Goal: Task Accomplishment & Management: Use online tool/utility

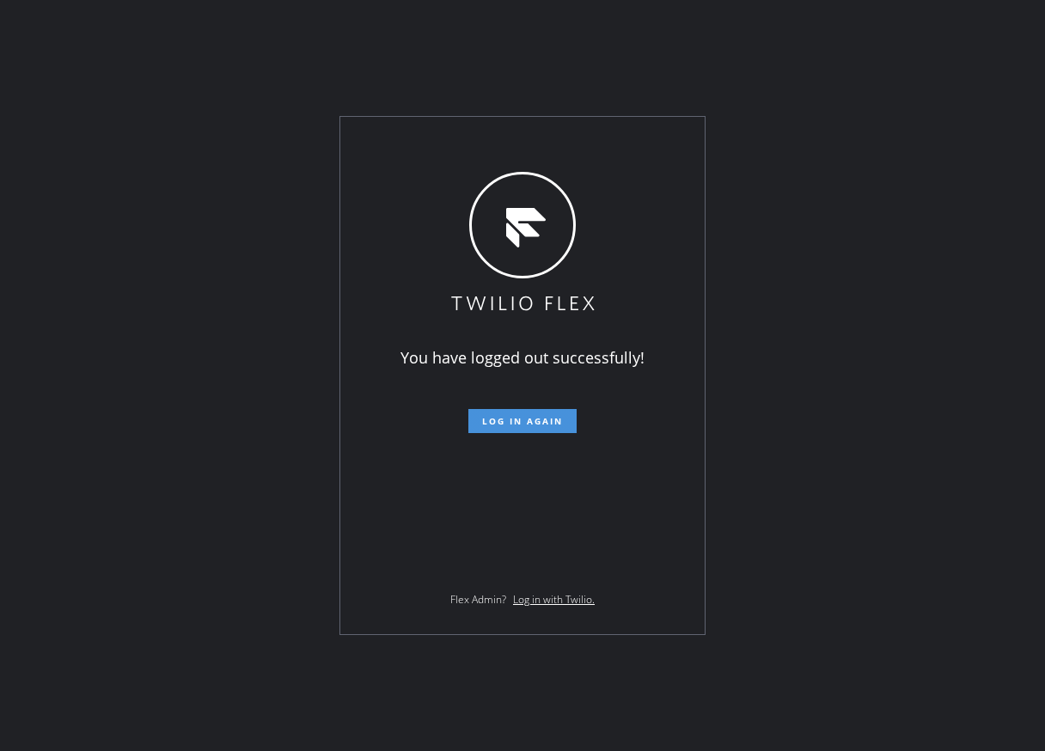
click at [517, 417] on span "Log in again" at bounding box center [522, 421] width 81 height 12
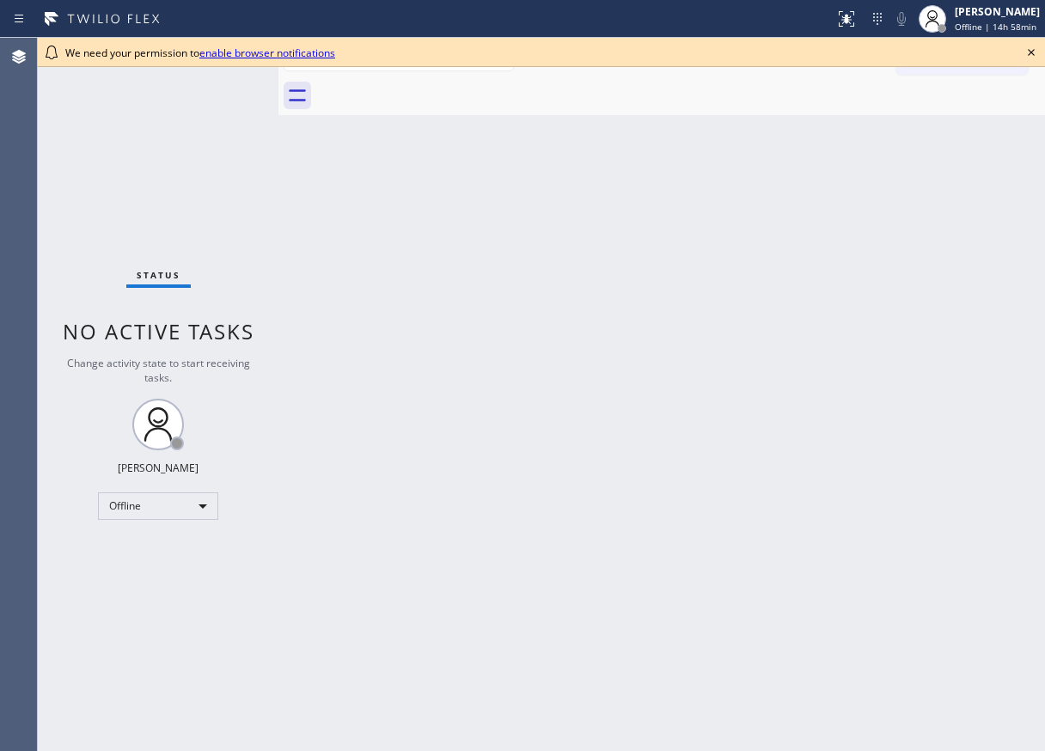
click at [1027, 49] on icon at bounding box center [1031, 52] width 21 height 21
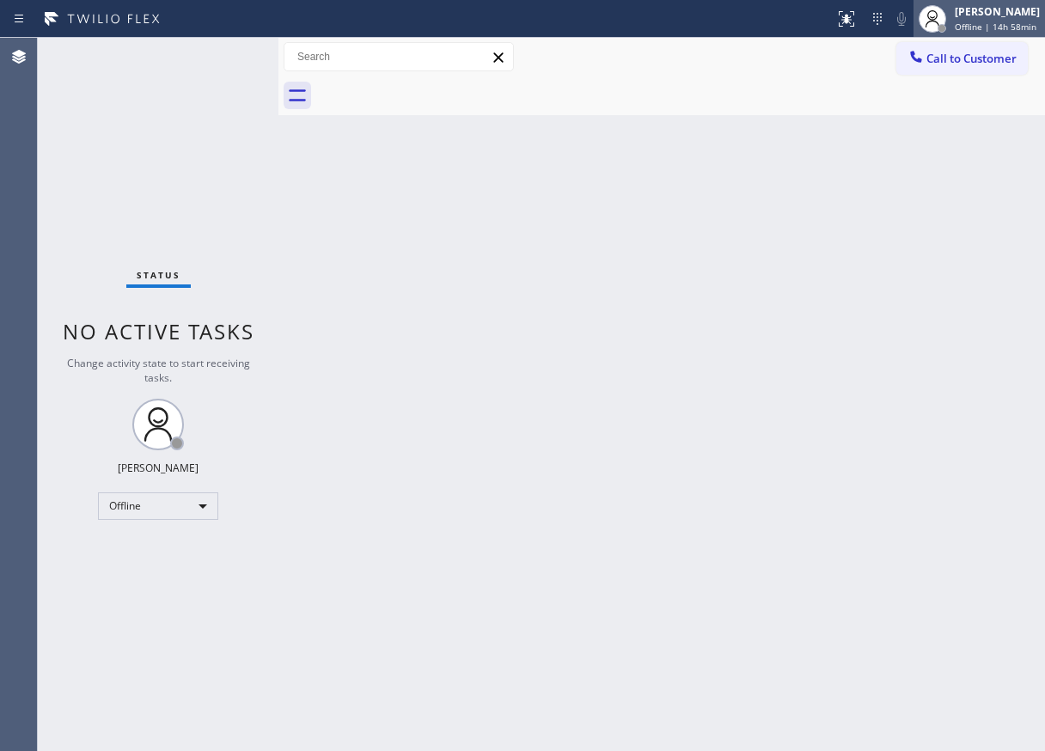
click at [1023, 26] on span "Offline | 14h 58min" at bounding box center [995, 27] width 82 height 12
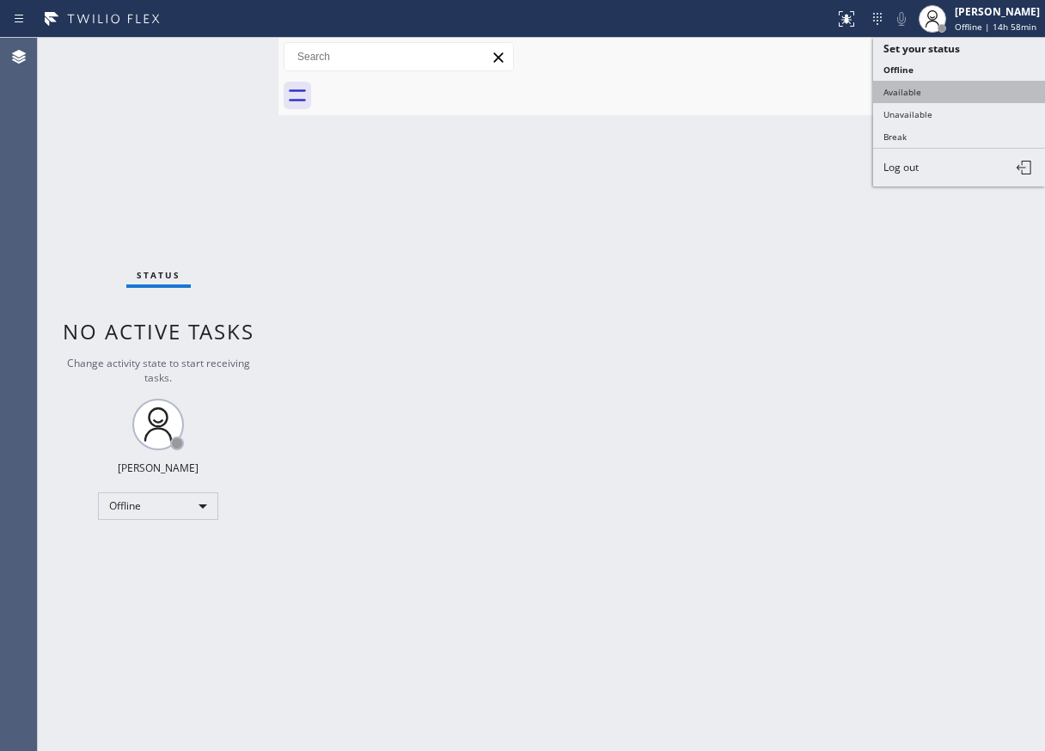
click at [953, 92] on button "Available" at bounding box center [959, 92] width 172 height 22
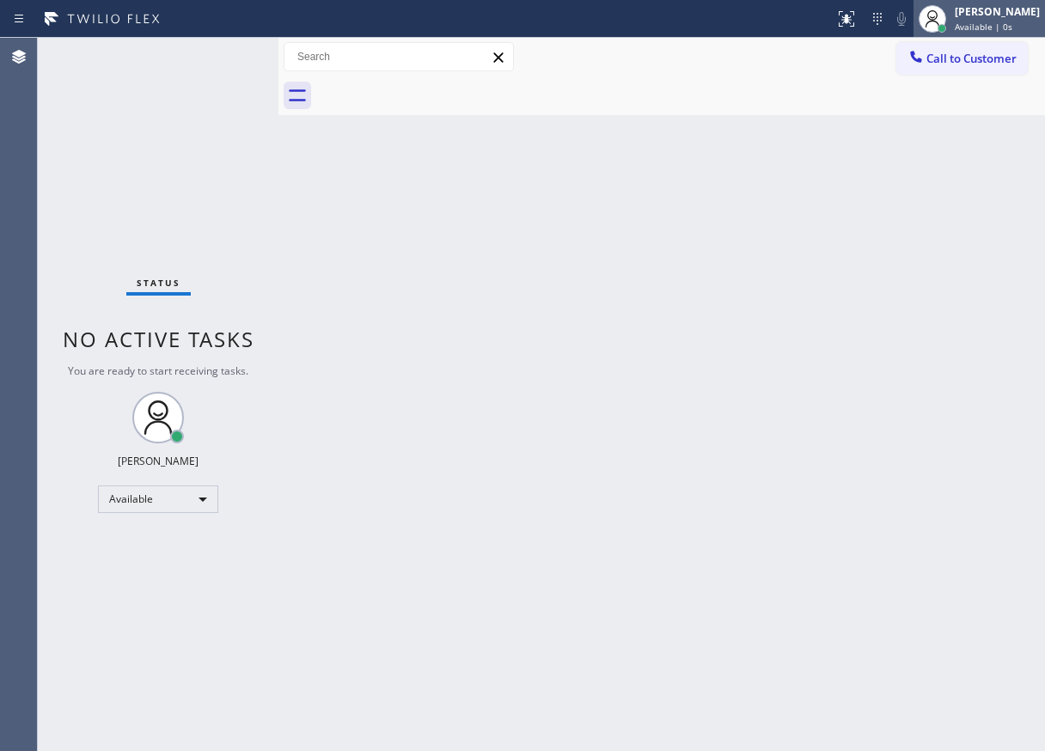
click at [990, 10] on div "[PERSON_NAME]" at bounding box center [996, 11] width 85 height 15
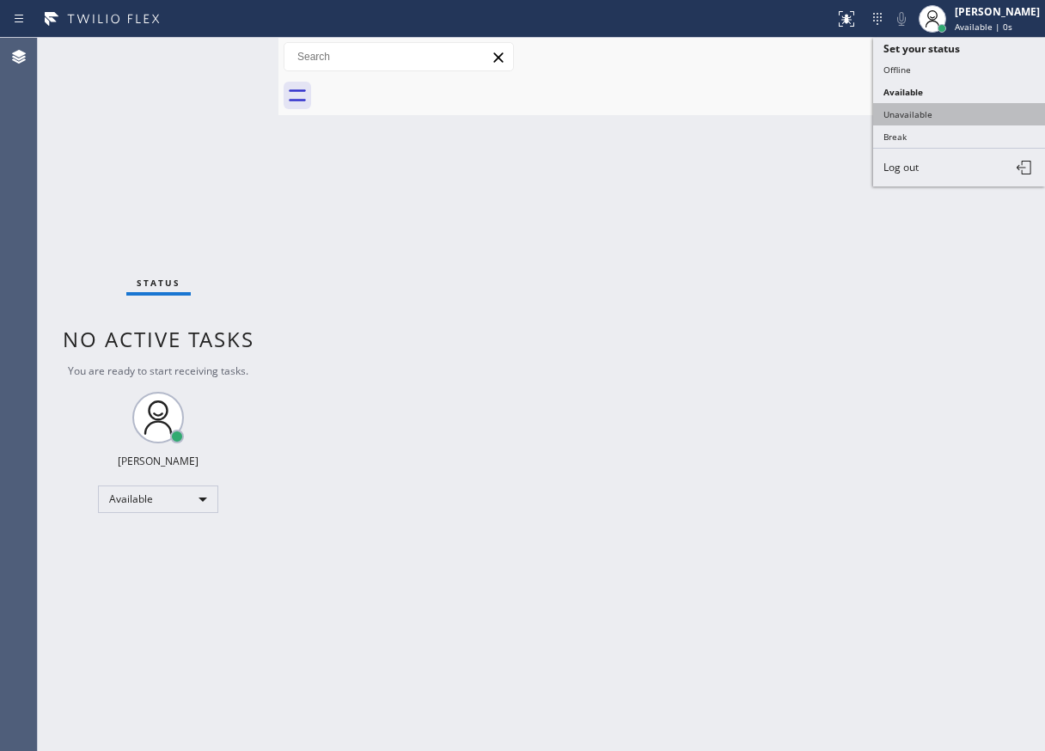
click at [965, 113] on button "Unavailable" at bounding box center [959, 114] width 172 height 22
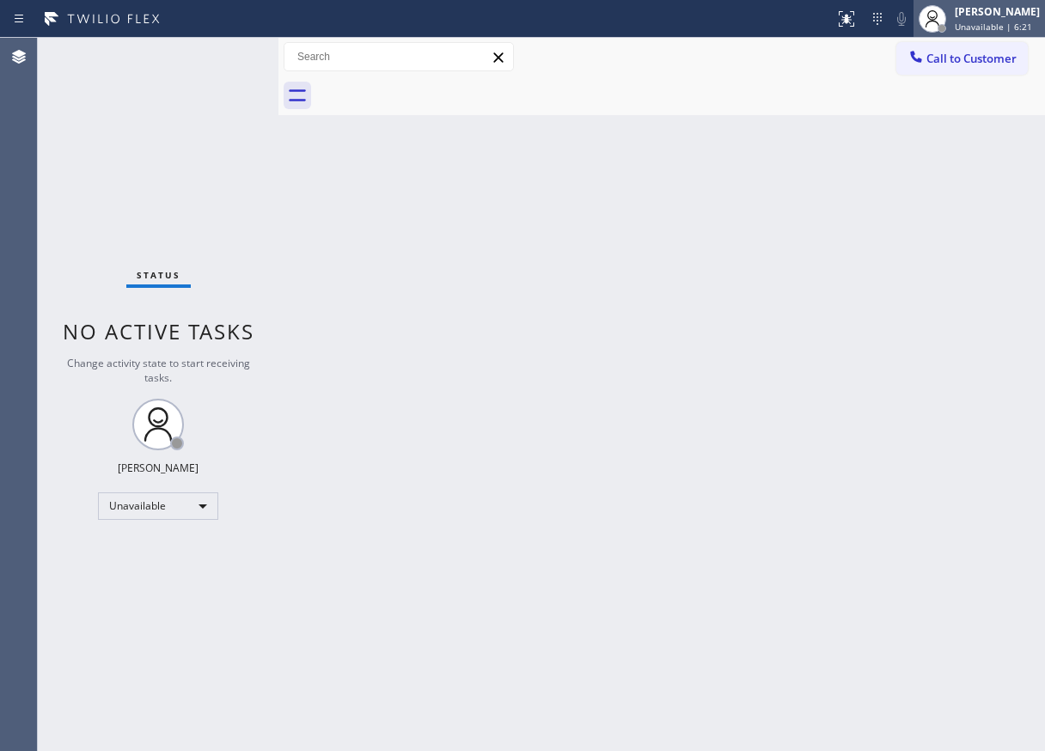
click at [1022, 29] on span "Unavailable | 6:21" at bounding box center [992, 27] width 77 height 12
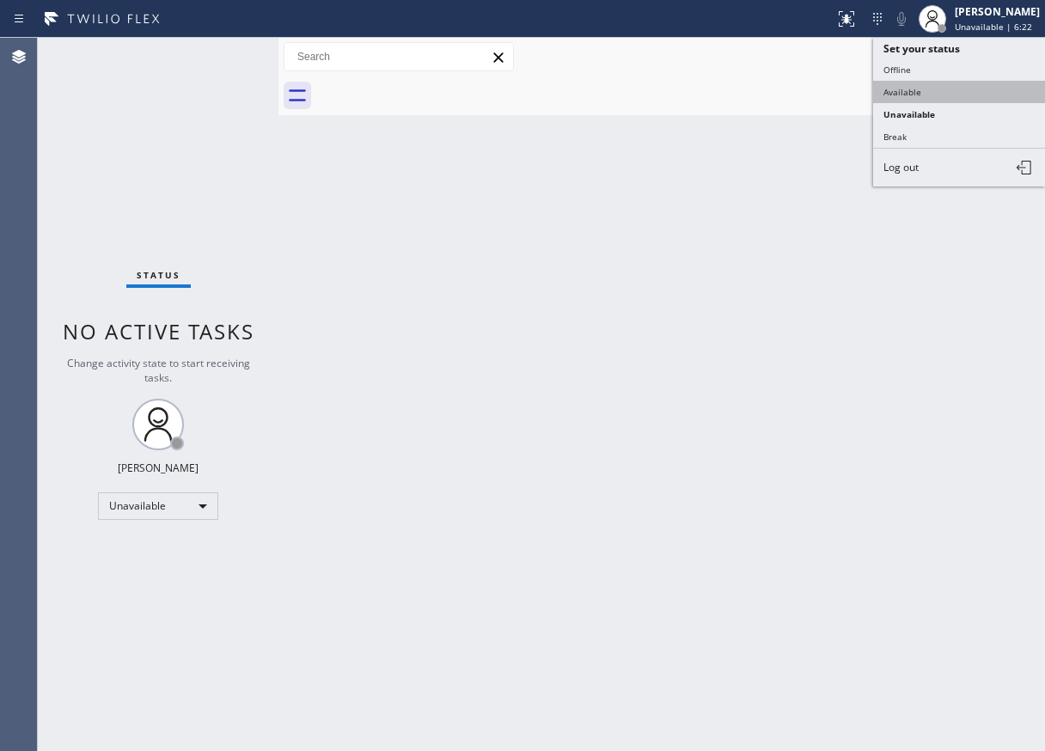
click at [974, 82] on button "Available" at bounding box center [959, 92] width 172 height 22
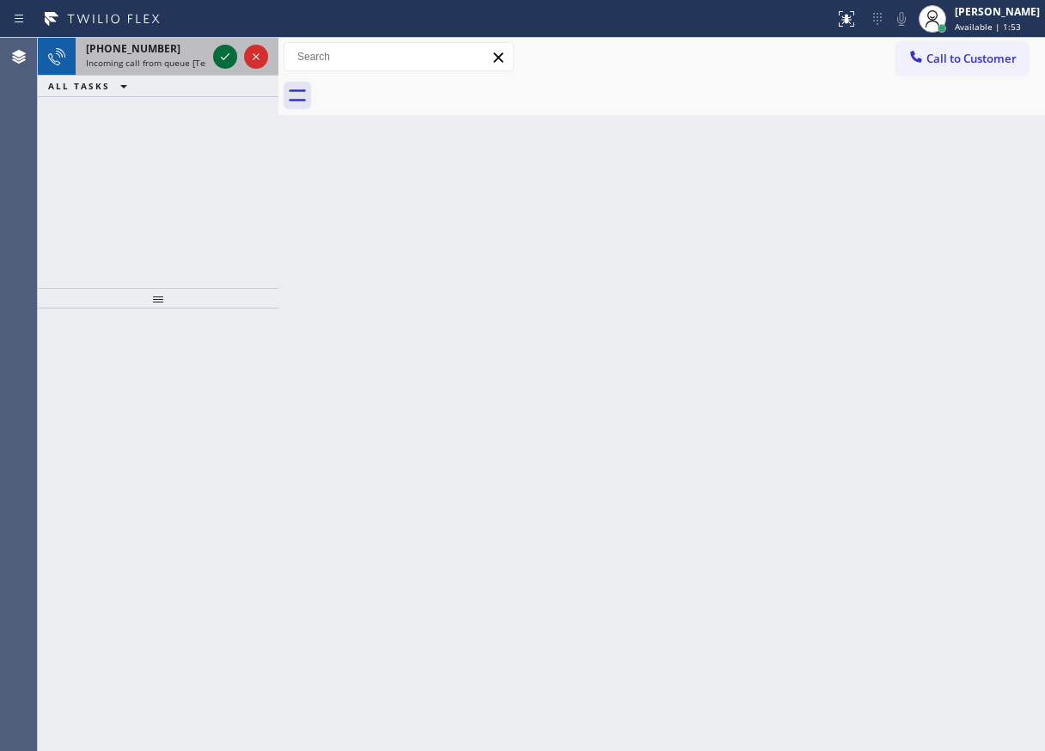
click at [220, 52] on icon at bounding box center [225, 56] width 21 height 21
click at [222, 58] on icon at bounding box center [225, 56] width 21 height 21
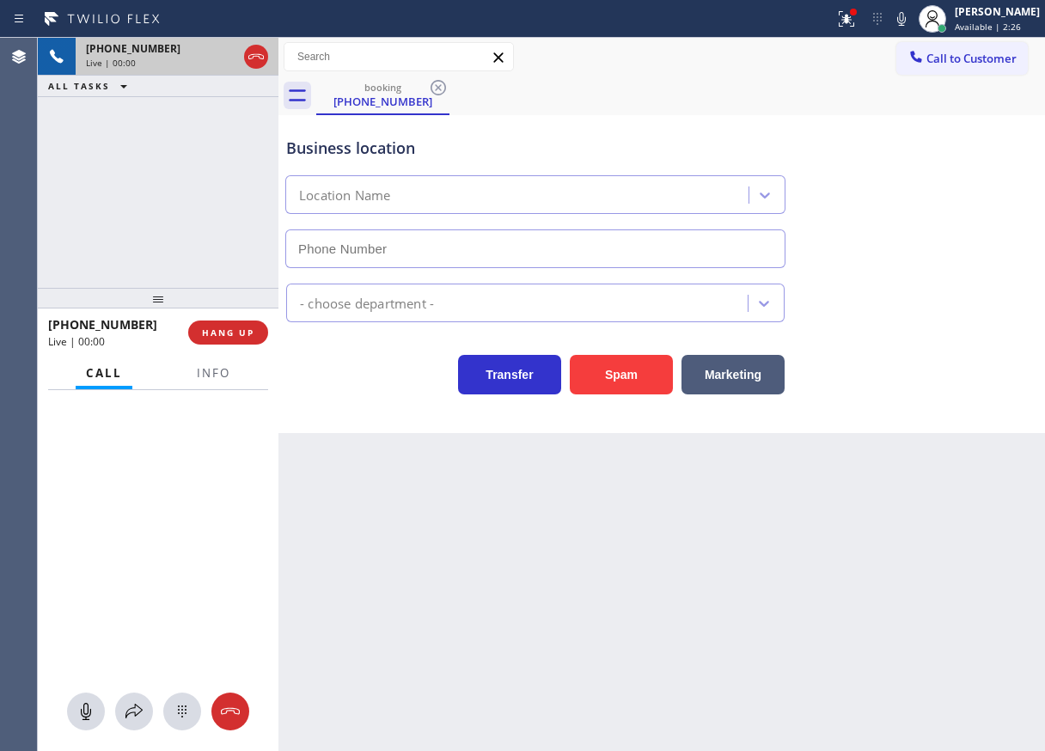
type input "(786) 565-6096"
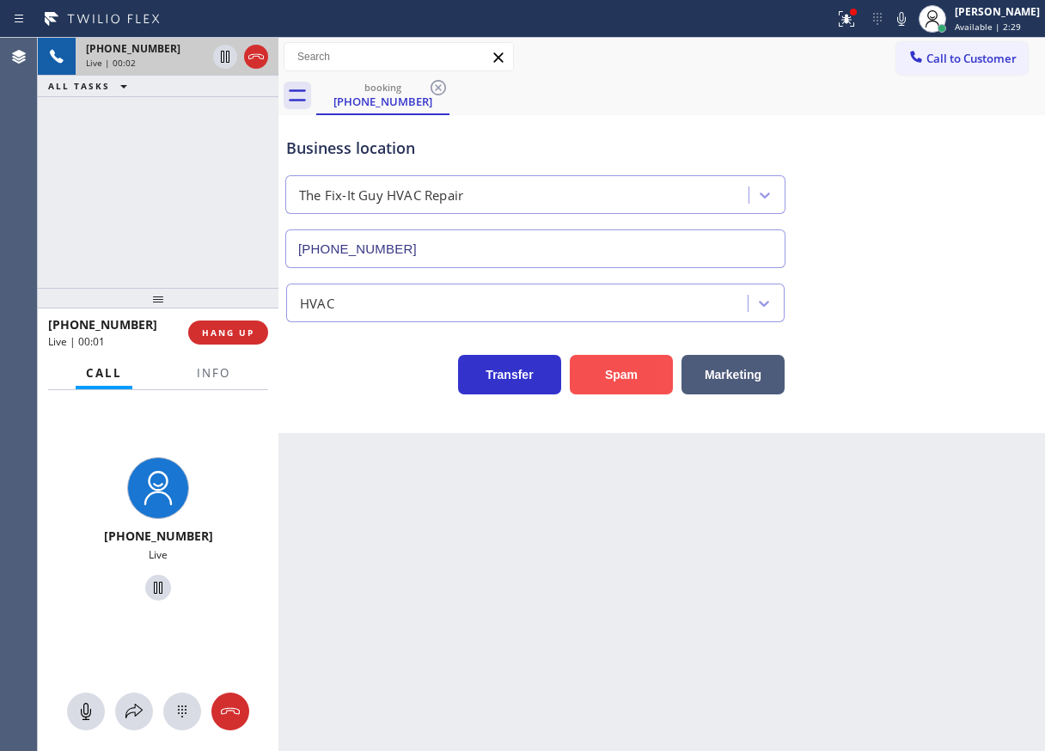
click at [600, 375] on button "Spam" at bounding box center [621, 375] width 103 height 40
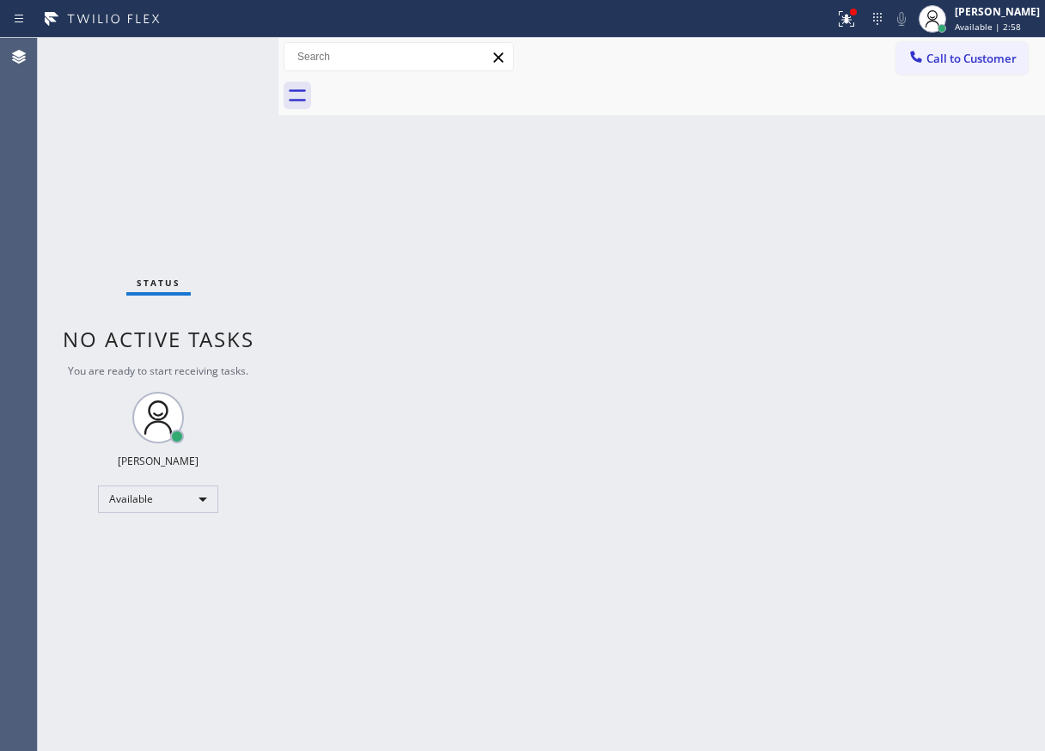
drag, startPoint x: 1015, startPoint y: 116, endPoint x: 685, endPoint y: 174, distance: 335.0
click at [1015, 117] on div "Back to Dashboard Change Sender ID Customers Technicians Select a contact Outbo…" at bounding box center [661, 394] width 766 height 713
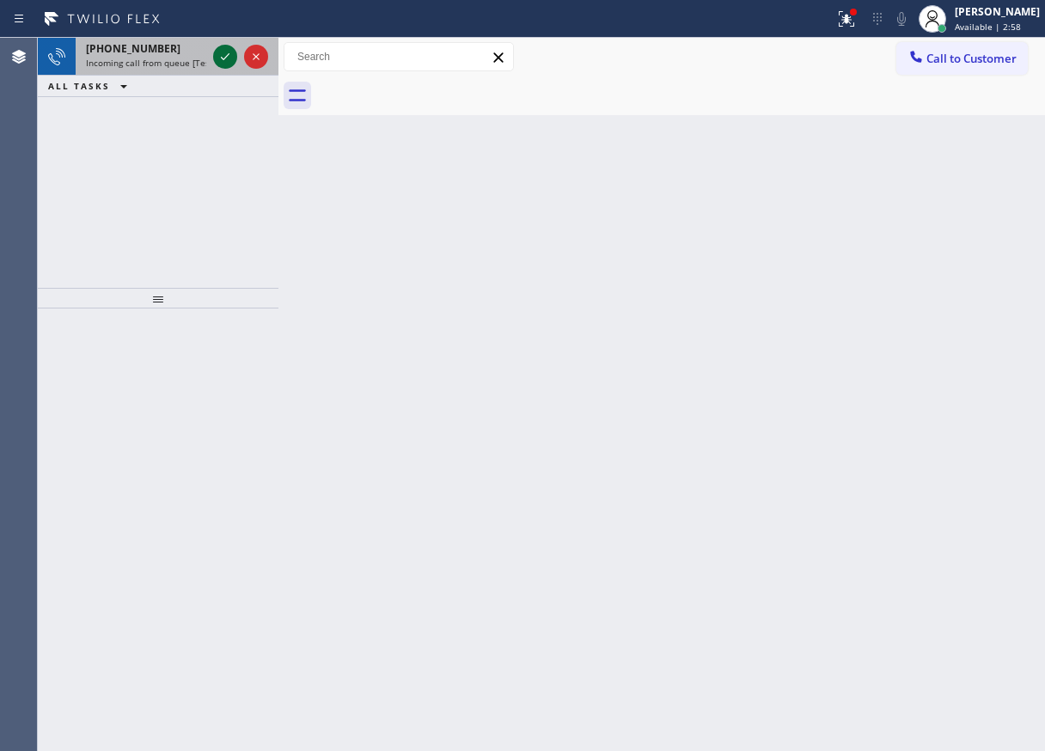
click at [219, 55] on icon at bounding box center [225, 56] width 21 height 21
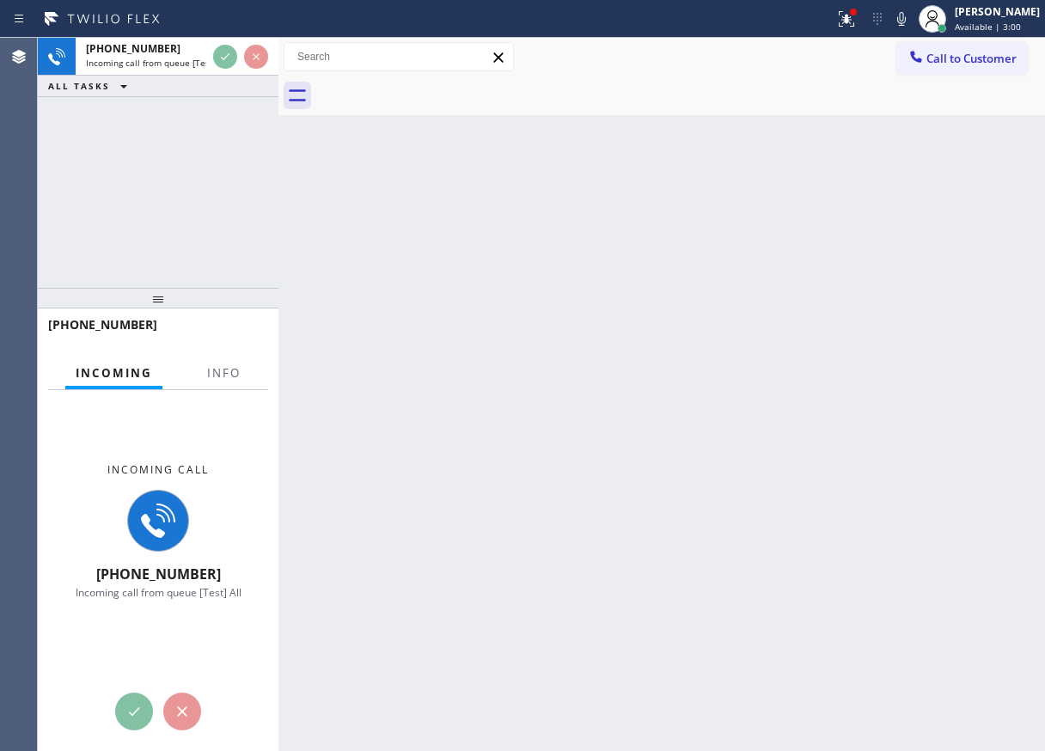
click at [192, 375] on div "Incoming Info" at bounding box center [158, 373] width 220 height 34
click at [211, 374] on span "Info" at bounding box center [224, 372] width 34 height 15
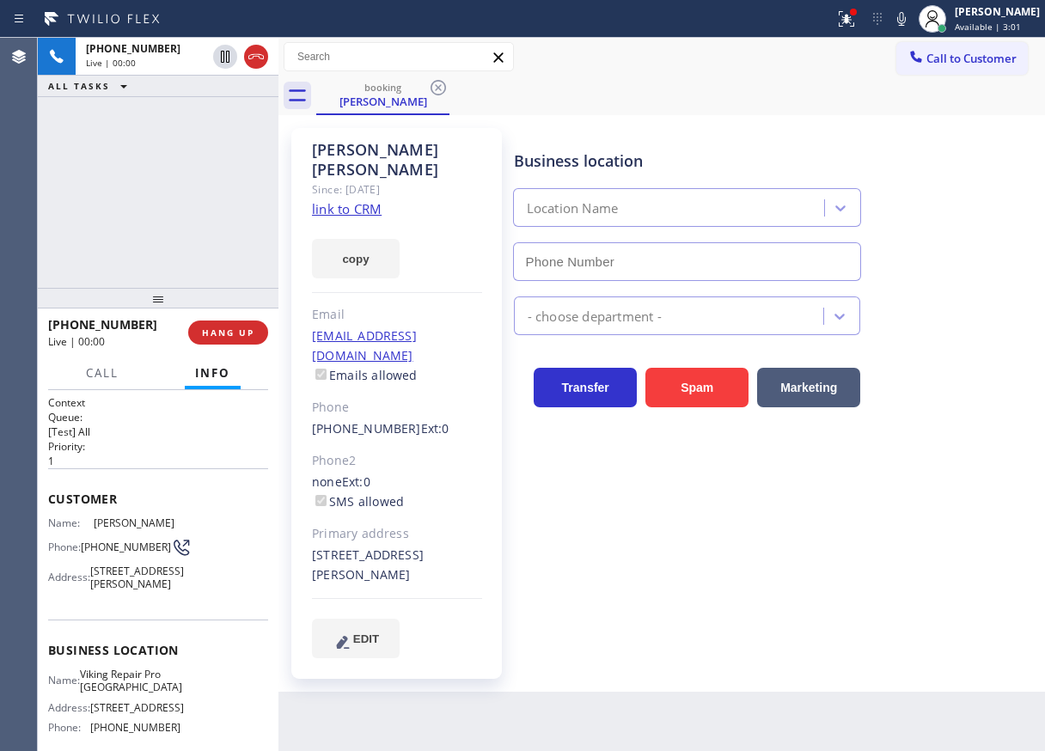
type input "(561) 944-5646"
click at [986, 442] on div "Business location Viking Repair Pro Boca Raton (561) 944-5646 Appliance Repair …" at bounding box center [775, 392] width 530 height 521
click at [361, 200] on link "link to CRM" at bounding box center [347, 208] width 70 height 17
click at [140, 694] on span "Viking Repair Pro Boca Raton" at bounding box center [131, 680] width 102 height 27
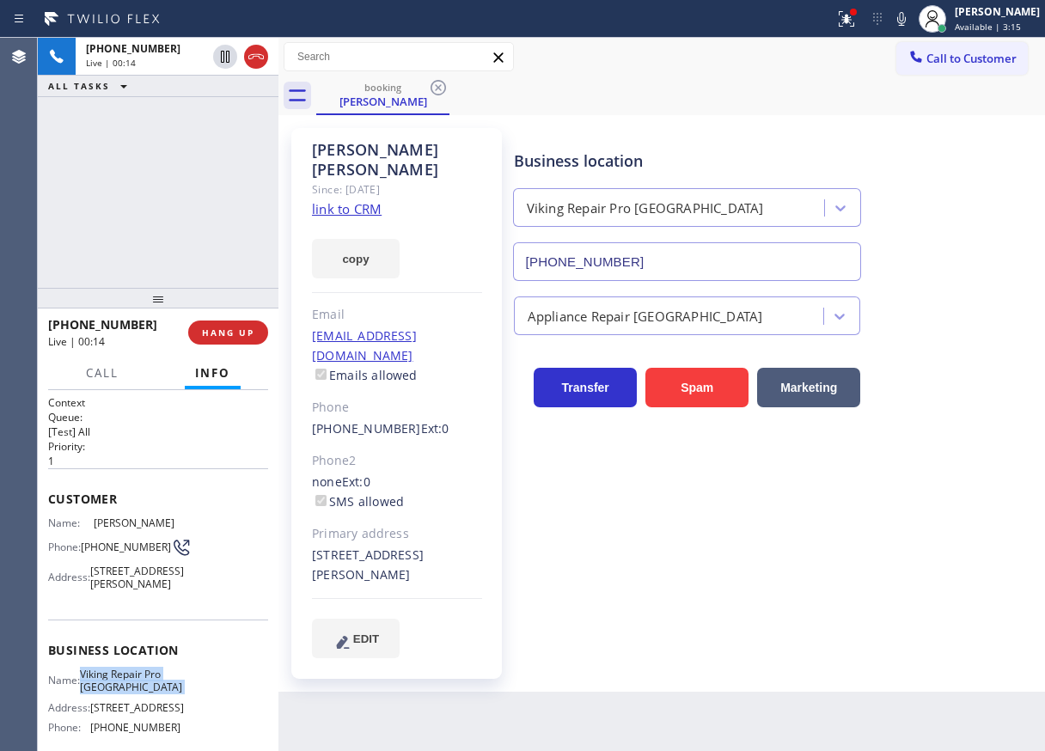
click at [140, 694] on span "Viking Repair Pro Boca Raton" at bounding box center [131, 680] width 102 height 27
copy span "Viking Repair Pro Boca Raton"
click at [698, 253] on input "(561) 944-5646" at bounding box center [687, 261] width 349 height 39
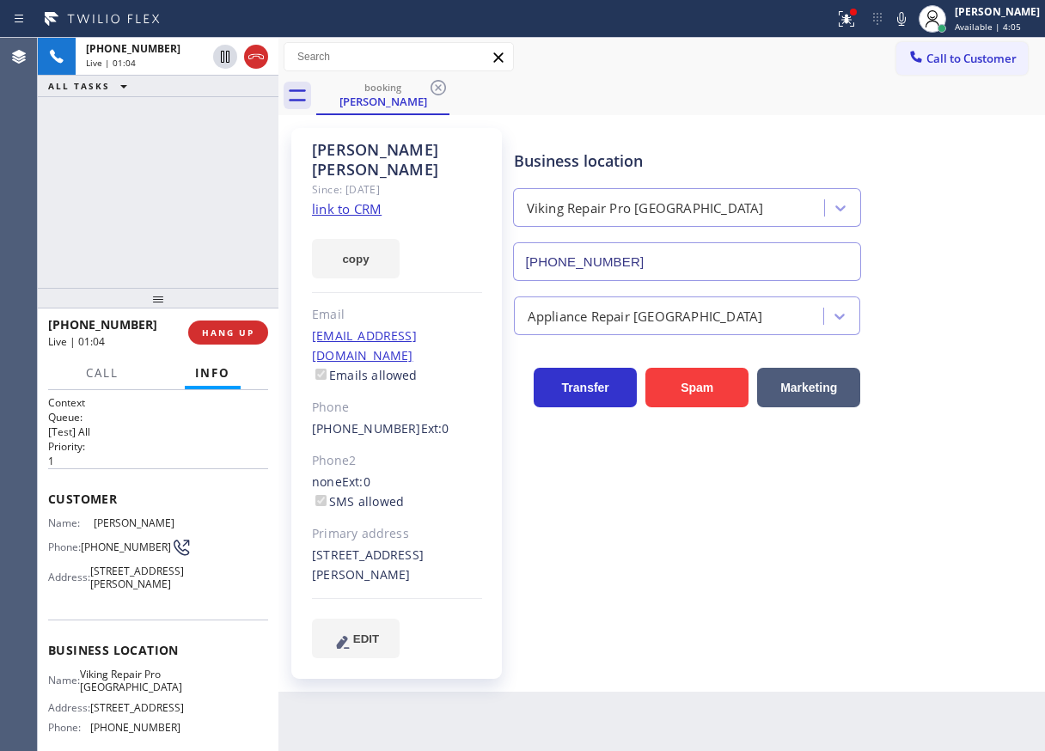
click at [114, 553] on span "(310) 498-2700" at bounding box center [126, 546] width 90 height 13
copy div "(310) 498-2700"
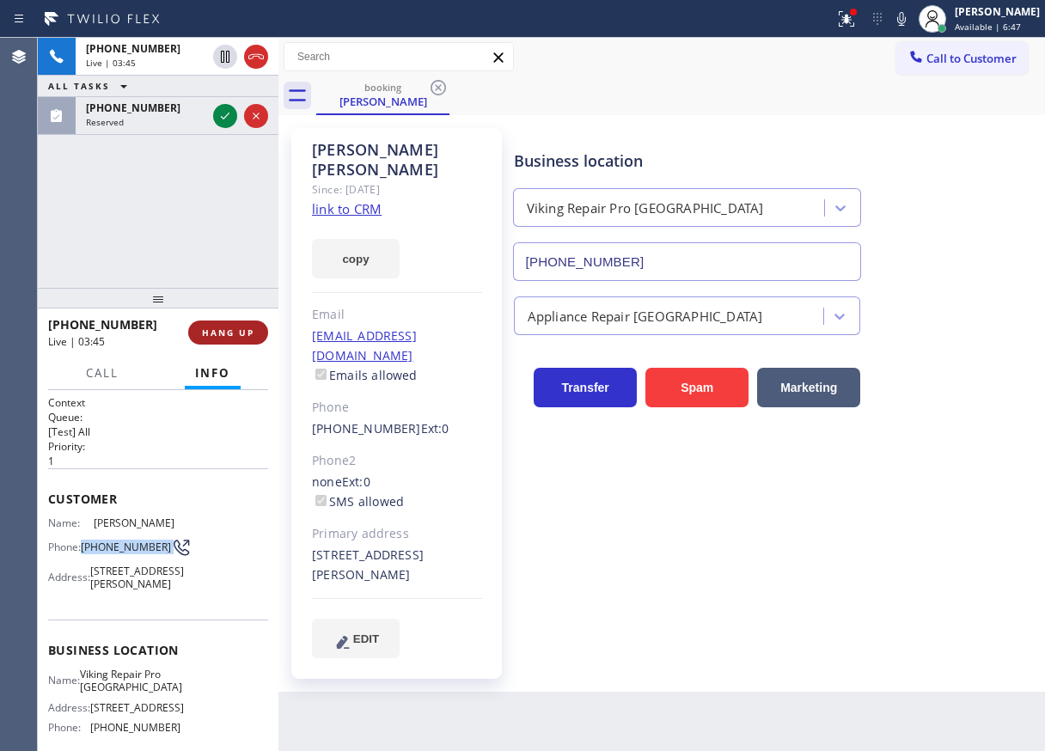
click at [229, 330] on span "HANG UP" at bounding box center [228, 332] width 52 height 12
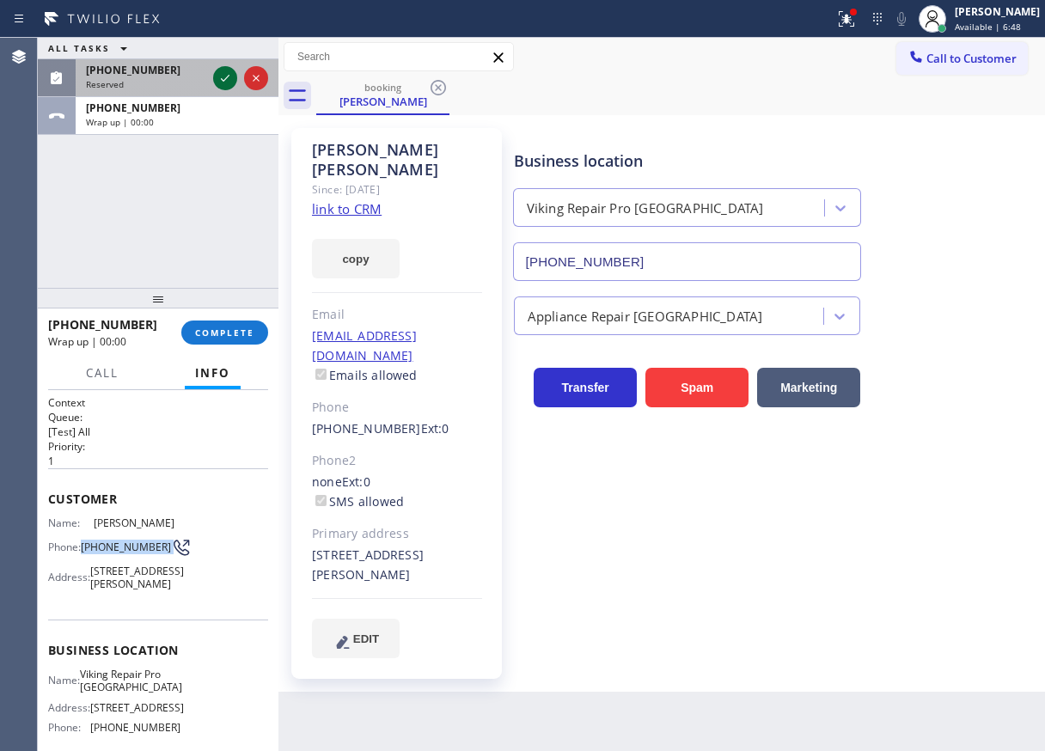
click at [223, 77] on icon at bounding box center [225, 78] width 21 height 21
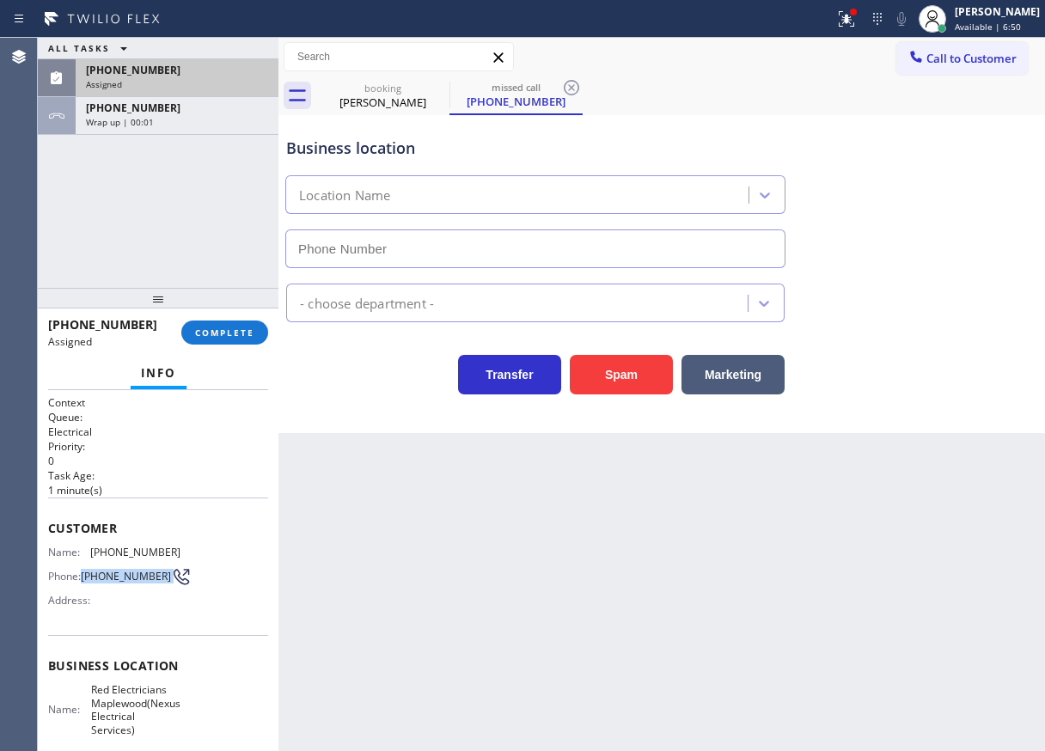
type input "(973) 791-5586"
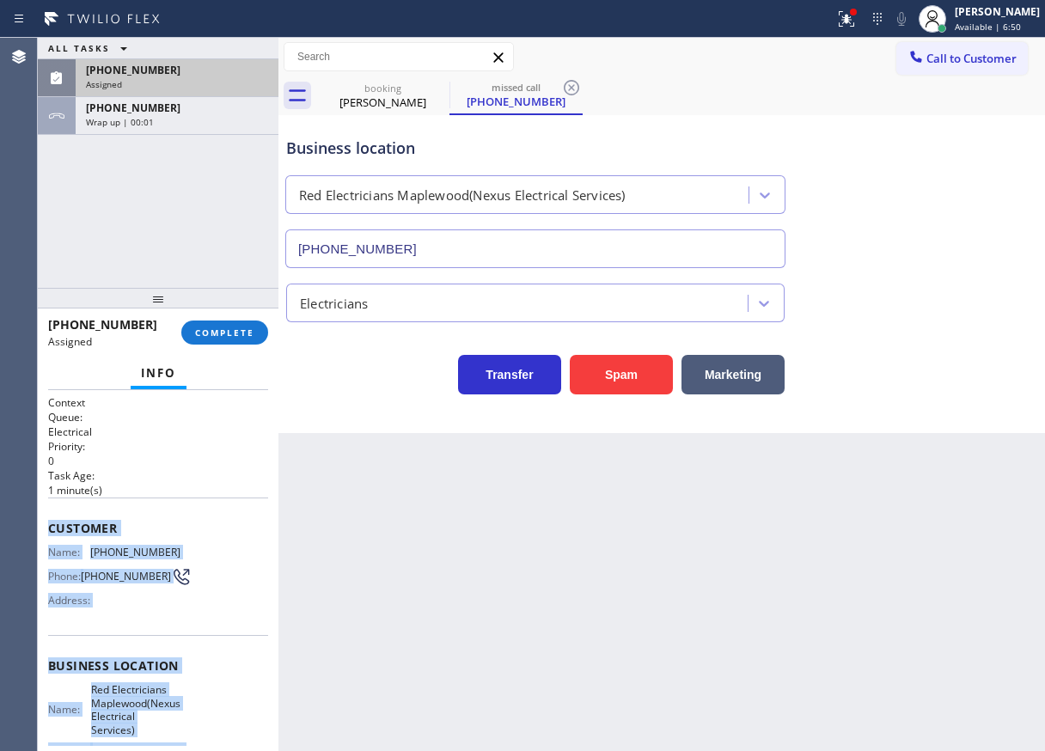
scroll to position [235, 0]
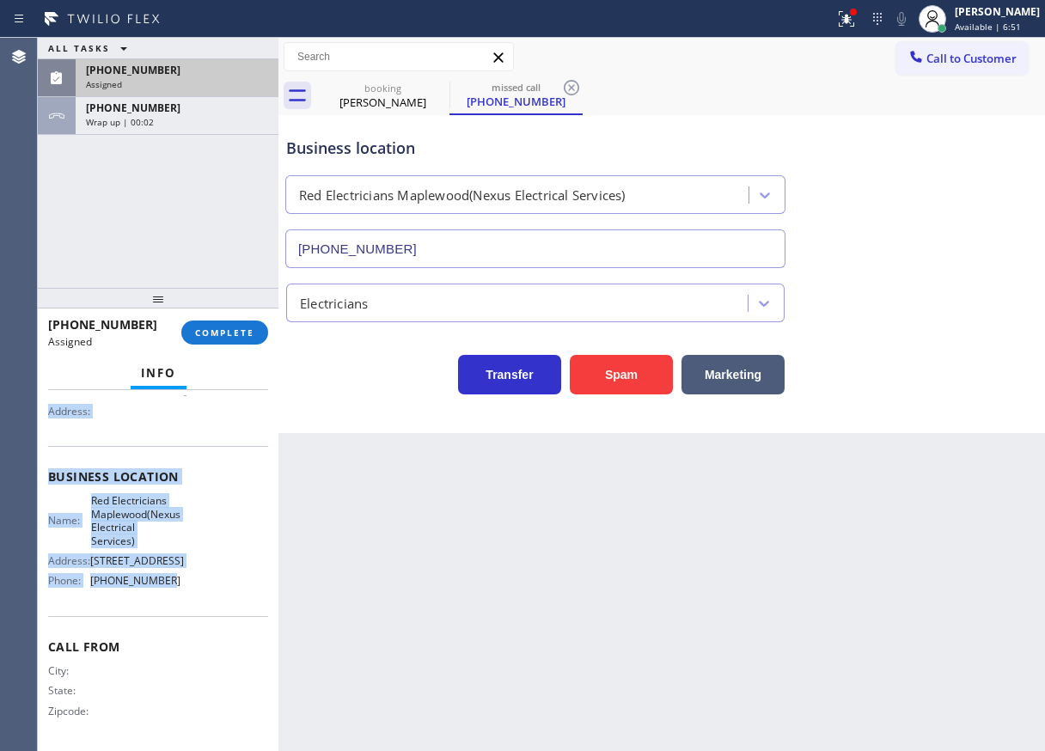
drag, startPoint x: 42, startPoint y: 526, endPoint x: 155, endPoint y: 595, distance: 132.3
click at [155, 595] on div "Context Queue: Electrical Priority: 0 Task Age: 1 minute(s) Customer Name: (201…" at bounding box center [158, 570] width 241 height 361
click at [186, 527] on div "Name: Red Electricians Maplewood(Nexus Electrical Services) Address: 1920 Sprin…" at bounding box center [158, 544] width 220 height 101
drag, startPoint x: 44, startPoint y: 460, endPoint x: 235, endPoint y: 594, distance: 233.8
click at [235, 594] on div "Context Queue: Electrical Priority: 0 Task Age: 1 minute(s) Customer Name: (201…" at bounding box center [158, 570] width 241 height 361
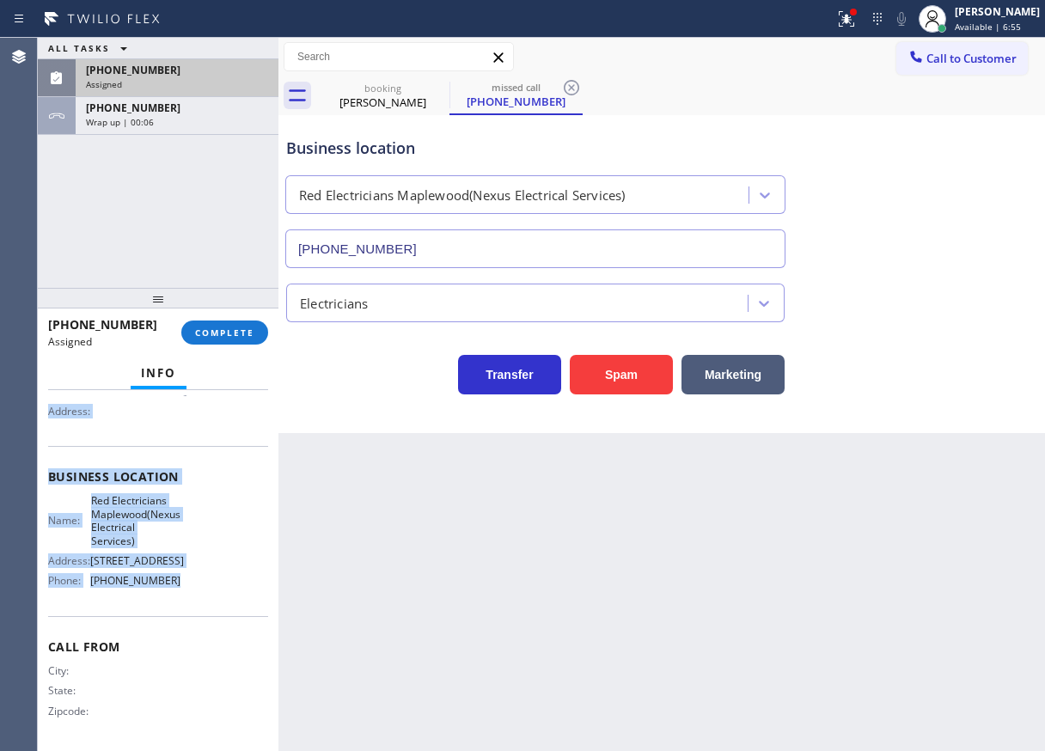
copy div "Customer Name: (201) 590-5599 Phone: (201) 590-5599 Address: Business location …"
click at [241, 333] on span "COMPLETE" at bounding box center [224, 332] width 59 height 12
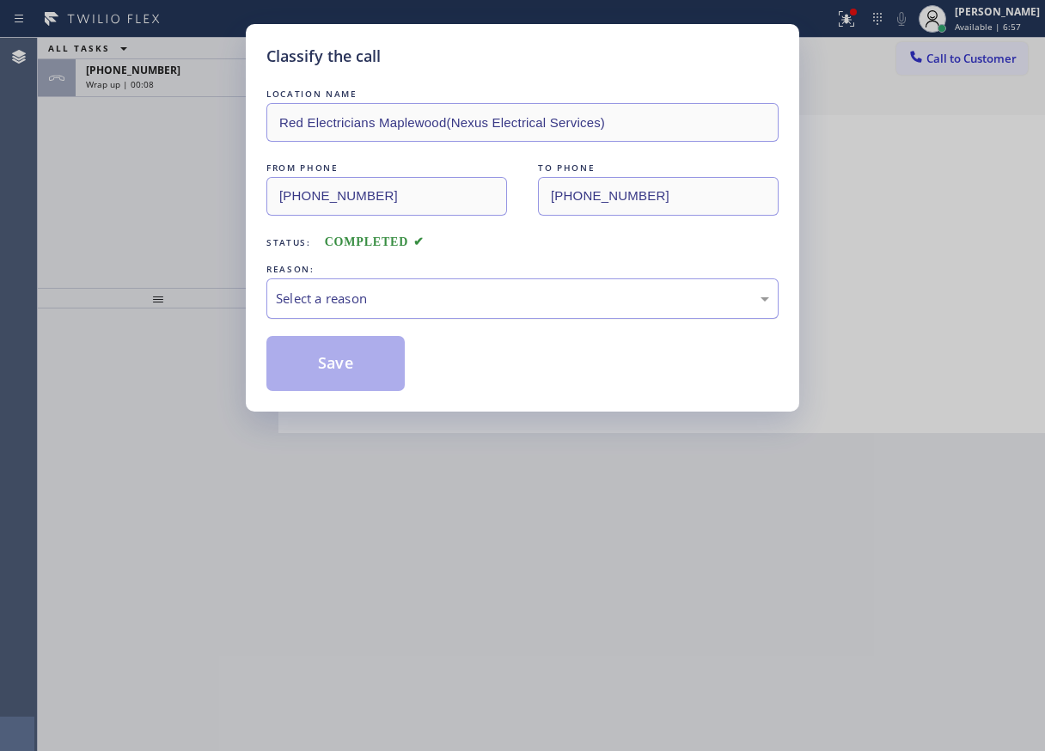
click at [453, 304] on div "Select a reason" at bounding box center [522, 299] width 493 height 20
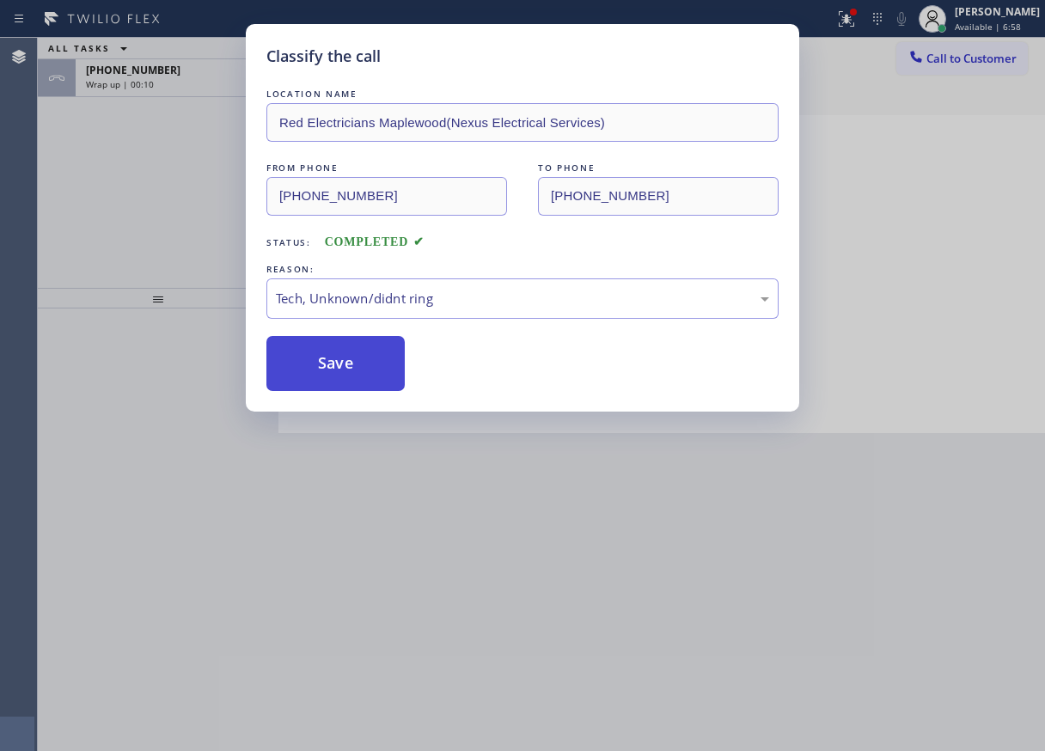
click at [360, 373] on button "Save" at bounding box center [335, 363] width 138 height 55
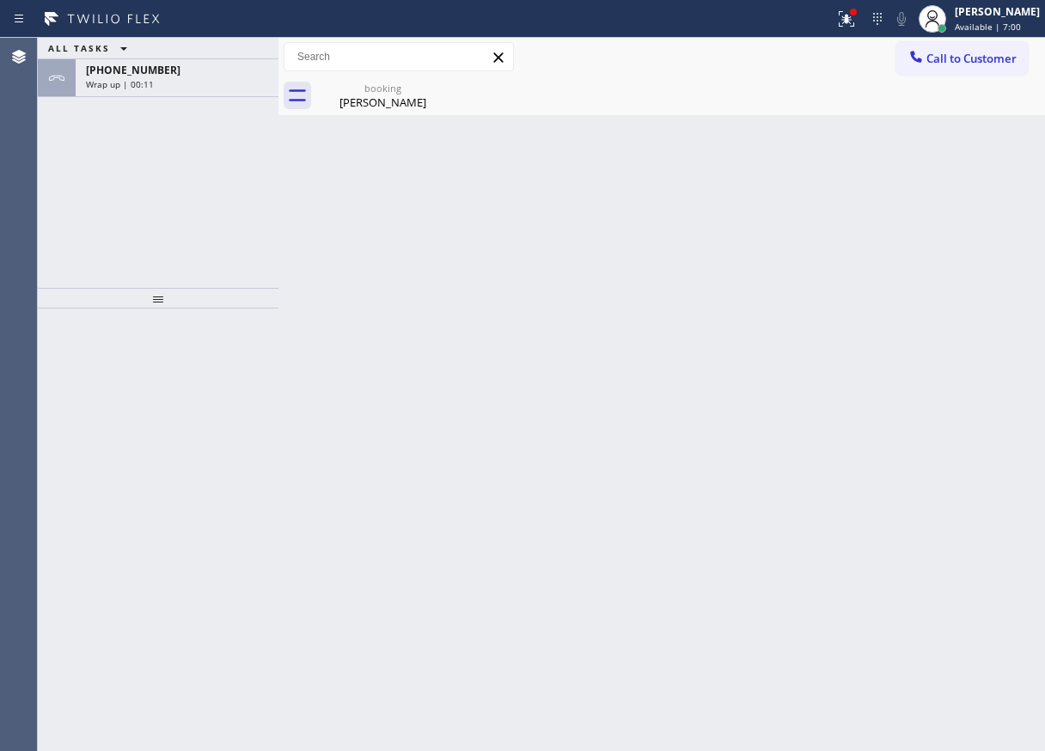
click at [184, 76] on div "+13104982700" at bounding box center [177, 70] width 182 height 15
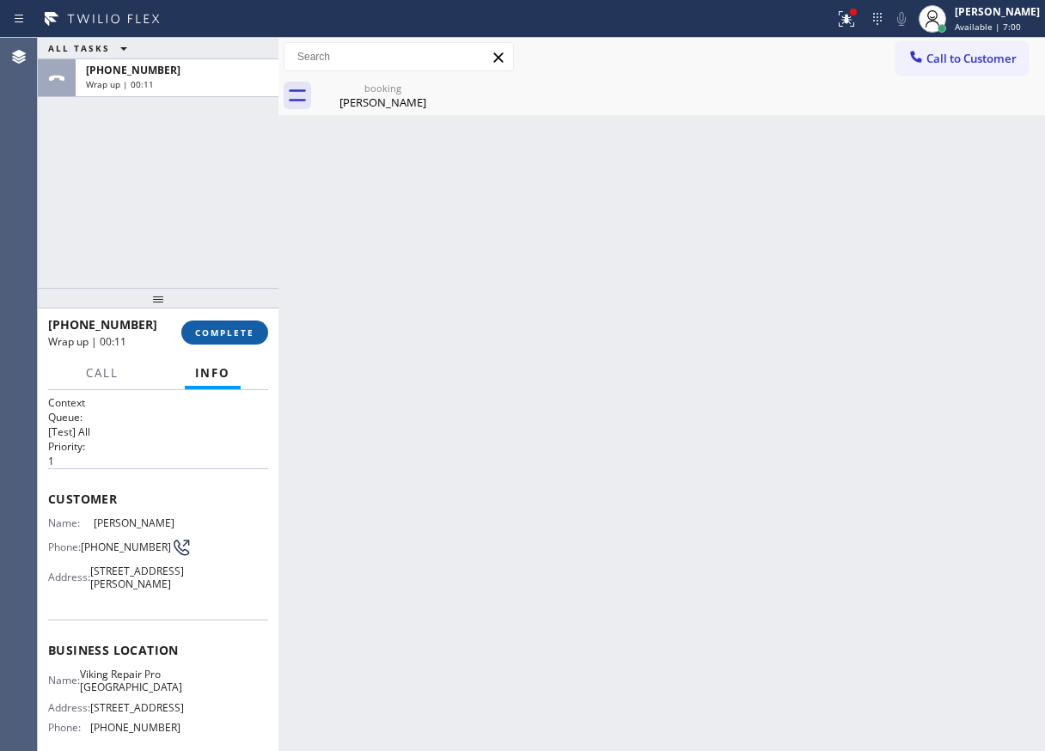
click at [205, 338] on span "COMPLETE" at bounding box center [224, 332] width 59 height 12
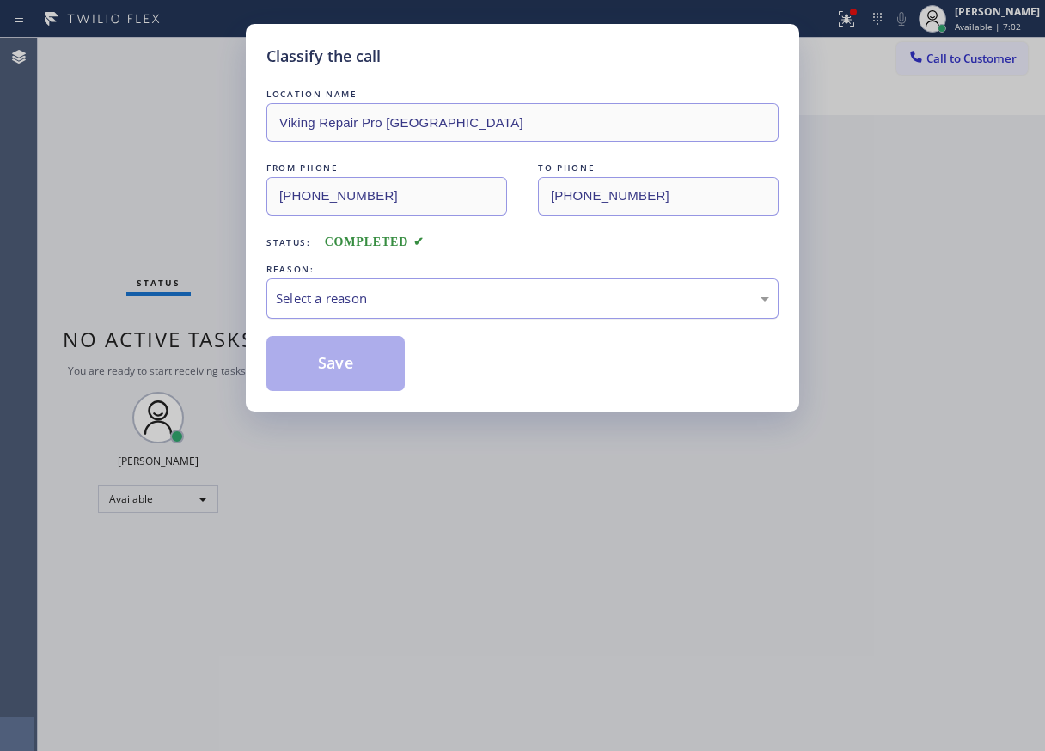
click at [360, 303] on div "Select a reason" at bounding box center [522, 299] width 493 height 20
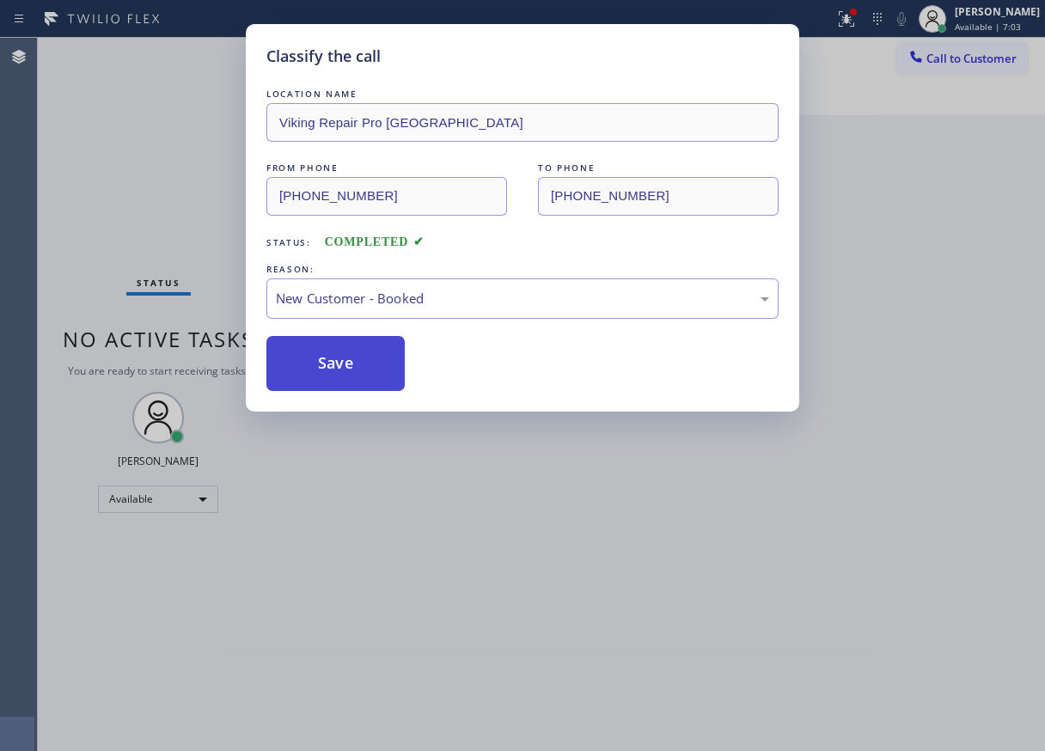
click at [347, 351] on button "Save" at bounding box center [335, 363] width 138 height 55
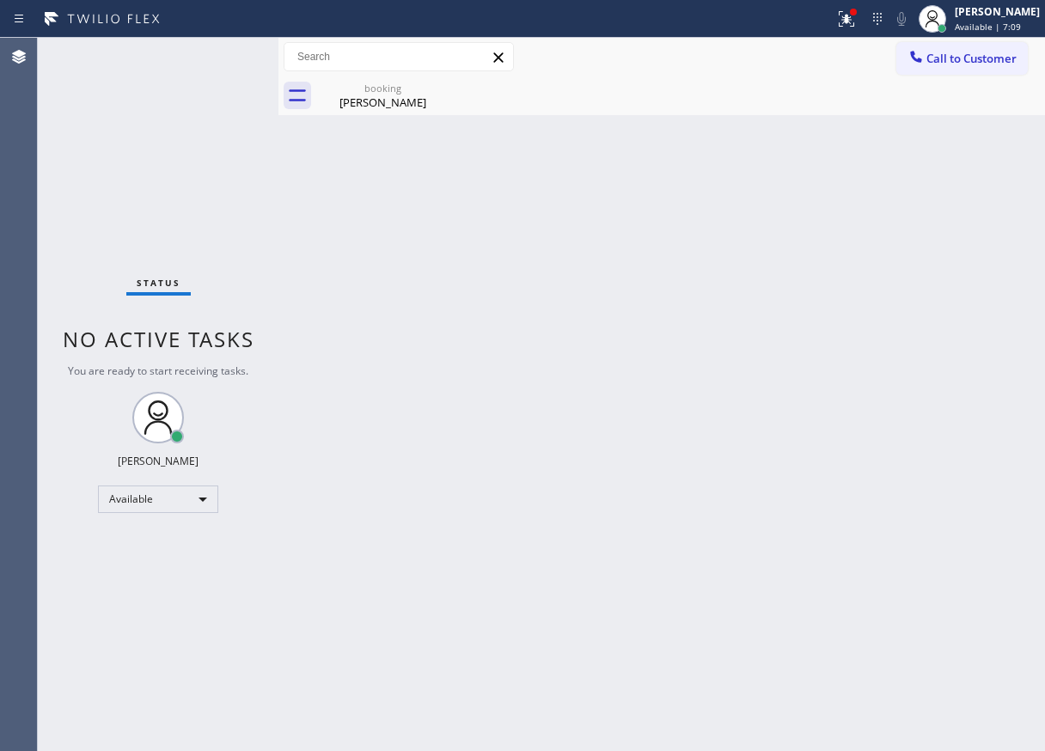
click at [905, 381] on div "Back to Dashboard Change Sender ID Customers Technicians Select a contact Outbo…" at bounding box center [661, 394] width 766 height 713
click at [357, 88] on div "booking" at bounding box center [383, 88] width 130 height 13
click at [954, 383] on div "Back to Dashboard Change Sender ID Customers Technicians Select a contact Outbo…" at bounding box center [661, 394] width 766 height 713
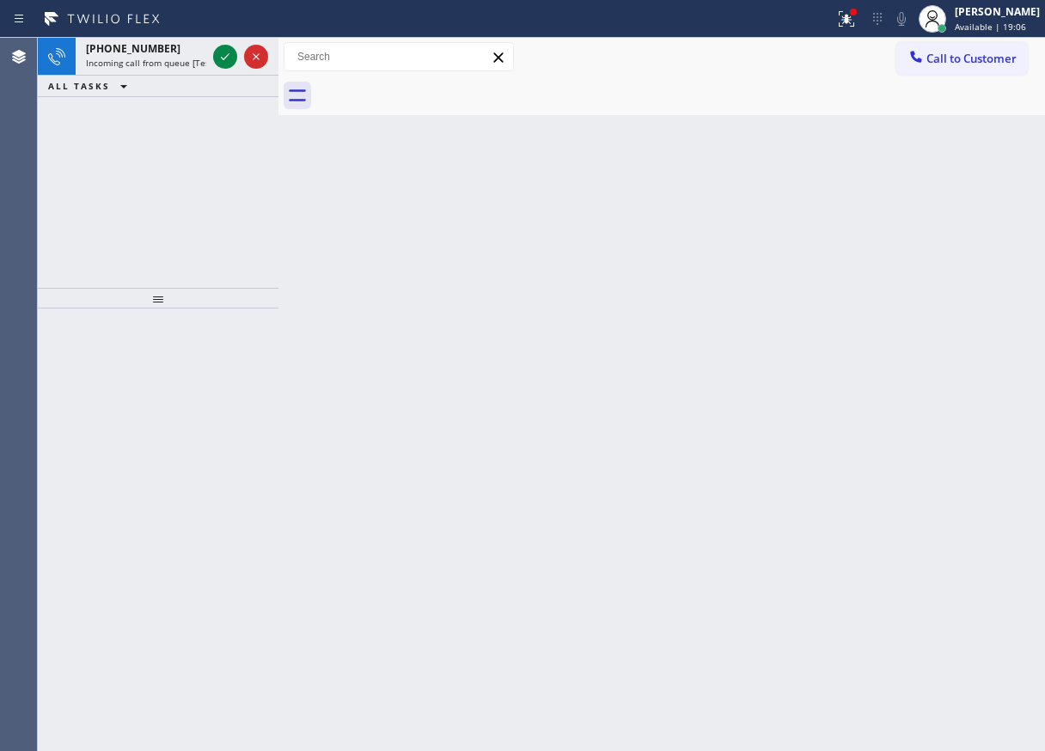
drag, startPoint x: 989, startPoint y: 213, endPoint x: 522, endPoint y: 69, distance: 488.3
click at [989, 213] on div "Back to Dashboard Change Sender ID Customers Technicians Select a contact Outbo…" at bounding box center [661, 394] width 766 height 713
click at [216, 56] on icon at bounding box center [225, 56] width 21 height 21
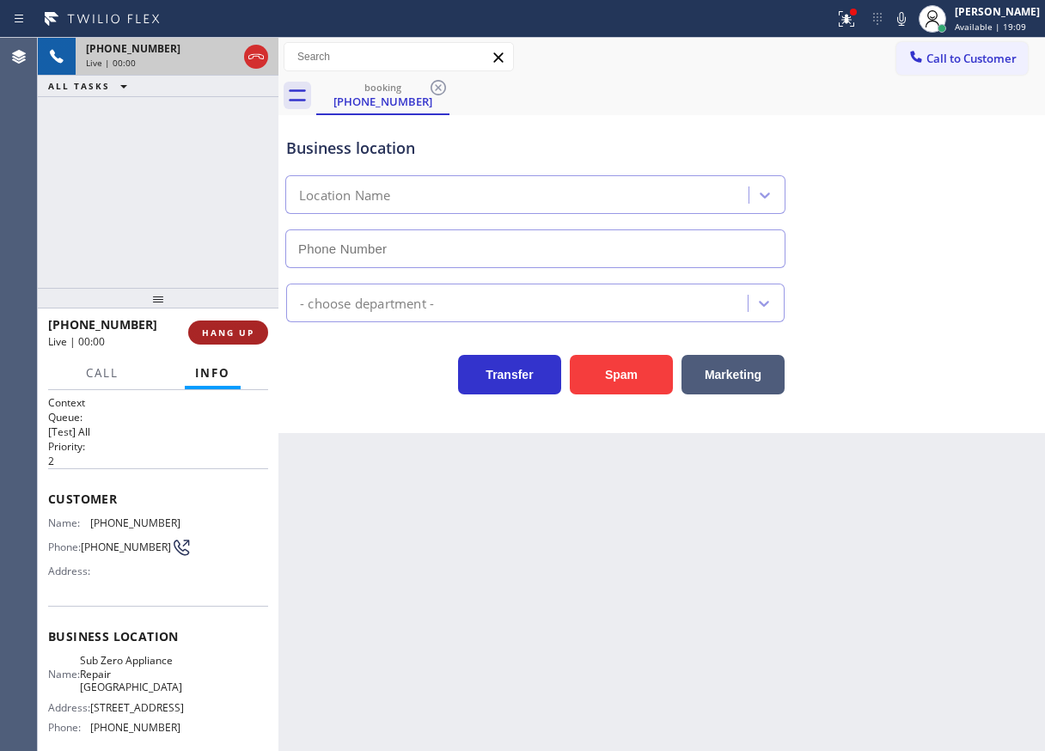
type input "(708) 316-0603"
click at [245, 326] on span "HANG UP" at bounding box center [228, 332] width 52 height 12
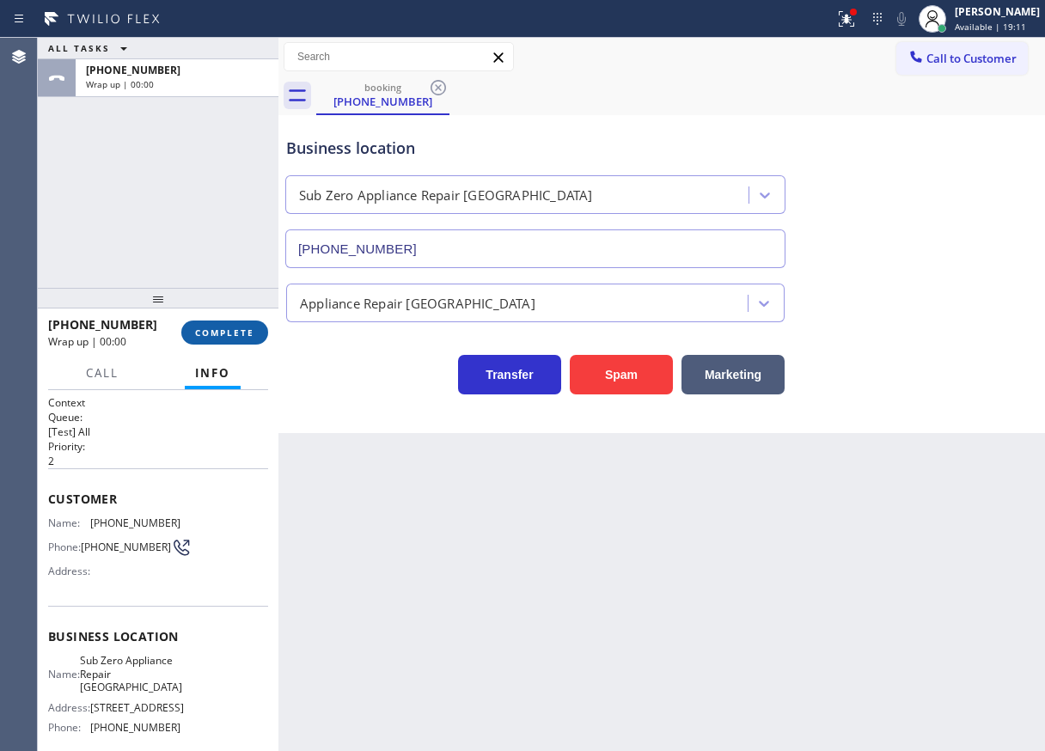
click at [245, 326] on span "COMPLETE" at bounding box center [224, 332] width 59 height 12
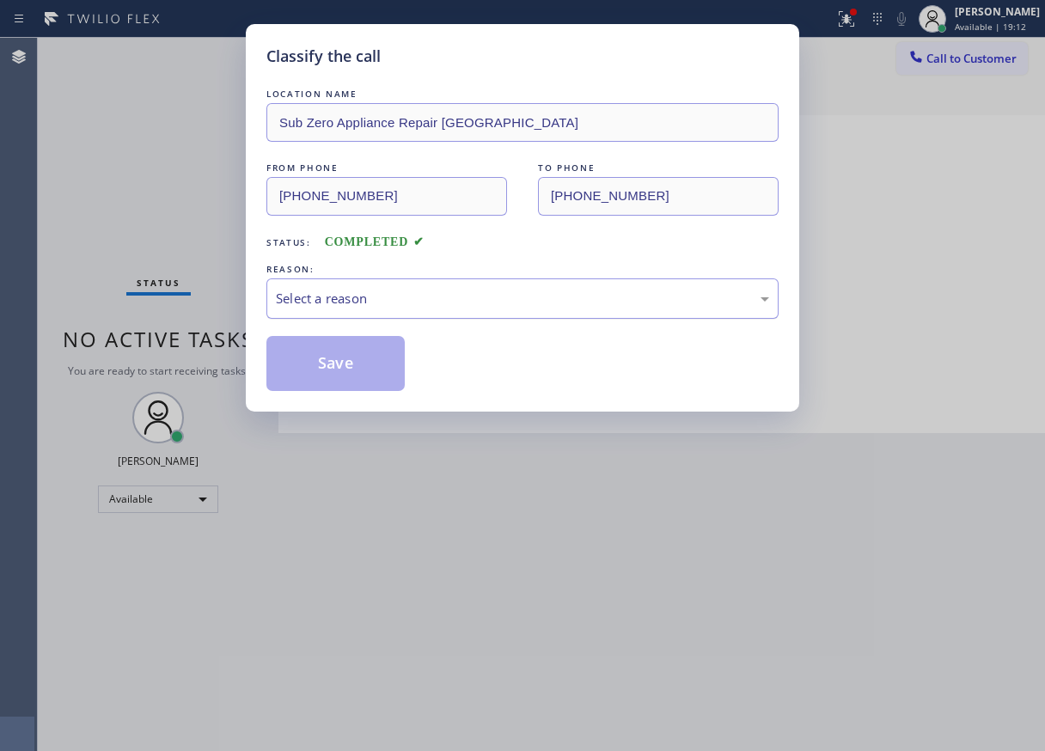
click at [315, 307] on div "Select a reason" at bounding box center [522, 299] width 493 height 20
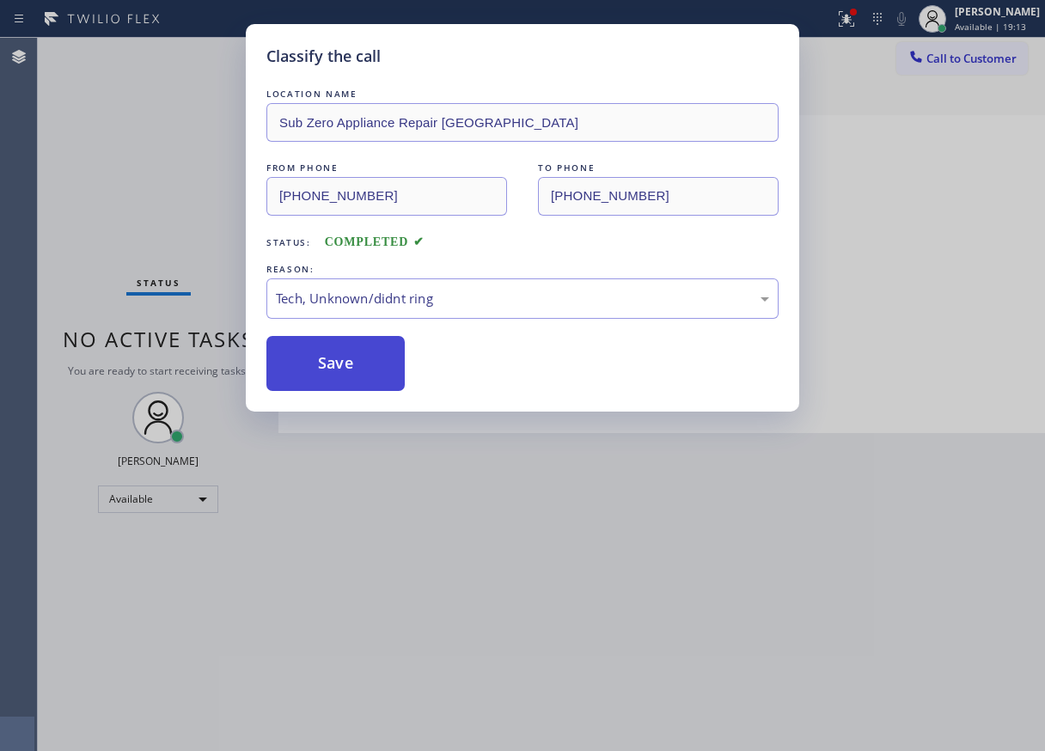
click at [309, 377] on button "Save" at bounding box center [335, 363] width 138 height 55
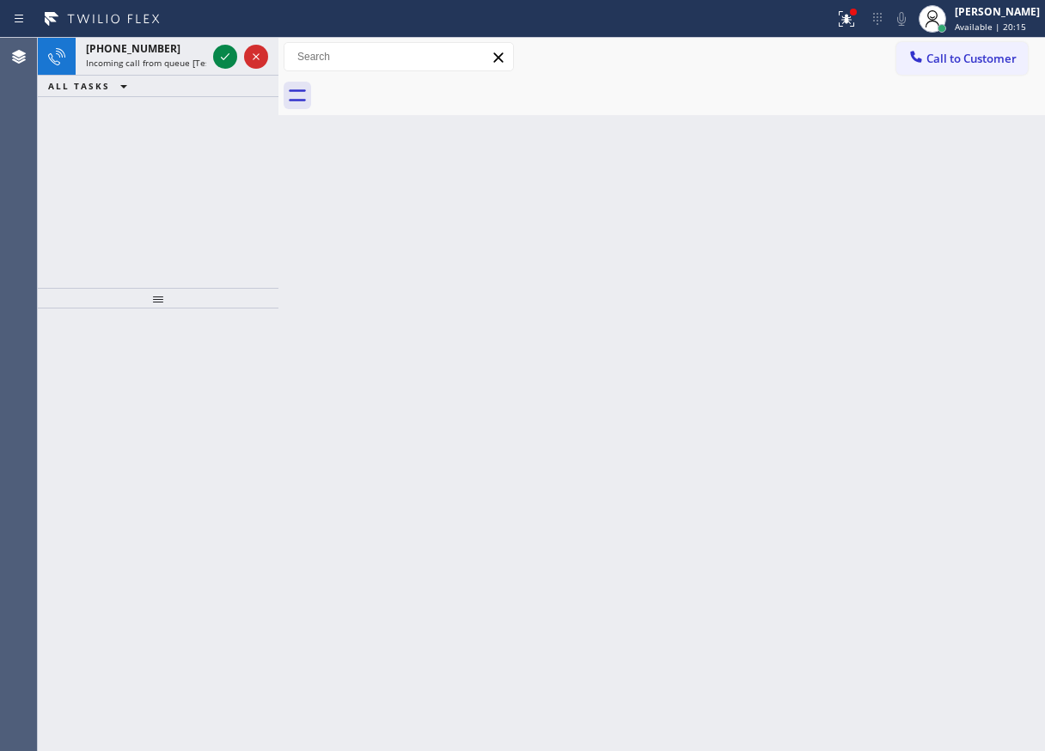
drag, startPoint x: 984, startPoint y: 329, endPoint x: 853, endPoint y: 310, distance: 131.9
click at [983, 330] on div "Back to Dashboard Change Sender ID Customers Technicians Select a contact Outbo…" at bounding box center [661, 394] width 766 height 713
click at [220, 59] on icon at bounding box center [225, 56] width 21 height 21
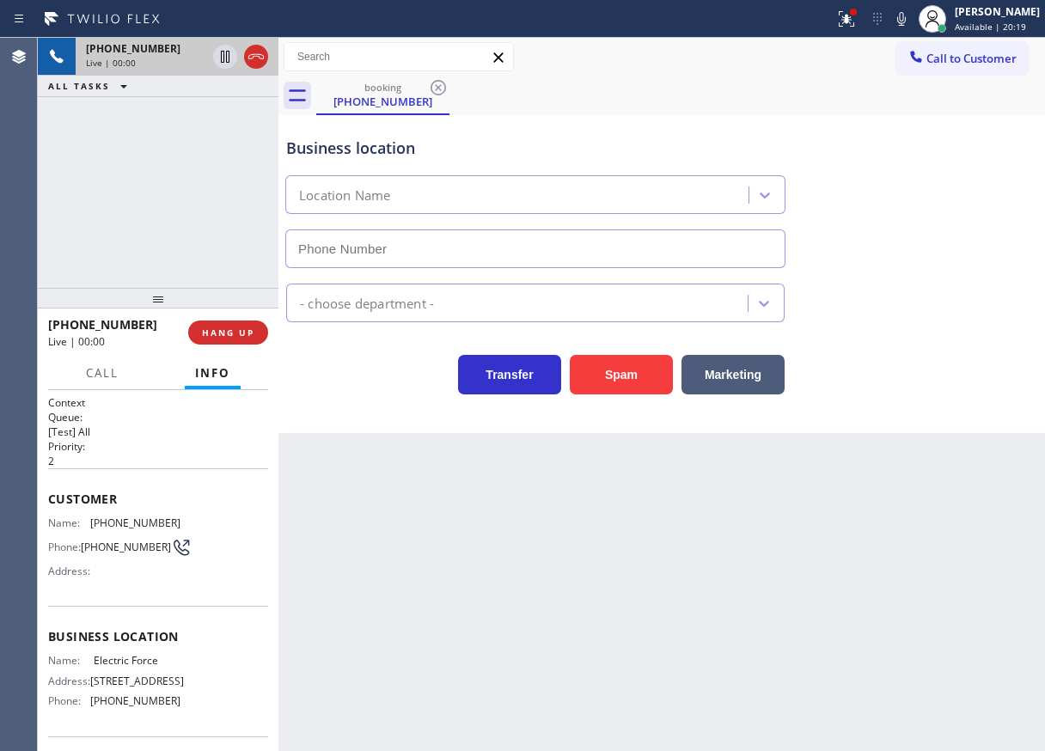
type input "(813) 437-9230"
click at [241, 324] on button "HANG UP" at bounding box center [228, 332] width 80 height 24
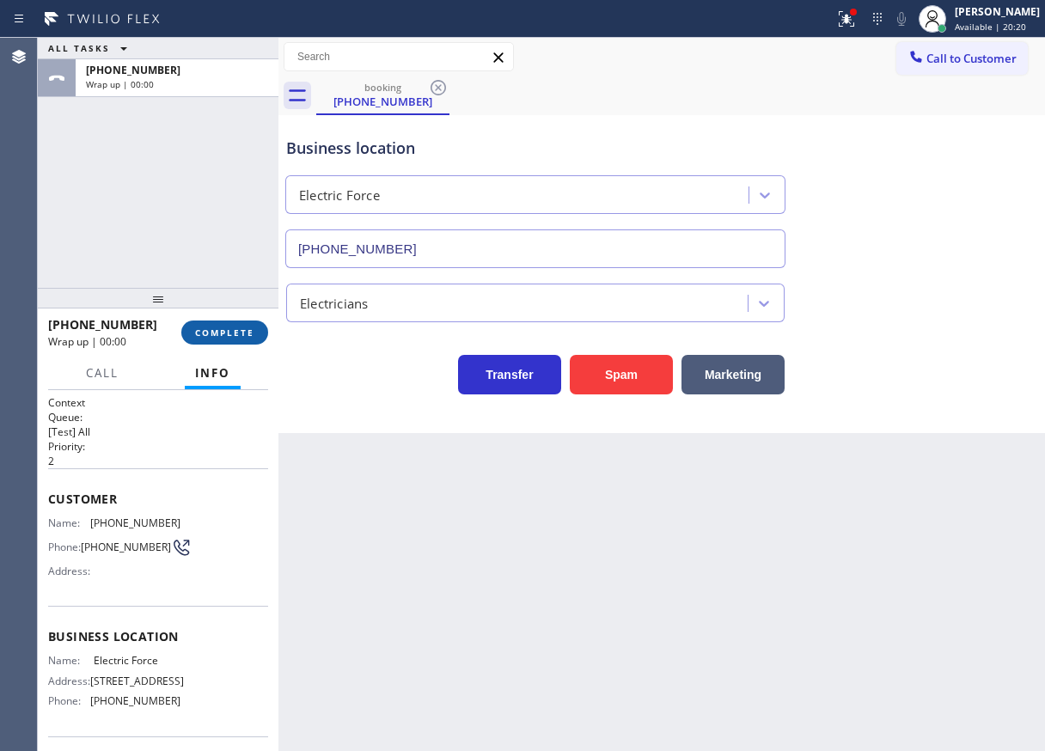
click at [241, 324] on button "COMPLETE" at bounding box center [224, 332] width 87 height 24
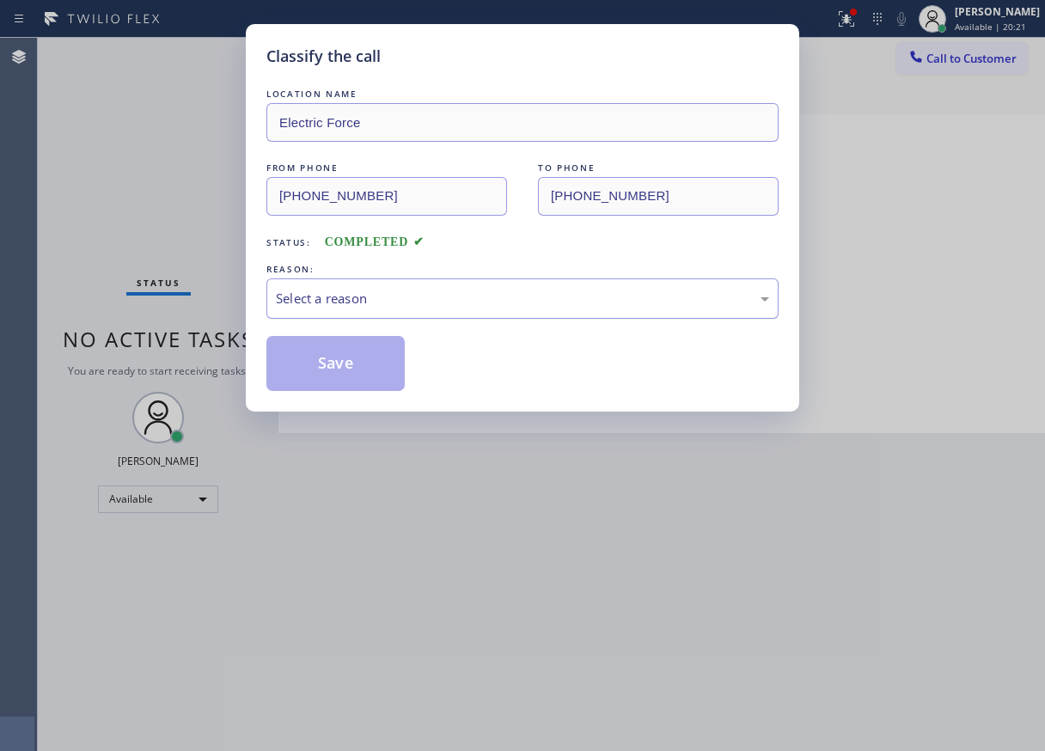
click at [411, 302] on div "Select a reason" at bounding box center [522, 299] width 493 height 20
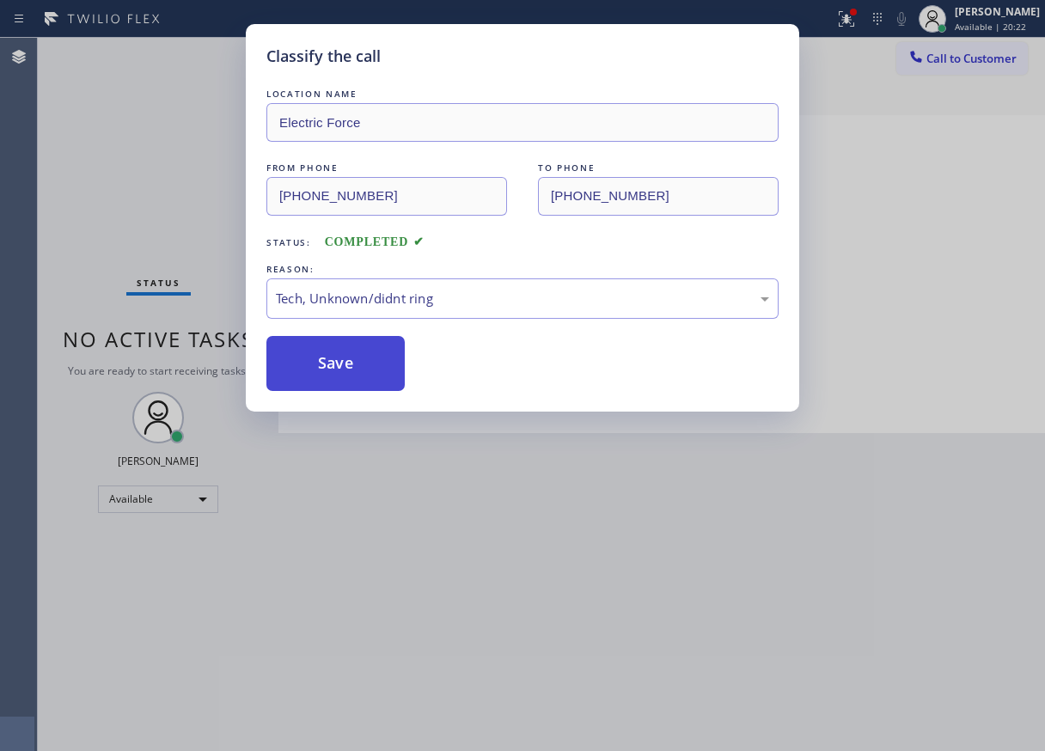
click at [365, 374] on button "Save" at bounding box center [335, 363] width 138 height 55
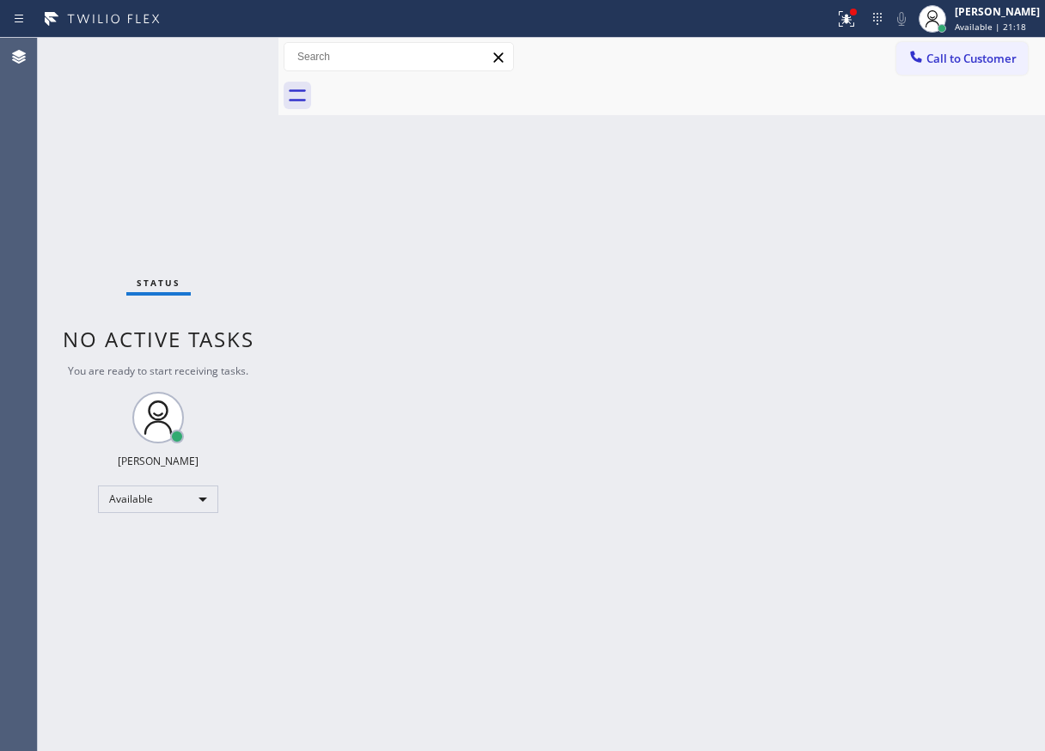
click at [915, 215] on div "Back to Dashboard Change Sender ID Customers Technicians Select a contact Outbo…" at bounding box center [661, 394] width 766 height 713
click at [396, 415] on div "Back to Dashboard Change Sender ID Customers Technicians Select a contact Outbo…" at bounding box center [661, 394] width 766 height 713
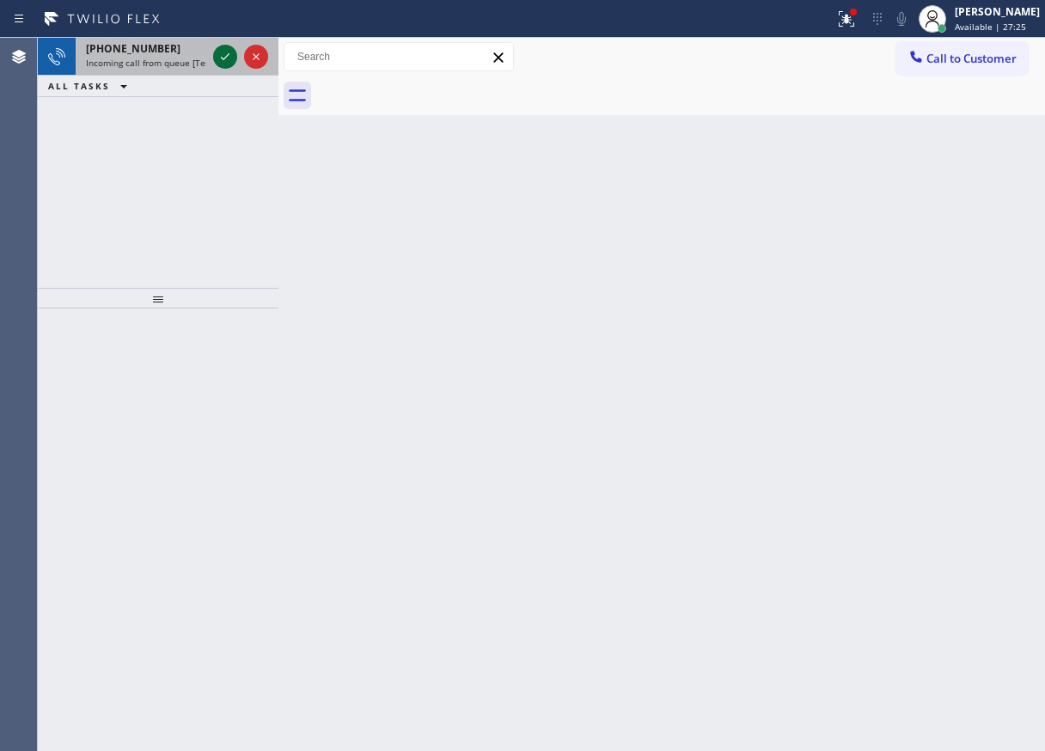
click at [227, 47] on icon at bounding box center [225, 56] width 21 height 21
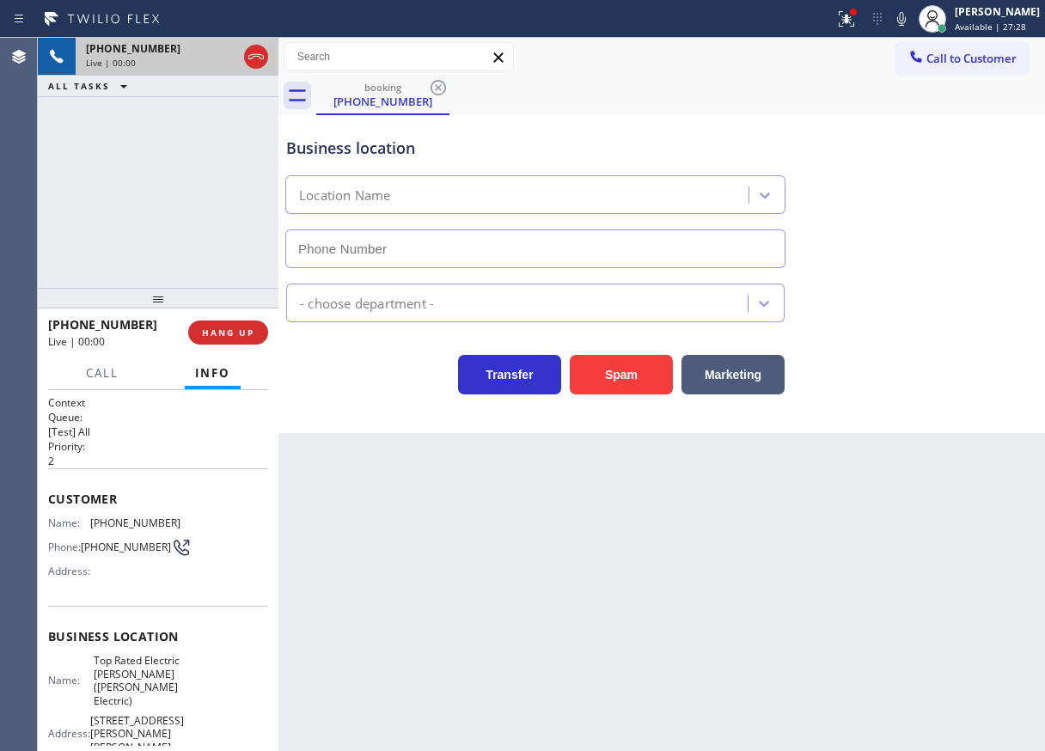
type input "(908) 364-9298"
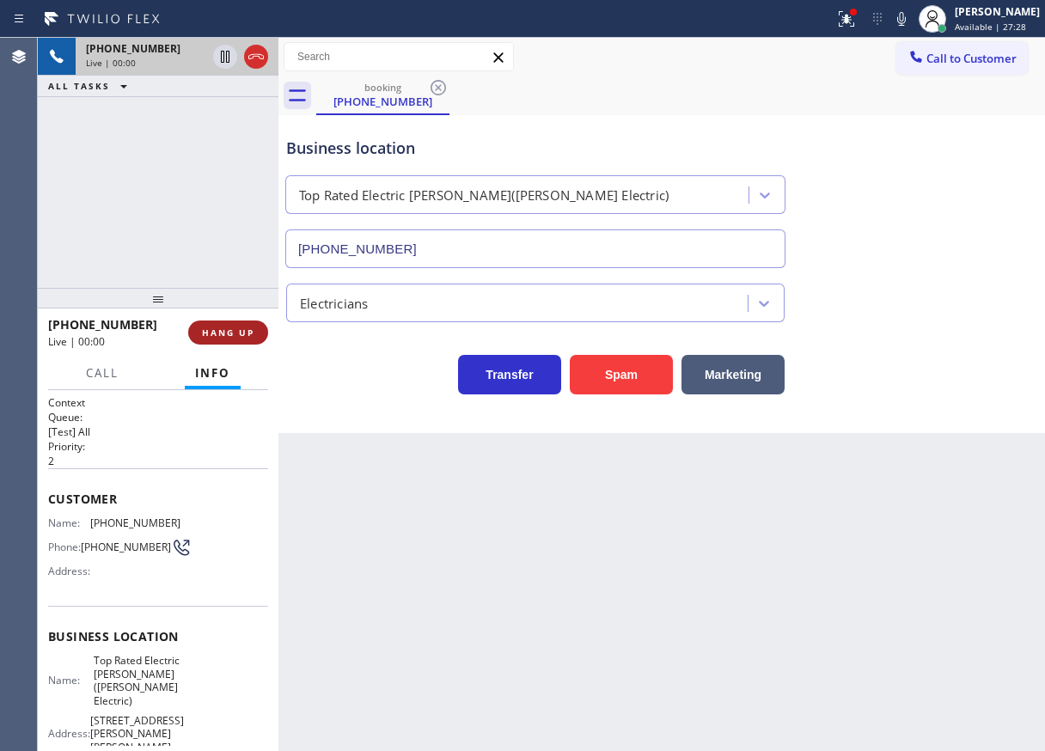
click at [218, 344] on button "HANG UP" at bounding box center [228, 332] width 80 height 24
click at [221, 342] on button "HANG UP" at bounding box center [228, 332] width 80 height 24
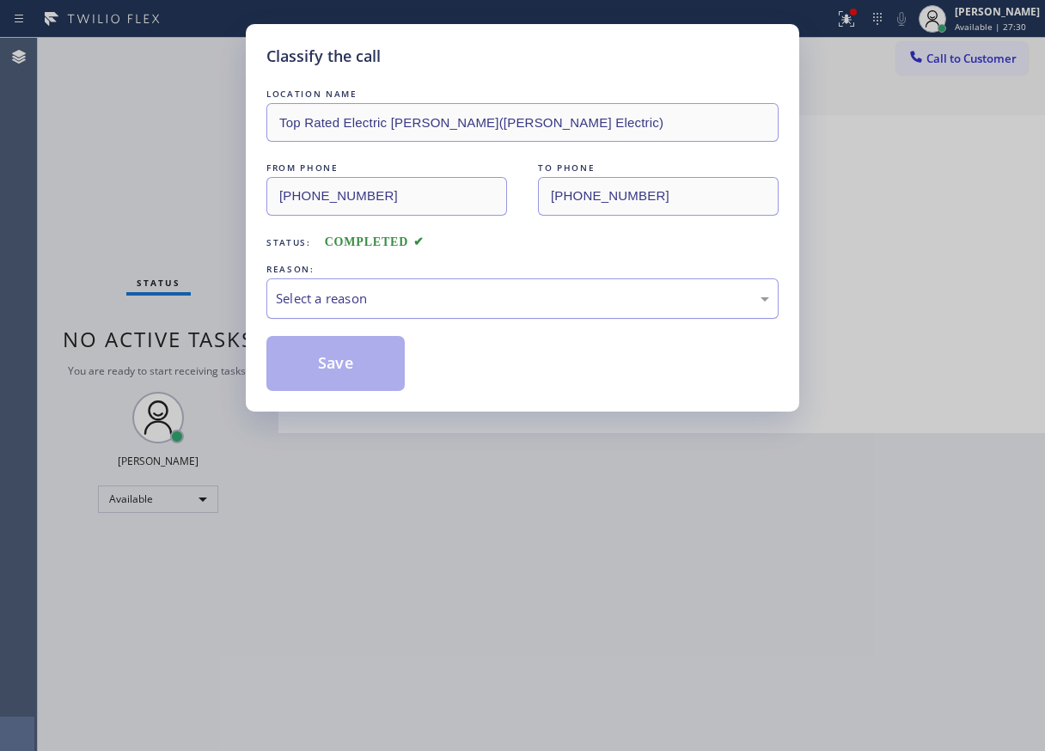
click at [525, 292] on div "Select a reason" at bounding box center [522, 299] width 493 height 20
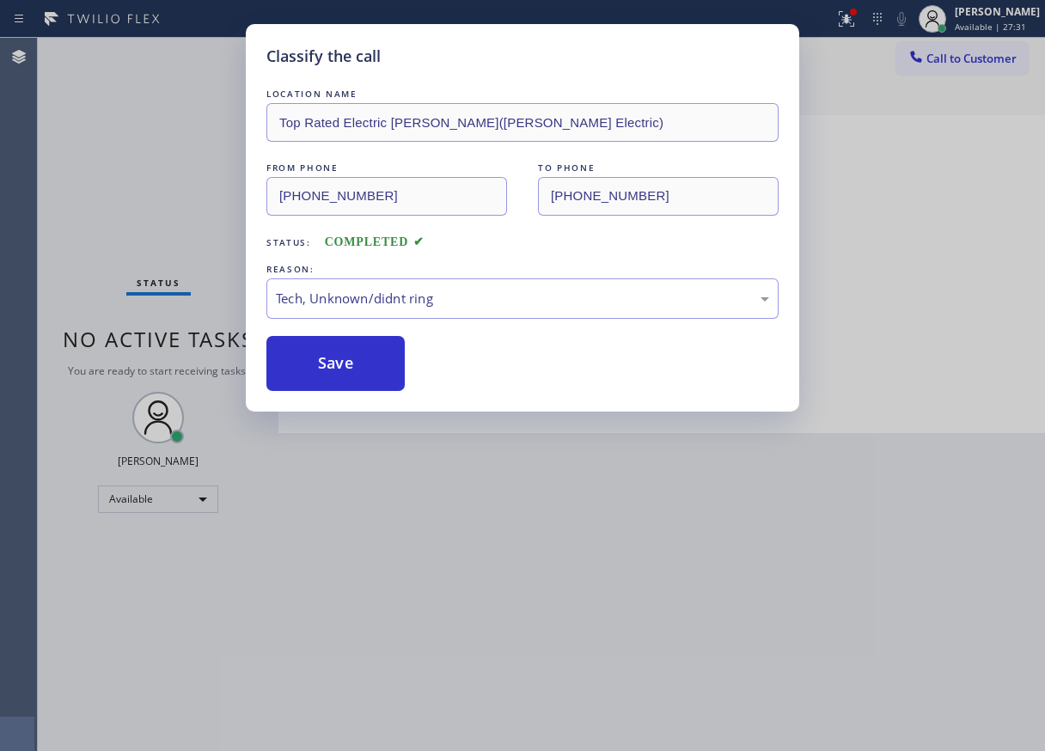
click at [361, 391] on div "Classify the call LOCATION NAME Top Rated Electric Warren(Aros Electric) FROM P…" at bounding box center [522, 217] width 553 height 387
click at [356, 371] on button "Save" at bounding box center [335, 363] width 138 height 55
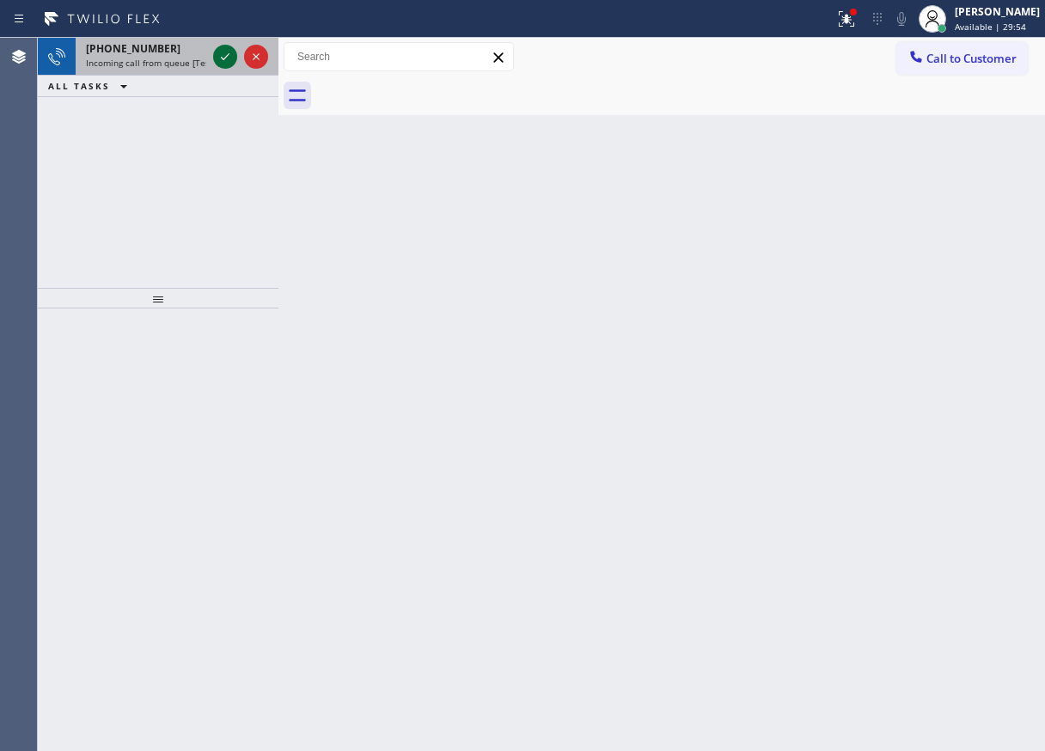
click at [220, 56] on icon at bounding box center [225, 56] width 21 height 21
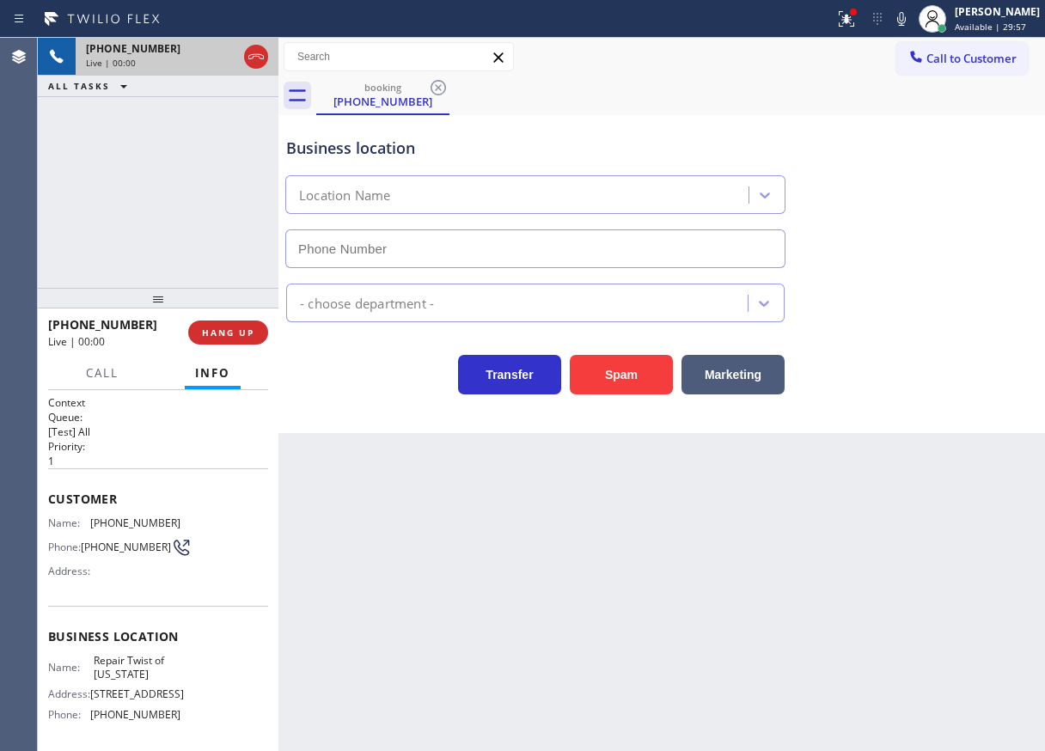
type input "(347) 284-6179"
click at [131, 677] on span "Repair Twist of New York" at bounding box center [137, 667] width 86 height 27
copy span "Repair Twist of New York"
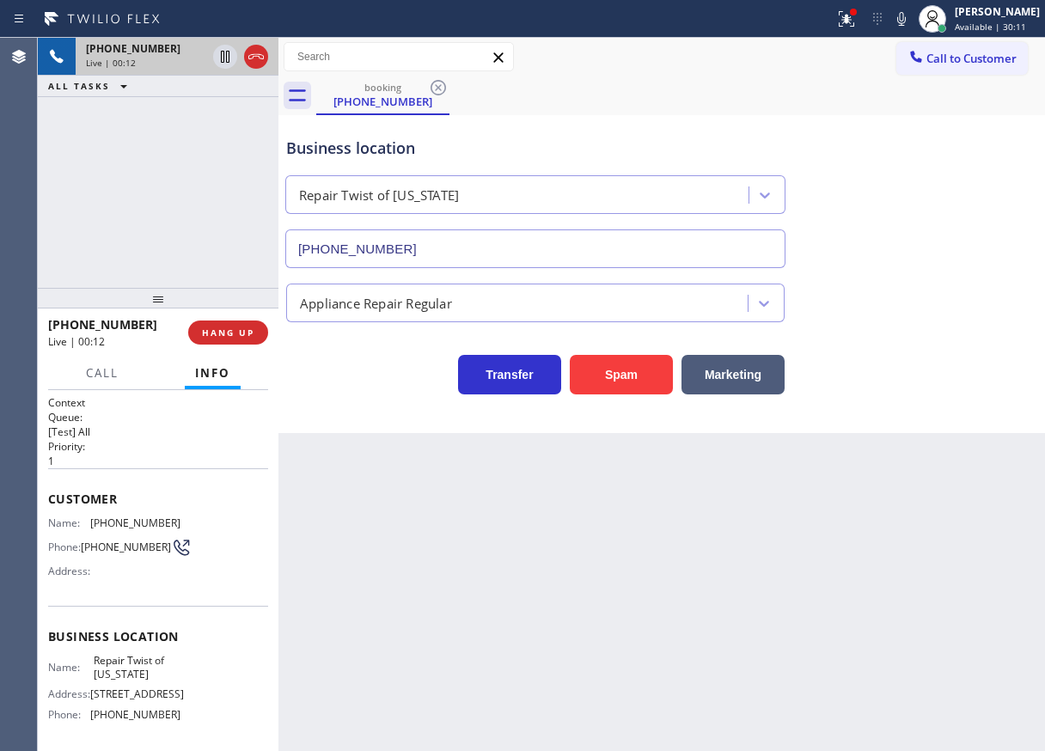
click at [470, 253] on input "(347) 284-6179" at bounding box center [535, 248] width 500 height 39
click at [120, 528] on span "(718) 347-0161" at bounding box center [135, 522] width 90 height 13
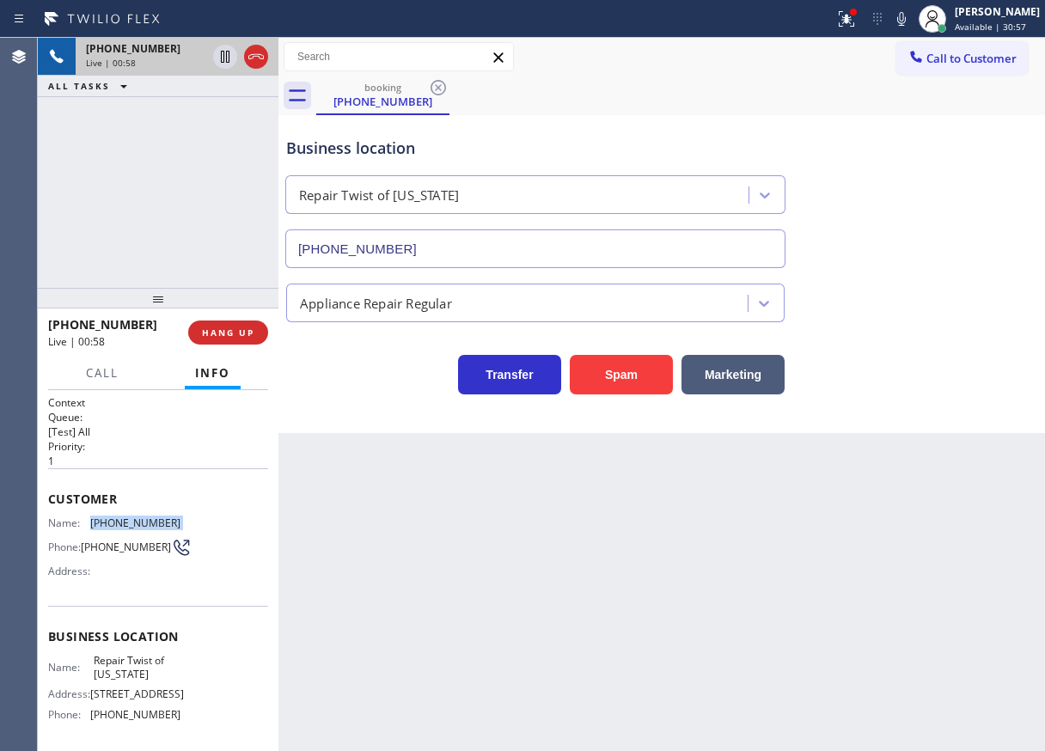
click at [120, 528] on span "(718) 347-0161" at bounding box center [135, 522] width 90 height 13
copy span "(718) 347-0161"
click at [487, 586] on div "Back to Dashboard Change Sender ID Customers Technicians Select a contact Outbo…" at bounding box center [661, 394] width 766 height 713
click at [851, 15] on icon at bounding box center [846, 17] width 10 height 6
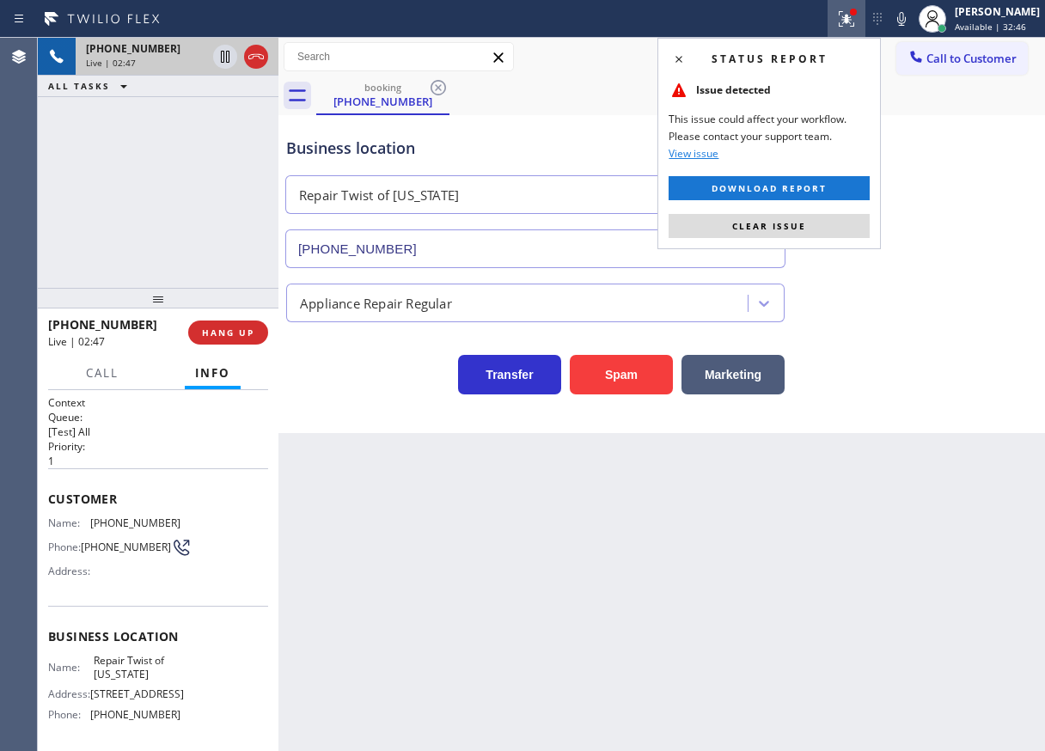
click at [830, 238] on div "Status report Issue detected This issue could affect your workflow. Please cont…" at bounding box center [768, 143] width 223 height 211
click at [830, 230] on button "Clear issue" at bounding box center [768, 226] width 201 height 24
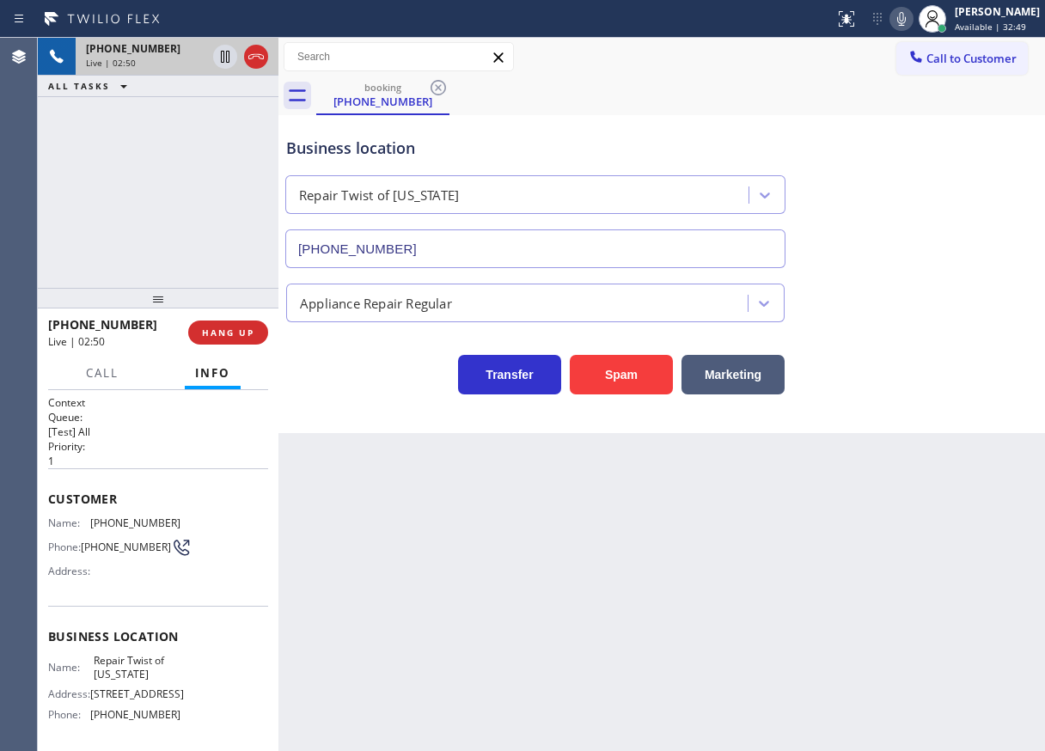
click at [911, 15] on icon at bounding box center [901, 19] width 21 height 21
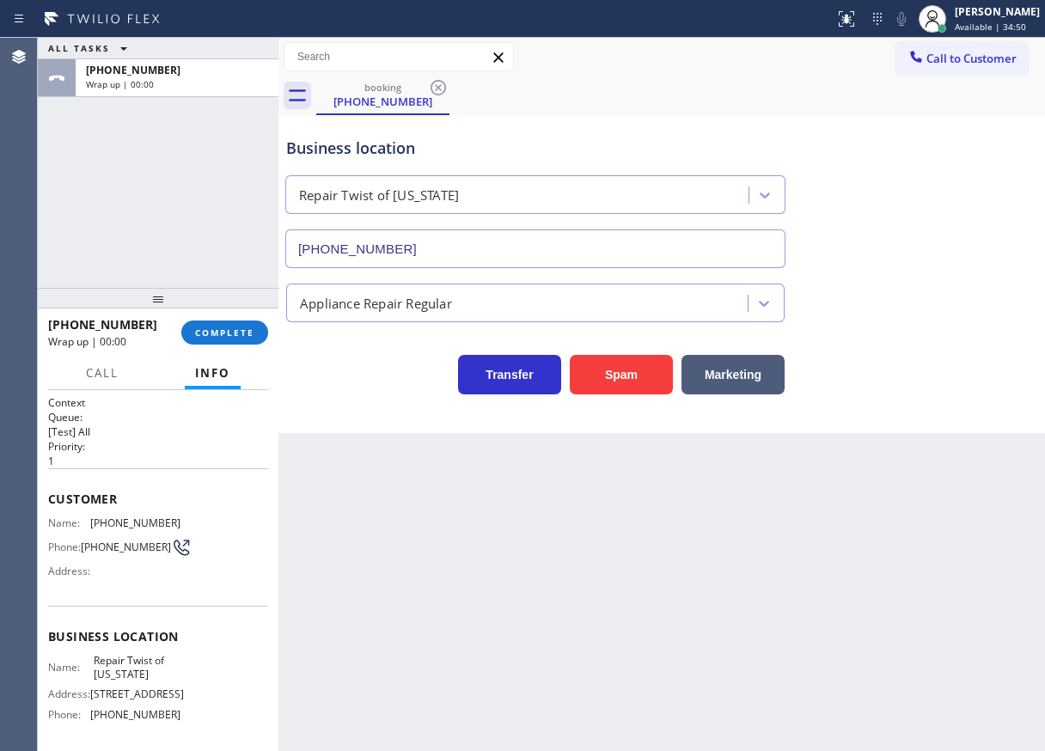
drag, startPoint x: 262, startPoint y: 331, endPoint x: 316, endPoint y: 331, distance: 54.1
click at [261, 331] on button "COMPLETE" at bounding box center [224, 332] width 87 height 24
click at [436, 89] on icon at bounding box center [437, 87] width 15 height 15
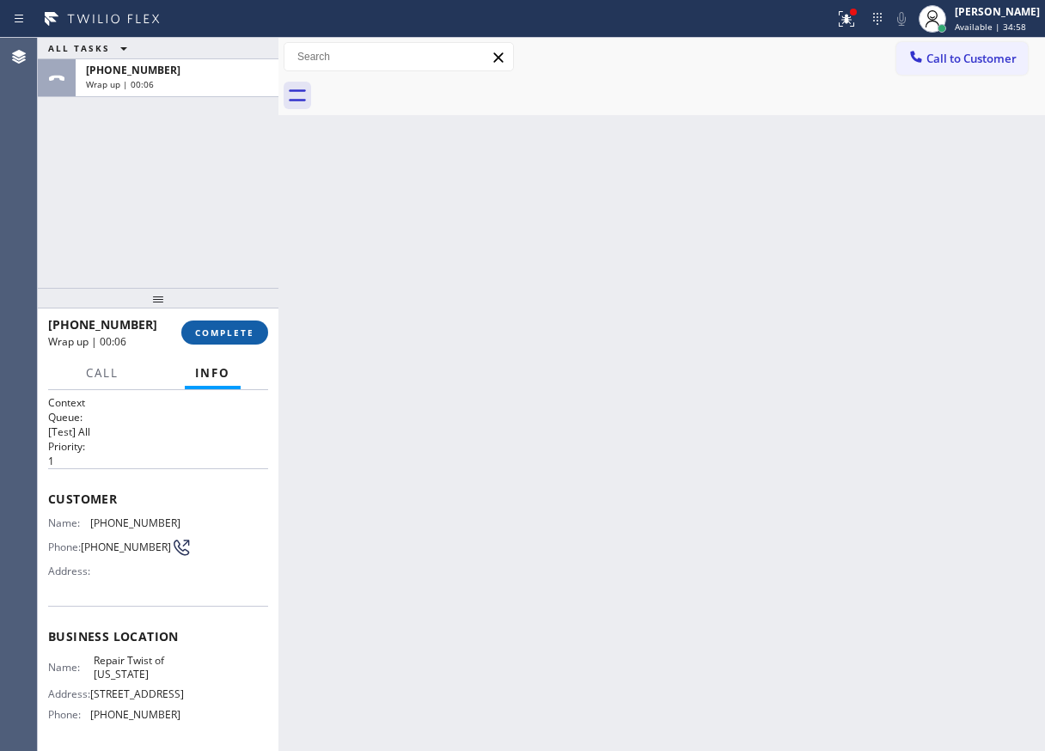
click at [240, 335] on span "COMPLETE" at bounding box center [224, 332] width 59 height 12
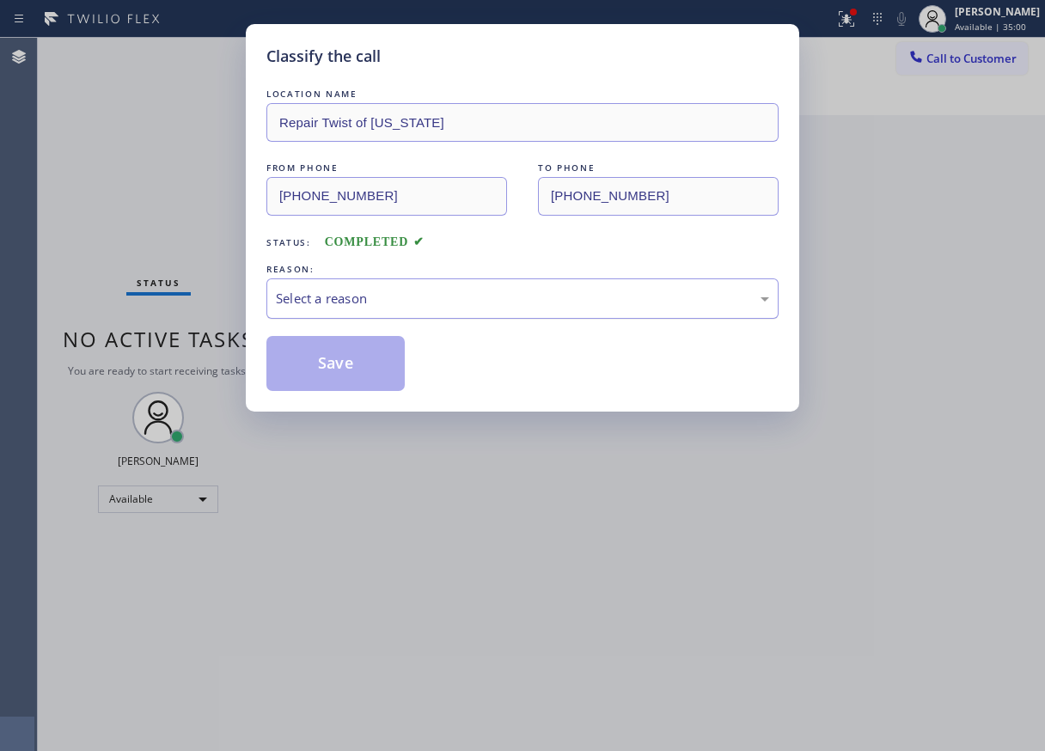
click at [429, 308] on div "Select a reason" at bounding box center [522, 299] width 493 height 20
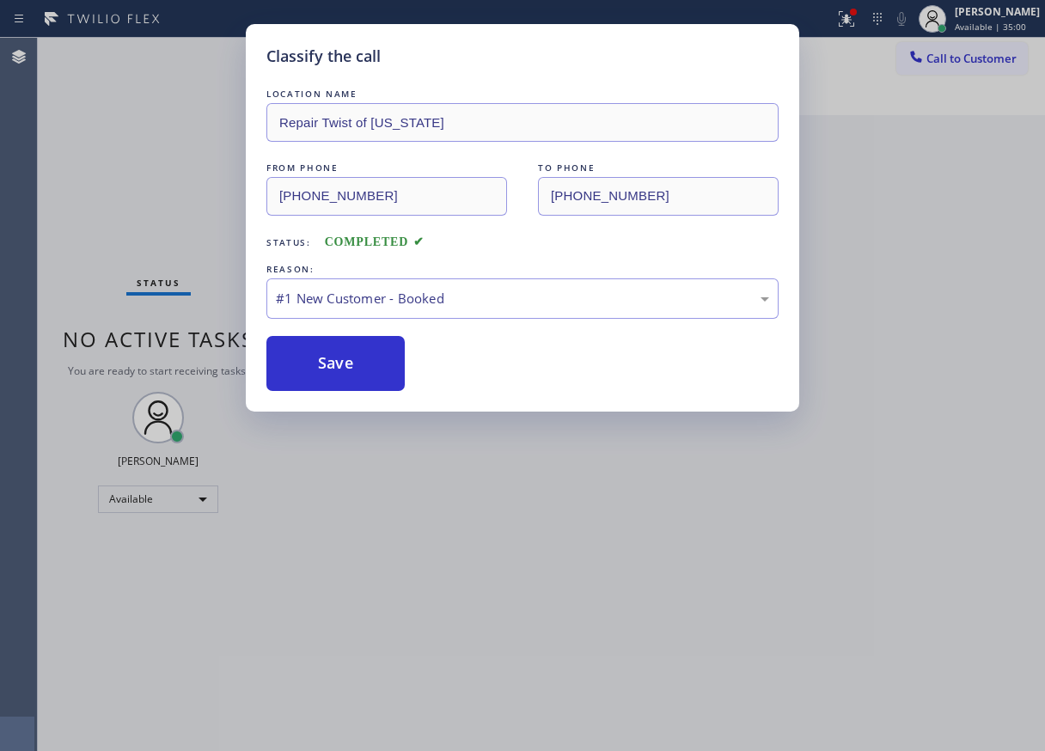
drag, startPoint x: 319, startPoint y: 366, endPoint x: 713, endPoint y: 94, distance: 478.7
click at [320, 366] on button "Save" at bounding box center [335, 363] width 138 height 55
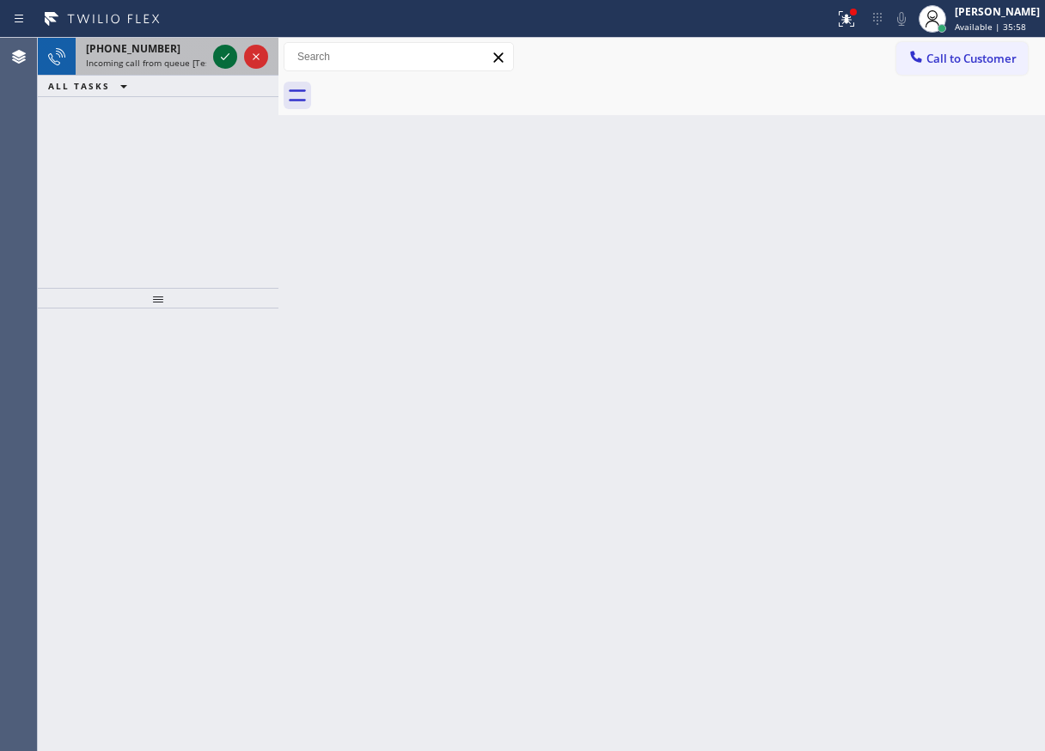
click at [220, 59] on icon at bounding box center [225, 56] width 21 height 21
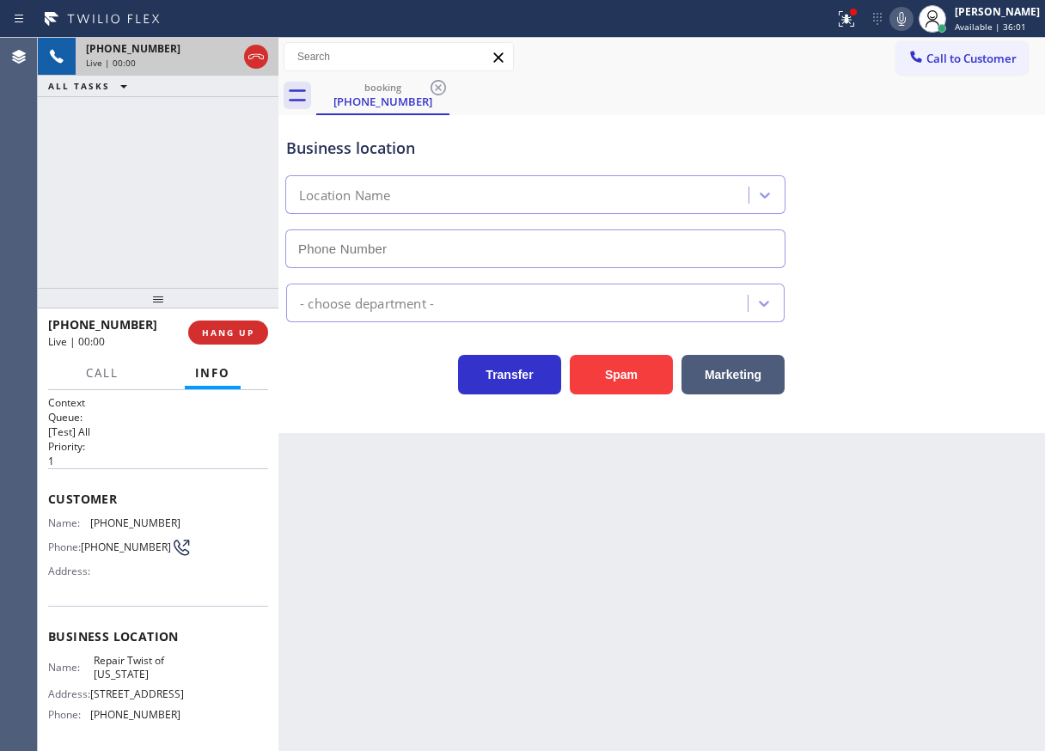
type input "(347) 284-6179"
click at [233, 329] on span "HANG UP" at bounding box center [228, 332] width 52 height 12
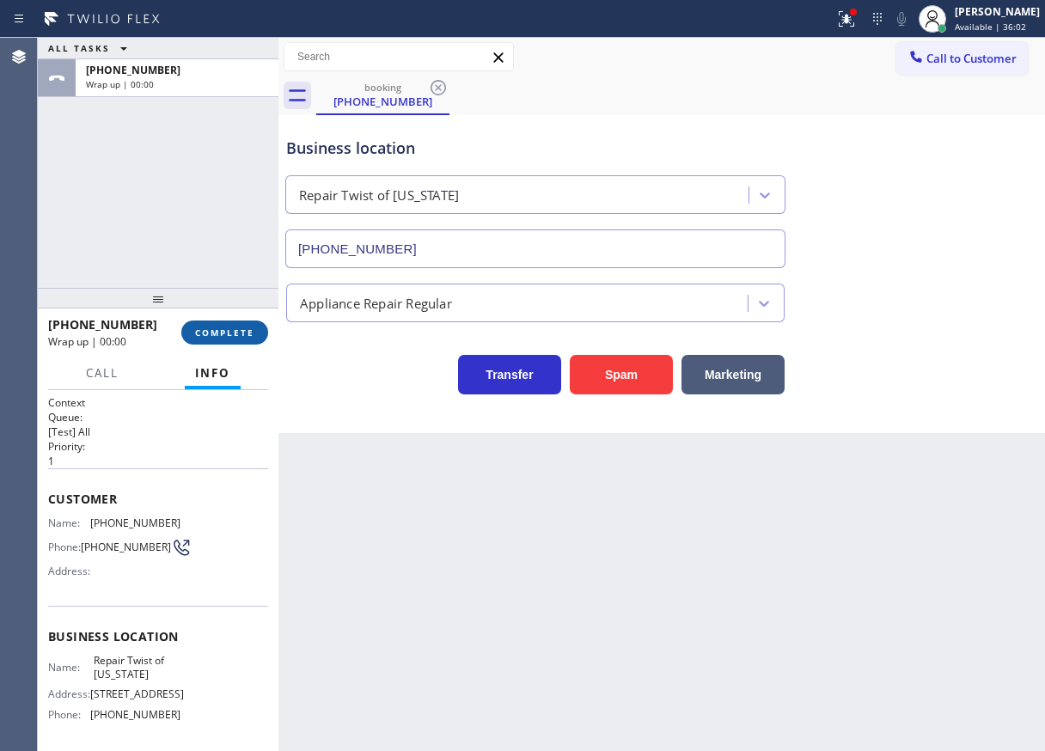
click at [233, 329] on span "COMPLETE" at bounding box center [224, 332] width 59 height 12
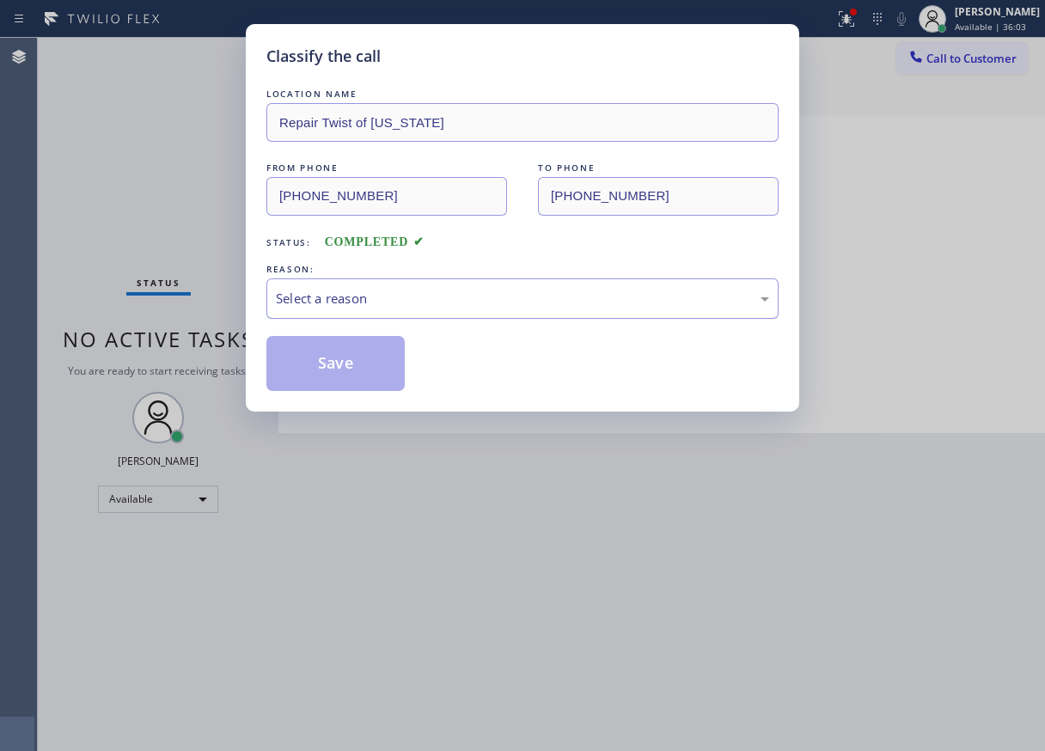
click at [417, 307] on div "Select a reason" at bounding box center [522, 299] width 493 height 20
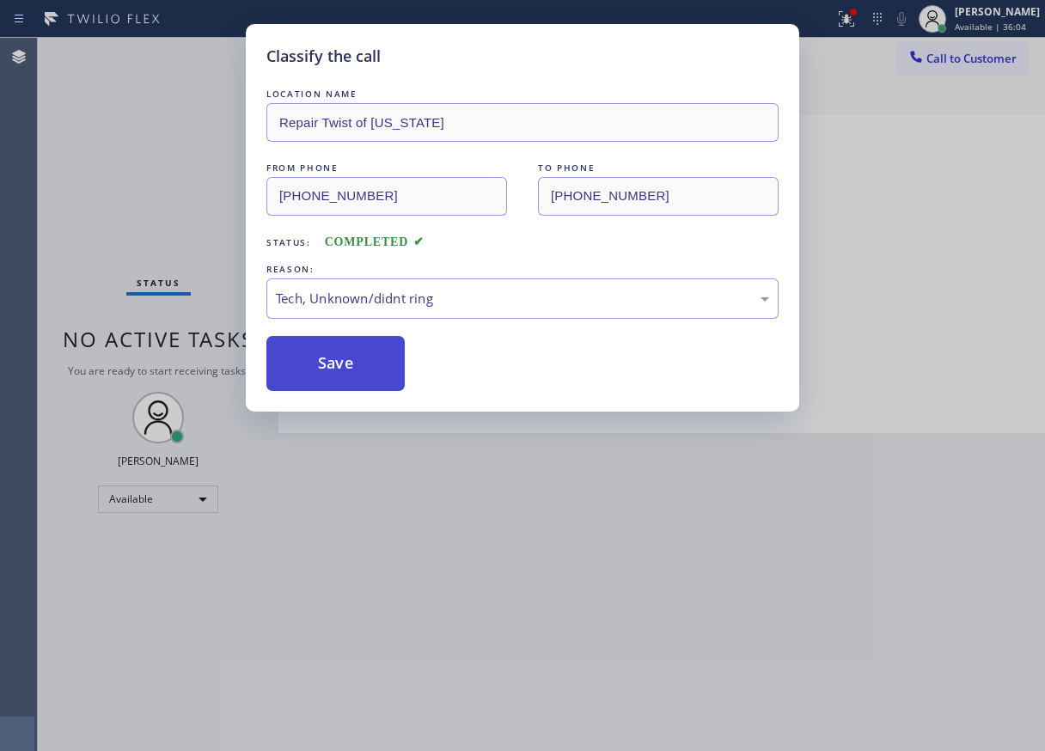
click at [365, 378] on button "Save" at bounding box center [335, 363] width 138 height 55
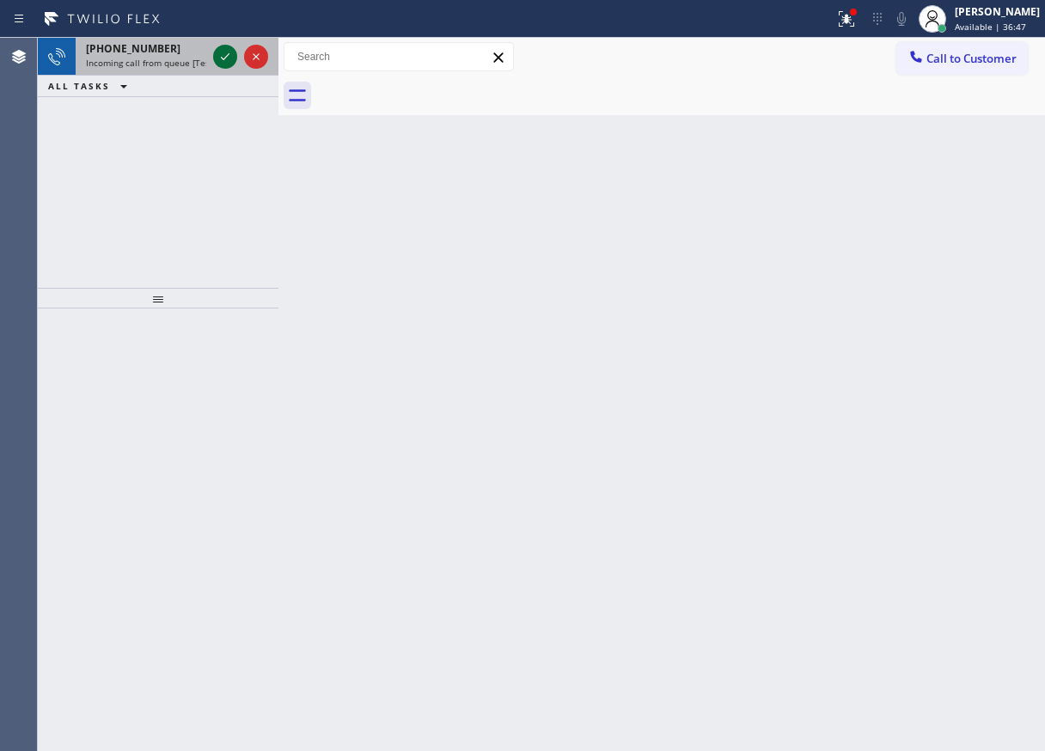
click at [226, 60] on icon at bounding box center [225, 56] width 21 height 21
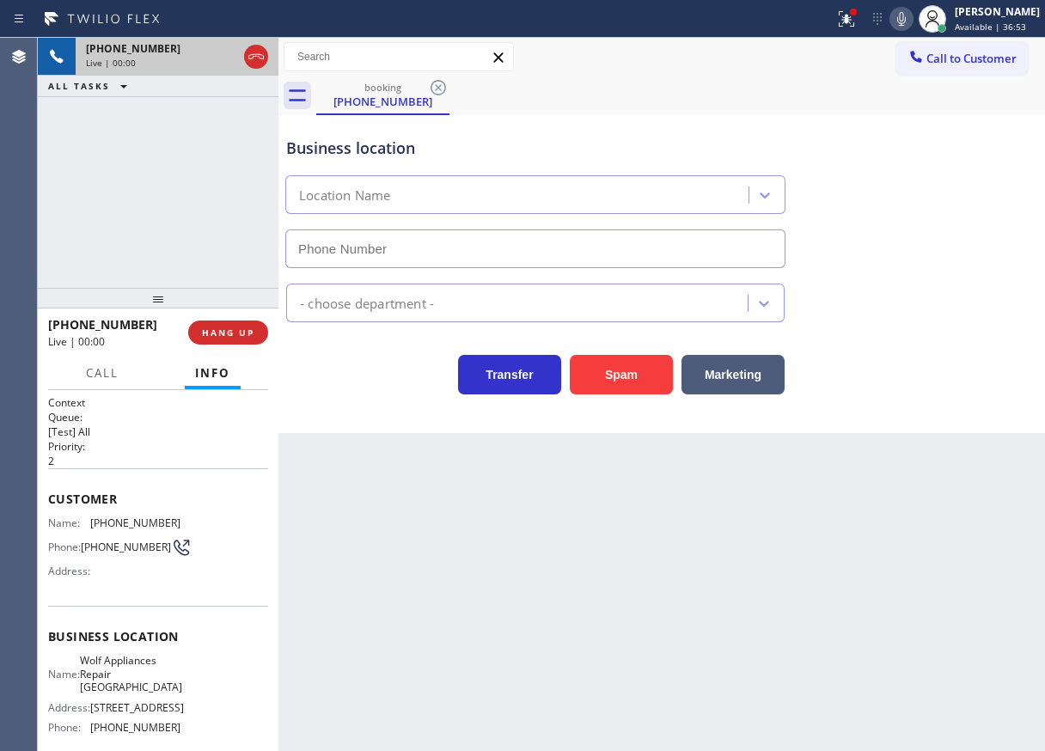
type input "(571) 200-0594"
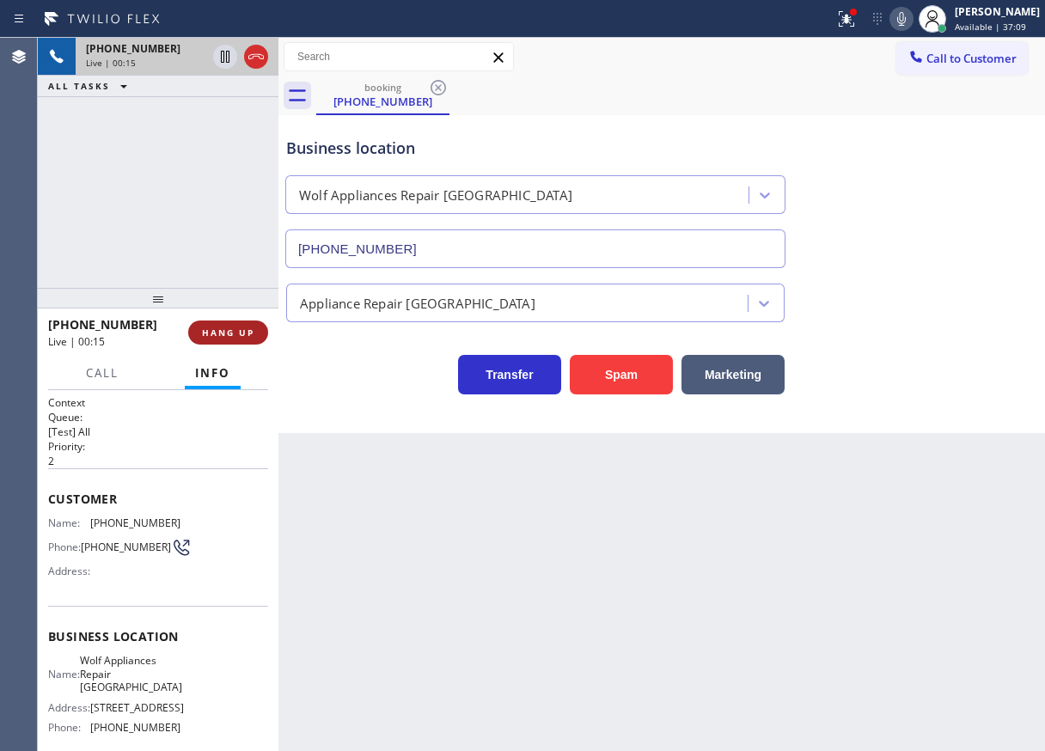
click at [227, 336] on span "HANG UP" at bounding box center [228, 332] width 52 height 12
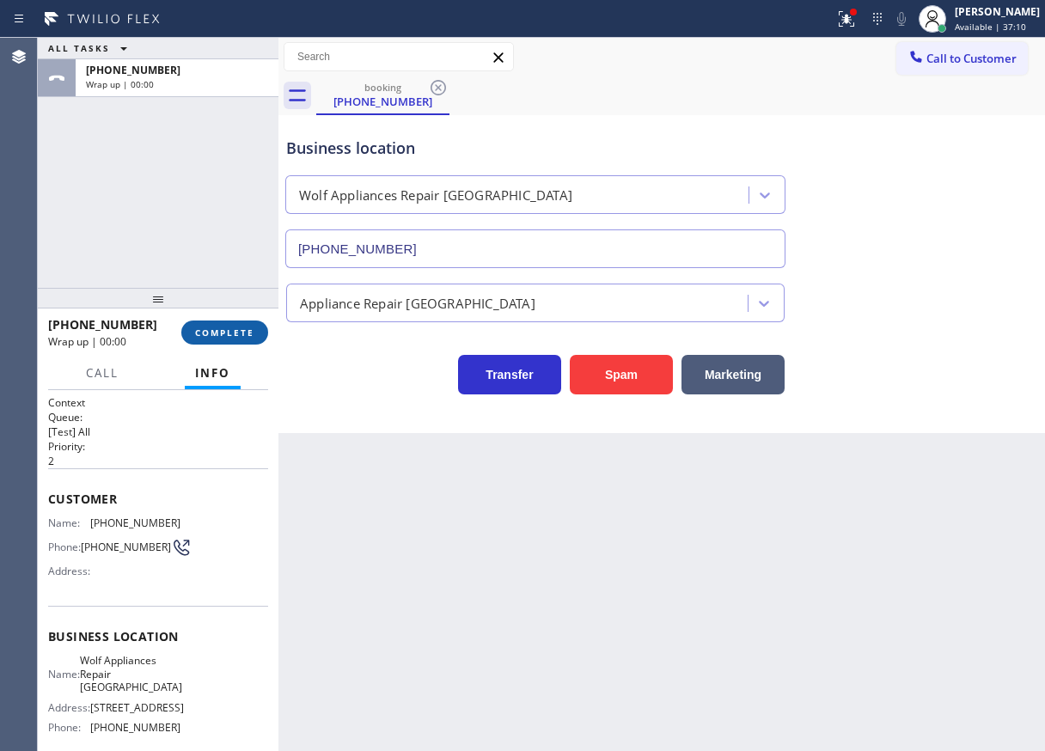
click at [227, 334] on span "COMPLETE" at bounding box center [224, 332] width 59 height 12
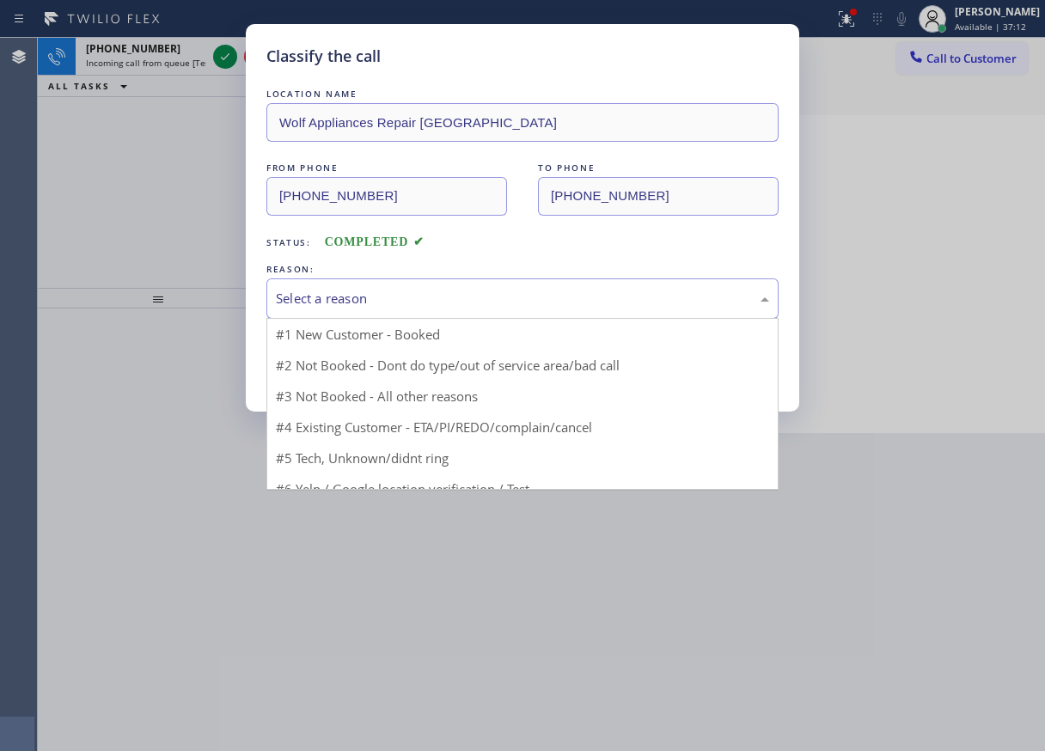
click at [478, 302] on div "Select a reason" at bounding box center [522, 299] width 493 height 20
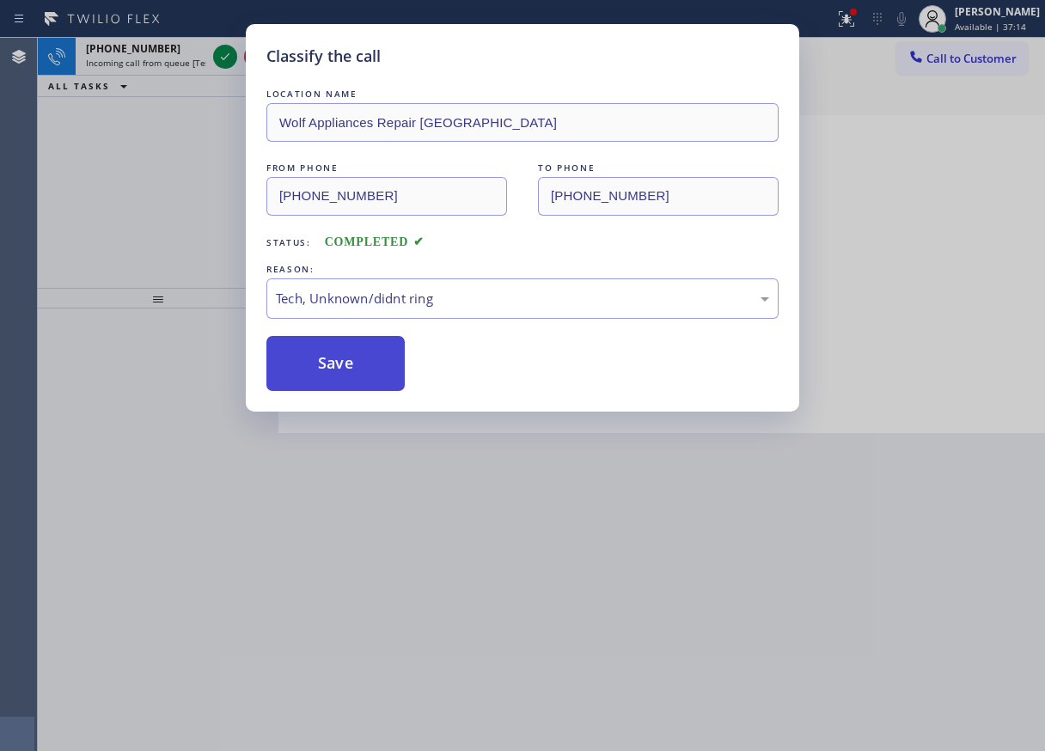
drag, startPoint x: 370, startPoint y: 373, endPoint x: 350, endPoint y: 337, distance: 41.1
click at [370, 372] on button "Save" at bounding box center [335, 363] width 138 height 55
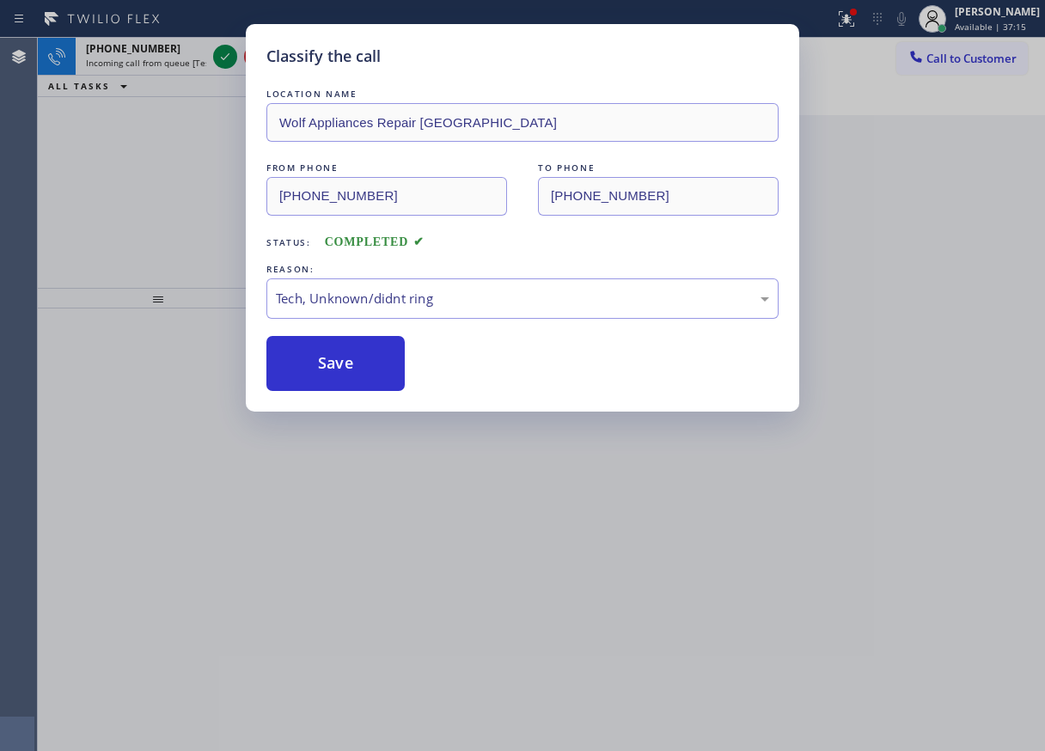
click at [228, 54] on div "Classify the call LOCATION NAME Red Electricians Maplewood(Nexus Electrical Ser…" at bounding box center [541, 394] width 1007 height 713
click at [228, 54] on icon at bounding box center [225, 56] width 21 height 21
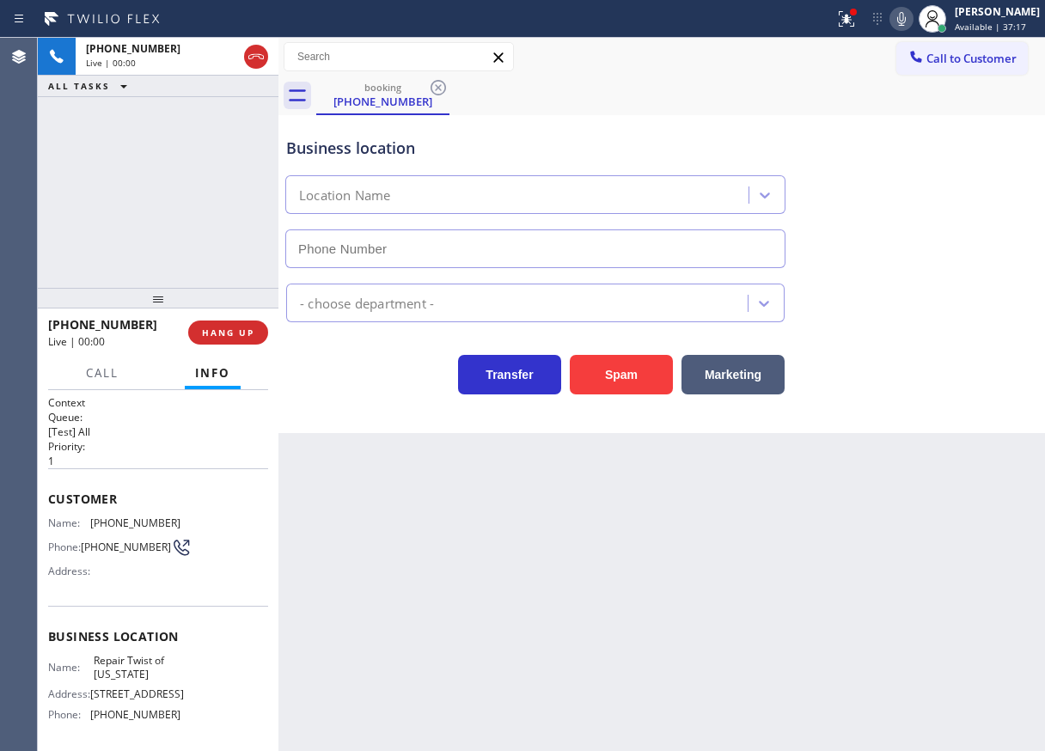
type input "(347) 284-6179"
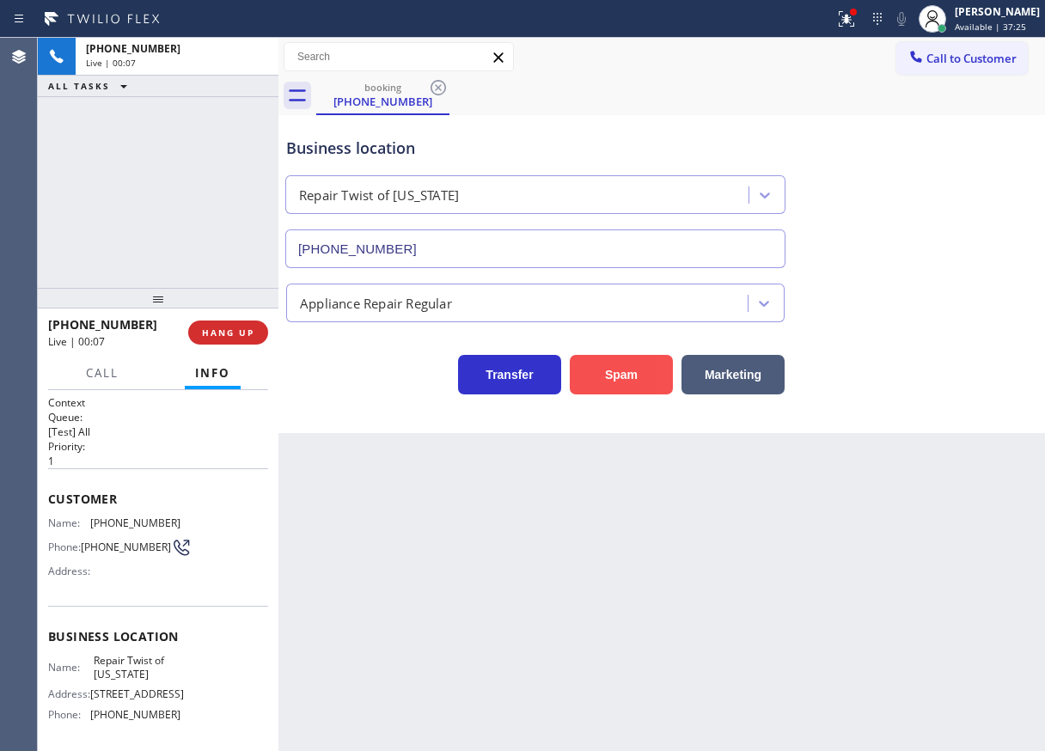
click at [624, 381] on button "Spam" at bounding box center [621, 375] width 103 height 40
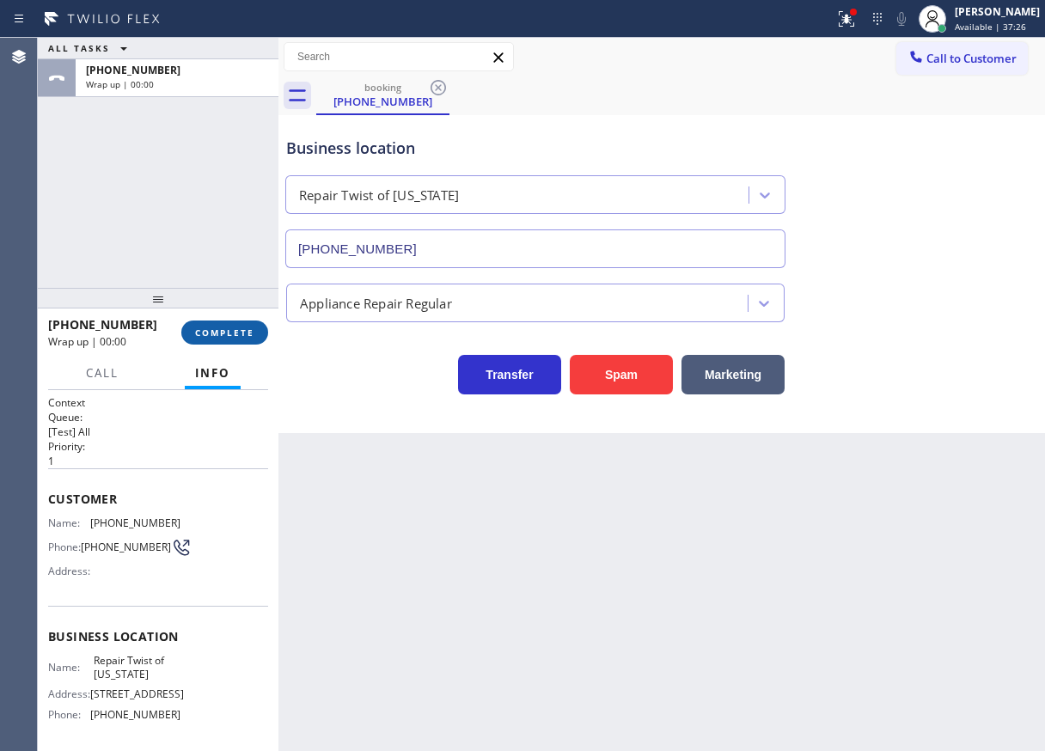
click at [217, 339] on button "COMPLETE" at bounding box center [224, 332] width 87 height 24
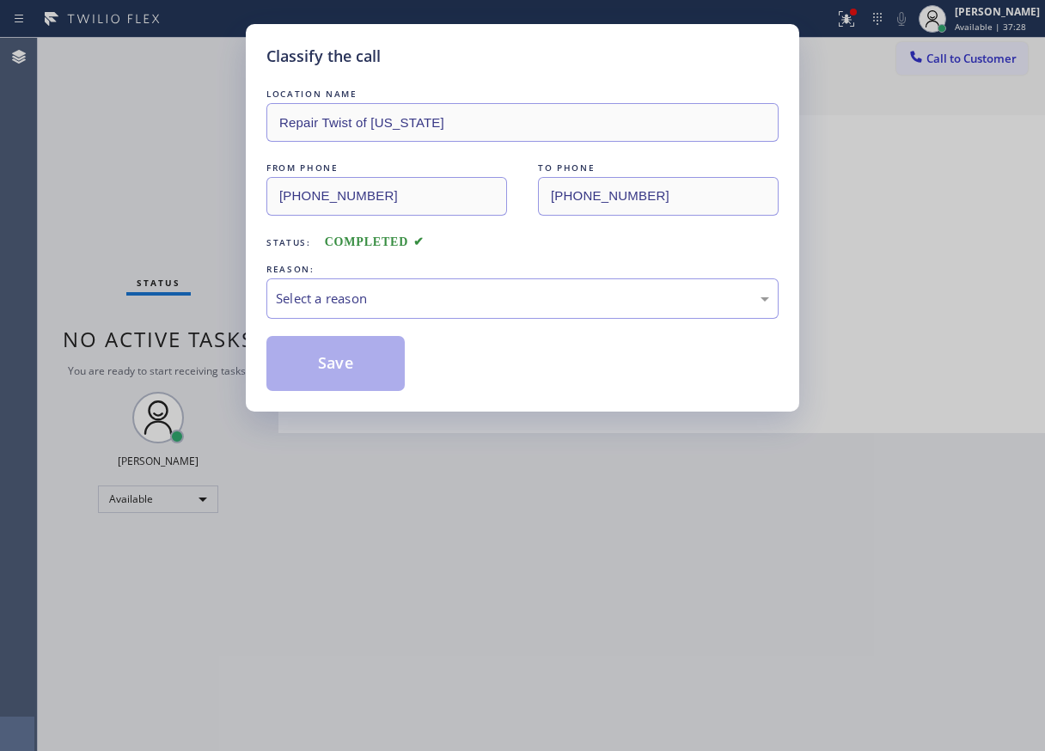
click at [377, 296] on div "Select a reason" at bounding box center [522, 299] width 493 height 20
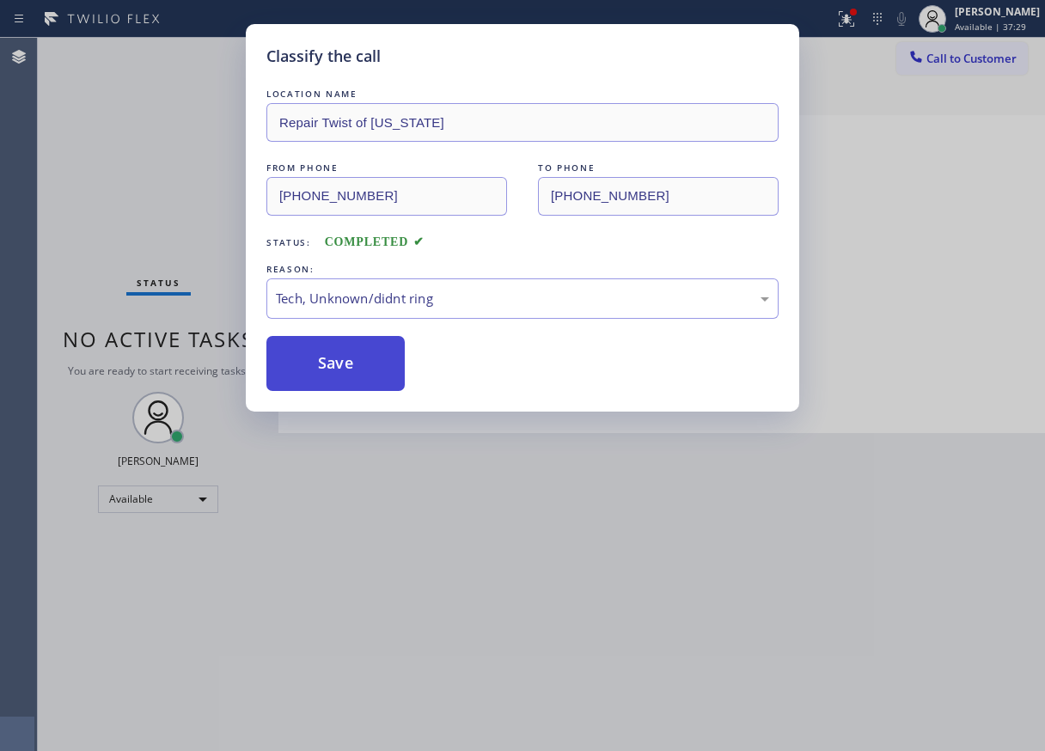
drag, startPoint x: 360, startPoint y: 384, endPoint x: 377, endPoint y: 378, distance: 18.2
click at [362, 383] on button "Save" at bounding box center [335, 363] width 138 height 55
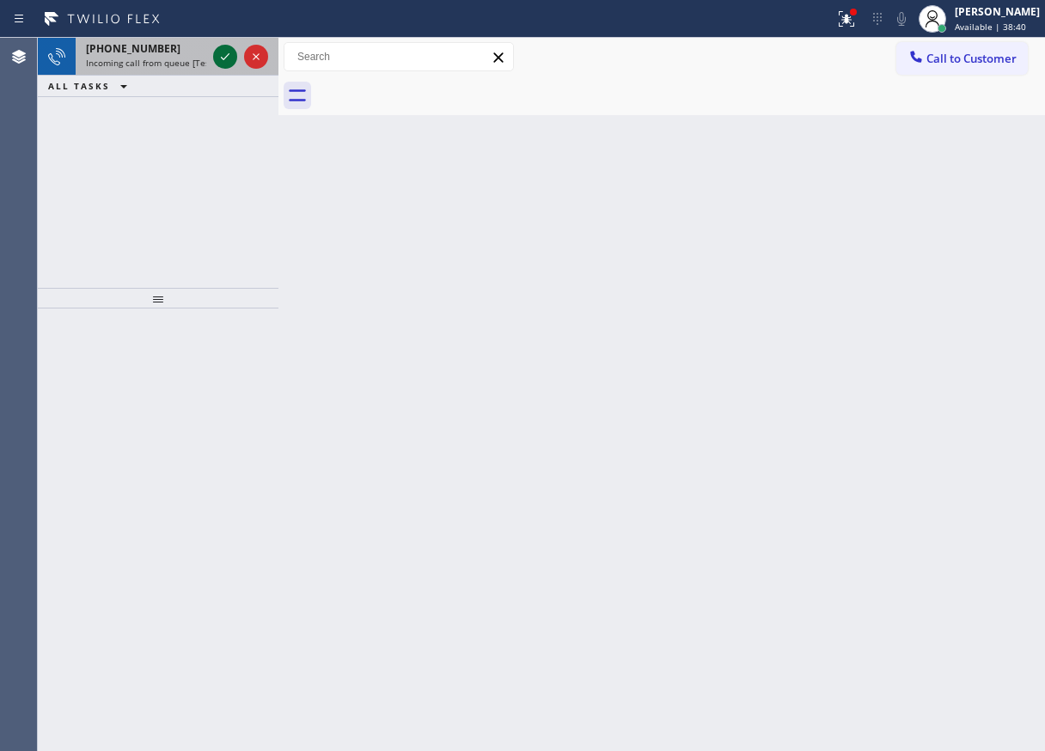
click at [218, 60] on icon at bounding box center [225, 56] width 21 height 21
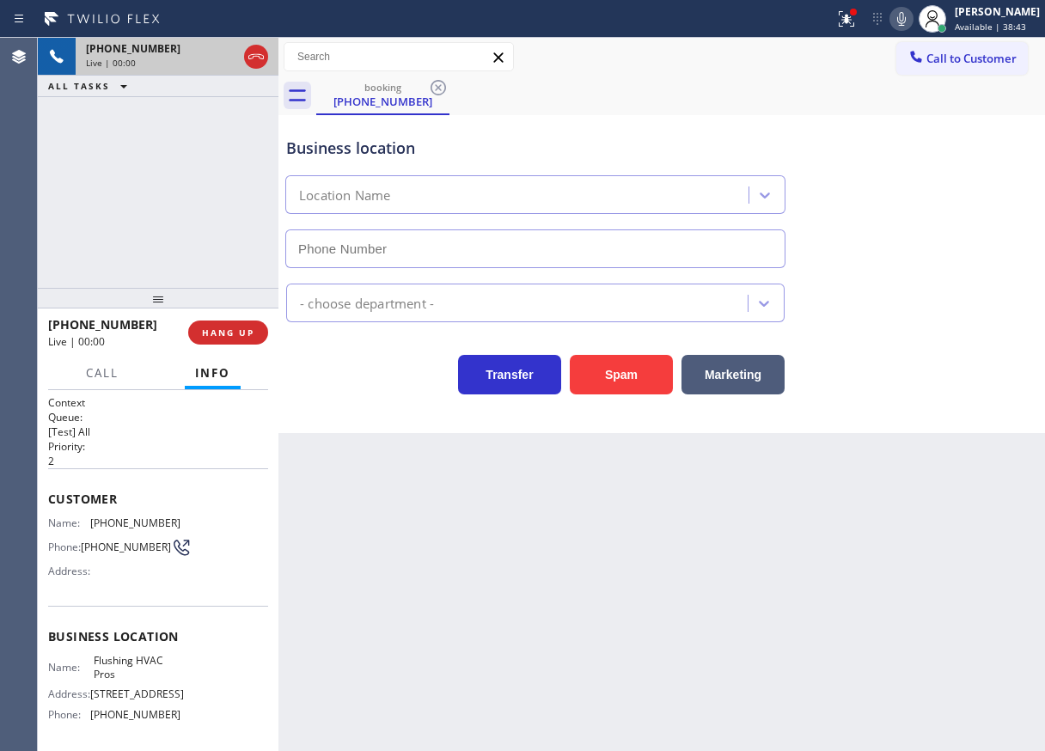
type input "(347) 614-2747"
click at [233, 331] on span "HANG UP" at bounding box center [228, 332] width 52 height 12
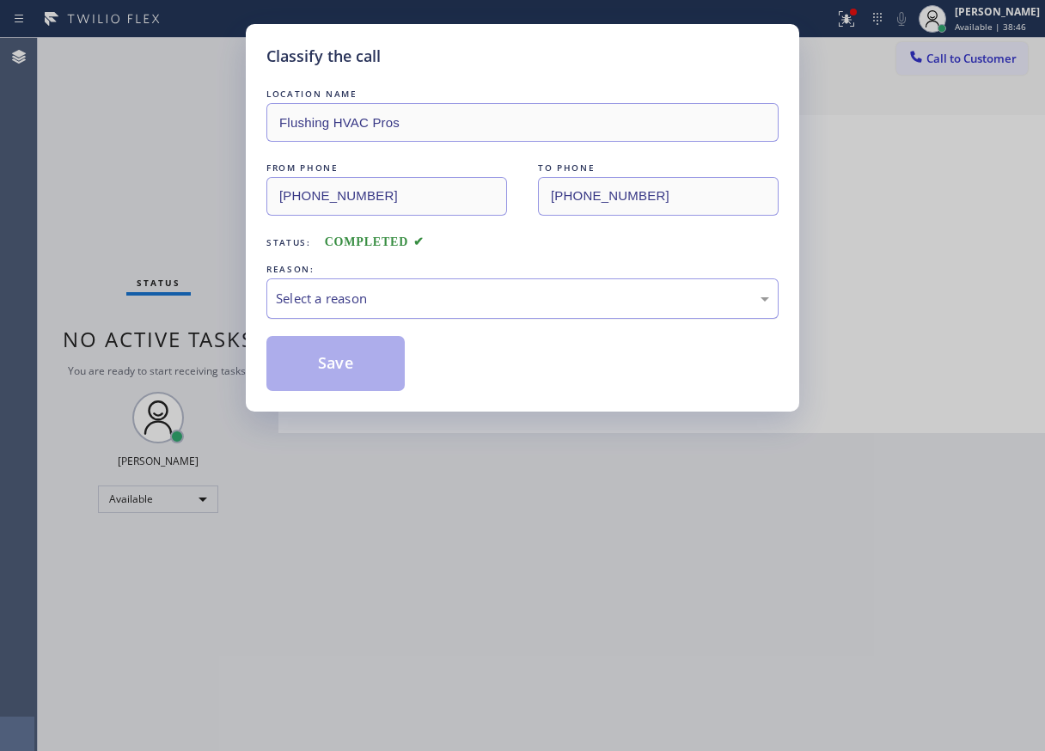
click at [445, 295] on div "Select a reason" at bounding box center [522, 299] width 493 height 20
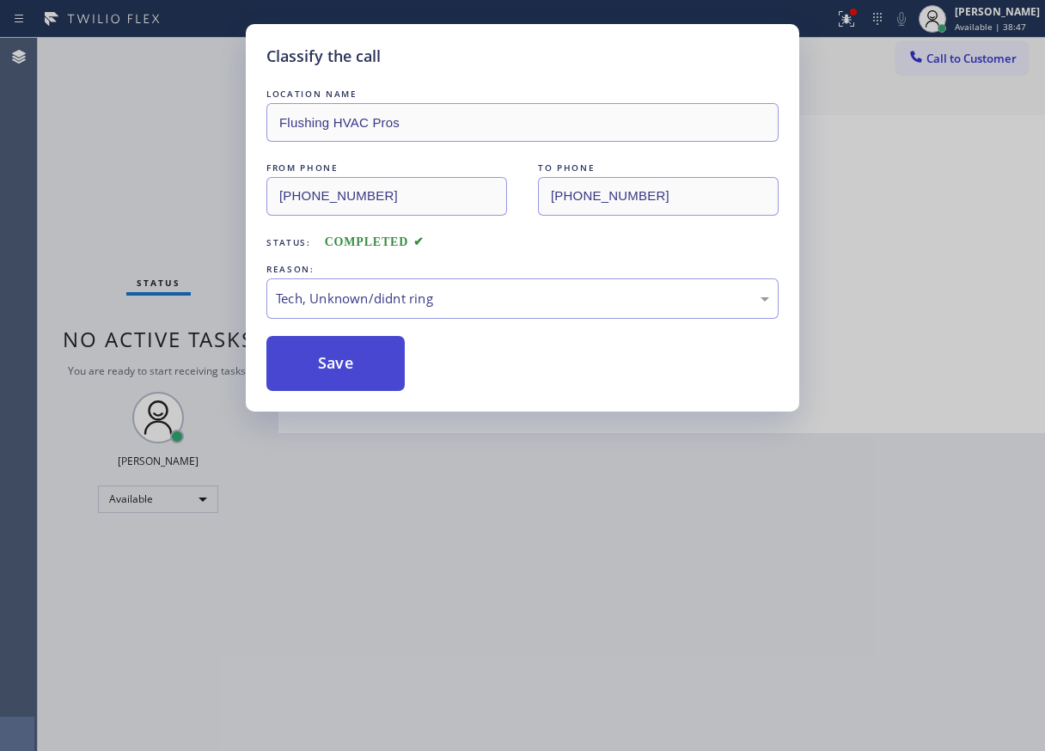
click at [367, 362] on button "Save" at bounding box center [335, 363] width 138 height 55
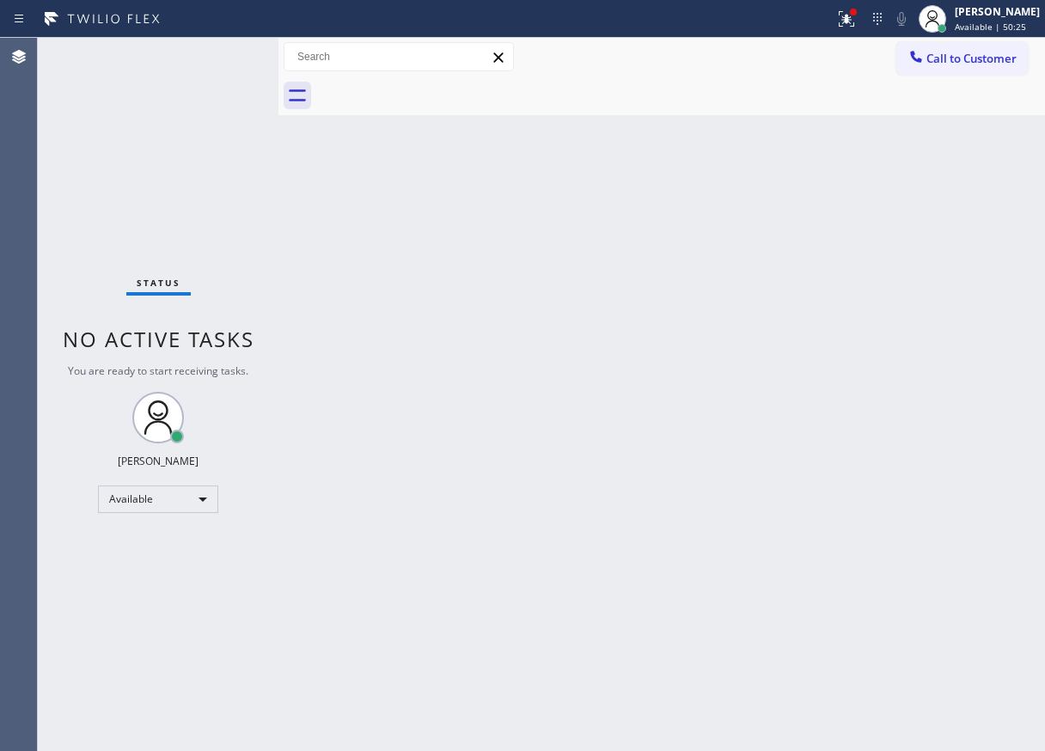
click at [978, 305] on div "Back to Dashboard Change Sender ID Customers Technicians Select a contact Outbo…" at bounding box center [661, 394] width 766 height 713
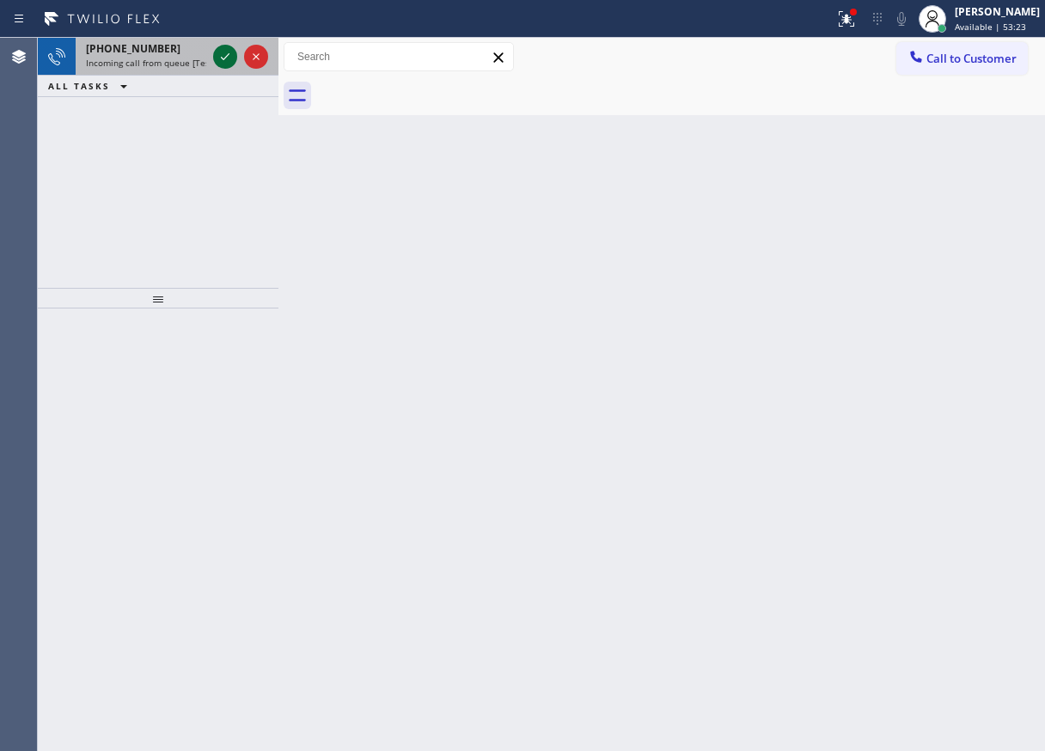
click at [216, 62] on icon at bounding box center [225, 56] width 21 height 21
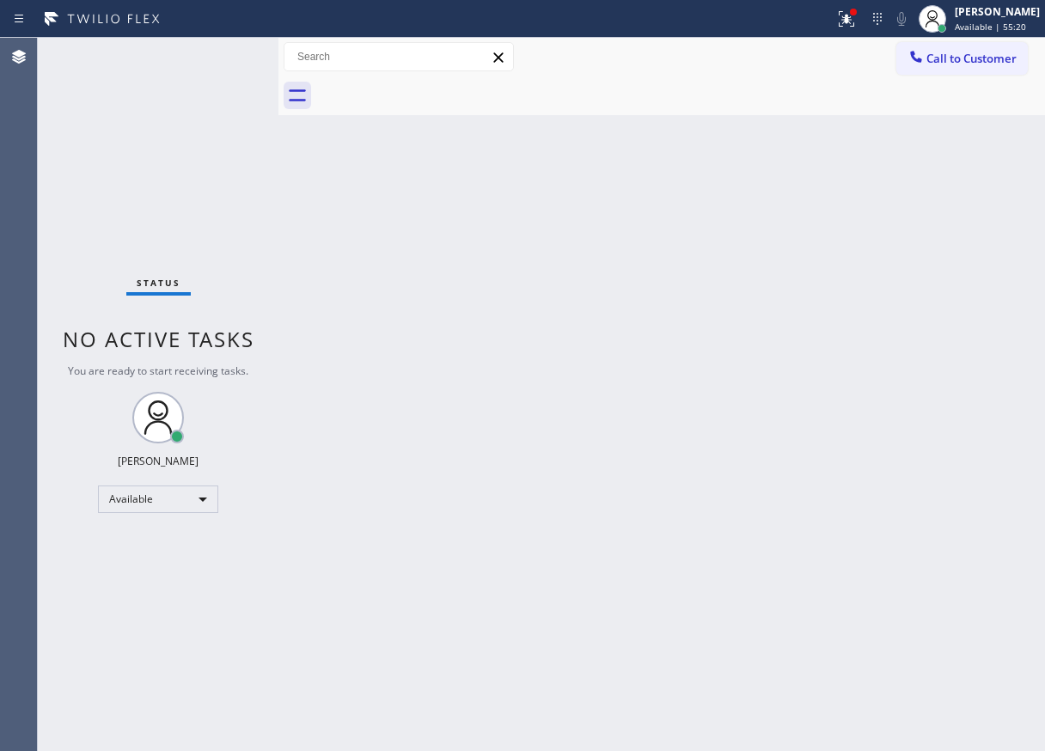
click at [224, 55] on div "Status No active tasks You are ready to start receiving tasks. [PERSON_NAME] Av…" at bounding box center [158, 394] width 241 height 713
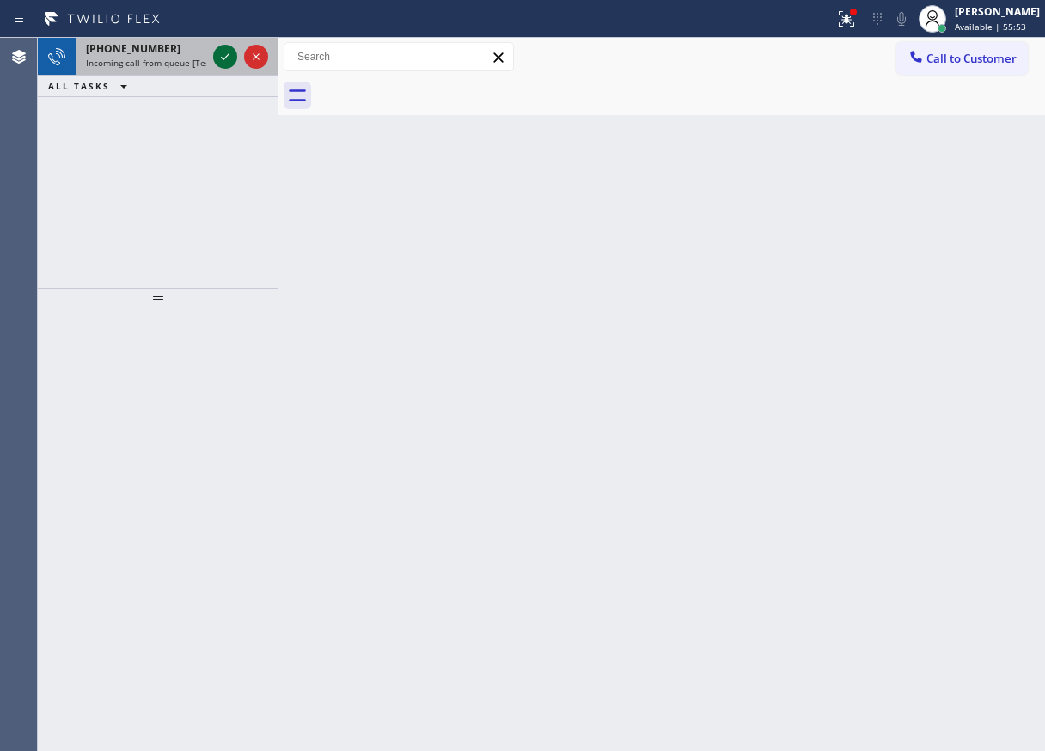
click at [224, 55] on icon at bounding box center [225, 56] width 21 height 21
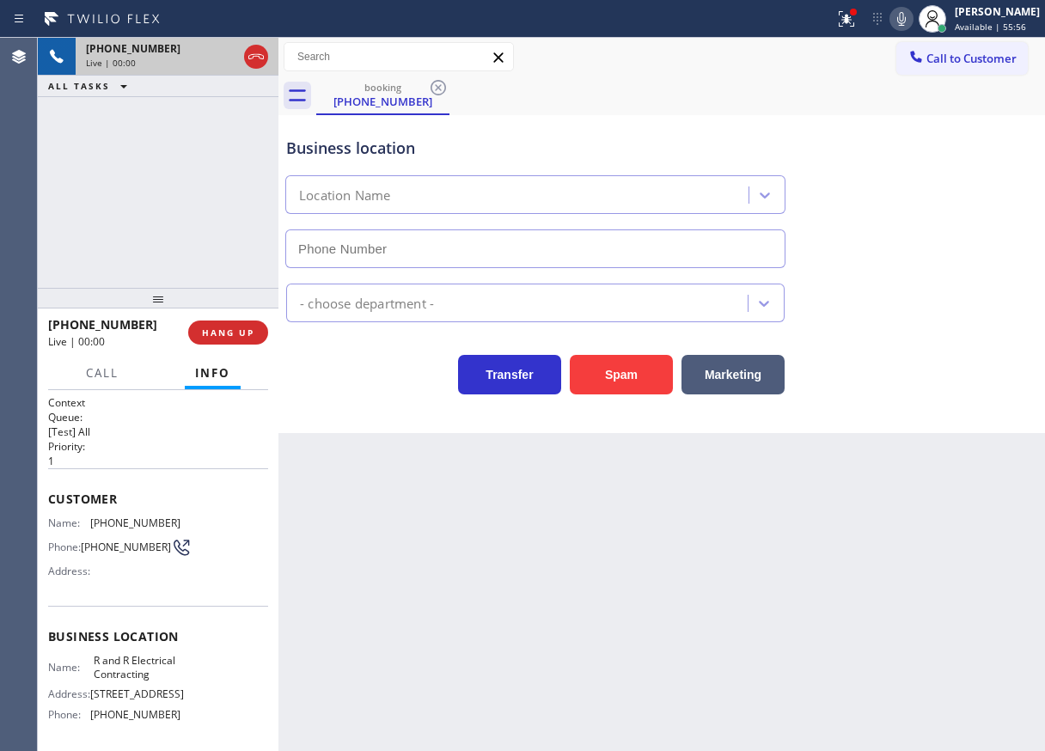
type input "(640) 227-4380"
click at [249, 326] on span "HANG UP" at bounding box center [228, 332] width 52 height 12
click at [248, 326] on span "HANG UP" at bounding box center [228, 332] width 52 height 12
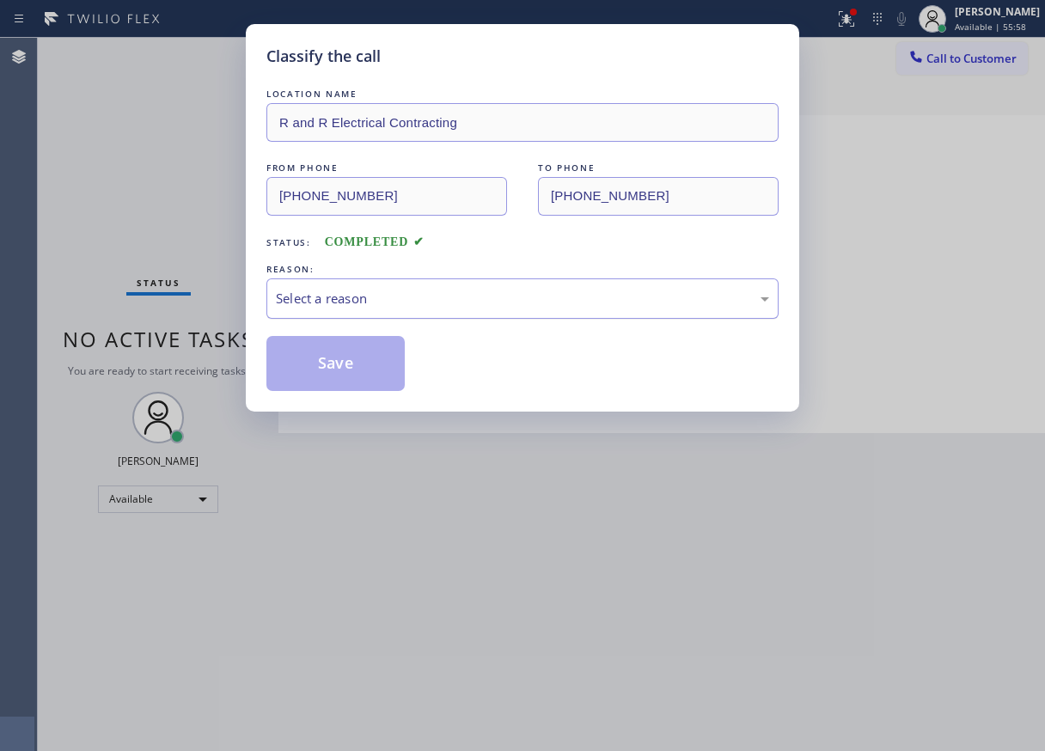
click at [442, 300] on div "Select a reason" at bounding box center [522, 299] width 493 height 20
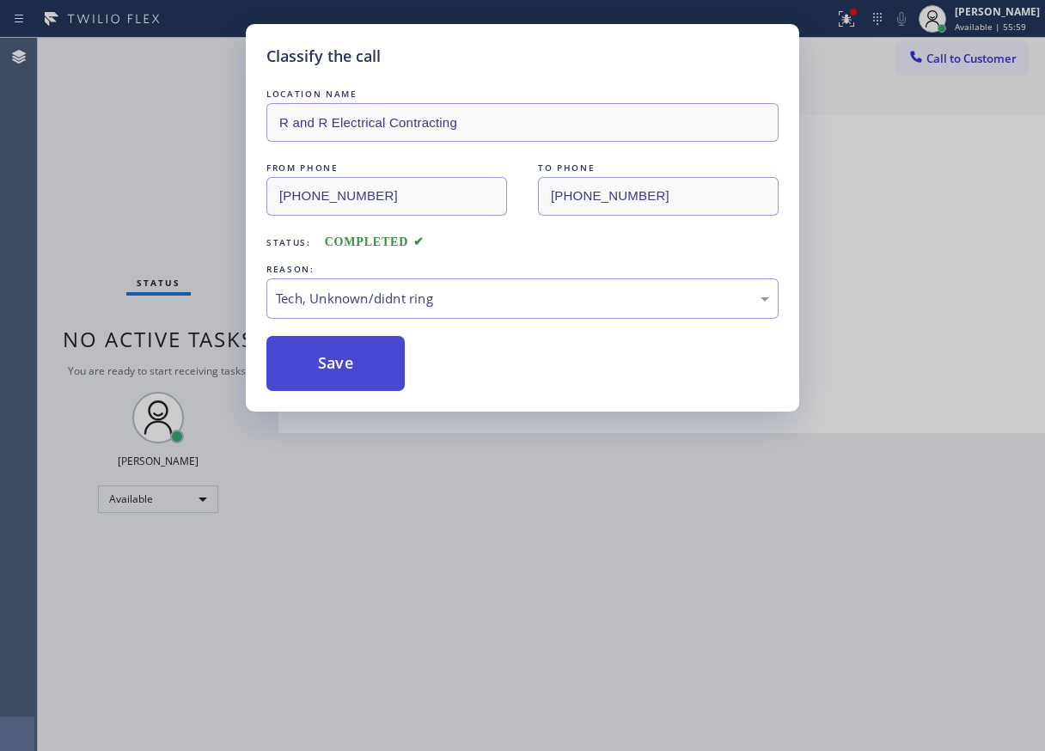
click at [349, 375] on button "Save" at bounding box center [335, 363] width 138 height 55
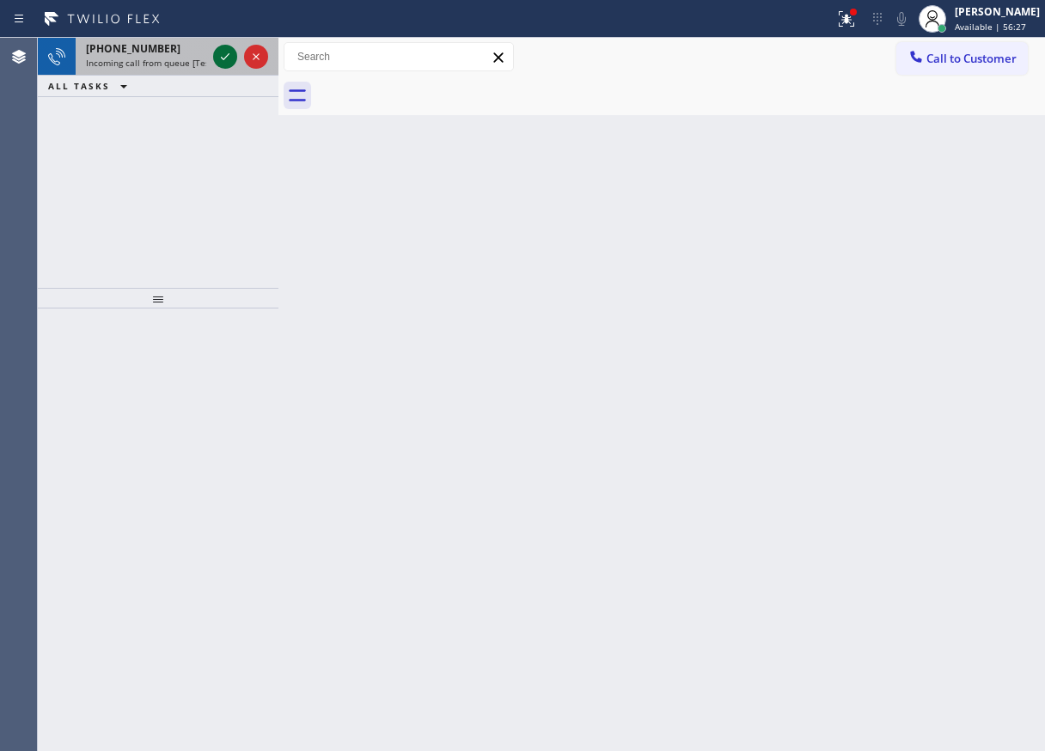
click at [219, 54] on icon at bounding box center [225, 56] width 21 height 21
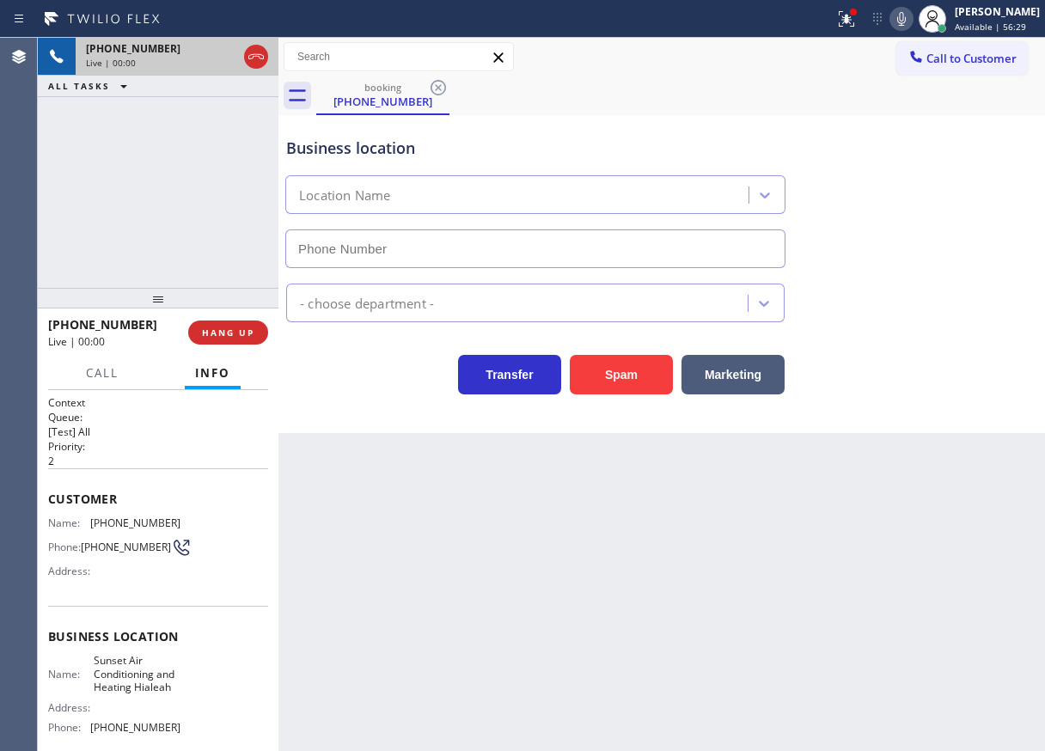
type input "(305) 590-5909"
click at [235, 337] on span "HANG UP" at bounding box center [228, 332] width 52 height 12
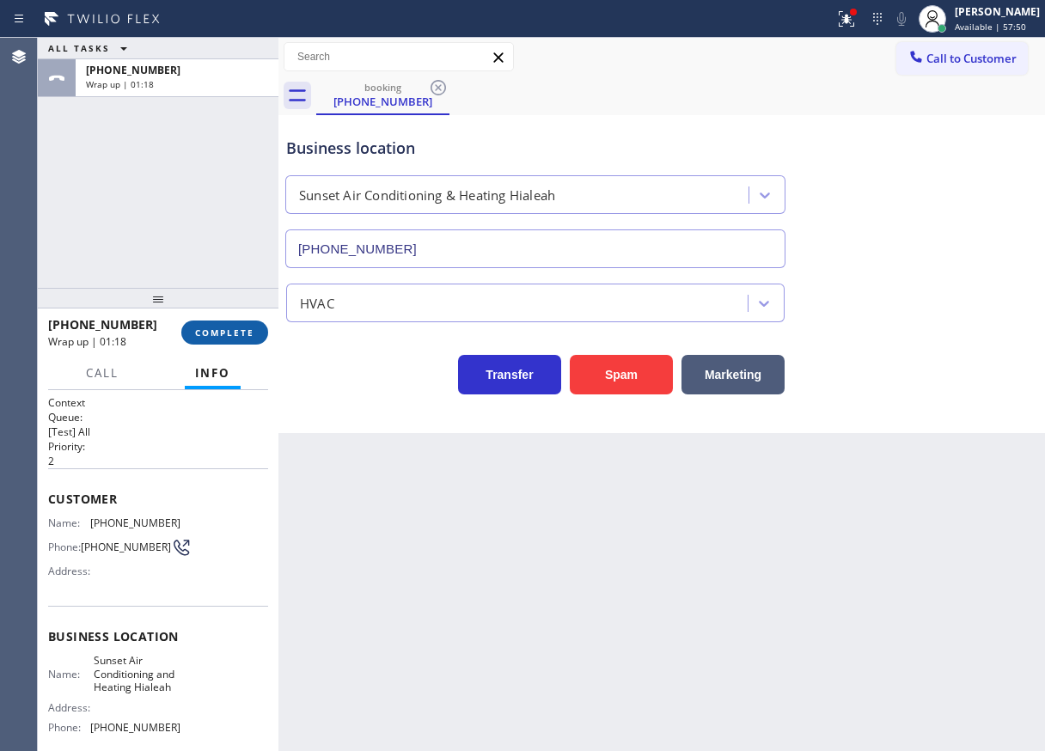
click at [226, 334] on span "COMPLETE" at bounding box center [224, 332] width 59 height 12
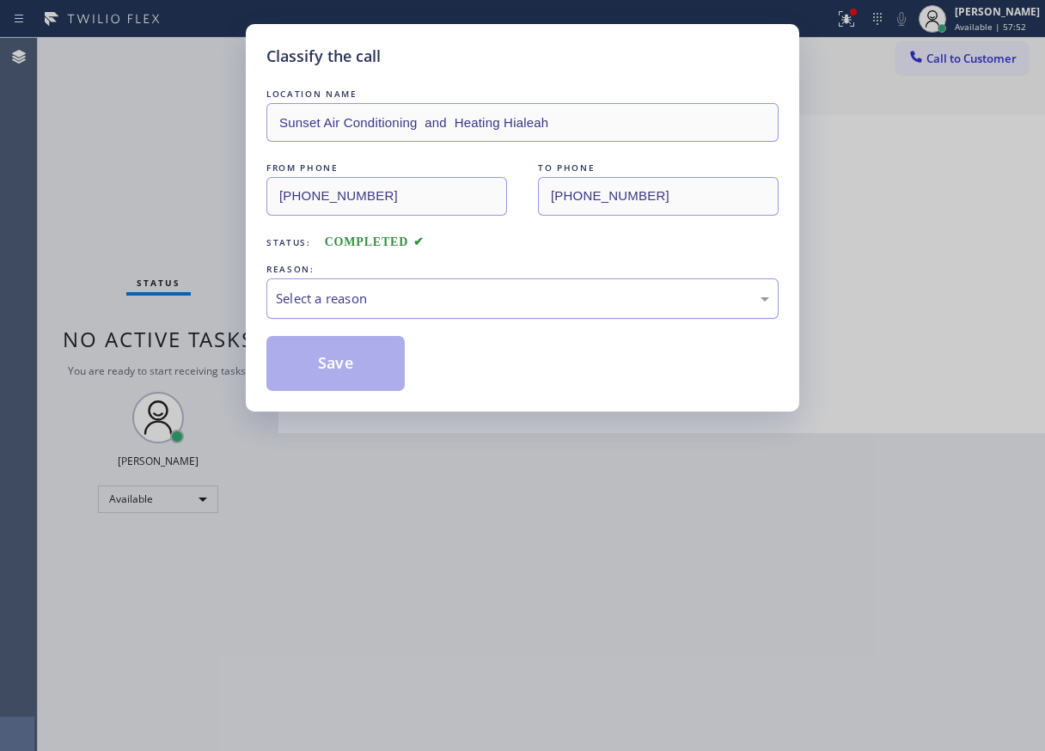
click at [405, 296] on div "Select a reason" at bounding box center [522, 299] width 493 height 20
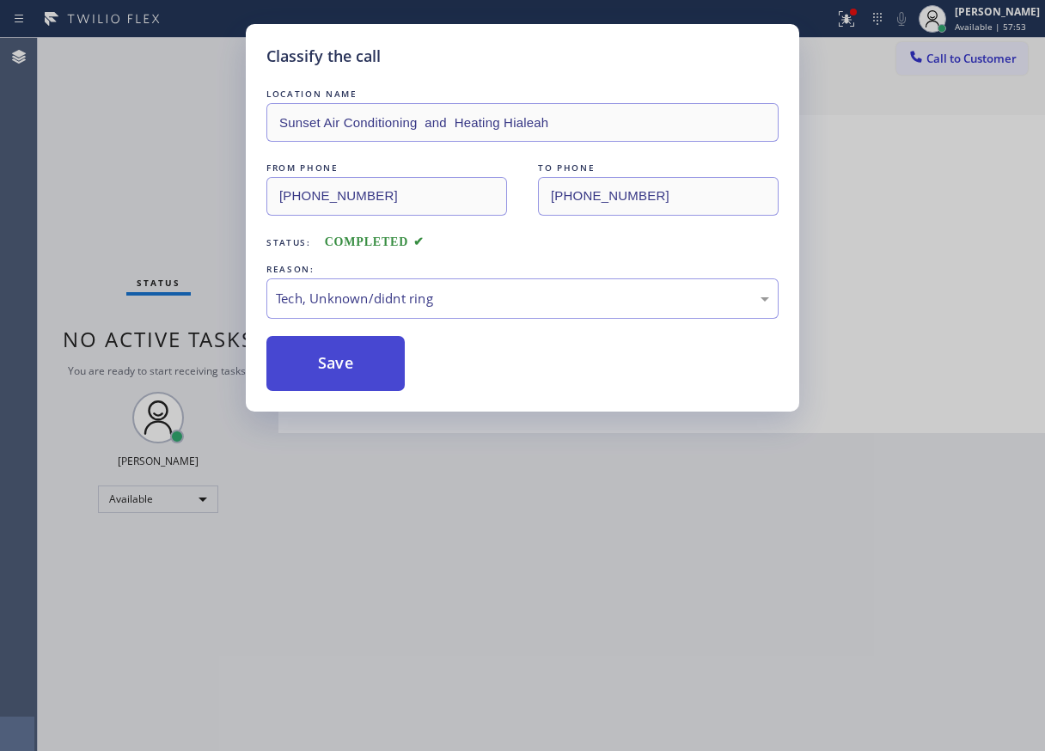
click at [370, 379] on button "Save" at bounding box center [335, 363] width 138 height 55
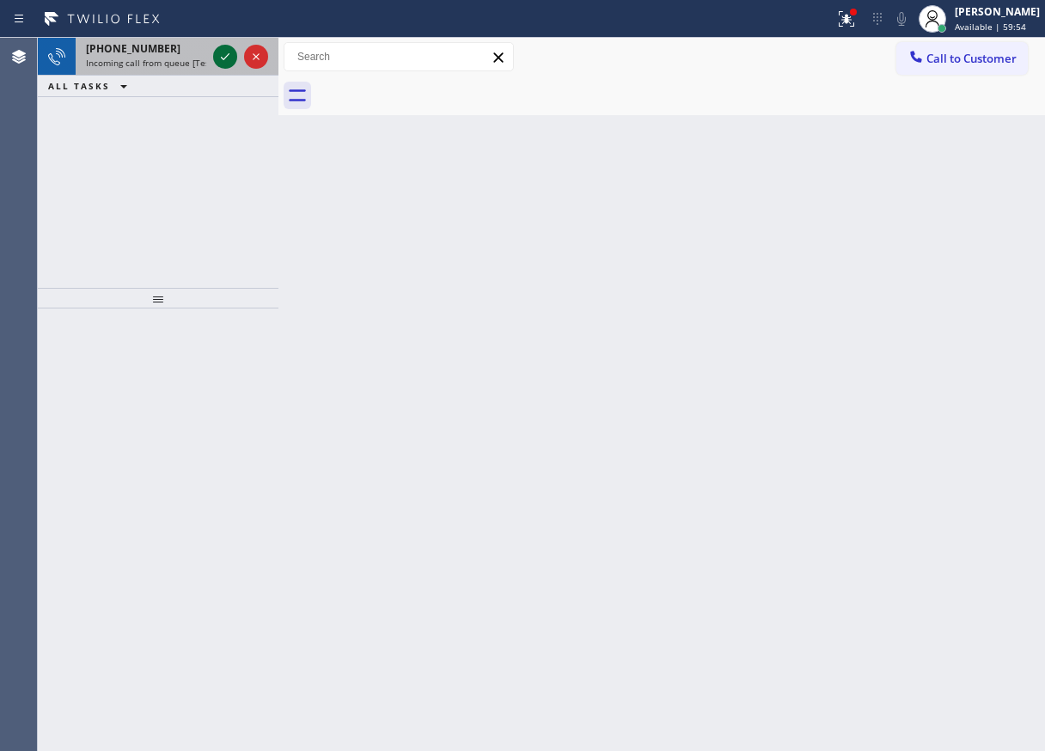
click at [224, 63] on icon at bounding box center [225, 56] width 21 height 21
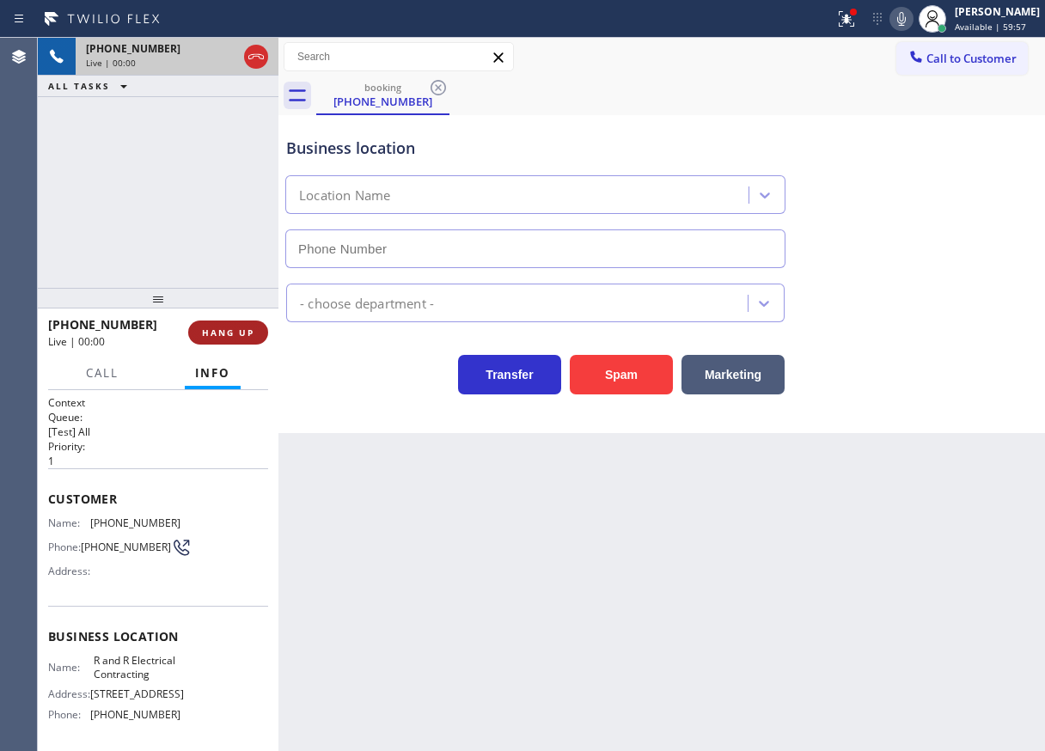
type input "(640) 227-4380"
click at [242, 338] on span "HANG UP" at bounding box center [228, 332] width 52 height 12
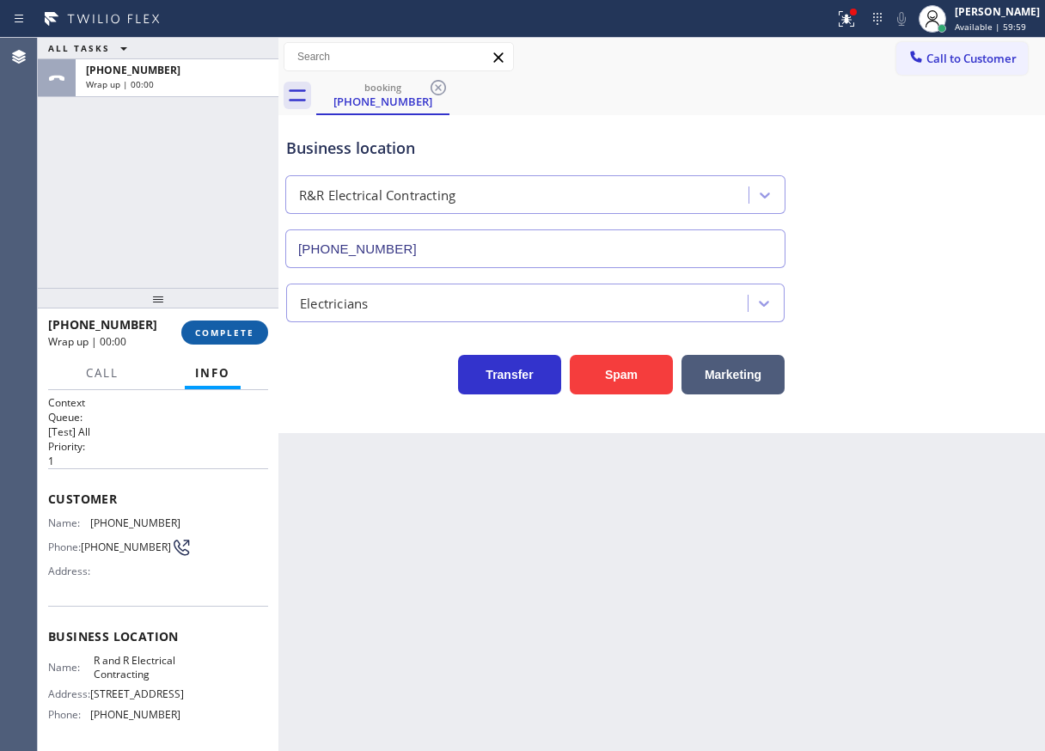
click at [242, 338] on span "COMPLETE" at bounding box center [224, 332] width 59 height 12
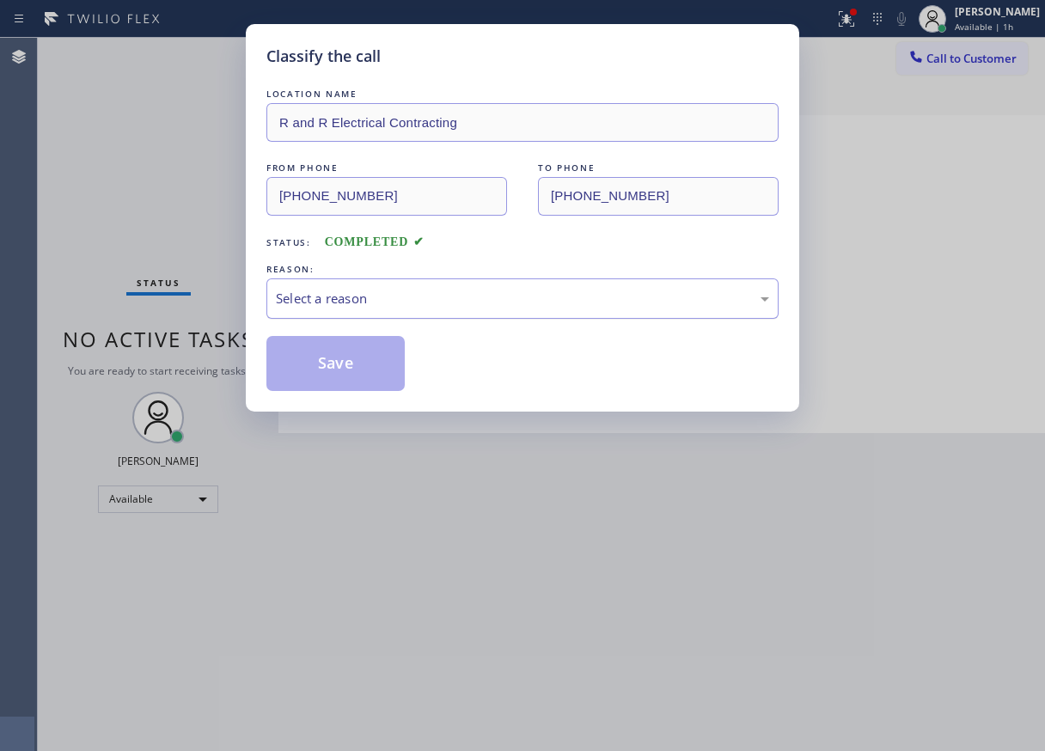
click at [377, 302] on div "Select a reason" at bounding box center [522, 299] width 493 height 20
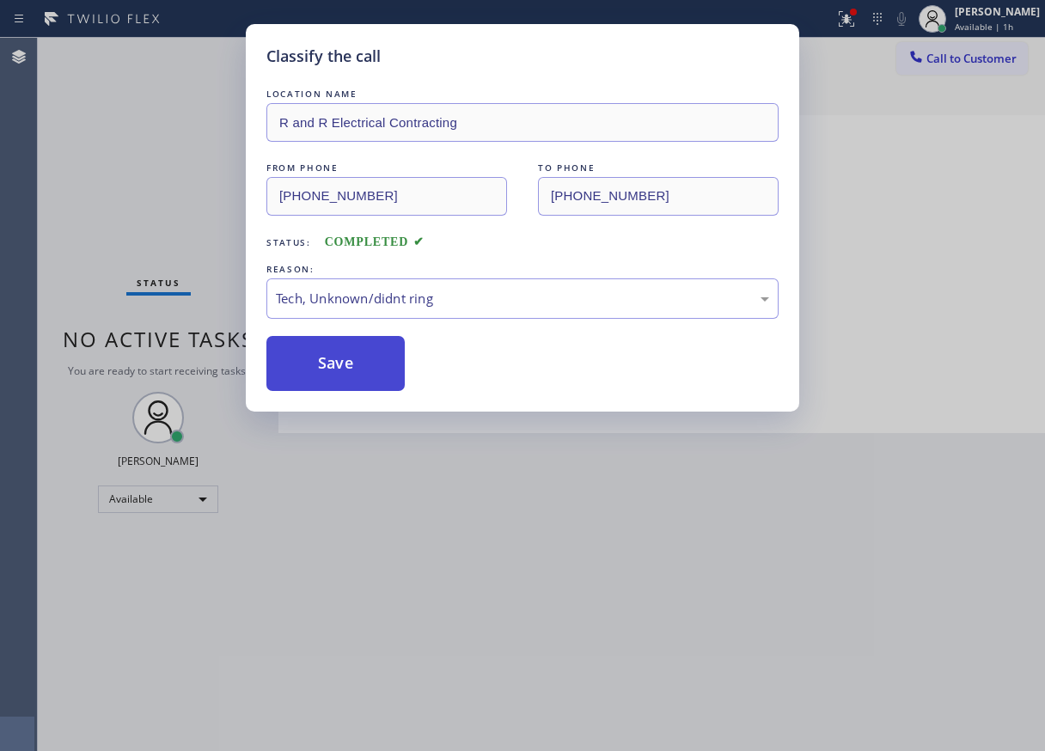
click at [364, 361] on button "Save" at bounding box center [335, 363] width 138 height 55
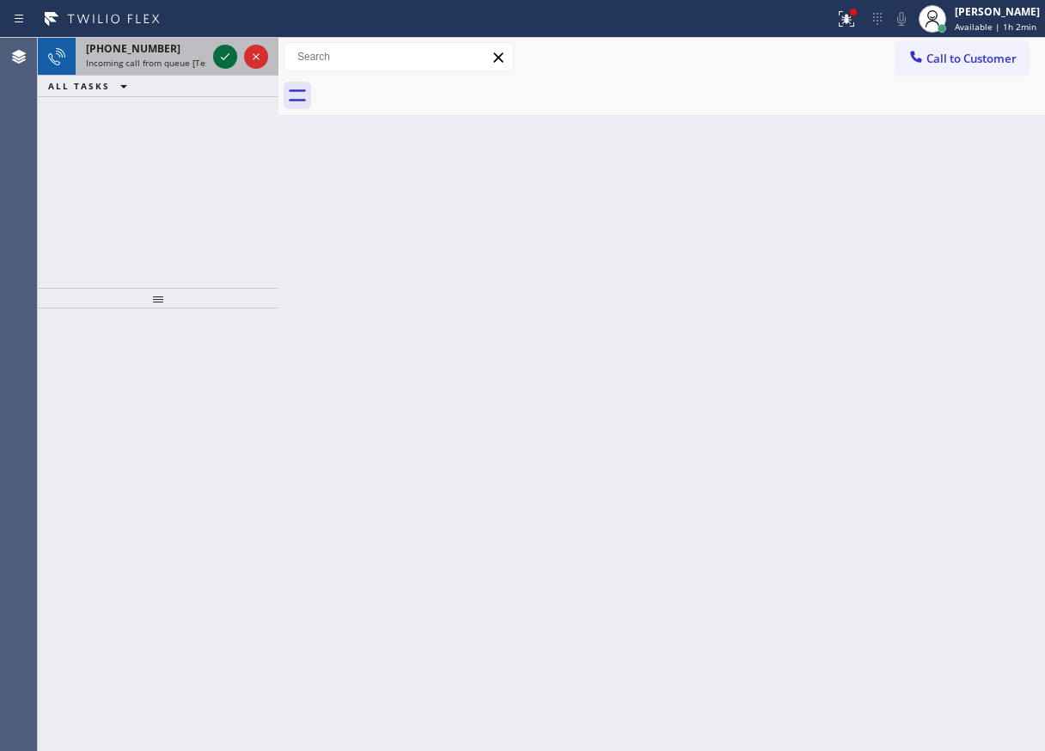
click at [231, 52] on icon at bounding box center [225, 56] width 21 height 21
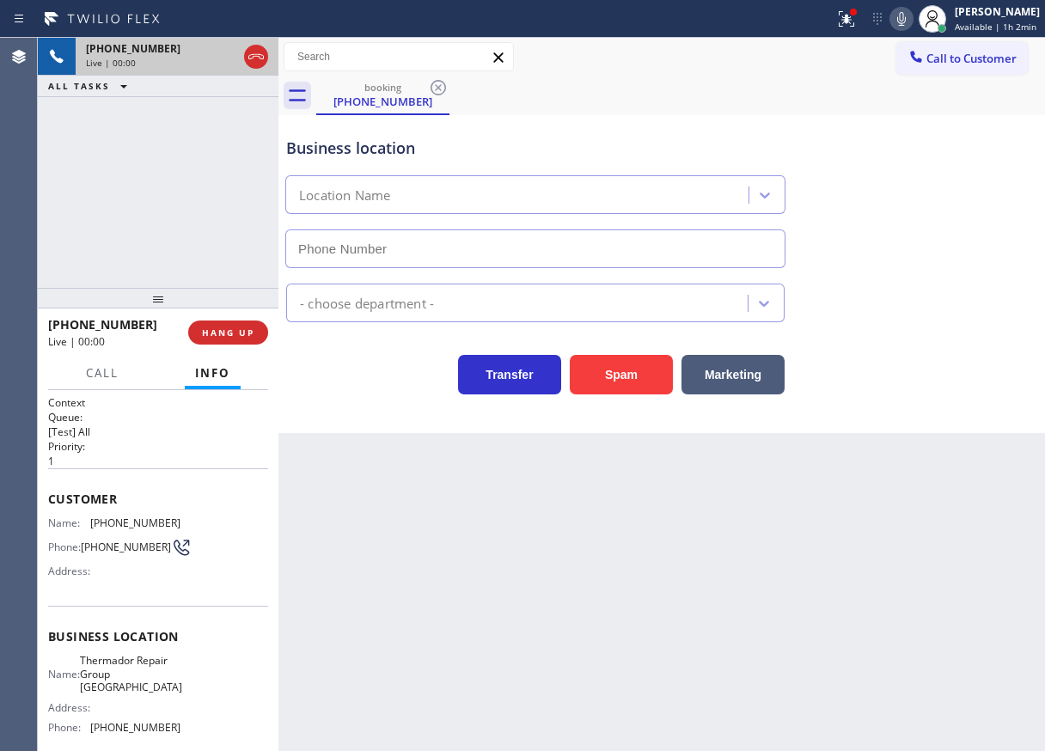
type input "(610) 686-3181"
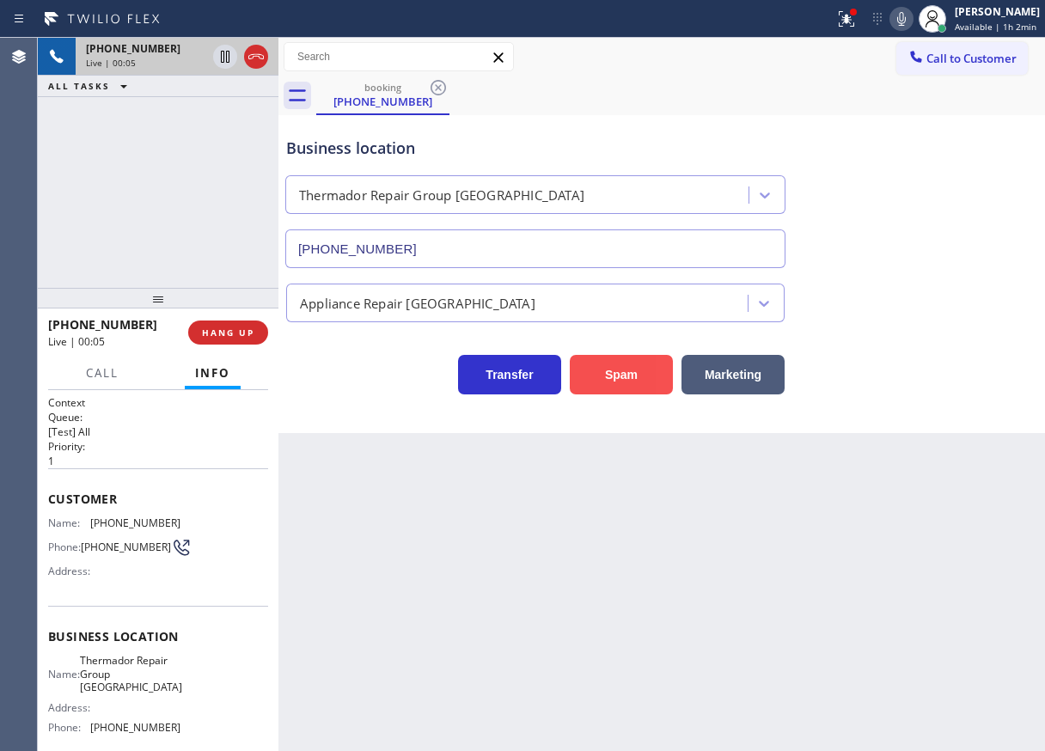
click at [631, 371] on button "Spam" at bounding box center [621, 375] width 103 height 40
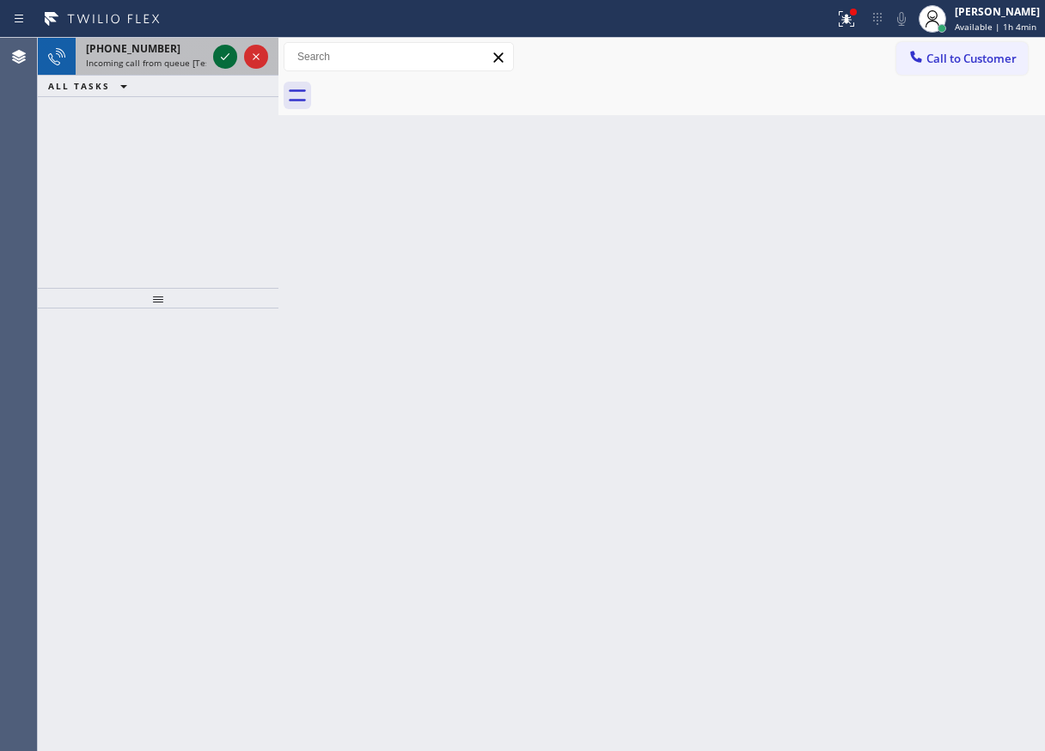
click at [219, 54] on icon at bounding box center [225, 56] width 21 height 21
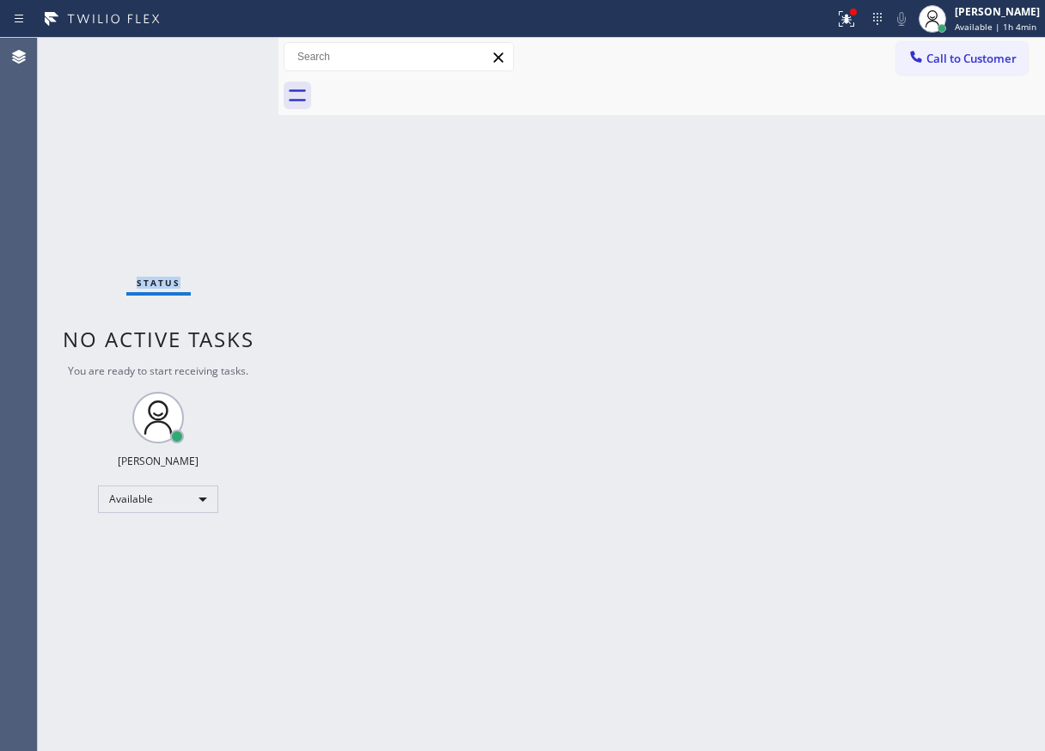
click at [221, 58] on div "Status No active tasks You are ready to start receiving tasks. [PERSON_NAME] Av…" at bounding box center [158, 394] width 241 height 713
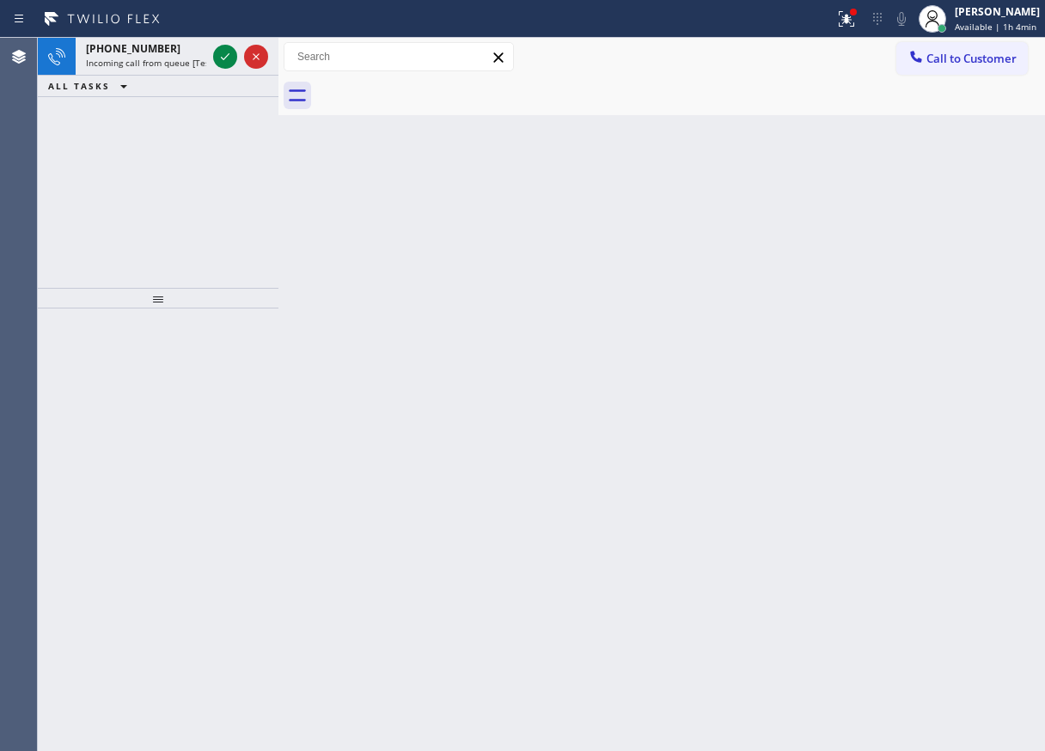
click at [221, 58] on icon at bounding box center [225, 56] width 21 height 21
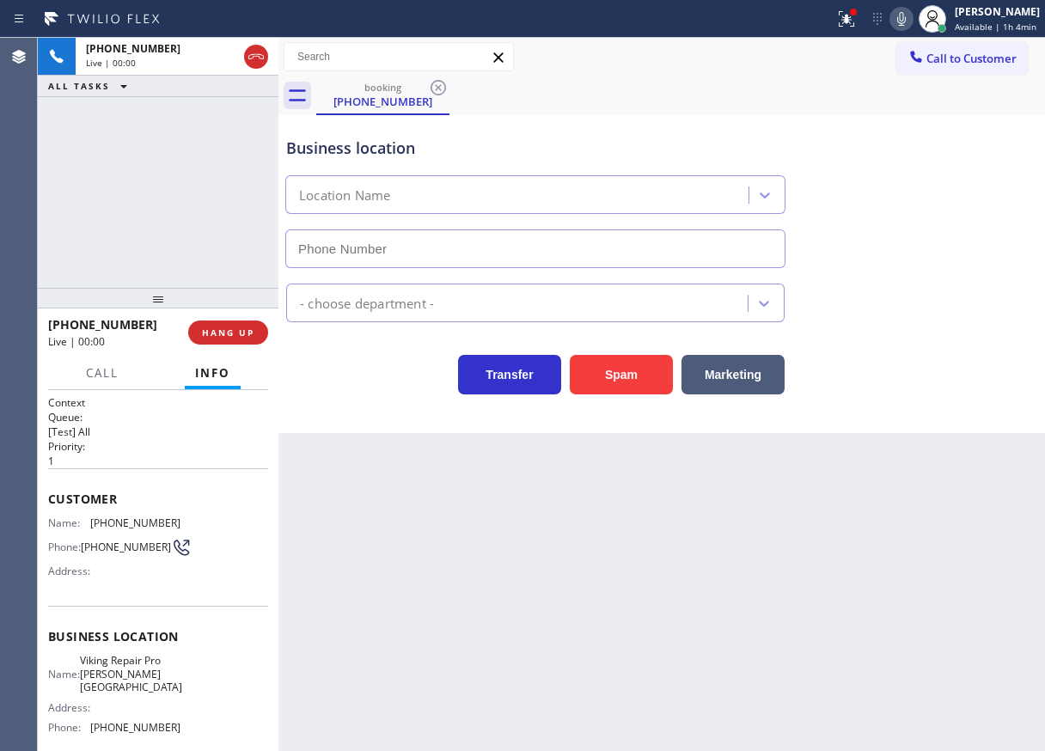
type input "(770) 872-6211"
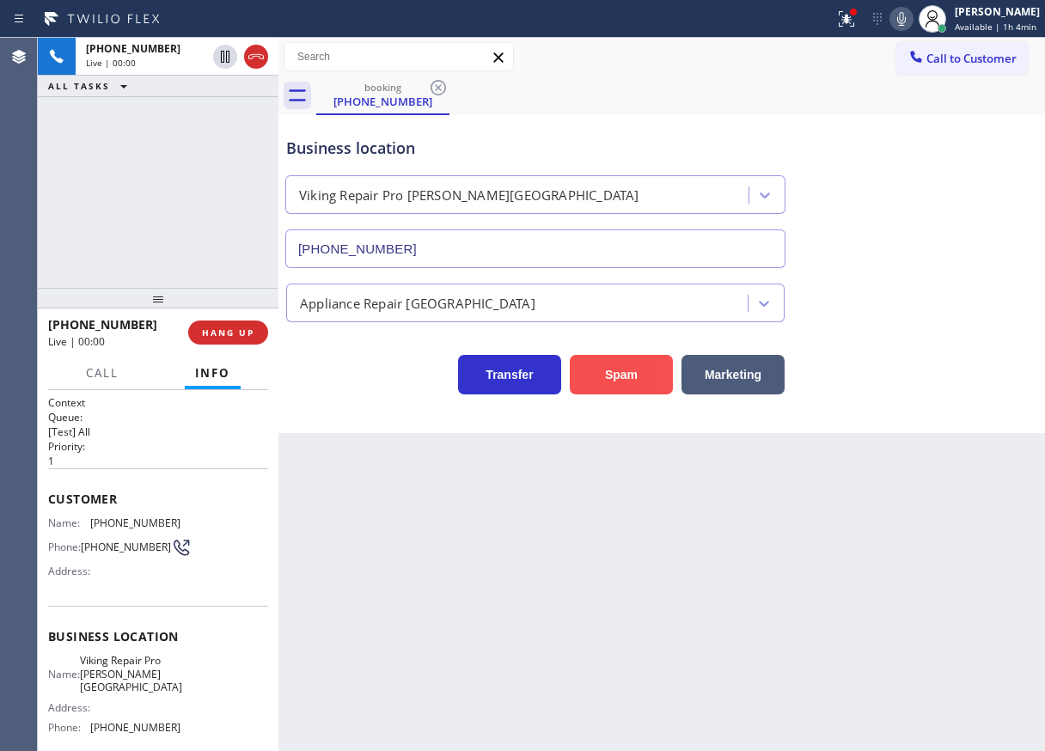
click at [635, 375] on button "Spam" at bounding box center [621, 375] width 103 height 40
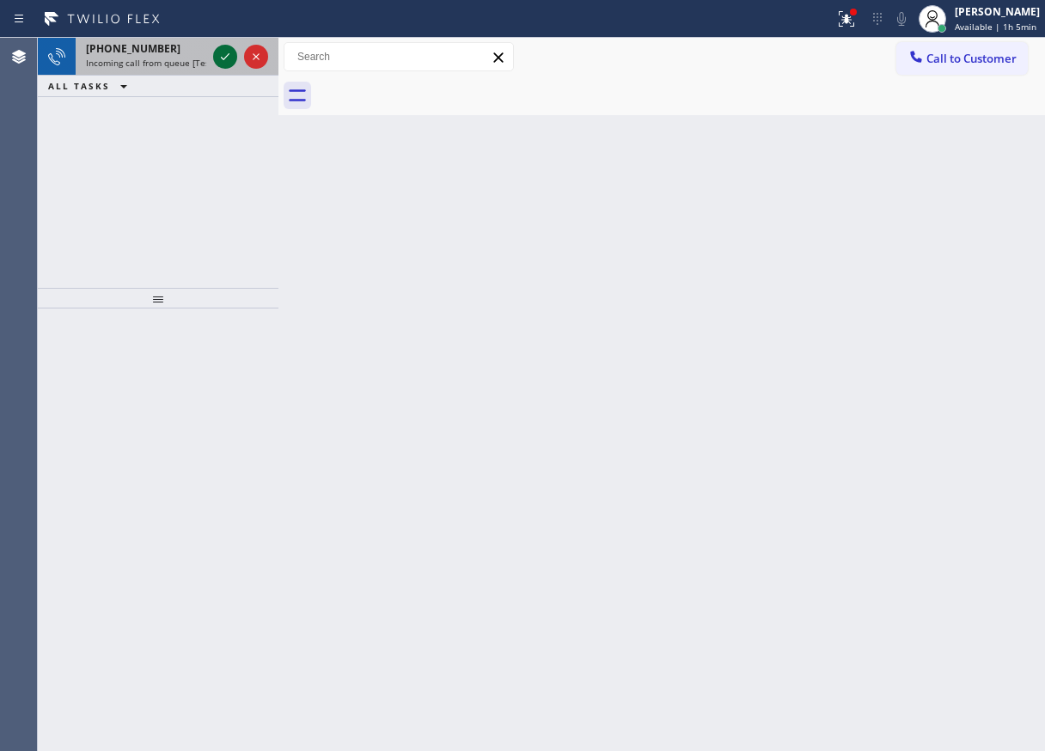
click at [222, 46] on button at bounding box center [225, 57] width 24 height 24
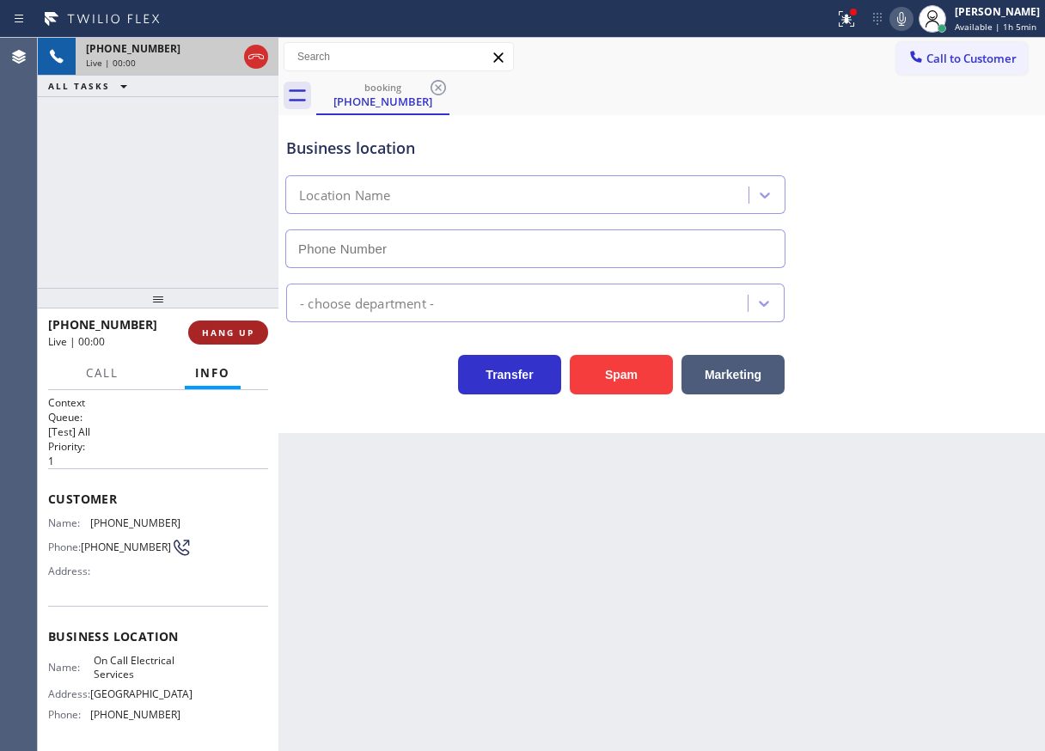
type input "(640) 252-9983"
click at [241, 327] on span "HANG UP" at bounding box center [228, 332] width 52 height 12
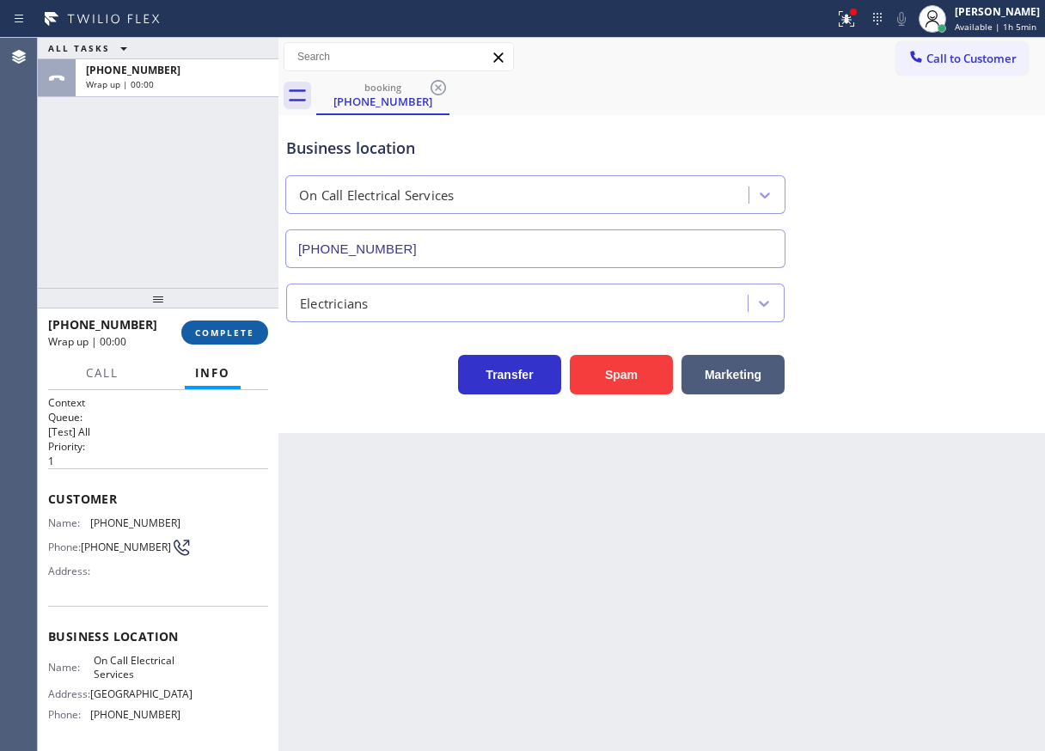
click at [243, 327] on span "COMPLETE" at bounding box center [224, 332] width 59 height 12
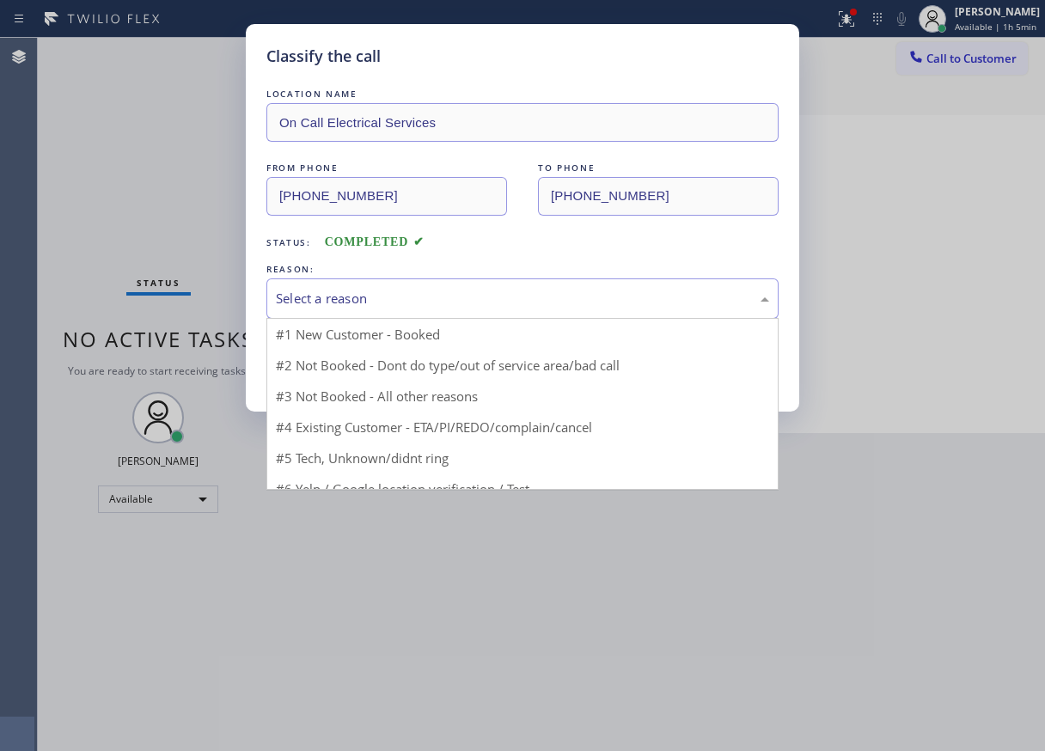
click at [573, 300] on div "Select a reason" at bounding box center [522, 299] width 493 height 20
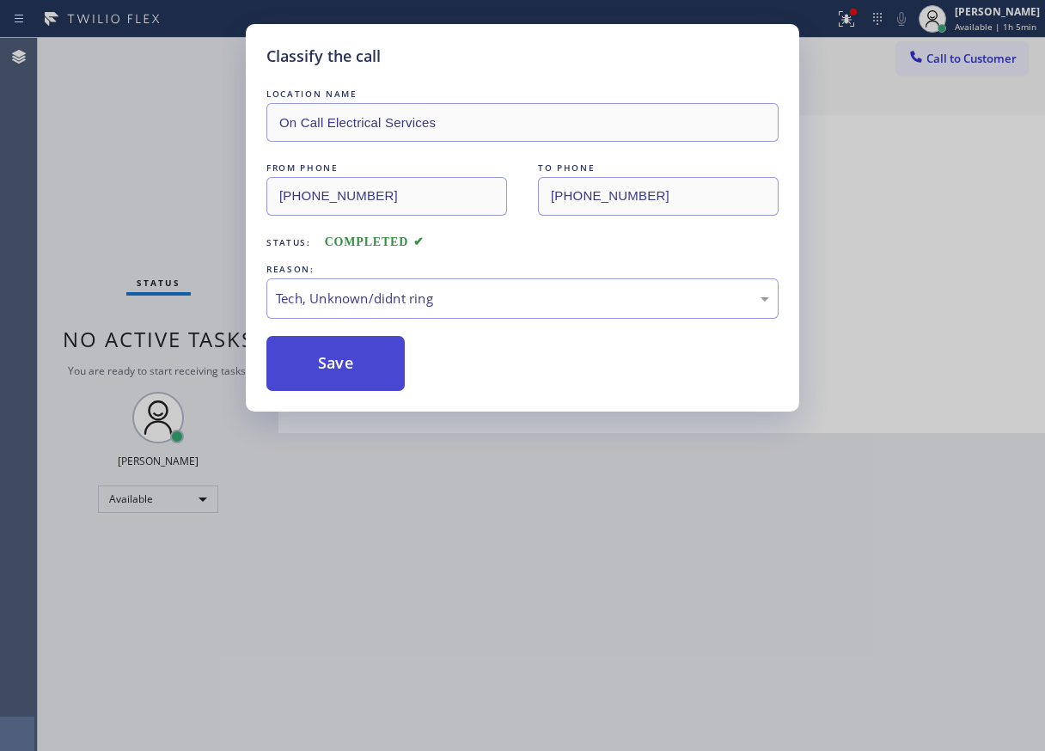
click at [344, 370] on button "Save" at bounding box center [335, 363] width 138 height 55
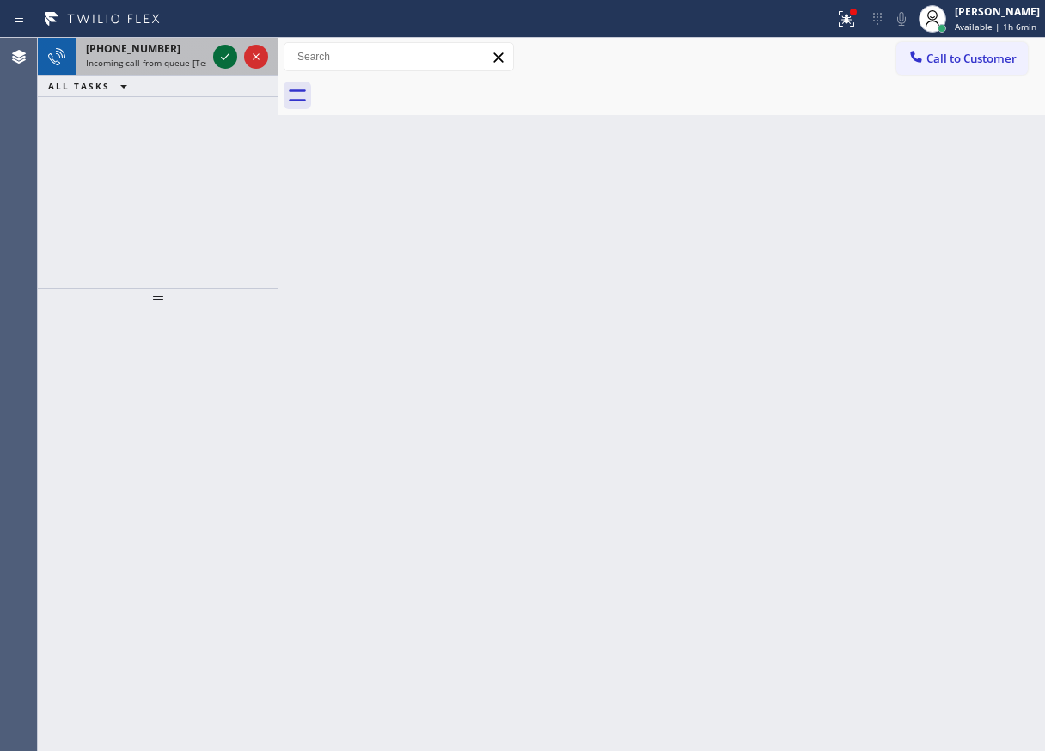
click at [222, 49] on icon at bounding box center [225, 56] width 21 height 21
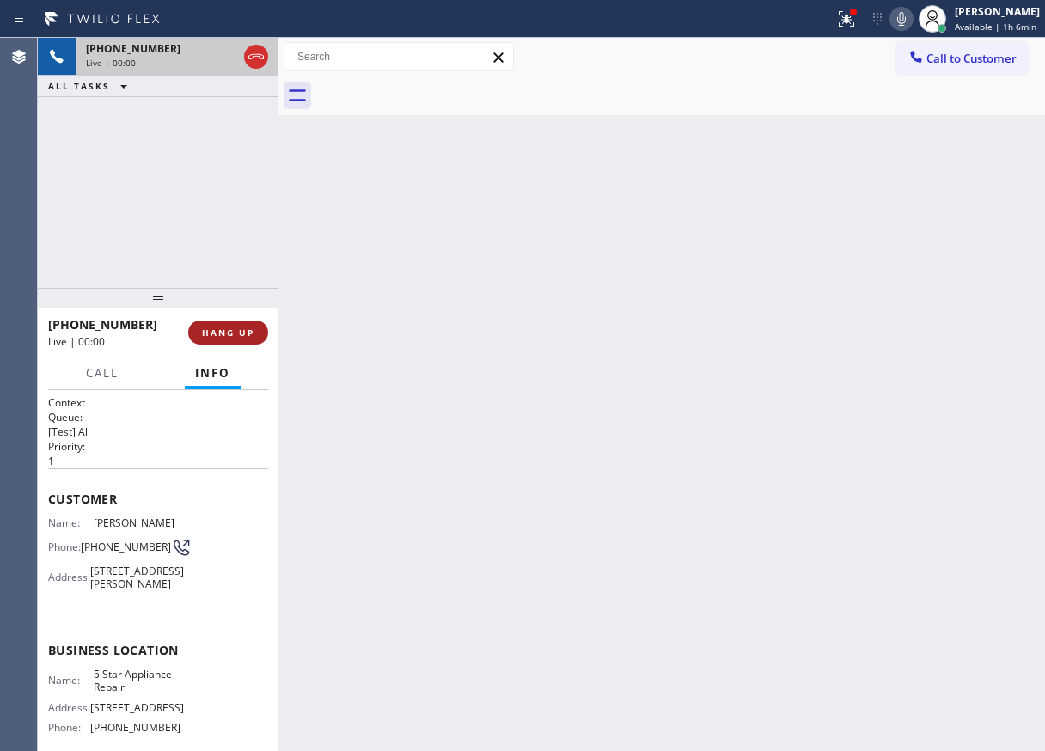
click at [218, 333] on span "HANG UP" at bounding box center [228, 332] width 52 height 12
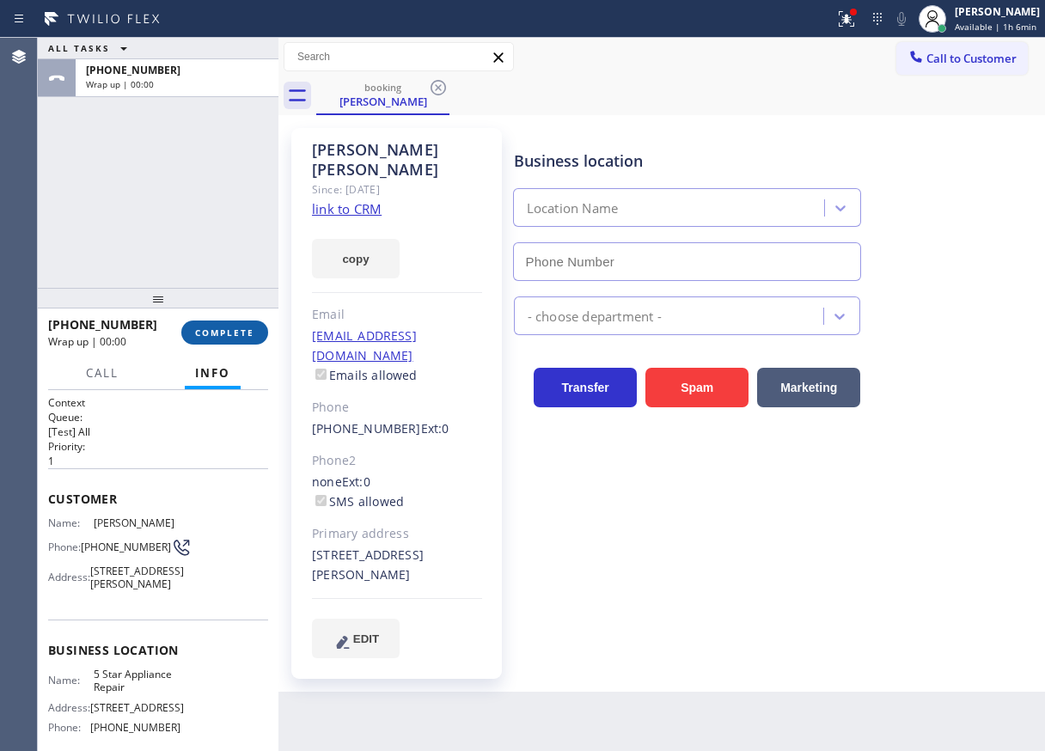
click at [218, 333] on span "COMPLETE" at bounding box center [224, 332] width 59 height 12
type input "[PHONE_NUMBER]"
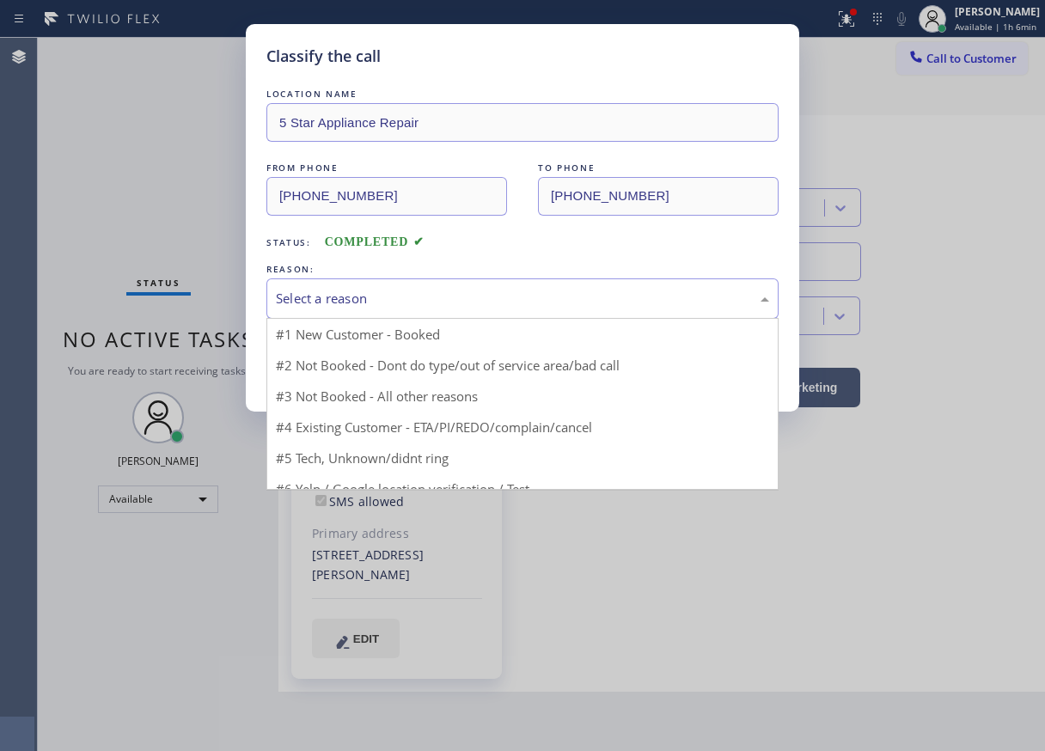
drag, startPoint x: 442, startPoint y: 295, endPoint x: 443, endPoint y: 309, distance: 13.8
click at [443, 297] on div "Select a reason" at bounding box center [522, 299] width 493 height 20
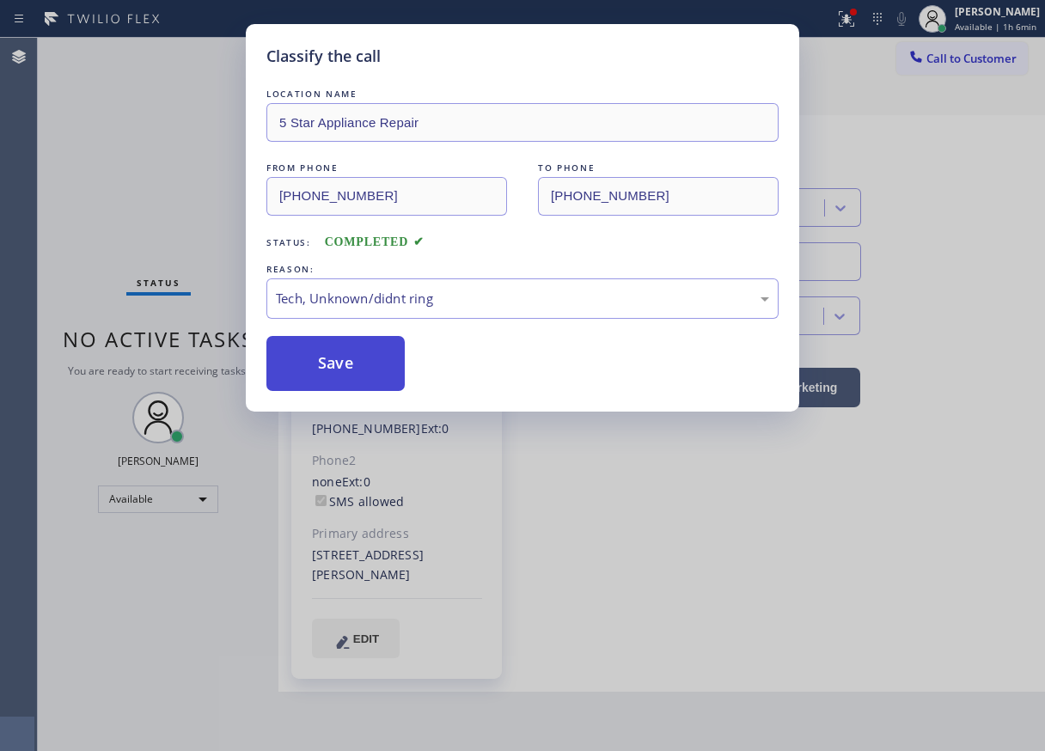
click at [349, 354] on button "Save" at bounding box center [335, 363] width 138 height 55
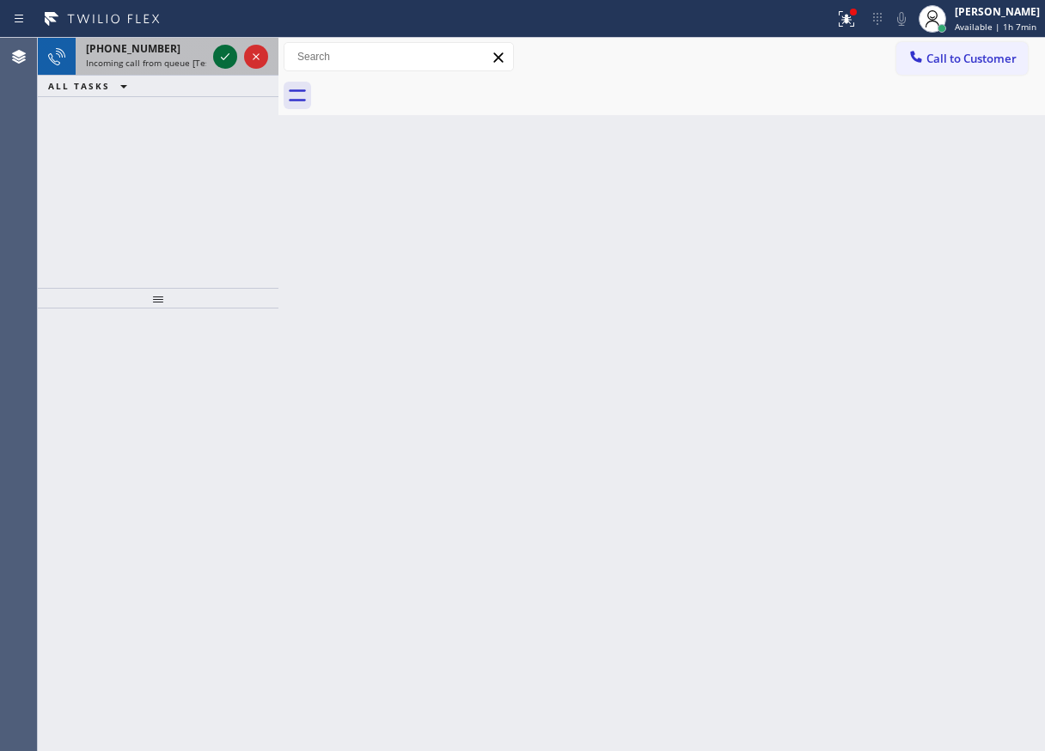
click at [221, 64] on icon at bounding box center [225, 56] width 21 height 21
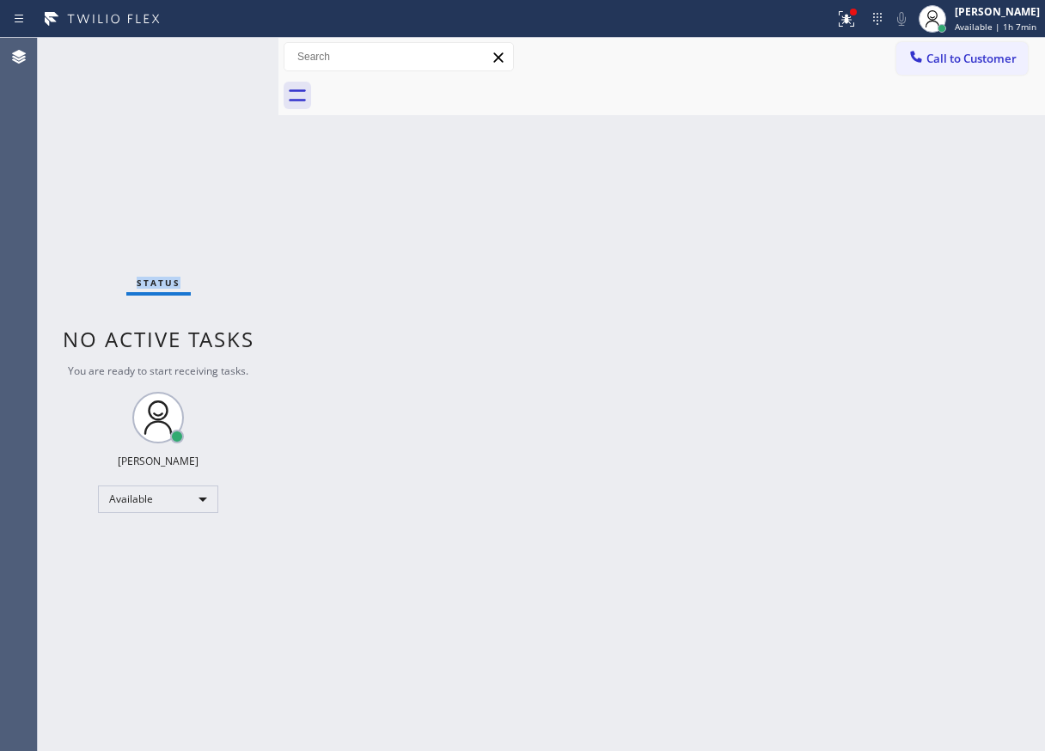
click at [221, 64] on div "Status No active tasks You are ready to start receiving tasks. [PERSON_NAME] Av…" at bounding box center [158, 394] width 241 height 713
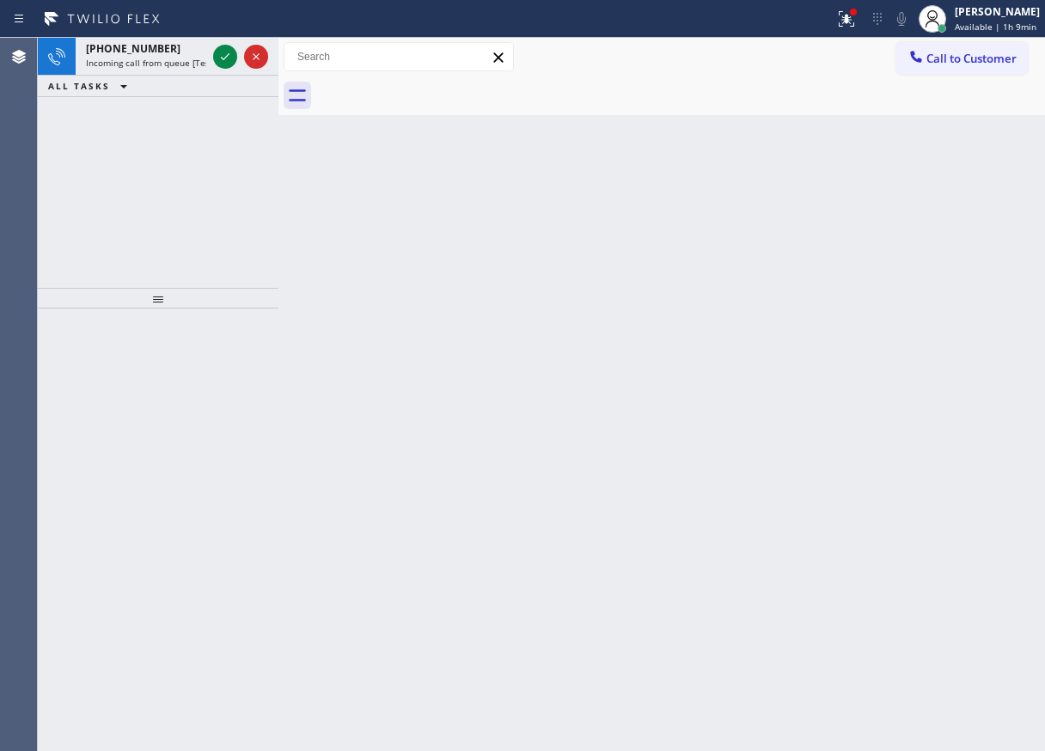
click at [995, 351] on div "Back to Dashboard Change Sender ID Customers Technicians Select a contact Outbo…" at bounding box center [661, 394] width 766 height 713
click at [221, 61] on icon at bounding box center [225, 56] width 21 height 21
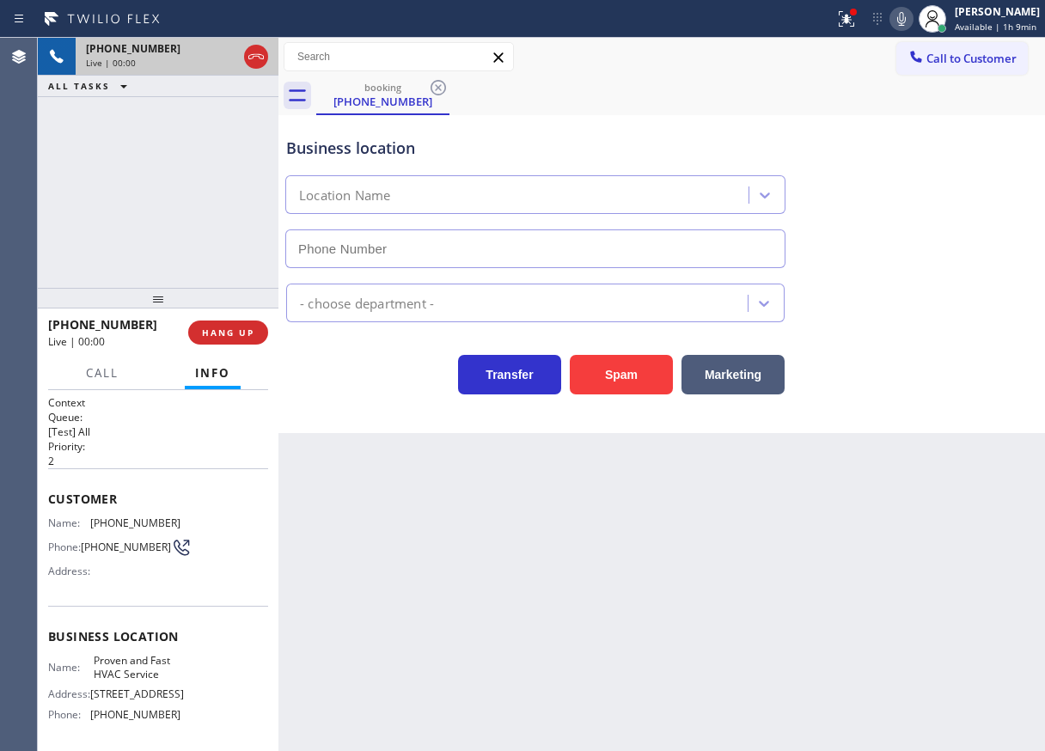
type input "(786) 361-0779"
click at [205, 341] on button "HANG UP" at bounding box center [228, 332] width 80 height 24
click at [223, 326] on span "HANG UP" at bounding box center [228, 332] width 52 height 12
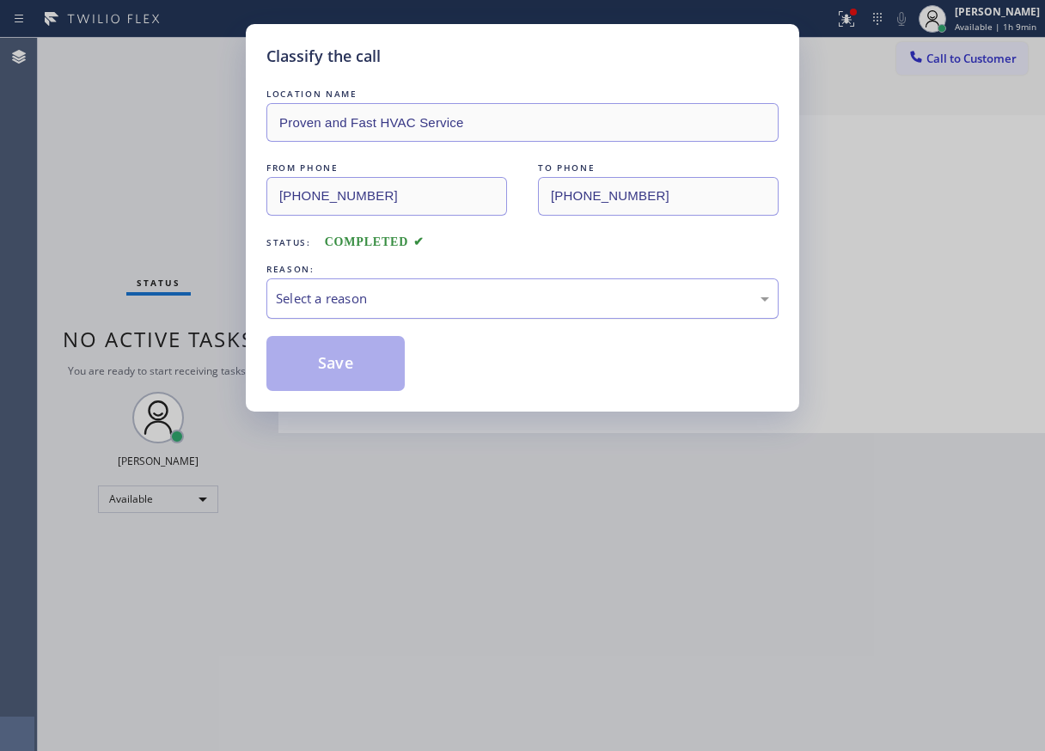
click at [454, 304] on div "Select a reason" at bounding box center [522, 299] width 493 height 20
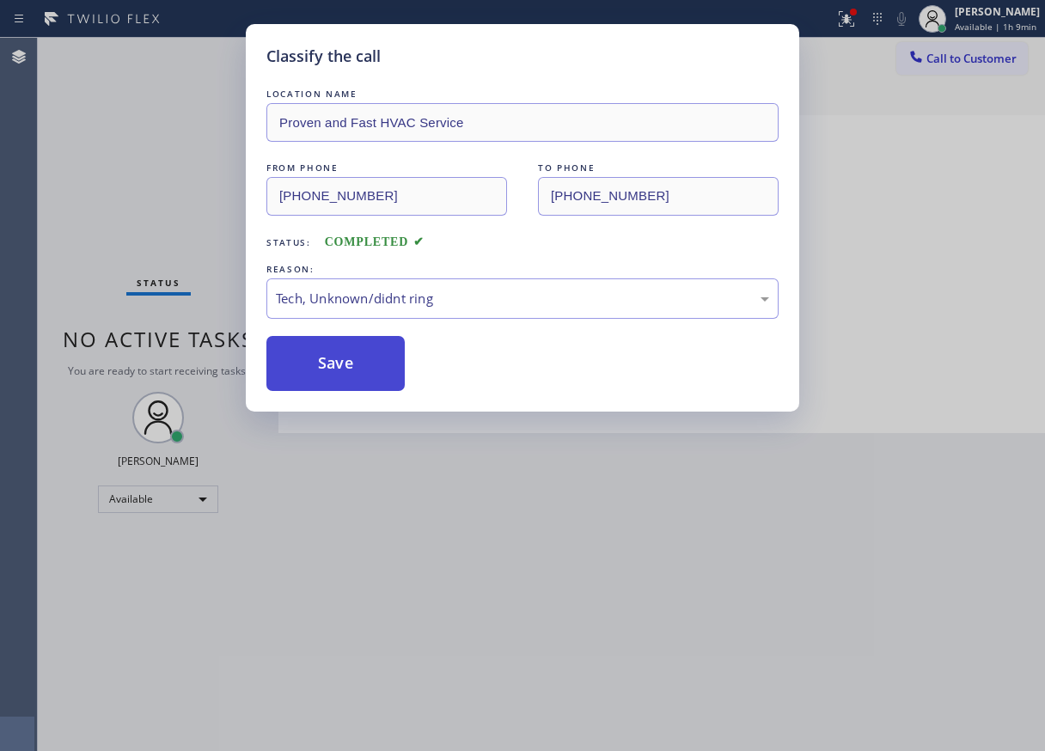
click at [356, 368] on button "Save" at bounding box center [335, 363] width 138 height 55
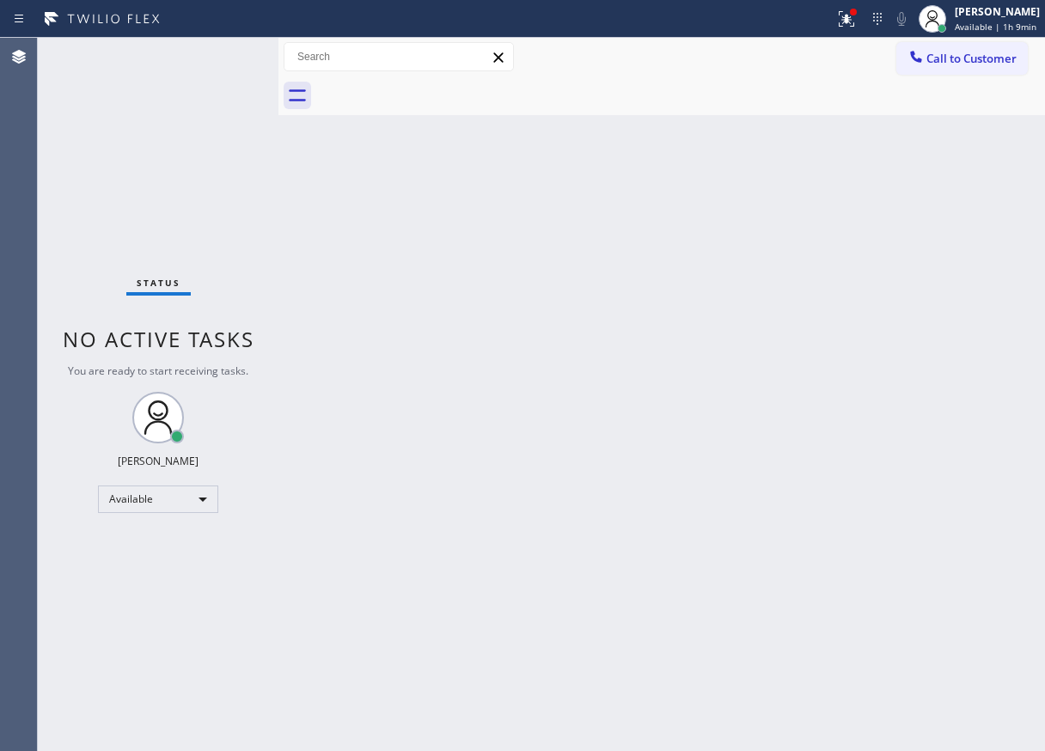
click at [941, 305] on div "Back to Dashboard Change Sender ID Customers Technicians Select a contact Outbo…" at bounding box center [661, 394] width 766 height 713
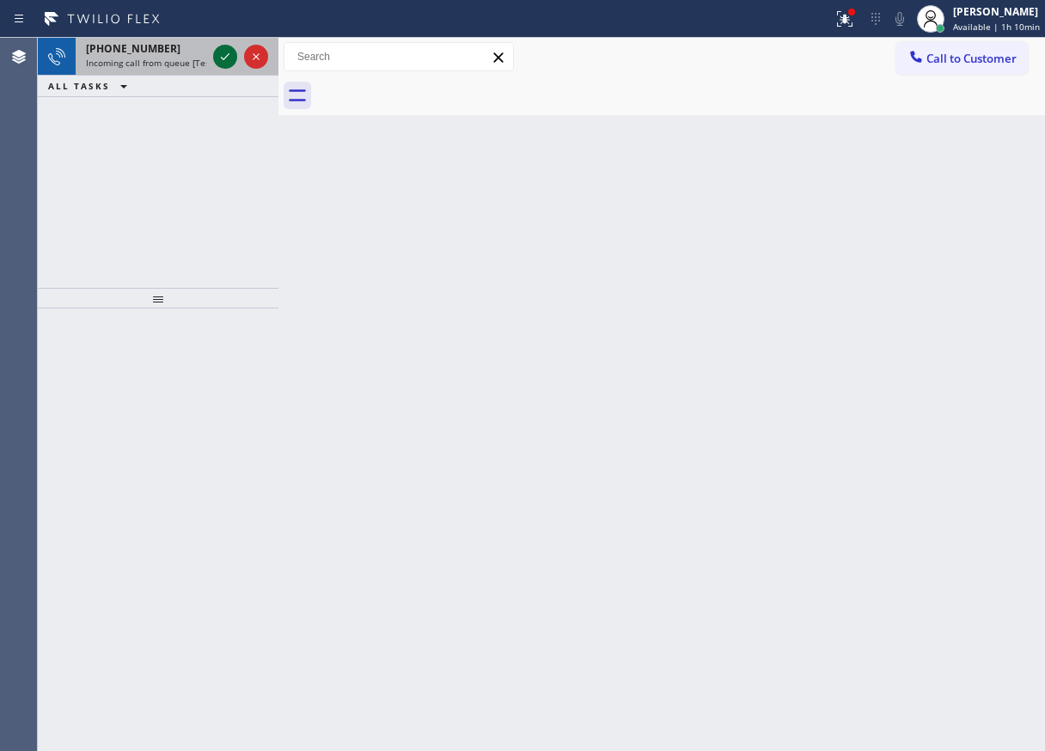
click at [219, 49] on icon at bounding box center [225, 56] width 21 height 21
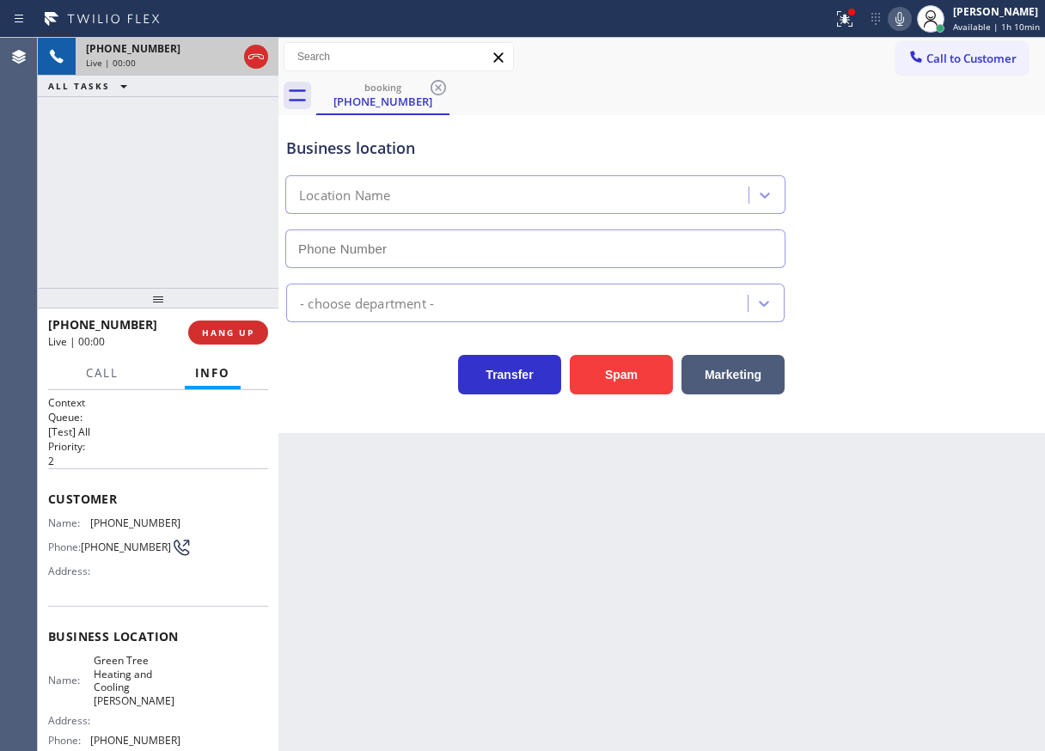
type input "(305) 590-5664"
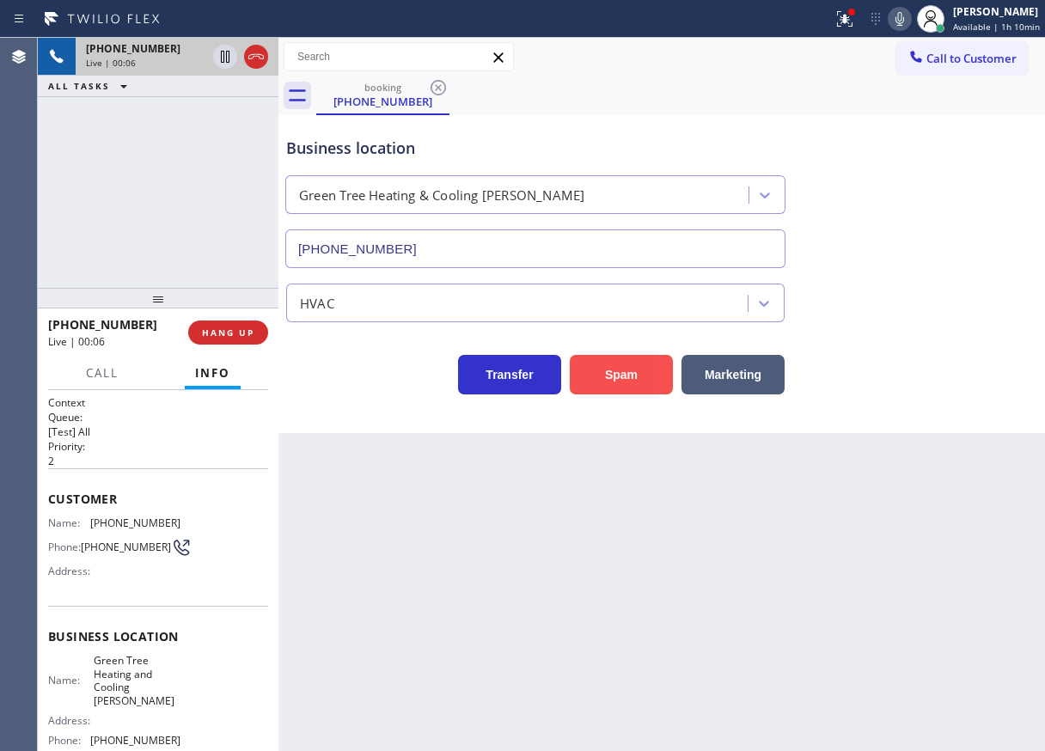
click at [620, 390] on button "Spam" at bounding box center [621, 375] width 103 height 40
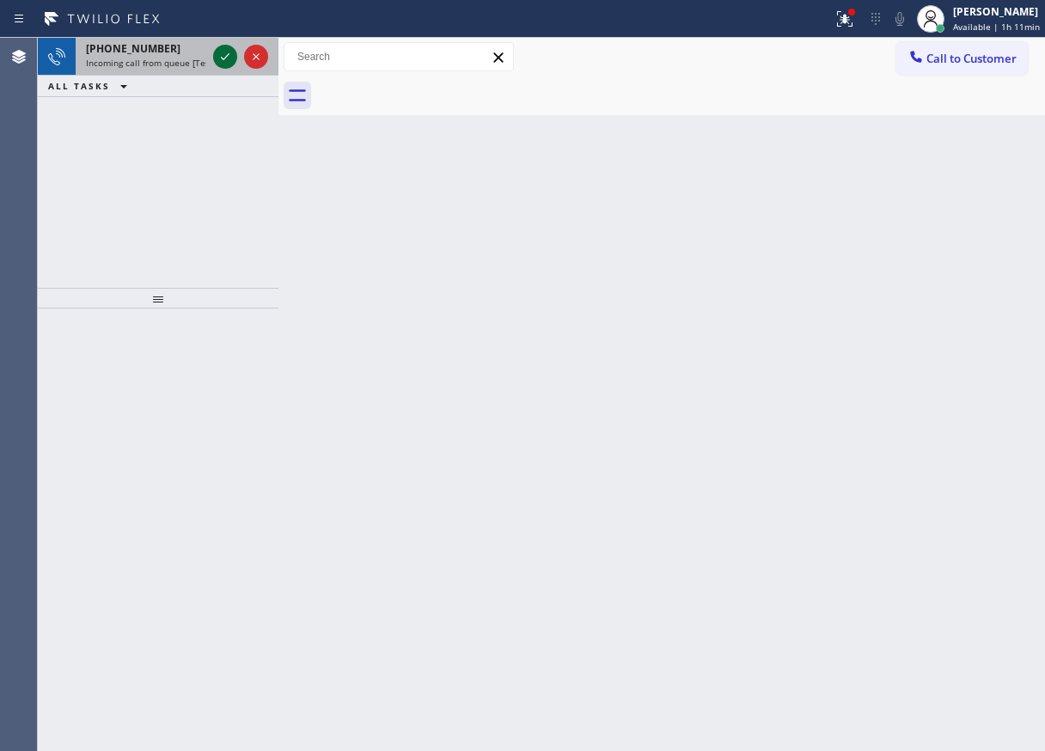
click at [225, 56] on icon at bounding box center [225, 56] width 21 height 21
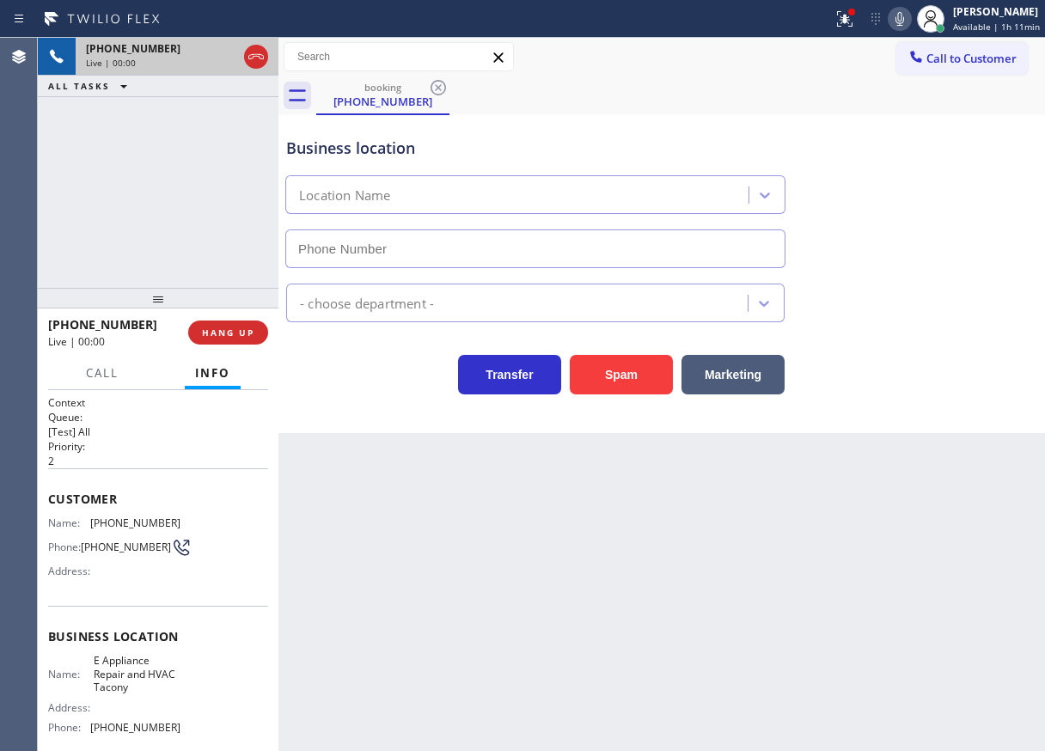
type input "(215) 999-4755"
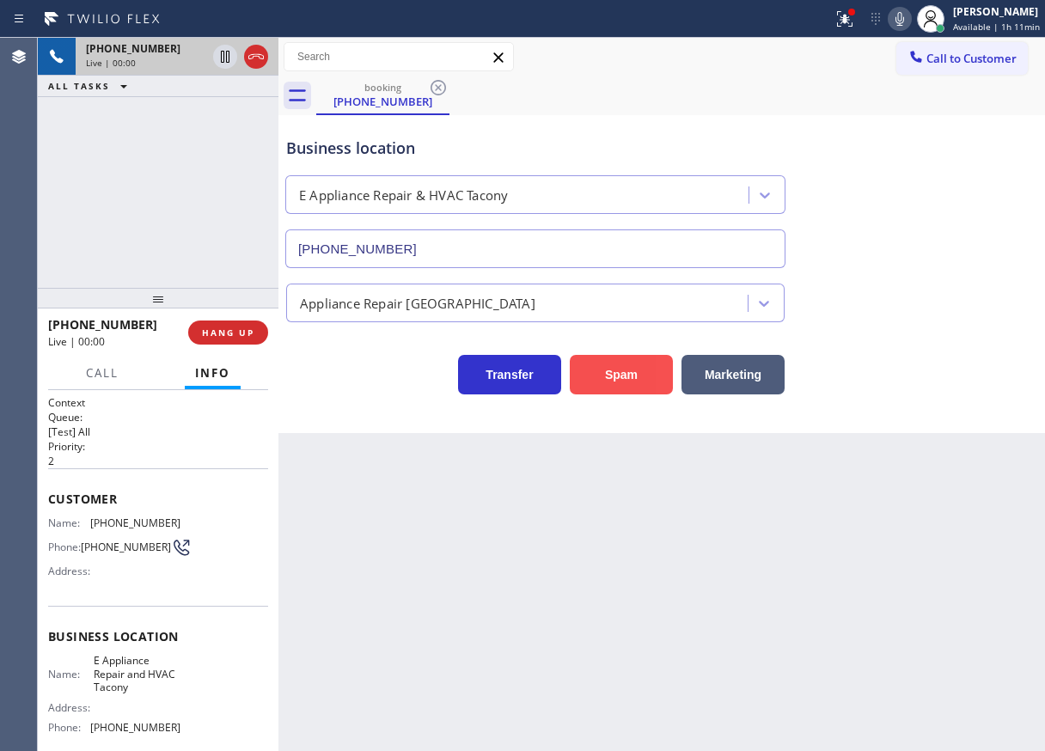
click at [623, 371] on button "Spam" at bounding box center [621, 375] width 103 height 40
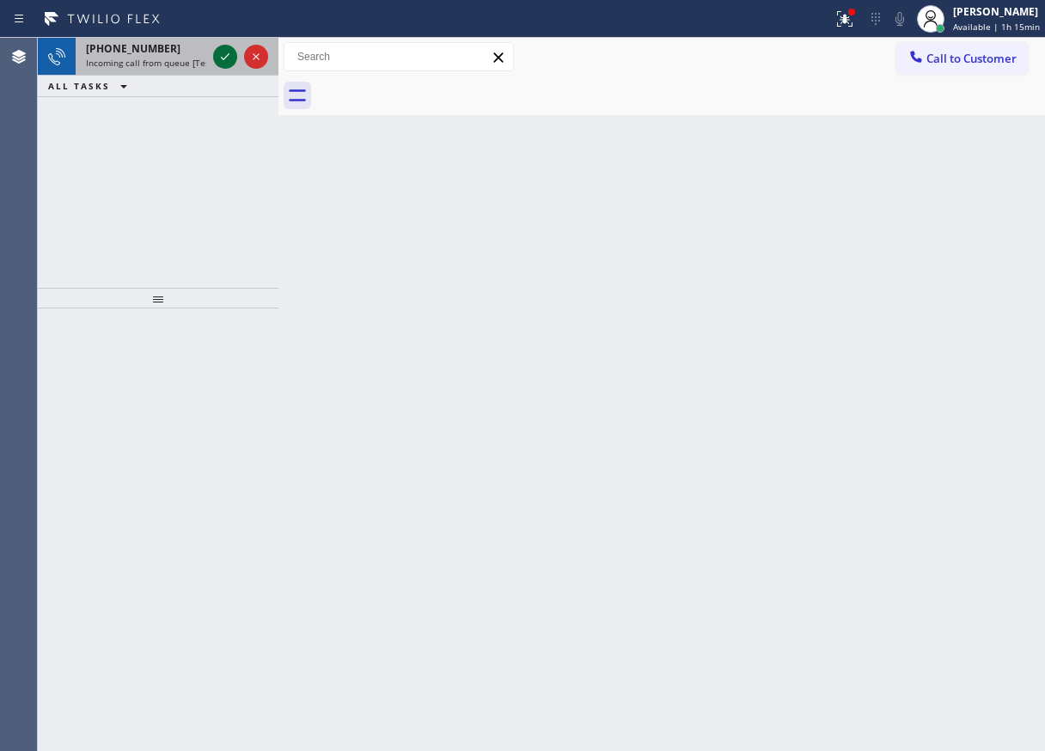
click at [229, 66] on icon at bounding box center [225, 56] width 21 height 21
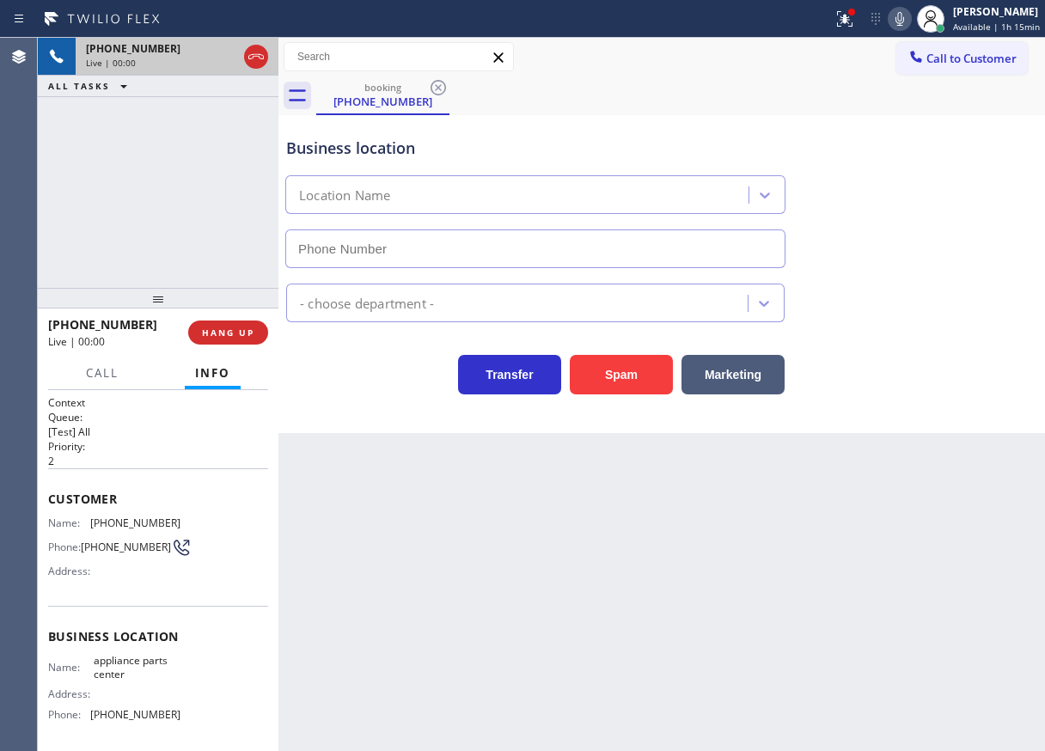
type input "[PHONE_NUMBER]"
click at [247, 319] on div "+18179152973 Live | 00:00 HANG UP" at bounding box center [158, 332] width 220 height 45
click at [241, 327] on span "HANG UP" at bounding box center [228, 332] width 52 height 12
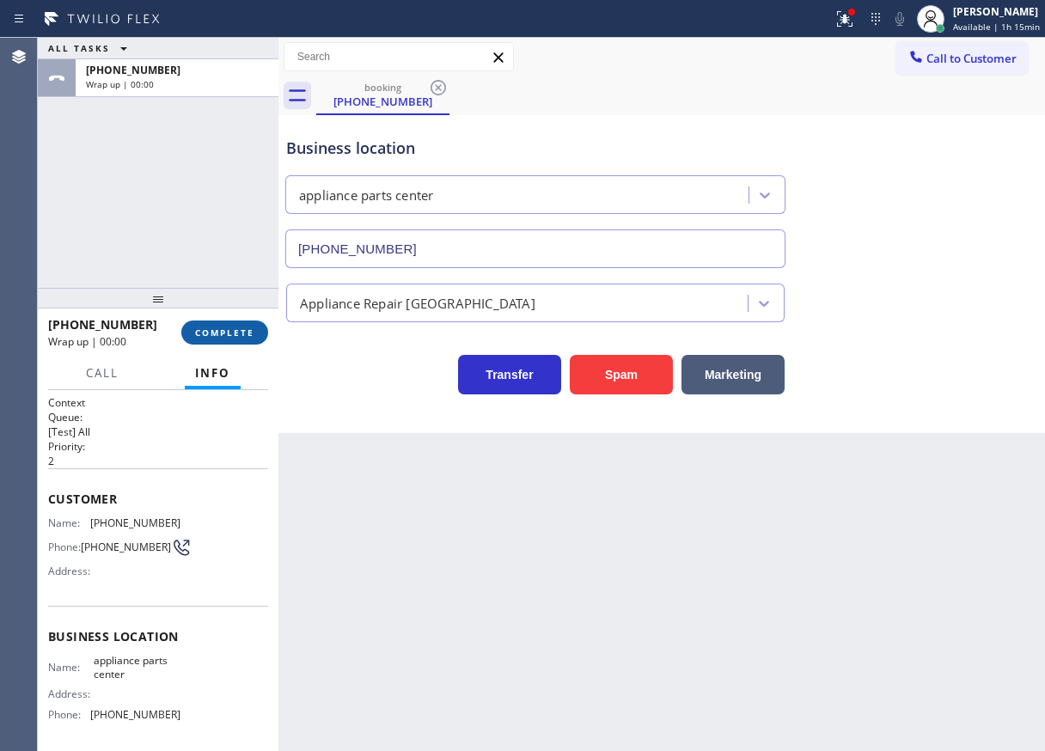
click at [241, 327] on span "COMPLETE" at bounding box center [224, 332] width 59 height 12
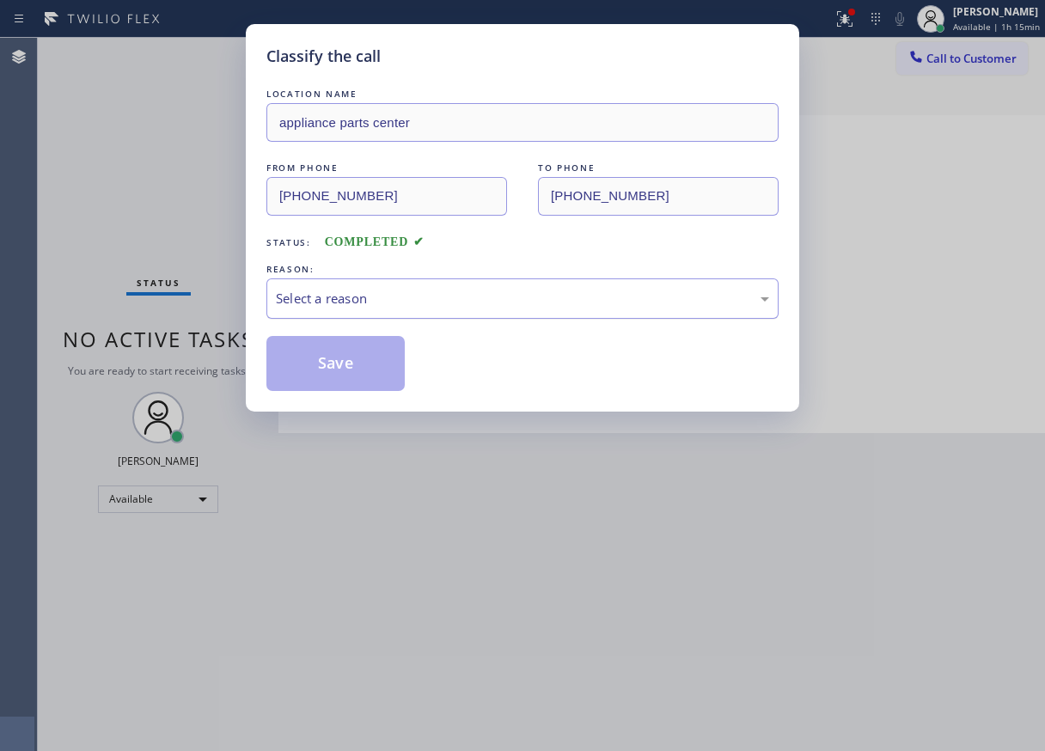
click at [395, 292] on div "Select a reason" at bounding box center [522, 299] width 493 height 20
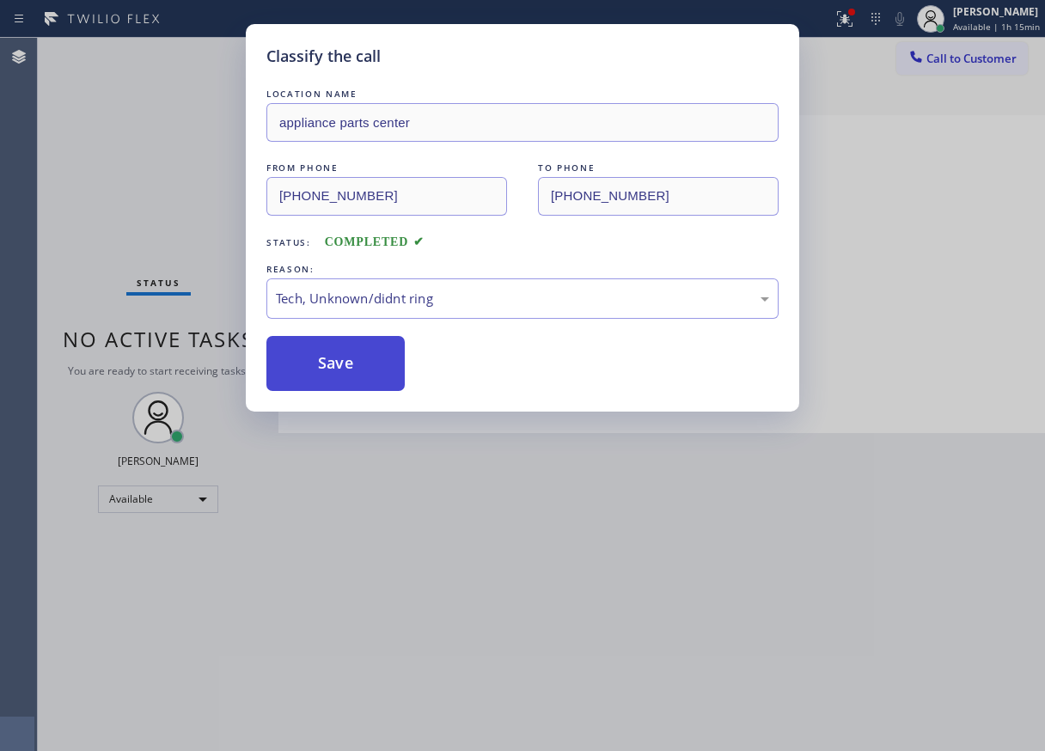
click at [359, 367] on button "Save" at bounding box center [335, 363] width 138 height 55
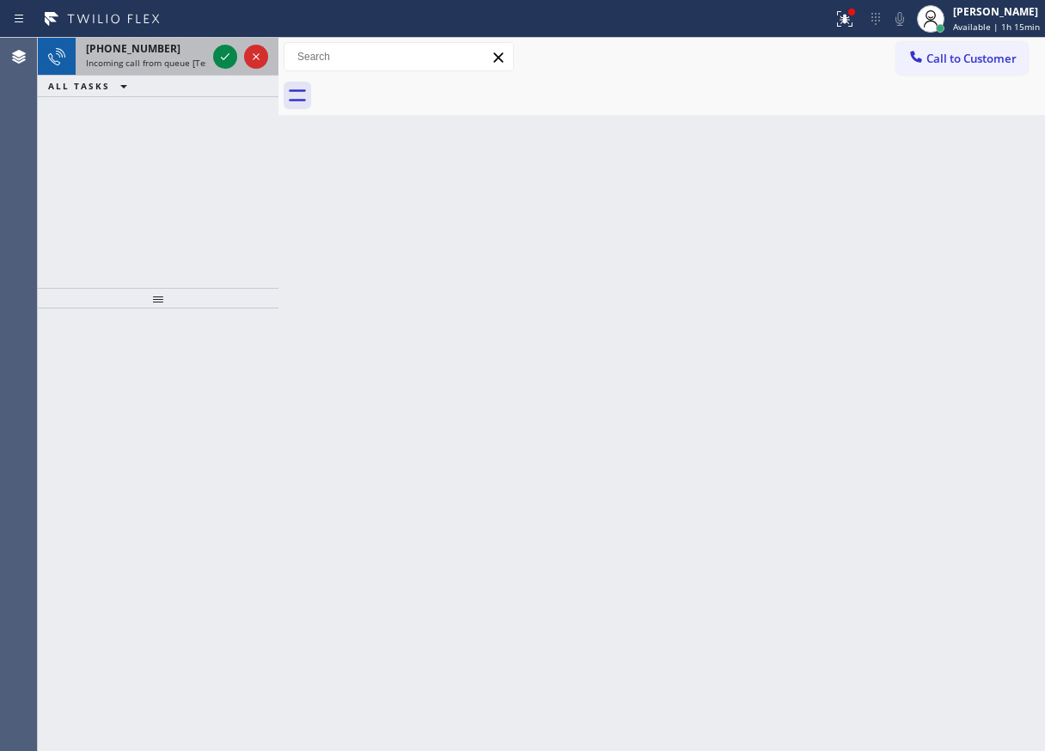
click at [111, 55] on span "+18179152973" at bounding box center [133, 48] width 94 height 15
click at [231, 57] on icon at bounding box center [225, 56] width 21 height 21
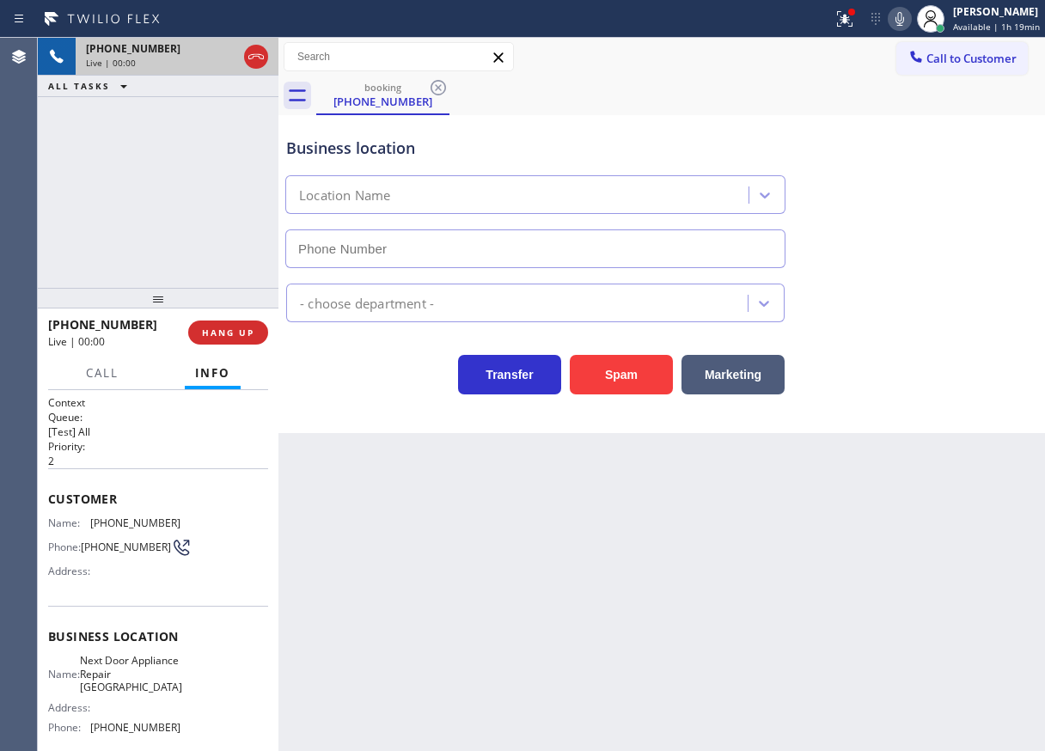
type input "[PHONE_NUMBER]"
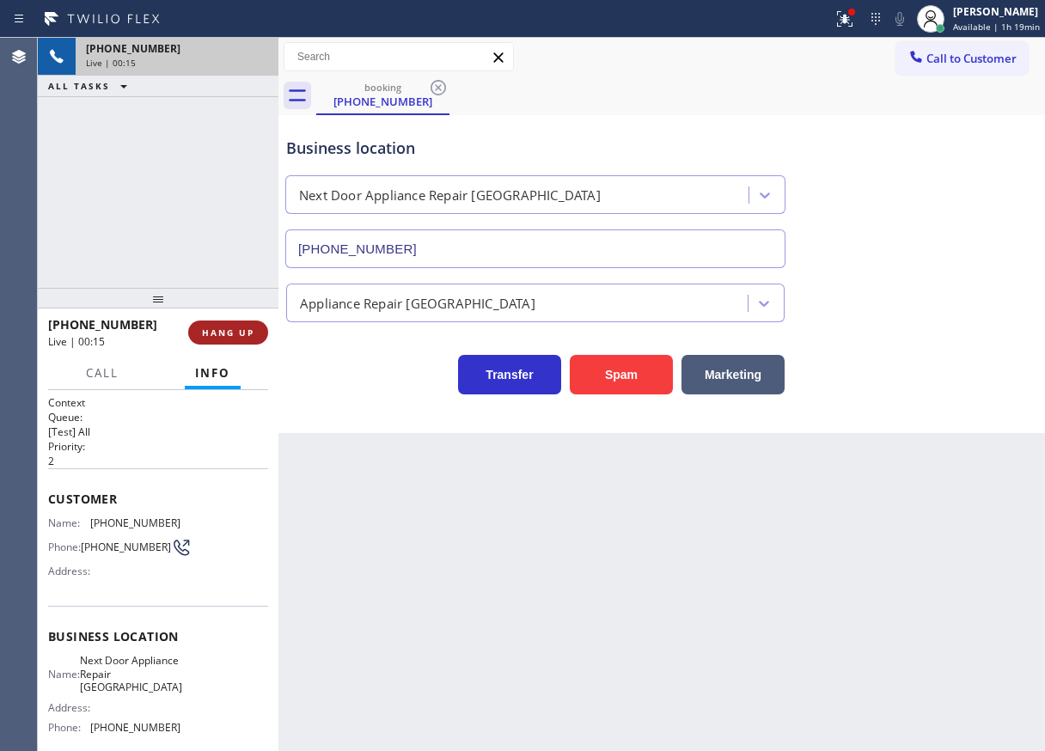
click at [213, 325] on button "HANG UP" at bounding box center [228, 332] width 80 height 24
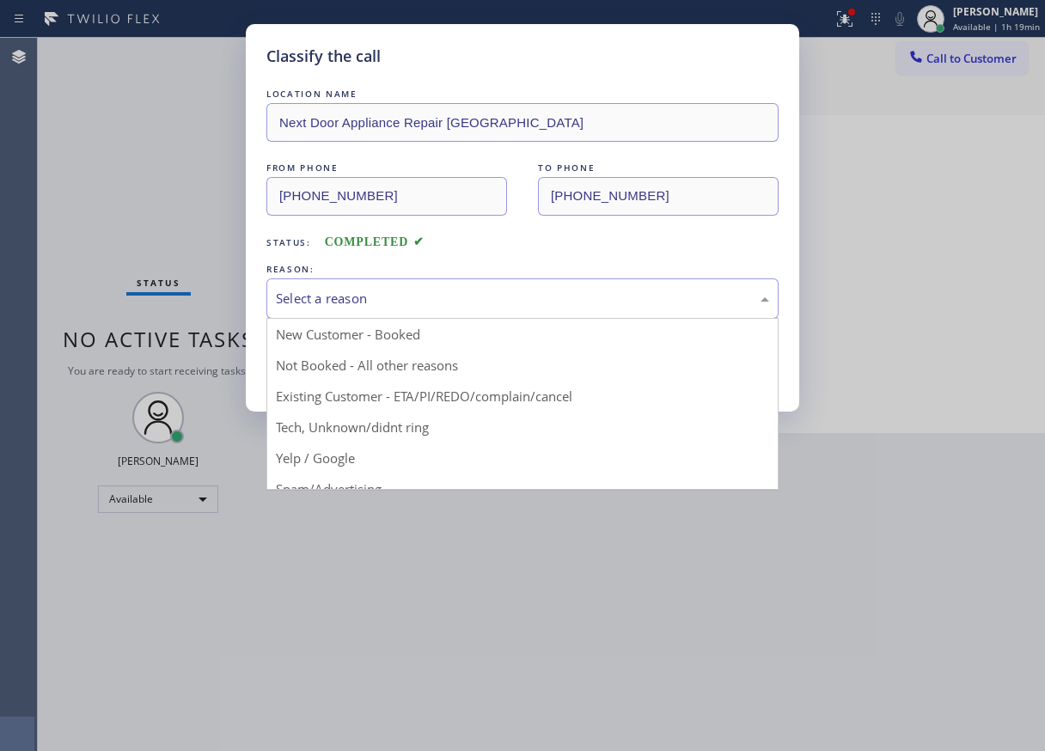
click at [409, 284] on div "Select a reason" at bounding box center [522, 298] width 512 height 40
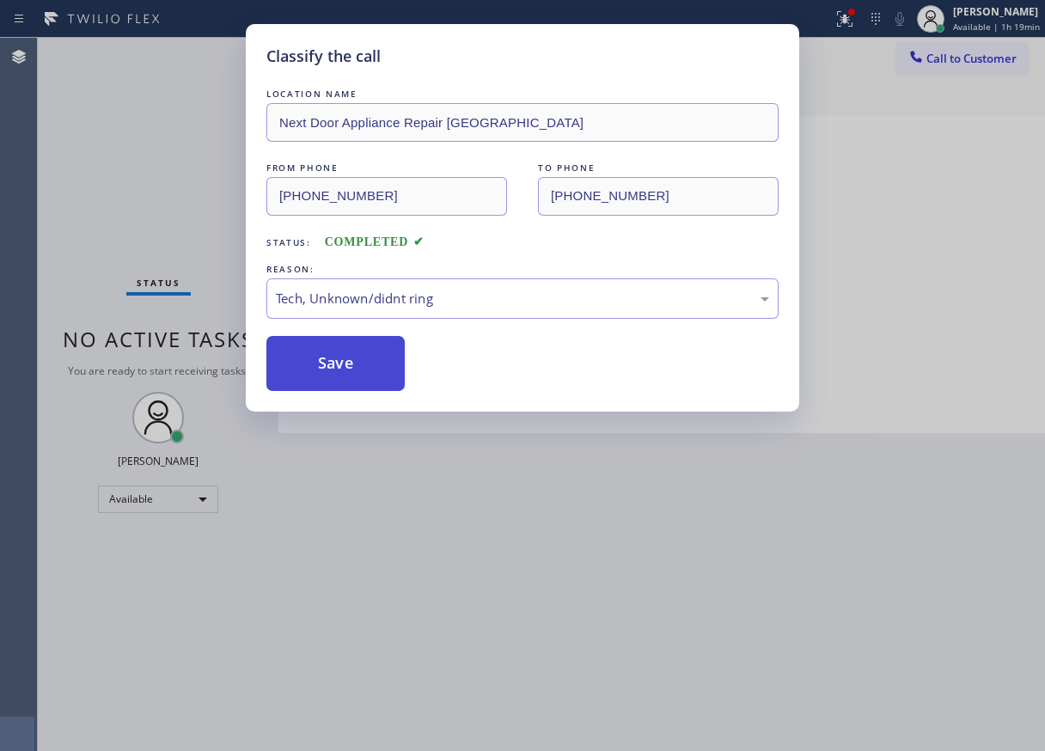
click at [350, 365] on button "Save" at bounding box center [335, 363] width 138 height 55
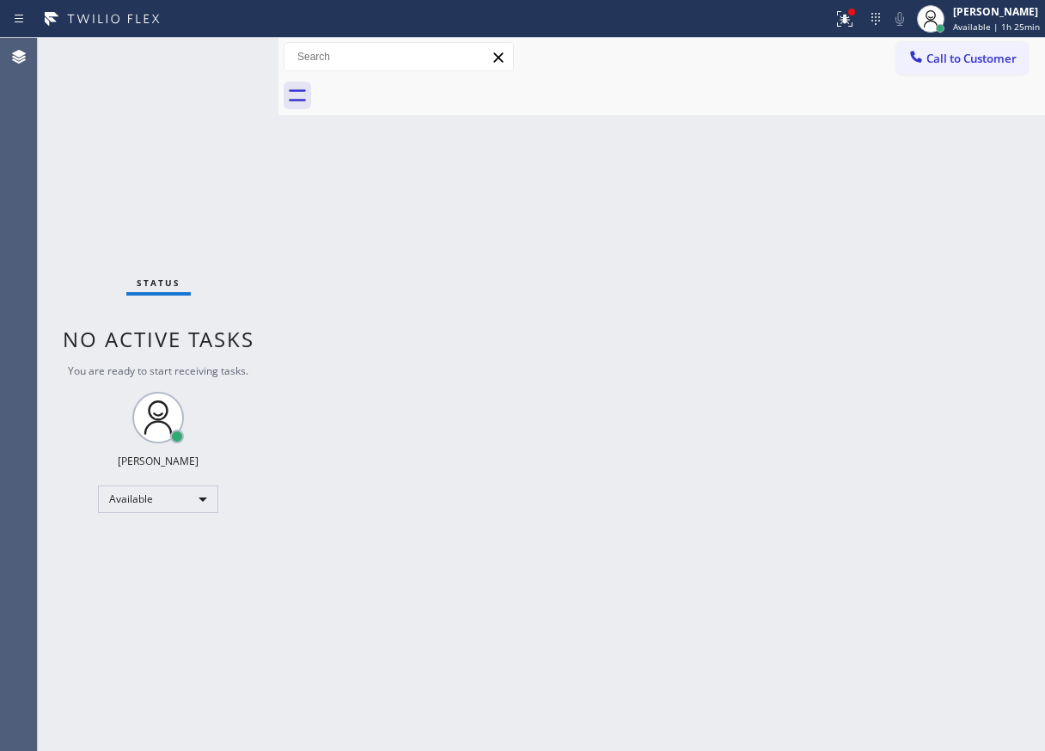
click at [392, 435] on div "Back to Dashboard Change Sender ID Customers Technicians Select a contact Outbo…" at bounding box center [661, 394] width 766 height 713
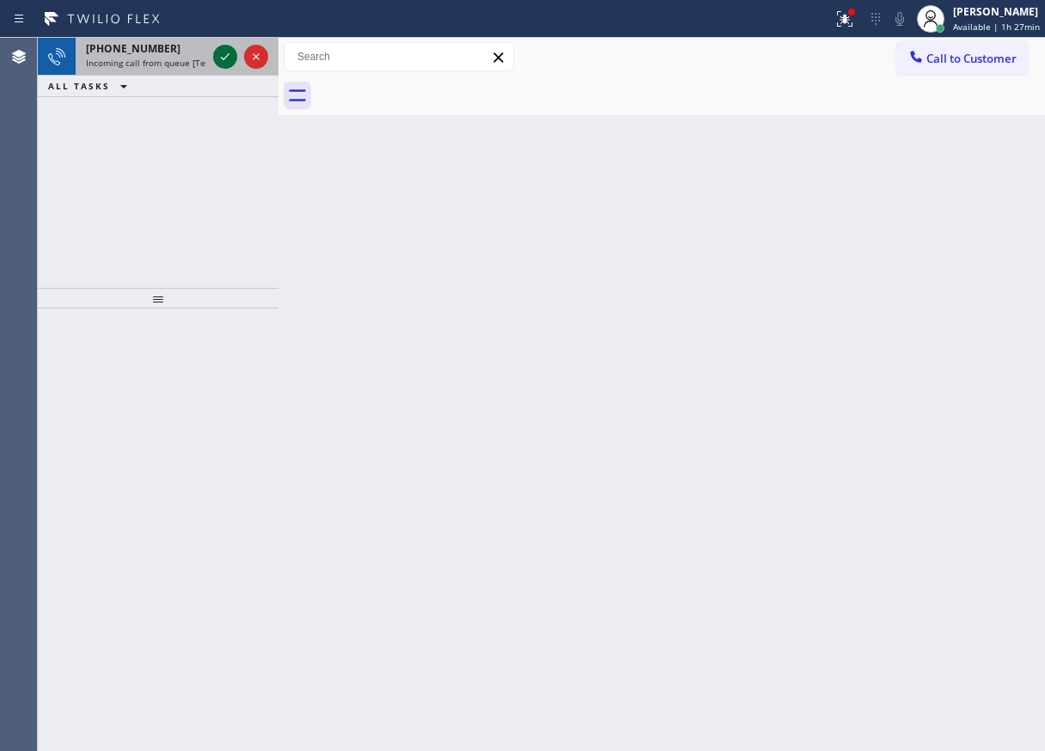
click at [216, 58] on div at bounding box center [225, 56] width 24 height 21
click at [220, 62] on icon at bounding box center [225, 56] width 21 height 21
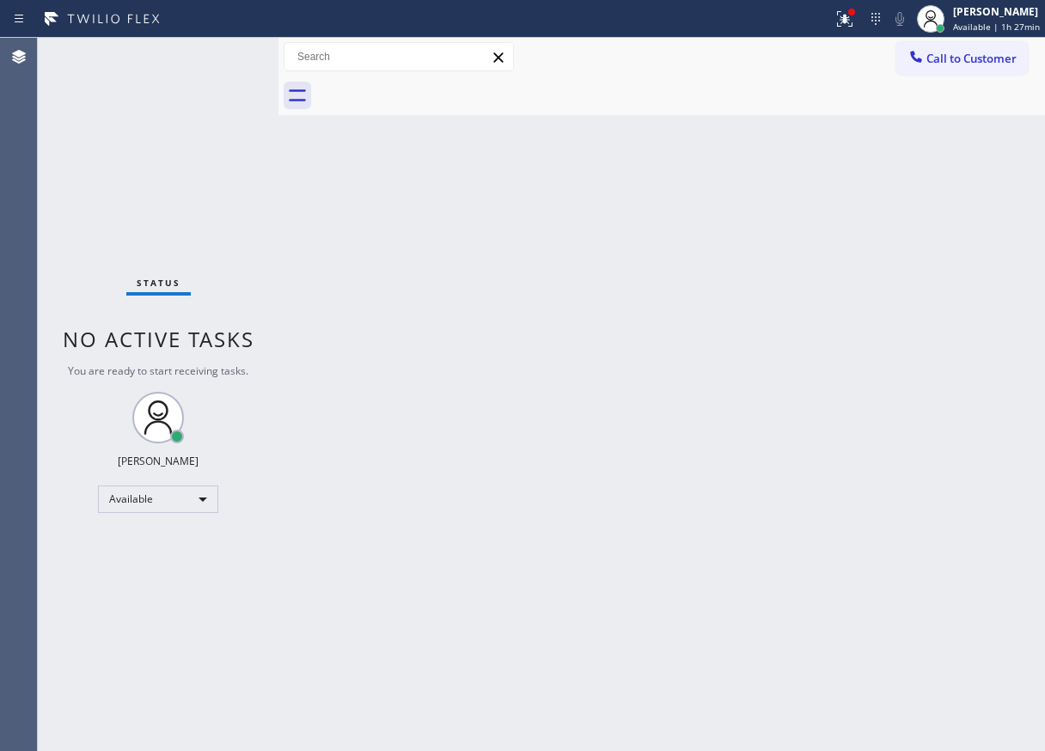
click at [220, 60] on div "Status No active tasks You are ready to start receiving tasks. [PERSON_NAME] Av…" at bounding box center [158, 394] width 241 height 713
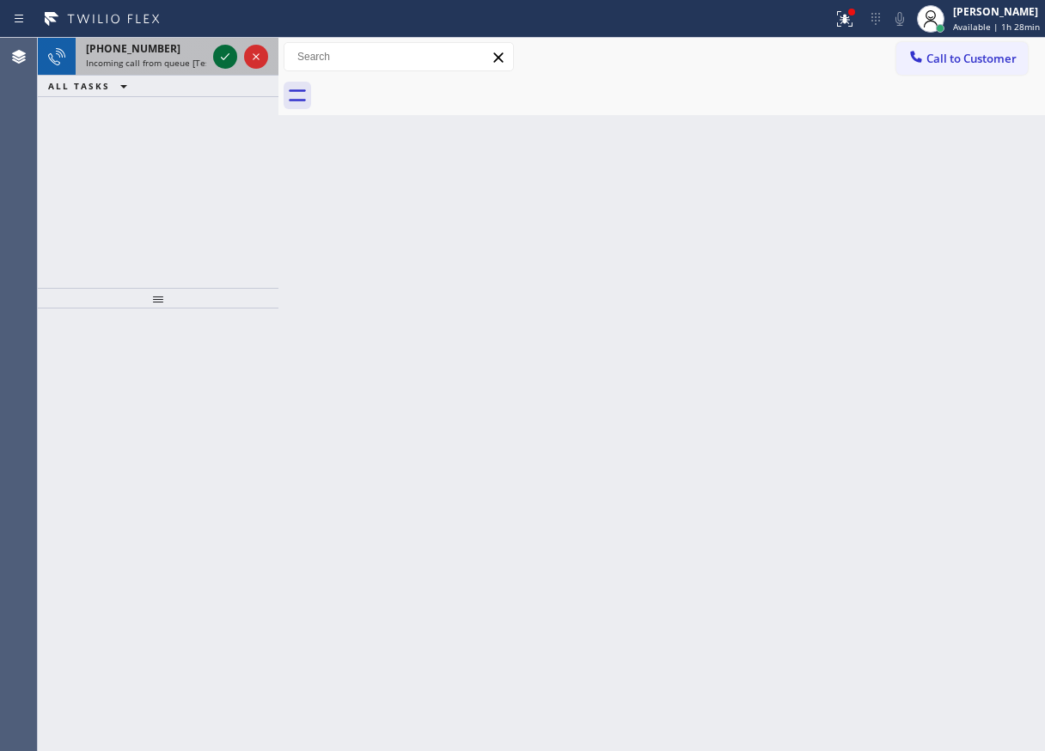
click at [220, 60] on icon at bounding box center [225, 56] width 21 height 21
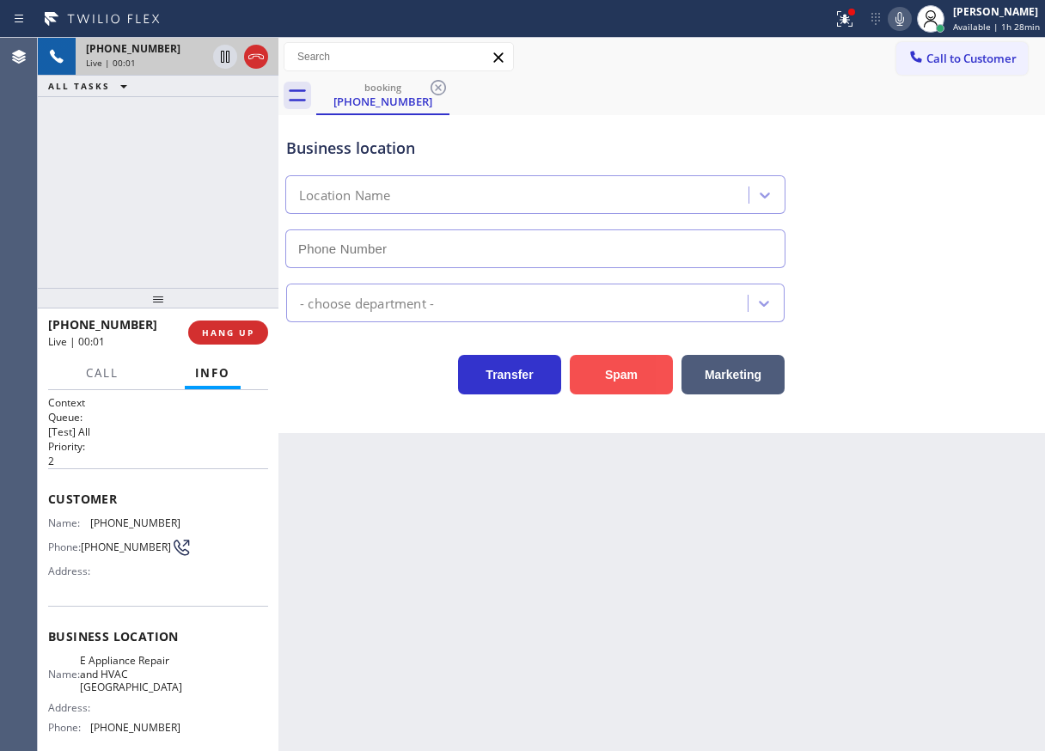
click at [625, 372] on button "Spam" at bounding box center [621, 375] width 103 height 40
type input "(475) 325-5111"
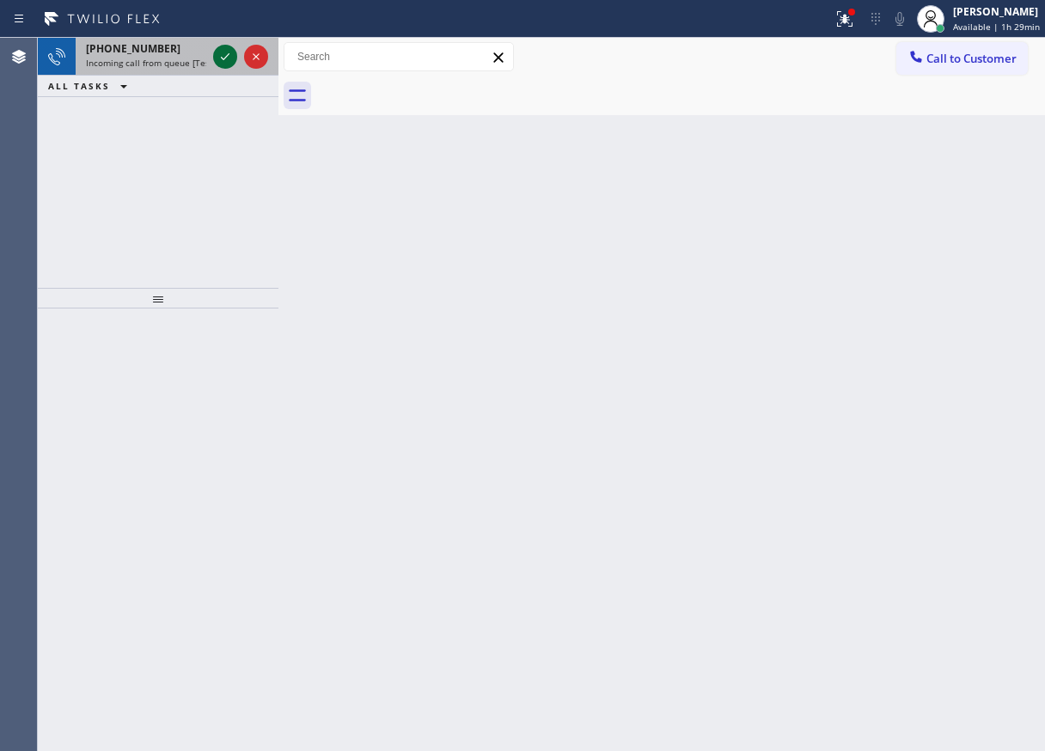
click at [218, 59] on icon at bounding box center [225, 56] width 21 height 21
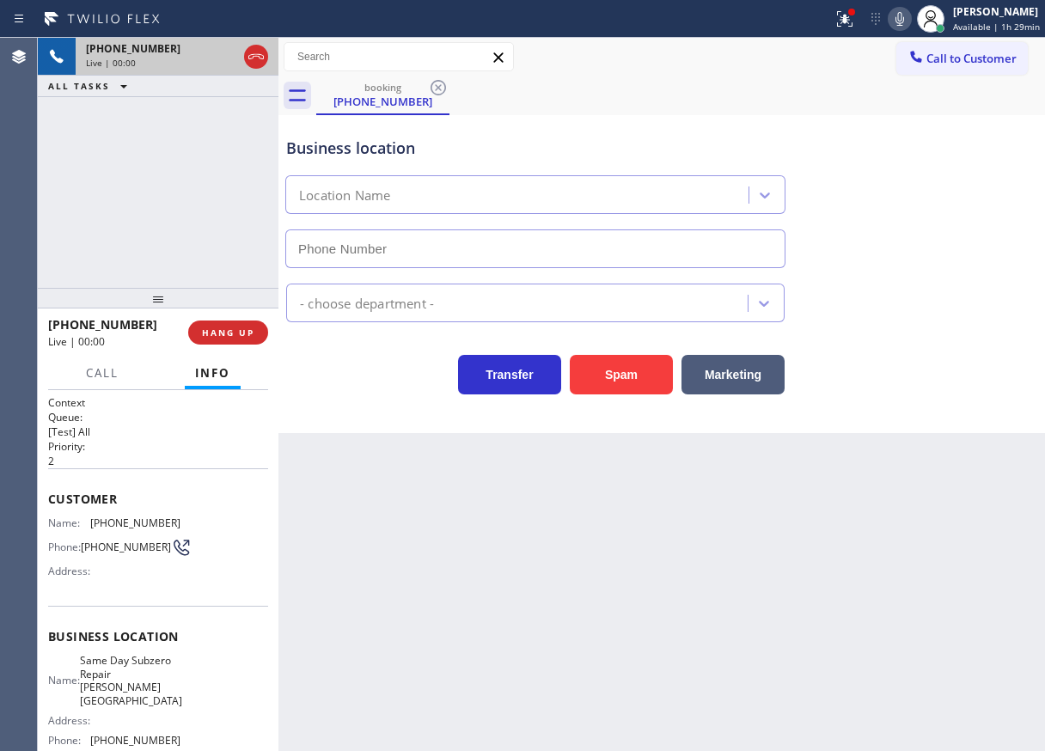
type input "(678) 661-3321"
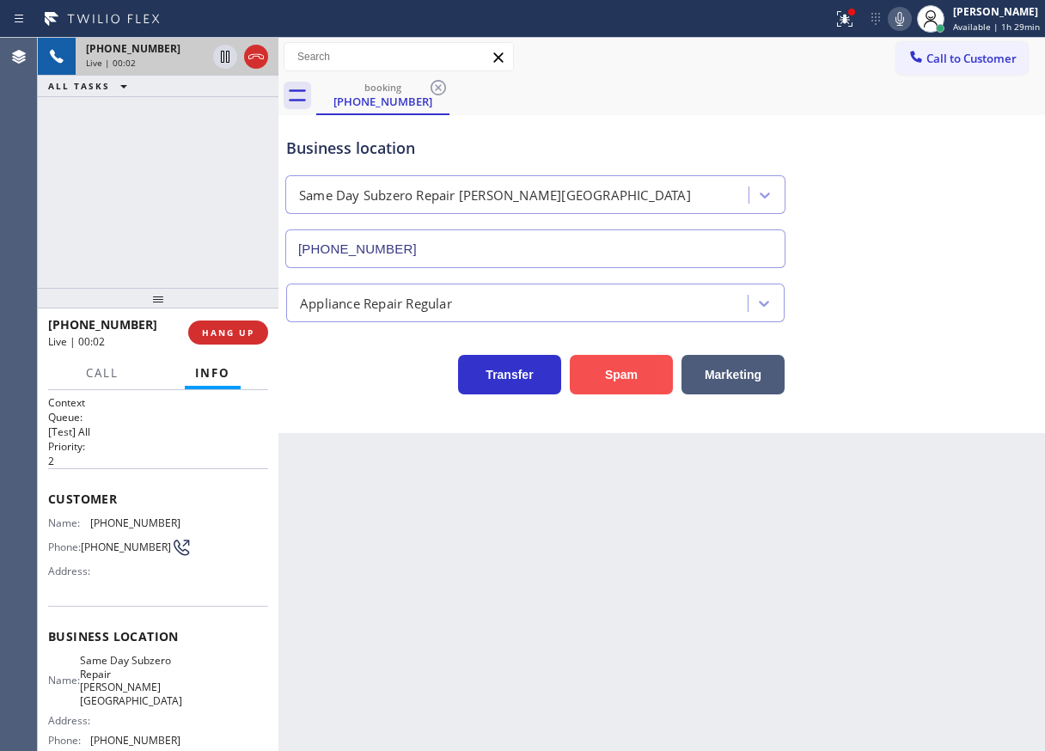
click at [620, 380] on button "Spam" at bounding box center [621, 375] width 103 height 40
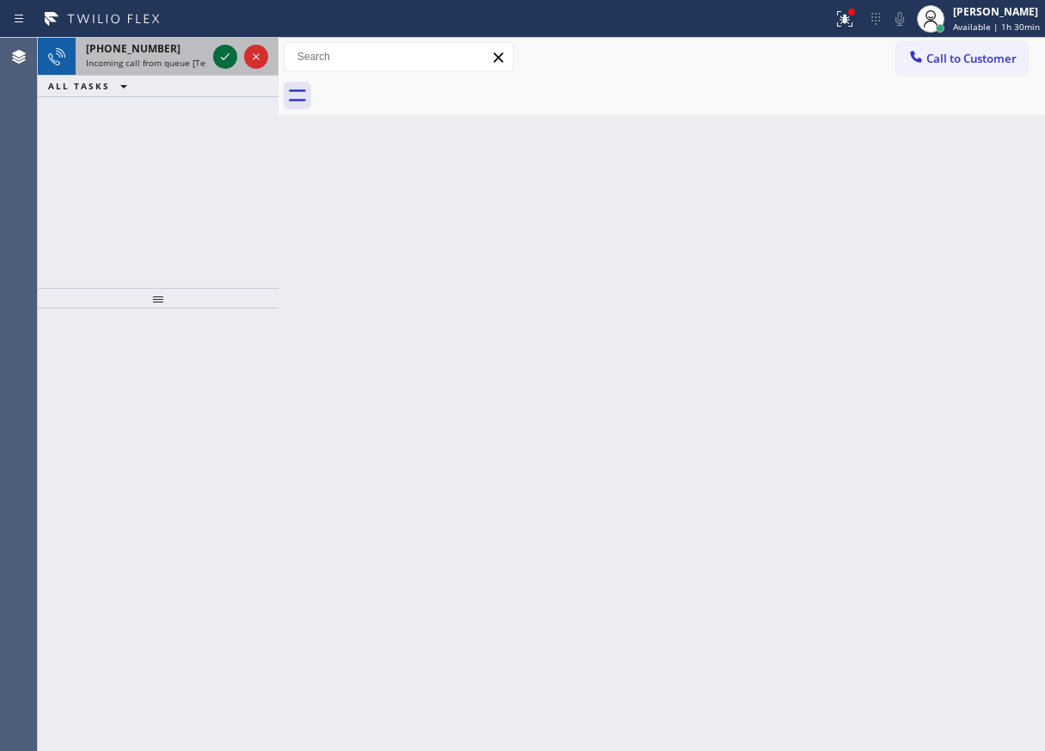
click at [223, 56] on icon at bounding box center [225, 56] width 21 height 21
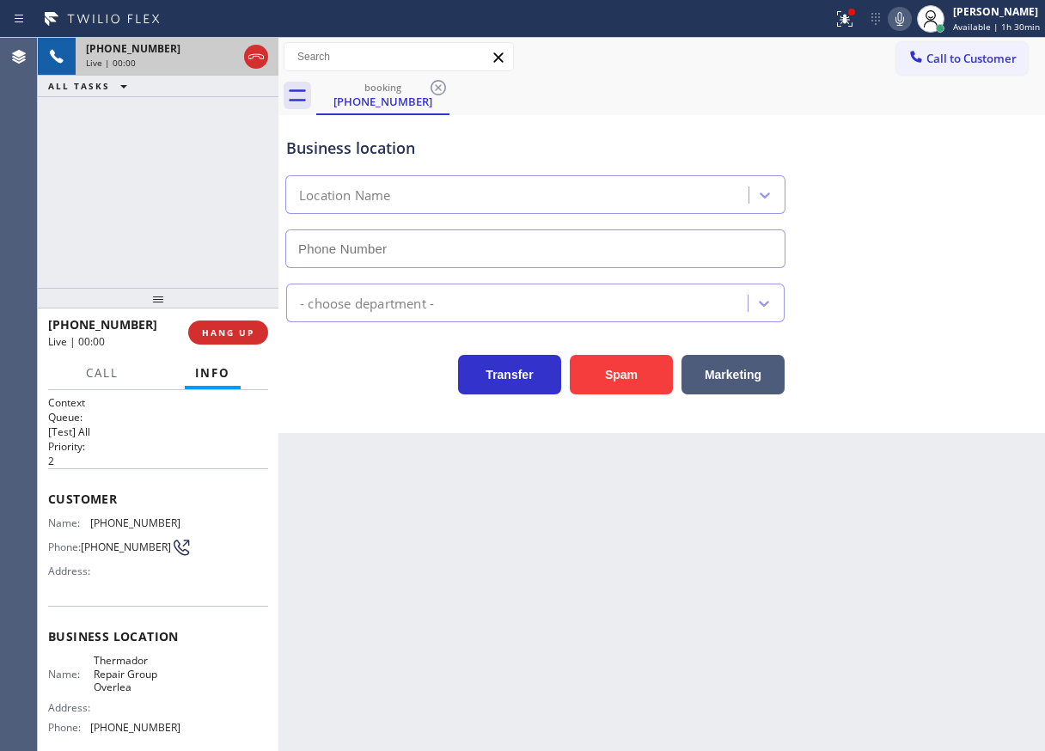
type input "(410) 498-5792"
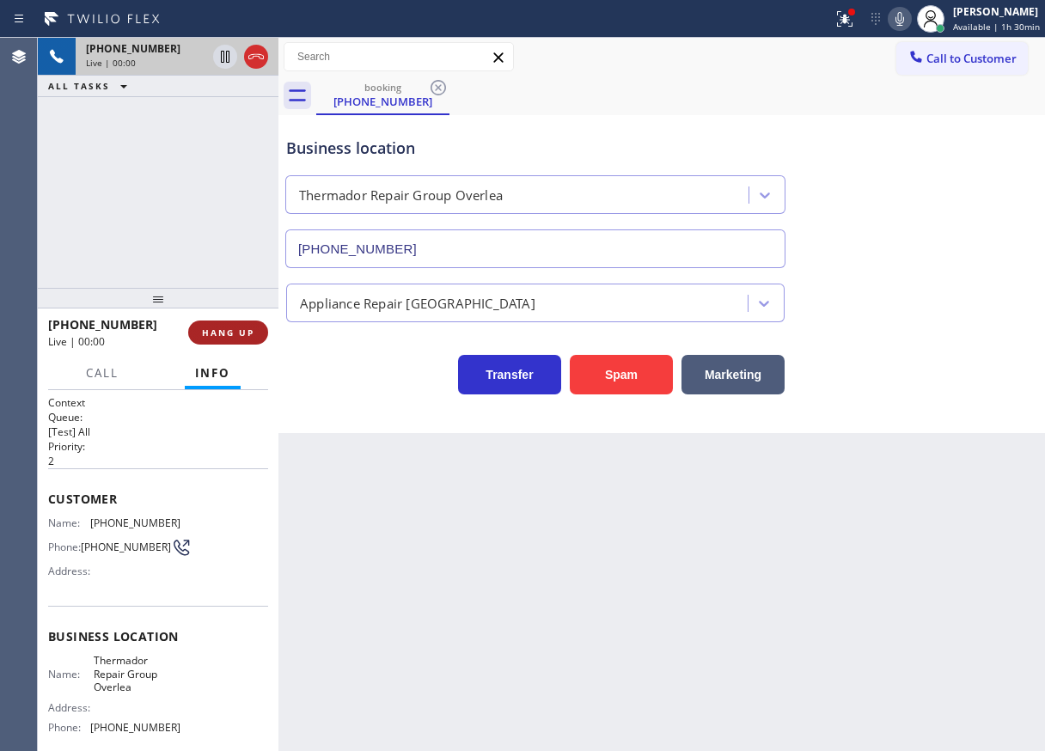
click at [232, 327] on span "HANG UP" at bounding box center [228, 332] width 52 height 12
click at [232, 331] on span "HANG UP" at bounding box center [228, 332] width 52 height 12
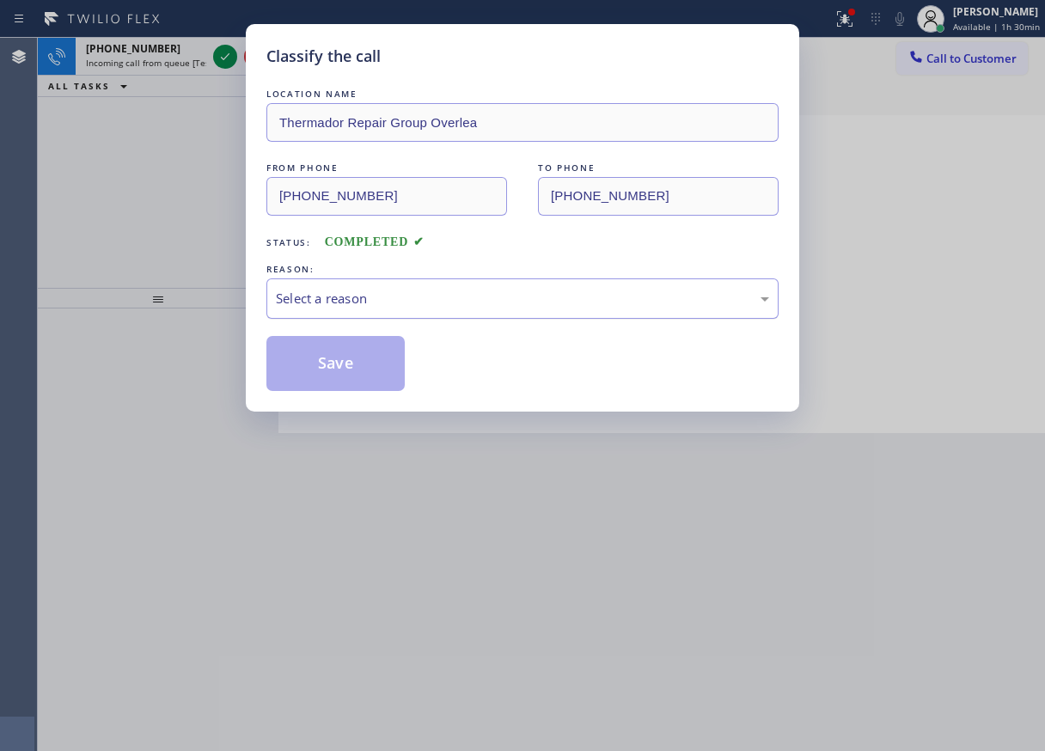
click at [425, 290] on div "Select a reason" at bounding box center [522, 299] width 493 height 20
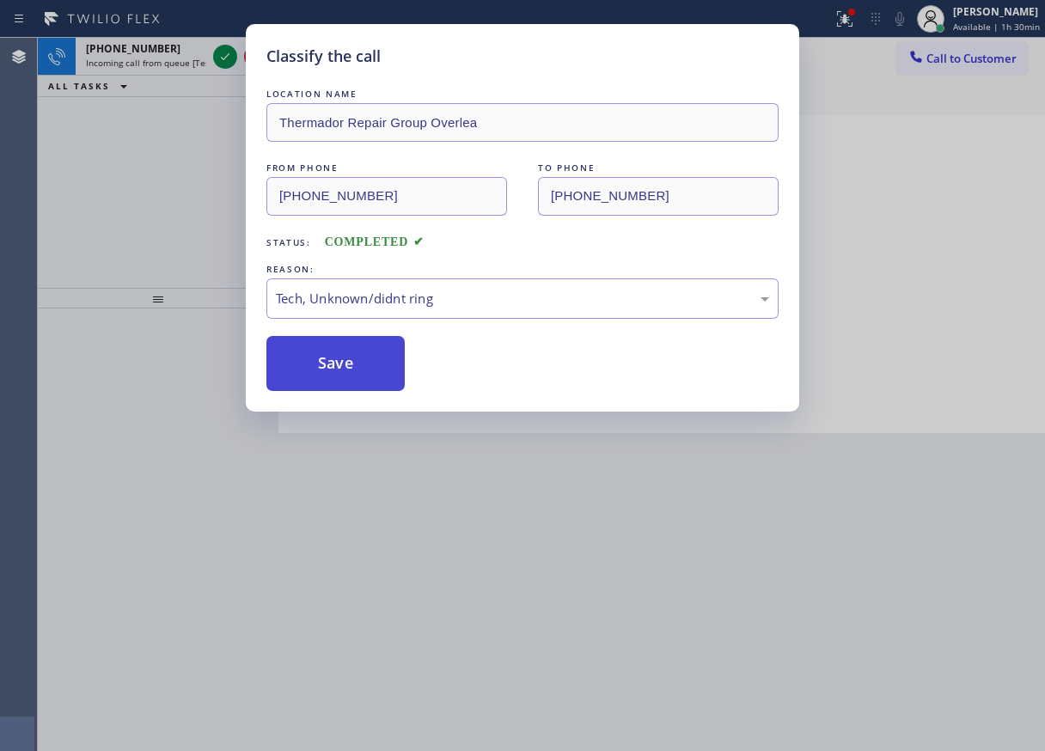
click at [372, 386] on button "Save" at bounding box center [335, 363] width 138 height 55
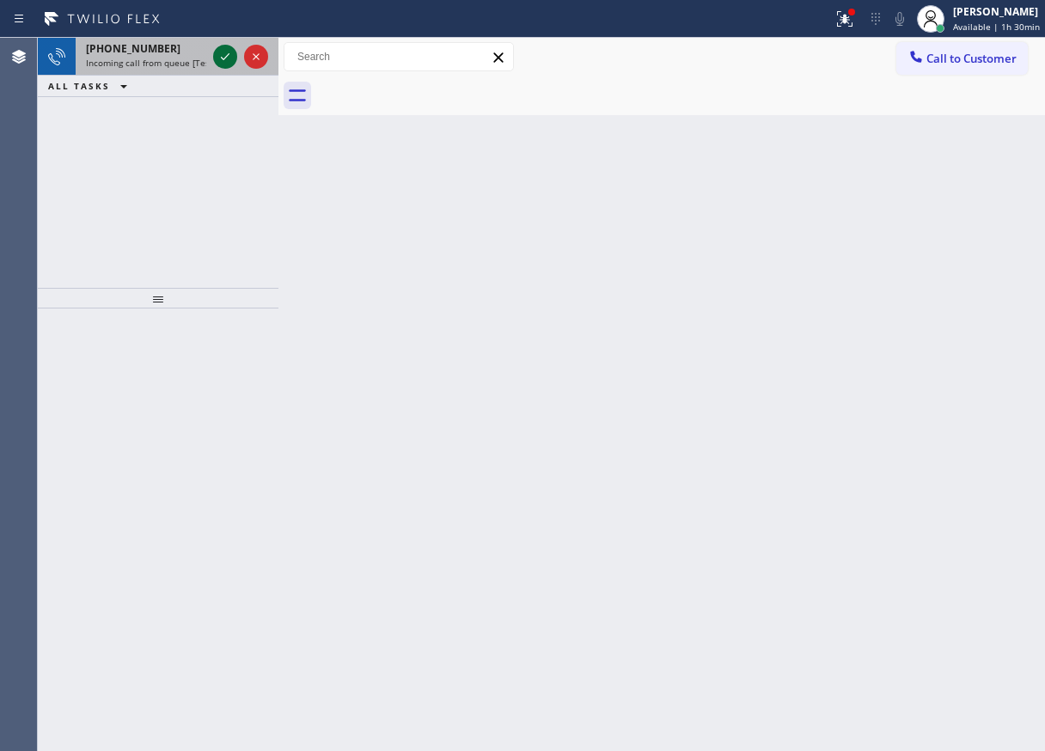
click at [219, 61] on icon at bounding box center [225, 56] width 21 height 21
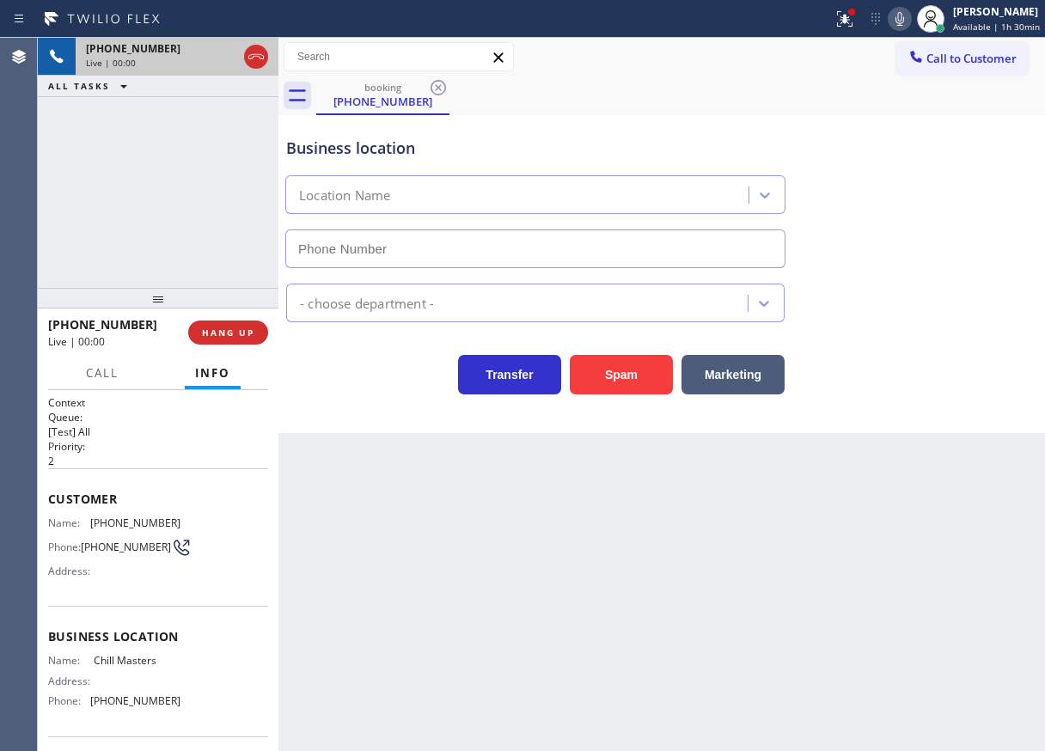
type input "(561) 349-4370"
click at [637, 381] on button "Spam" at bounding box center [621, 375] width 103 height 40
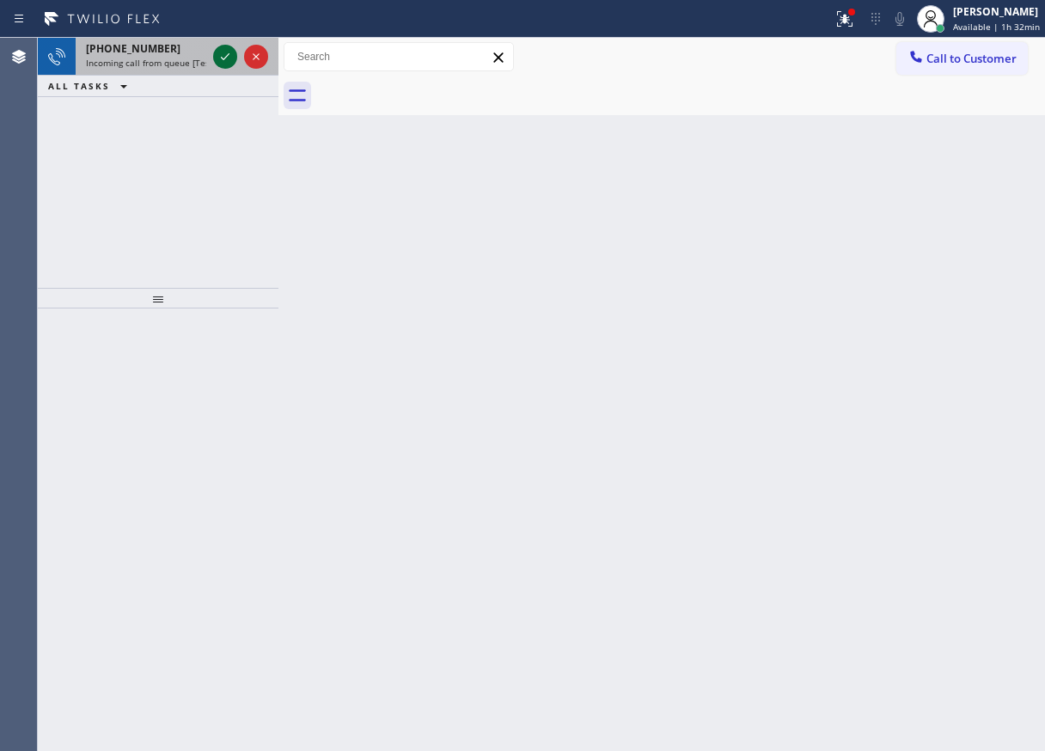
click at [220, 55] on icon at bounding box center [225, 56] width 21 height 21
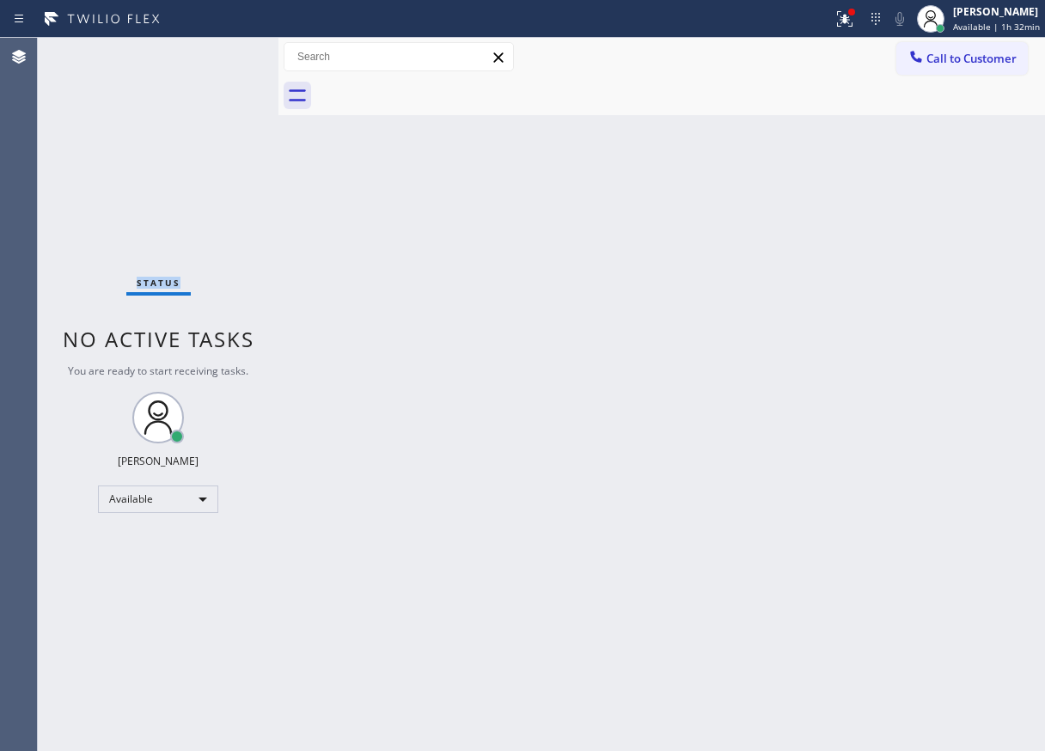
click at [220, 55] on div "Status No active tasks You are ready to start receiving tasks. [PERSON_NAME] Av…" at bounding box center [158, 394] width 241 height 713
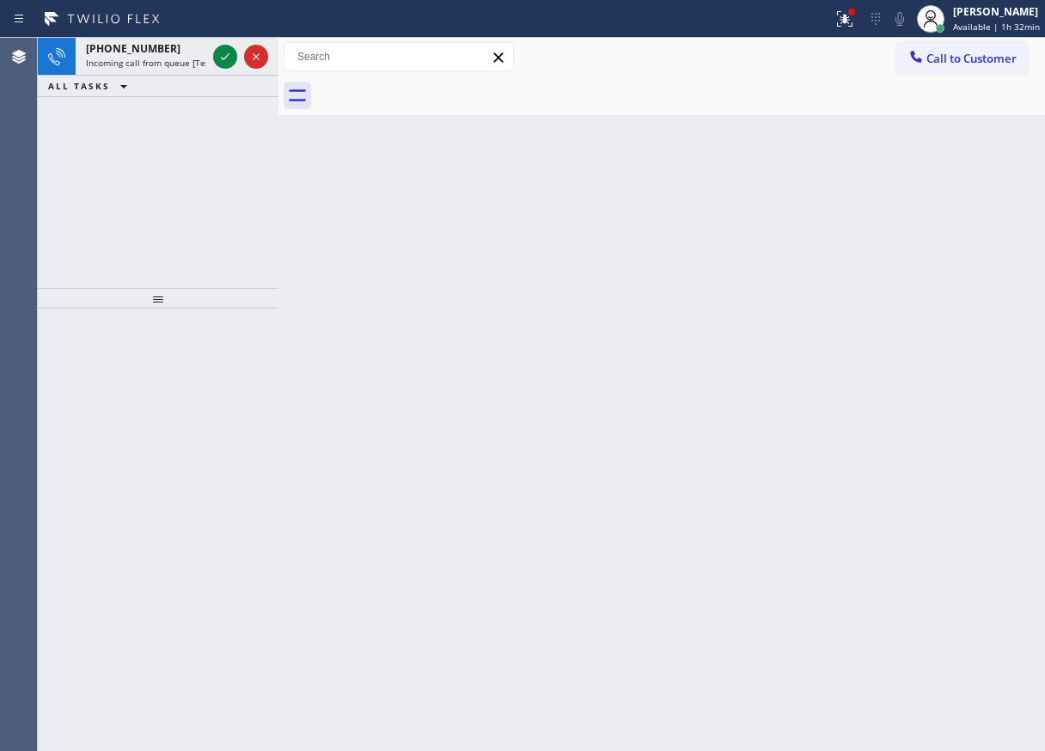
click at [220, 55] on icon at bounding box center [225, 56] width 21 height 21
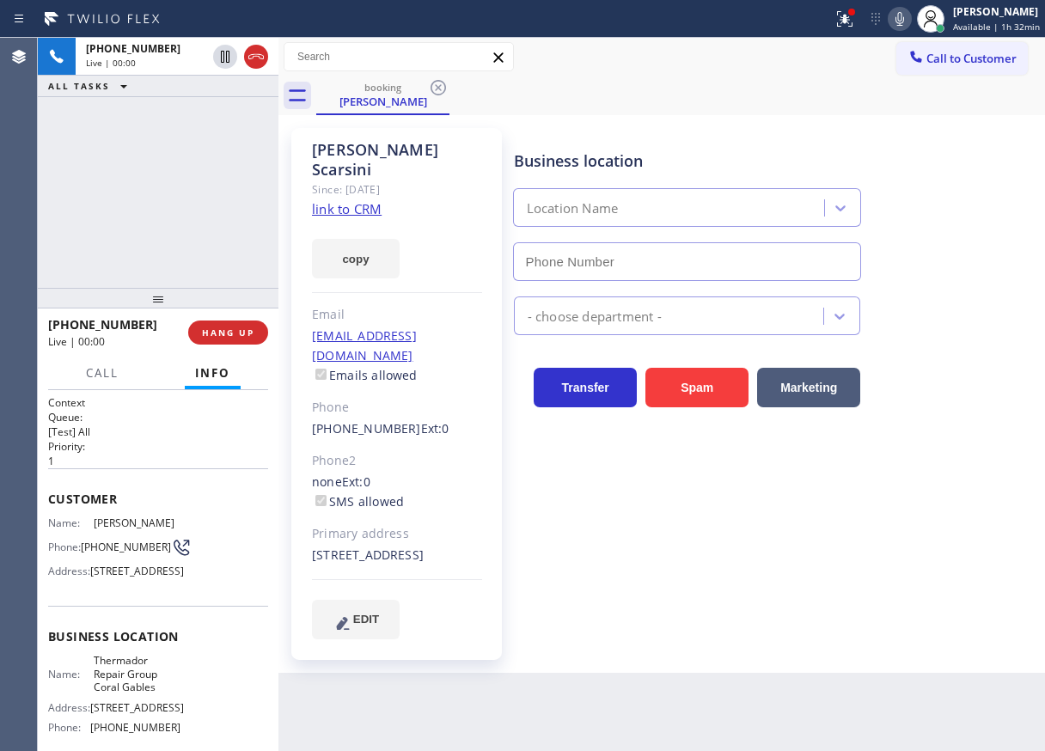
type input "(786) 661-1617"
click at [344, 200] on link "link to CRM" at bounding box center [347, 208] width 70 height 17
click at [363, 200] on link "link to CRM" at bounding box center [347, 208] width 70 height 17
click at [952, 283] on div "Appliance Repair [GEOGRAPHIC_DATA]" at bounding box center [775, 308] width 530 height 54
click at [850, 19] on icon at bounding box center [844, 17] width 10 height 6
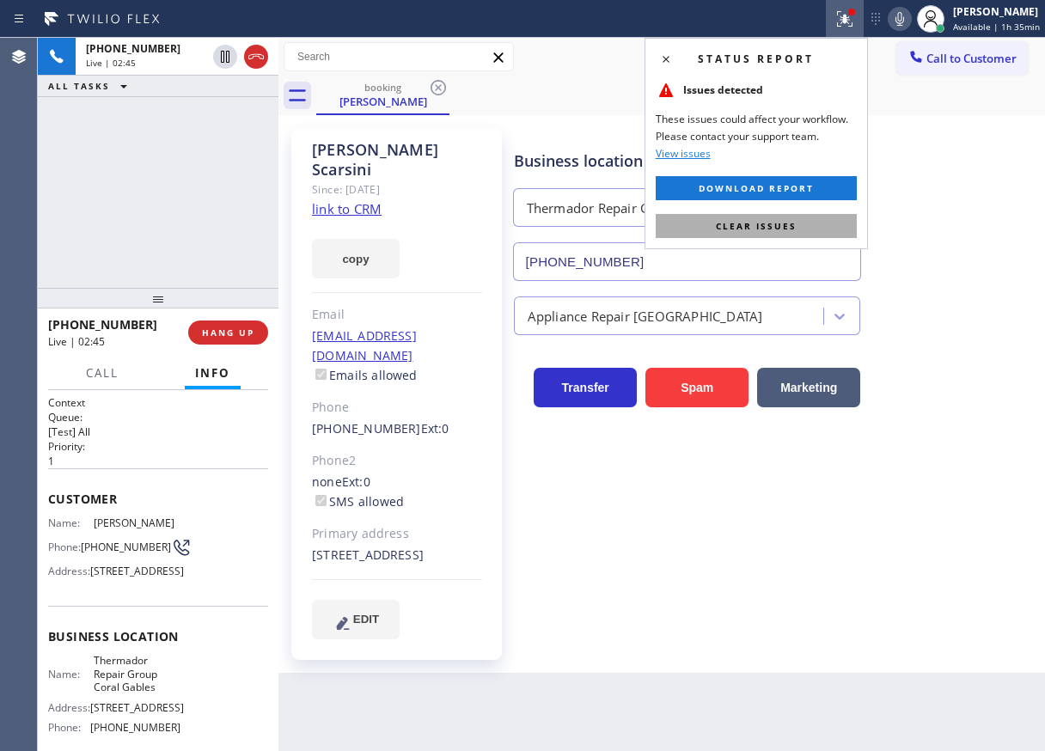
click at [826, 224] on button "Clear issues" at bounding box center [755, 226] width 201 height 24
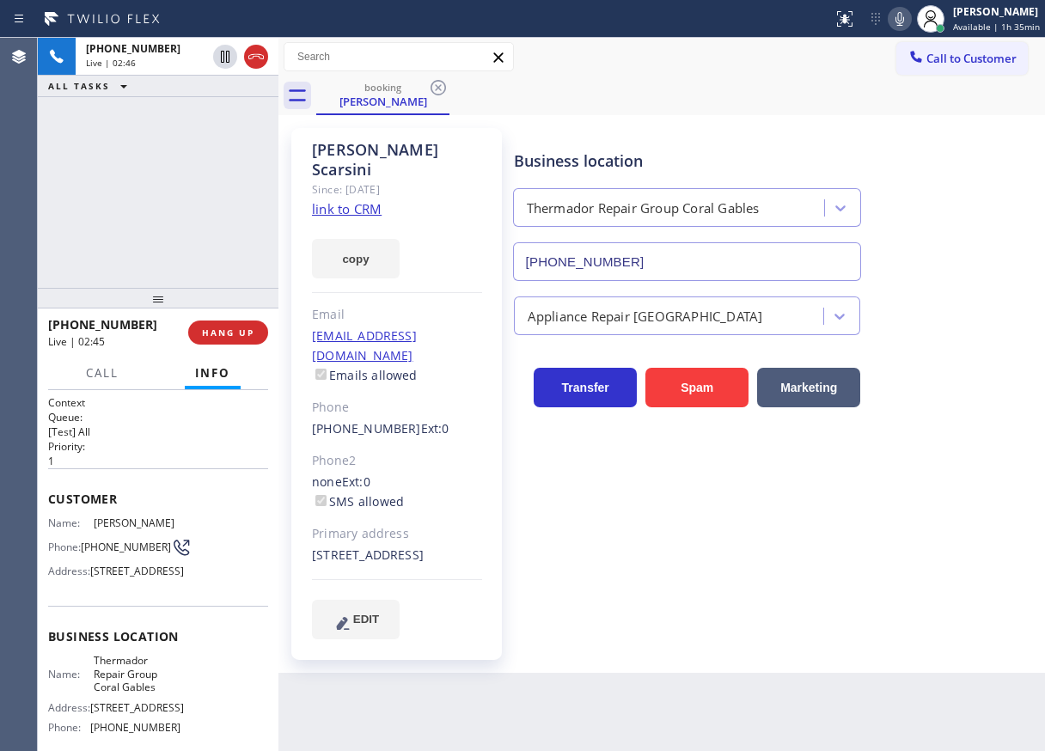
click at [904, 15] on icon at bounding box center [899, 19] width 9 height 14
click at [221, 52] on icon at bounding box center [225, 57] width 9 height 12
drag, startPoint x: 991, startPoint y: 310, endPoint x: 991, endPoint y: 90, distance: 219.9
click at [991, 303] on div "Appliance Repair [GEOGRAPHIC_DATA]" at bounding box center [775, 312] width 530 height 46
click at [904, 19] on icon at bounding box center [899, 19] width 9 height 14
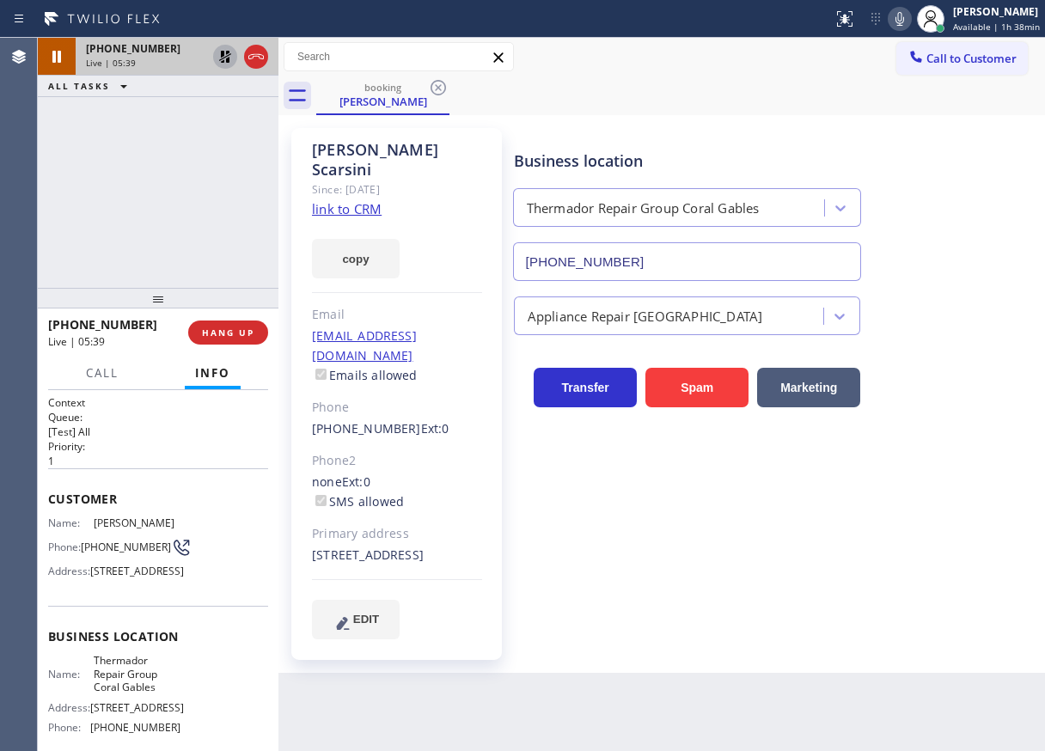
click at [221, 54] on icon at bounding box center [225, 57] width 12 height 12
click at [950, 397] on div "Transfer Spam Marketing" at bounding box center [775, 379] width 530 height 55
click at [904, 21] on icon at bounding box center [899, 19] width 21 height 21
click at [226, 56] on icon at bounding box center [225, 57] width 9 height 12
click at [904, 21] on icon at bounding box center [899, 19] width 9 height 14
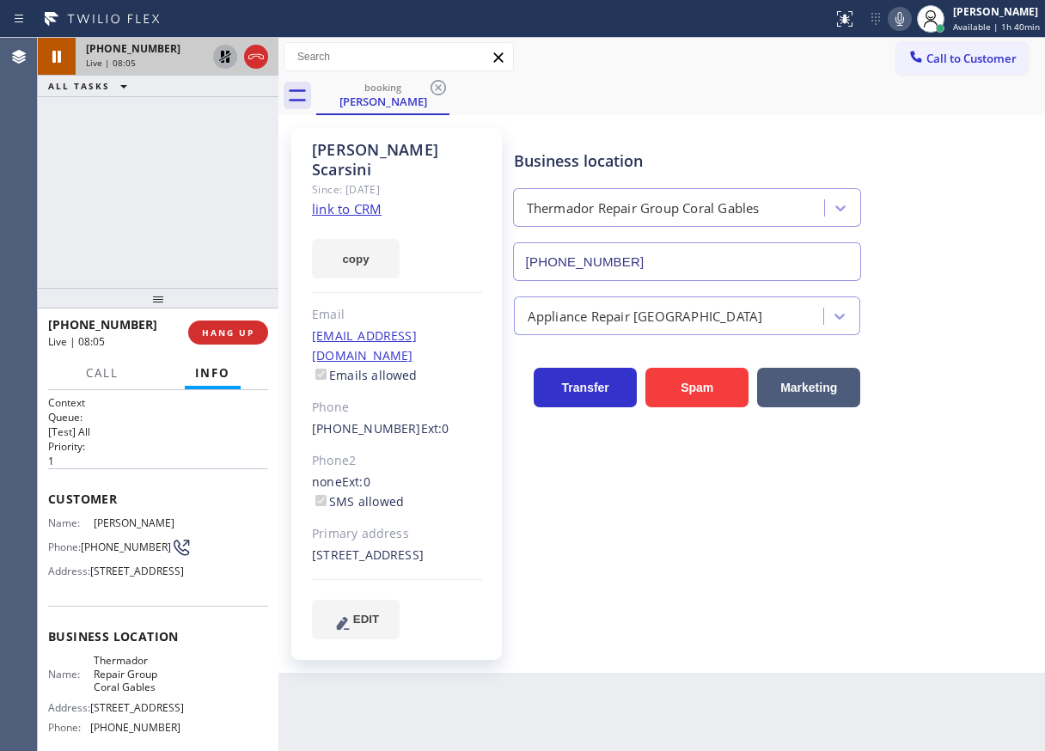
click at [221, 47] on icon at bounding box center [225, 56] width 21 height 21
click at [65, 227] on div "+19175395555 Live | 08:15 ALL TASKS ALL TASKS ACTIVE TASKS TASKS IN WRAP UP" at bounding box center [158, 163] width 241 height 250
click at [109, 569] on div "Name: Alex Scarsini Phone: (917) 539-5555 Address: 361 Los Pinos Pl, Coral Gabl…" at bounding box center [114, 550] width 132 height 68
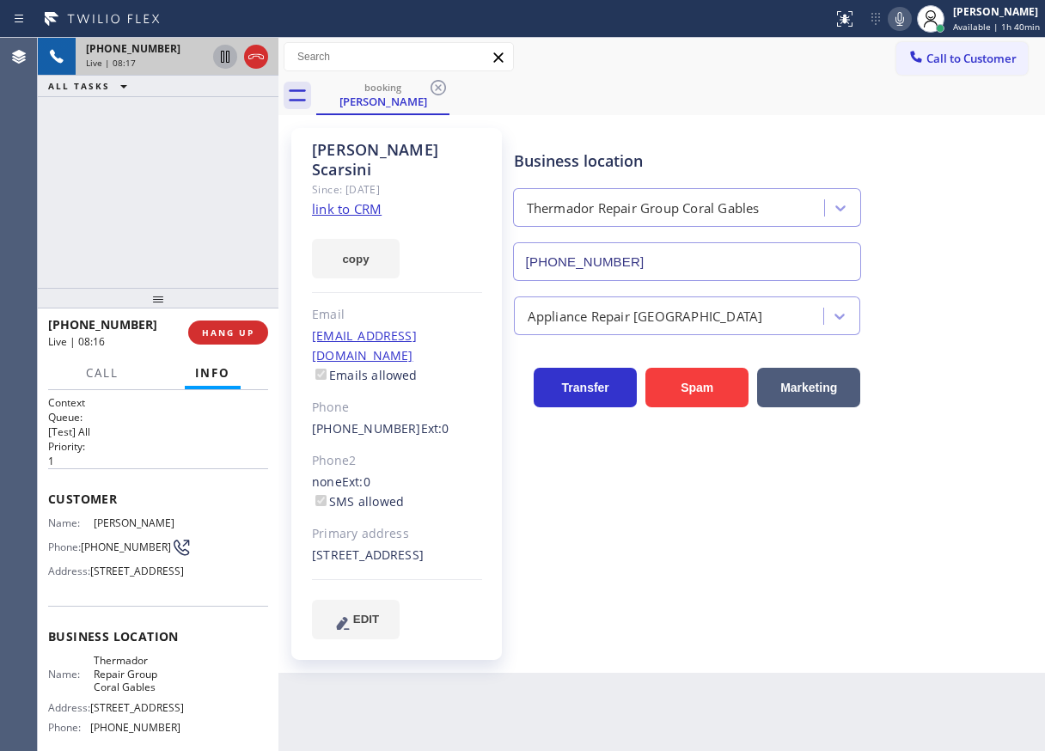
click at [112, 553] on span "(917) 539-5555" at bounding box center [126, 546] width 90 height 13
copy div "(917) 539-5555"
click at [919, 283] on div "Appliance Repair [GEOGRAPHIC_DATA]" at bounding box center [775, 308] width 530 height 54
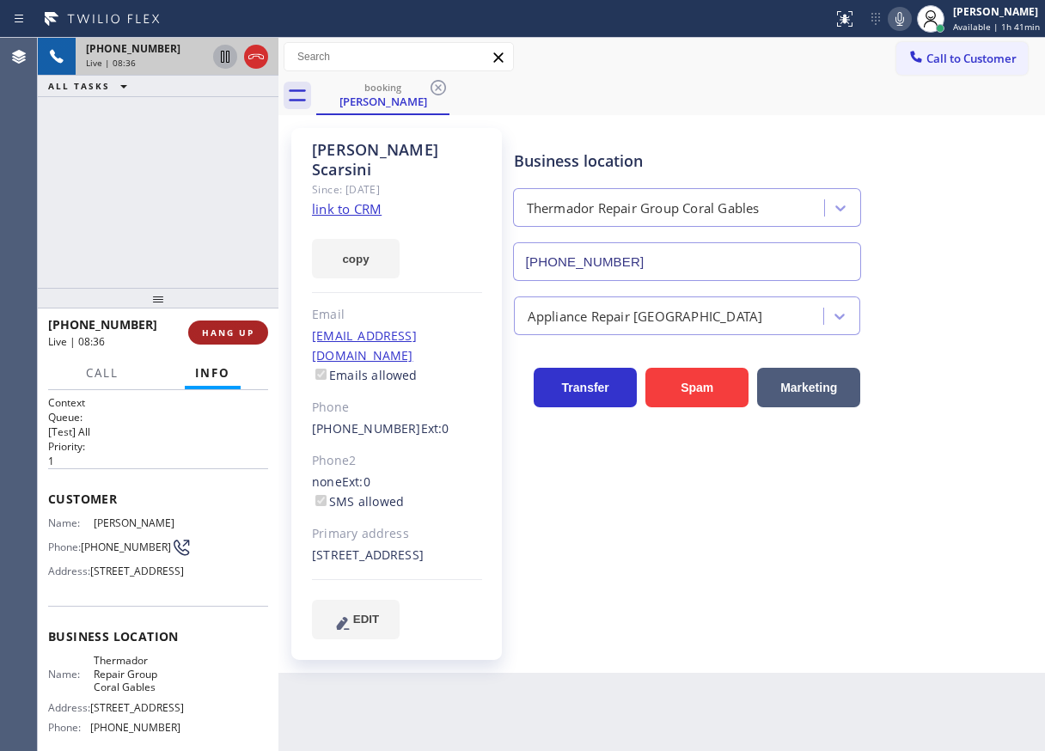
click at [246, 332] on span "HANG UP" at bounding box center [228, 332] width 52 height 12
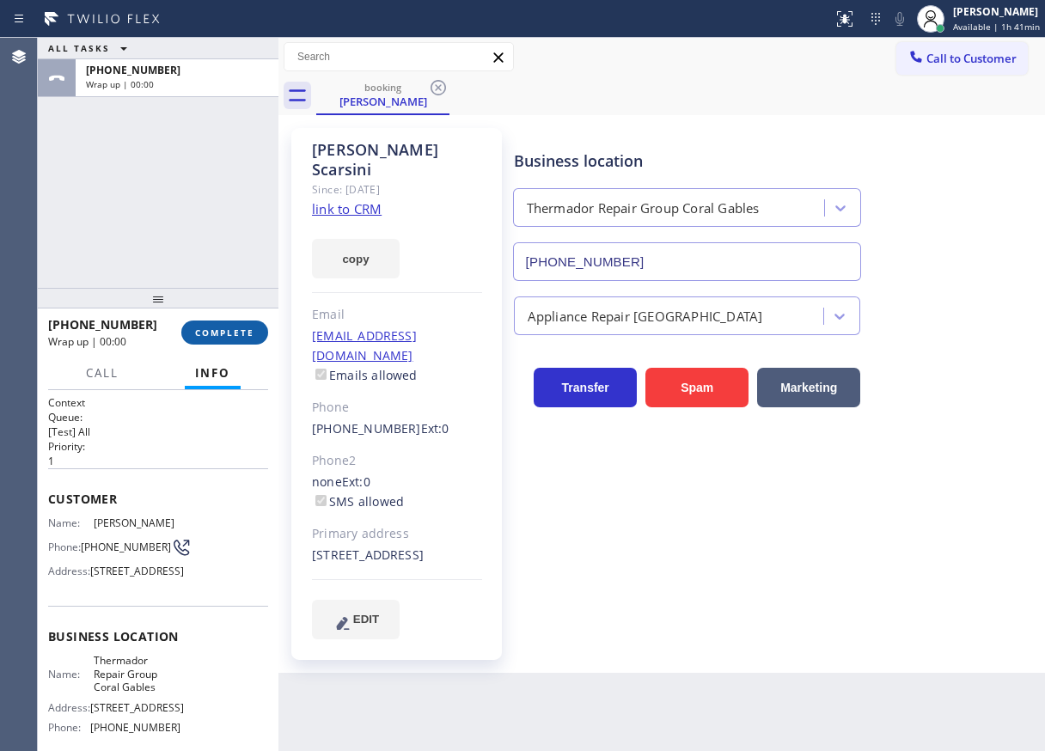
click at [246, 332] on span "COMPLETE" at bounding box center [224, 332] width 59 height 12
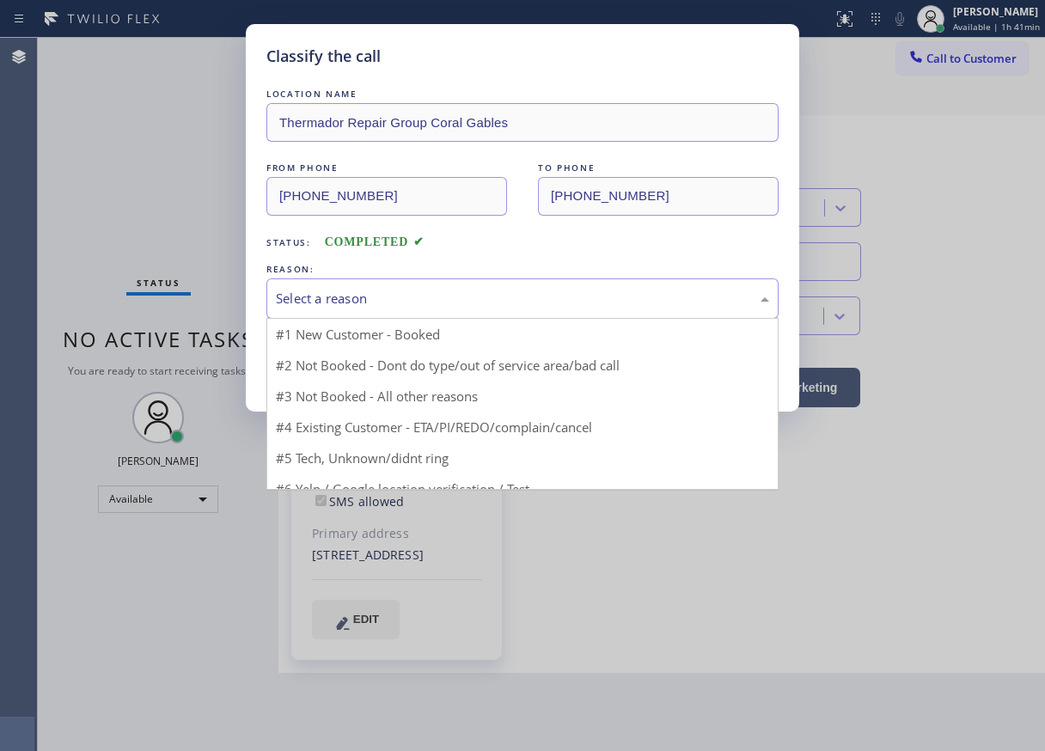
click at [411, 286] on div "Select a reason" at bounding box center [522, 298] width 512 height 40
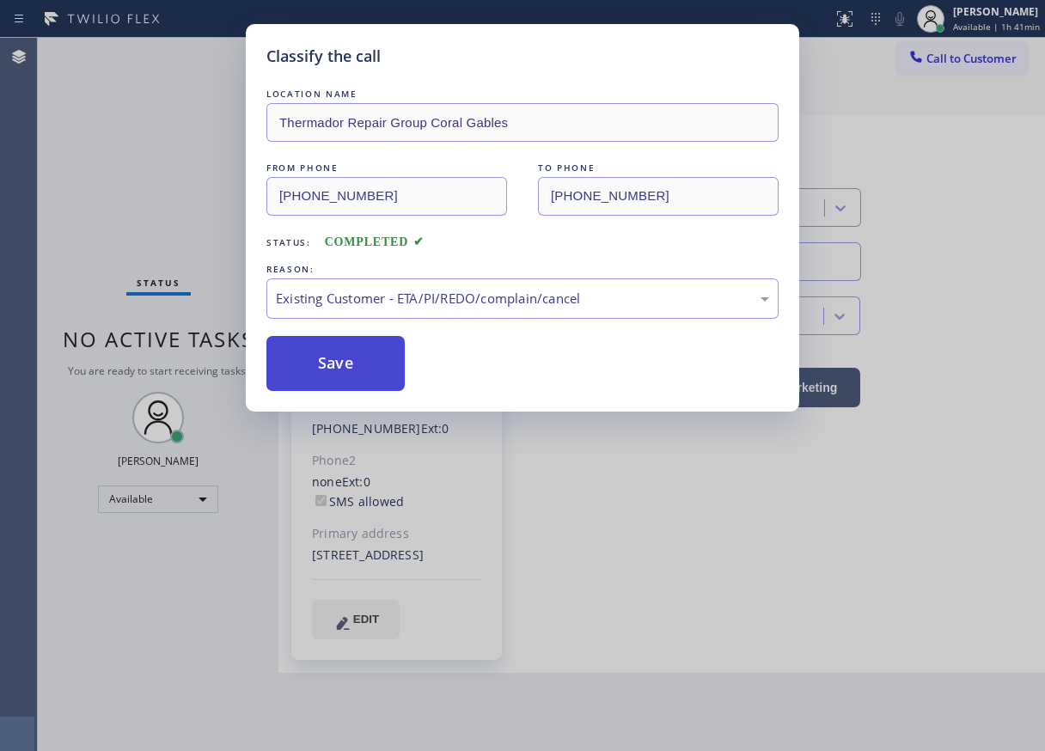
click at [322, 363] on button "Save" at bounding box center [335, 363] width 138 height 55
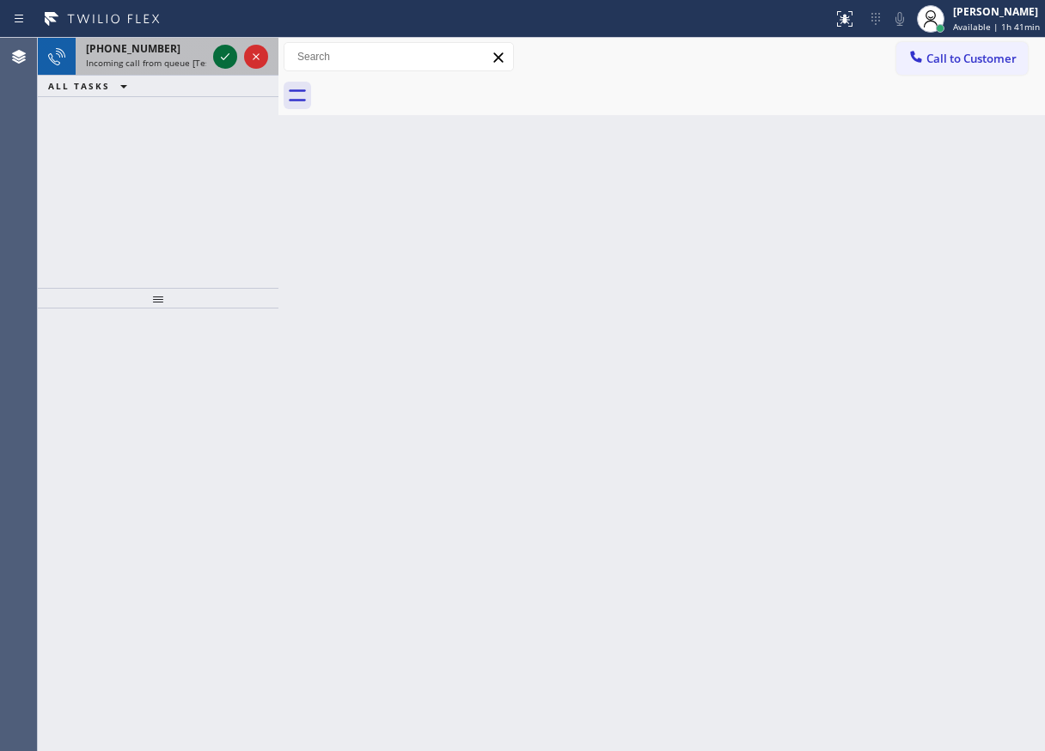
click at [214, 57] on div at bounding box center [225, 56] width 24 height 21
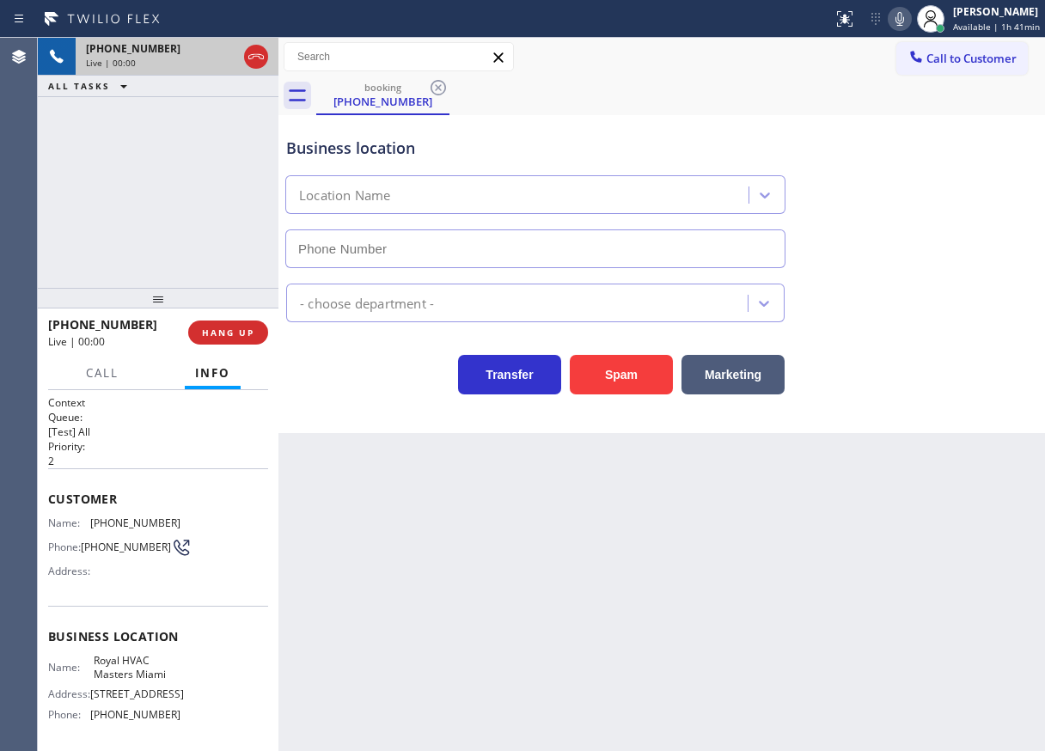
type input "(786) 886-1119"
click at [252, 334] on span "HANG UP" at bounding box center [228, 332] width 52 height 12
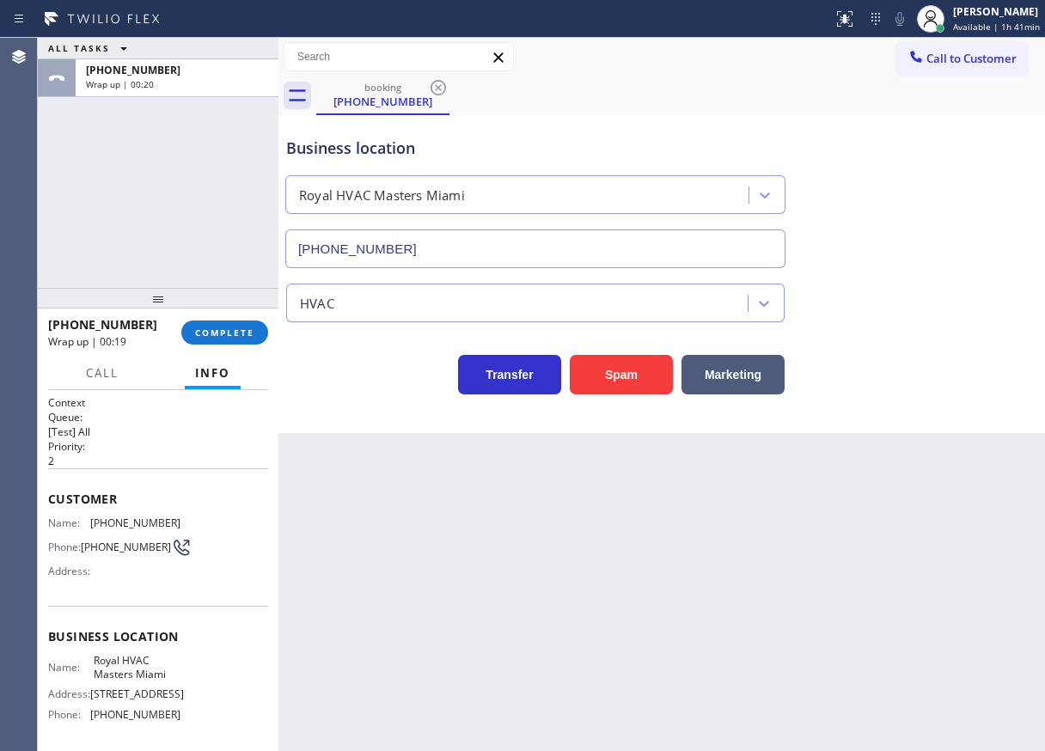
click at [58, 133] on div "ALL TASKS ALL TASKS ACTIVE TASKS TASKS IN WRAP UP +17543366785 Wrap up | 00:20" at bounding box center [158, 163] width 241 height 250
click at [235, 331] on span "COMPLETE" at bounding box center [224, 332] width 59 height 12
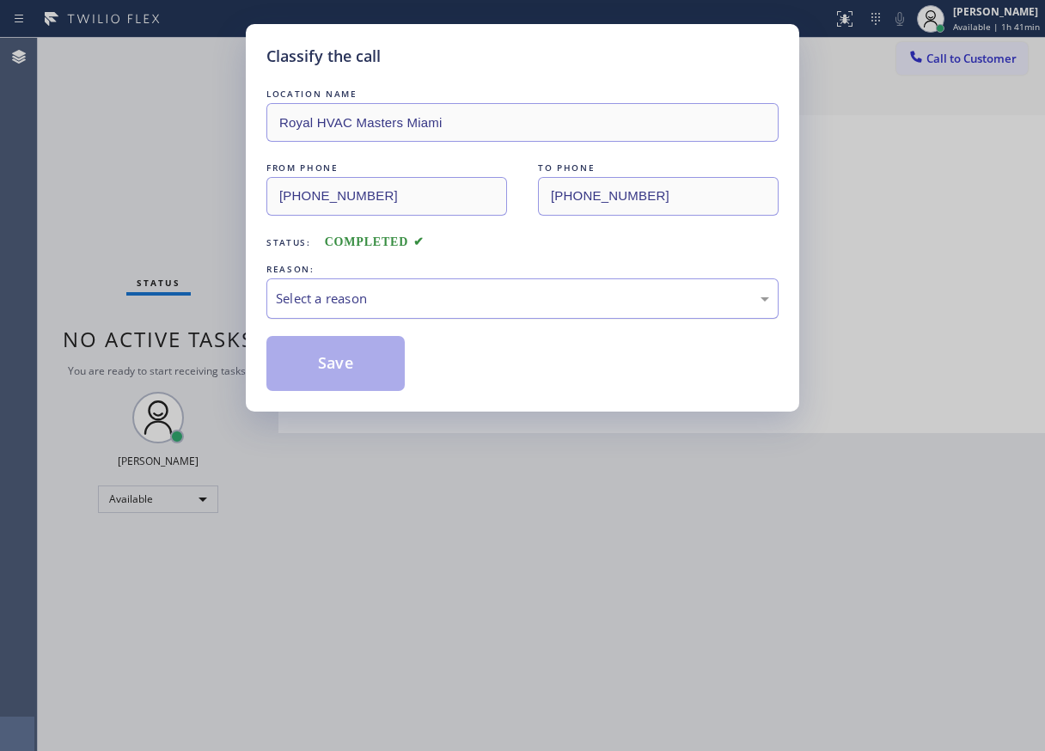
click at [383, 302] on div "Select a reason" at bounding box center [522, 299] width 493 height 20
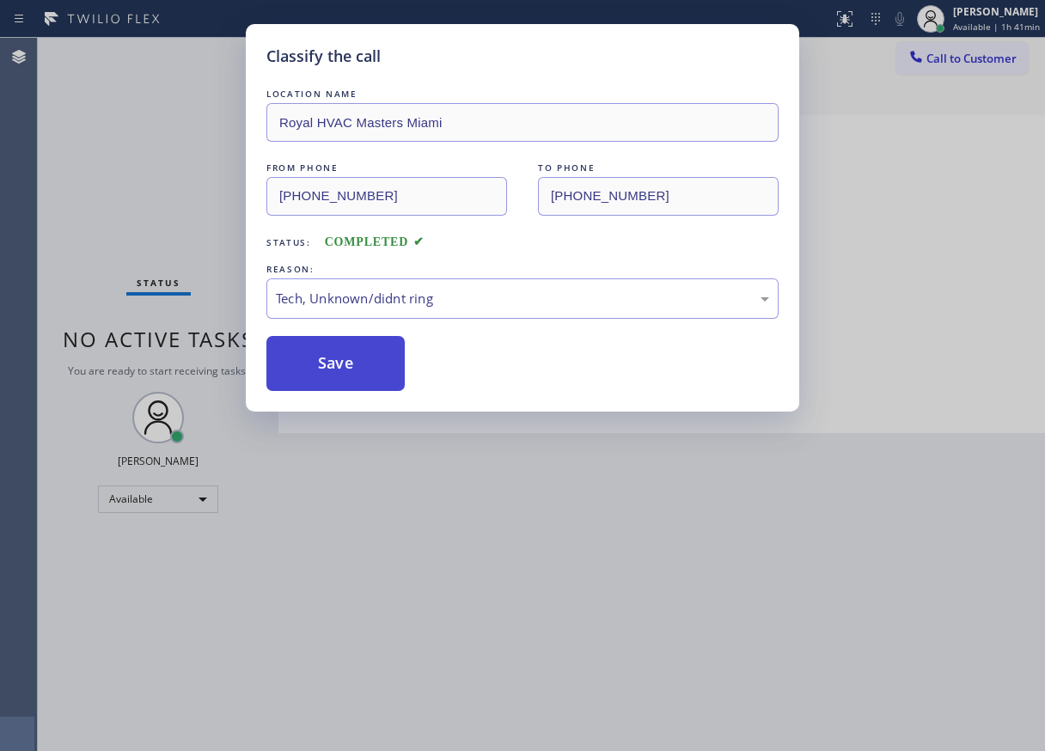
click at [356, 379] on button "Save" at bounding box center [335, 363] width 138 height 55
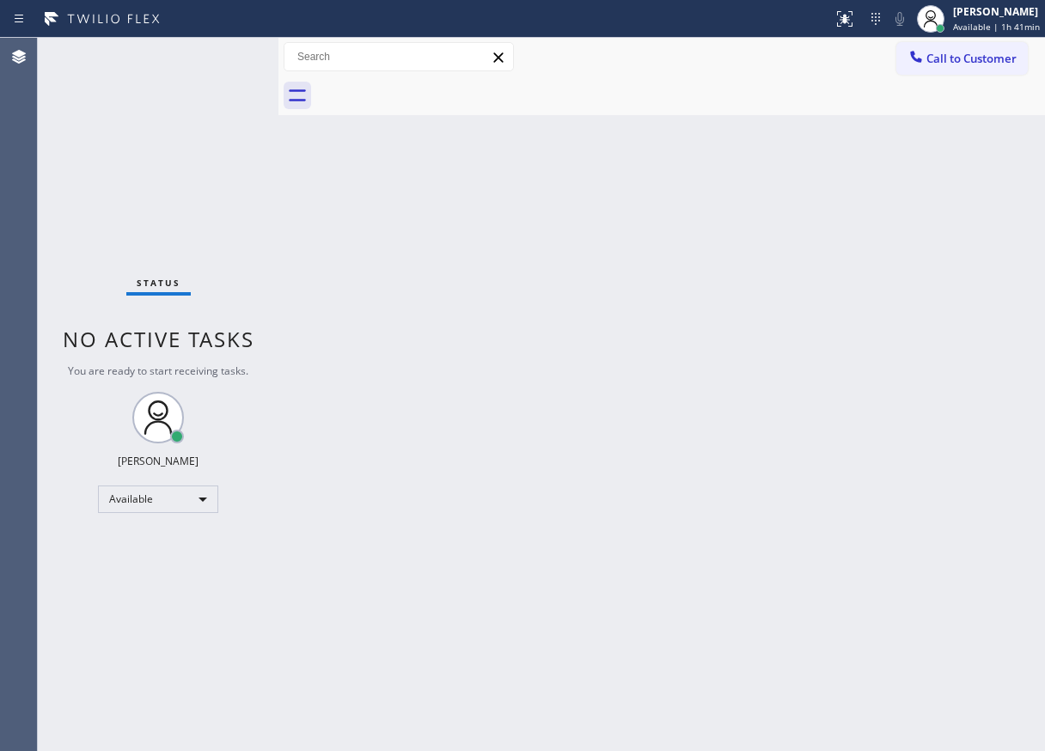
click at [960, 328] on div "Back to Dashboard Change Sender ID Customers Technicians Select a contact Outbo…" at bounding box center [661, 394] width 766 height 713
click at [972, 61] on span "Call to Customer" at bounding box center [971, 58] width 90 height 15
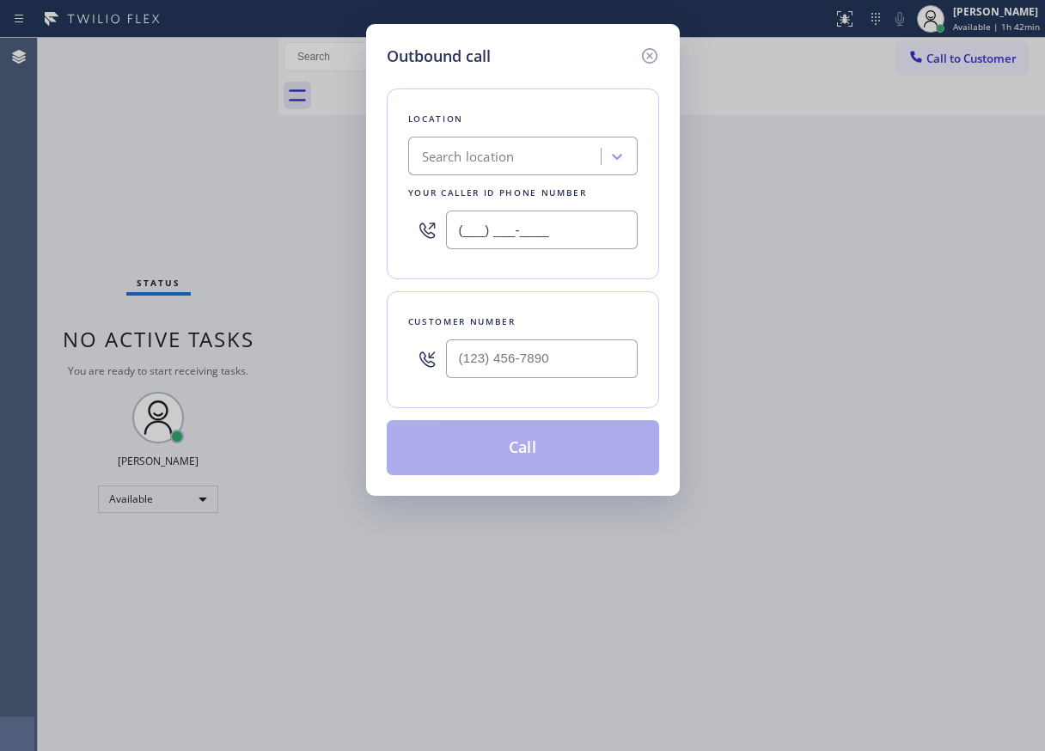
click at [550, 231] on input "(___) ___-____" at bounding box center [542, 229] width 192 height 39
paste input "917) 539-5555"
type input "(917) 539-5555"
click at [581, 226] on input "(917) 539-5555" at bounding box center [542, 229] width 192 height 39
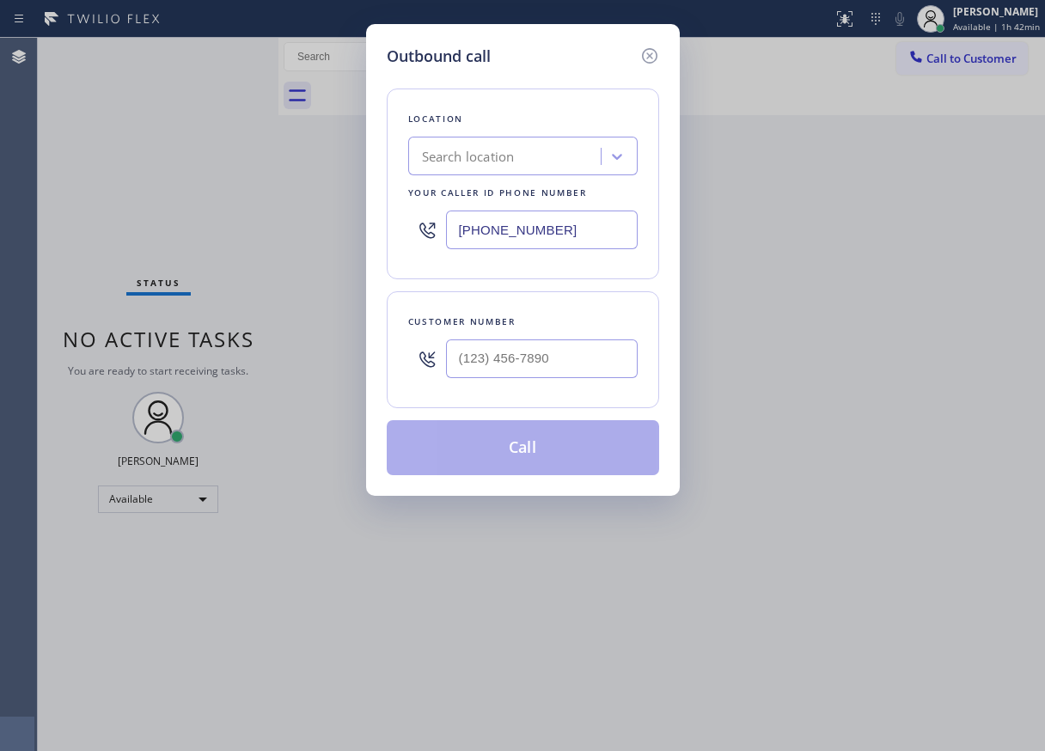
click at [581, 226] on input "(917) 539-5555" at bounding box center [542, 229] width 192 height 39
drag, startPoint x: 558, startPoint y: 344, endPoint x: 654, endPoint y: 356, distance: 96.1
click at [558, 345] on input "(___) ___-____" at bounding box center [542, 358] width 192 height 39
paste input "917) 539-5555"
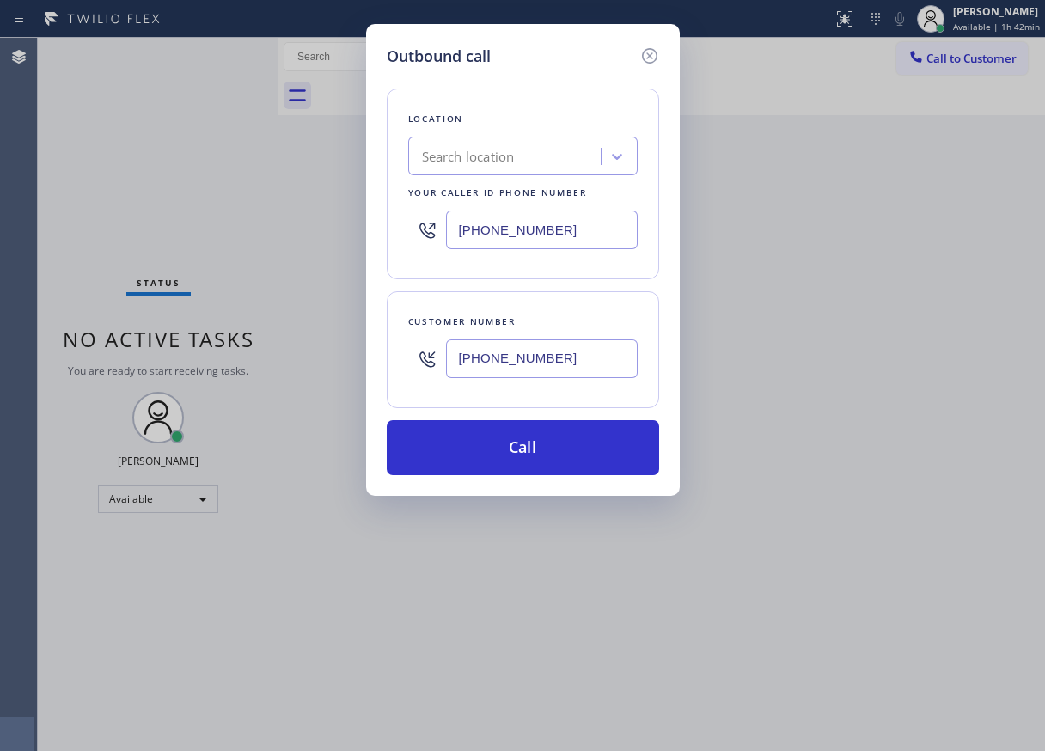
type input "(917) 539-5555"
click at [564, 238] on input "(917) 539-5555" at bounding box center [542, 229] width 192 height 39
paste input "7866"
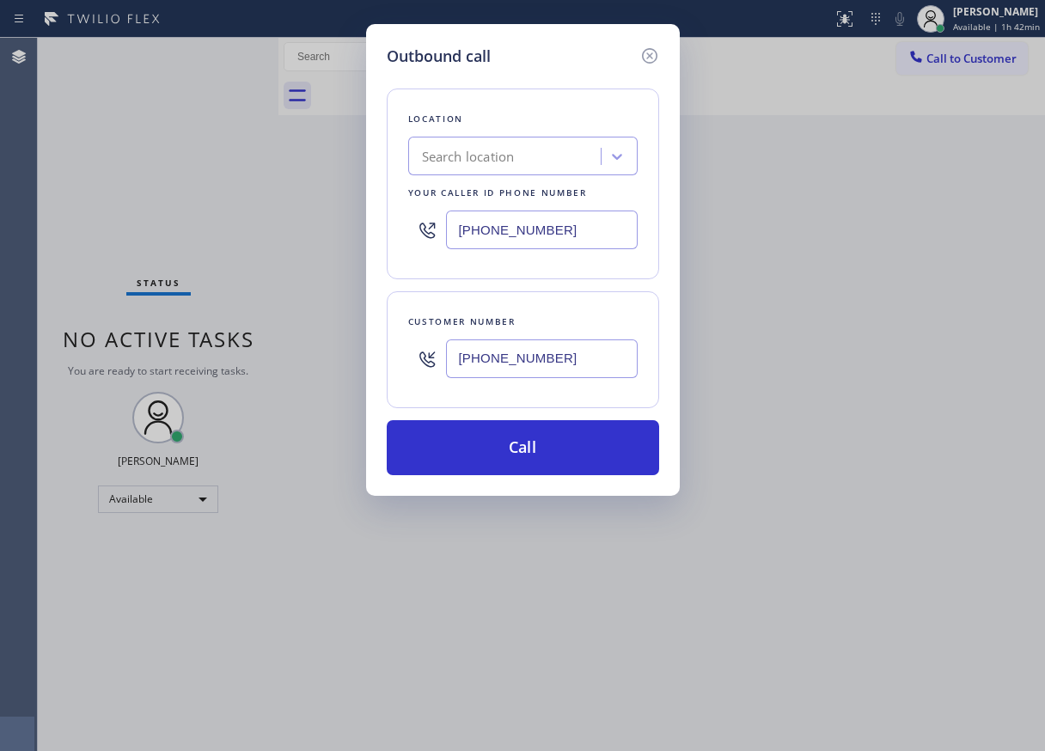
click at [564, 238] on input "(917) 539-7866" at bounding box center [542, 229] width 192 height 39
paste input "786) 661-1617"
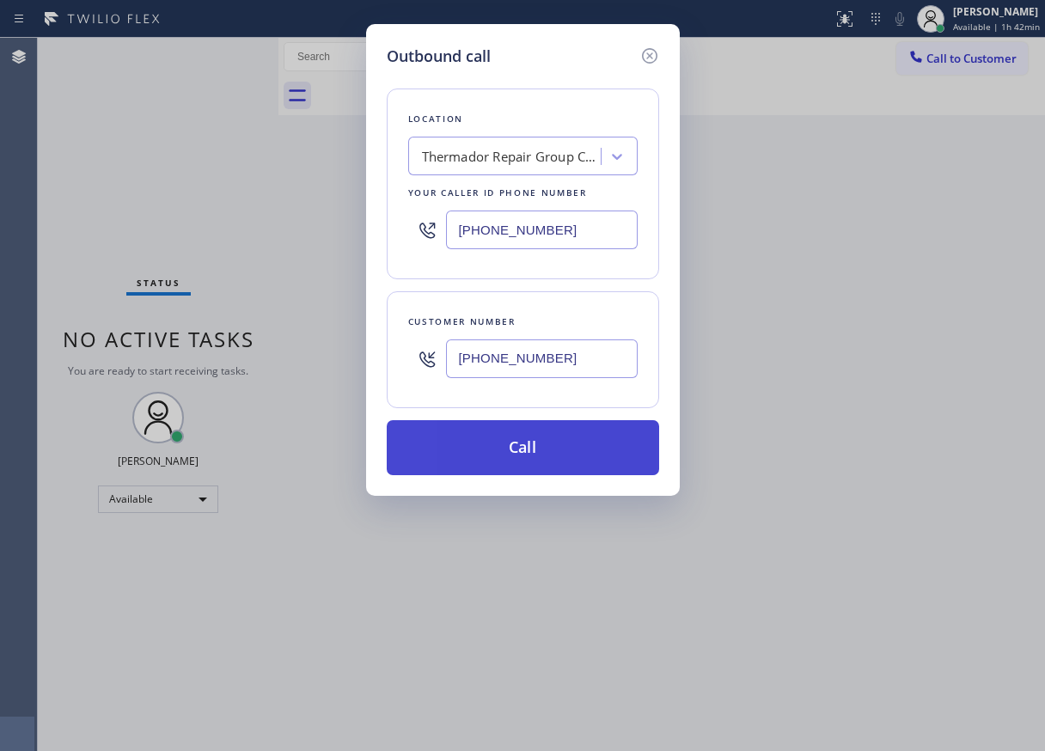
type input "(786) 661-1617"
click at [543, 436] on button "Call" at bounding box center [523, 447] width 272 height 55
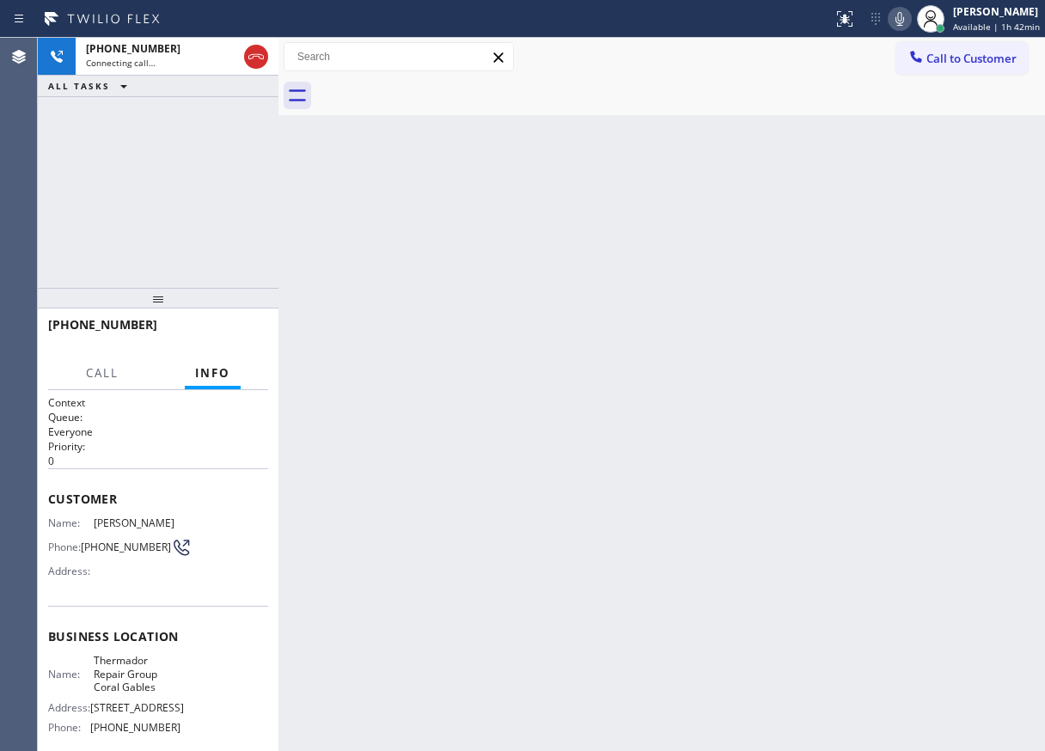
click at [942, 285] on div "Back to Dashboard Change Sender ID Customers Technicians Select a contact Outbo…" at bounding box center [661, 394] width 766 height 713
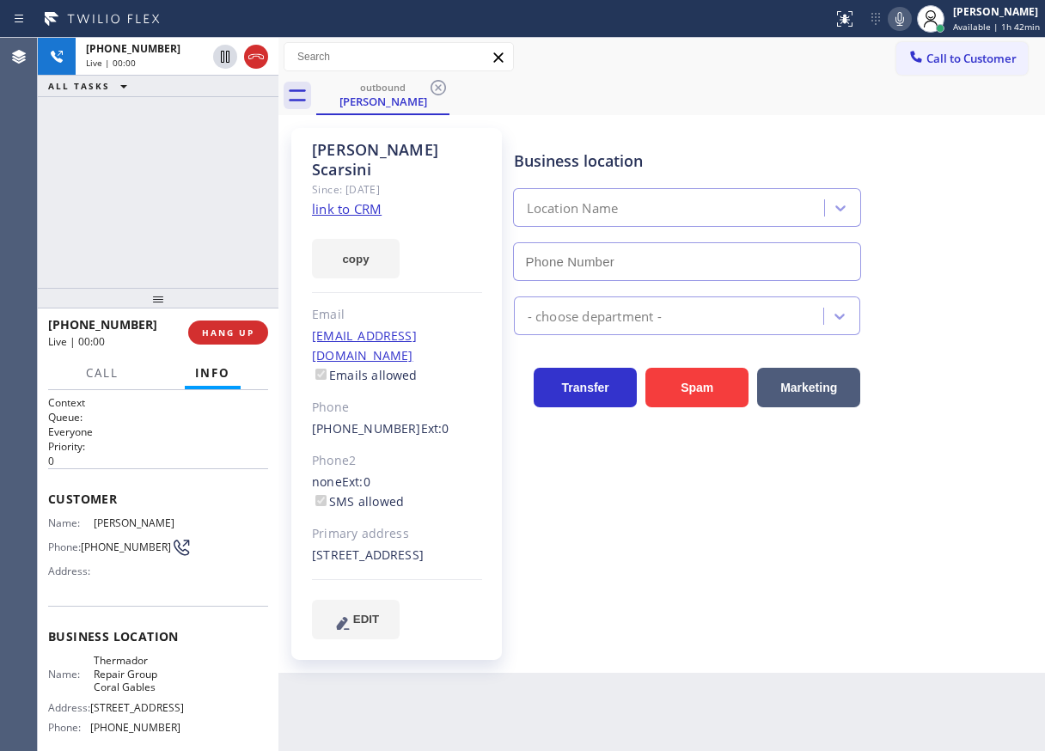
type input "(786) 661-1617"
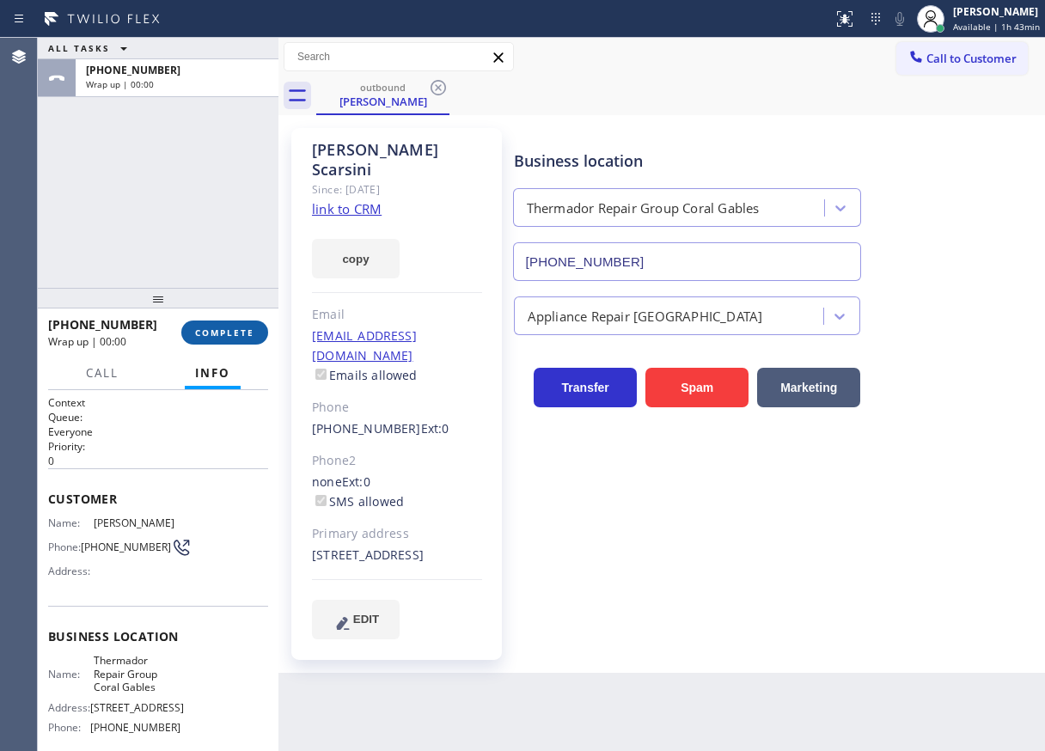
click at [230, 339] on button "COMPLETE" at bounding box center [224, 332] width 87 height 24
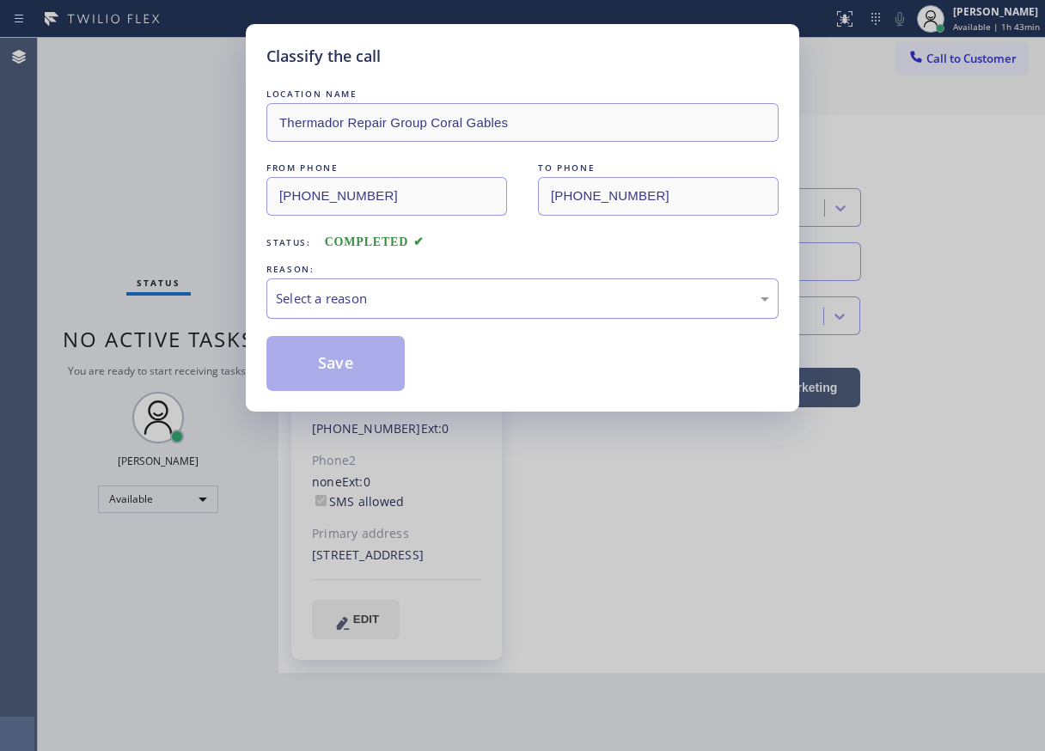
click at [356, 282] on div "Select a reason" at bounding box center [522, 298] width 512 height 40
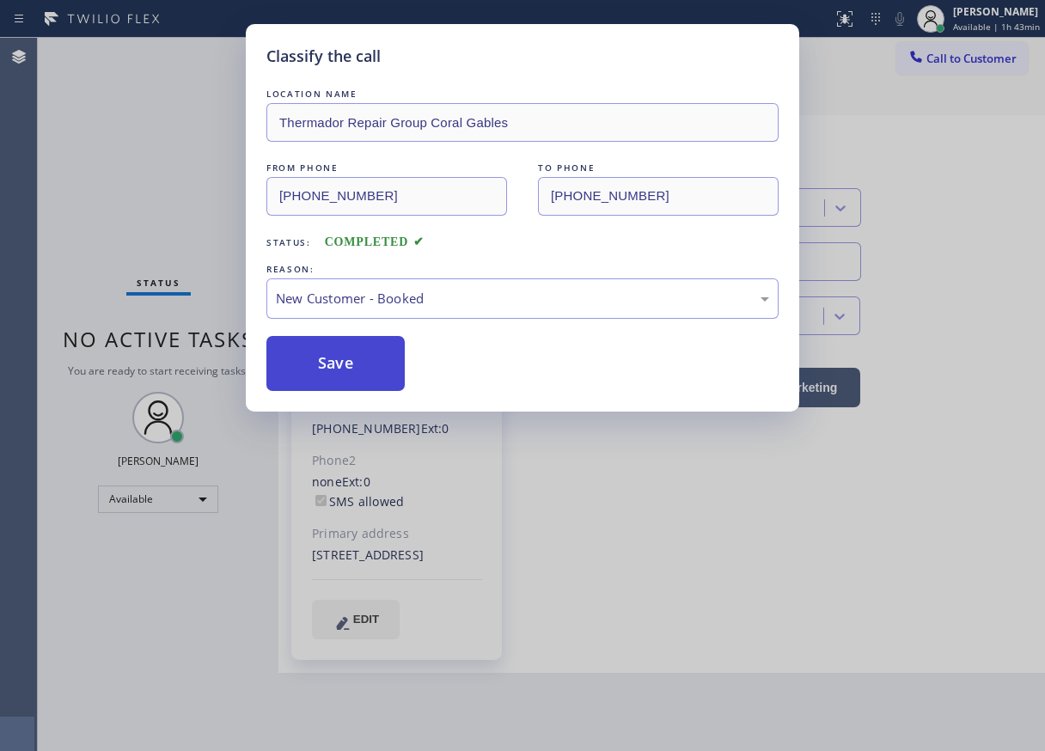
click at [345, 337] on button "Save" at bounding box center [335, 363] width 138 height 55
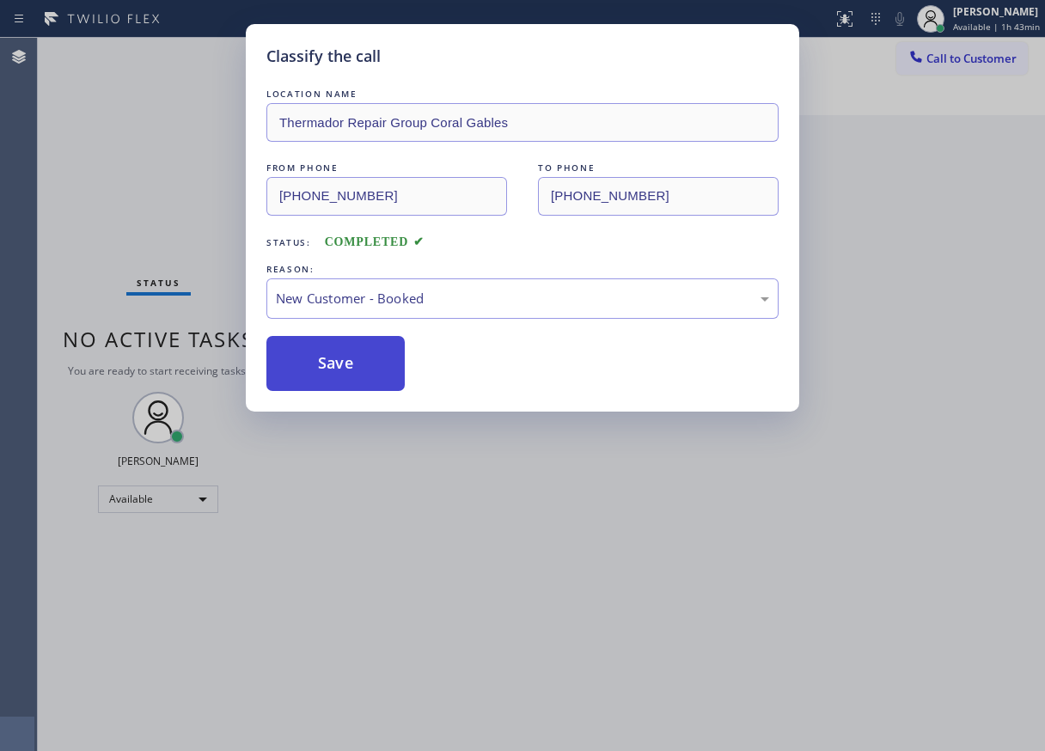
click at [343, 366] on button "Save" at bounding box center [335, 363] width 138 height 55
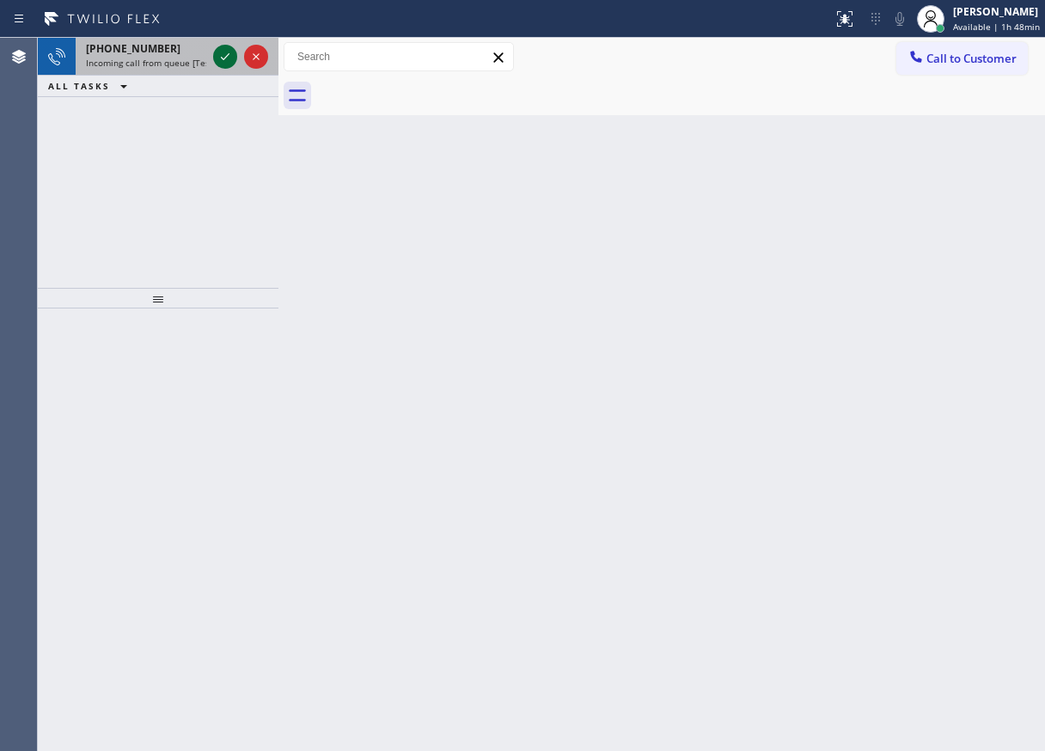
click at [226, 52] on icon at bounding box center [225, 56] width 21 height 21
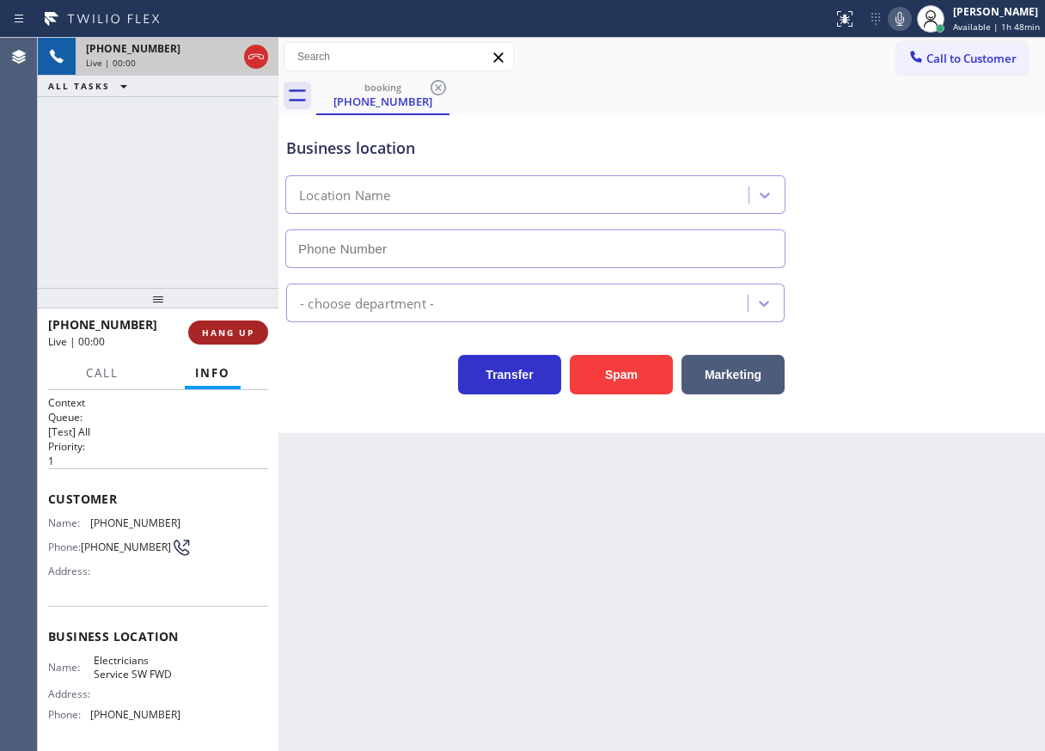
type input "[PHONE_NUMBER]"
click at [232, 327] on span "HANG UP" at bounding box center [228, 332] width 52 height 12
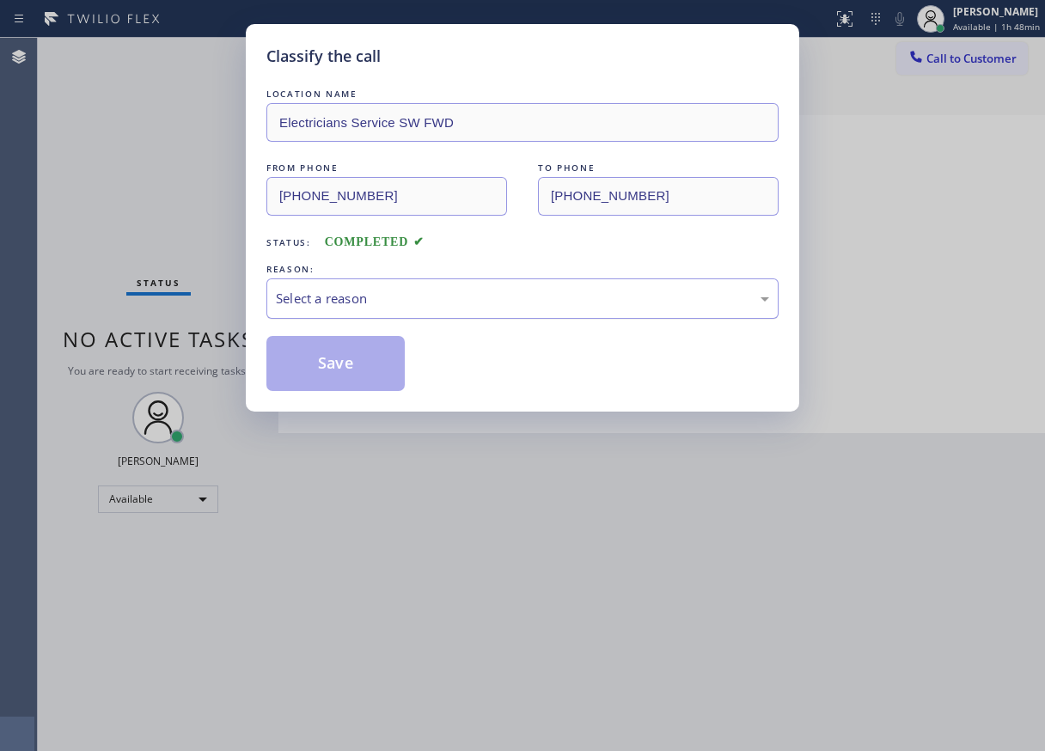
click at [412, 300] on div "Select a reason" at bounding box center [522, 299] width 493 height 20
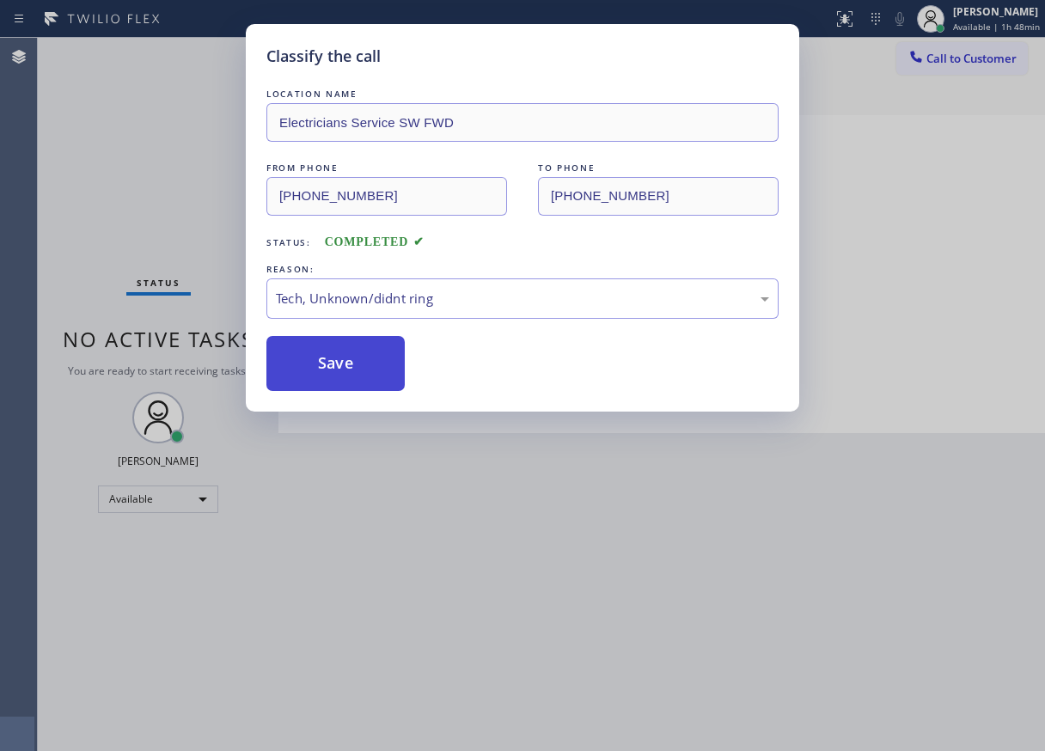
click at [370, 379] on button "Save" at bounding box center [335, 363] width 138 height 55
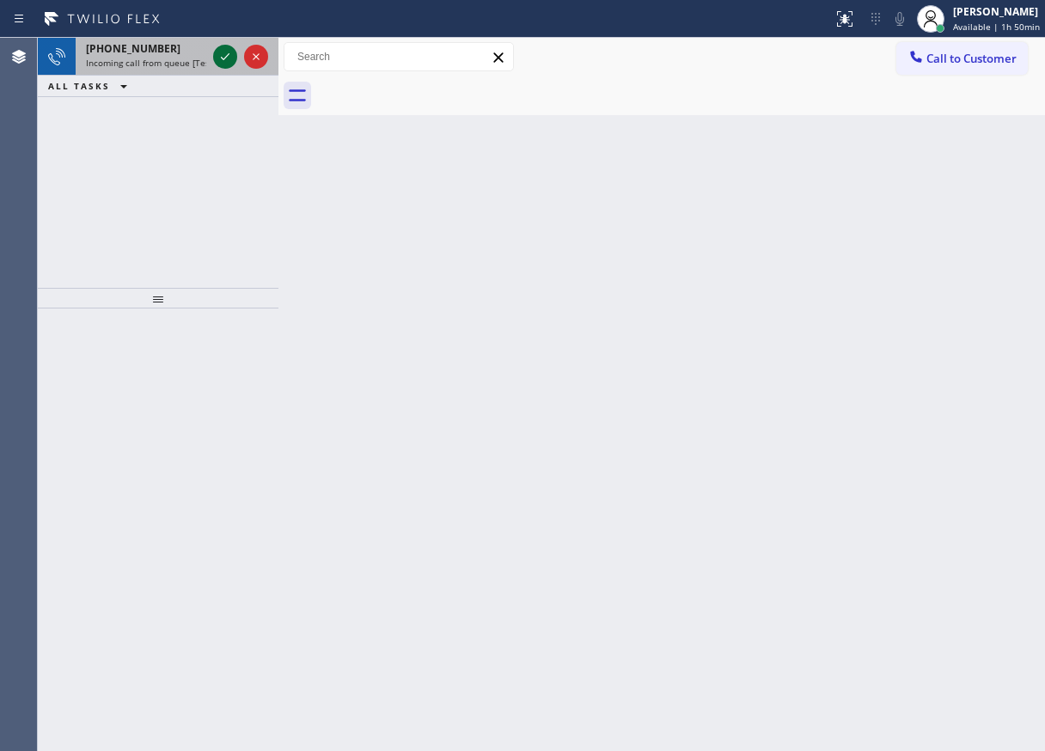
click at [224, 56] on icon at bounding box center [225, 56] width 21 height 21
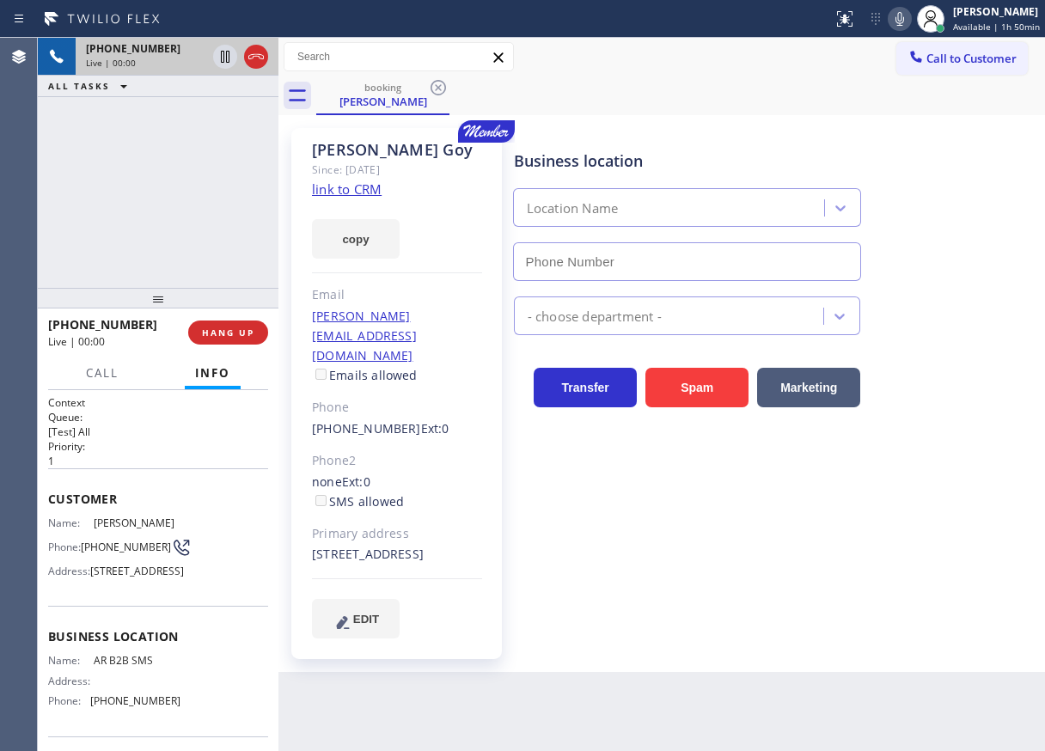
type input "(833) 692-2271"
click at [221, 331] on span "HANG UP" at bounding box center [228, 332] width 52 height 12
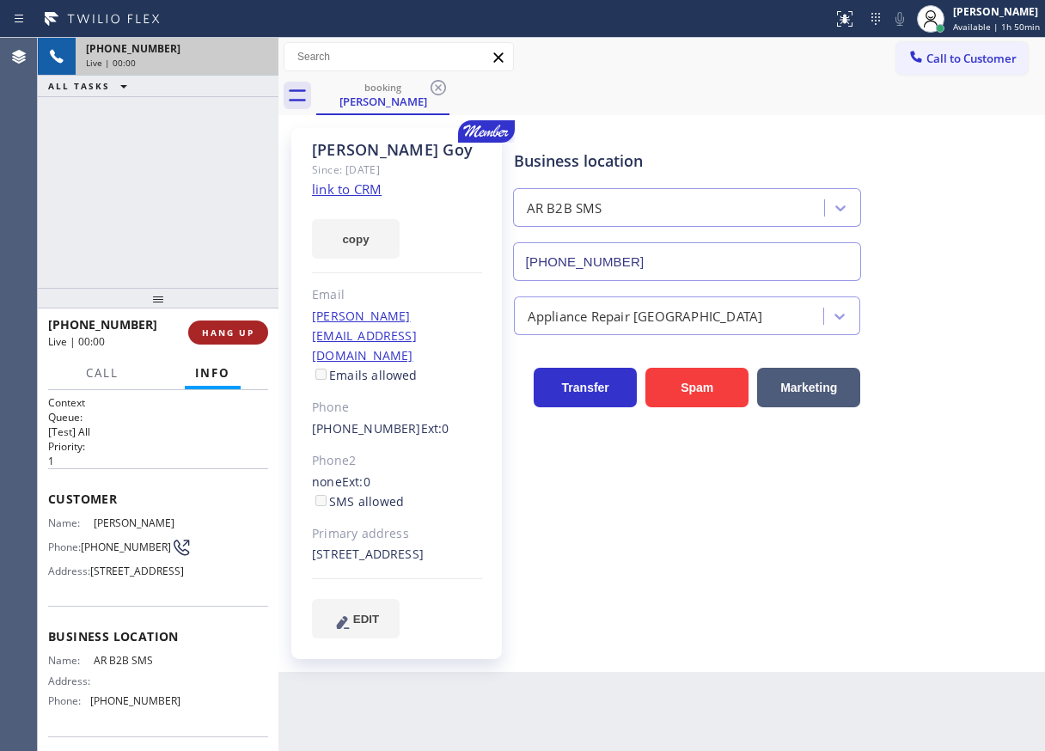
click at [222, 331] on span "HANG UP" at bounding box center [228, 332] width 52 height 12
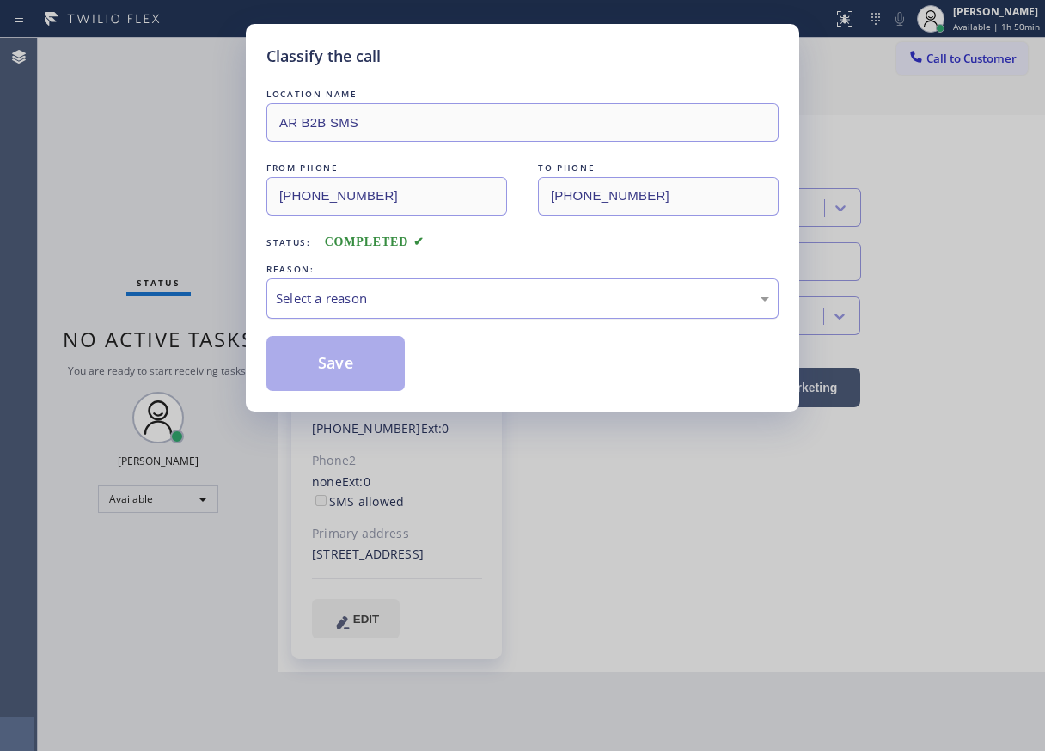
click at [470, 302] on div "Select a reason" at bounding box center [522, 299] width 493 height 20
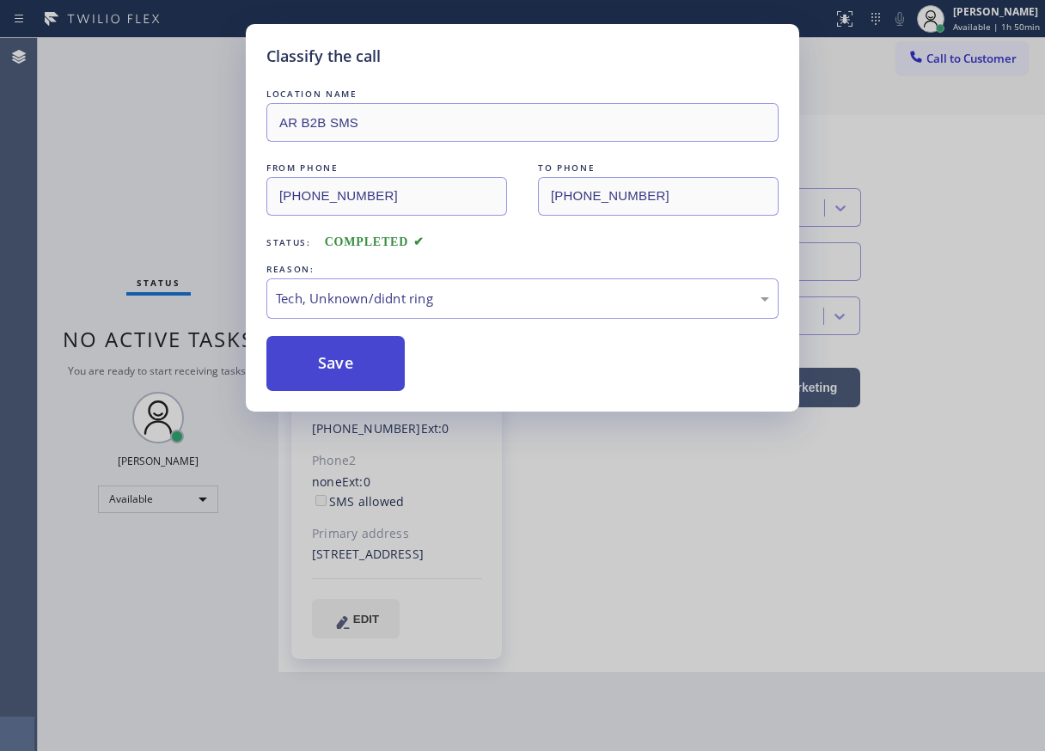
click at [347, 375] on button "Save" at bounding box center [335, 363] width 138 height 55
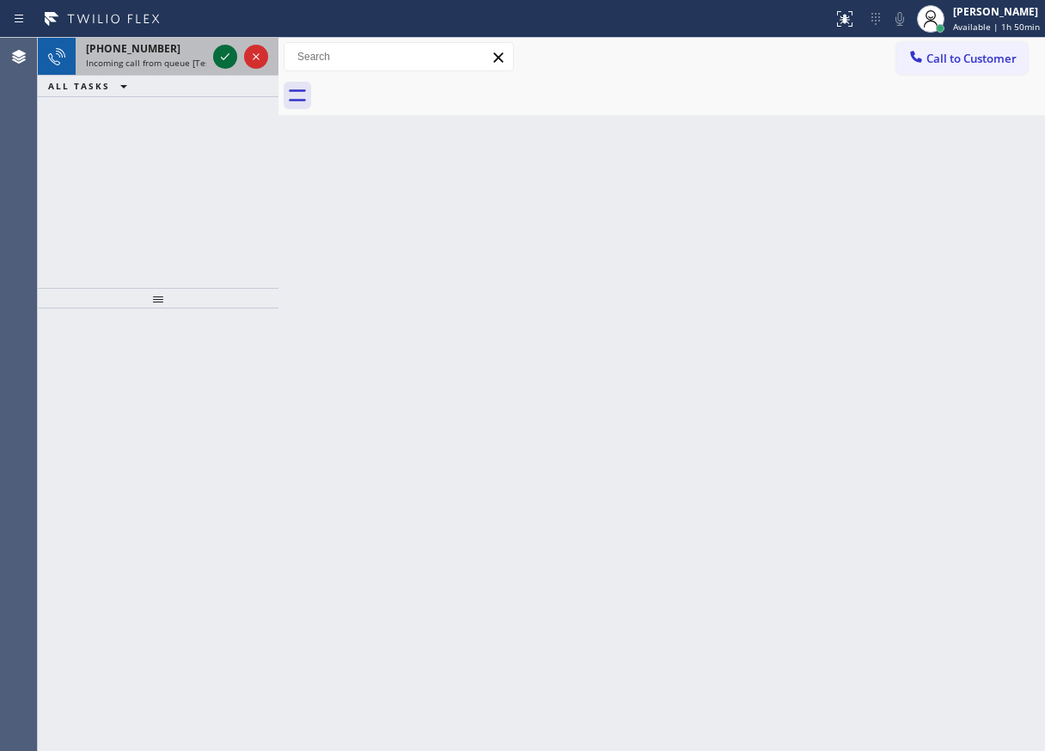
click at [225, 58] on icon at bounding box center [225, 56] width 9 height 7
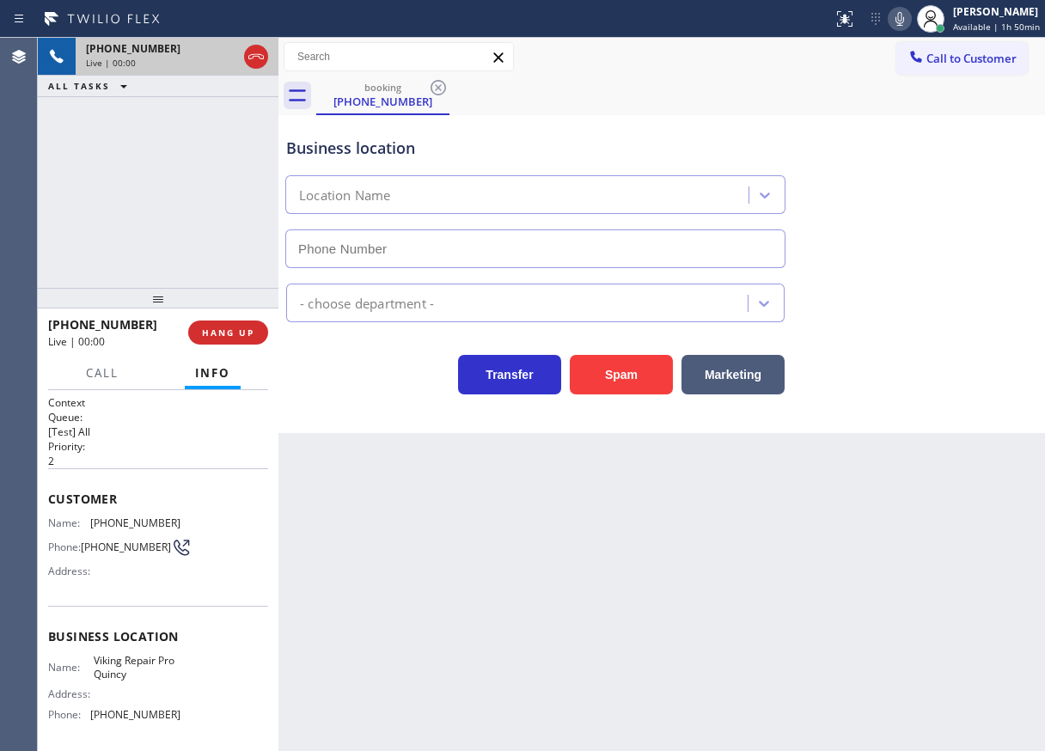
type input "(617) 295-7577"
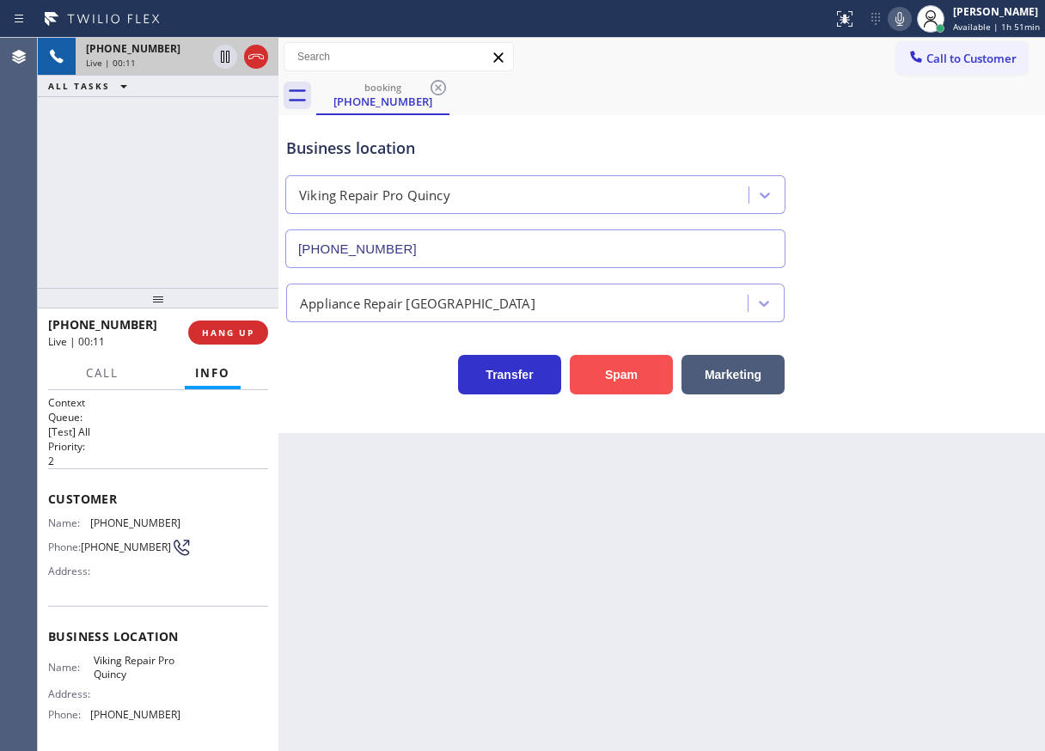
click at [621, 387] on button "Spam" at bounding box center [621, 375] width 103 height 40
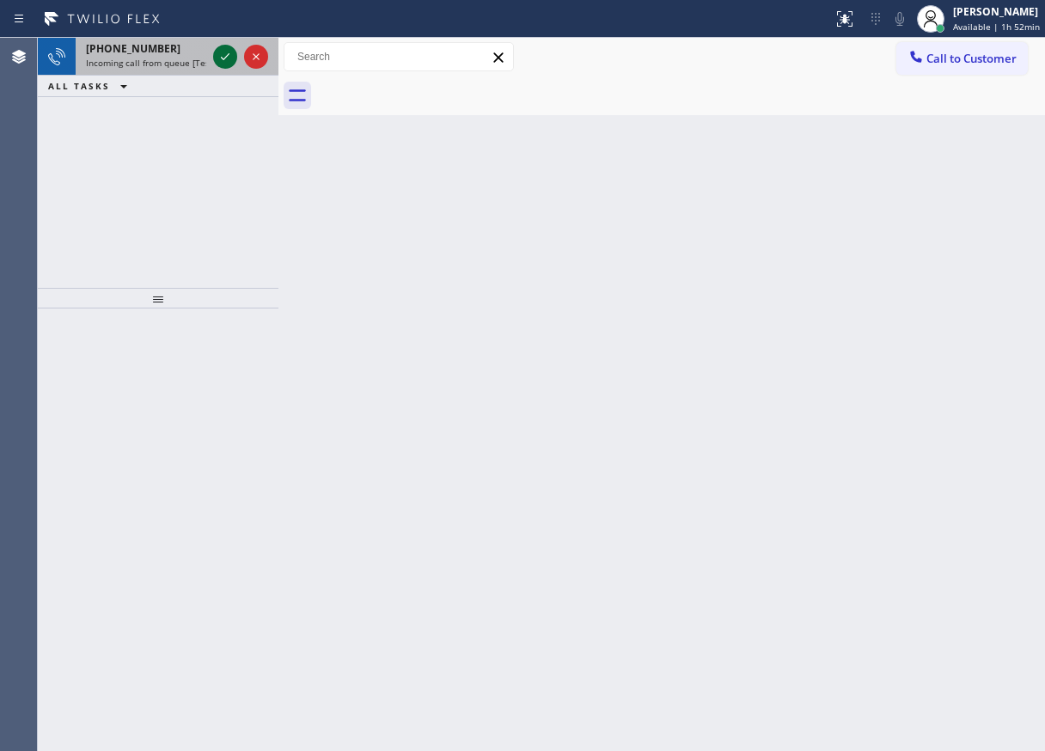
click at [223, 58] on icon at bounding box center [225, 56] width 21 height 21
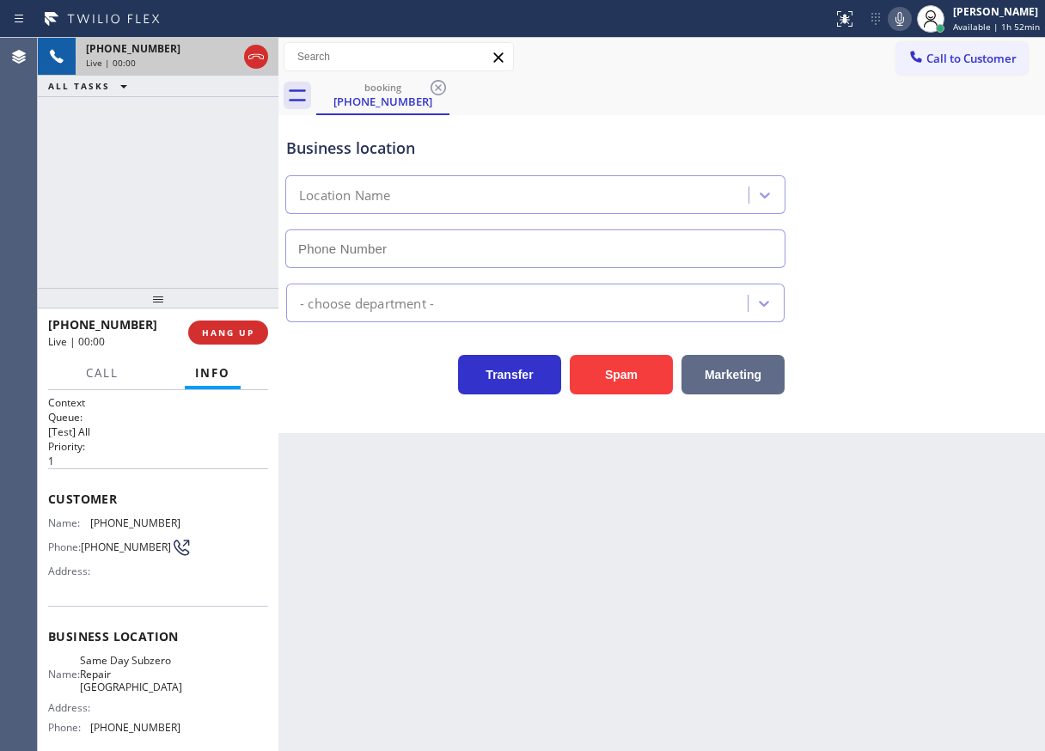
type input "(708) 419-1704"
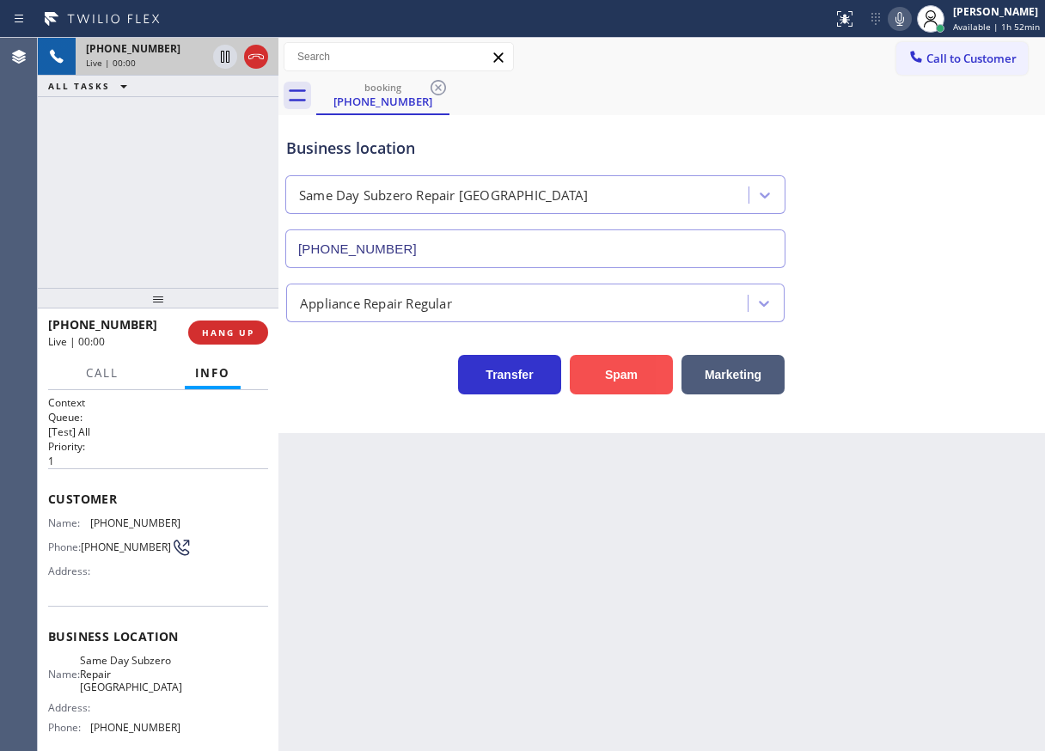
click at [626, 375] on button "Spam" at bounding box center [621, 375] width 103 height 40
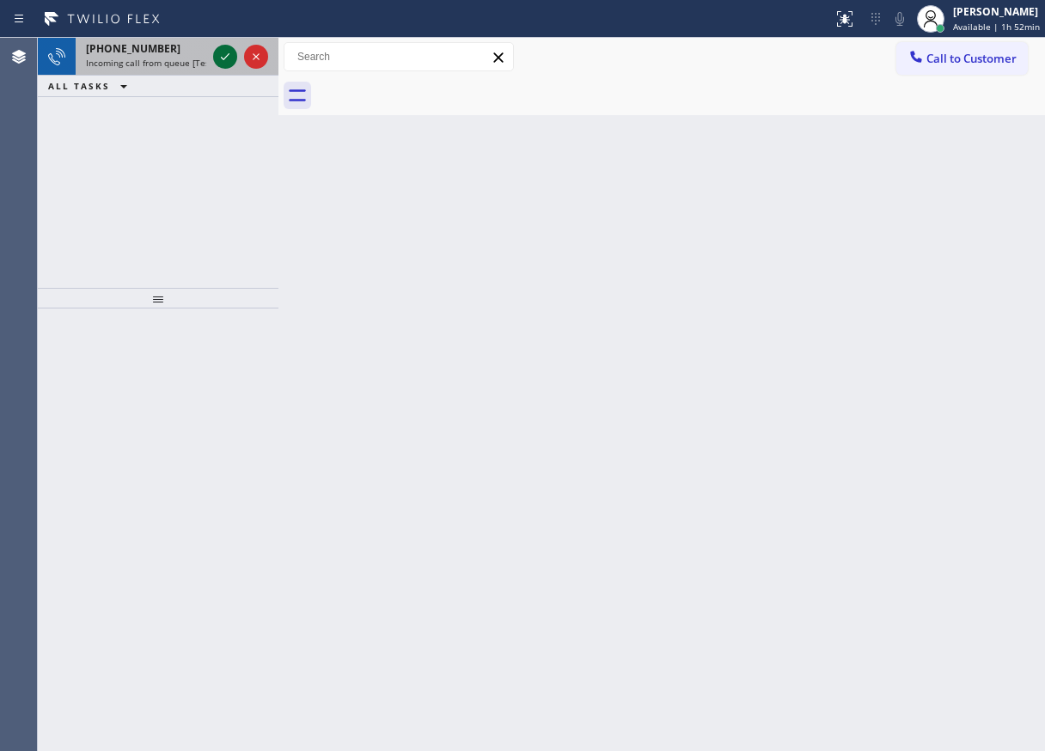
click at [228, 52] on icon at bounding box center [225, 56] width 21 height 21
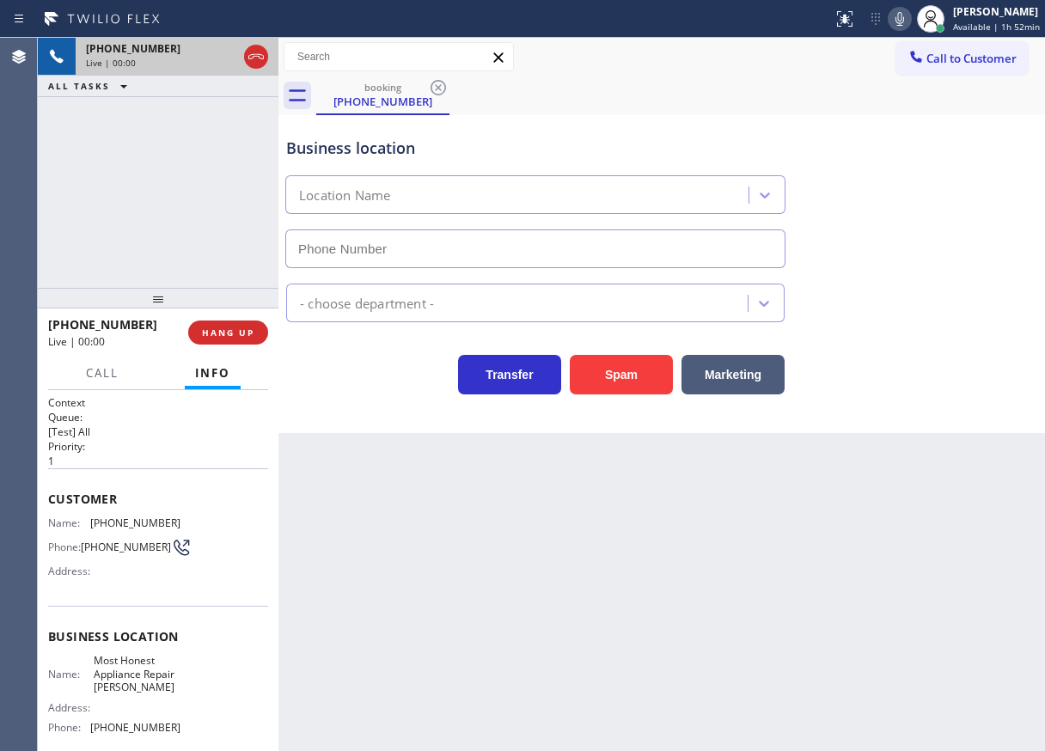
type input "(786) 828-5778"
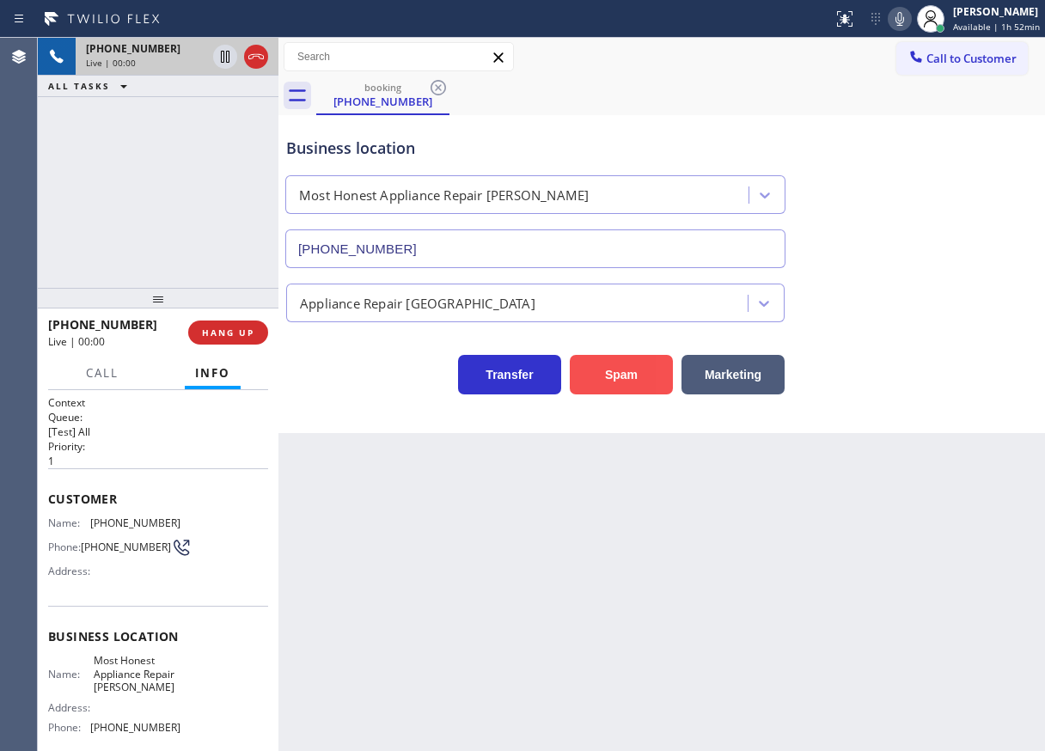
click at [645, 383] on button "Spam" at bounding box center [621, 375] width 103 height 40
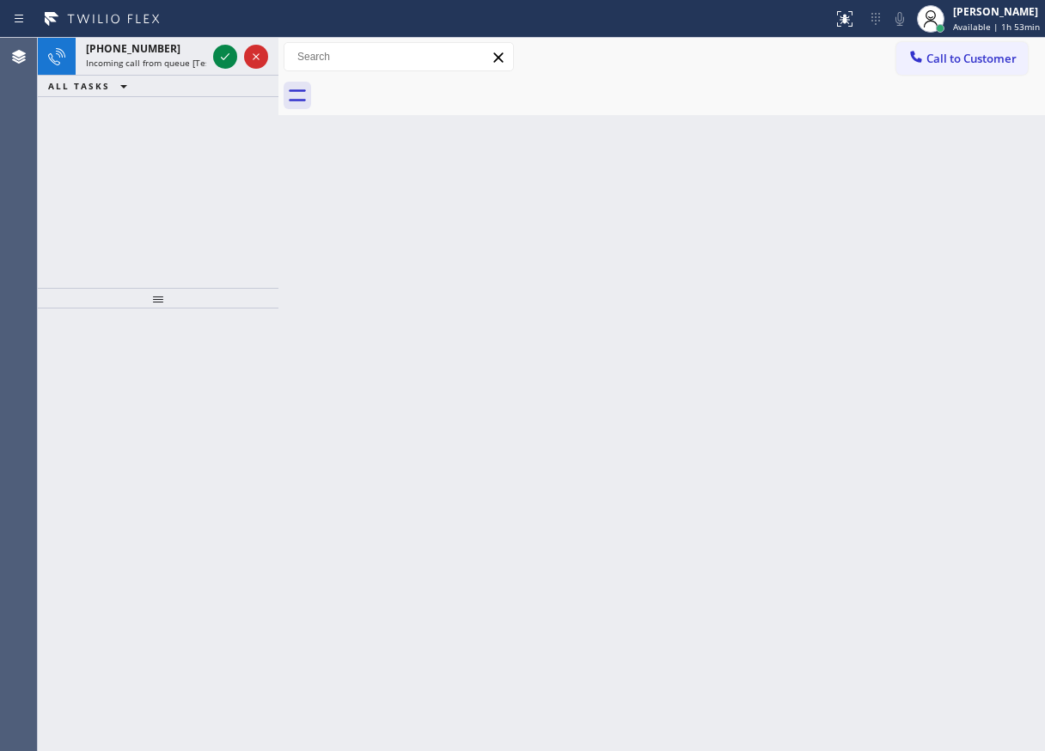
click at [983, 178] on div "Back to Dashboard Change Sender ID Customers Technicians Select a contact Outbo…" at bounding box center [661, 394] width 766 height 713
click at [218, 53] on icon at bounding box center [225, 56] width 21 height 21
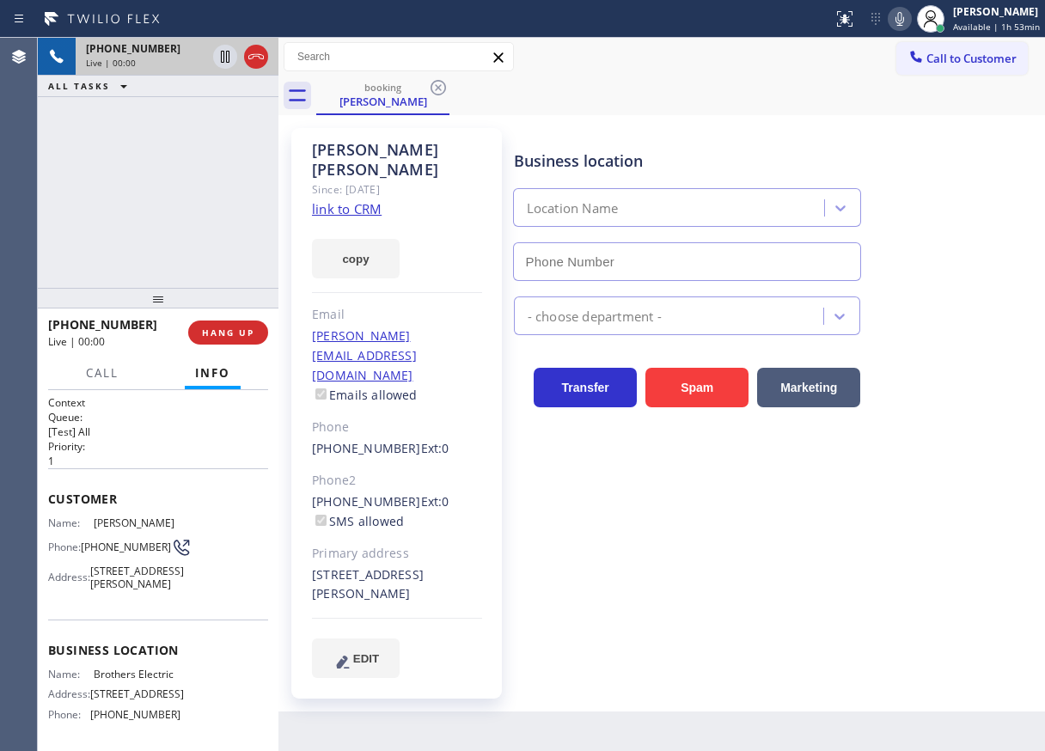
type input "(848) 315-2525"
click at [362, 200] on link "link to CRM" at bounding box center [347, 208] width 70 height 17
click at [140, 680] on span "Brothers Electric" at bounding box center [137, 673] width 86 height 13
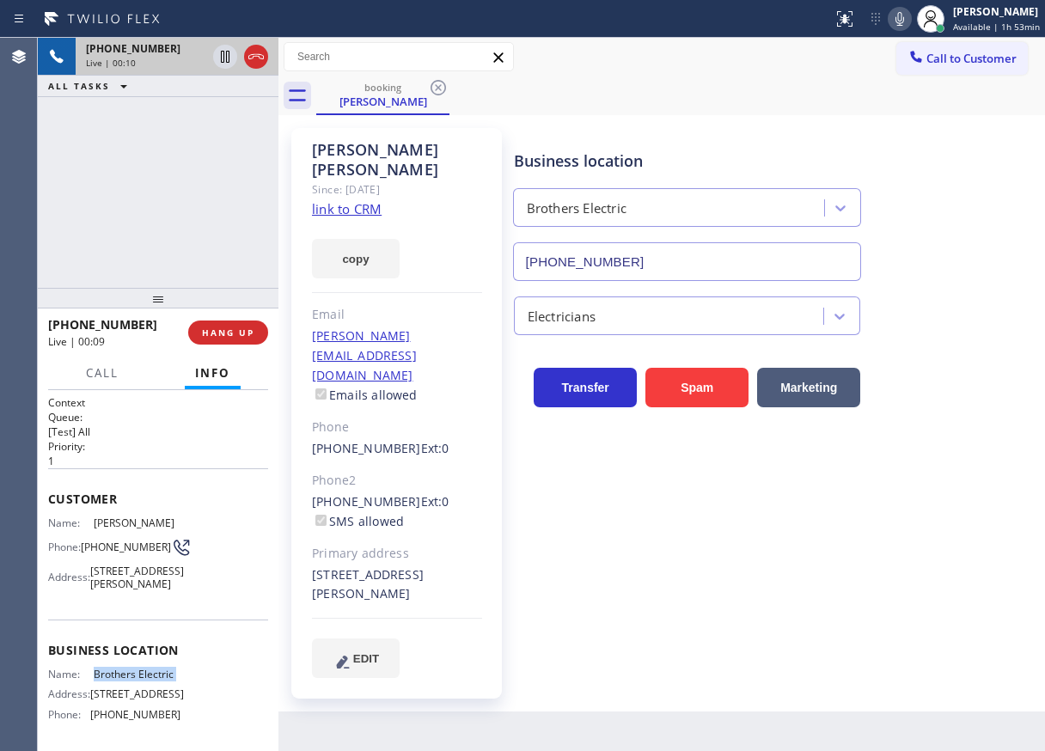
copy span "Brothers Electric"
click at [622, 259] on input "(848) 315-2525" at bounding box center [687, 261] width 349 height 39
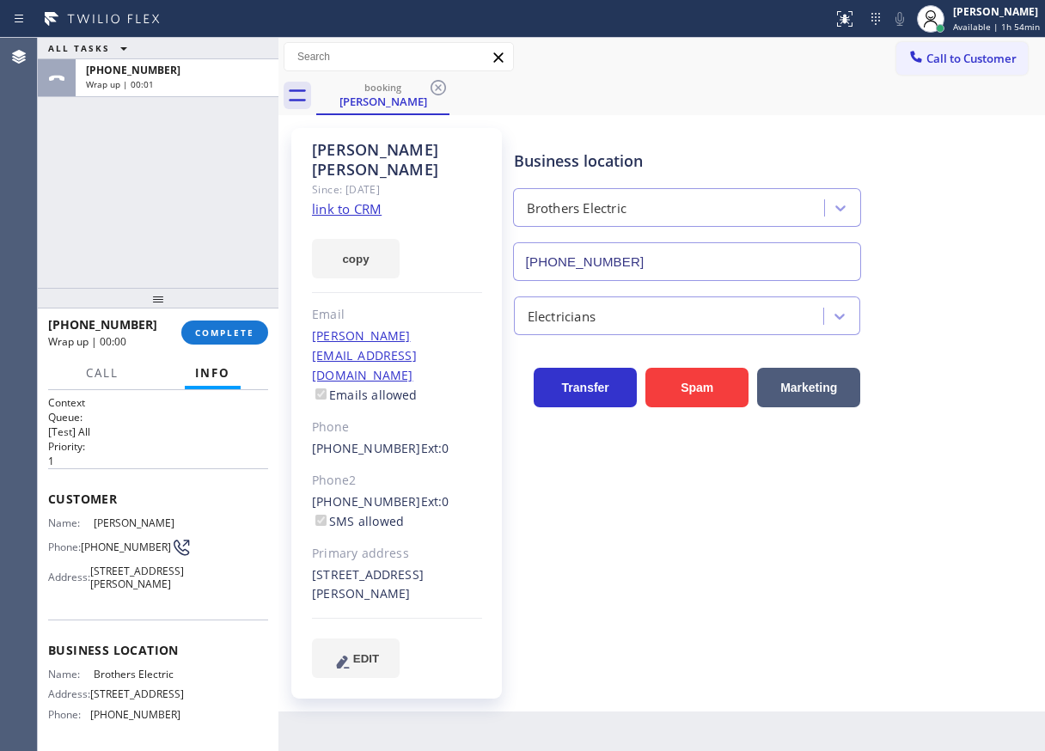
click at [63, 539] on div "Phone: (201) 479-9993" at bounding box center [114, 547] width 132 height 21
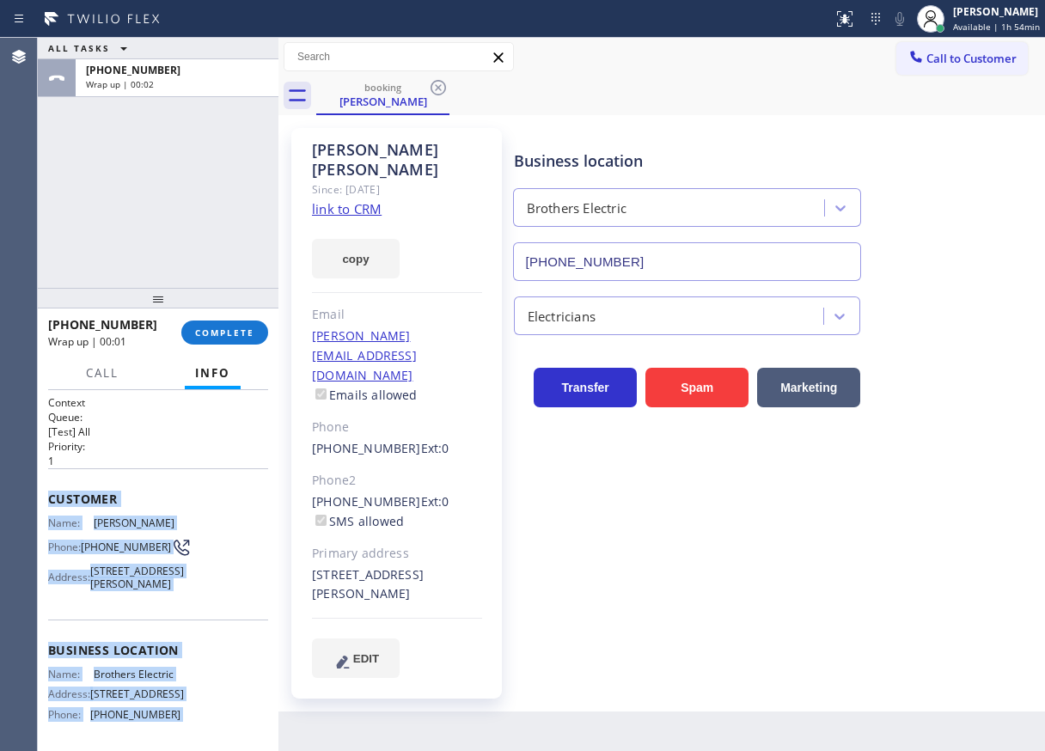
scroll to position [192, 0]
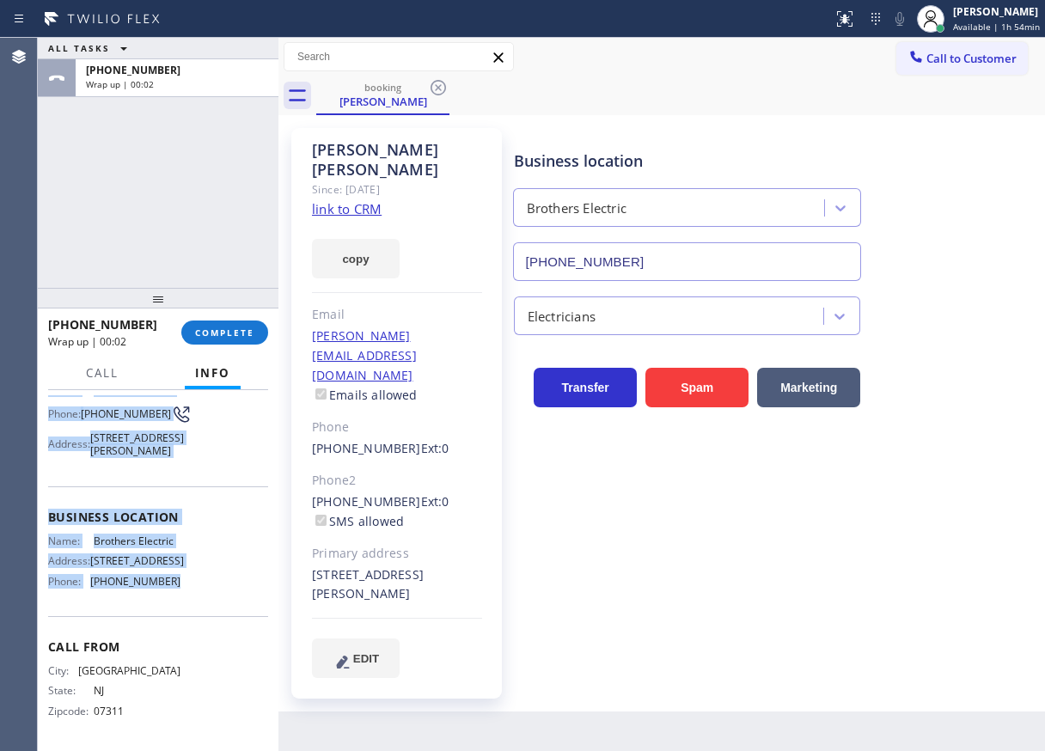
drag, startPoint x: 49, startPoint y: 497, endPoint x: 218, endPoint y: 582, distance: 189.4
click at [218, 582] on div "Context Queue: [Test] All Priority: 1 Customer Name: Emma Horton Phone: (201) 4…" at bounding box center [158, 504] width 220 height 484
copy div "Customer Name: Emma Horton Phone: (201) 479-9993 Address: 21 Miller Alley, Pasa…"
click at [234, 336] on span "COMPLETE" at bounding box center [224, 332] width 59 height 12
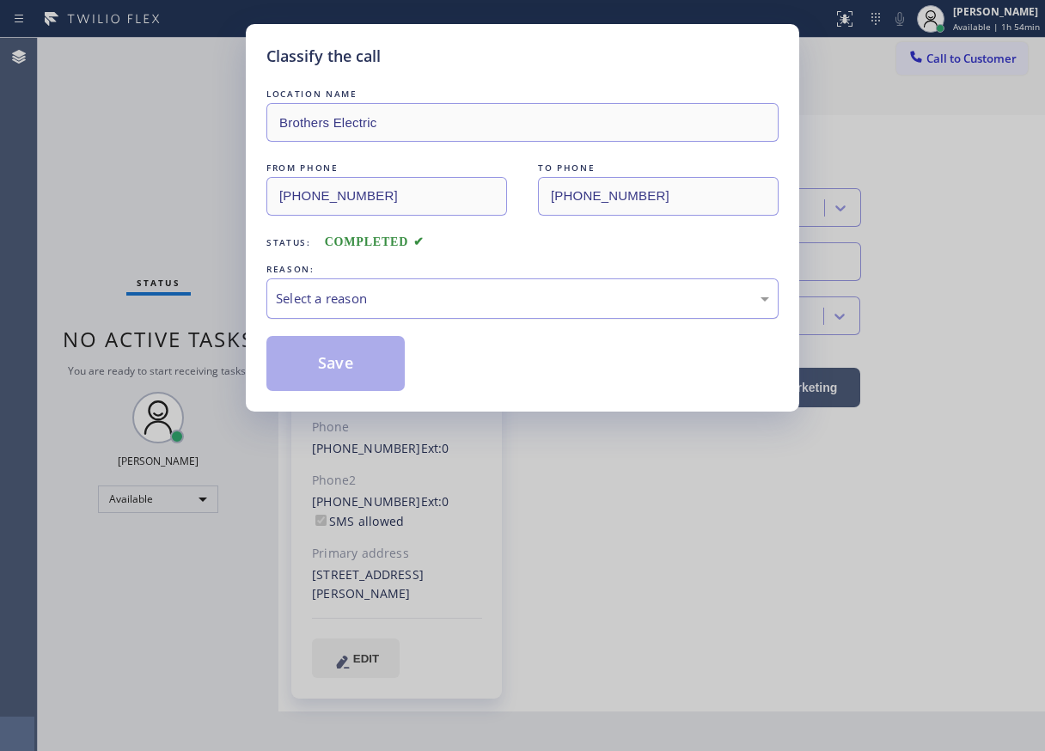
click at [463, 308] on div "Select a reason" at bounding box center [522, 299] width 493 height 20
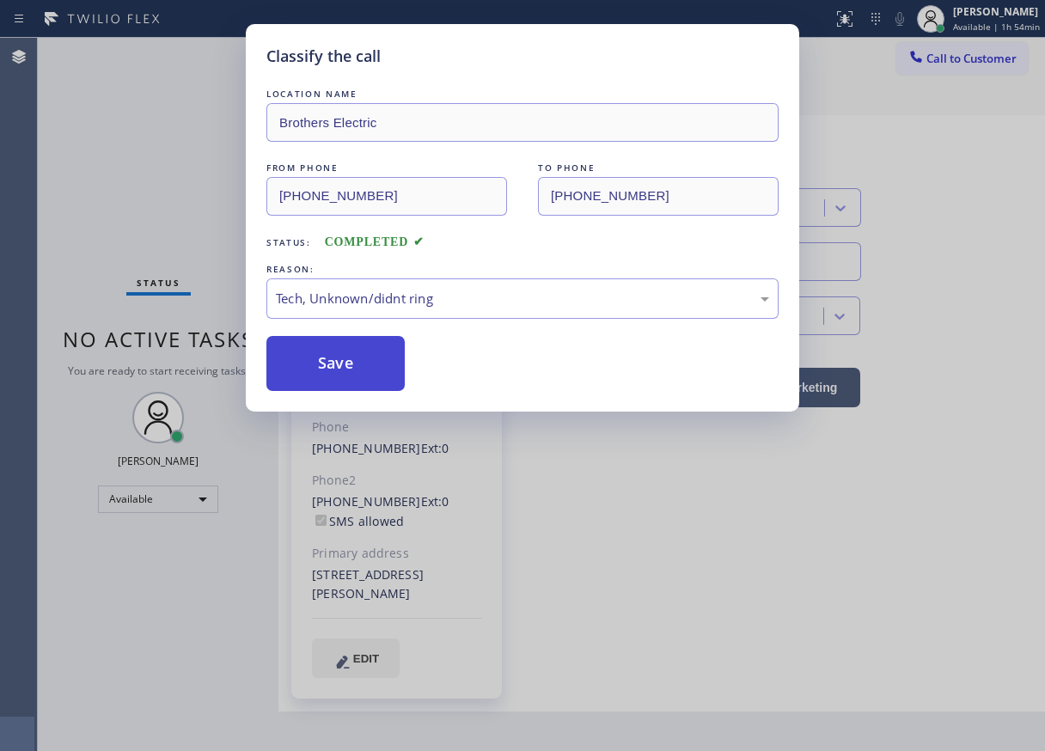
click at [370, 380] on button "Save" at bounding box center [335, 363] width 138 height 55
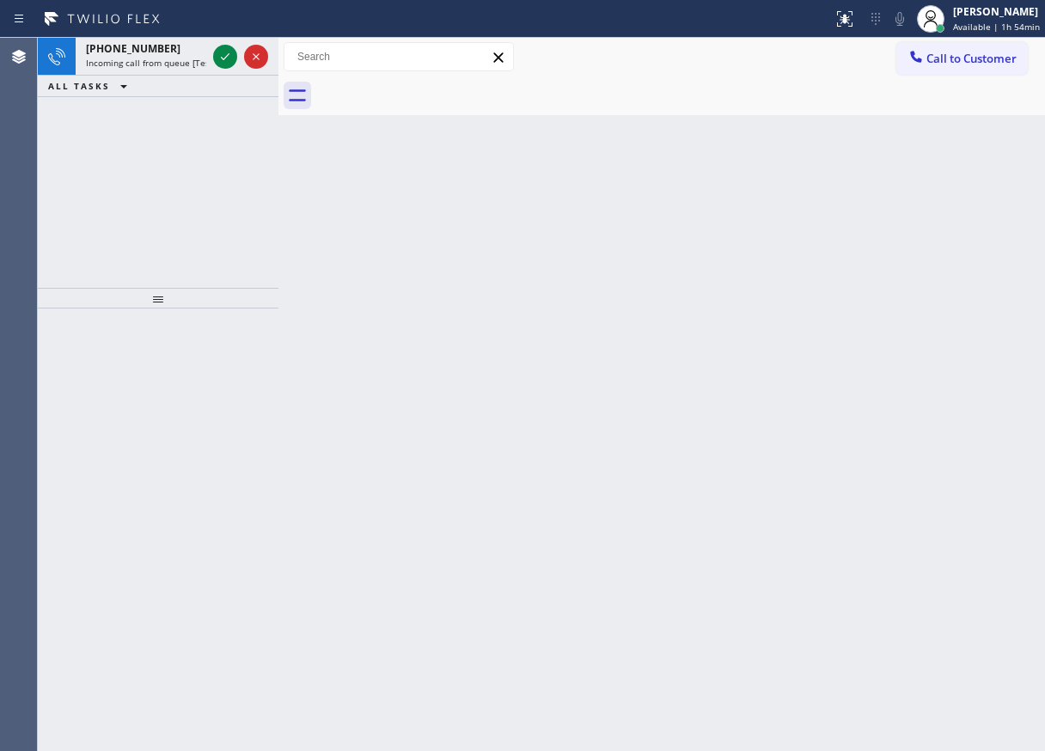
click at [982, 253] on div "Back to Dashboard Change Sender ID Customers Technicians Select a contact Outbo…" at bounding box center [661, 394] width 766 height 713
click at [980, 9] on div "[PERSON_NAME]" at bounding box center [996, 11] width 87 height 15
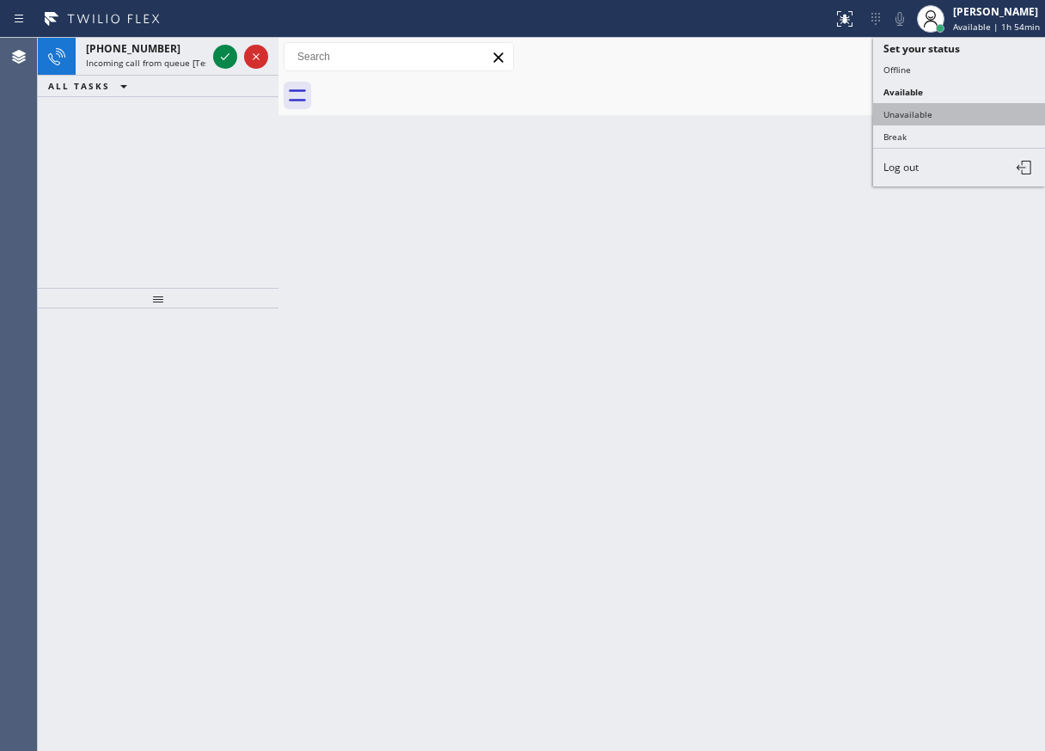
click at [947, 118] on button "Unavailable" at bounding box center [959, 114] width 172 height 22
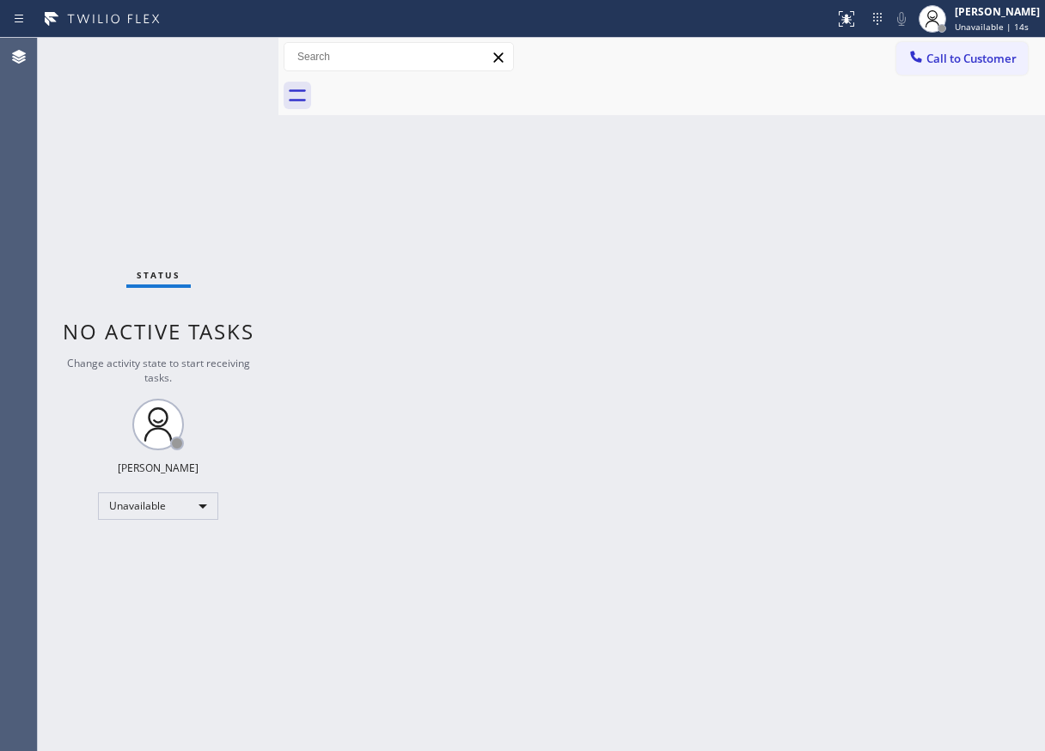
click at [959, 506] on div "Back to Dashboard Change Sender ID Customers Technicians Select a contact Outbo…" at bounding box center [661, 394] width 766 height 713
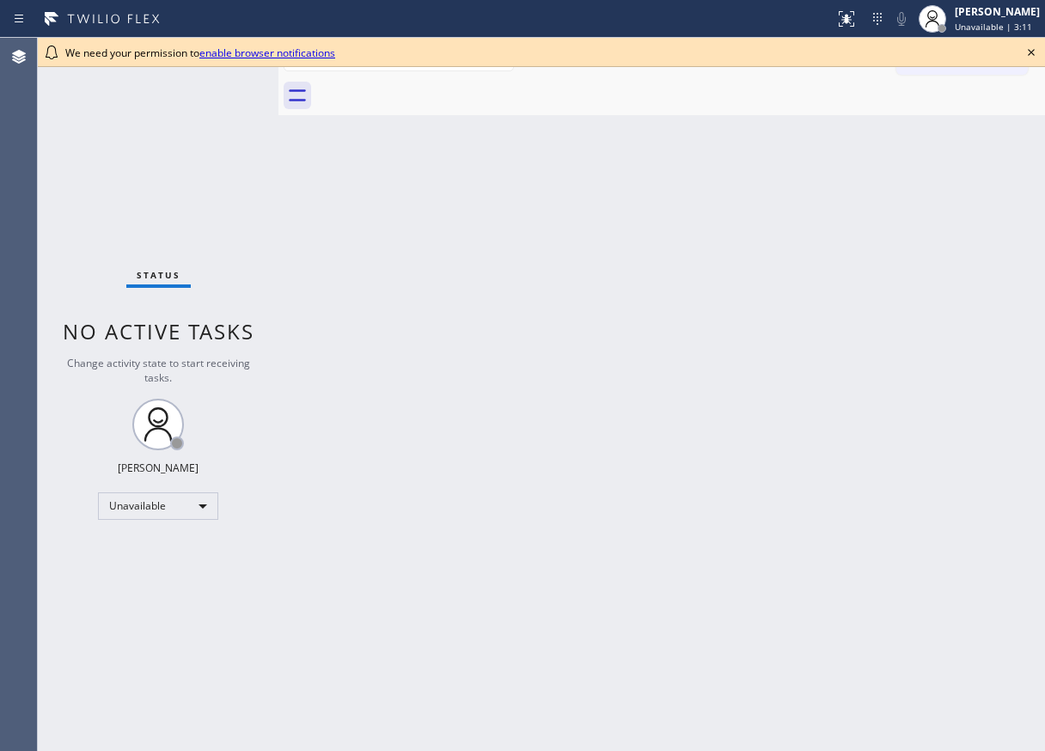
click at [1032, 52] on icon at bounding box center [1030, 52] width 7 height 7
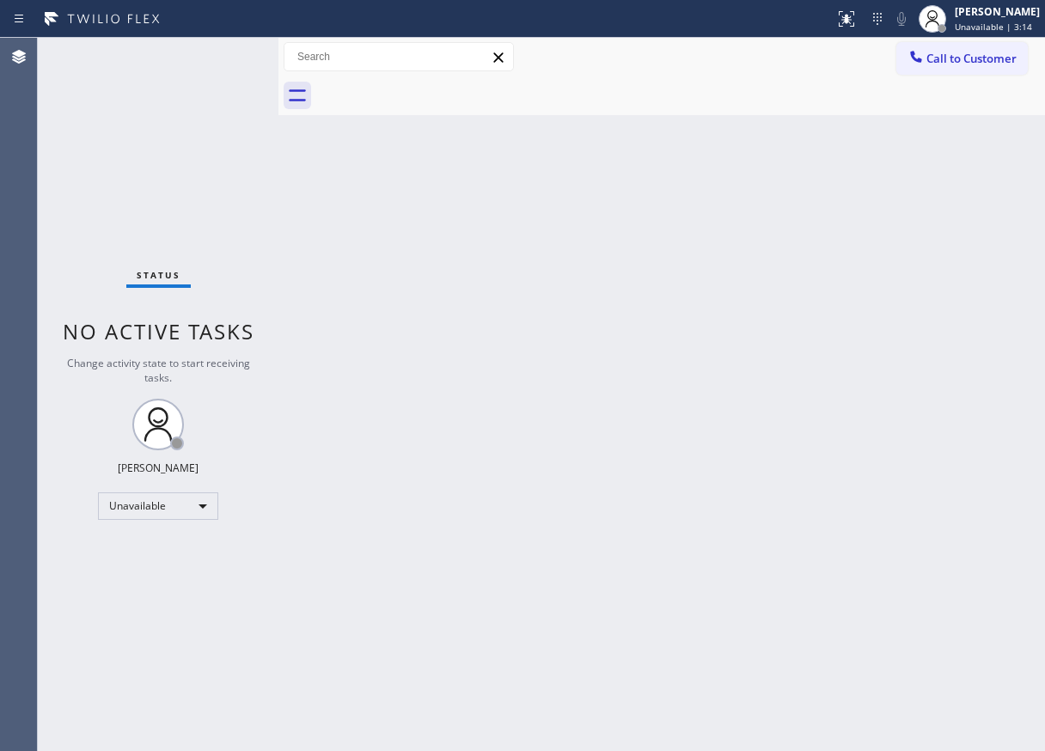
click at [509, 304] on div "Back to Dashboard Change Sender ID Customers Technicians Select a contact Outbo…" at bounding box center [661, 394] width 766 height 713
click at [1002, 187] on div "Back to Dashboard Change Sender ID Customers Technicians Select a contact Outbo…" at bounding box center [661, 394] width 766 height 713
click at [984, 22] on span "Unavailable | 4:07" at bounding box center [992, 27] width 77 height 12
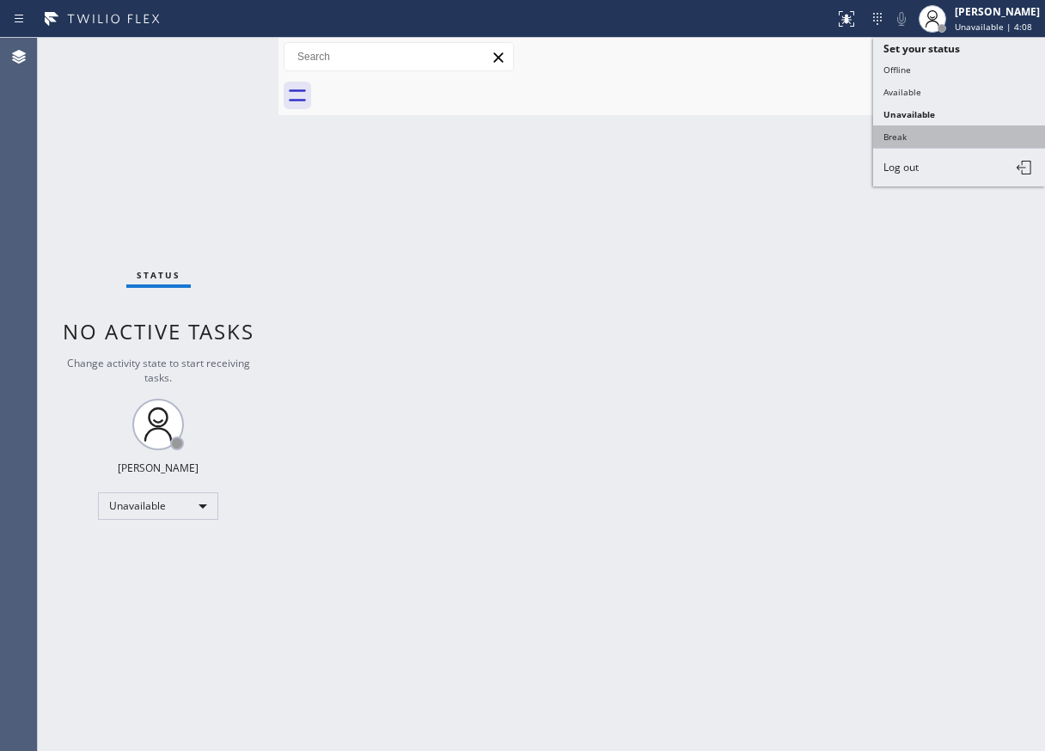
click at [936, 137] on button "Break" at bounding box center [959, 136] width 172 height 22
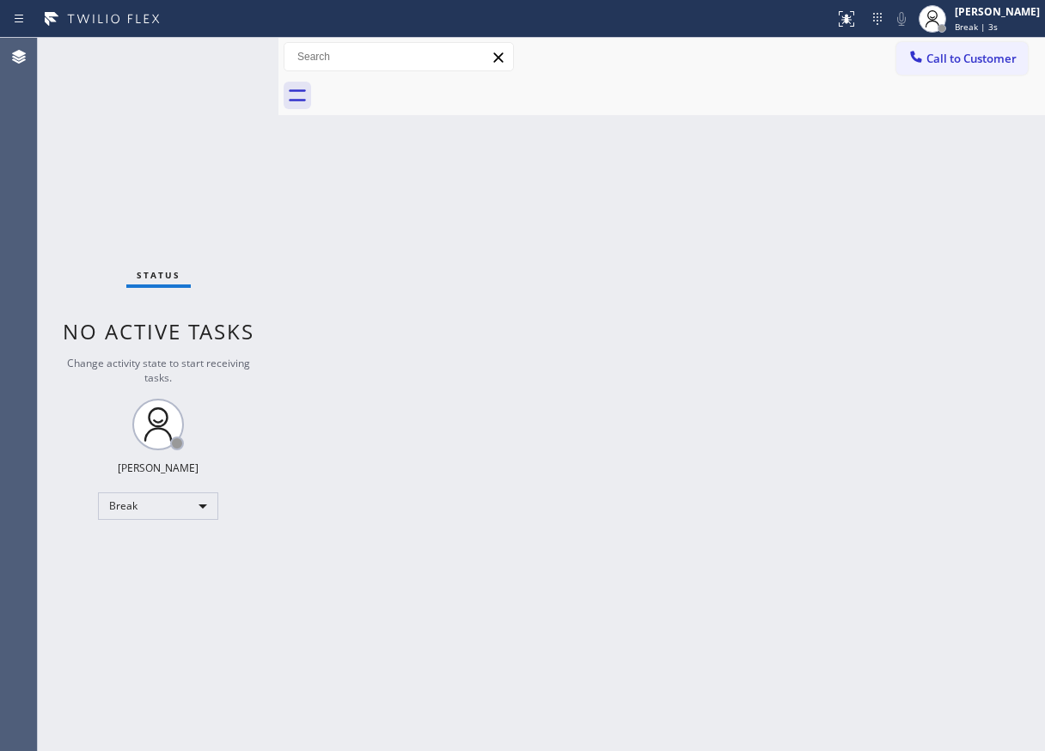
click at [894, 267] on div "Back to Dashboard Change Sender ID Customers Technicians Select a contact Outbo…" at bounding box center [661, 394] width 766 height 713
click at [972, 342] on div "Back to Dashboard Change Sender ID Customers Technicians Select a contact Outbo…" at bounding box center [661, 394] width 766 height 713
click at [713, 264] on div "Back to Dashboard Change Sender ID Customers Technicians Select a contact Outbo…" at bounding box center [661, 394] width 766 height 713
drag, startPoint x: 1021, startPoint y: 26, endPoint x: 992, endPoint y: 51, distance: 37.7
click at [1011, 26] on span "Break | 14:15" at bounding box center [982, 27] width 57 height 12
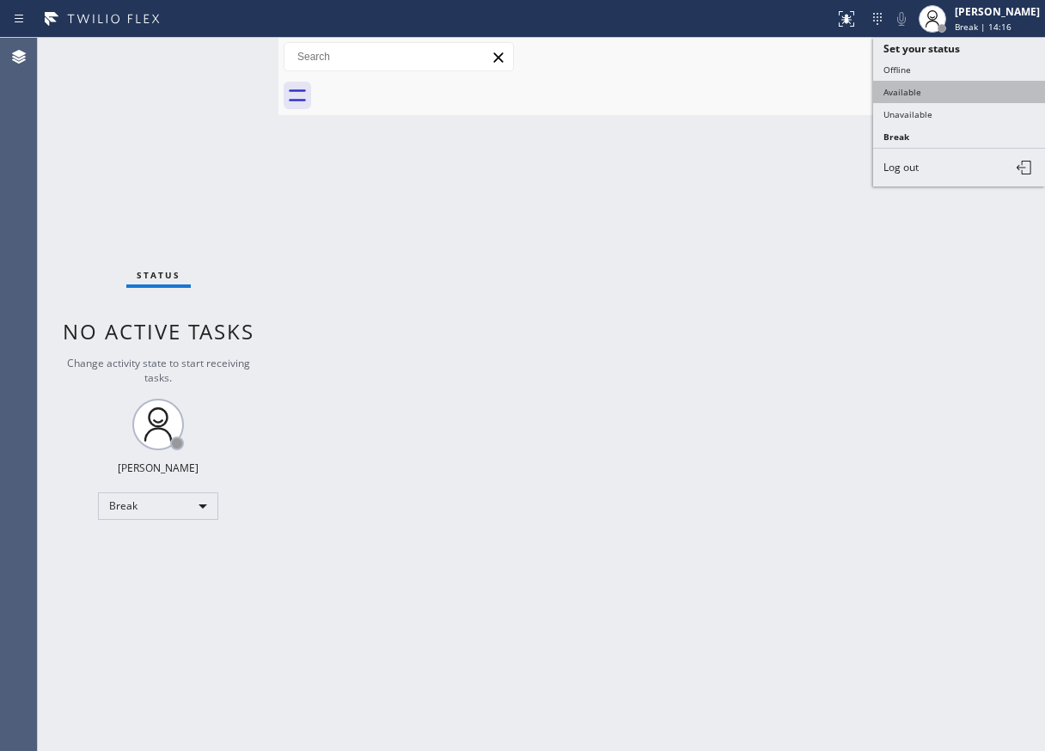
click at [935, 96] on button "Available" at bounding box center [959, 92] width 172 height 22
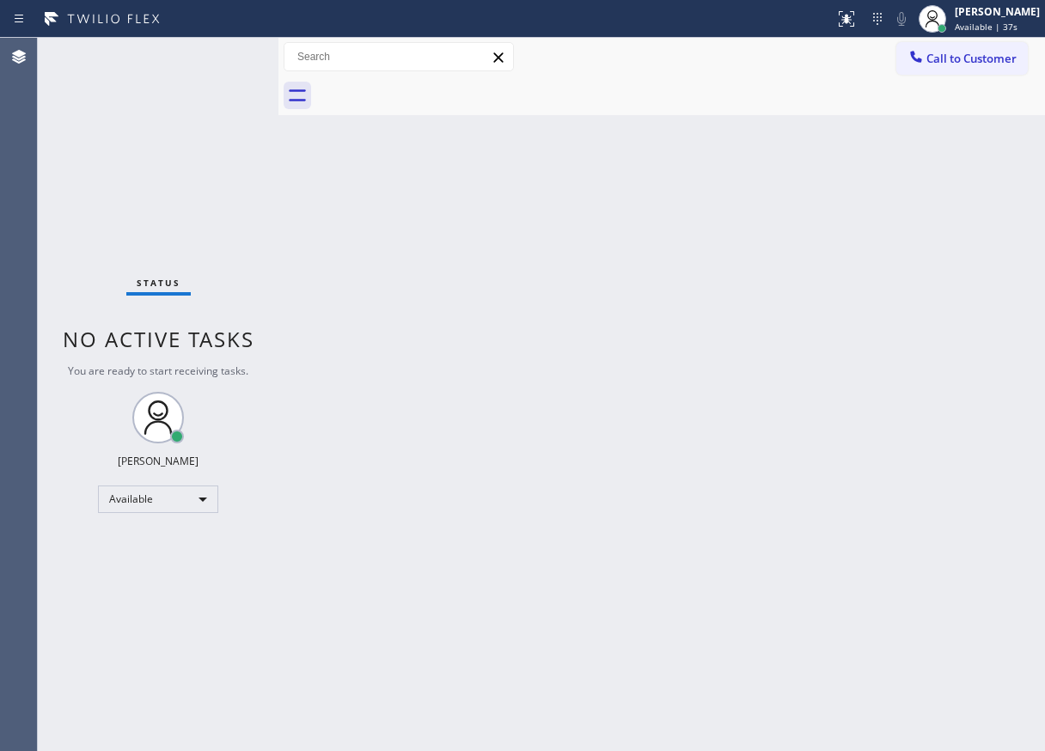
click at [960, 421] on div "Back to Dashboard Change Sender ID Customers Technicians Select a contact Outbo…" at bounding box center [661, 394] width 766 height 713
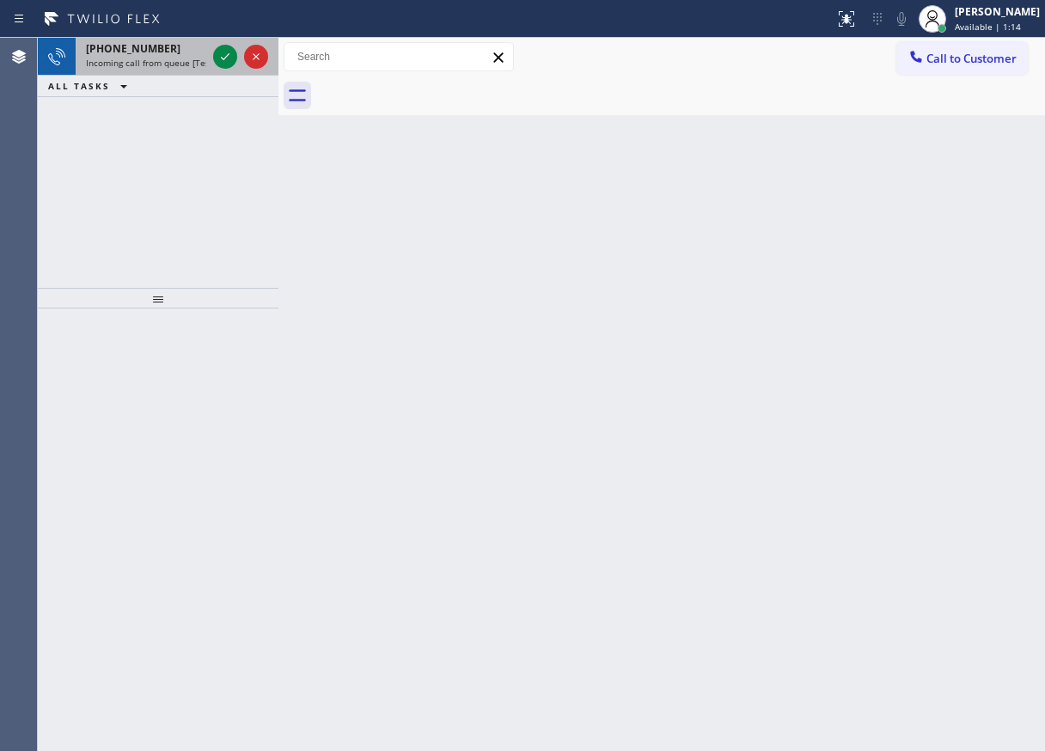
click at [241, 46] on div at bounding box center [241, 57] width 62 height 38
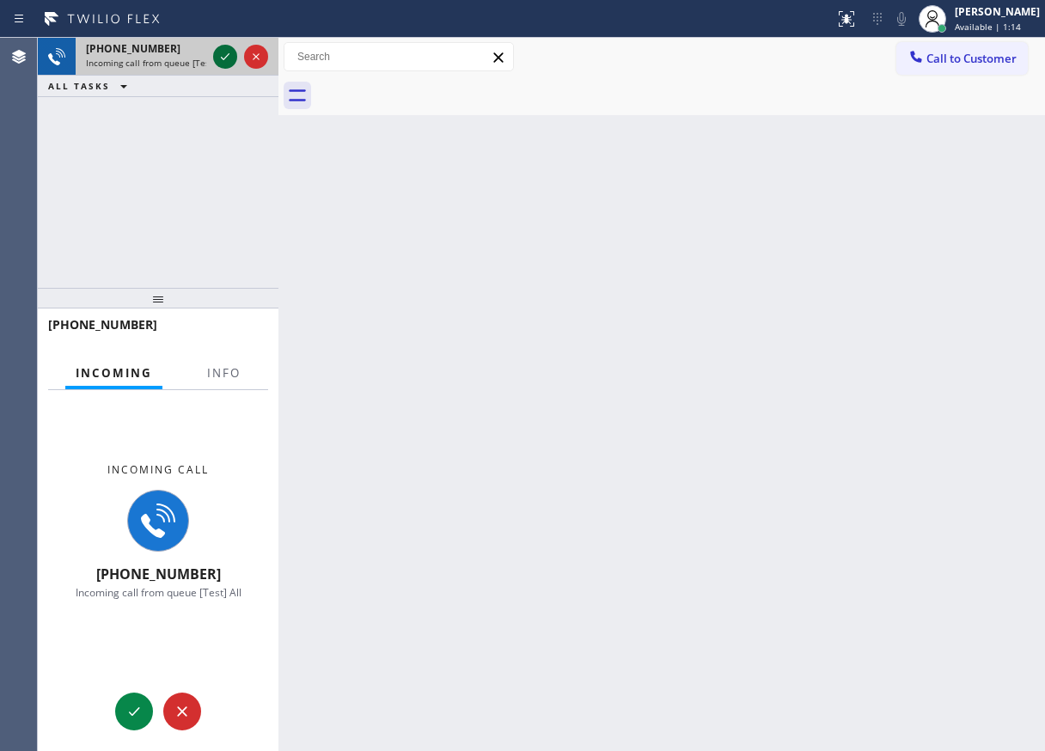
click at [224, 52] on icon at bounding box center [225, 56] width 21 height 21
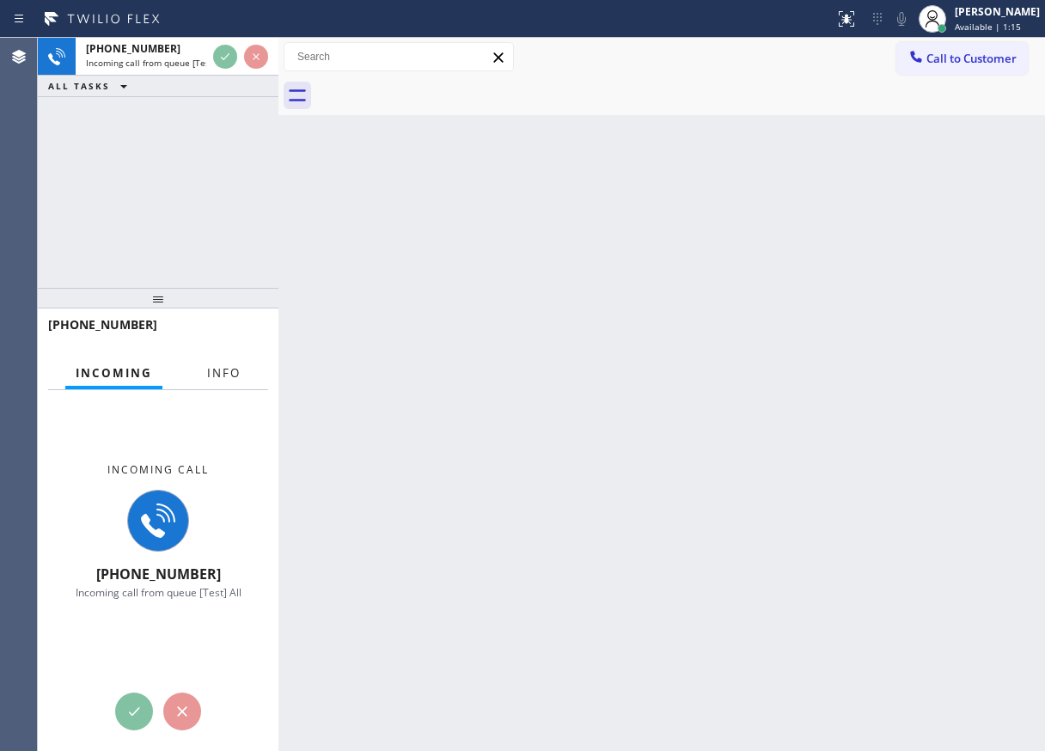
click at [208, 369] on span "Info" at bounding box center [224, 372] width 34 height 15
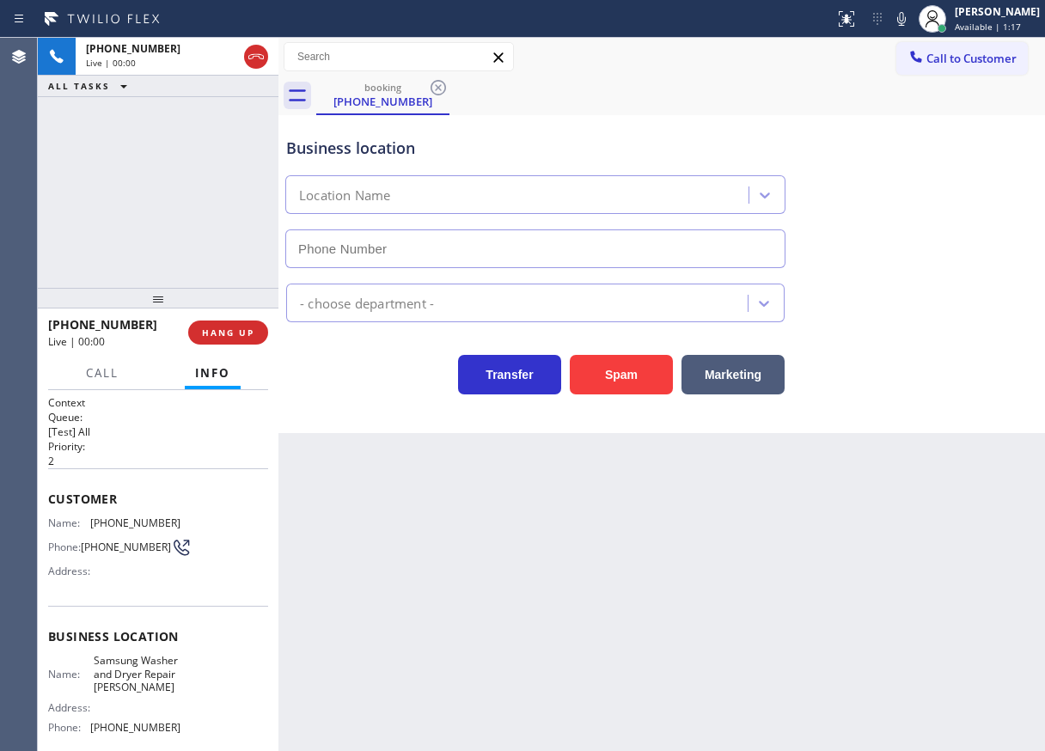
type input "[PHONE_NUMBER]"
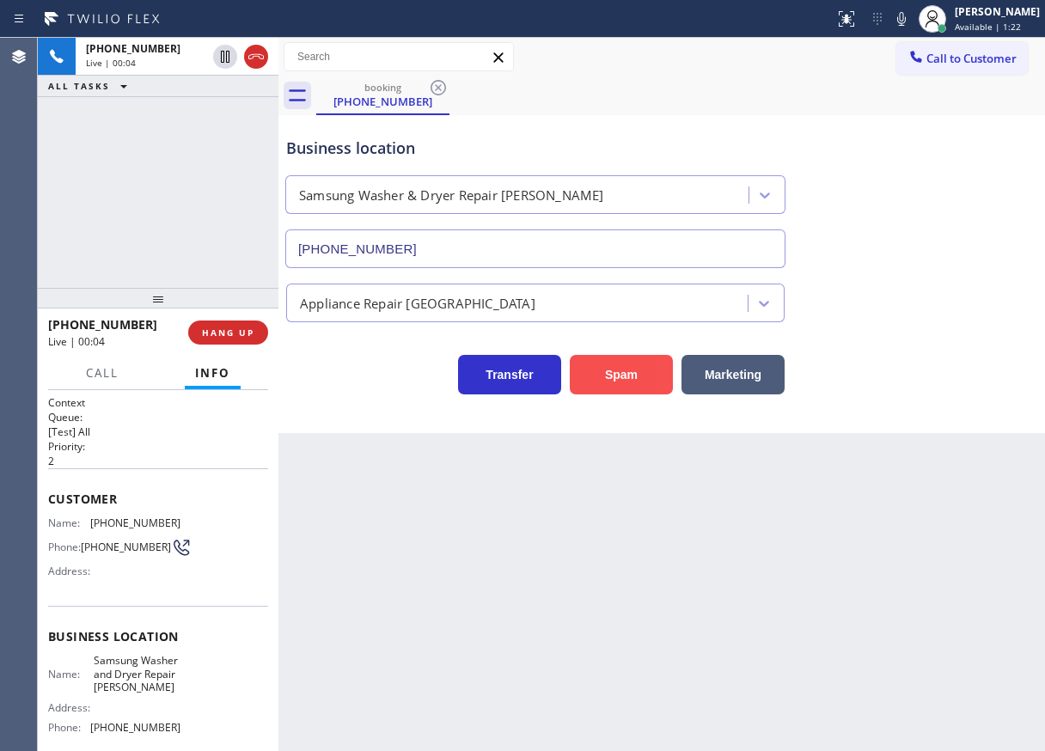
click at [626, 387] on button "Spam" at bounding box center [621, 375] width 103 height 40
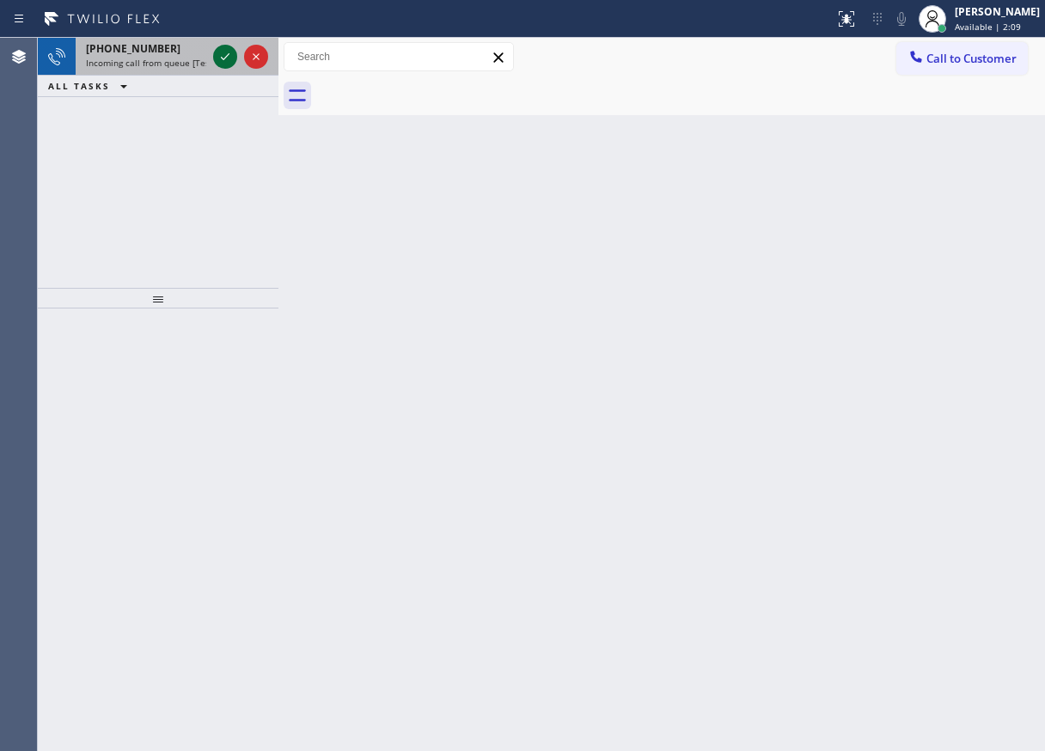
click at [224, 58] on icon at bounding box center [225, 56] width 9 height 7
click at [224, 58] on icon at bounding box center [225, 56] width 21 height 21
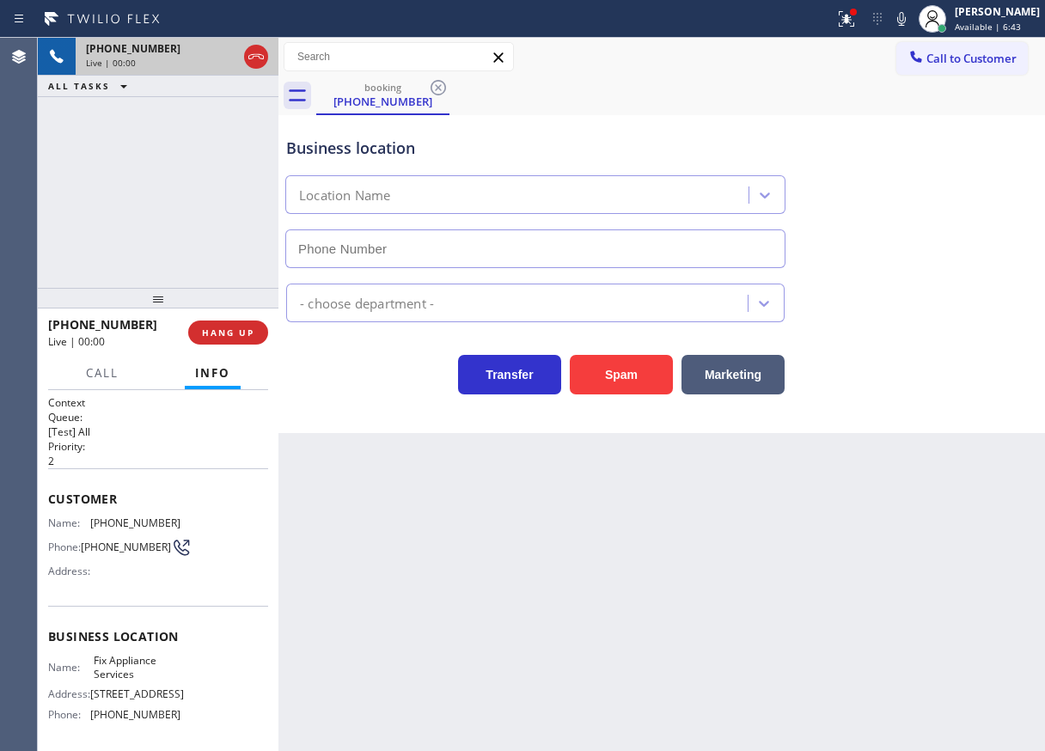
type input "[PHONE_NUMBER]"
click at [618, 384] on button "Spam" at bounding box center [621, 375] width 103 height 40
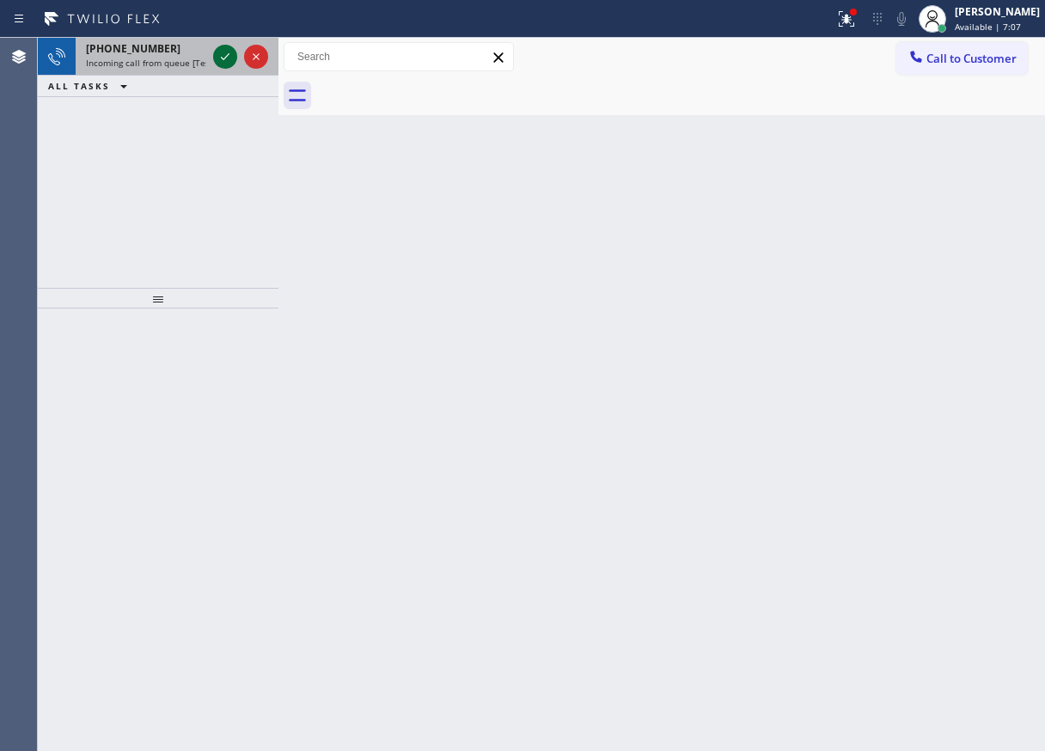
click at [225, 53] on icon at bounding box center [225, 56] width 21 height 21
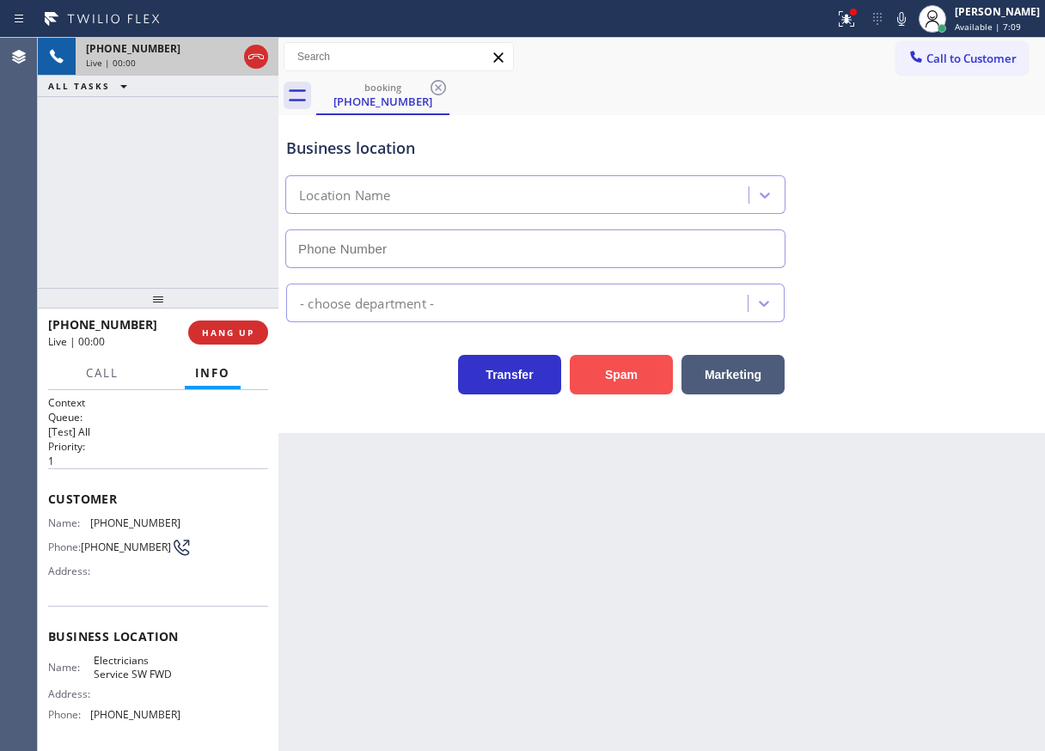
type input "[PHONE_NUMBER]"
click at [631, 382] on button "Spam" at bounding box center [621, 375] width 103 height 40
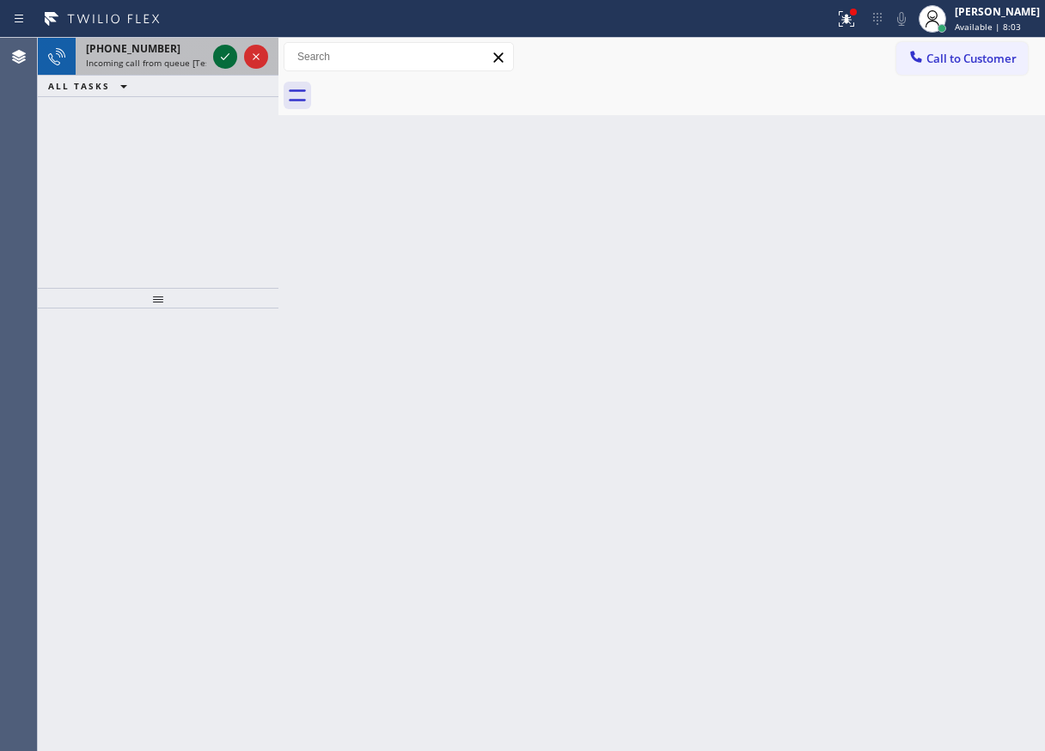
click at [230, 57] on icon at bounding box center [225, 56] width 21 height 21
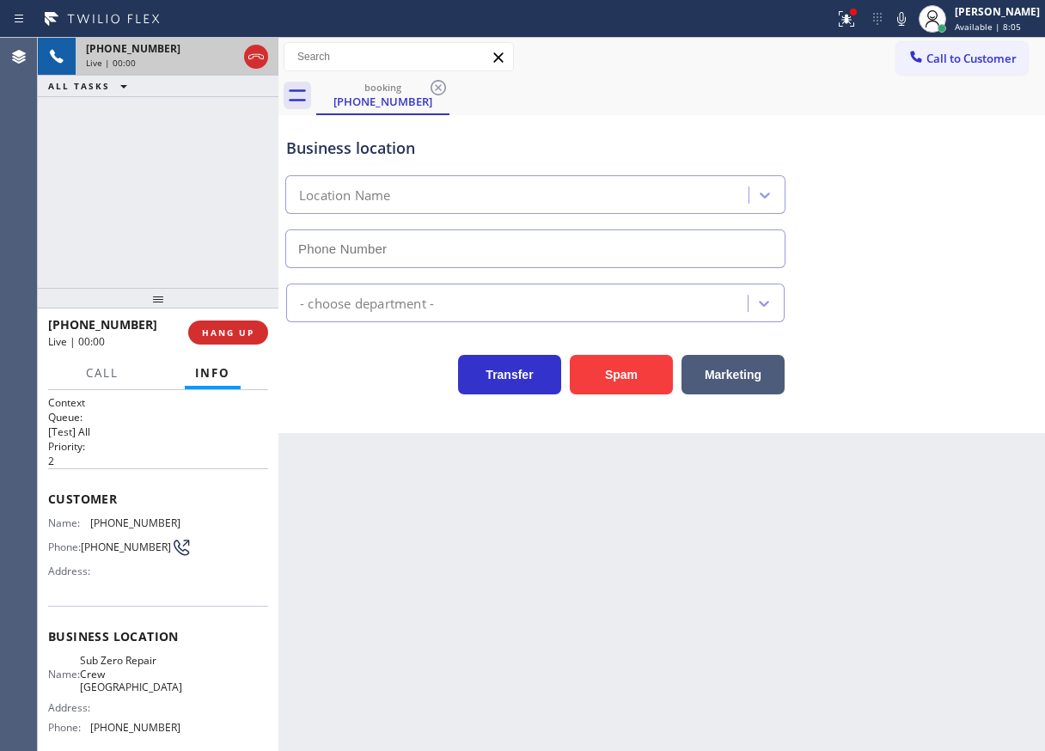
type input "[PHONE_NUMBER]"
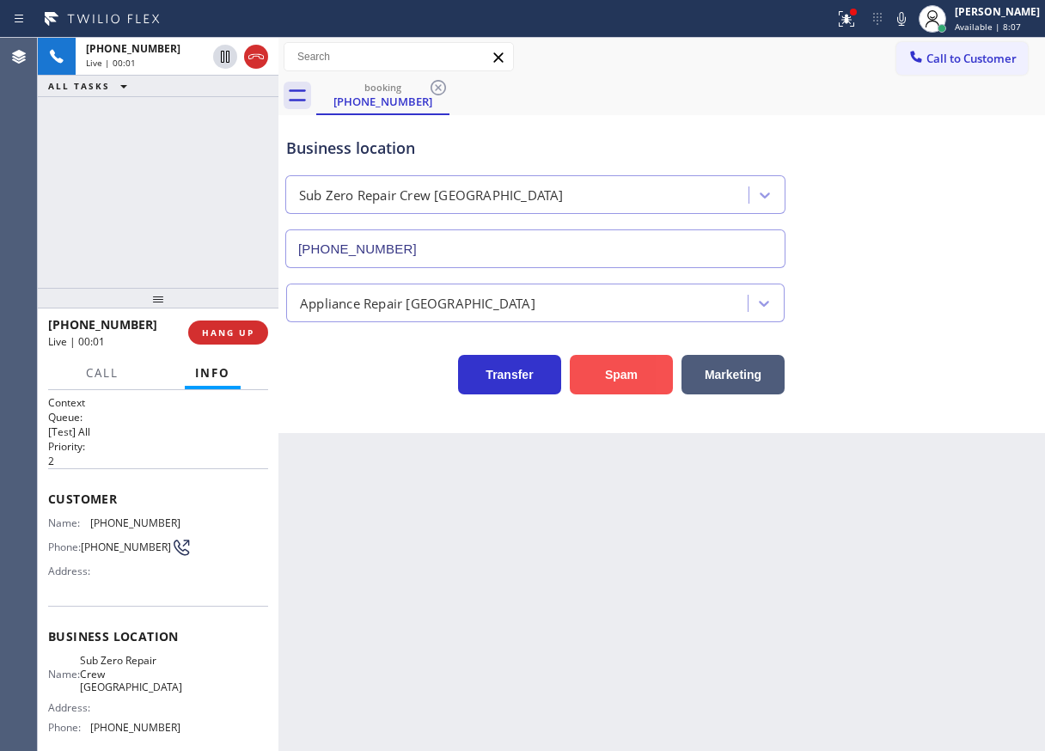
click at [625, 379] on button "Spam" at bounding box center [621, 375] width 103 height 40
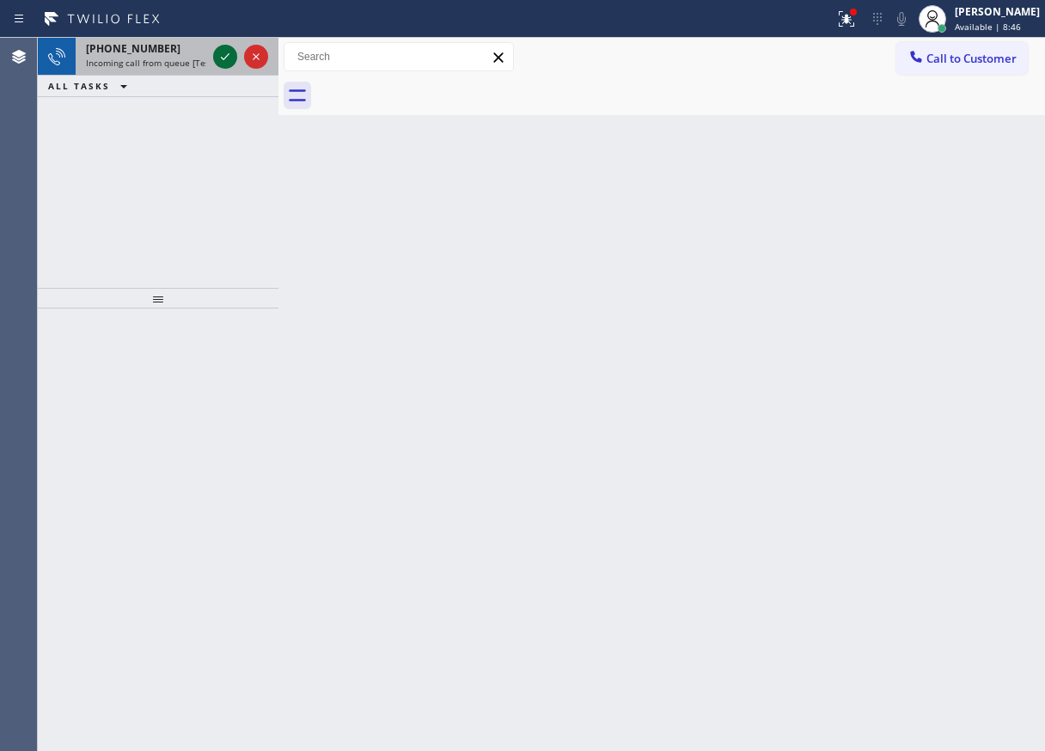
click at [228, 49] on icon at bounding box center [225, 56] width 21 height 21
click at [224, 52] on icon at bounding box center [225, 56] width 21 height 21
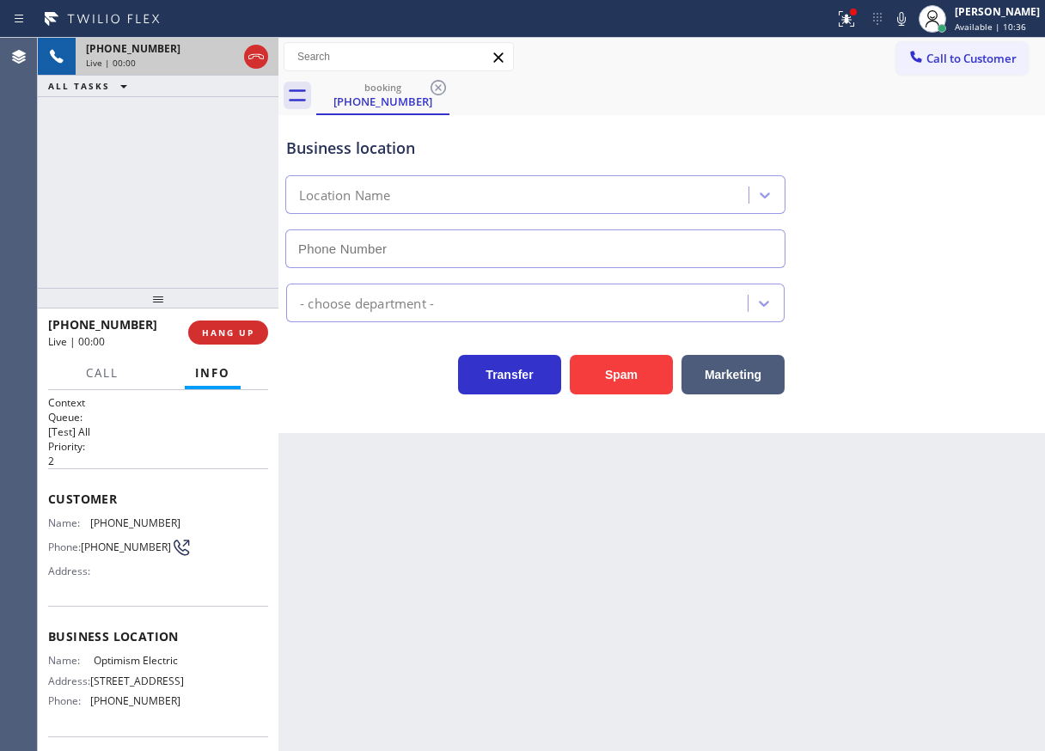
type input "[PHONE_NUMBER]"
click at [606, 371] on button "Spam" at bounding box center [621, 375] width 103 height 40
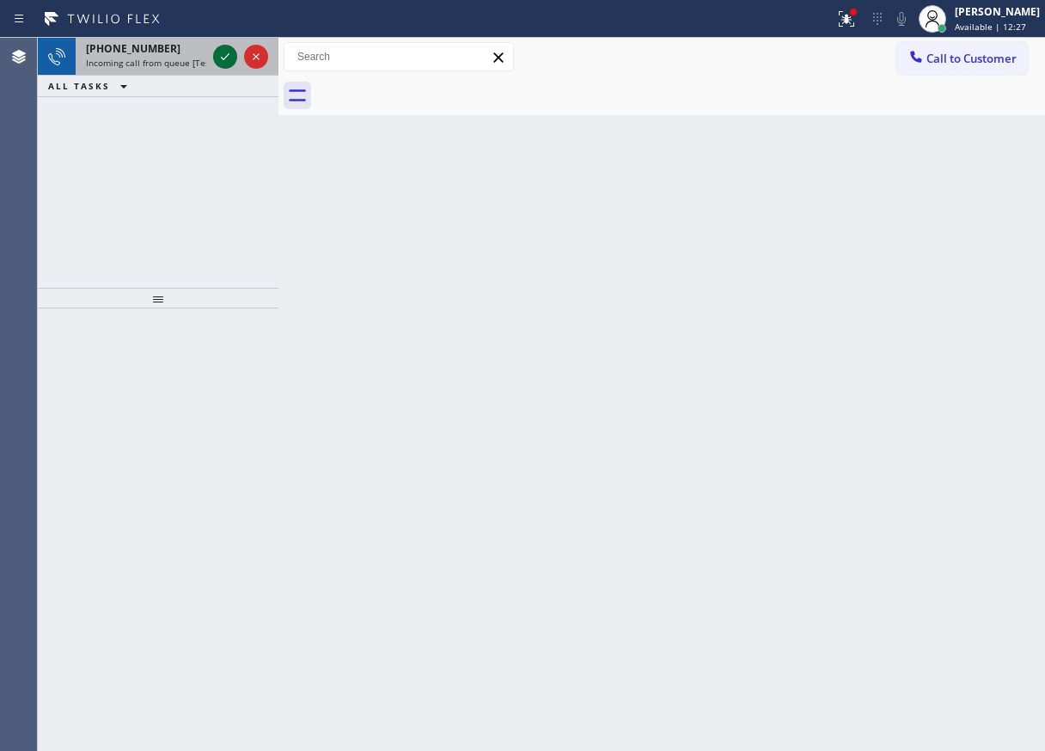
click at [226, 58] on icon at bounding box center [225, 56] width 21 height 21
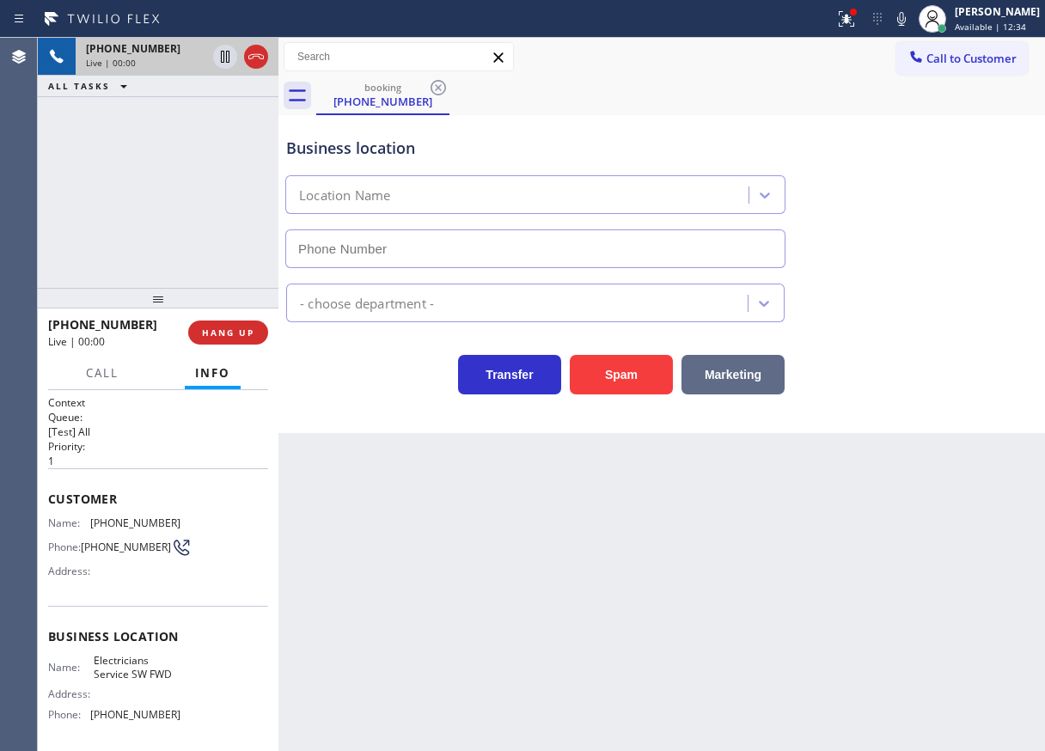
type input "[PHONE_NUMBER]"
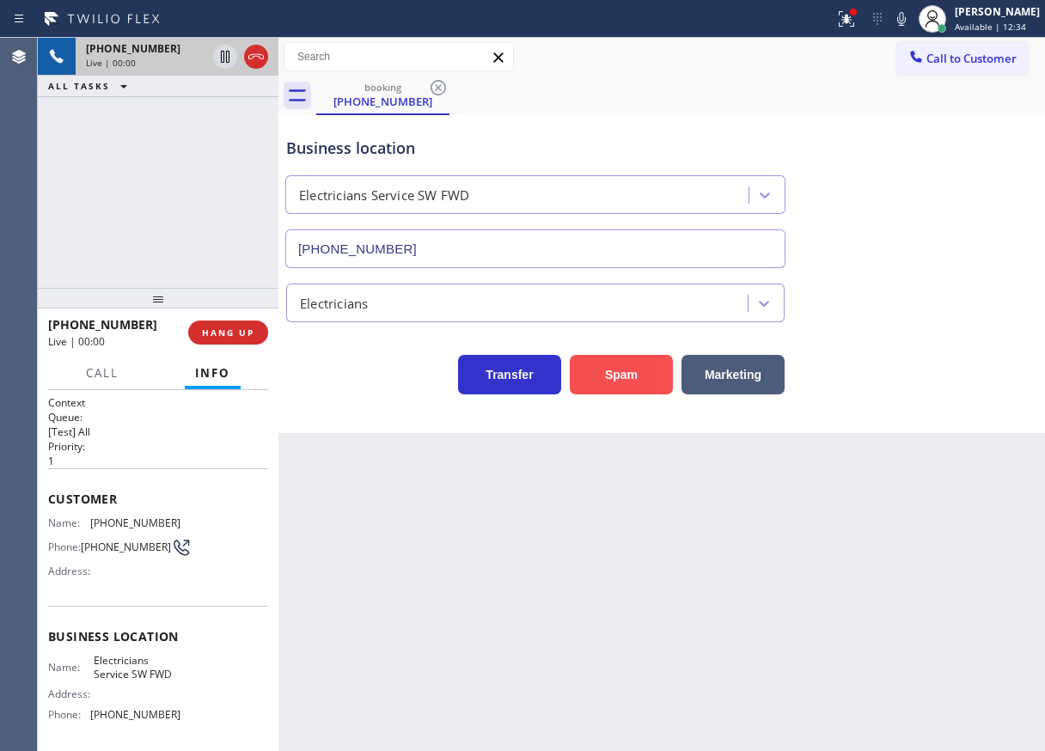
click at [639, 379] on button "Spam" at bounding box center [621, 375] width 103 height 40
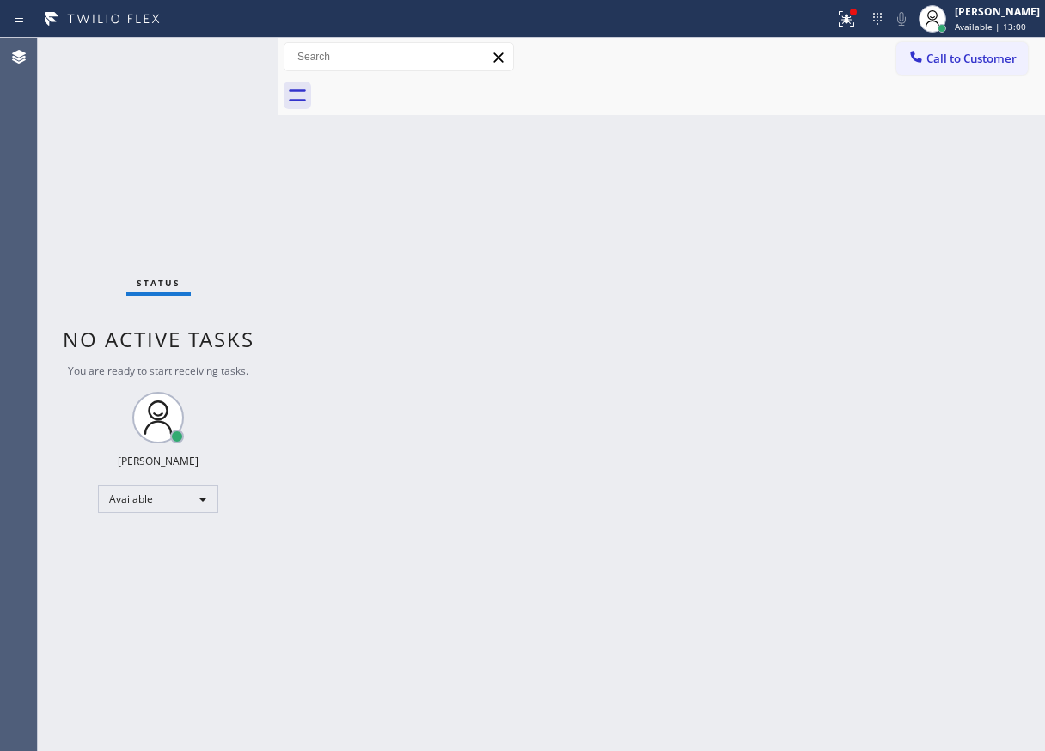
click at [218, 57] on div "Status No active tasks You are ready to start receiving tasks. [PERSON_NAME] Av…" at bounding box center [158, 394] width 241 height 713
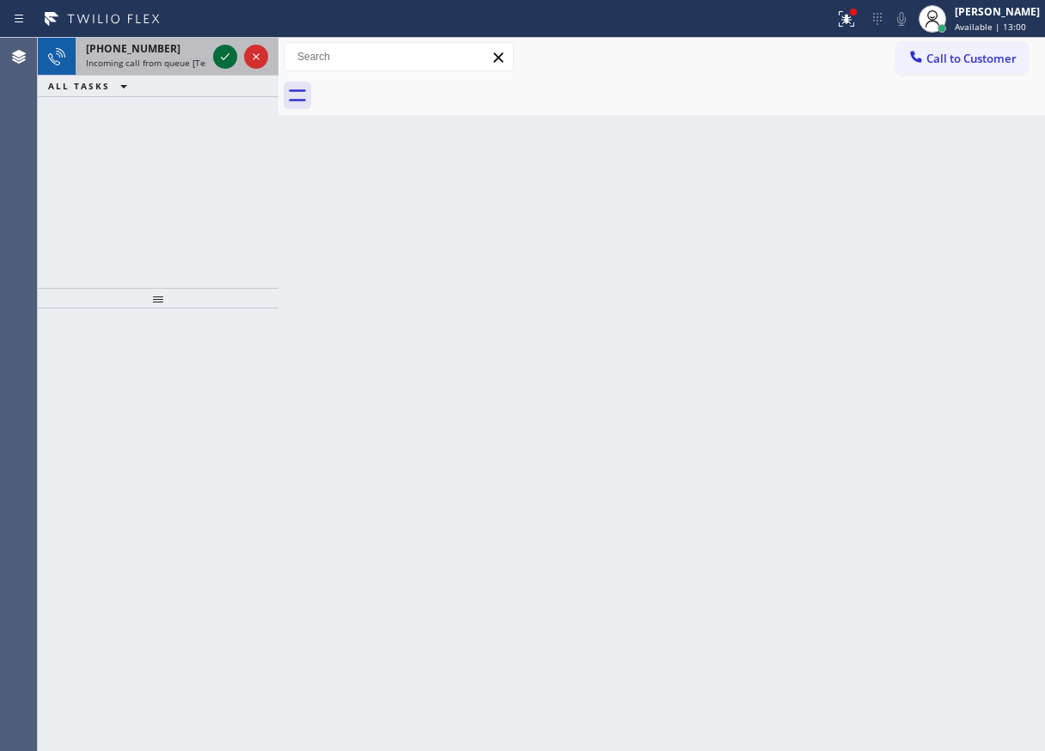
click at [220, 59] on icon at bounding box center [225, 56] width 21 height 21
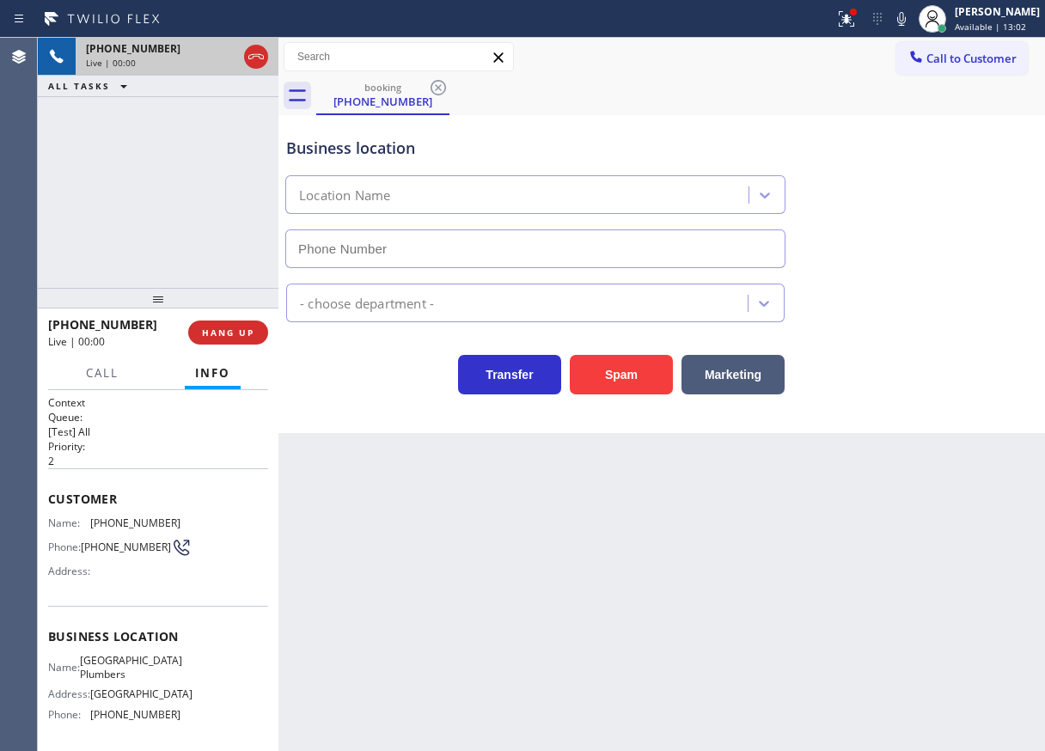
type input "[PHONE_NUMBER]"
click at [621, 363] on button "Spam" at bounding box center [621, 375] width 103 height 40
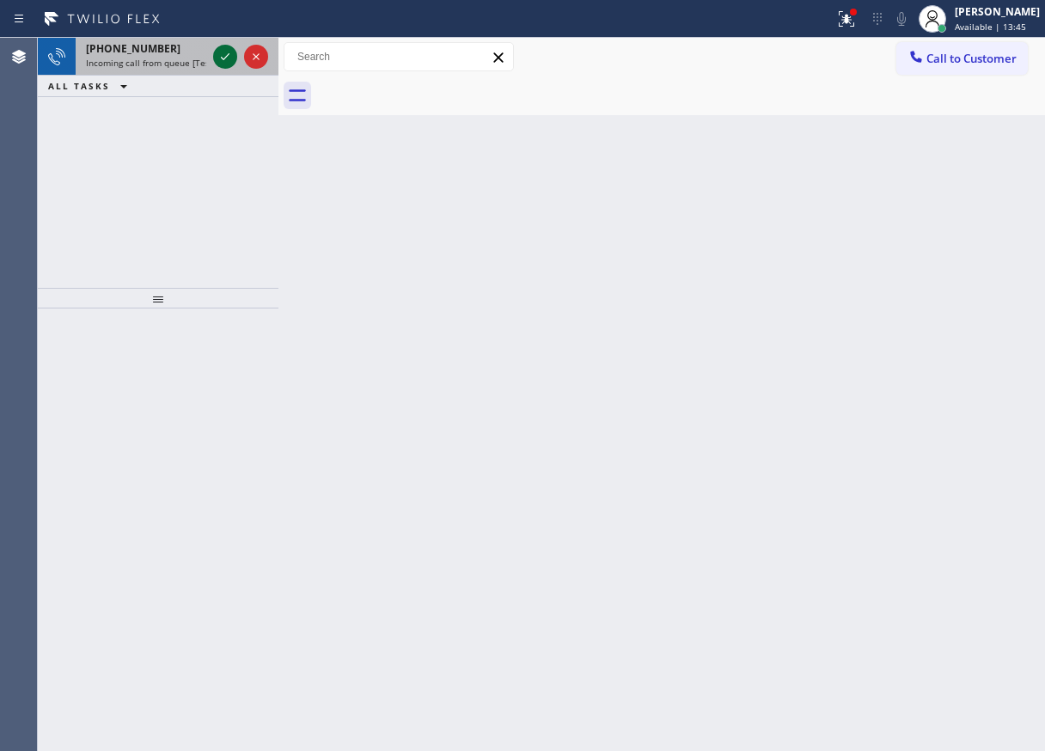
click at [224, 46] on icon at bounding box center [225, 56] width 21 height 21
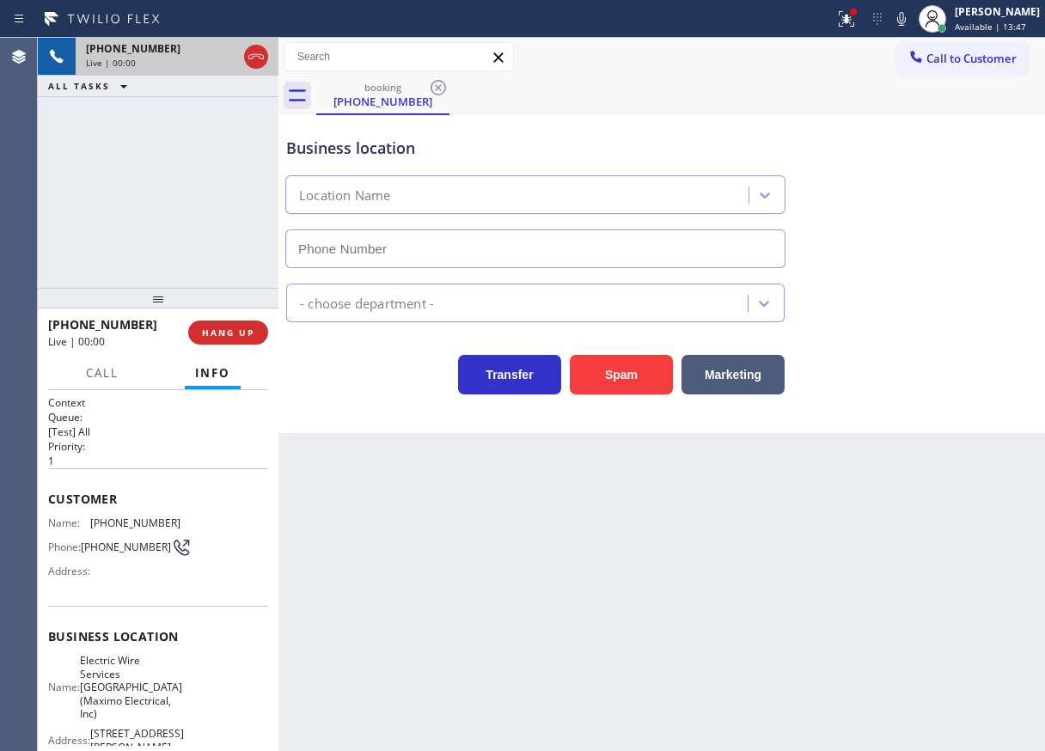
type input "[PHONE_NUMBER]"
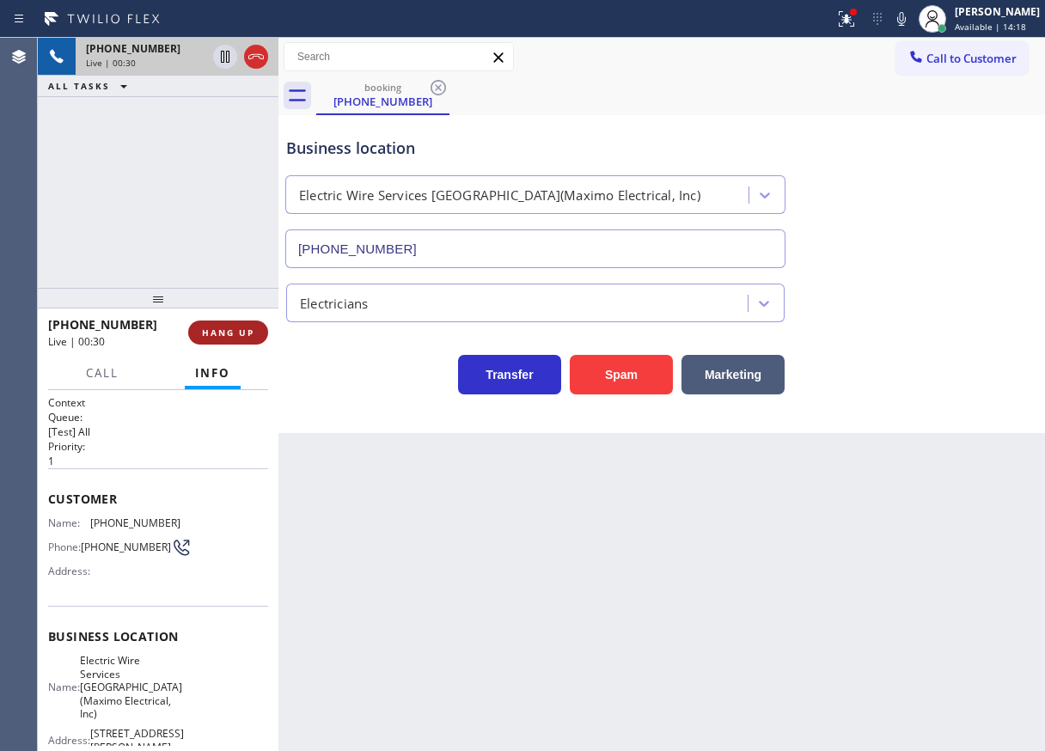
click at [222, 332] on span "HANG UP" at bounding box center [228, 332] width 52 height 12
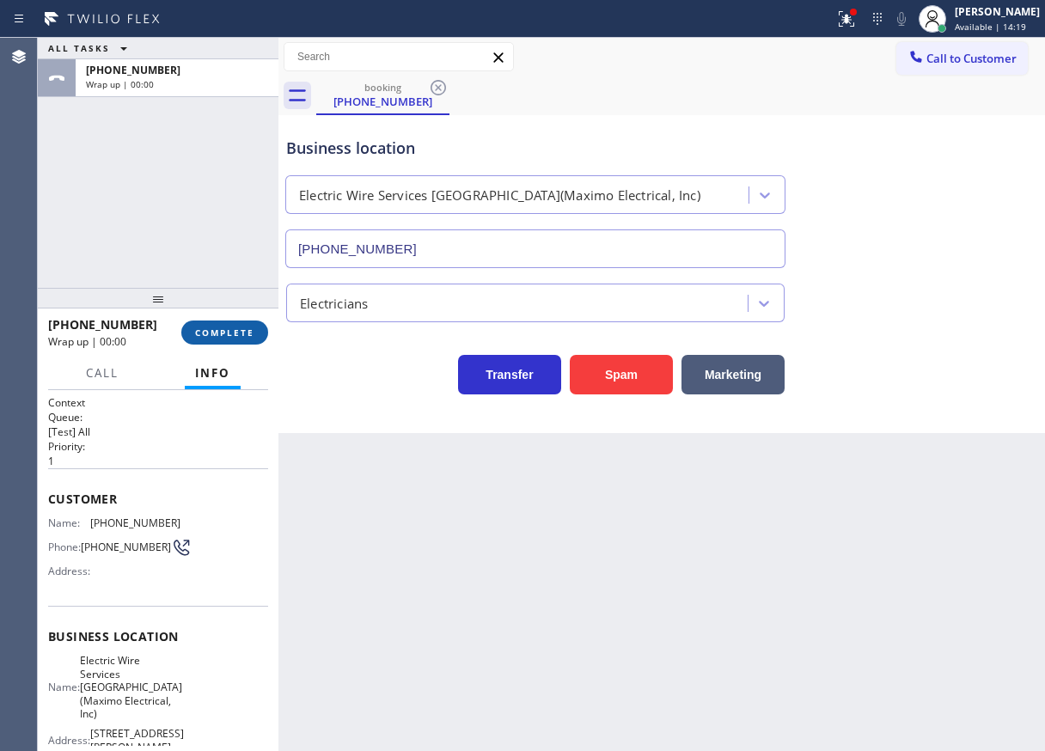
click at [200, 328] on span "COMPLETE" at bounding box center [224, 332] width 59 height 12
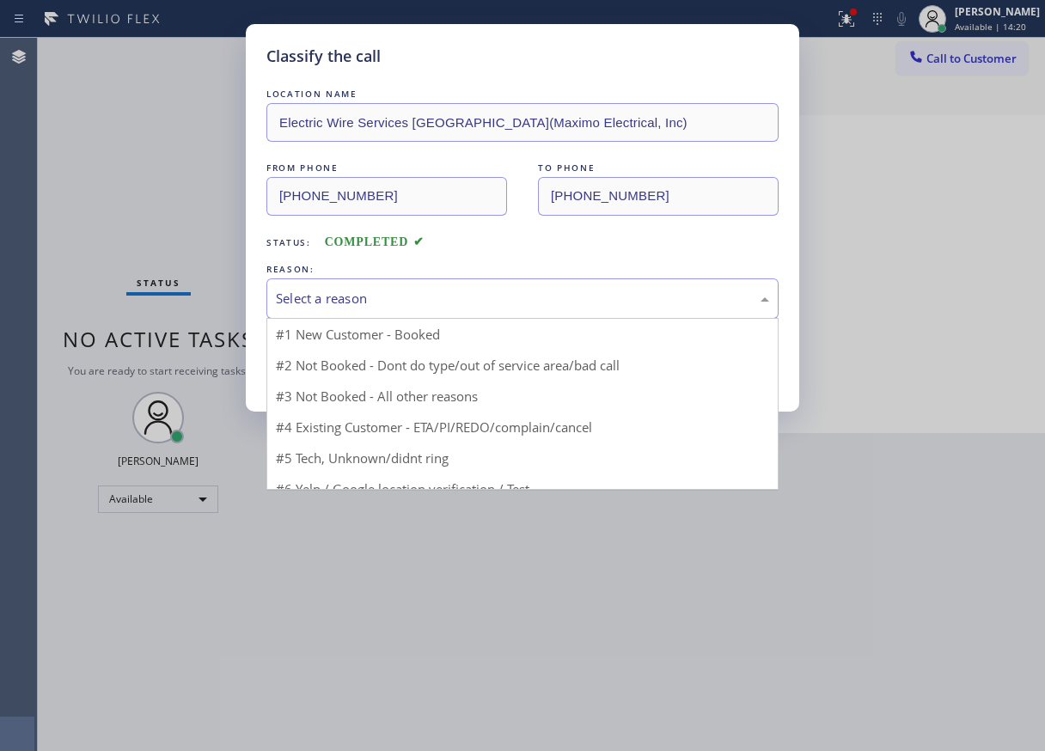
click at [484, 306] on div "Select a reason" at bounding box center [522, 299] width 493 height 20
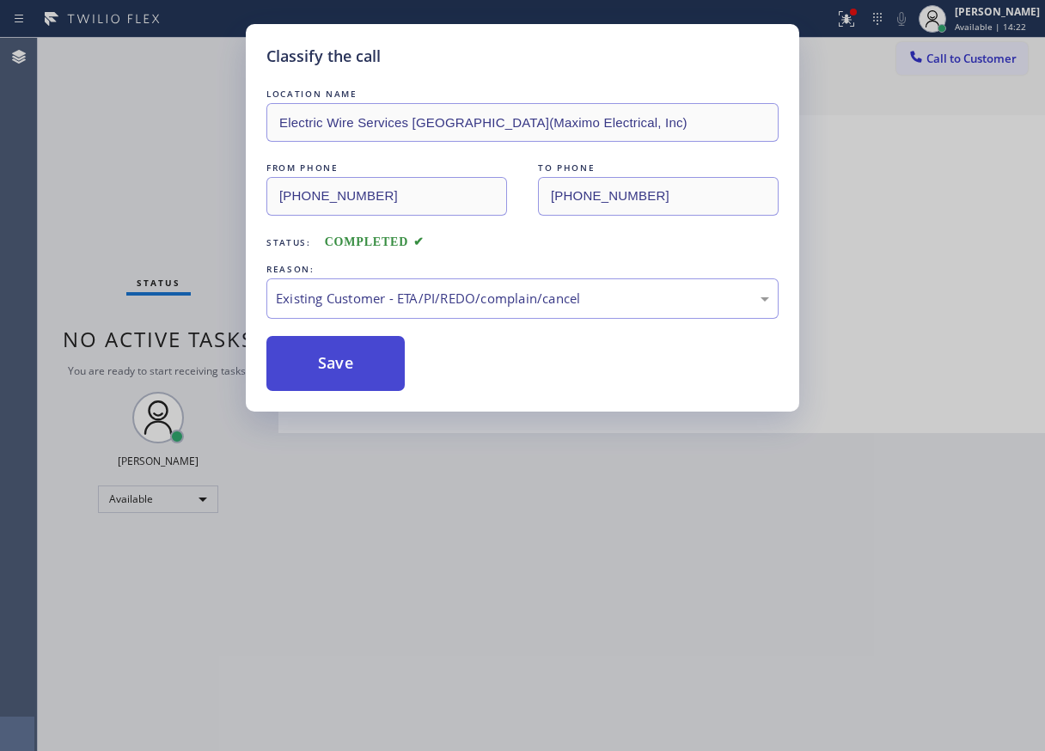
click at [350, 364] on button "Save" at bounding box center [335, 363] width 138 height 55
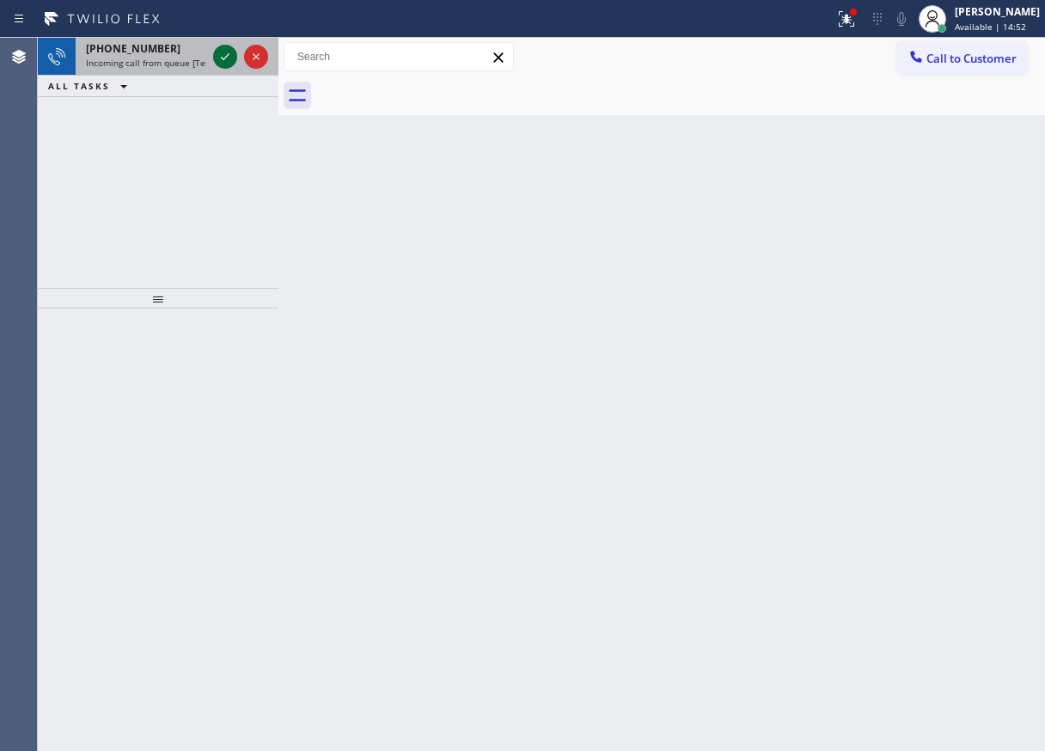
click at [226, 68] on button at bounding box center [225, 57] width 24 height 24
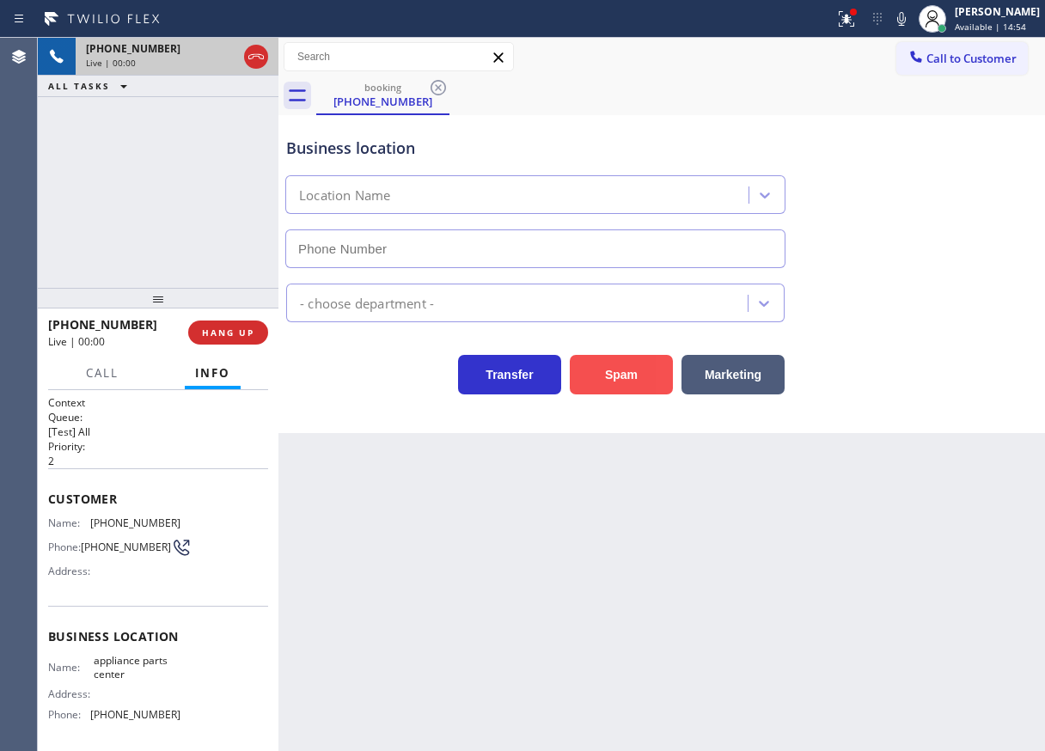
type input "[PHONE_NUMBER]"
click at [621, 375] on button "Spam" at bounding box center [621, 375] width 103 height 40
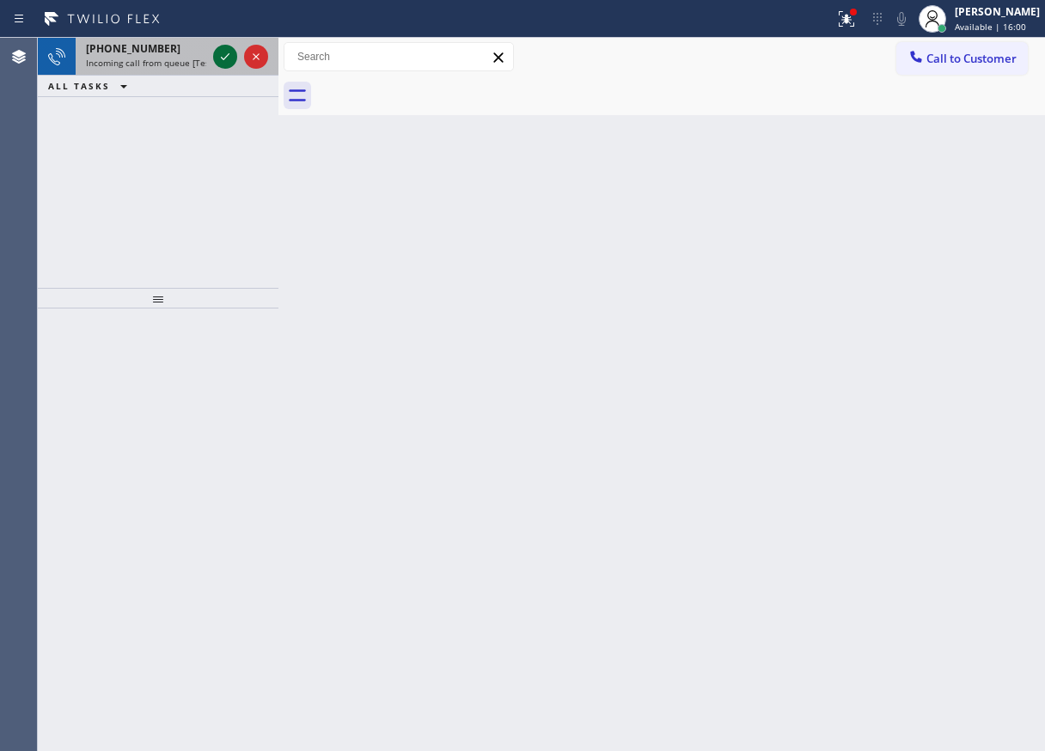
click at [224, 52] on icon at bounding box center [225, 56] width 21 height 21
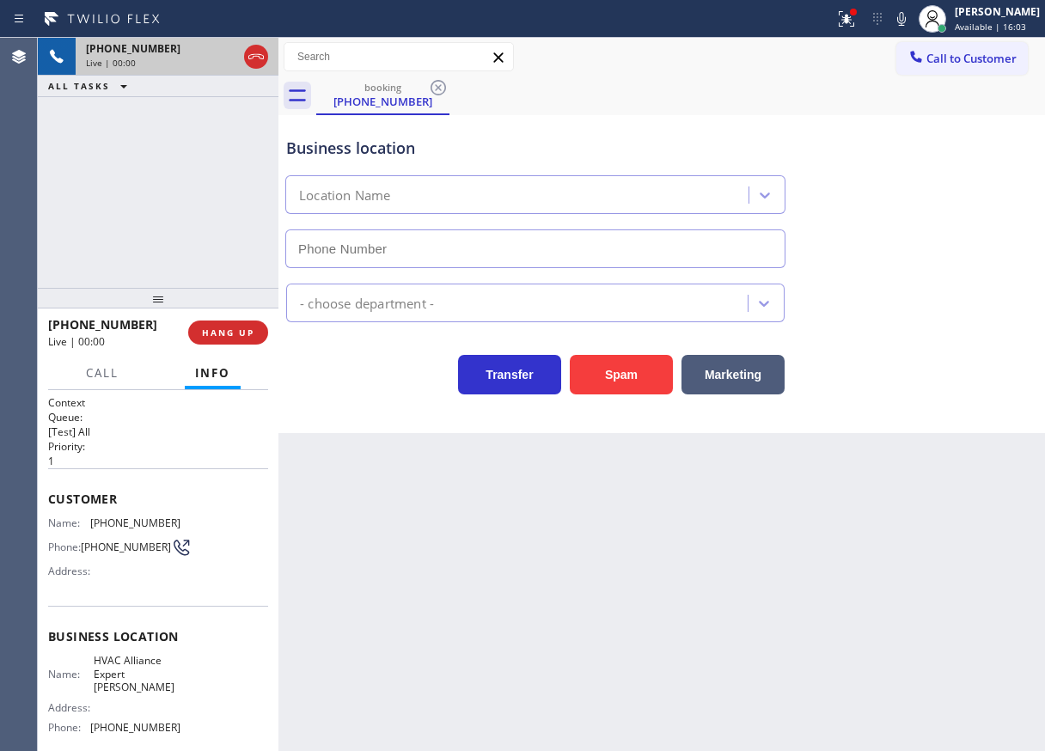
type input "[PHONE_NUMBER]"
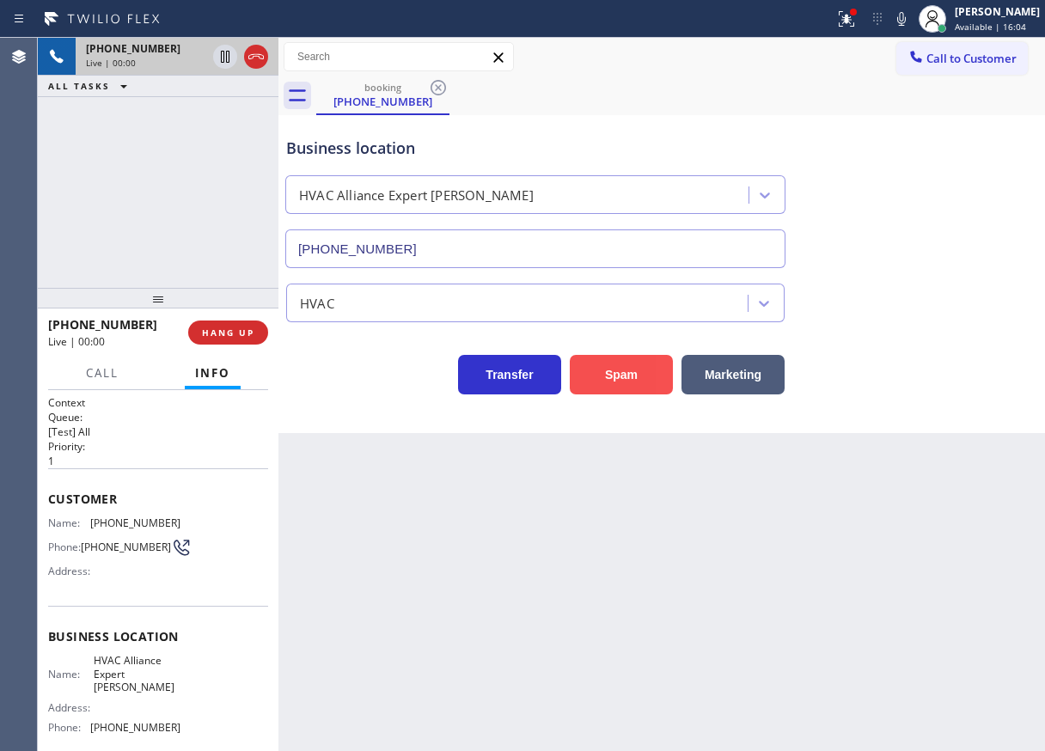
click at [600, 375] on button "Spam" at bounding box center [621, 375] width 103 height 40
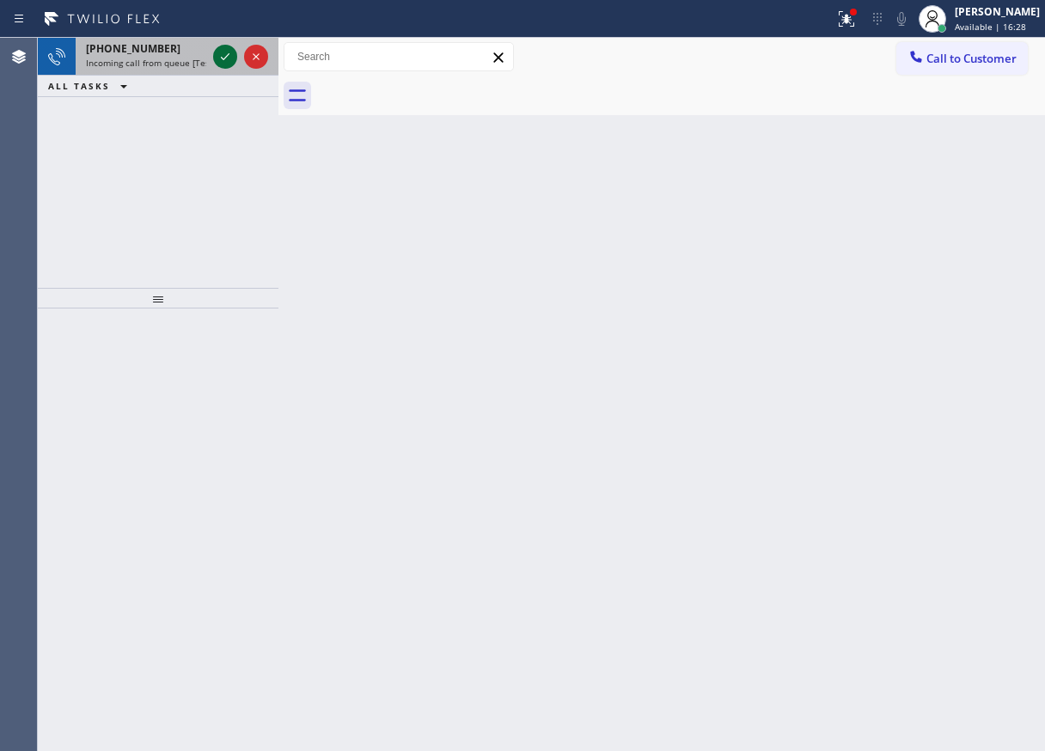
click at [222, 48] on icon at bounding box center [225, 56] width 21 height 21
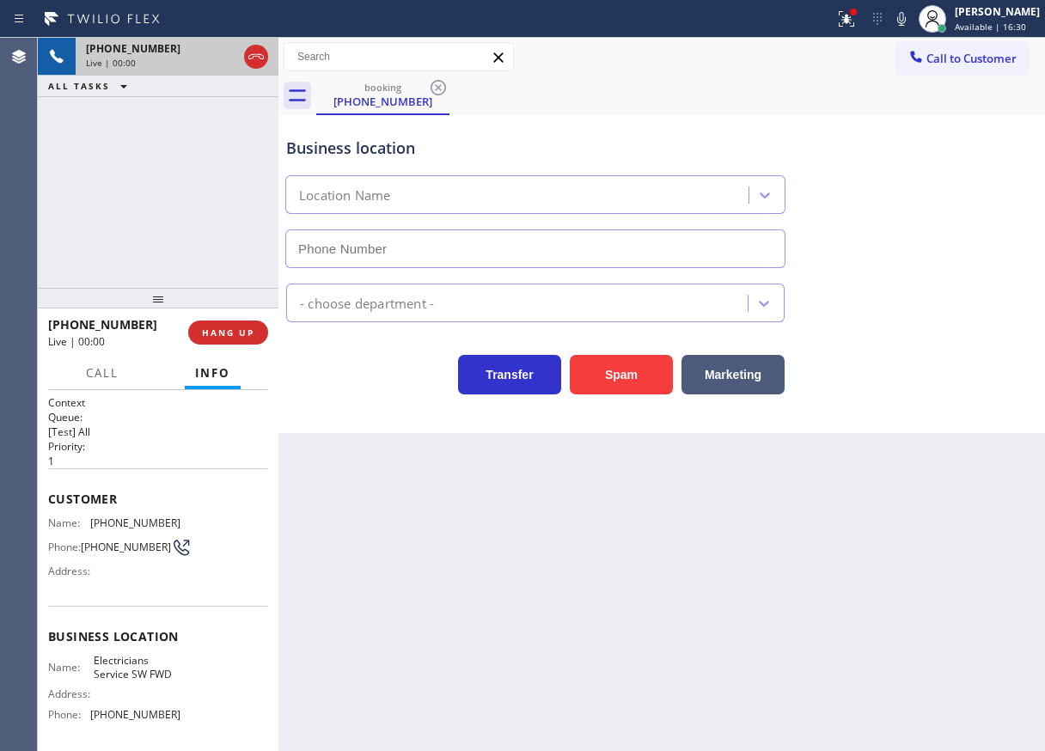
type input "[PHONE_NUMBER]"
click at [251, 335] on span "HANG UP" at bounding box center [228, 332] width 52 height 12
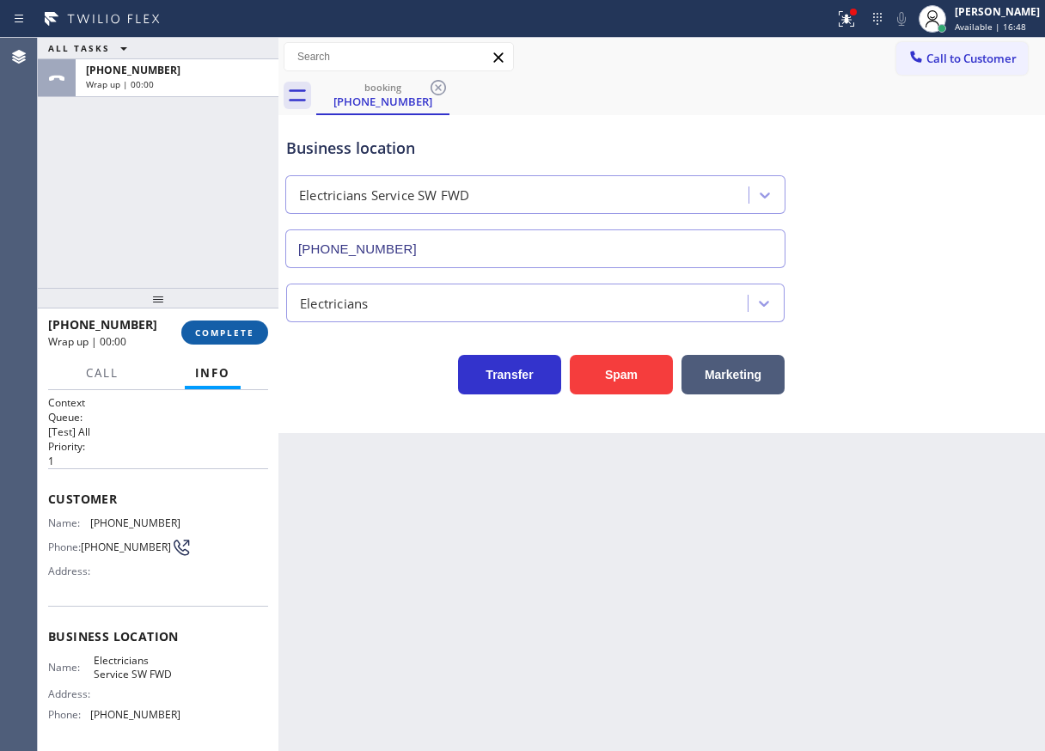
click at [247, 331] on span "COMPLETE" at bounding box center [224, 332] width 59 height 12
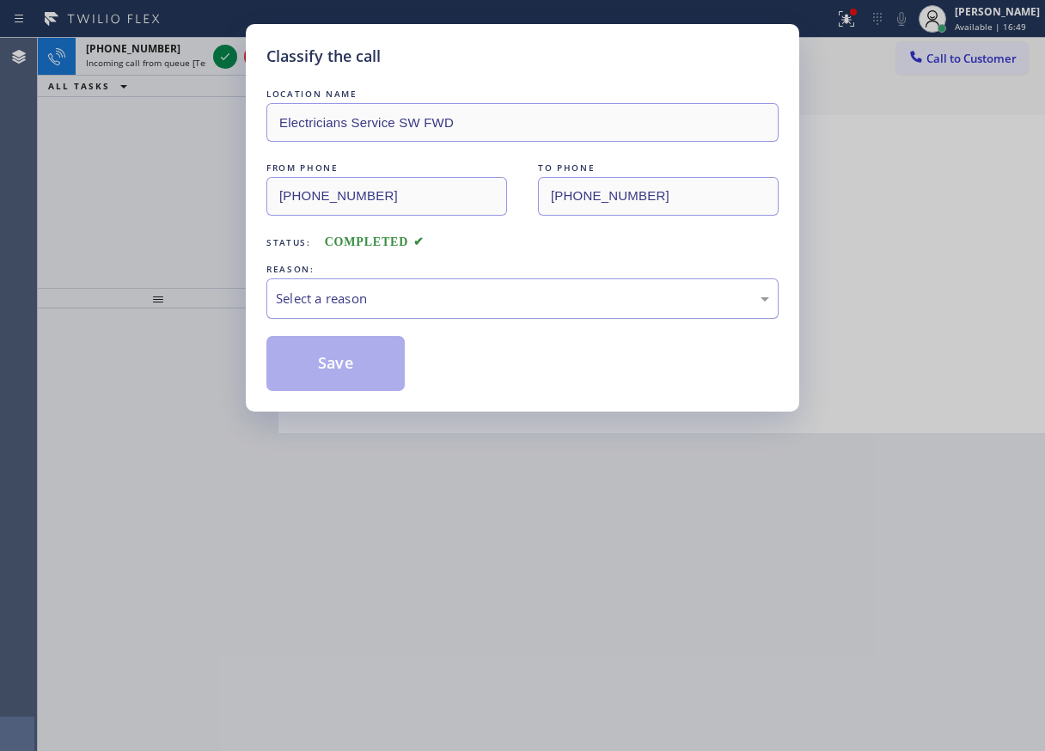
click at [400, 300] on div "Select a reason" at bounding box center [522, 299] width 493 height 20
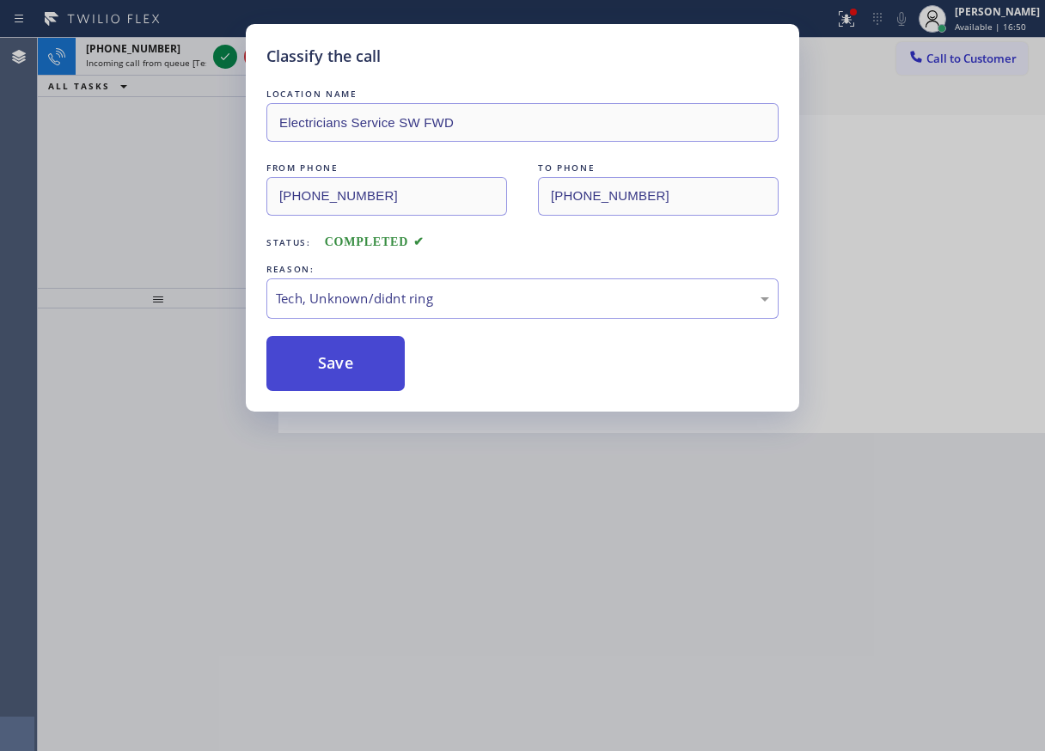
click at [340, 348] on button "Save" at bounding box center [335, 363] width 138 height 55
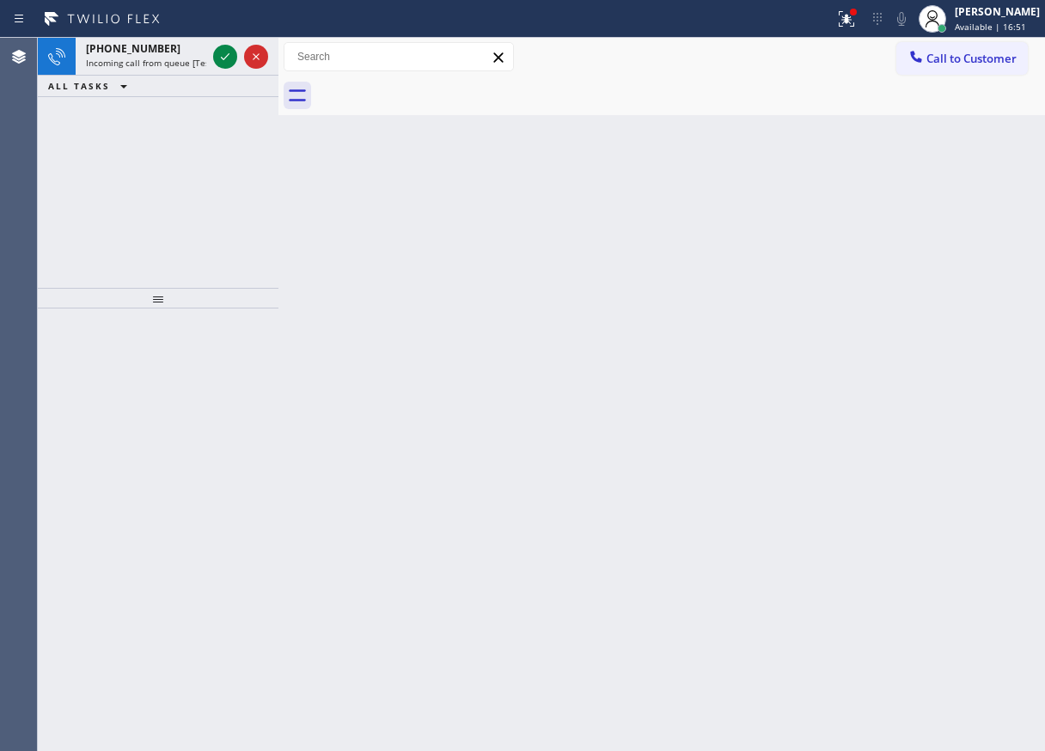
click at [222, 64] on icon at bounding box center [225, 56] width 21 height 21
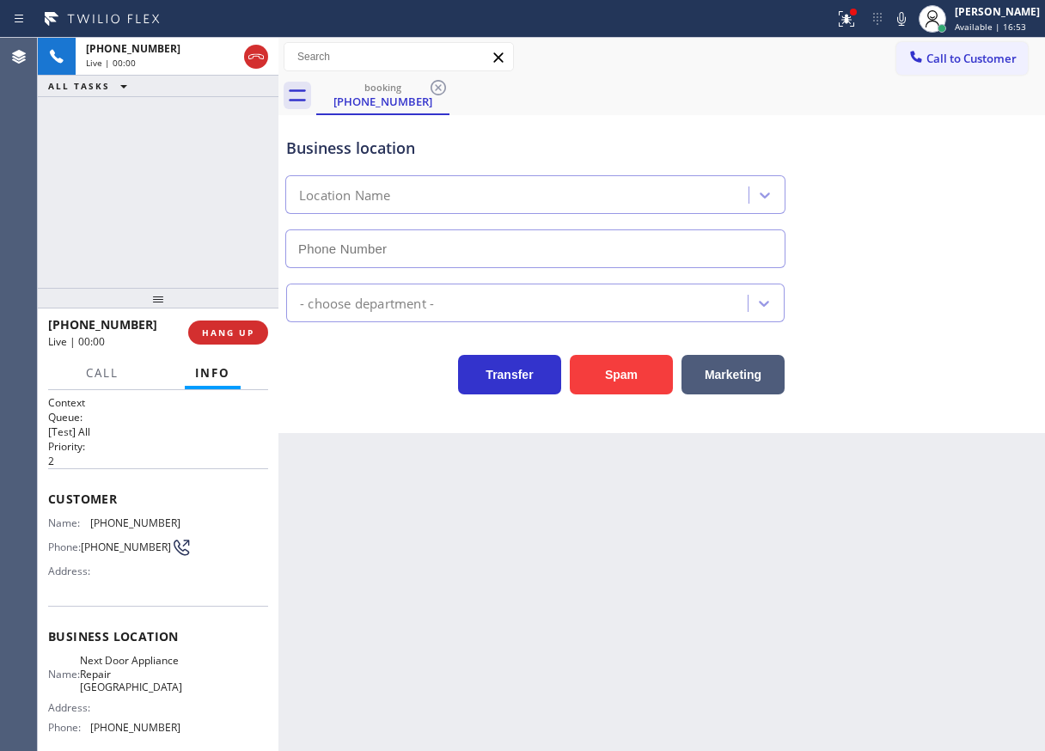
type input "[PHONE_NUMBER]"
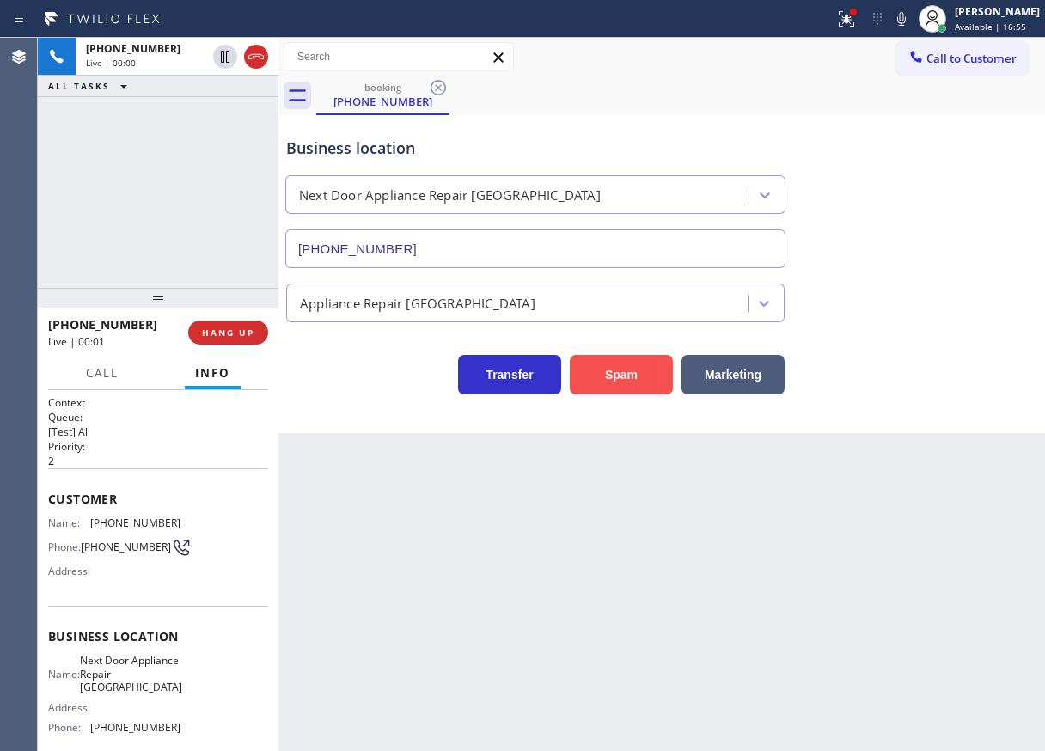
click at [600, 376] on button "Spam" at bounding box center [621, 375] width 103 height 40
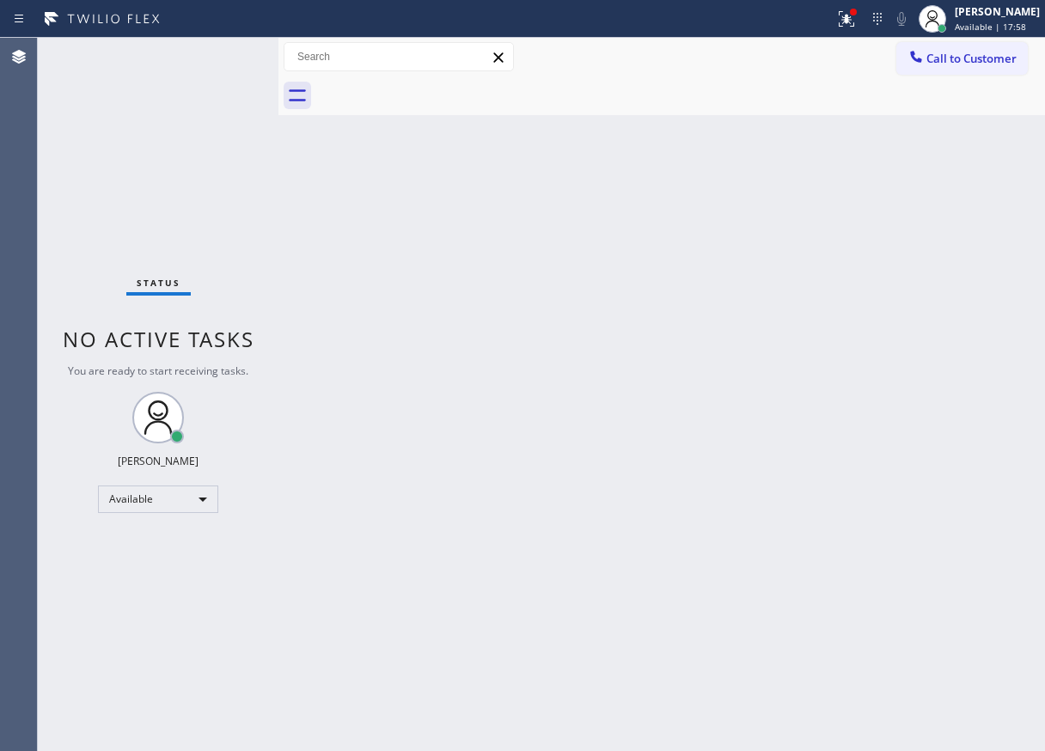
click at [222, 60] on div "Status No active tasks You are ready to start receiving tasks. [PERSON_NAME] Av…" at bounding box center [158, 394] width 241 height 713
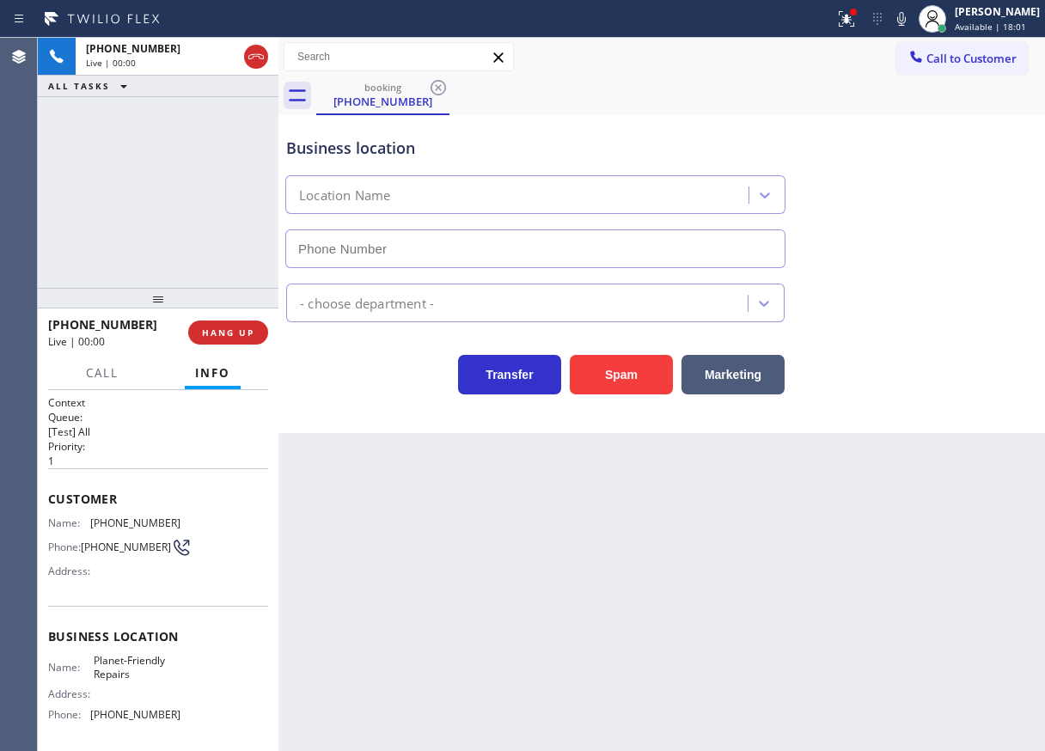
type input "[PHONE_NUMBER]"
click at [911, 9] on icon at bounding box center [901, 19] width 21 height 21
click at [613, 379] on button "Spam" at bounding box center [621, 375] width 103 height 40
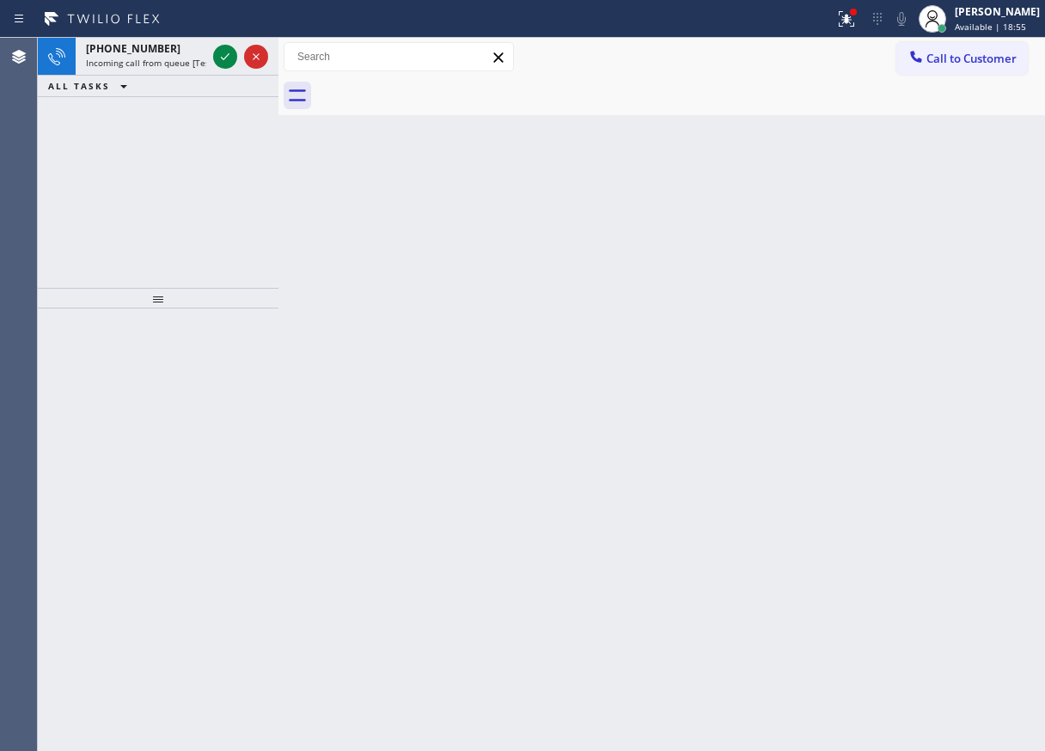
click at [224, 57] on icon at bounding box center [225, 56] width 21 height 21
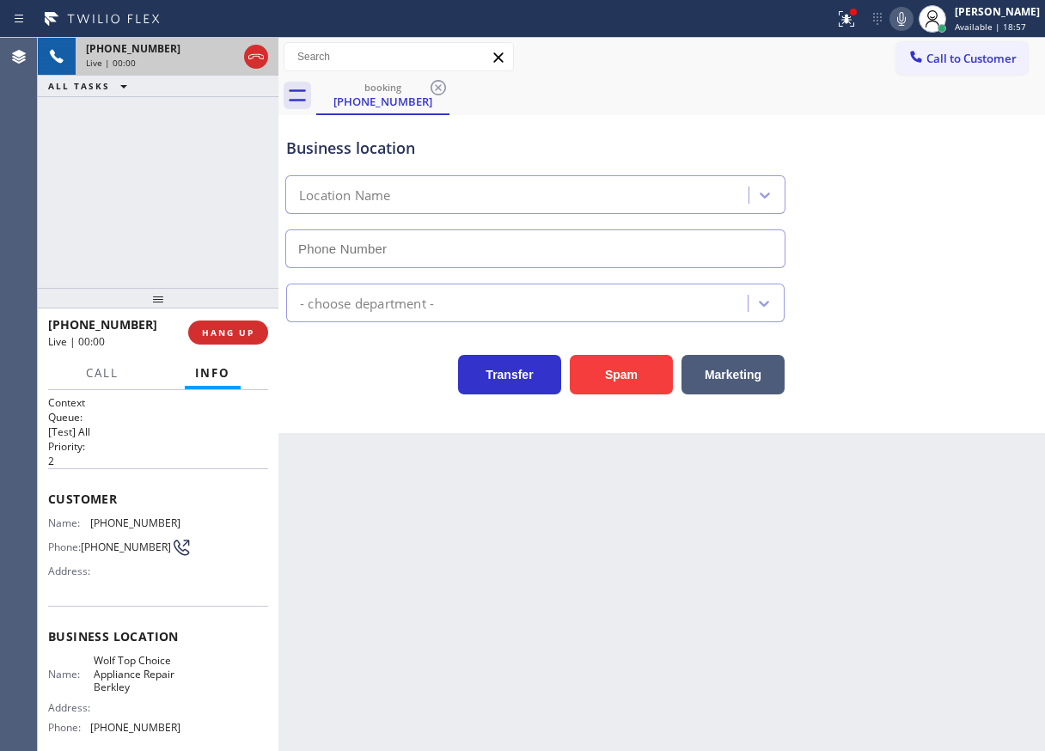
type input "[PHONE_NUMBER]"
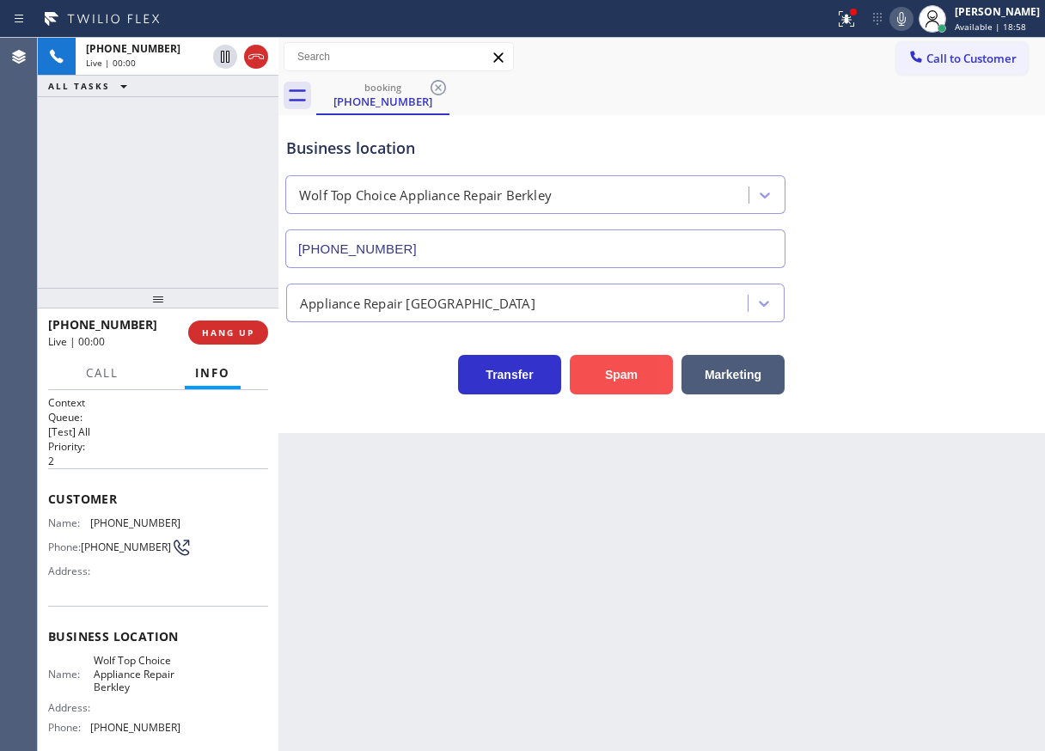
click at [570, 369] on button "Spam" at bounding box center [621, 375] width 103 height 40
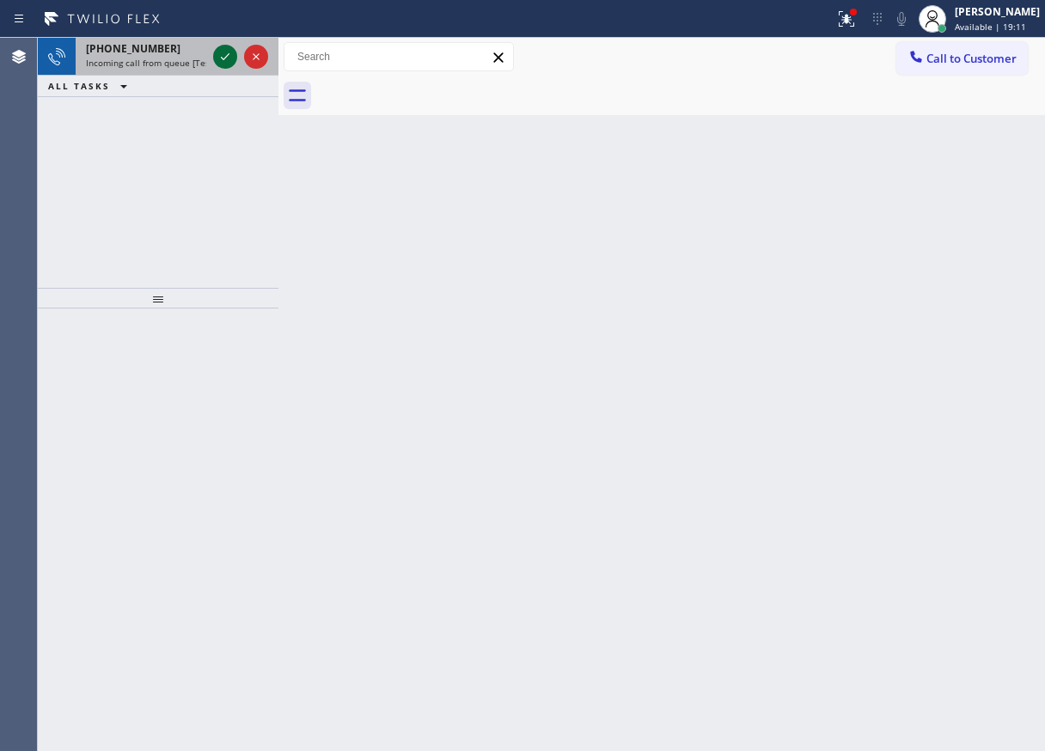
click at [221, 58] on icon at bounding box center [225, 56] width 21 height 21
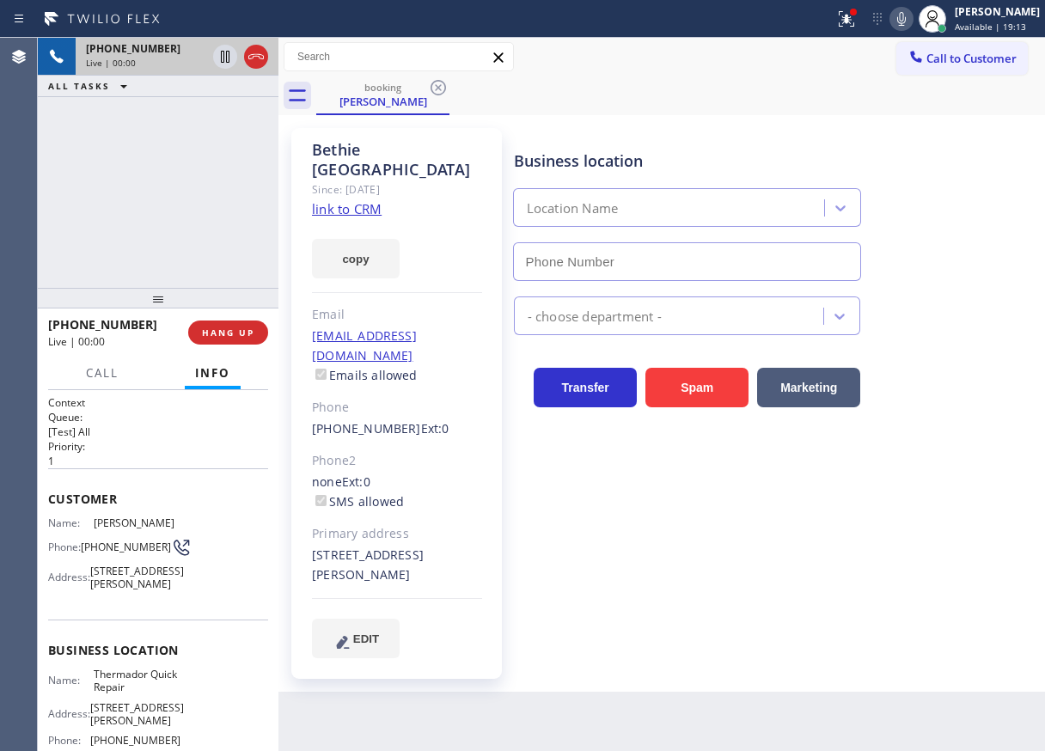
type input "[PHONE_NUMBER]"
click at [372, 200] on link "link to CRM" at bounding box center [347, 208] width 70 height 17
click at [356, 200] on link "link to CRM" at bounding box center [347, 208] width 70 height 17
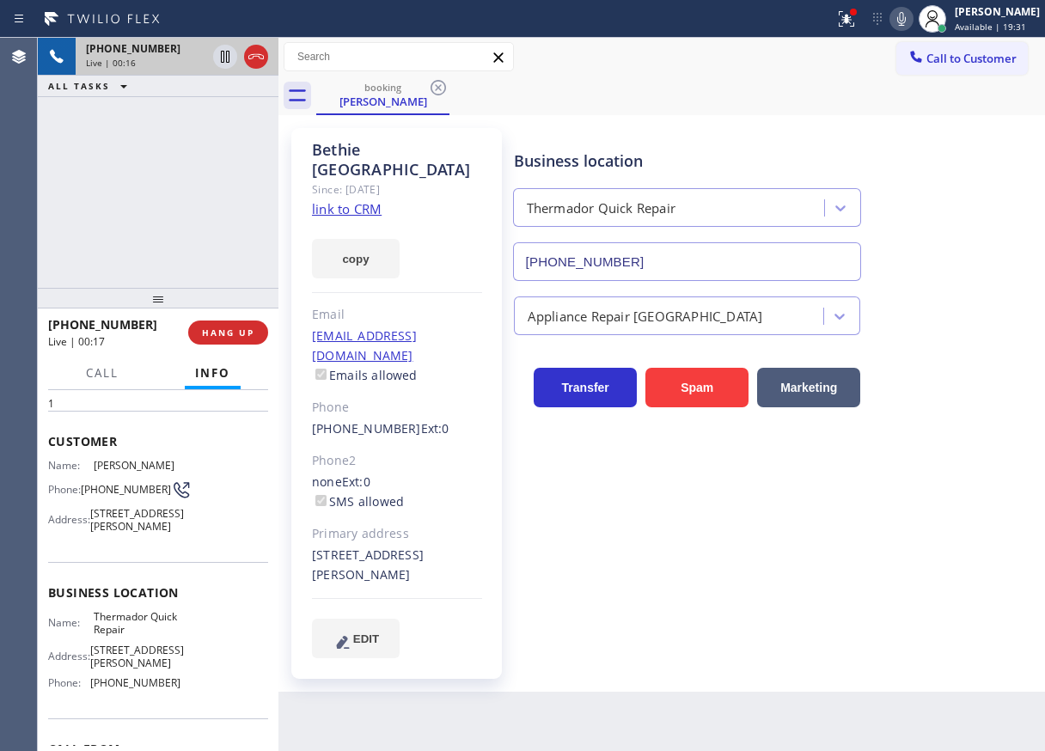
scroll to position [86, 0]
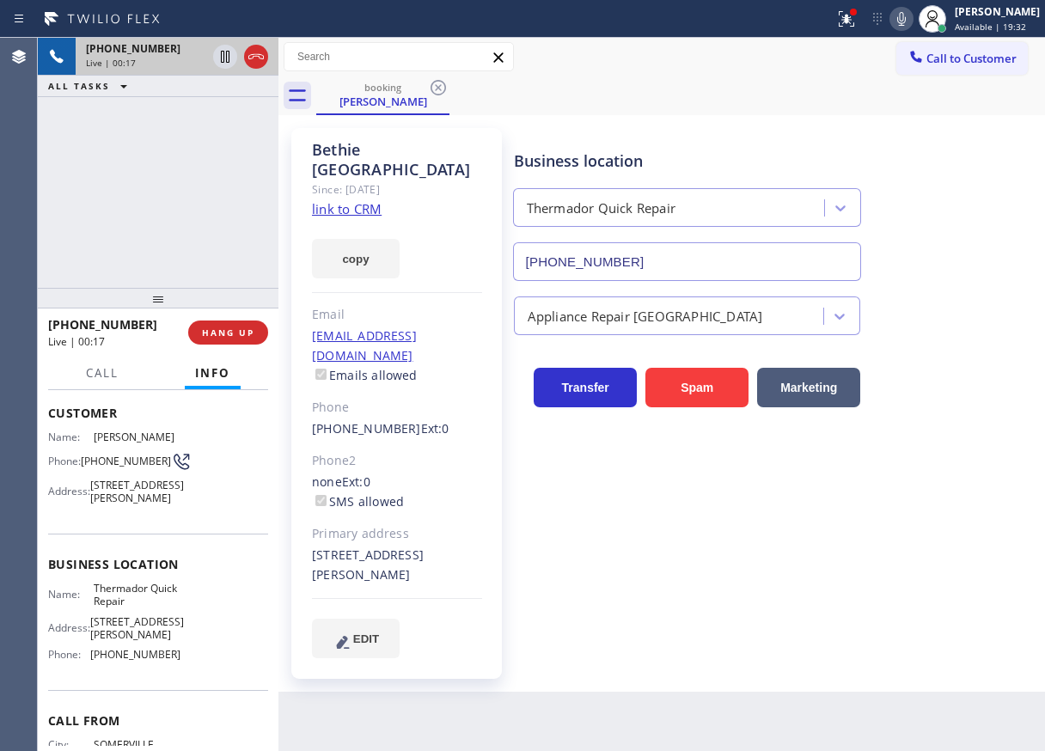
click at [133, 608] on span "Thermador Quick Repair" at bounding box center [137, 595] width 86 height 27
copy span "Thermador Quick Repair"
click at [655, 270] on input "[PHONE_NUMBER]" at bounding box center [687, 261] width 349 height 39
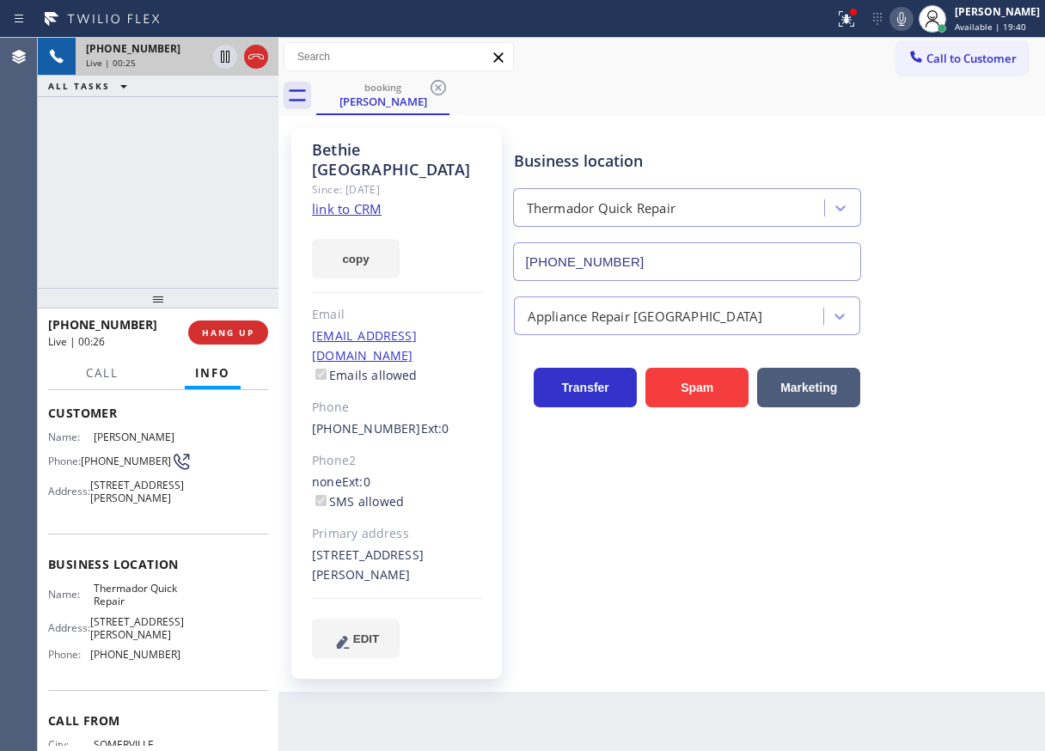
click at [655, 270] on input "[PHONE_NUMBER]" at bounding box center [687, 261] width 349 height 39
click at [911, 24] on icon at bounding box center [901, 19] width 21 height 21
click at [221, 54] on icon at bounding box center [225, 57] width 9 height 12
click at [911, 23] on icon at bounding box center [901, 19] width 21 height 21
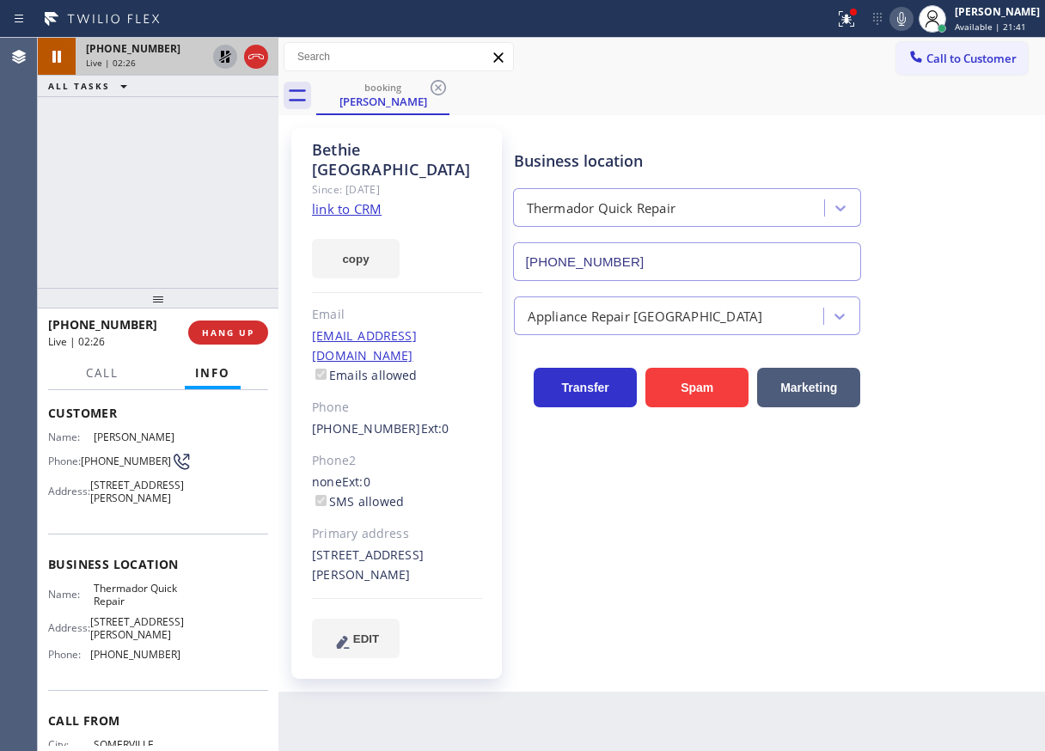
click at [226, 55] on icon at bounding box center [225, 56] width 21 height 21
click at [241, 326] on span "HANG UP" at bounding box center [228, 332] width 52 height 12
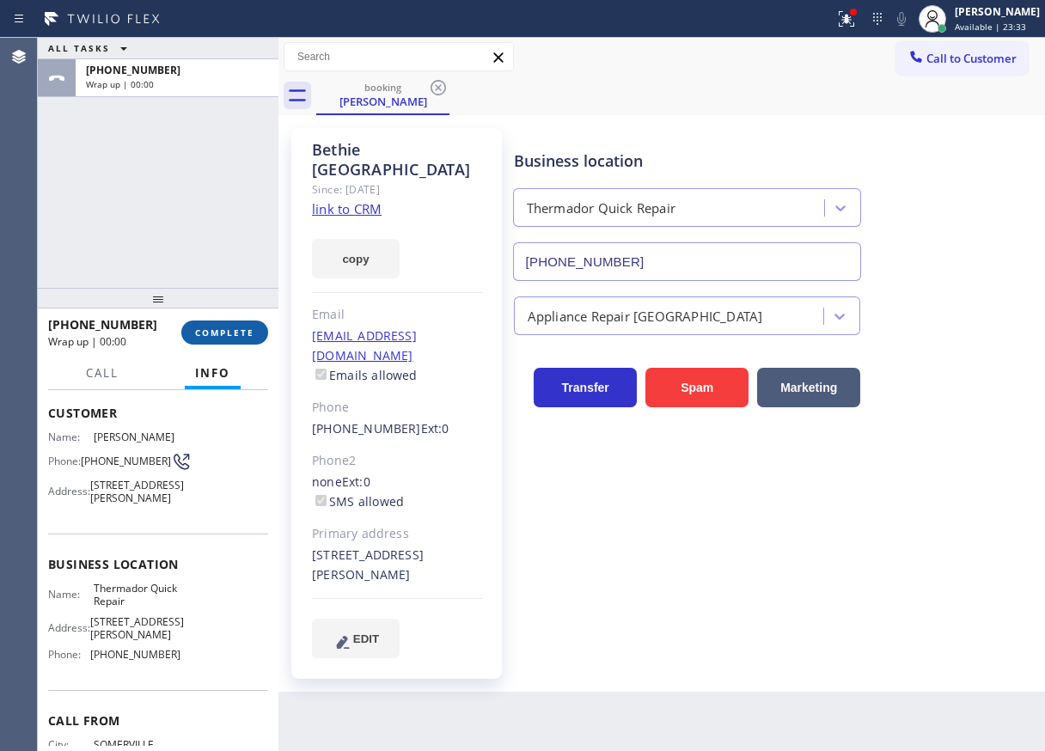
click at [227, 335] on span "COMPLETE" at bounding box center [224, 332] width 59 height 12
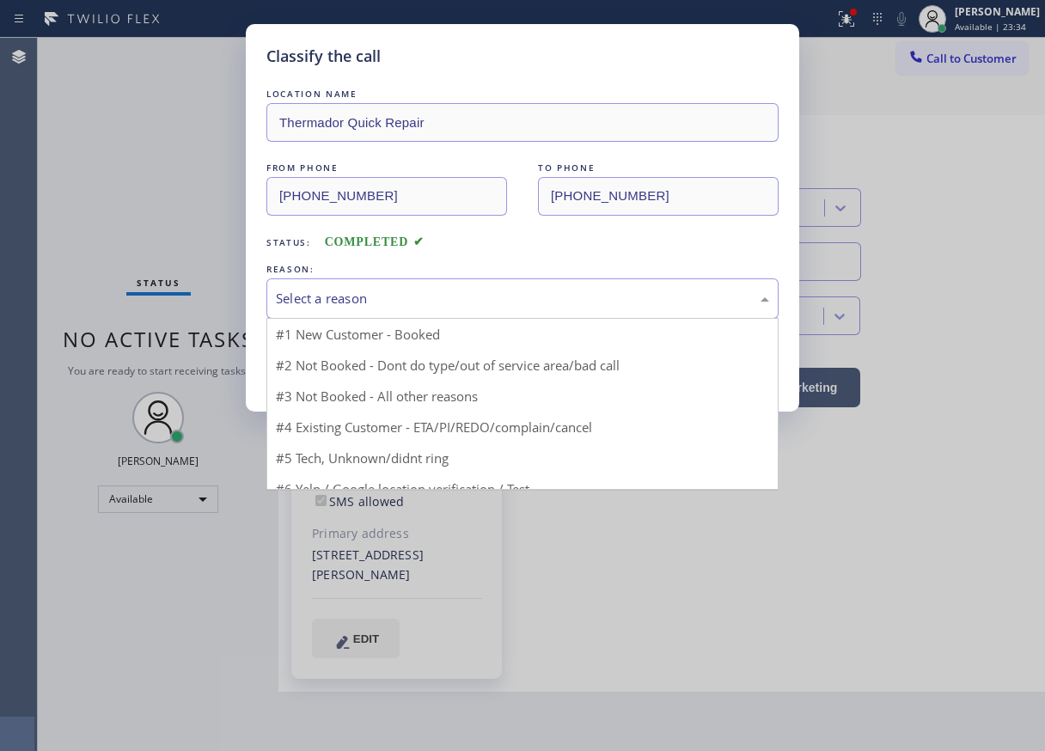
click at [339, 307] on div "Select a reason" at bounding box center [522, 299] width 493 height 20
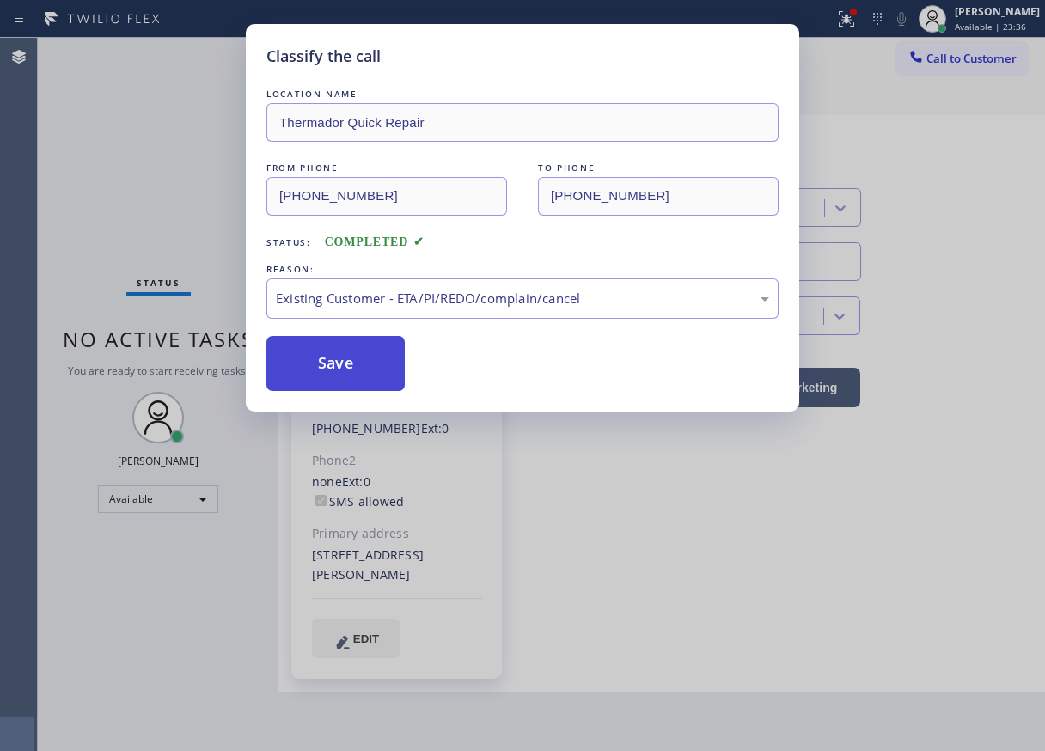
click at [346, 375] on button "Save" at bounding box center [335, 363] width 138 height 55
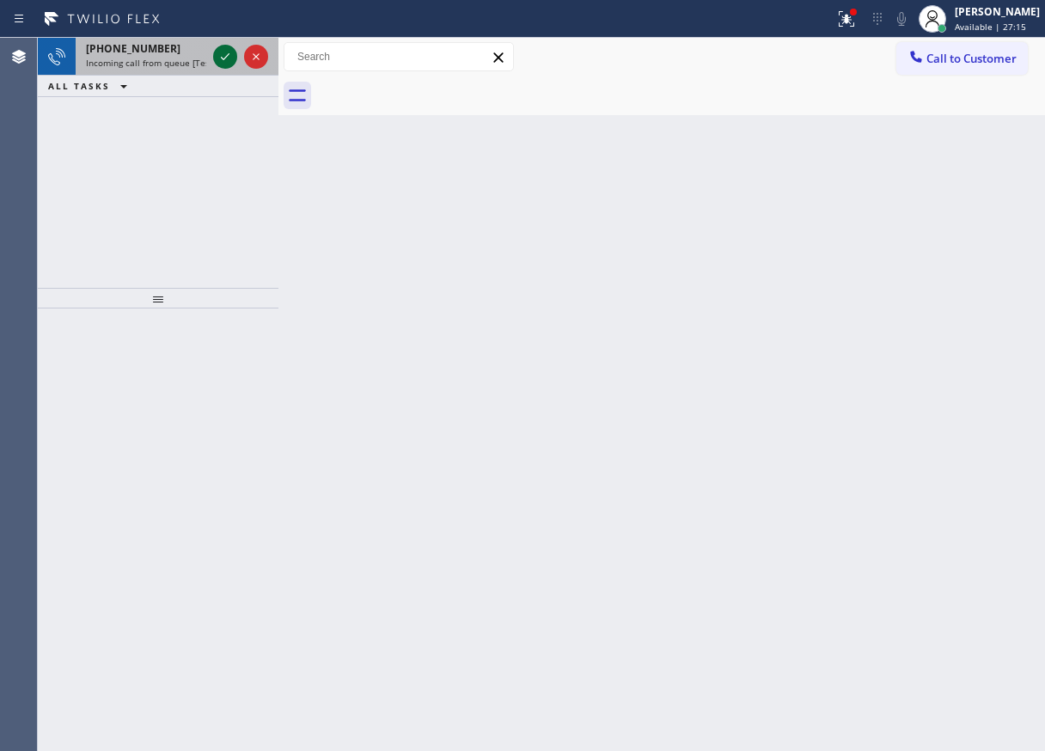
click at [222, 61] on icon at bounding box center [225, 56] width 21 height 21
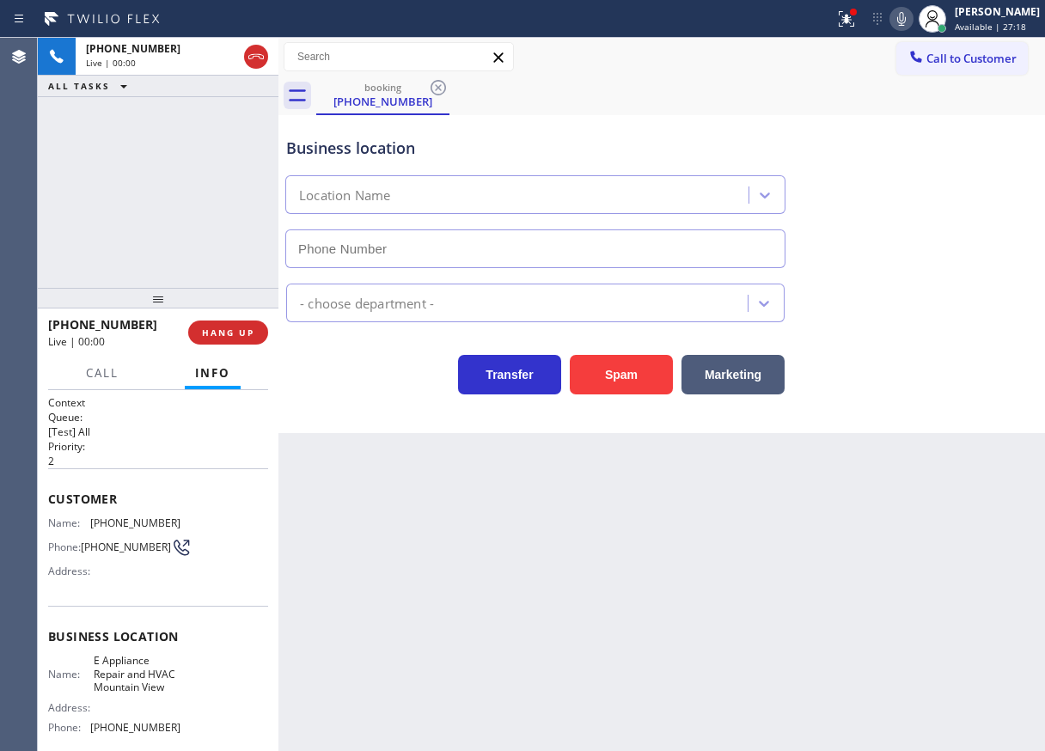
type input "[PHONE_NUMBER]"
click at [905, 15] on icon at bounding box center [901, 19] width 9 height 14
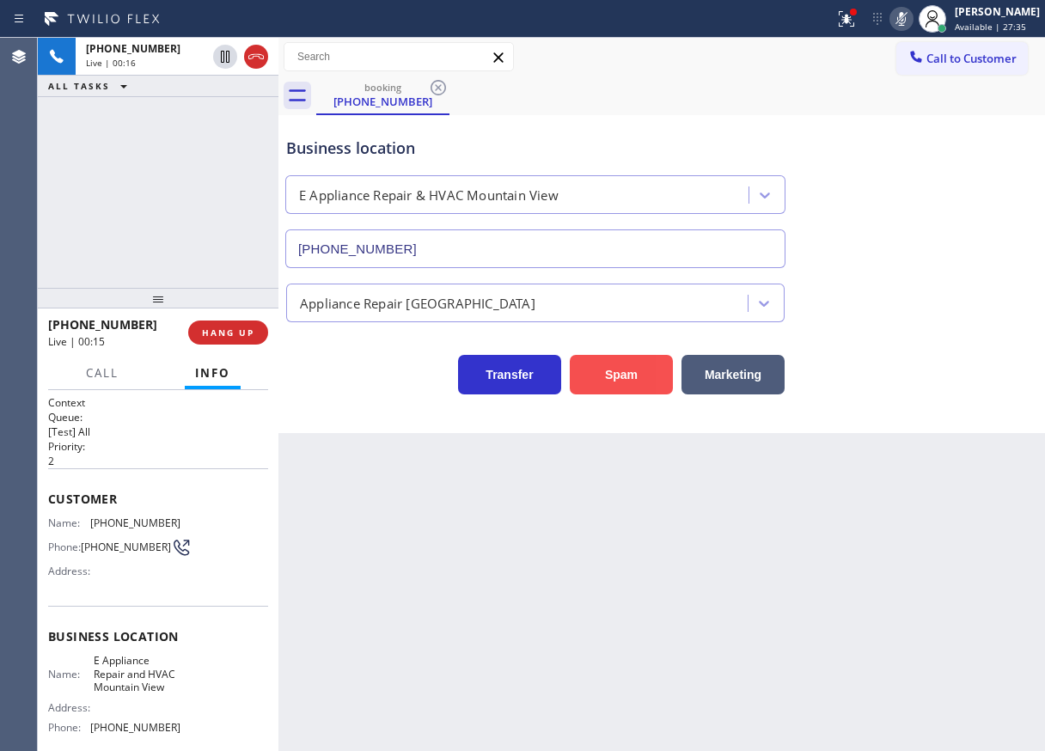
click at [649, 363] on button "Spam" at bounding box center [621, 375] width 103 height 40
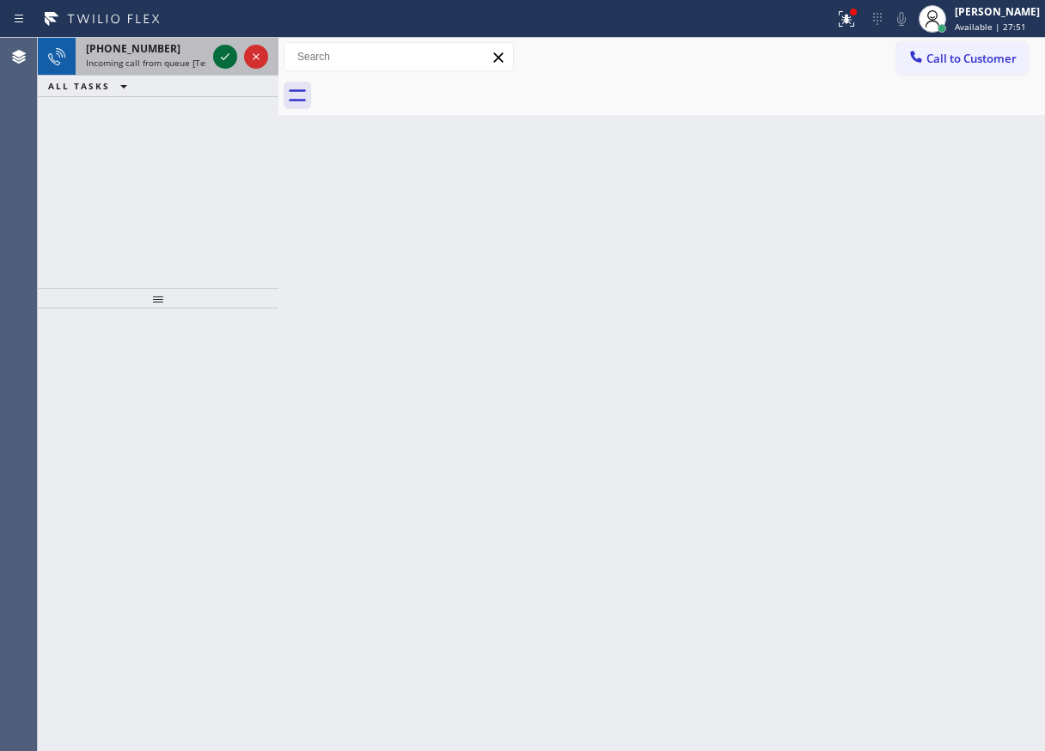
click at [227, 52] on icon at bounding box center [225, 56] width 21 height 21
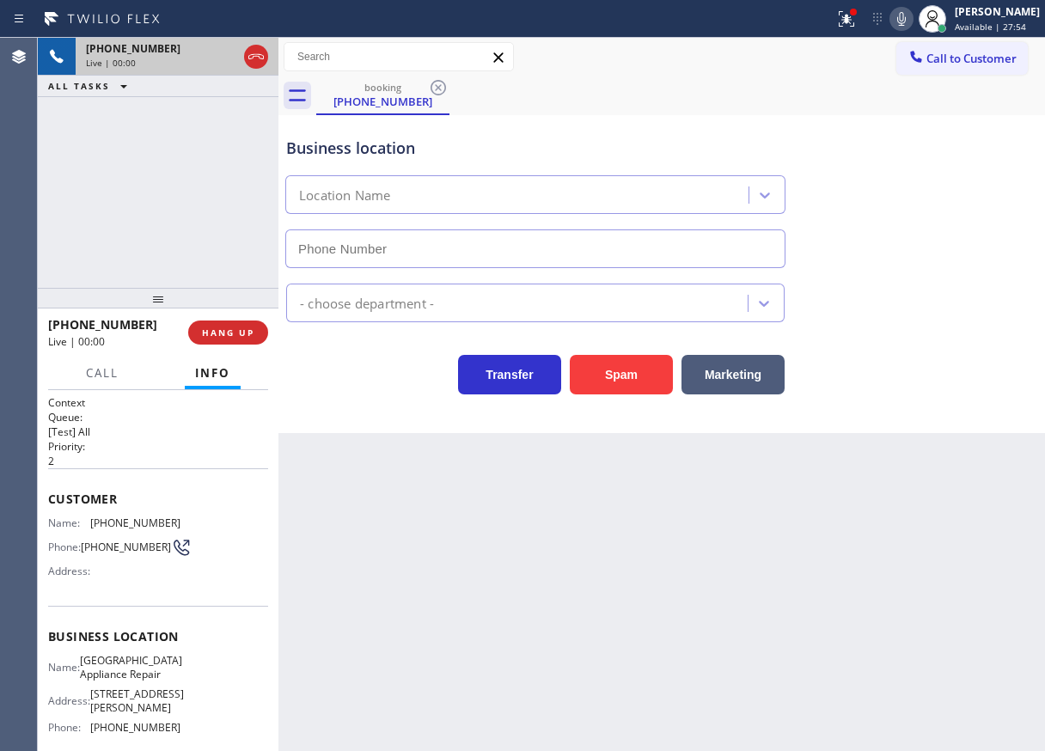
type input "[PHONE_NUMBER]"
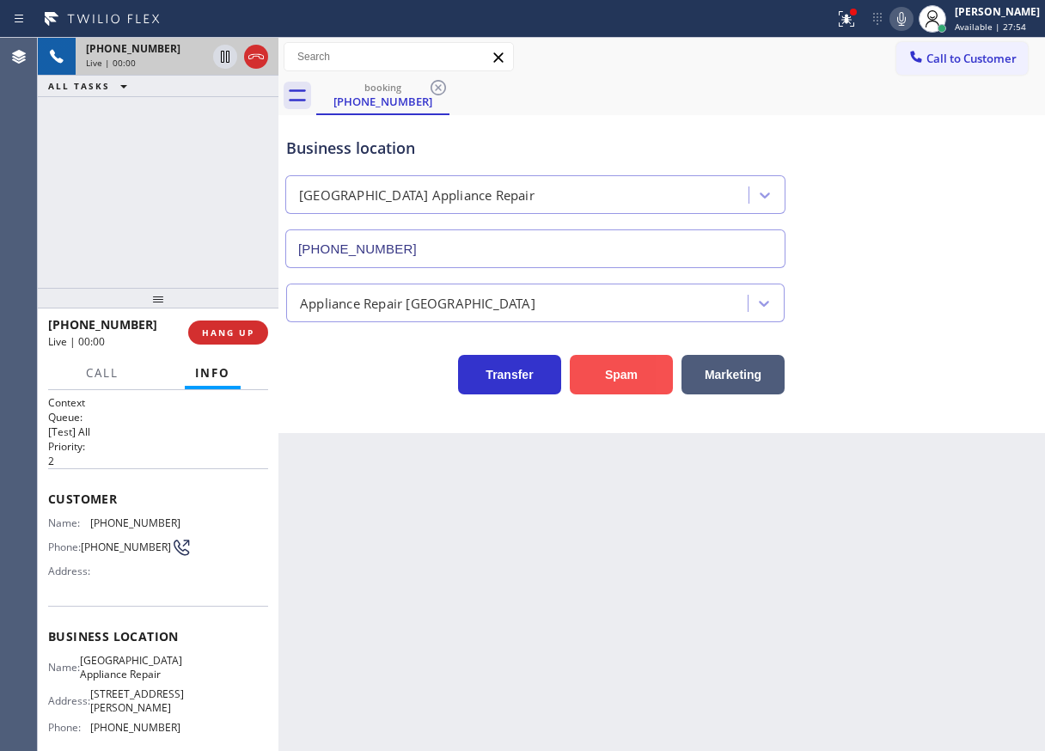
click at [614, 373] on button "Spam" at bounding box center [621, 375] width 103 height 40
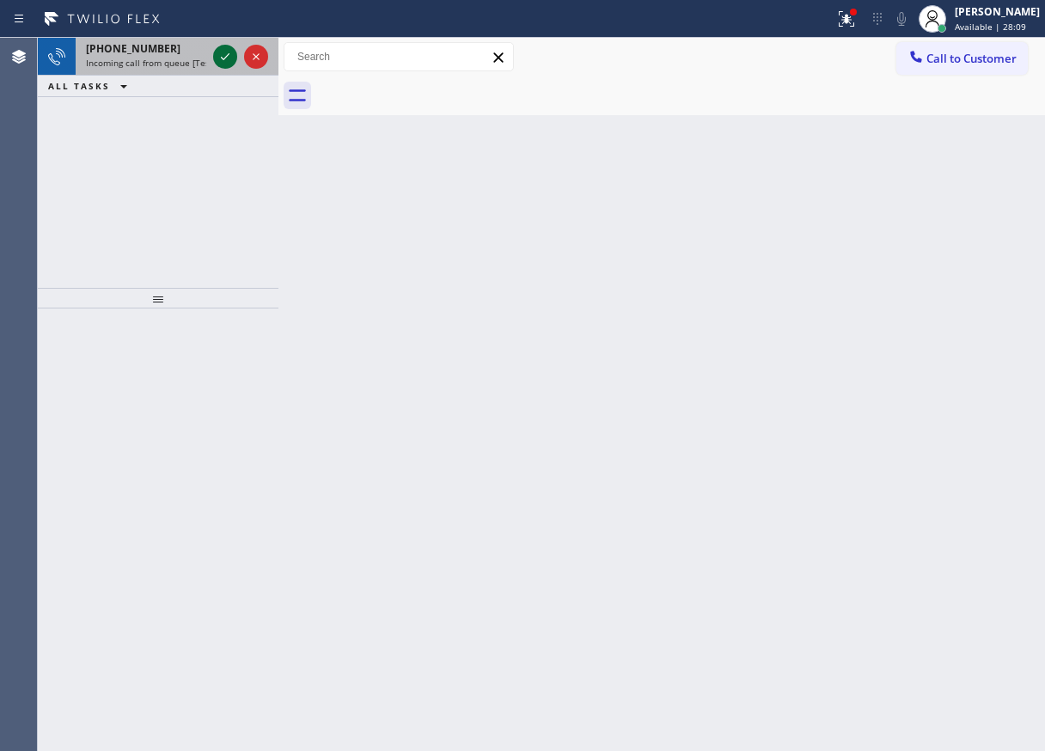
click at [223, 52] on icon at bounding box center [225, 56] width 21 height 21
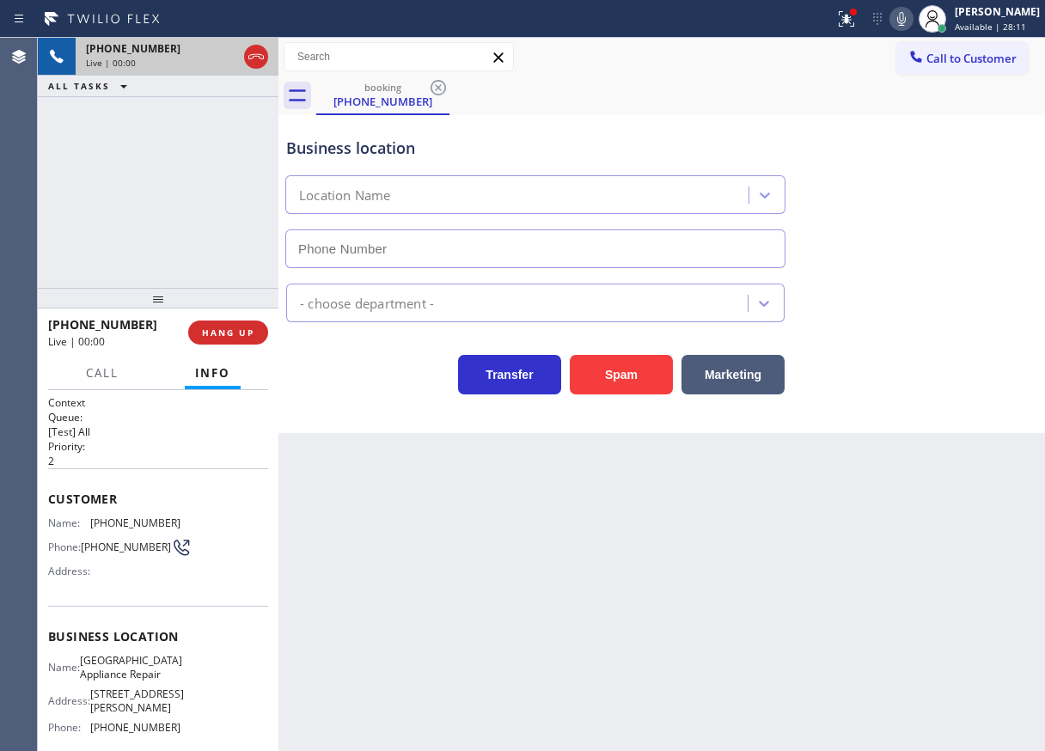
type input "[PHONE_NUMBER]"
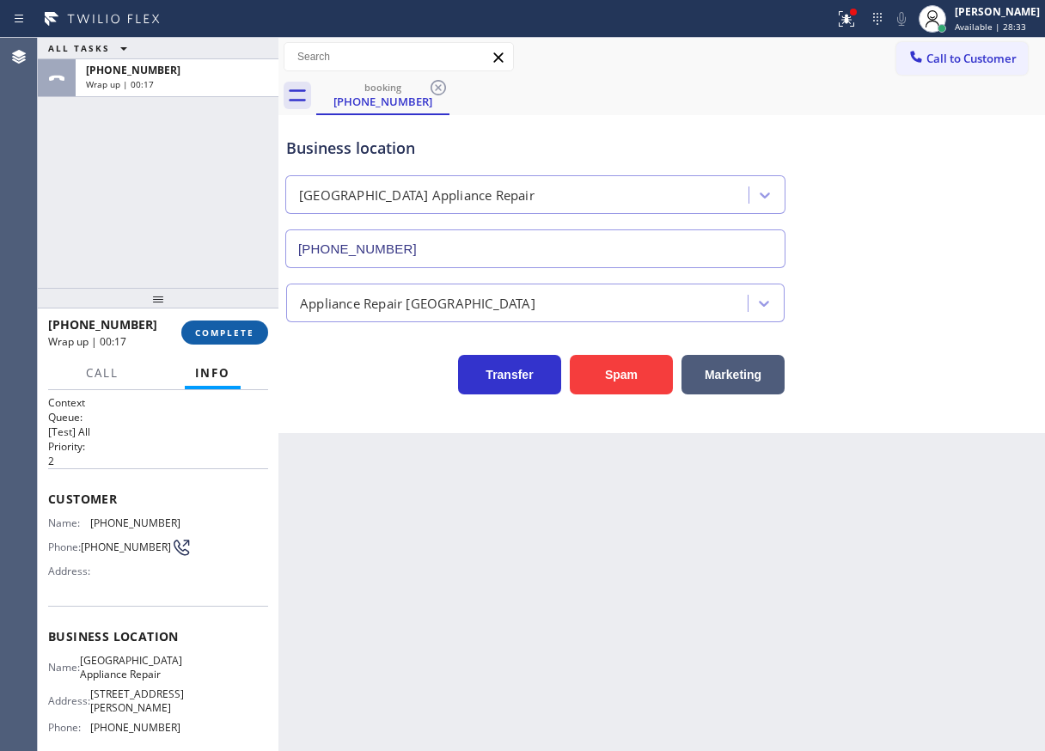
click at [244, 321] on button "COMPLETE" at bounding box center [224, 332] width 87 height 24
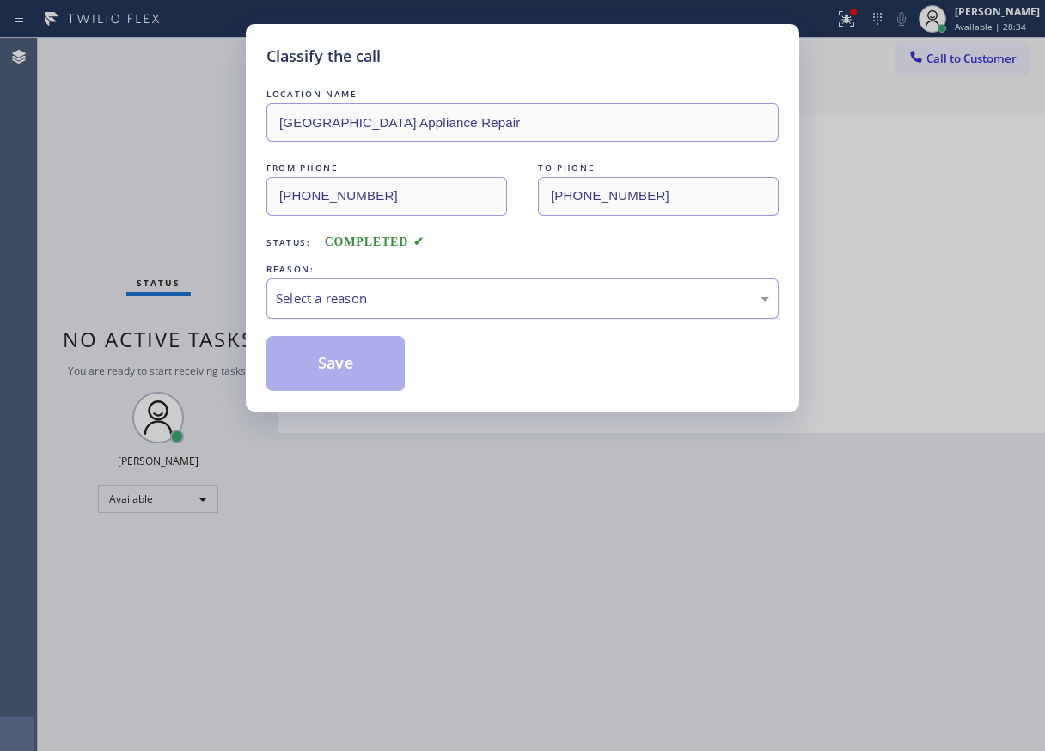
click at [378, 306] on div "Select a reason" at bounding box center [522, 299] width 493 height 20
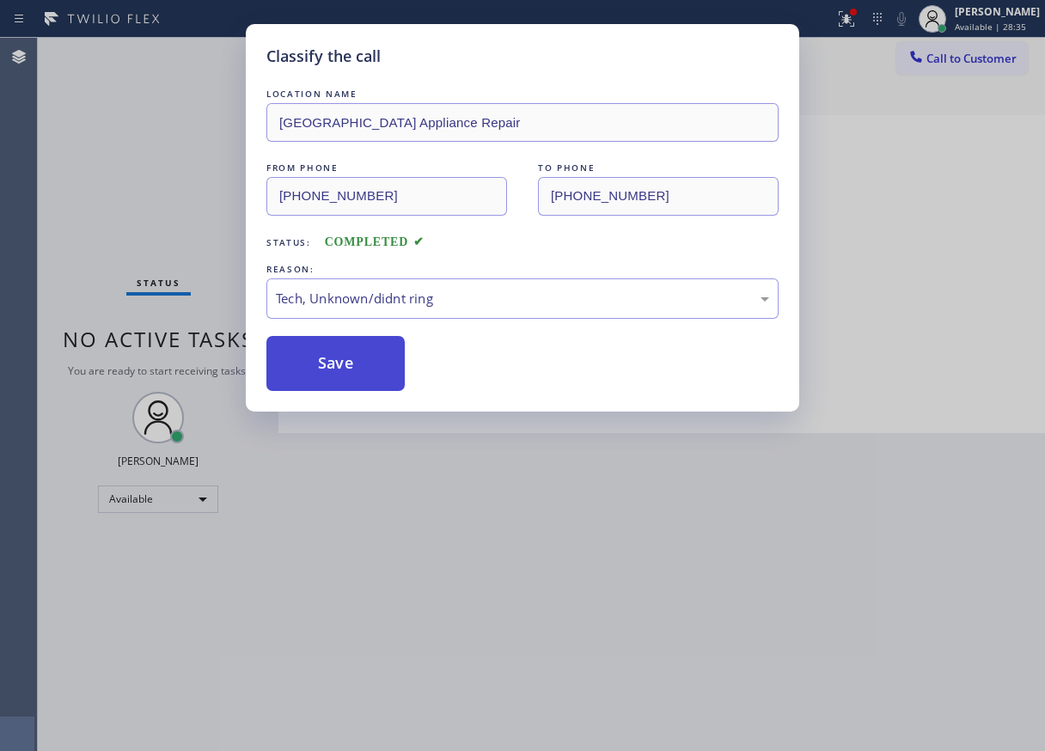
click at [342, 356] on button "Save" at bounding box center [335, 363] width 138 height 55
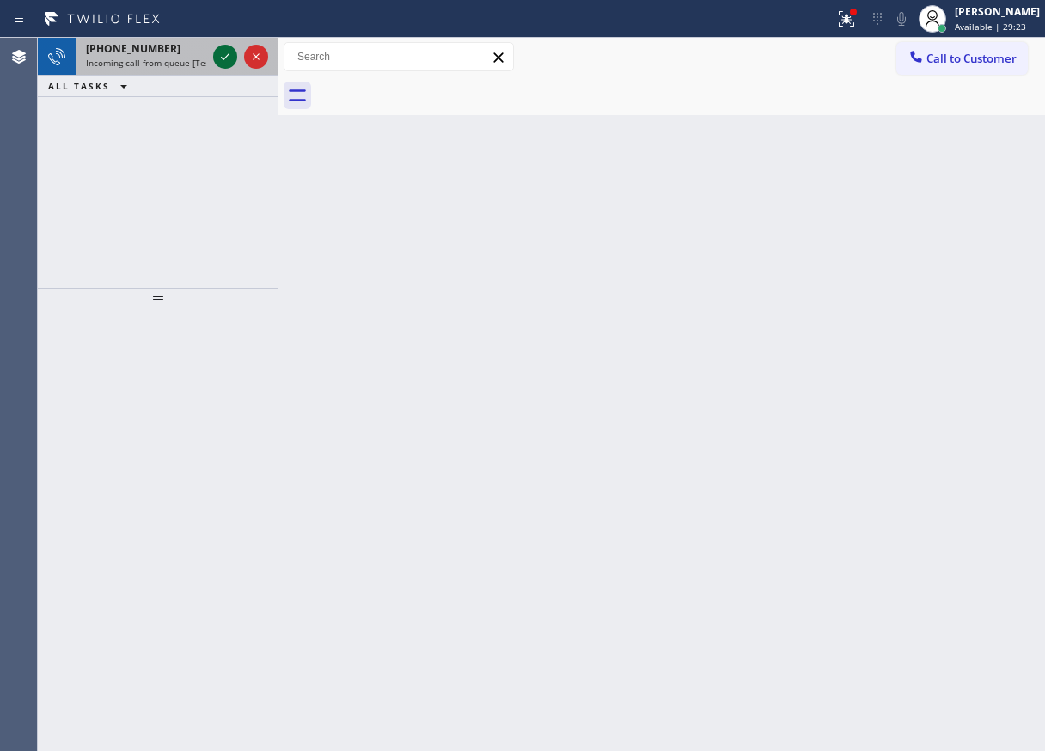
click at [225, 56] on icon at bounding box center [225, 56] width 21 height 21
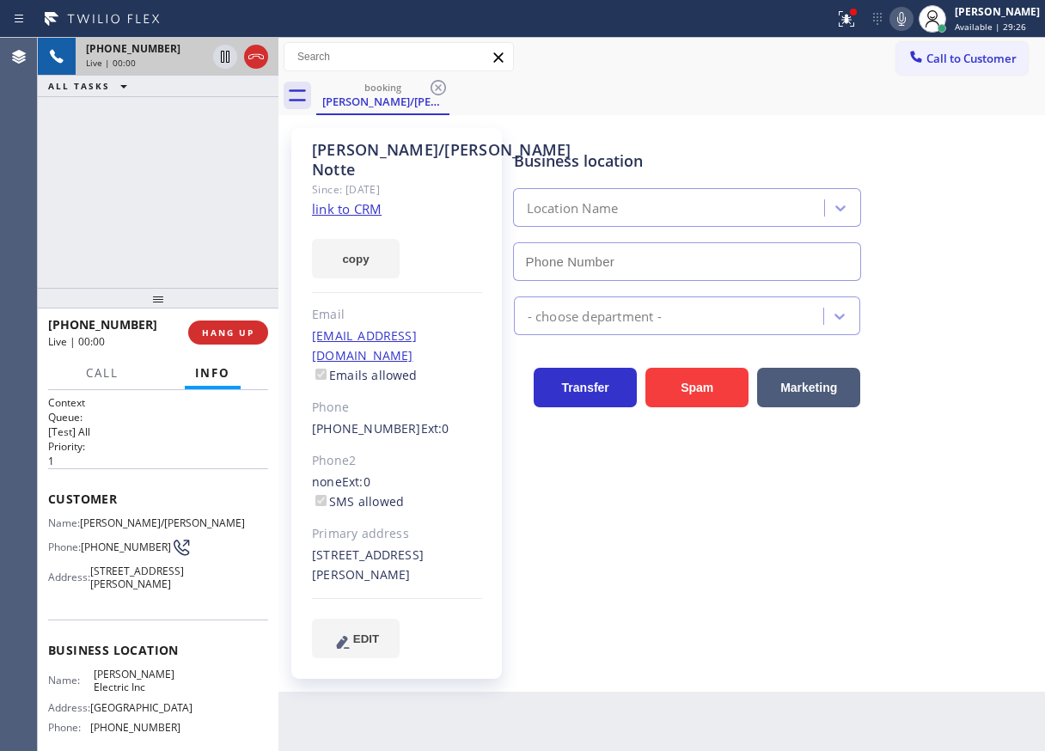
type input "[PHONE_NUMBER]"
click at [347, 200] on link "link to CRM" at bounding box center [347, 208] width 70 height 17
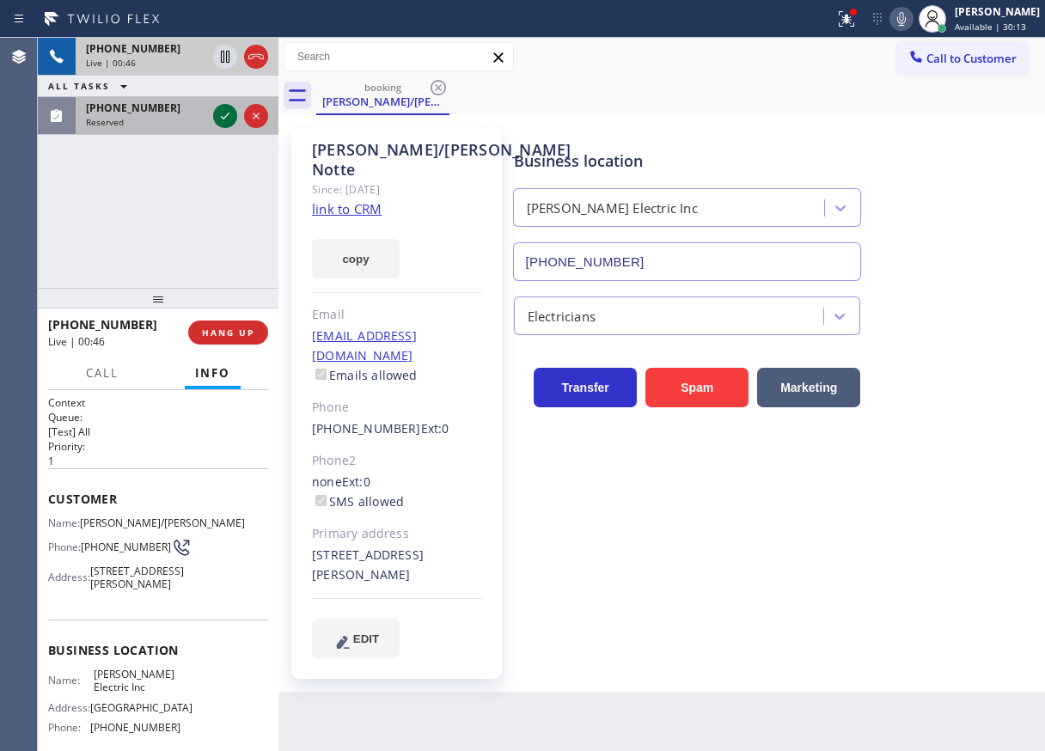
click at [222, 106] on icon at bounding box center [225, 116] width 21 height 21
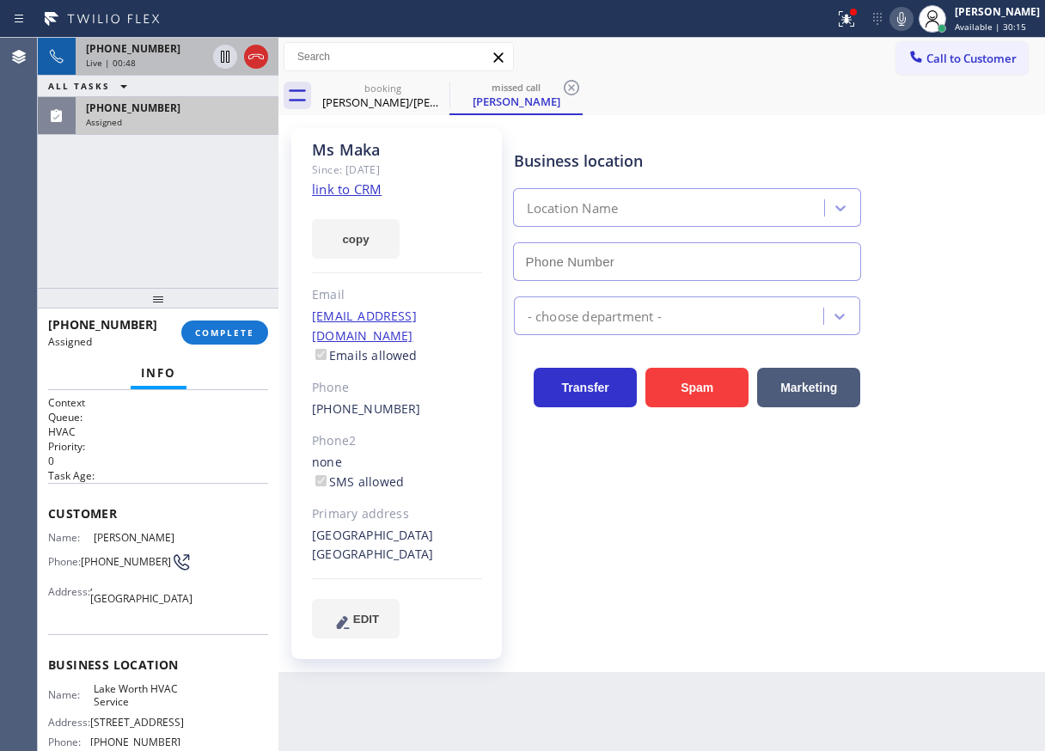
type input "[PHONE_NUMBER]"
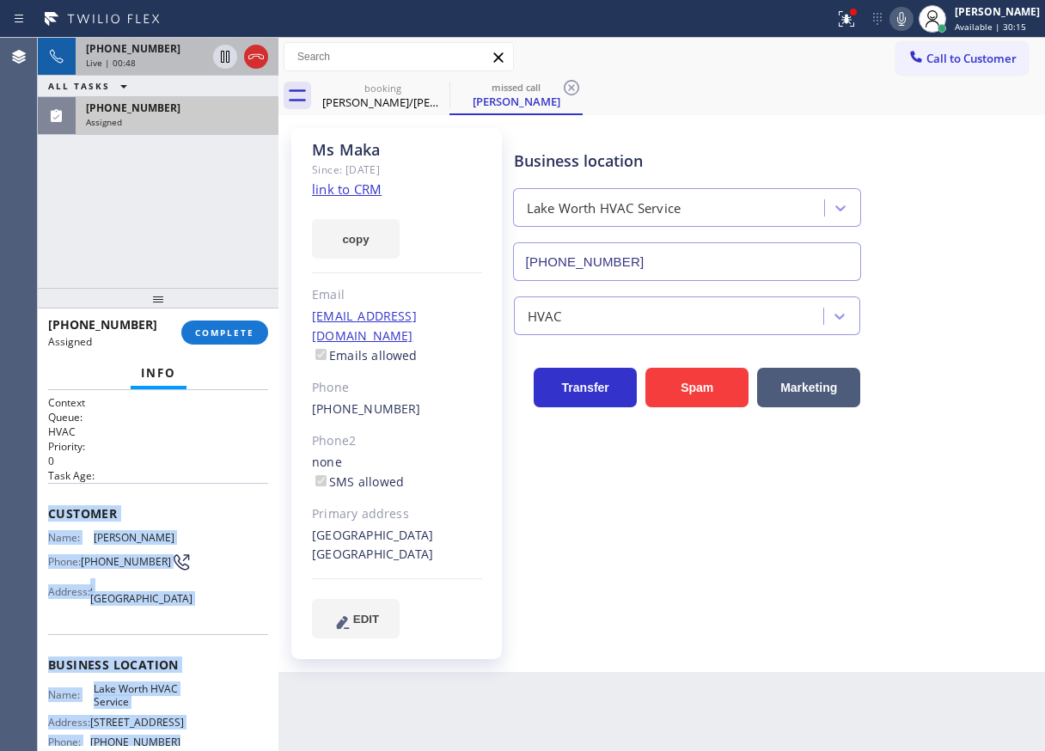
scroll to position [168, 0]
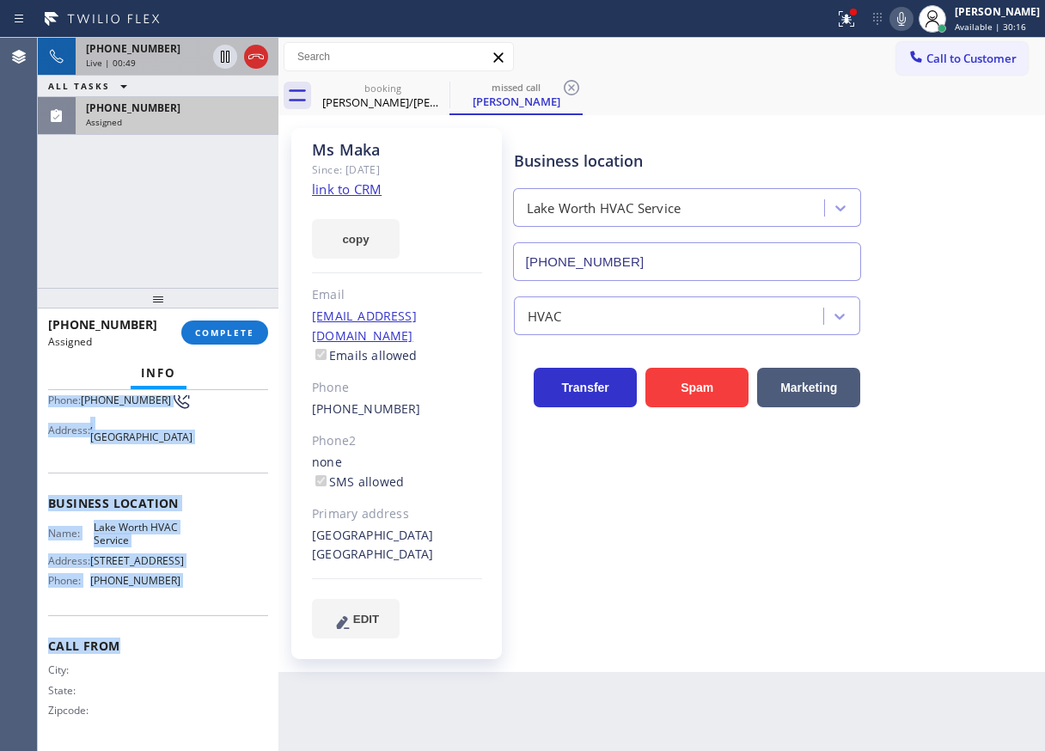
drag, startPoint x: 49, startPoint y: 513, endPoint x: 260, endPoint y: 606, distance: 231.1
click at [262, 622] on div "Context Queue: HVAC Priority: 0 Task Age: Customer Name: [PERSON_NAME] Phone: […" at bounding box center [158, 570] width 220 height 350
copy div "Customer Name: [PERSON_NAME] Phone: [PHONE_NUMBER] Address: [GEOGRAPHIC_DATA] B…"
click at [246, 322] on button "COMPLETE" at bounding box center [224, 332] width 87 height 24
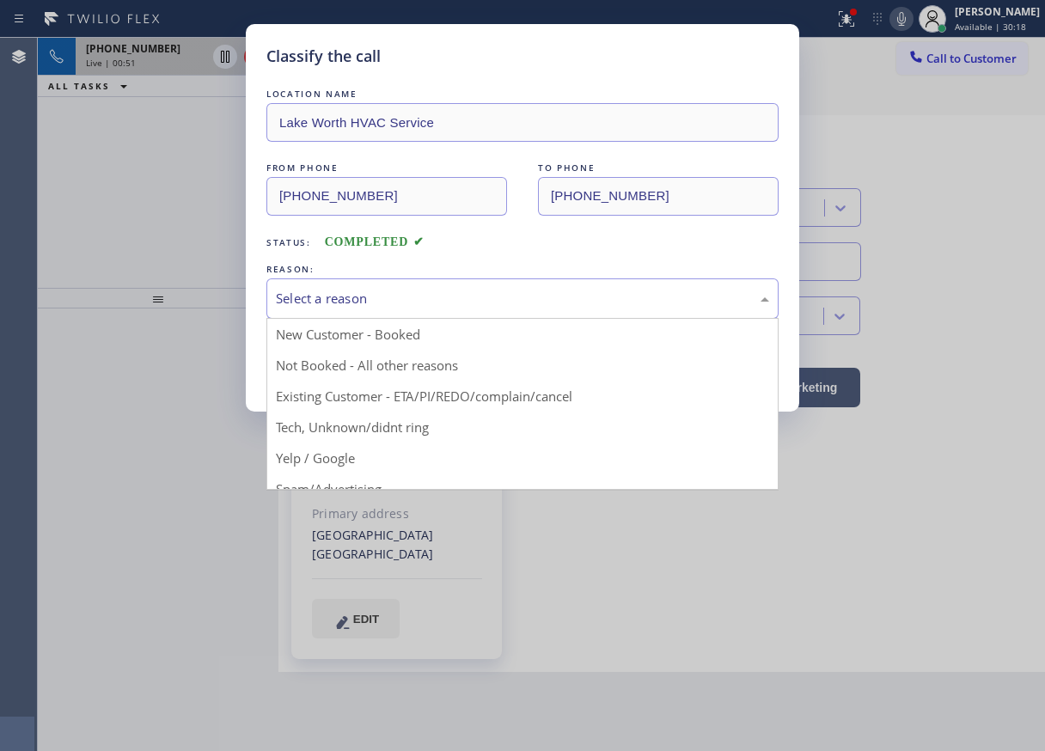
drag, startPoint x: 404, startPoint y: 304, endPoint x: 387, endPoint y: 415, distance: 112.0
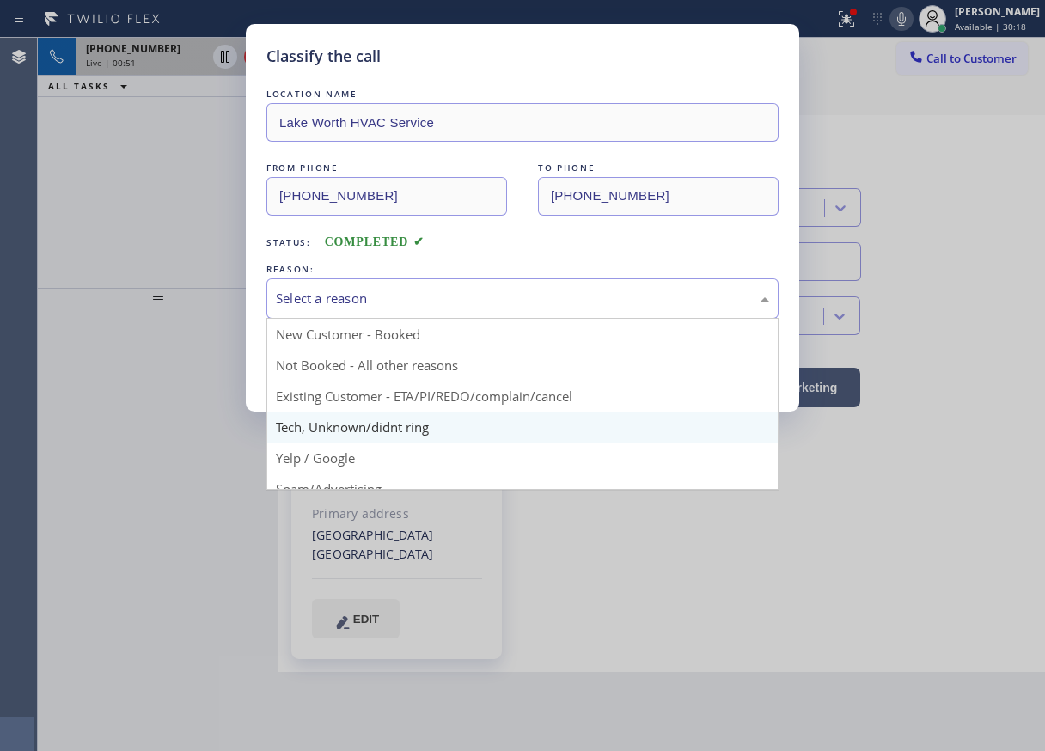
click at [404, 308] on div "Select a reason" at bounding box center [522, 298] width 512 height 40
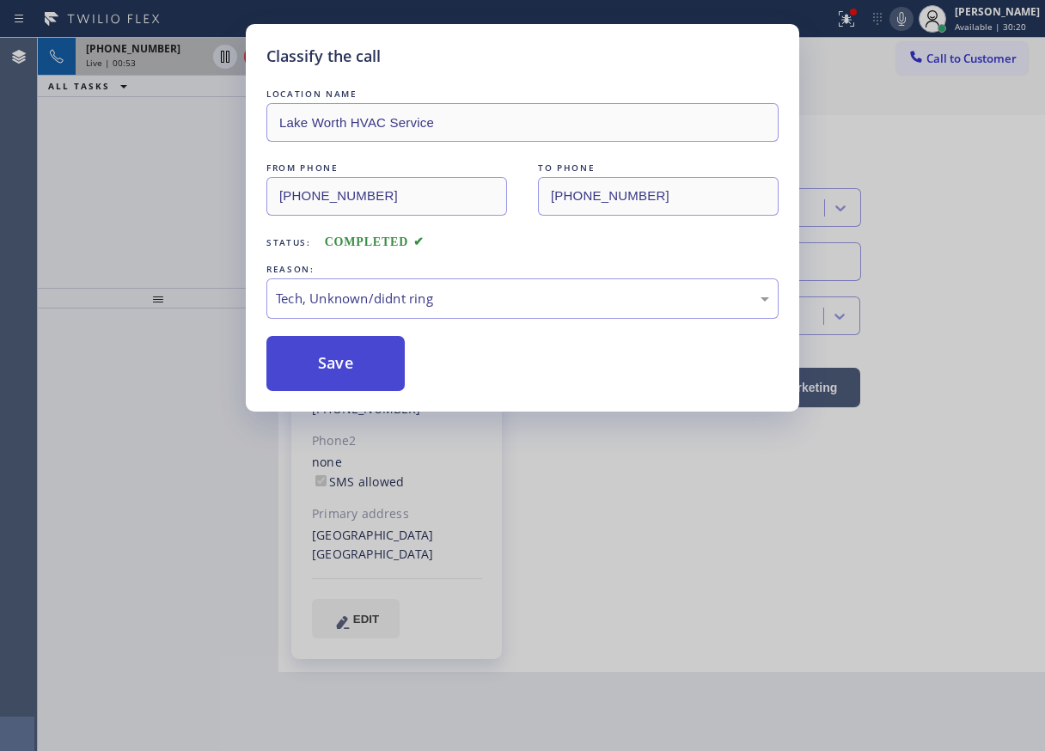
drag, startPoint x: 329, startPoint y: 372, endPoint x: 453, endPoint y: 320, distance: 134.0
click at [332, 372] on button "Save" at bounding box center [335, 363] width 138 height 55
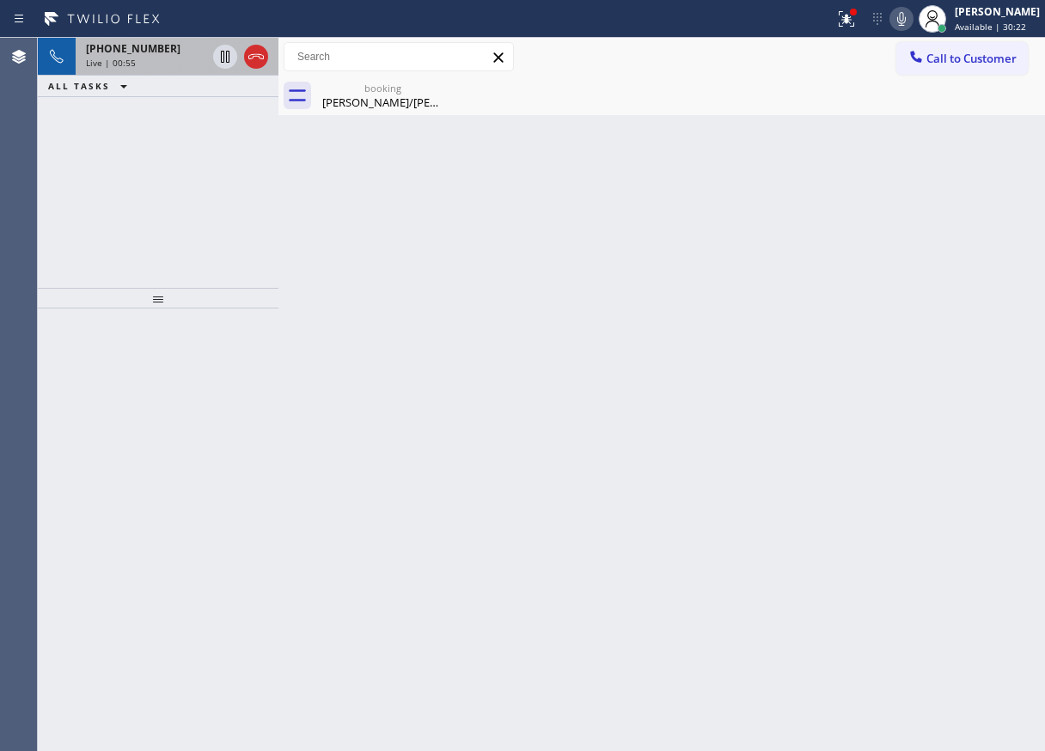
click at [905, 17] on icon at bounding box center [901, 19] width 9 height 14
click at [218, 57] on icon at bounding box center [225, 56] width 21 height 21
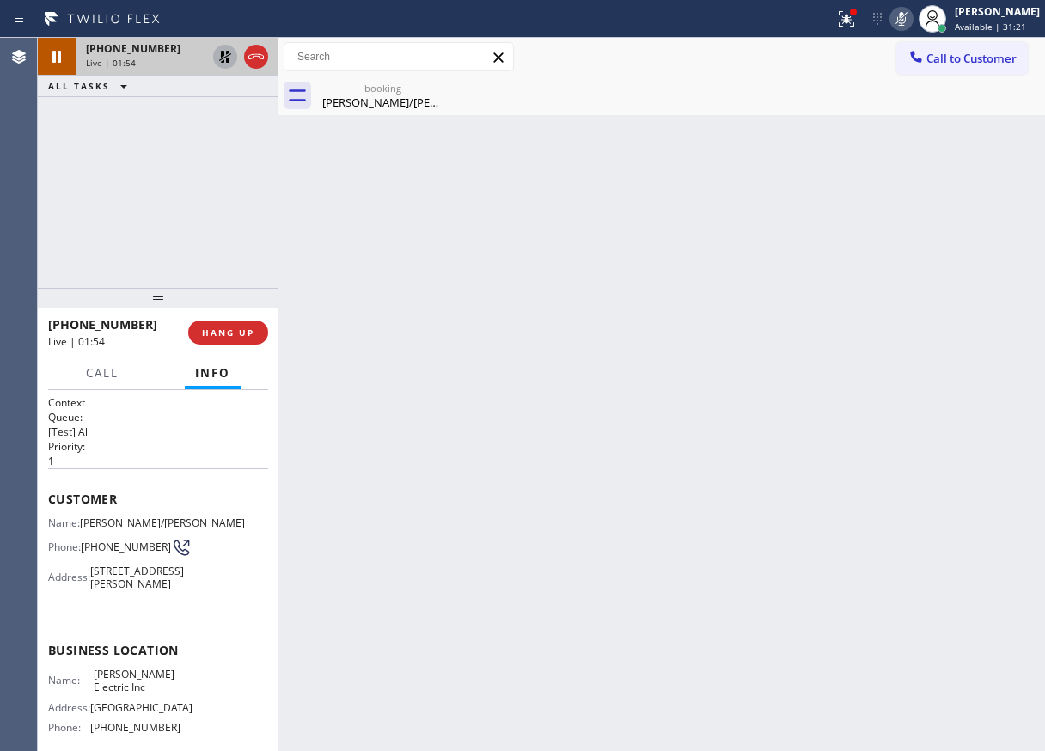
drag, startPoint x: 929, startPoint y: 256, endPoint x: 929, endPoint y: 76, distance: 179.5
click at [929, 251] on div "Back to Dashboard Change Sender ID Customers Technicians Select a contact Outbo…" at bounding box center [661, 394] width 766 height 713
click at [911, 18] on icon at bounding box center [901, 19] width 21 height 21
click at [219, 51] on icon at bounding box center [225, 56] width 21 height 21
click at [936, 248] on div "Back to Dashboard Change Sender ID Customers Technicians Select a contact Outbo…" at bounding box center [661, 394] width 766 height 713
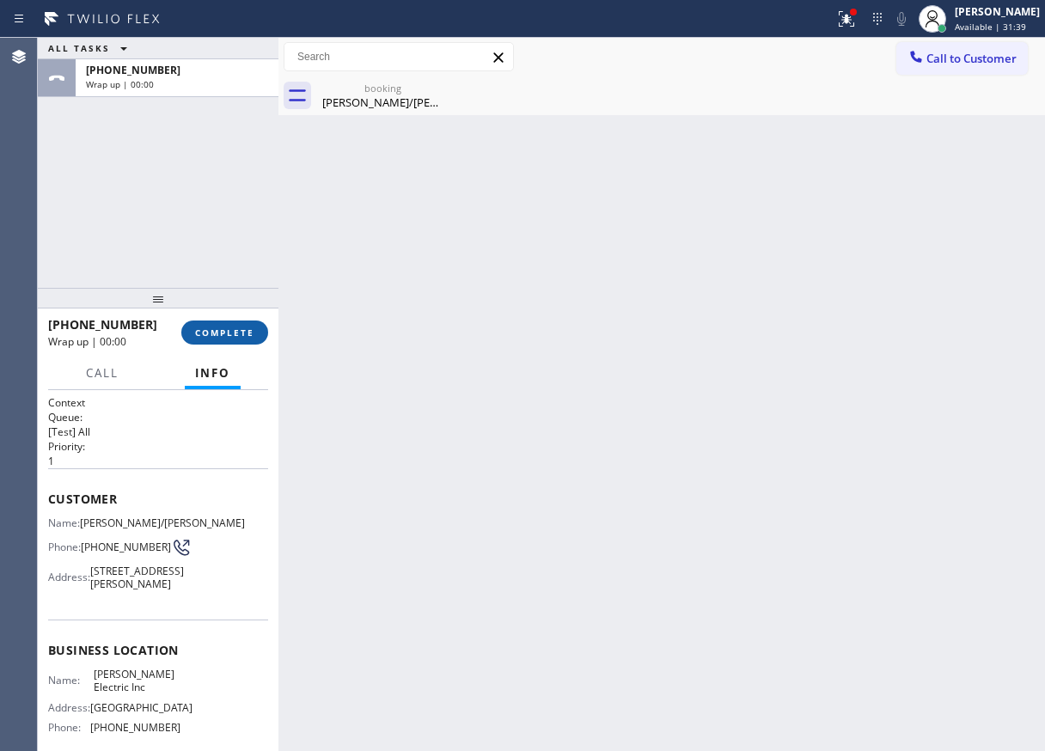
click at [236, 333] on span "COMPLETE" at bounding box center [224, 332] width 59 height 12
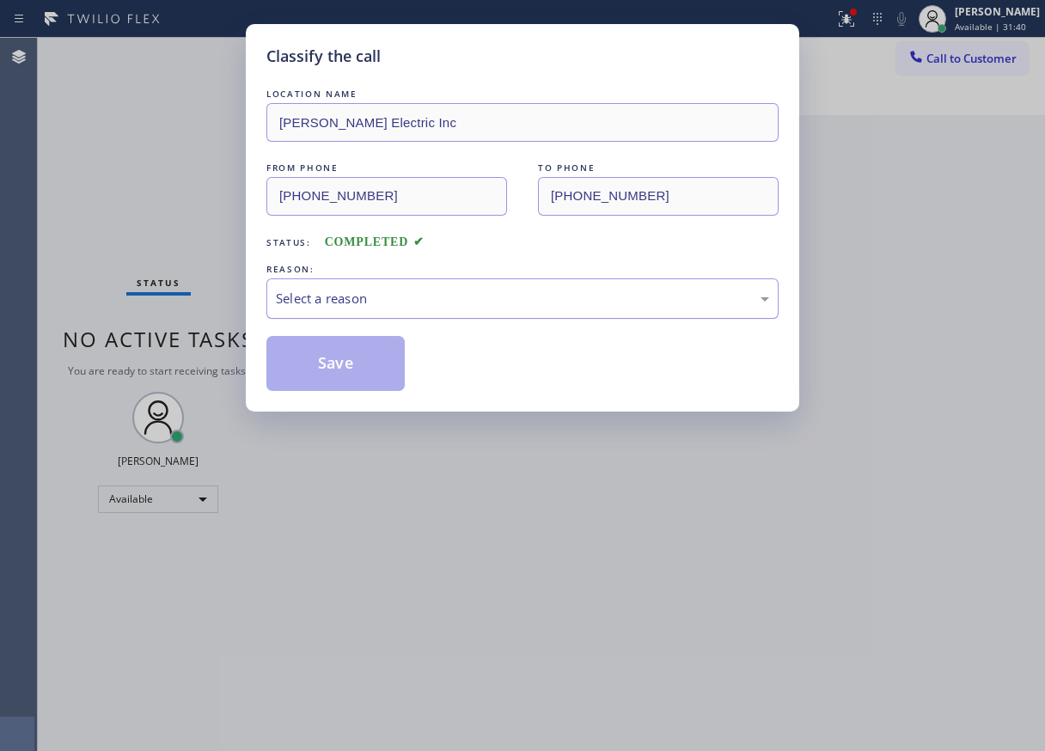
click at [400, 289] on div "Select a reason" at bounding box center [522, 299] width 493 height 20
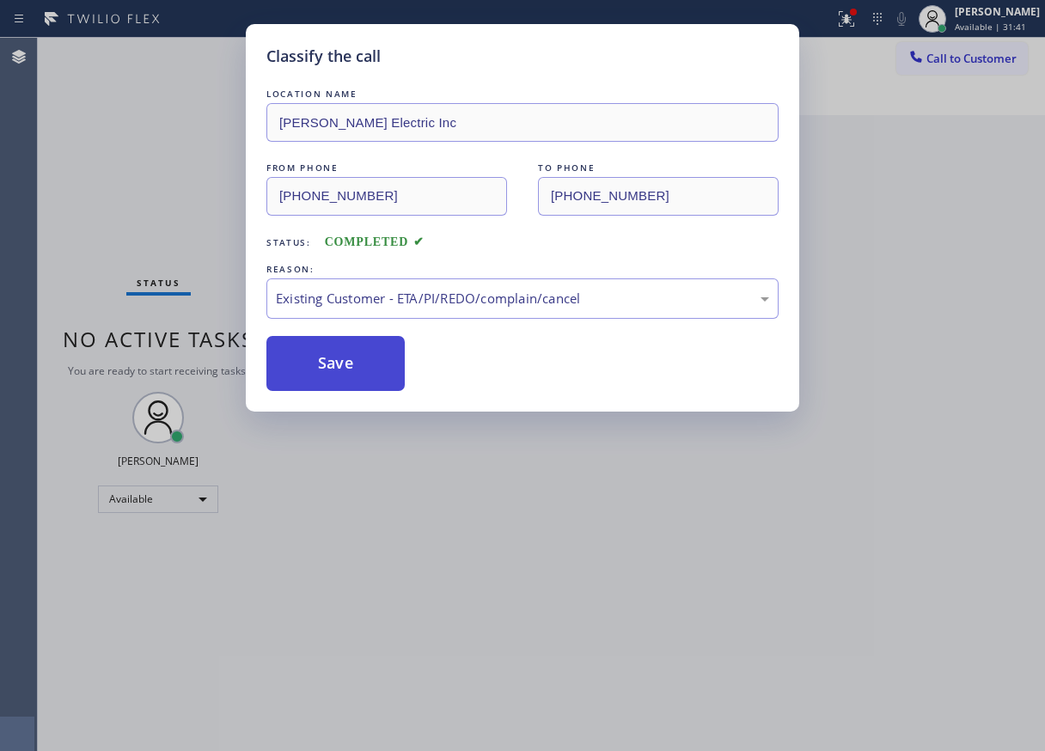
click at [327, 375] on button "Save" at bounding box center [335, 363] width 138 height 55
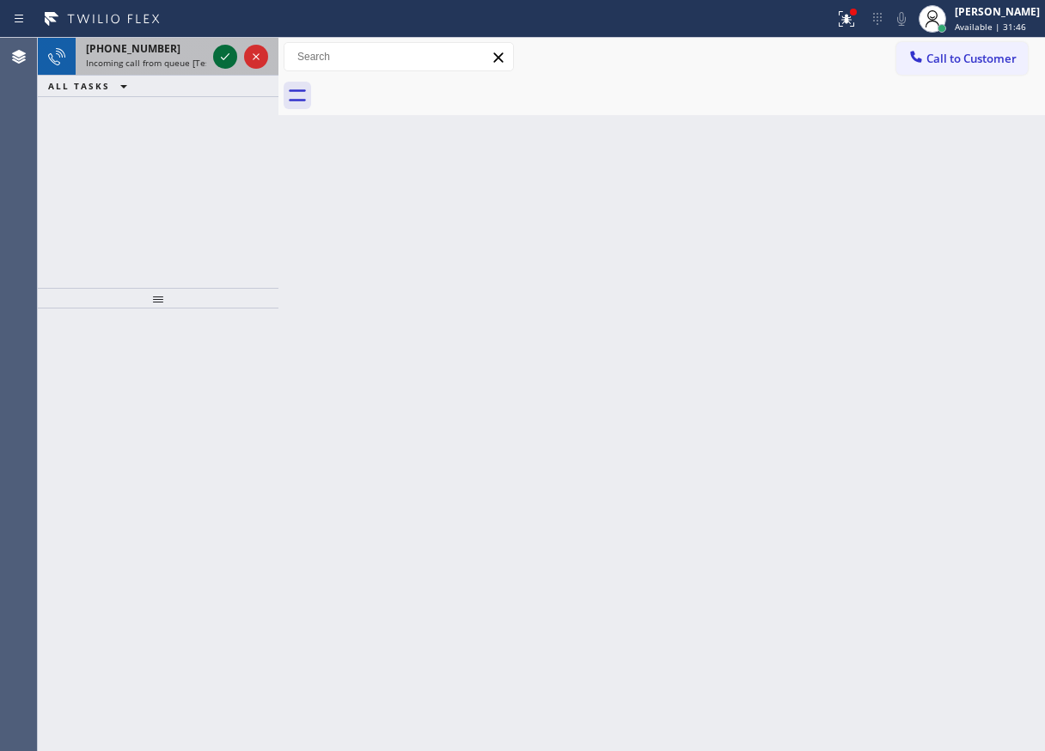
click at [225, 58] on icon at bounding box center [225, 56] width 9 height 7
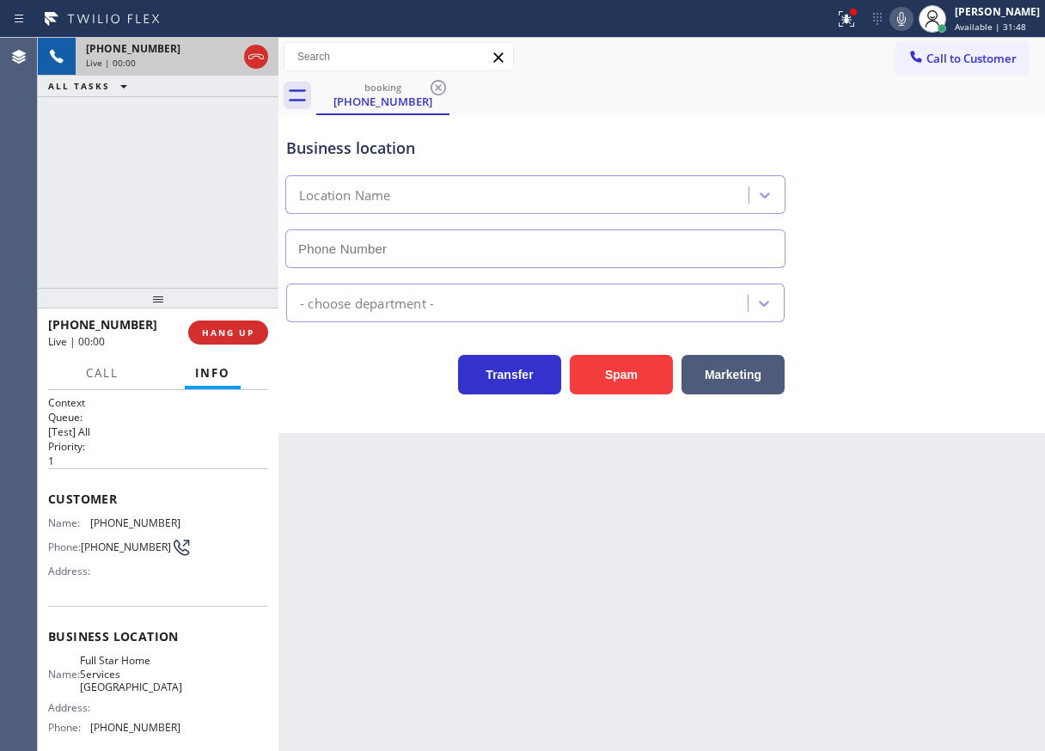
type input "[PHONE_NUMBER]"
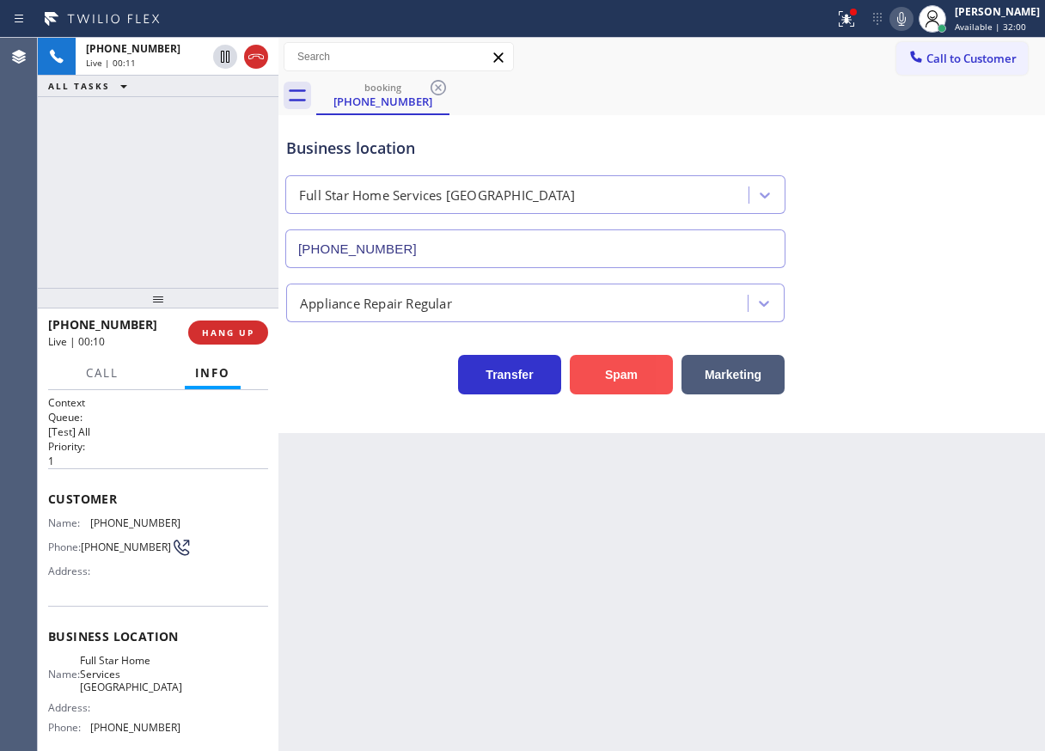
click at [618, 379] on button "Spam" at bounding box center [621, 375] width 103 height 40
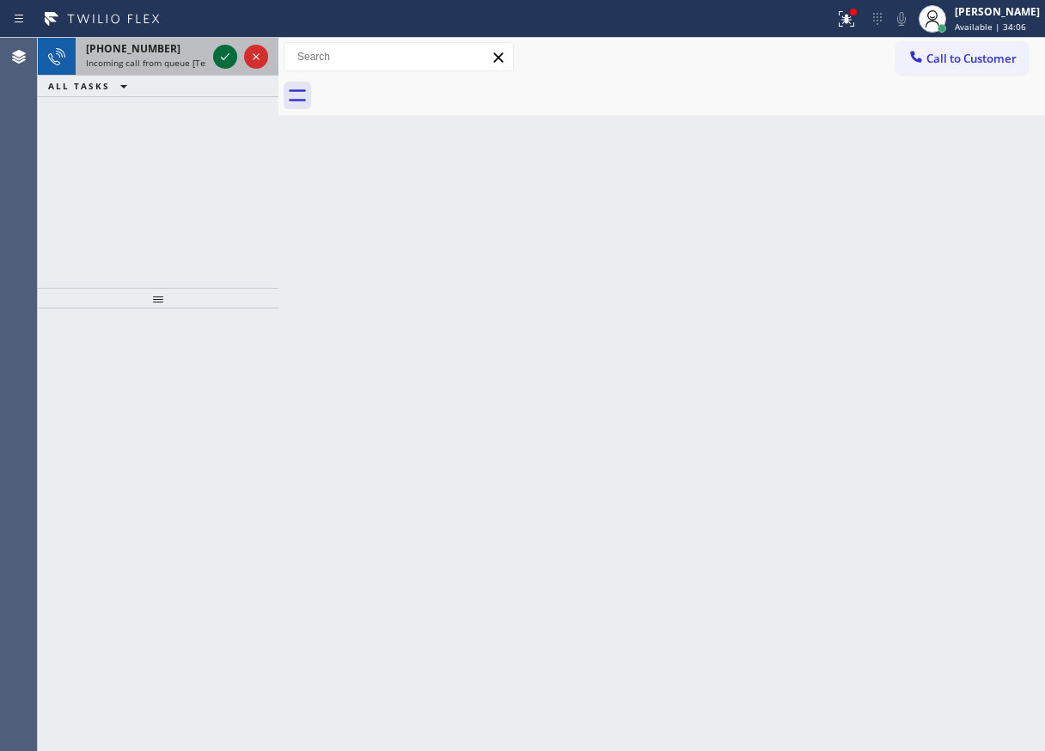
click at [221, 58] on icon at bounding box center [225, 56] width 21 height 21
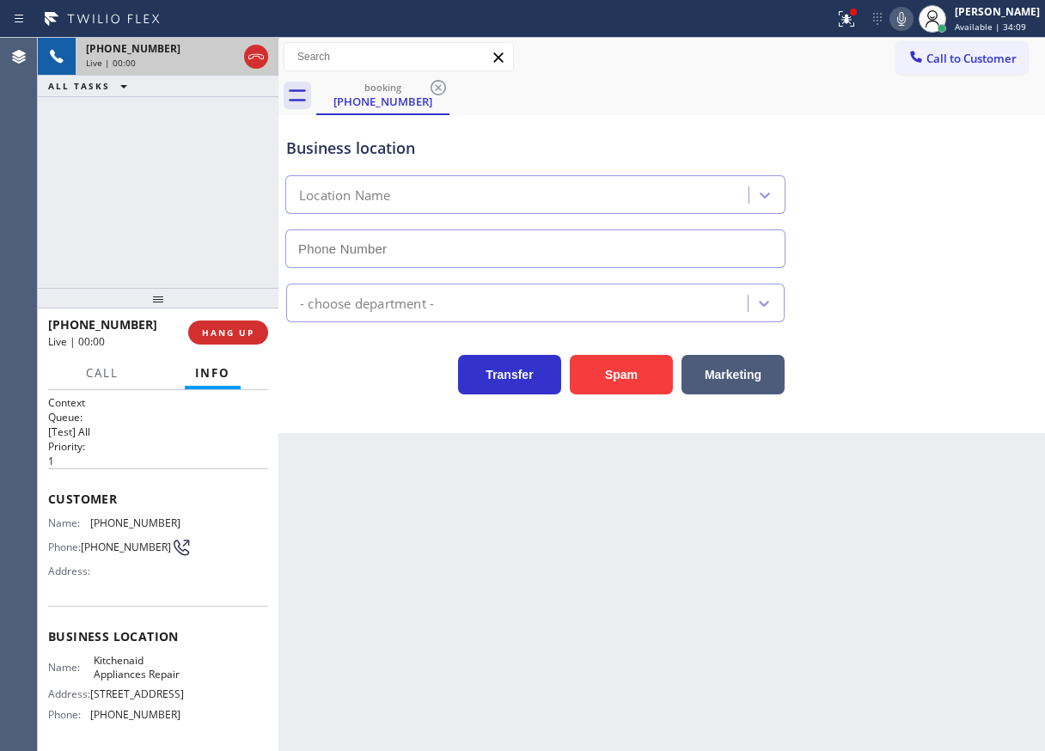
type input "[PHONE_NUMBER]"
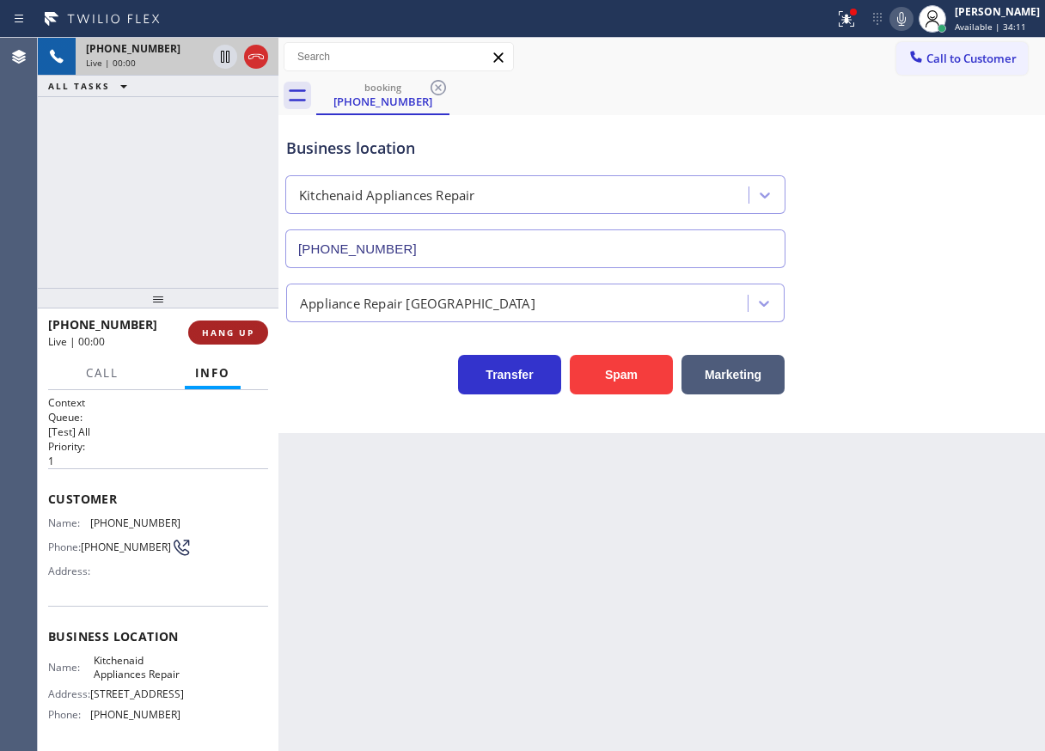
click at [227, 340] on button "HANG UP" at bounding box center [228, 332] width 80 height 24
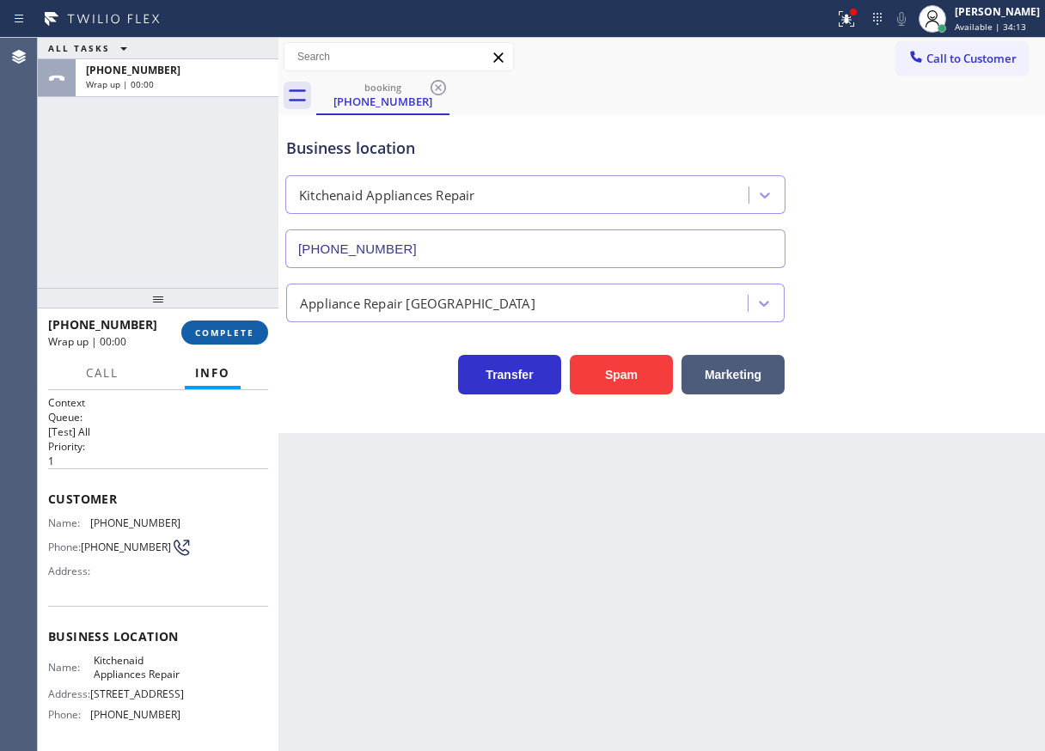
click at [239, 334] on span "COMPLETE" at bounding box center [224, 332] width 59 height 12
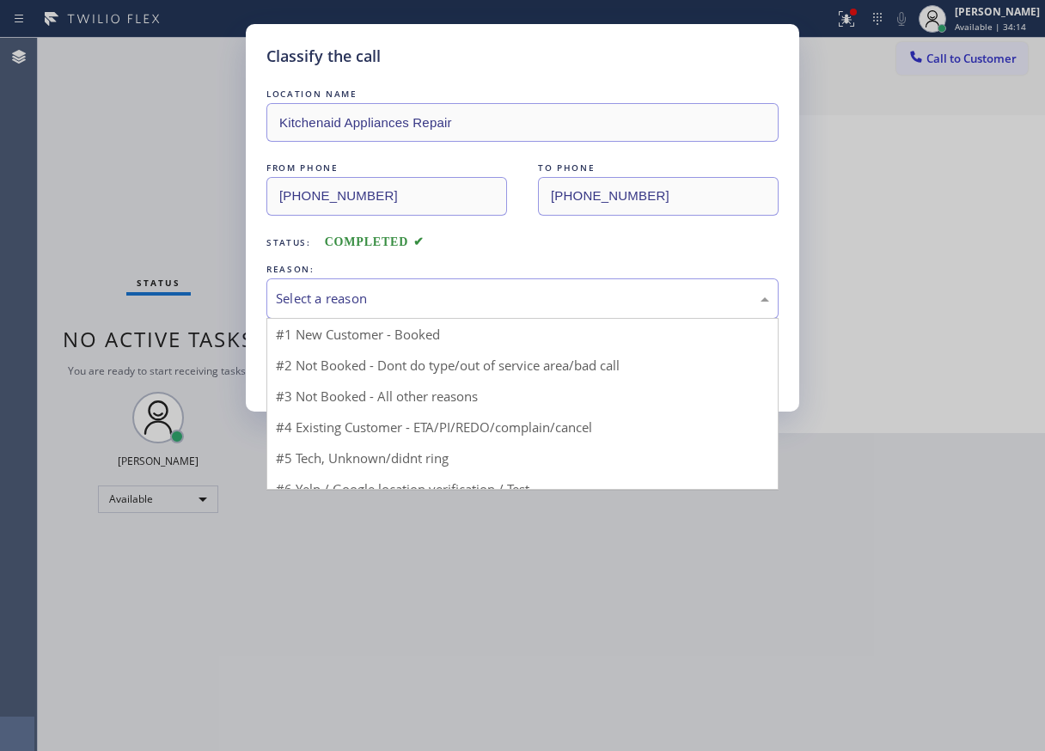
click at [451, 303] on div "Select a reason" at bounding box center [522, 299] width 493 height 20
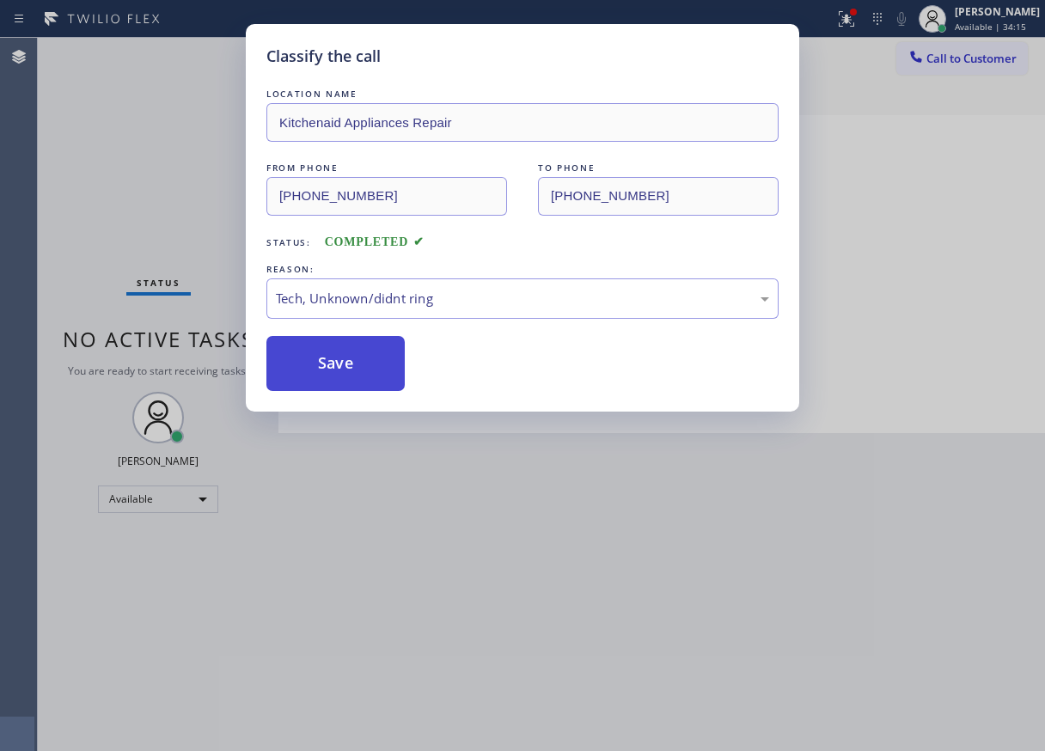
click at [382, 370] on button "Save" at bounding box center [335, 363] width 138 height 55
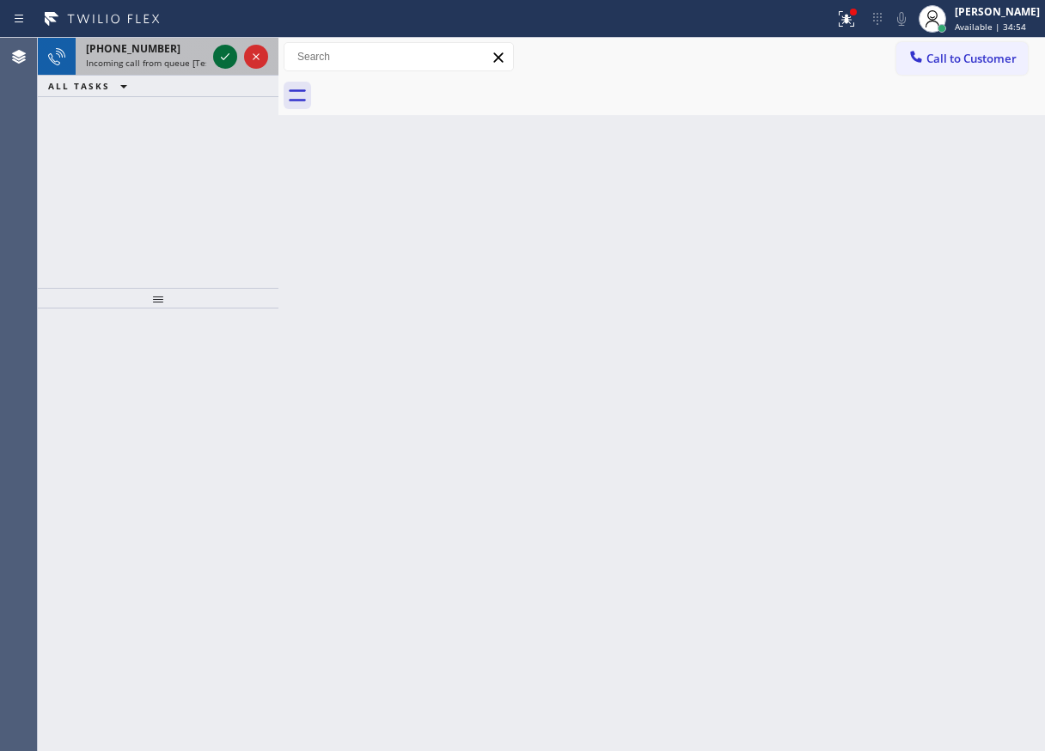
click at [223, 59] on icon at bounding box center [225, 56] width 9 height 7
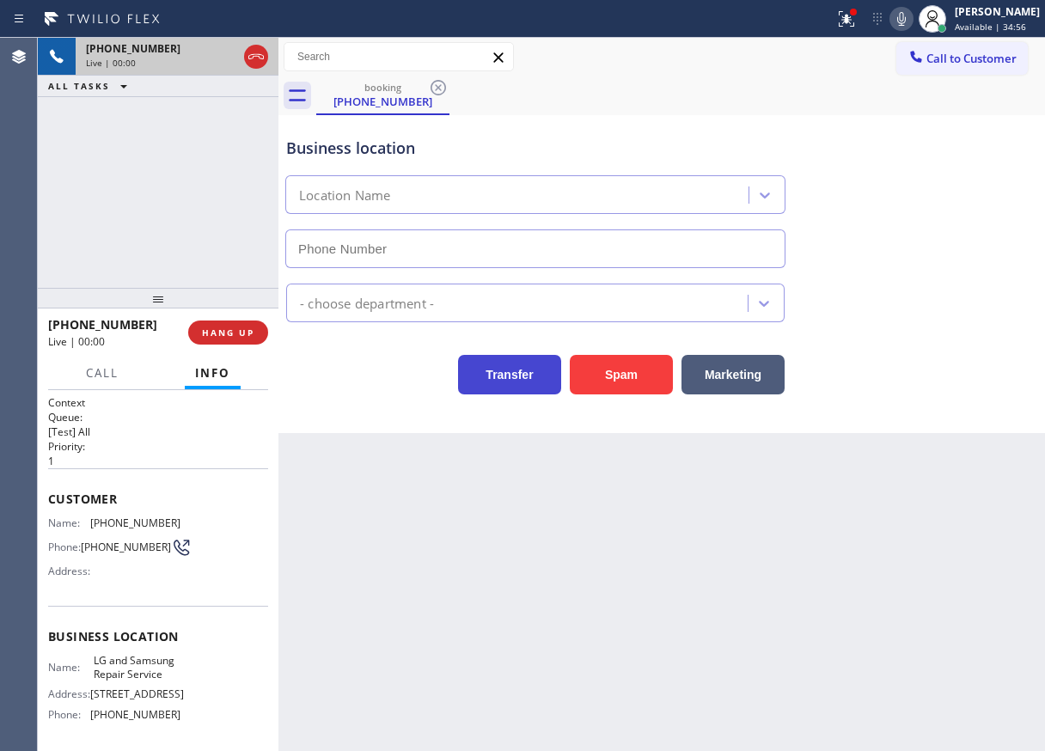
type input "[PHONE_NUMBER]"
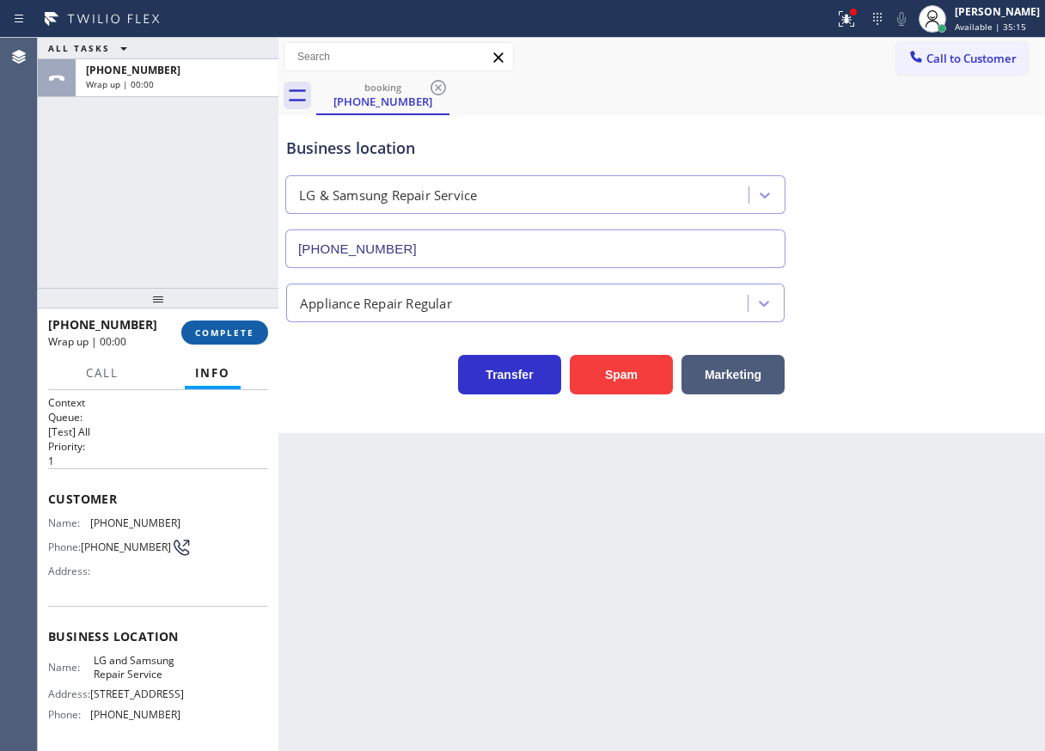
click at [226, 344] on button "COMPLETE" at bounding box center [224, 332] width 87 height 24
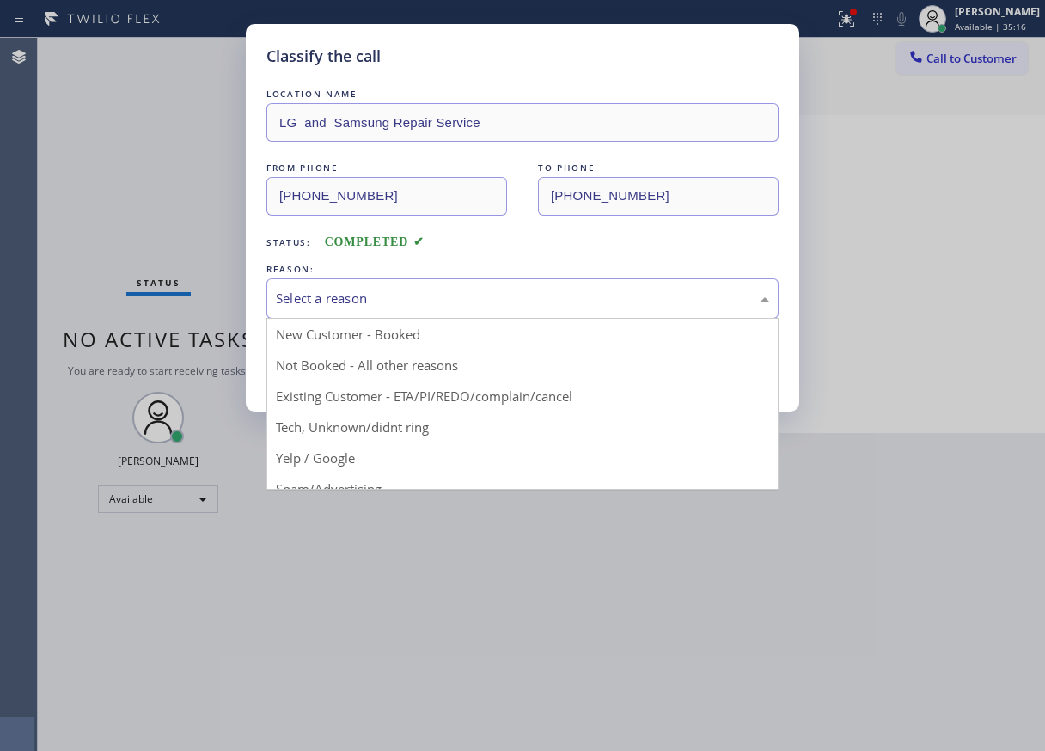
click at [372, 285] on div "Select a reason" at bounding box center [522, 298] width 512 height 40
drag, startPoint x: 363, startPoint y: 421, endPoint x: 358, endPoint y: 369, distance: 51.7
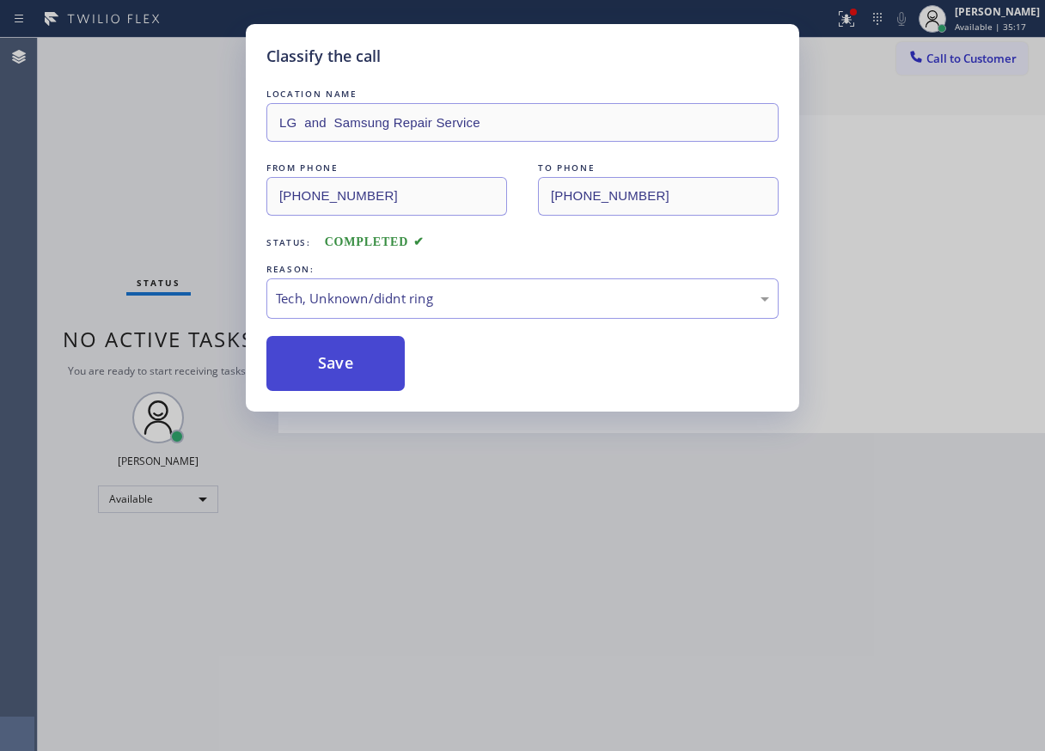
click at [356, 359] on button "Save" at bounding box center [335, 363] width 138 height 55
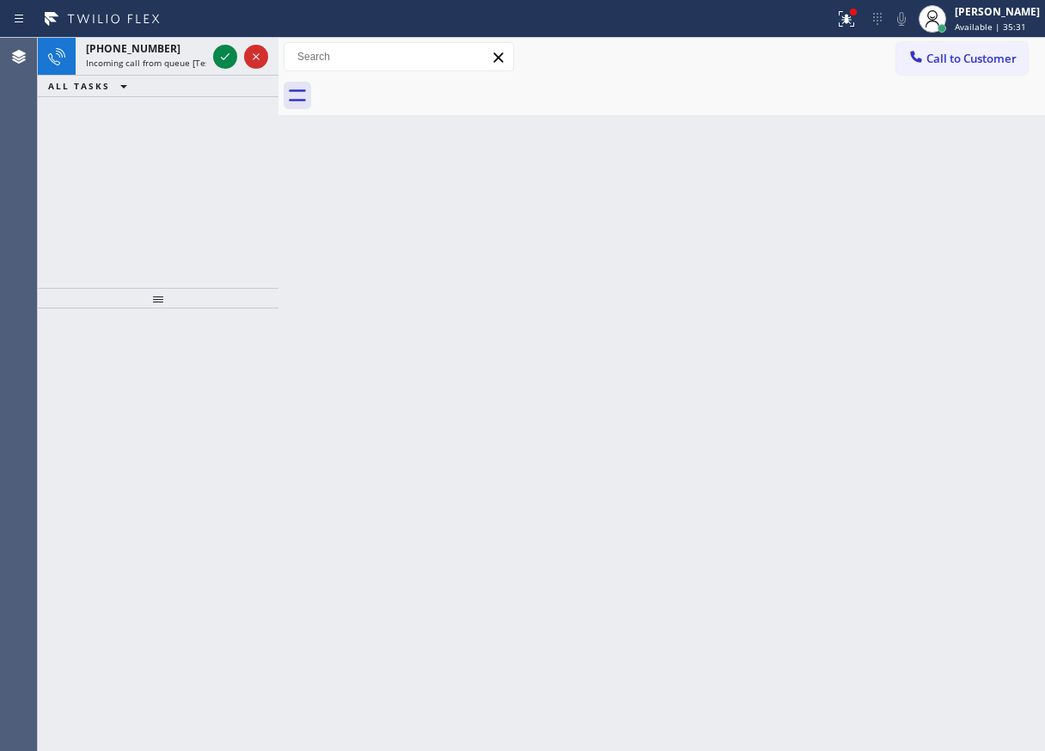
click at [220, 59] on icon at bounding box center [225, 56] width 21 height 21
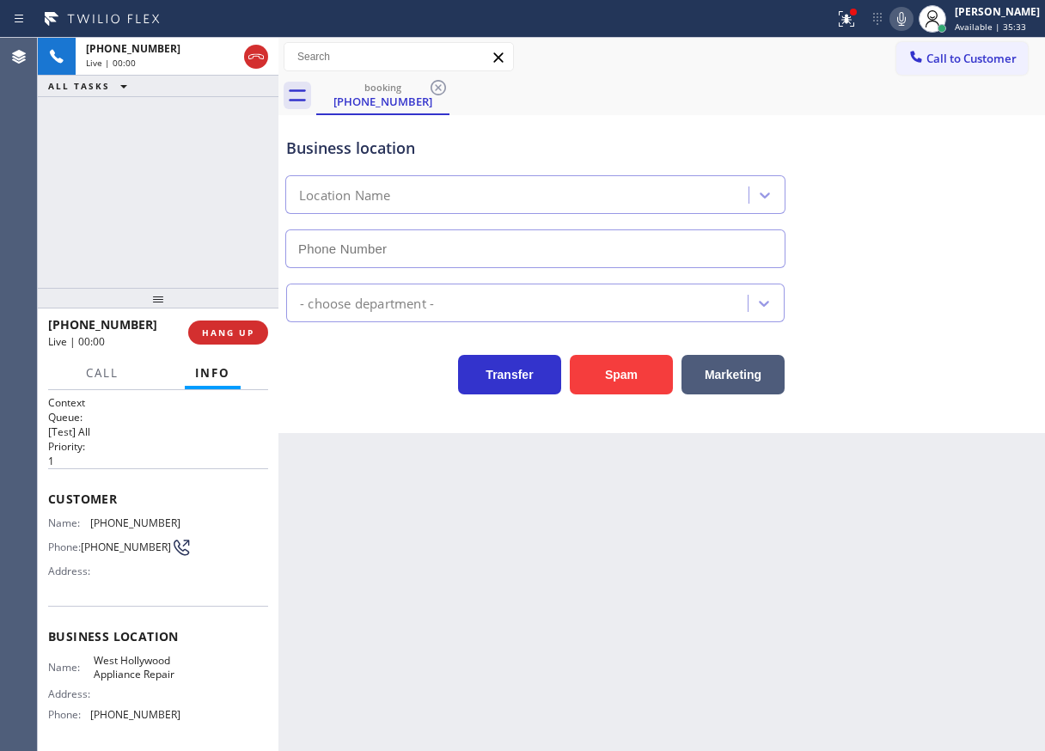
type input "[PHONE_NUMBER]"
click at [147, 673] on span "West Hollywood Appliance Repair" at bounding box center [137, 667] width 86 height 27
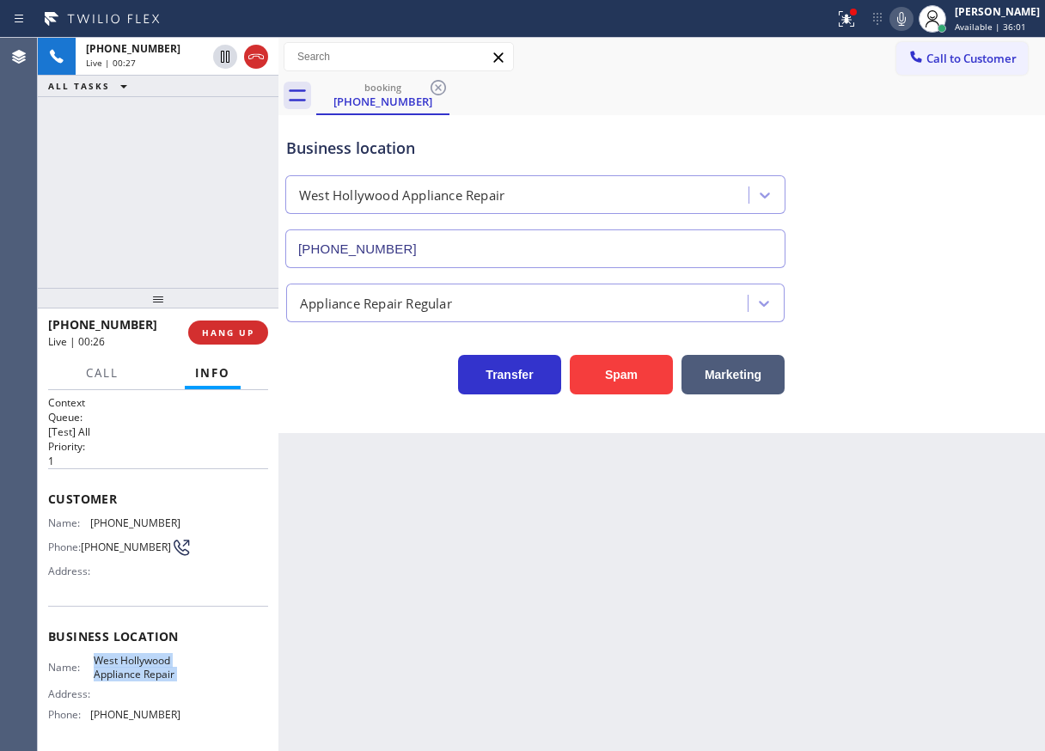
click at [147, 673] on span "West Hollywood Appliance Repair" at bounding box center [137, 667] width 86 height 27
copy span "West Hollywood Appliance Repair"
click at [456, 246] on input "[PHONE_NUMBER]" at bounding box center [535, 248] width 500 height 39
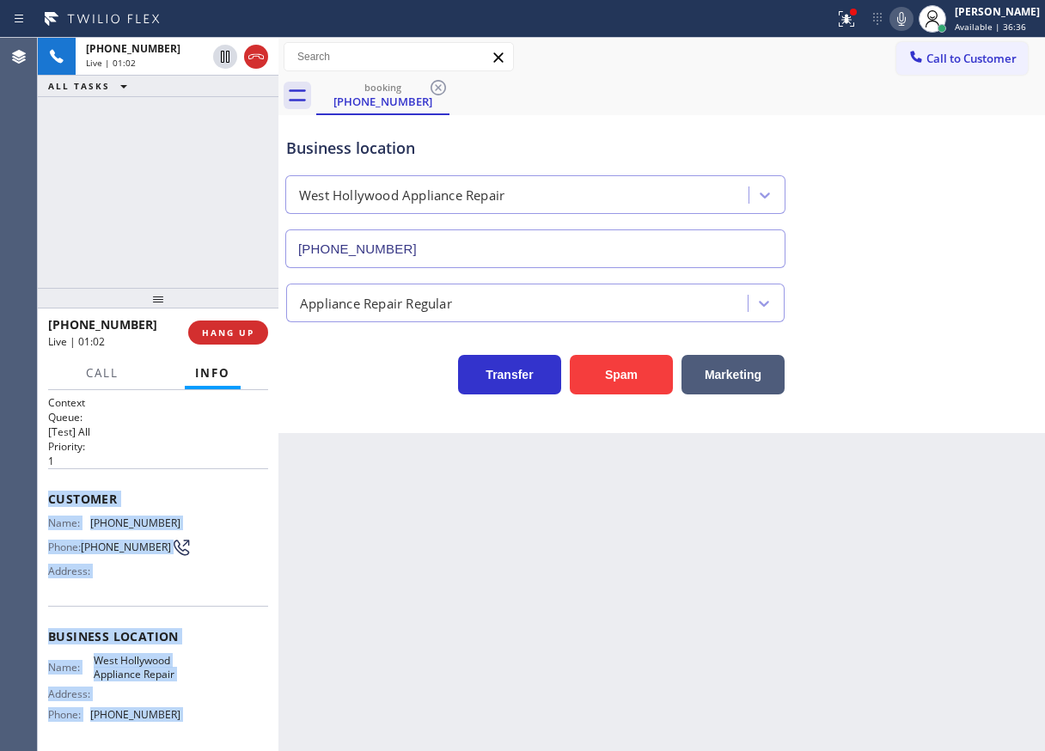
scroll to position [139, 0]
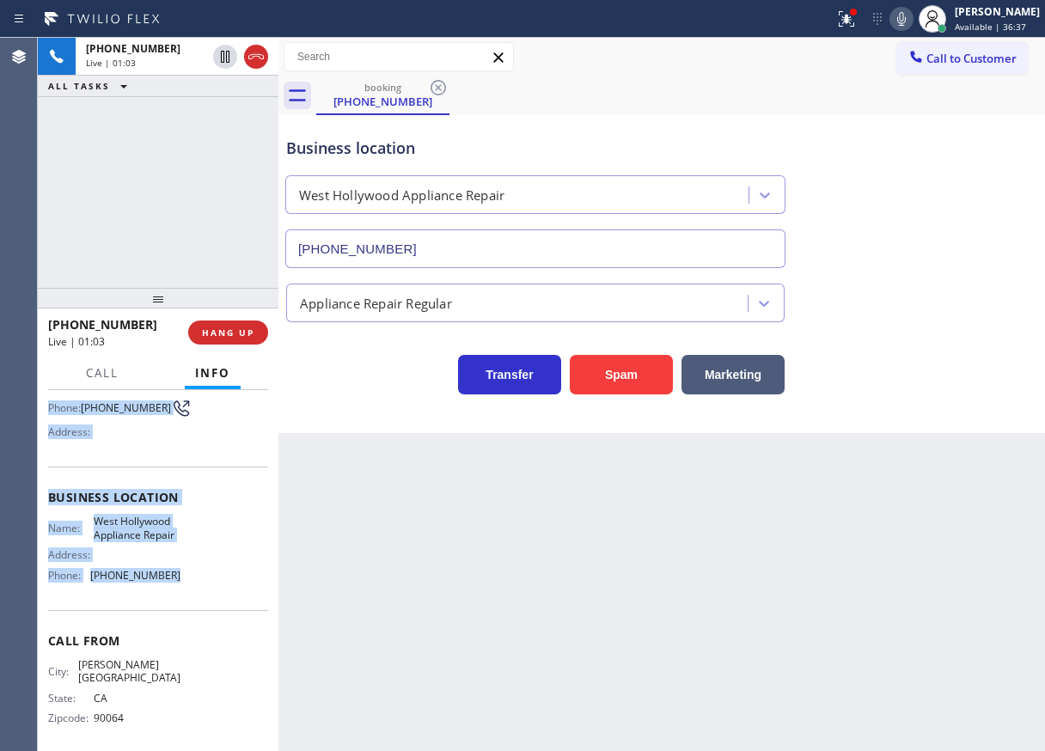
drag, startPoint x: 49, startPoint y: 496, endPoint x: 222, endPoint y: 588, distance: 196.0
click at [222, 588] on div "Context Queue: [Test] All Priority: 1 Customer Name: [PHONE_NUMBER] Phone: [PHO…" at bounding box center [158, 504] width 220 height 497
copy div "Customer Name: [PHONE_NUMBER] Phone: [PHONE_NUMBER] Address: Business location …"
click at [905, 20] on icon at bounding box center [901, 19] width 9 height 14
click at [865, 15] on div at bounding box center [846, 19] width 38 height 21
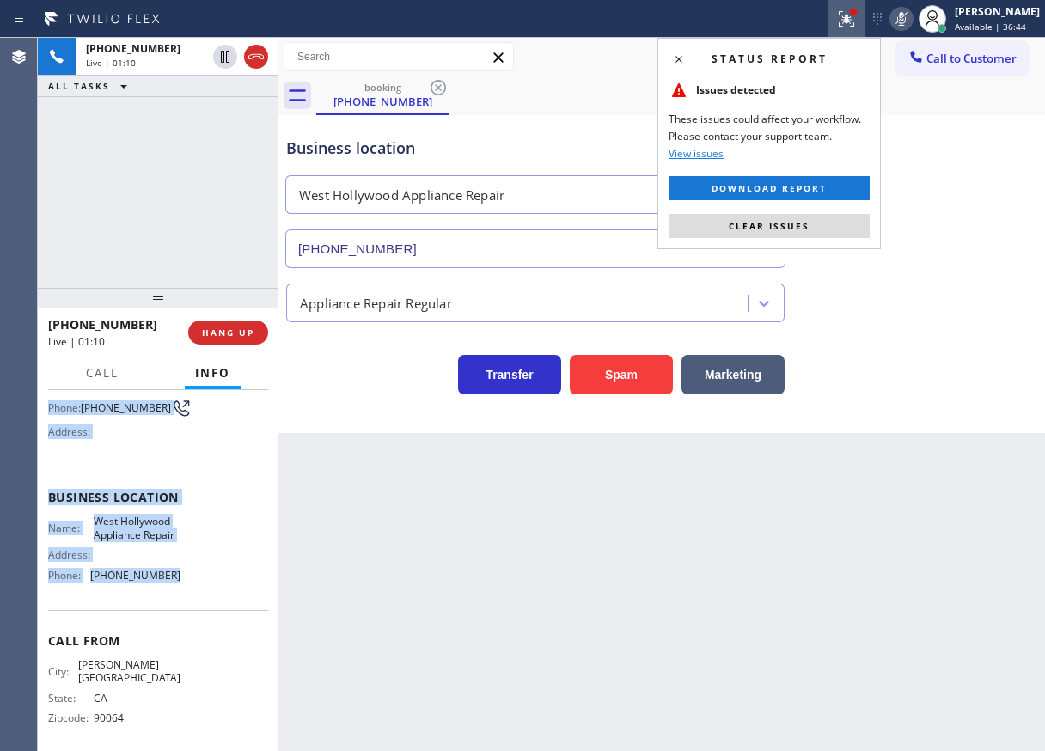
click at [838, 212] on div "Status report Issues detected These issues could affect your workflow. Please c…" at bounding box center [768, 143] width 223 height 211
click at [911, 14] on icon at bounding box center [901, 19] width 21 height 21
click at [832, 230] on button "Clear issues" at bounding box center [768, 226] width 201 height 24
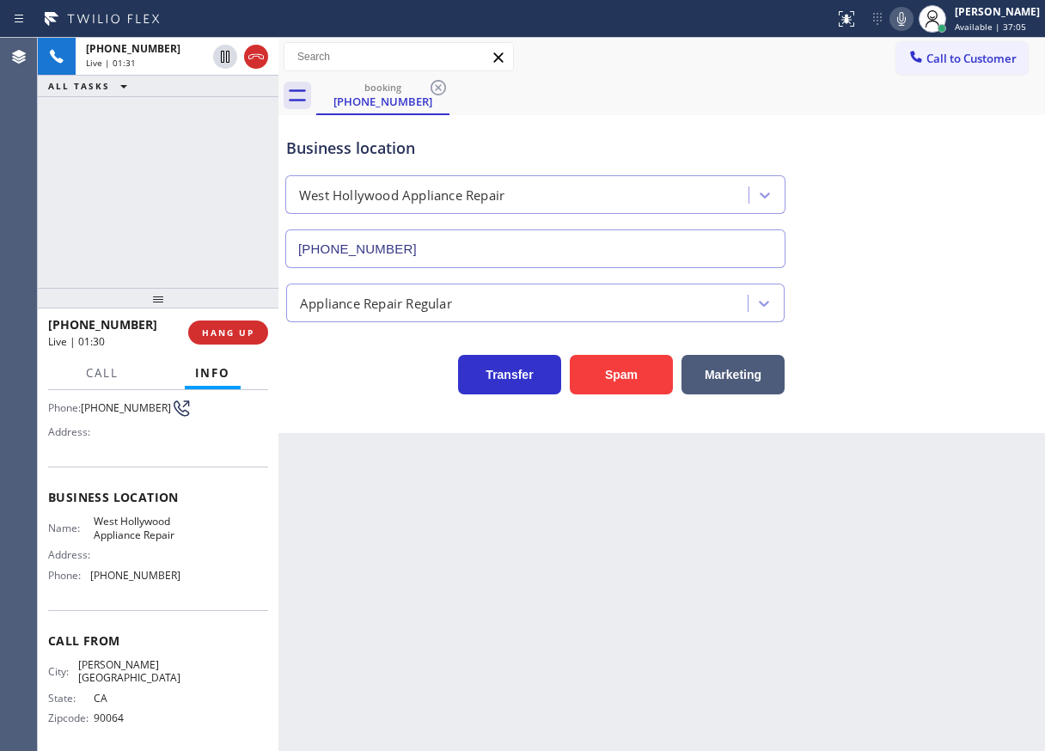
click at [492, 606] on div "Back to Dashboard Change Sender ID Customers Technicians Select a contact Outbo…" at bounding box center [661, 394] width 766 height 713
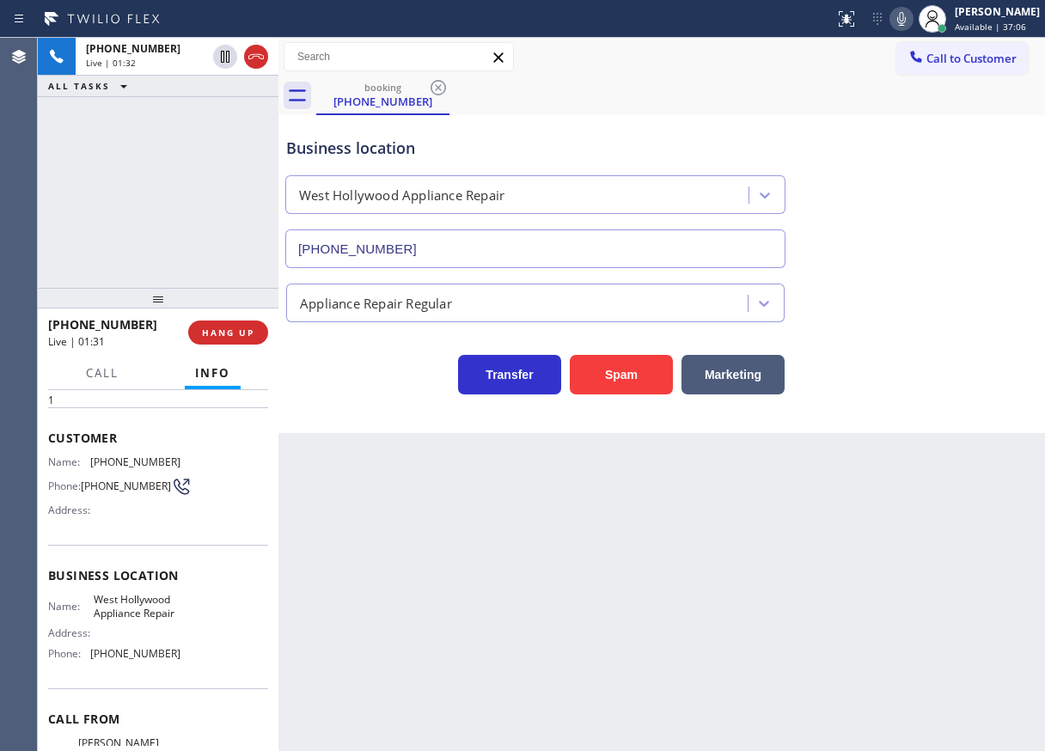
scroll to position [0, 0]
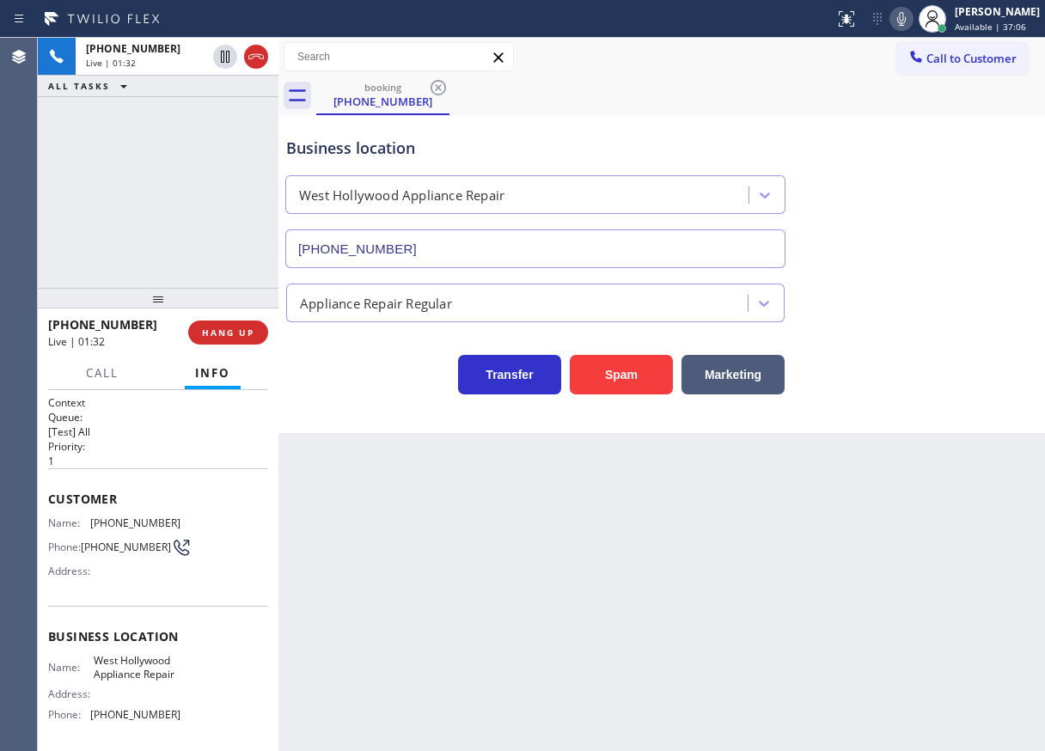
click at [125, 532] on div "Name: [PHONE_NUMBER] Phone: [PHONE_NUMBER] Address:" at bounding box center [114, 550] width 132 height 68
copy span "[PHONE_NUMBER]"
click at [905, 23] on icon at bounding box center [901, 19] width 9 height 14
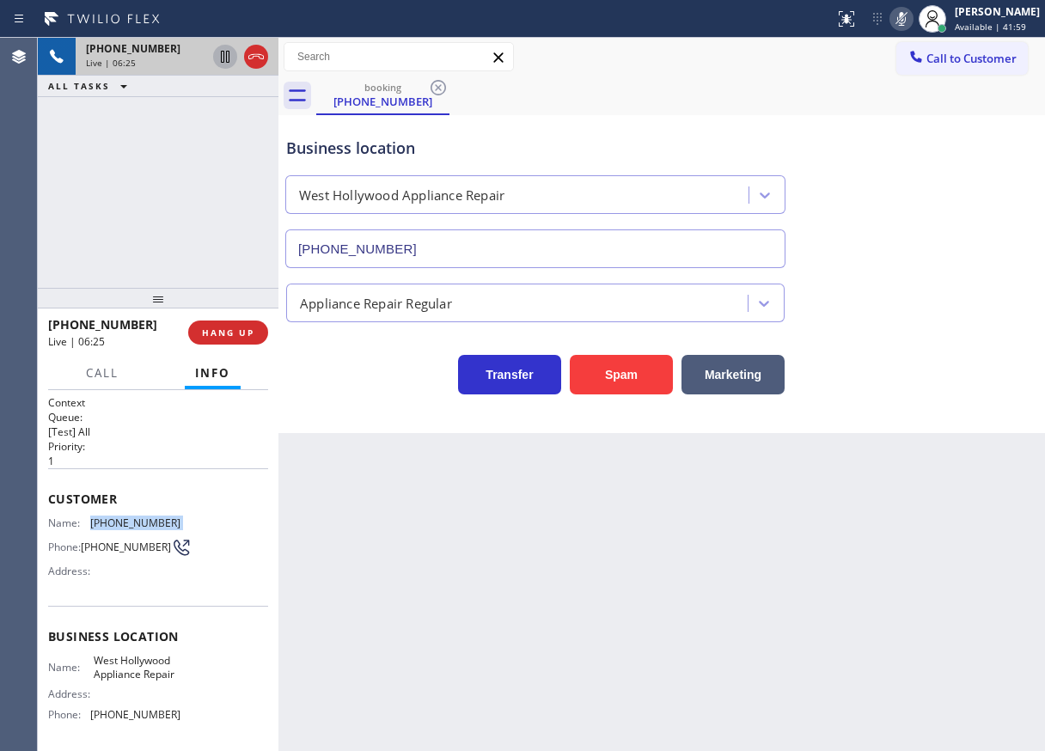
click at [220, 57] on icon at bounding box center [225, 56] width 21 height 21
click at [219, 59] on icon at bounding box center [225, 56] width 21 height 21
click at [907, 24] on icon at bounding box center [901, 19] width 21 height 21
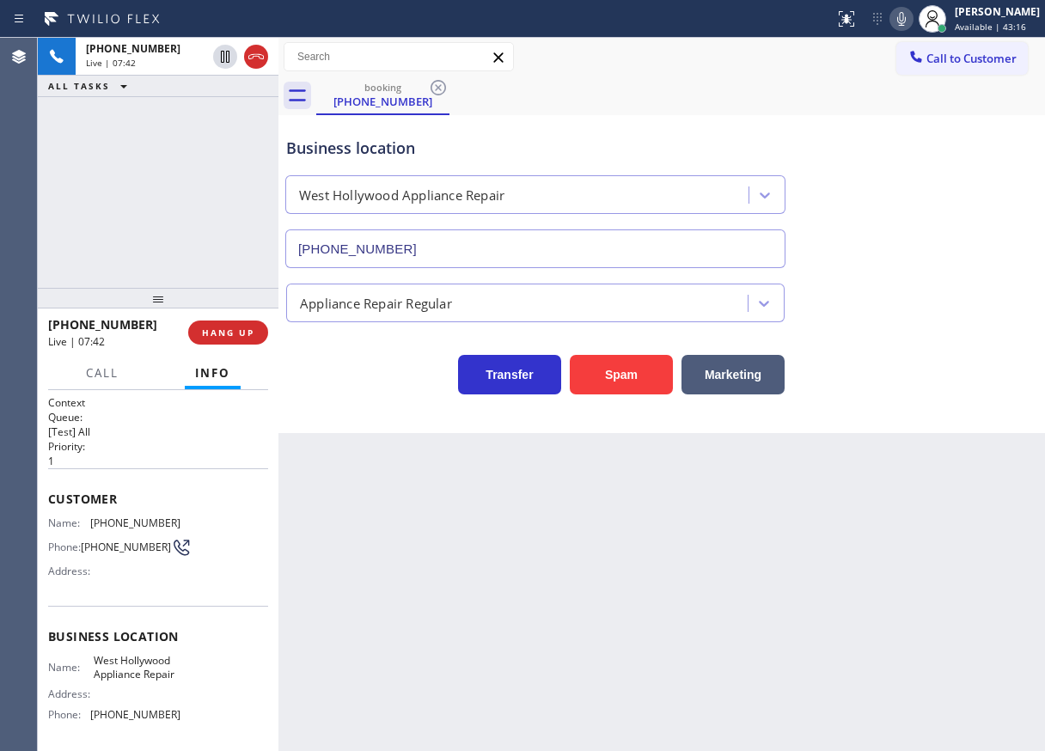
click at [969, 328] on div "Transfer Spam Marketing" at bounding box center [662, 358] width 758 height 72
click at [615, 666] on div "Back to Dashboard Change Sender ID Customers Technicians Select a contact Outbo…" at bounding box center [661, 394] width 766 height 713
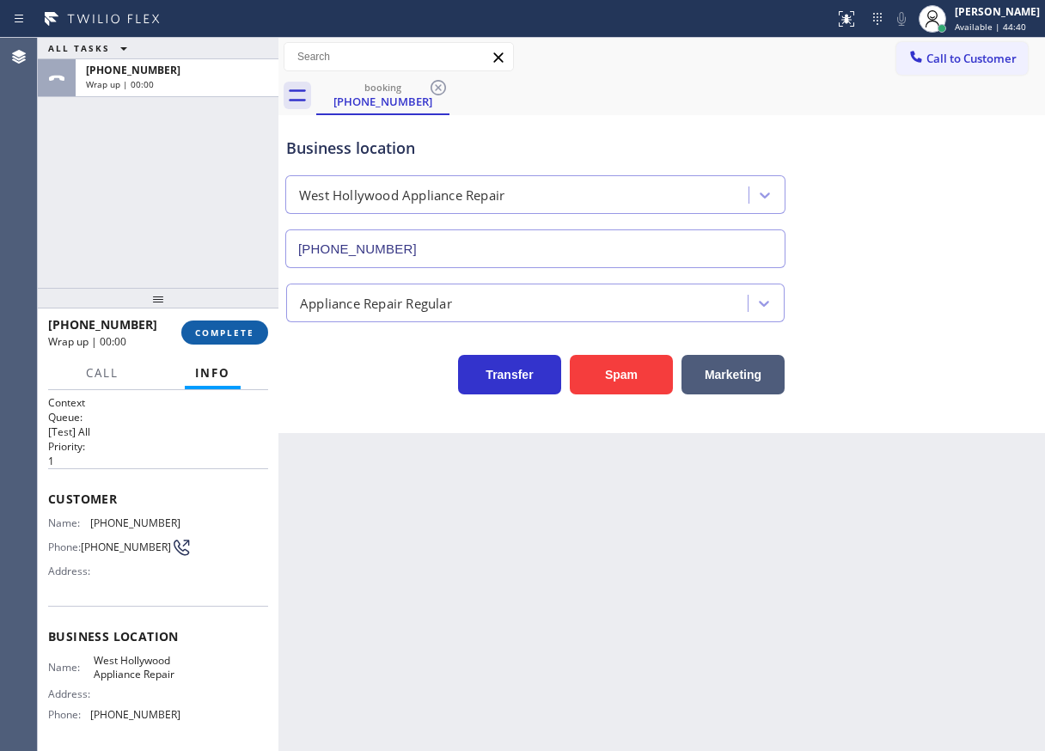
click at [235, 326] on span "COMPLETE" at bounding box center [224, 332] width 59 height 12
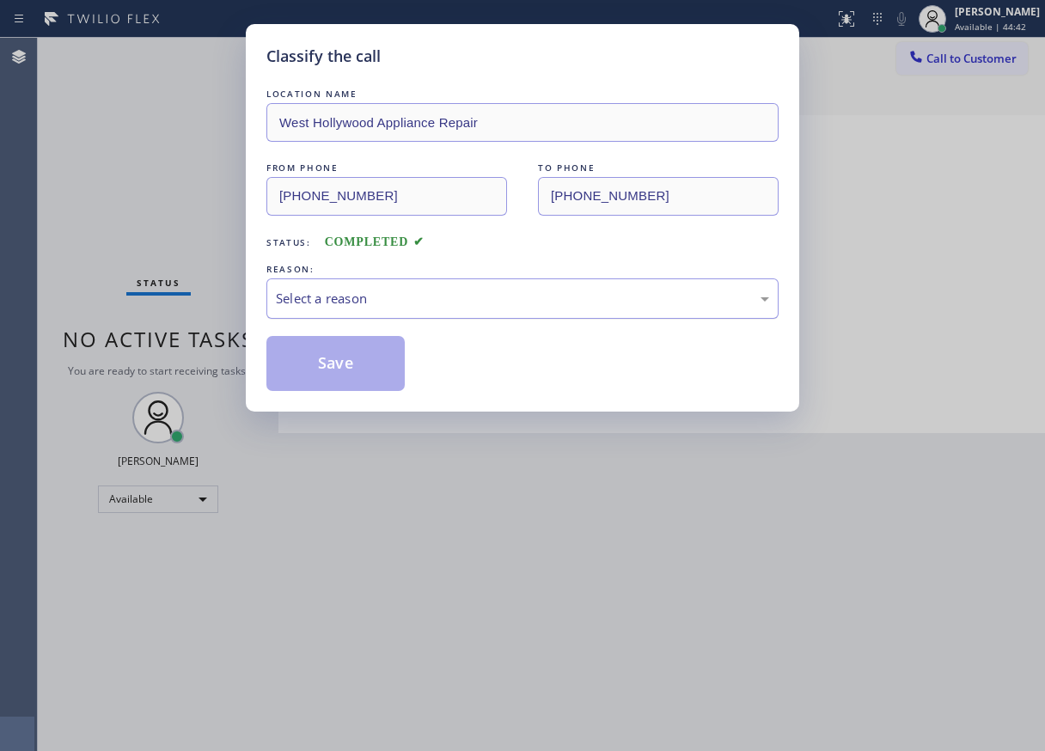
click at [411, 302] on div "Select a reason" at bounding box center [522, 299] width 493 height 20
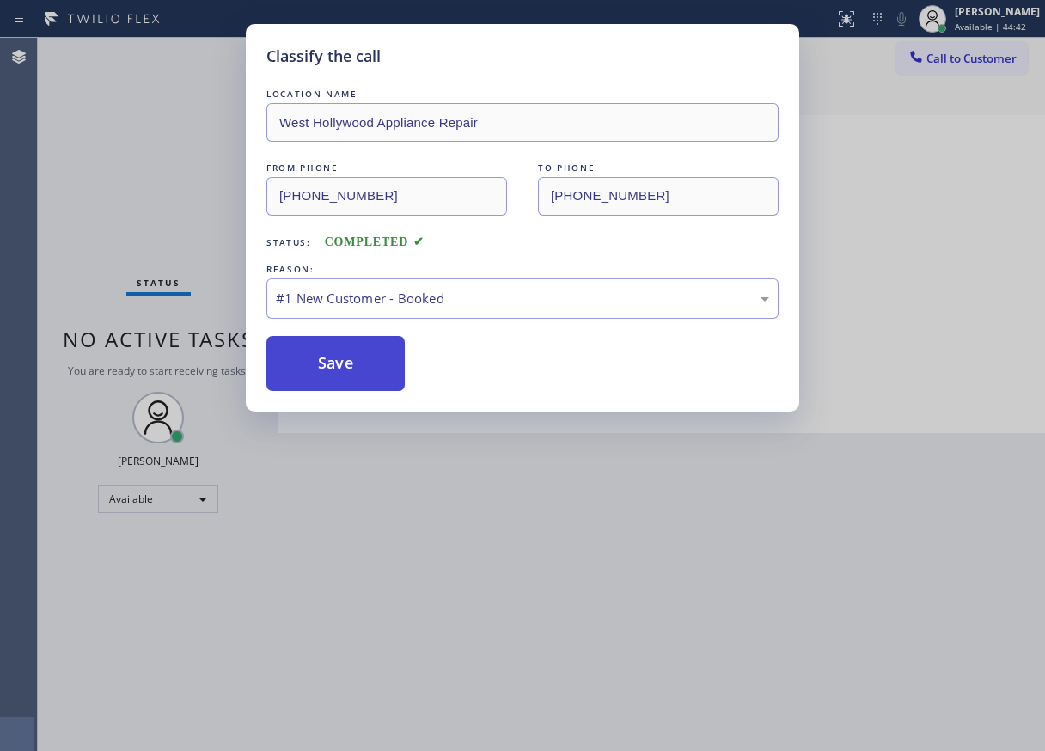
click at [319, 352] on button "Save" at bounding box center [335, 363] width 138 height 55
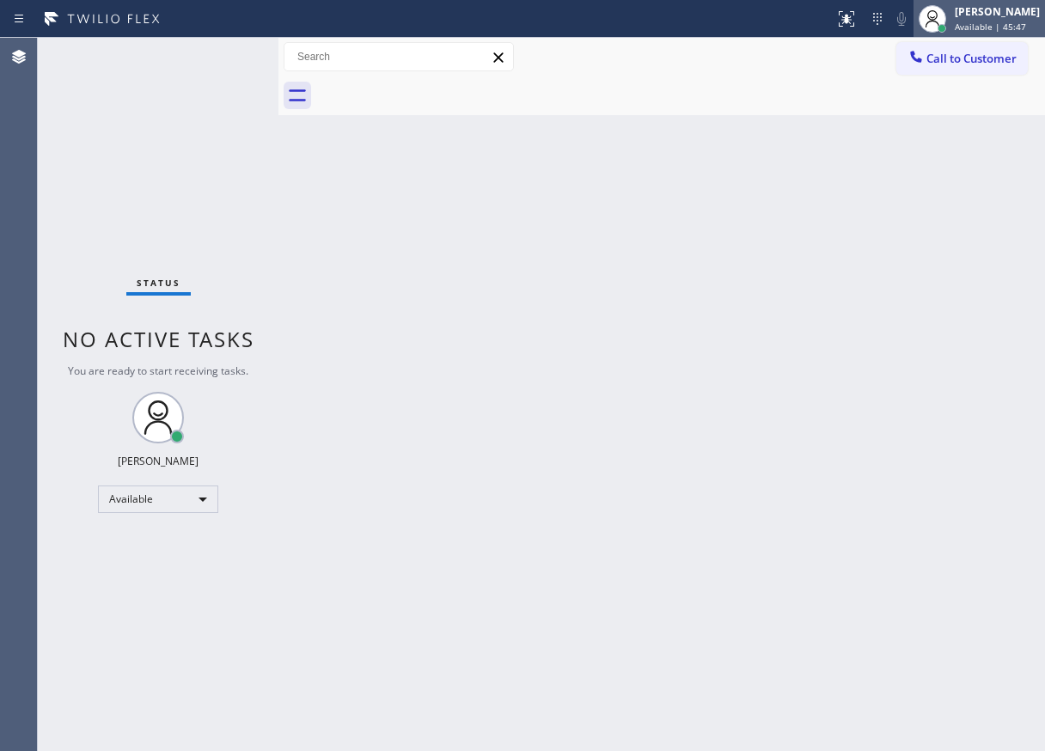
click at [1004, 12] on div "[PERSON_NAME]" at bounding box center [996, 11] width 85 height 15
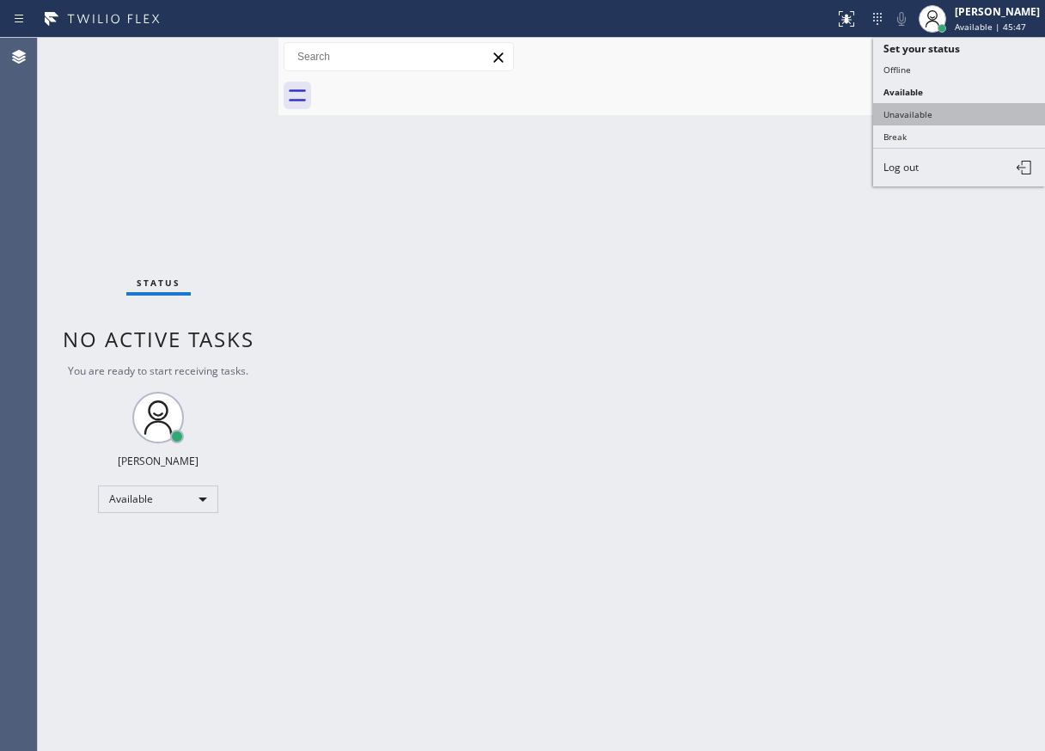
click at [937, 119] on button "Unavailable" at bounding box center [959, 114] width 172 height 22
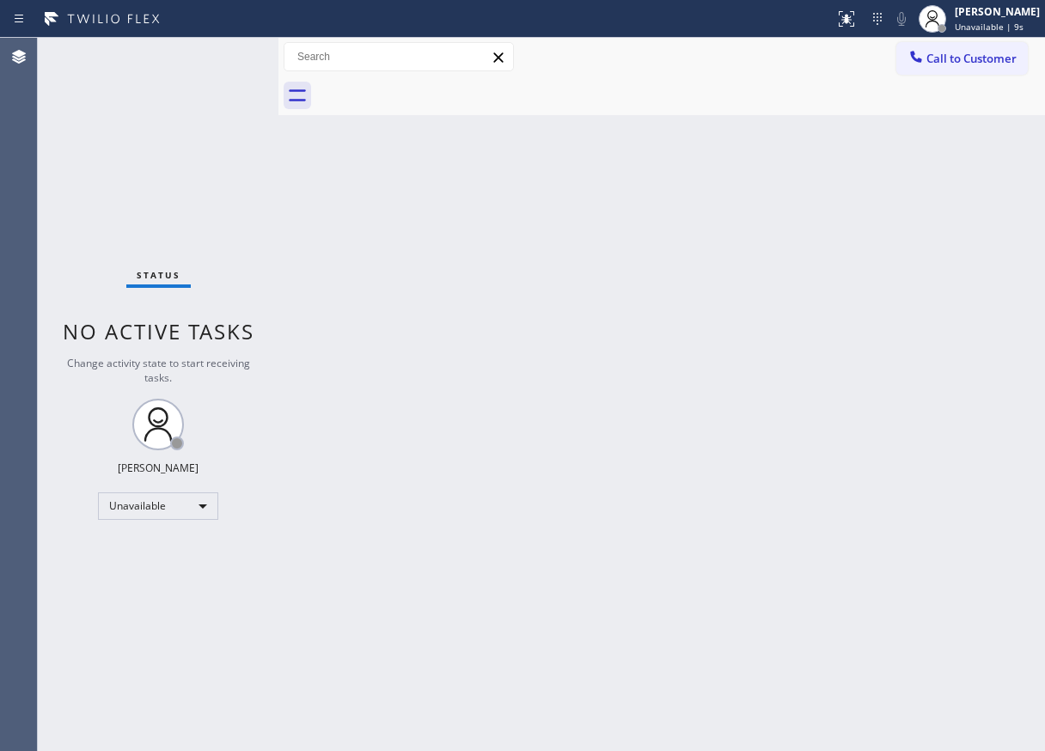
click at [919, 169] on div "Back to Dashboard Change Sender ID Customers Technicians Select a contact Outbo…" at bounding box center [661, 394] width 766 height 713
click at [998, 10] on div "[PERSON_NAME]" at bounding box center [996, 11] width 85 height 15
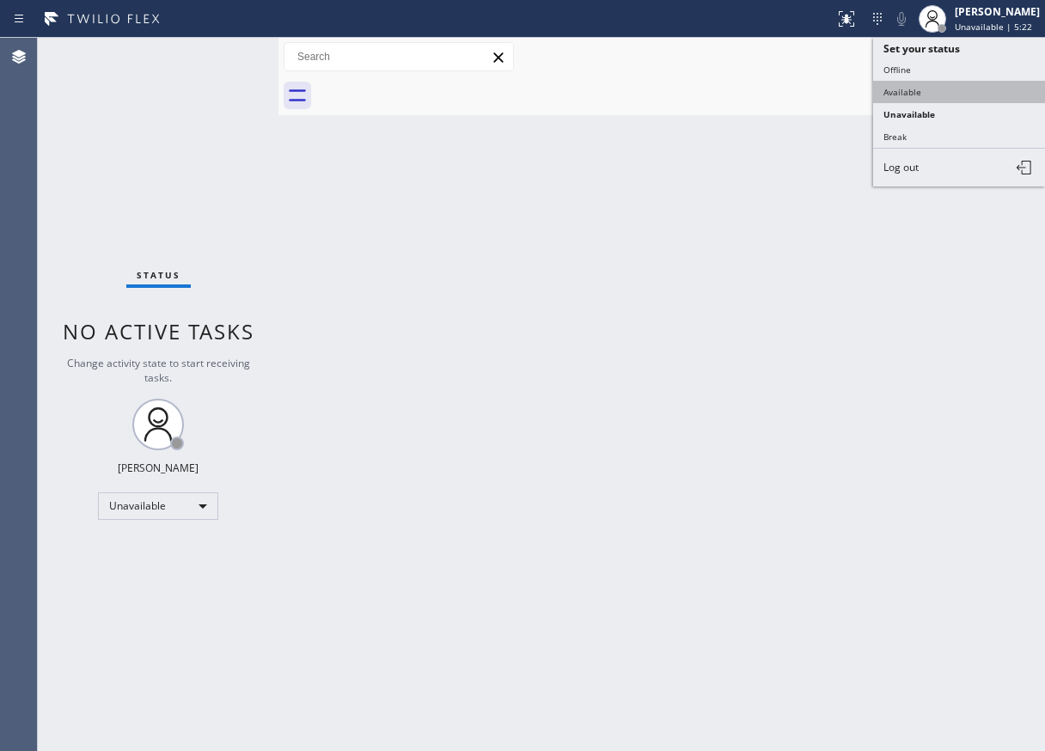
click at [973, 82] on button "Available" at bounding box center [959, 92] width 172 height 22
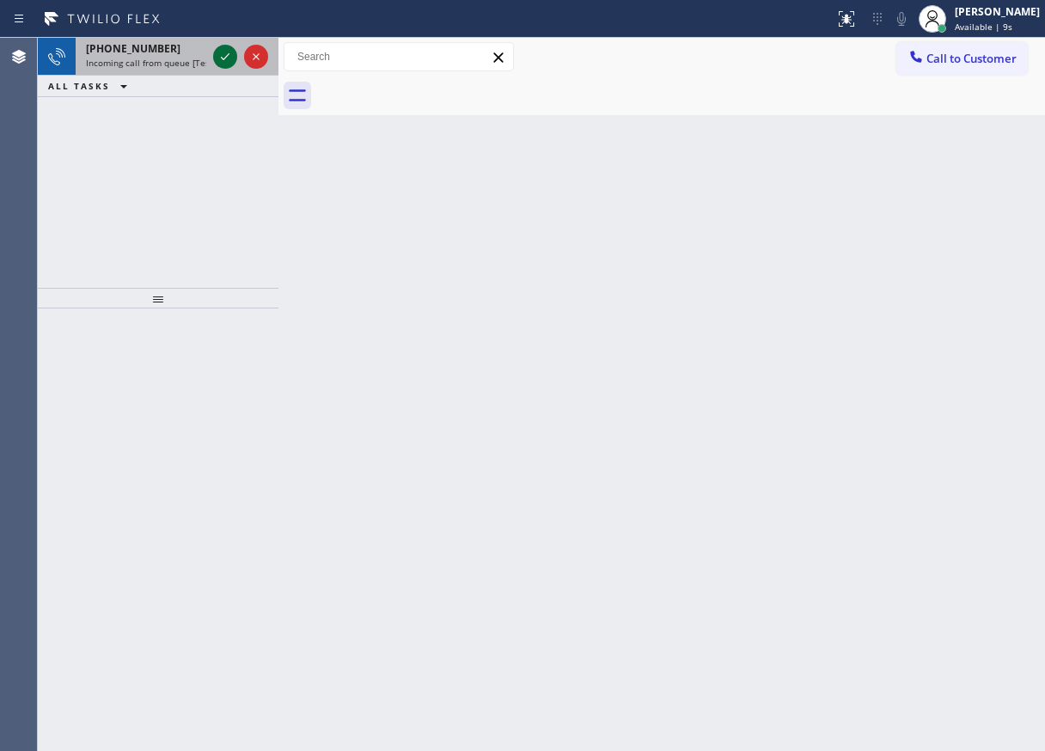
click at [225, 50] on icon at bounding box center [225, 56] width 21 height 21
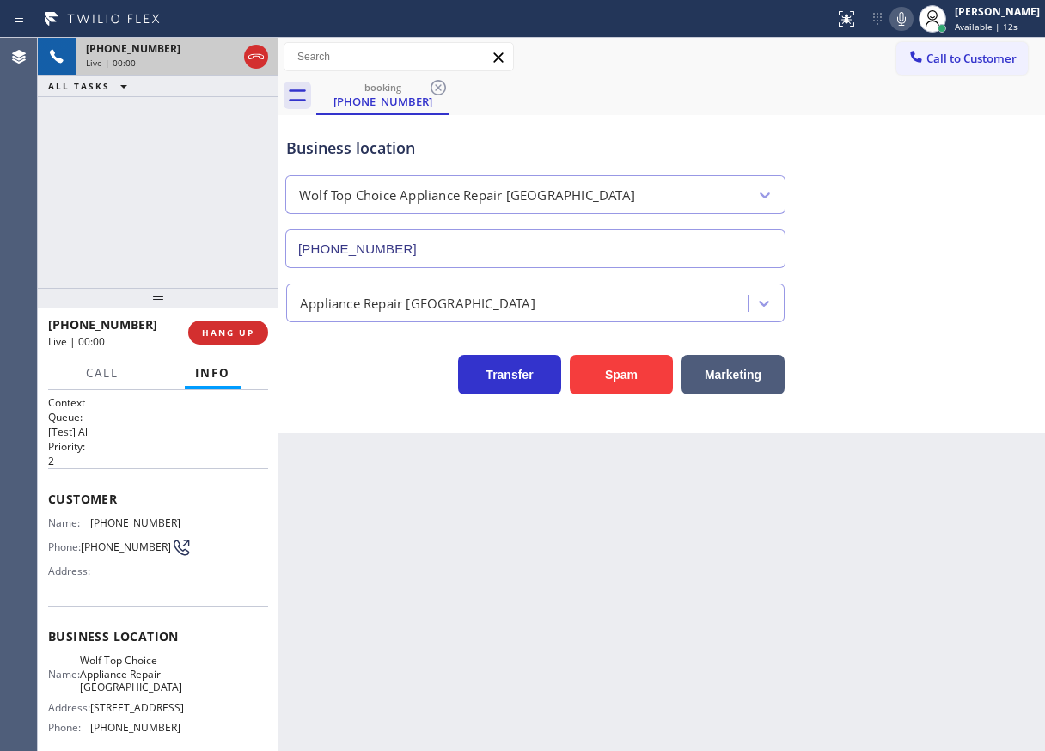
type input "[PHONE_NUMBER]"
click at [631, 387] on button "Spam" at bounding box center [621, 375] width 103 height 40
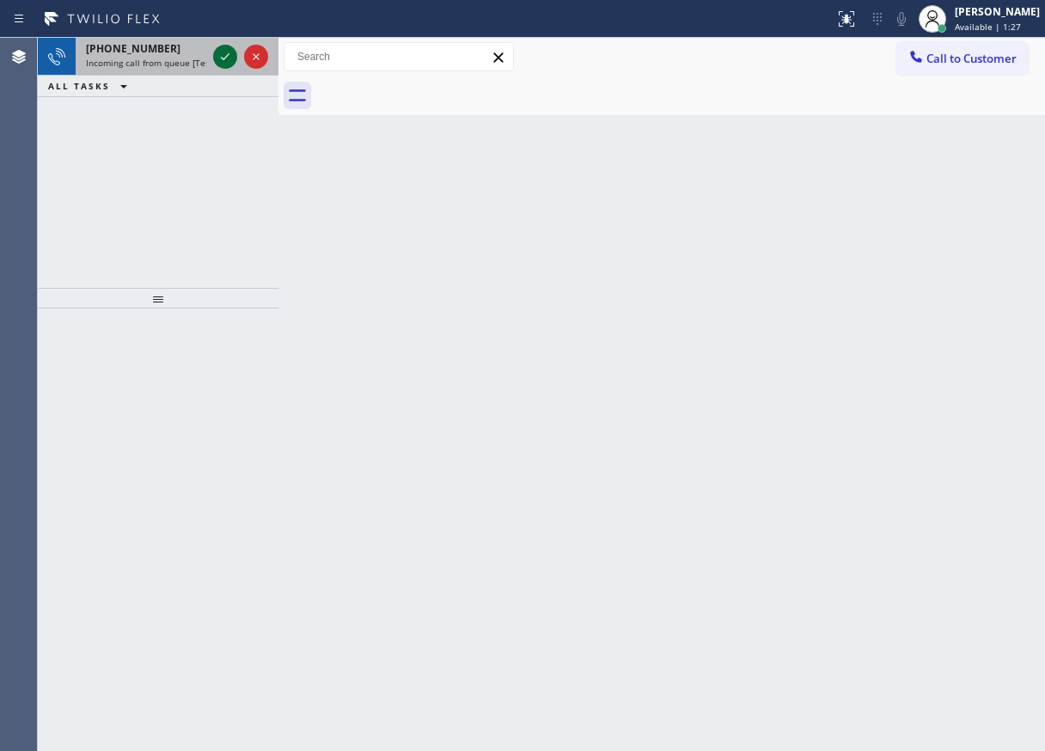
click at [222, 58] on icon at bounding box center [225, 56] width 21 height 21
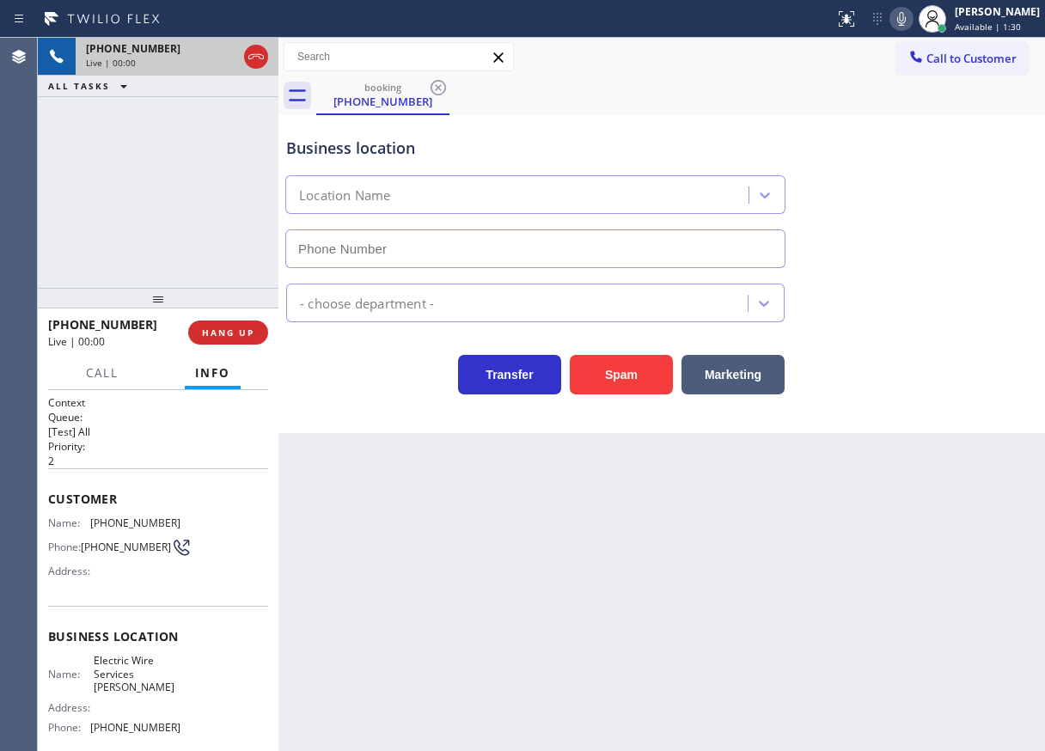
type input "[PHONE_NUMBER]"
click at [655, 385] on button "Spam" at bounding box center [621, 375] width 103 height 40
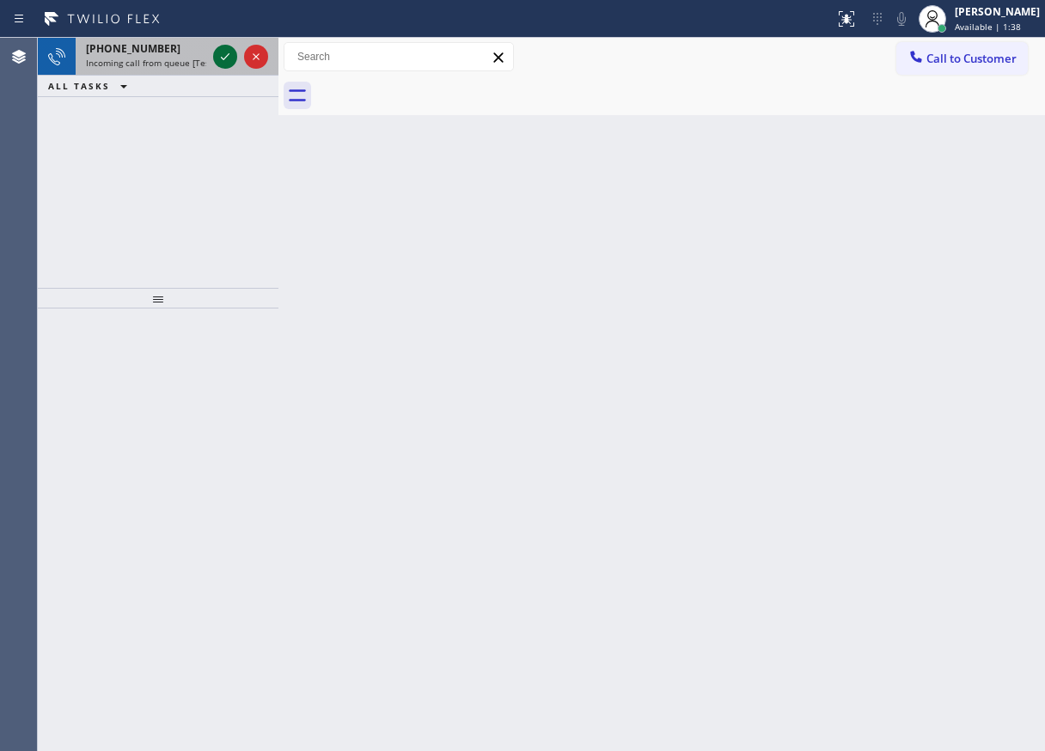
click at [218, 58] on icon at bounding box center [225, 56] width 21 height 21
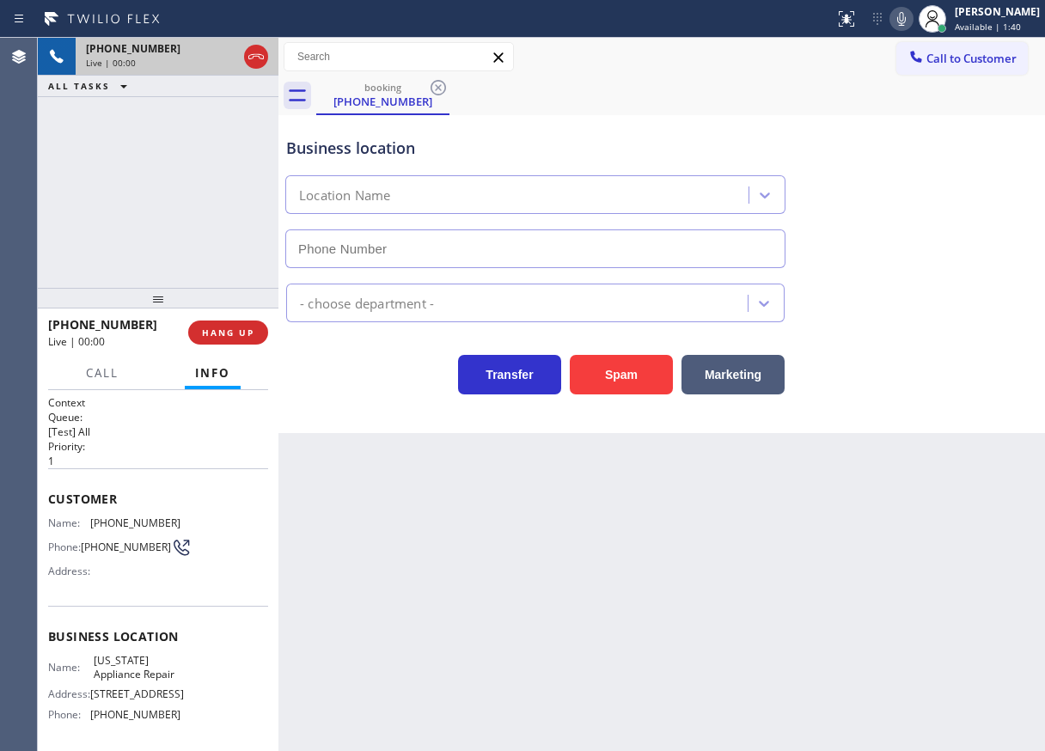
type input "[PHONE_NUMBER]"
click at [213, 331] on span "HANG UP" at bounding box center [228, 332] width 52 height 12
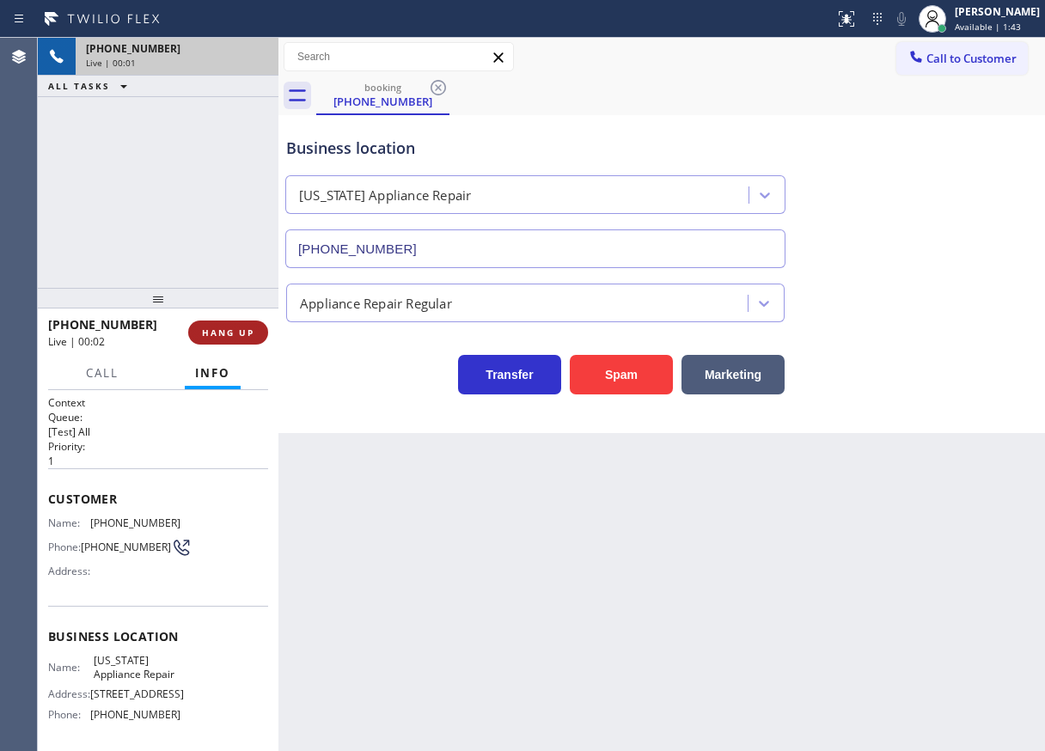
click at [213, 331] on span "HANG UP" at bounding box center [228, 332] width 52 height 12
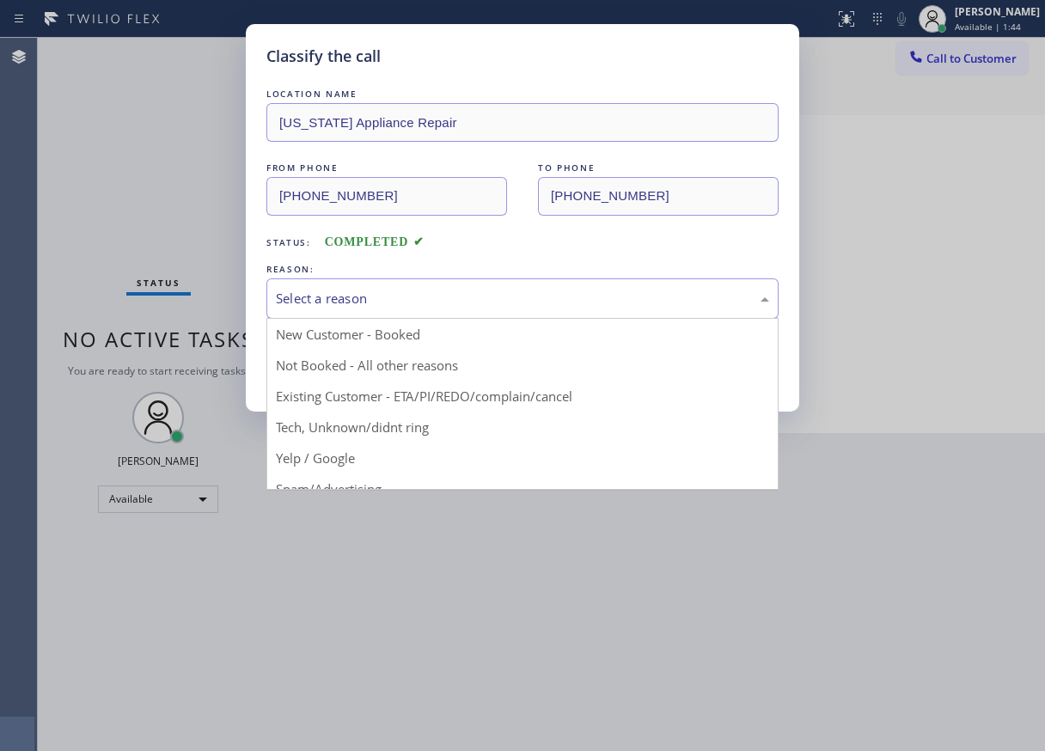
click at [495, 290] on div "Select a reason" at bounding box center [522, 299] width 493 height 20
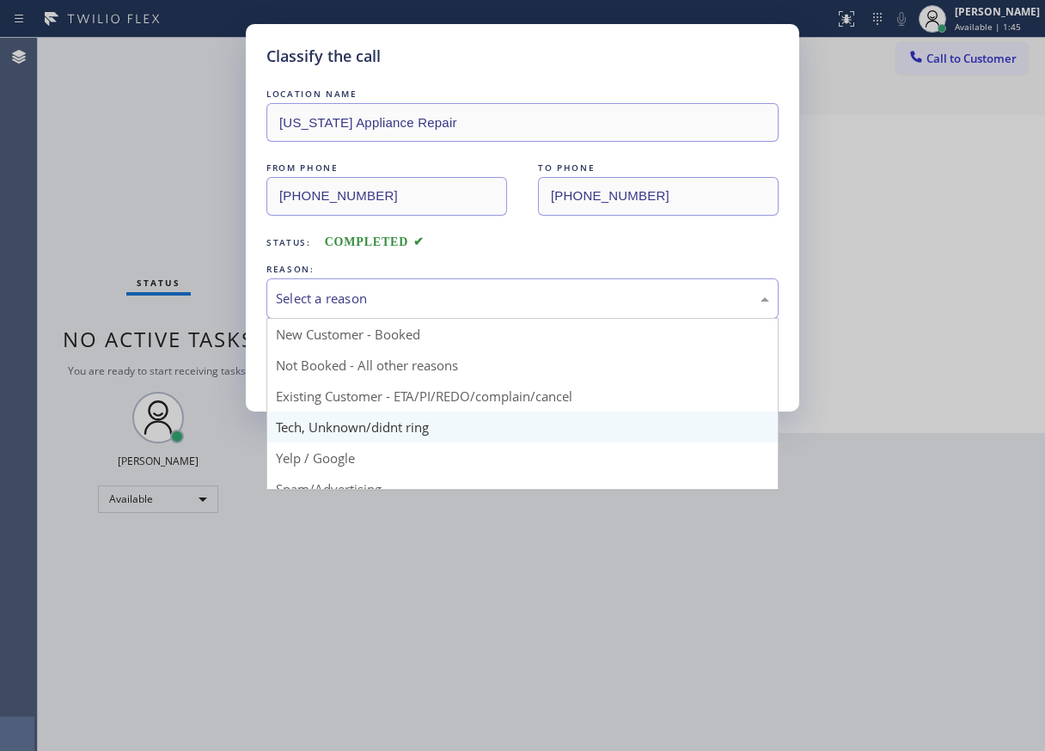
drag, startPoint x: 421, startPoint y: 431, endPoint x: 415, endPoint y: 423, distance: 10.5
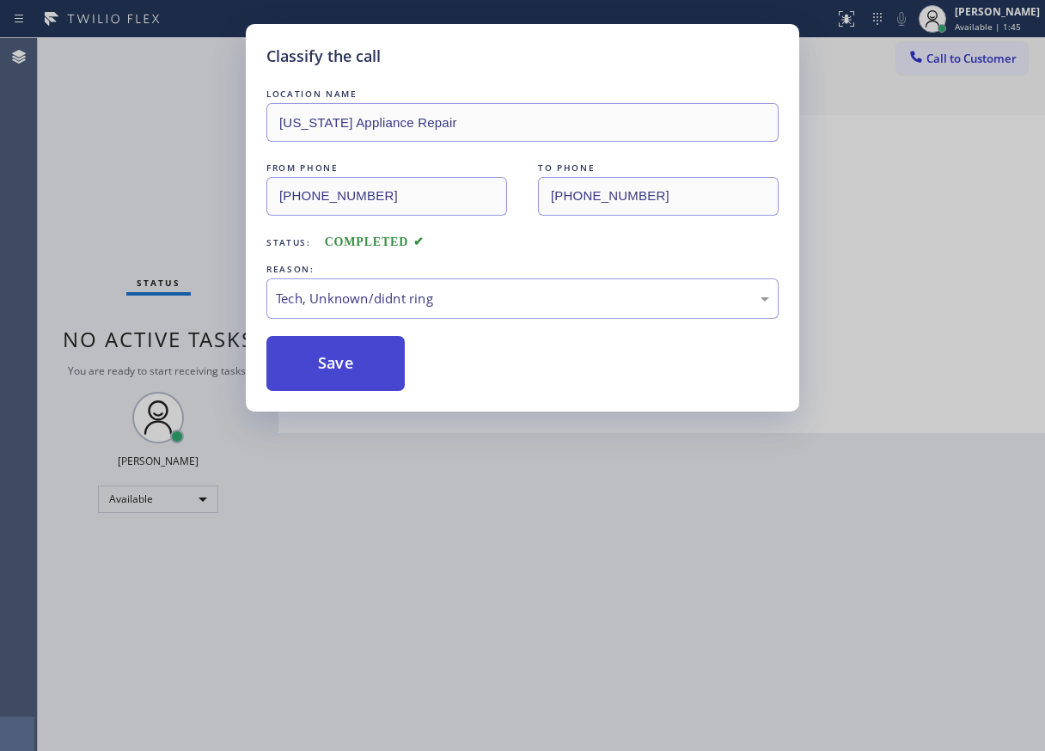
click at [361, 357] on button "Save" at bounding box center [335, 363] width 138 height 55
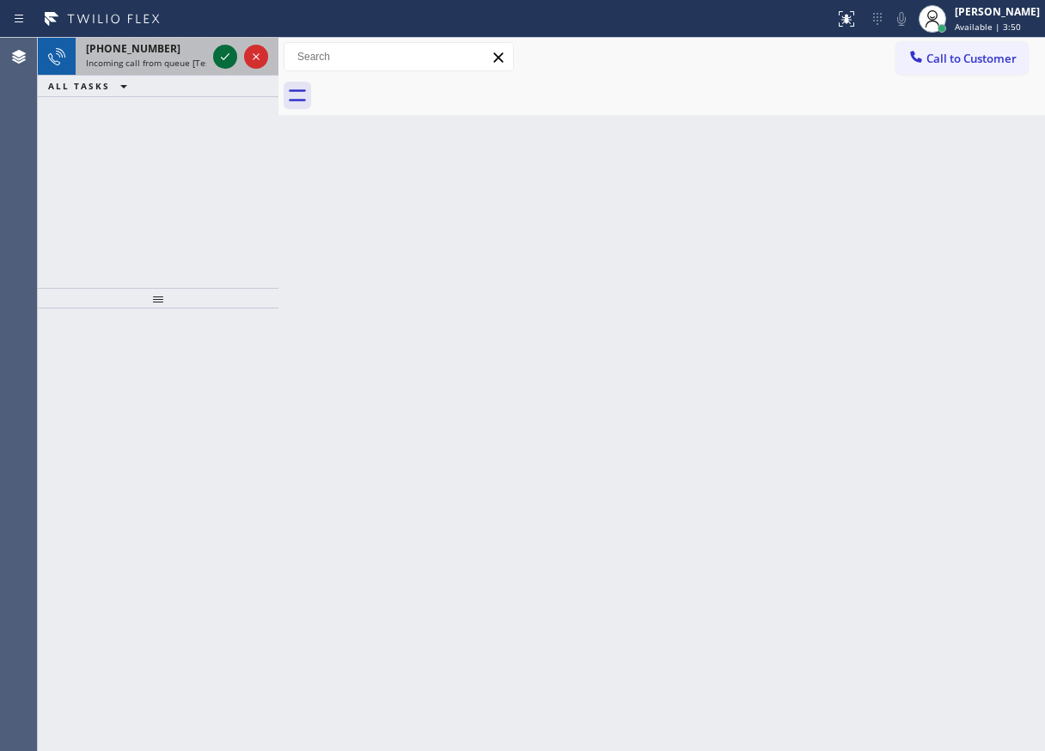
click at [225, 46] on button at bounding box center [225, 57] width 24 height 24
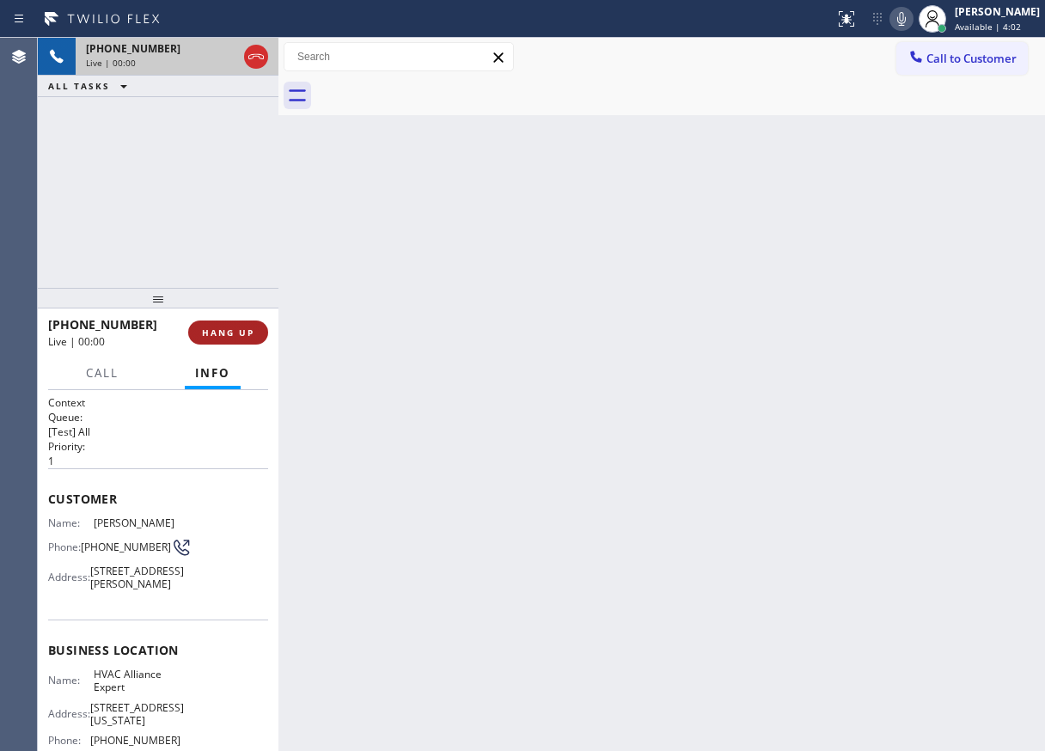
click at [235, 324] on button "HANG UP" at bounding box center [228, 332] width 80 height 24
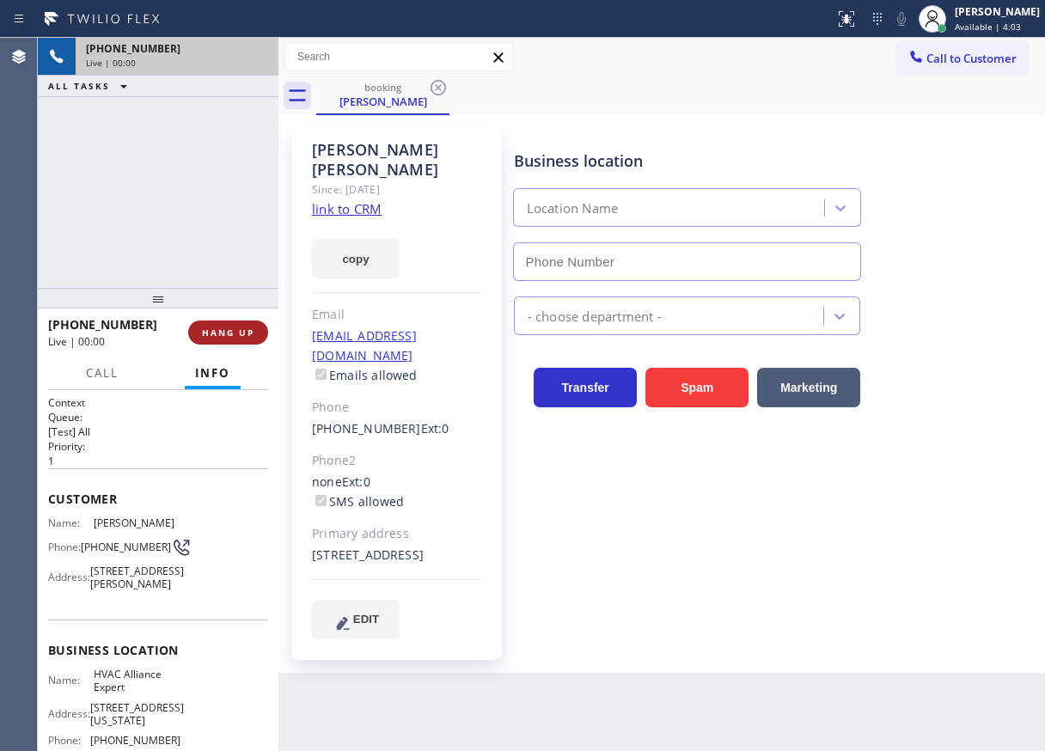
click at [235, 332] on span "HANG UP" at bounding box center [228, 332] width 52 height 12
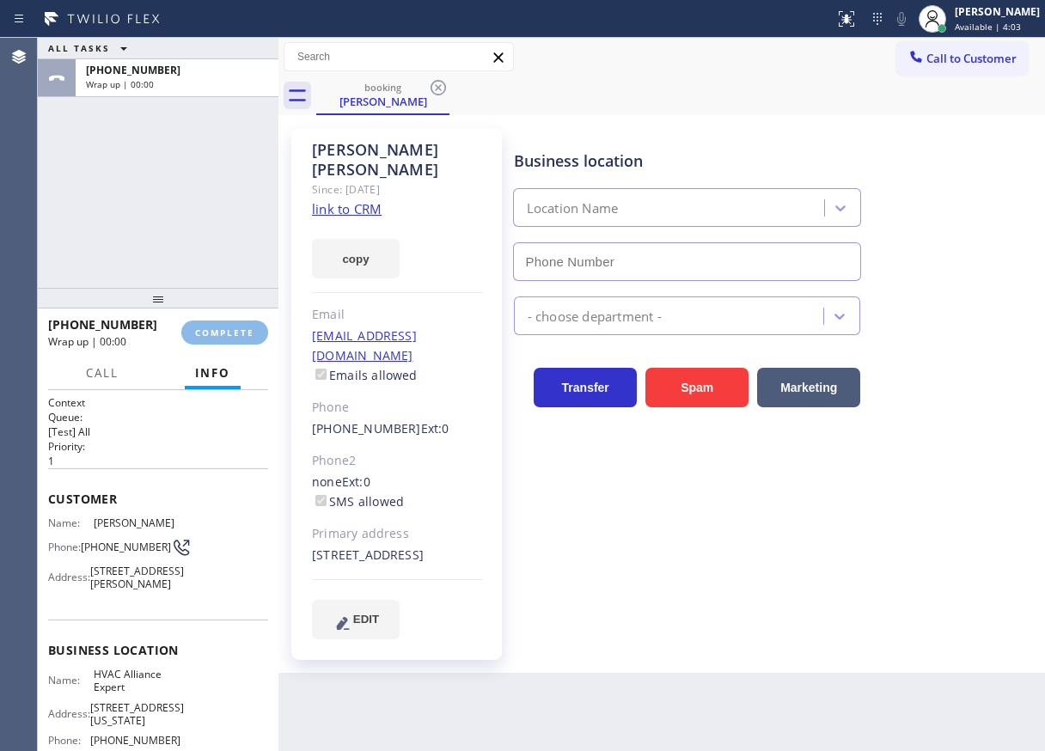
type input "[PHONE_NUMBER]"
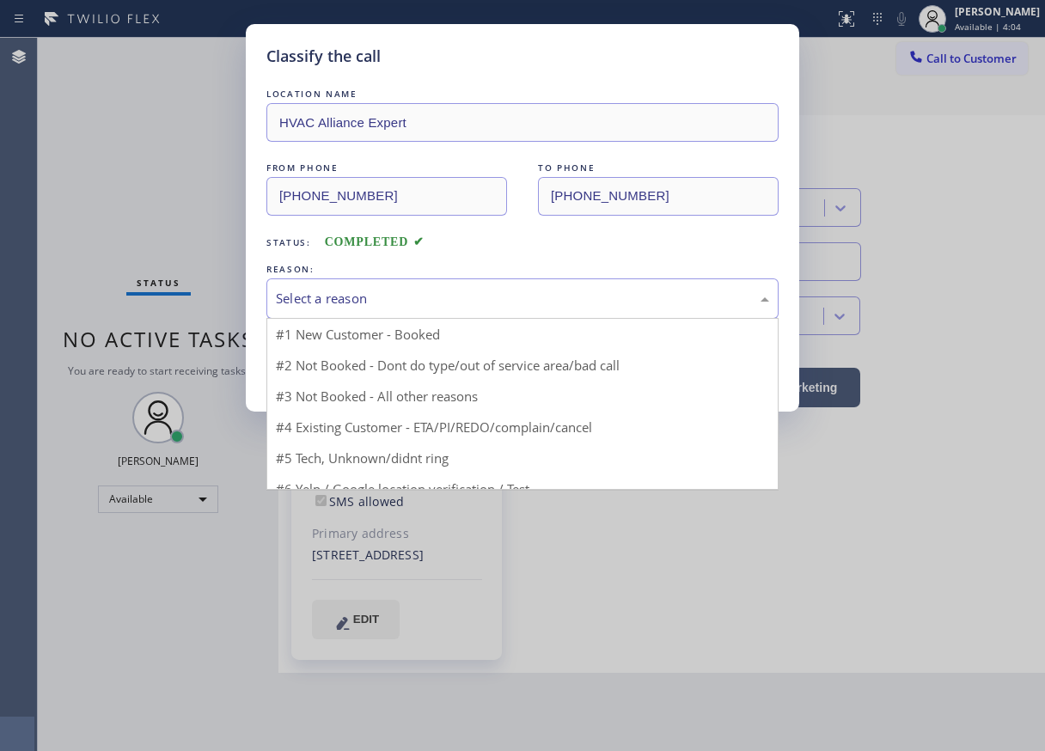
click at [409, 290] on div "Select a reason" at bounding box center [522, 299] width 493 height 20
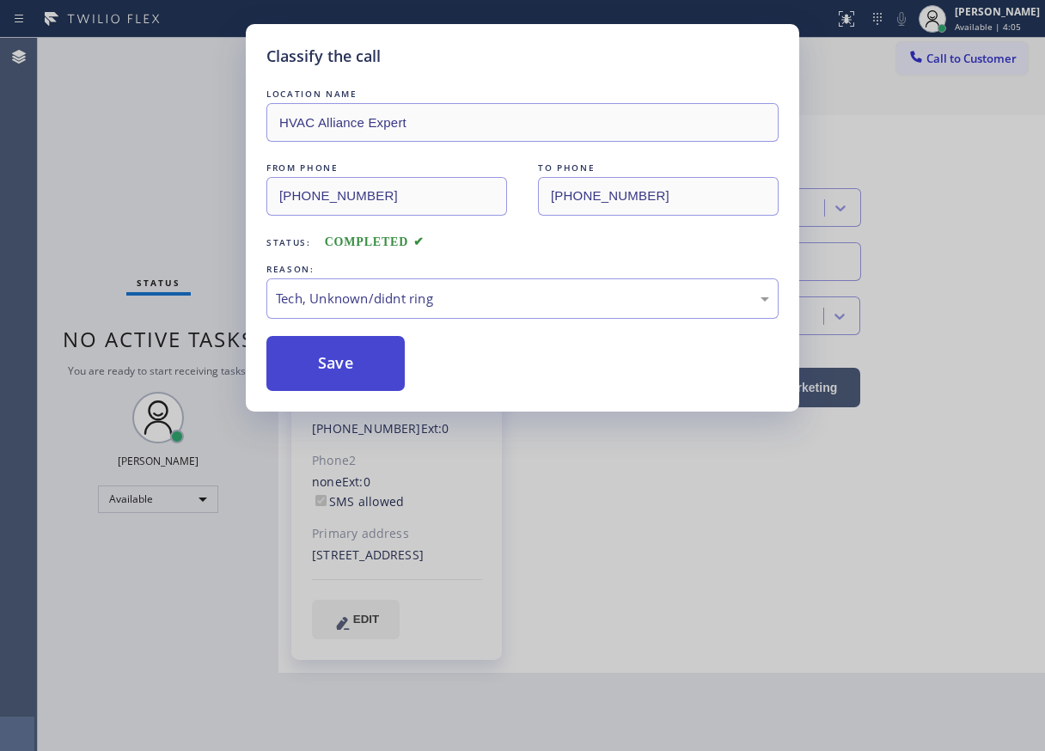
drag, startPoint x: 363, startPoint y: 361, endPoint x: 394, endPoint y: 258, distance: 107.9
click at [363, 360] on button "Save" at bounding box center [335, 363] width 138 height 55
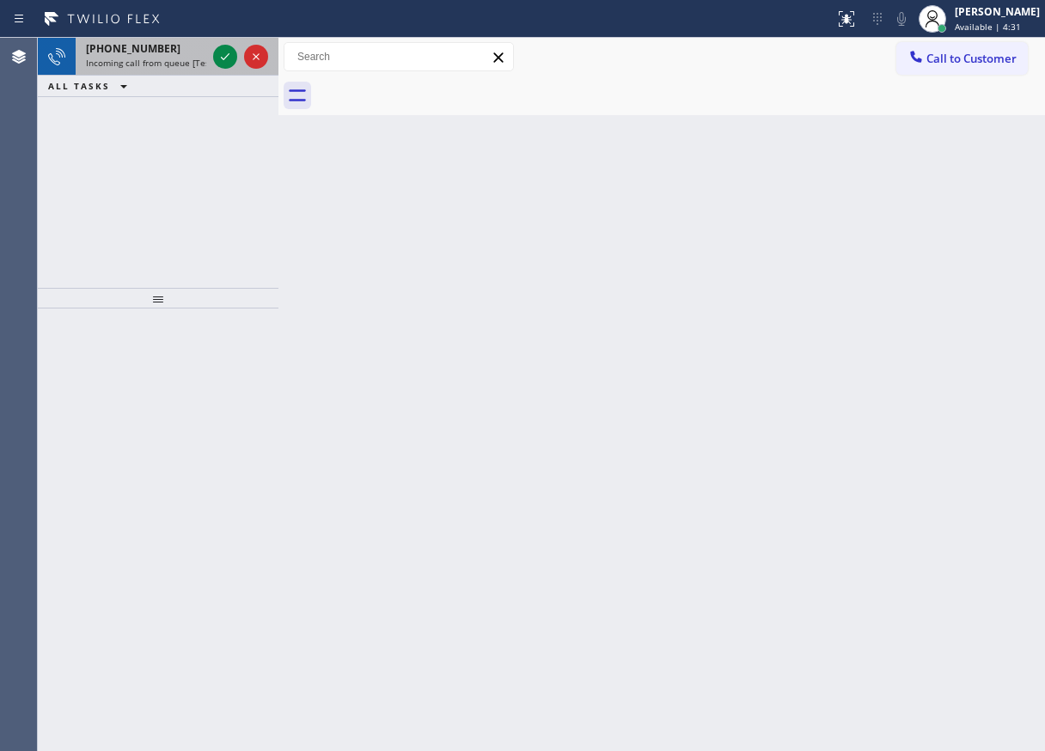
click at [161, 53] on div "[PHONE_NUMBER]" at bounding box center [146, 48] width 120 height 15
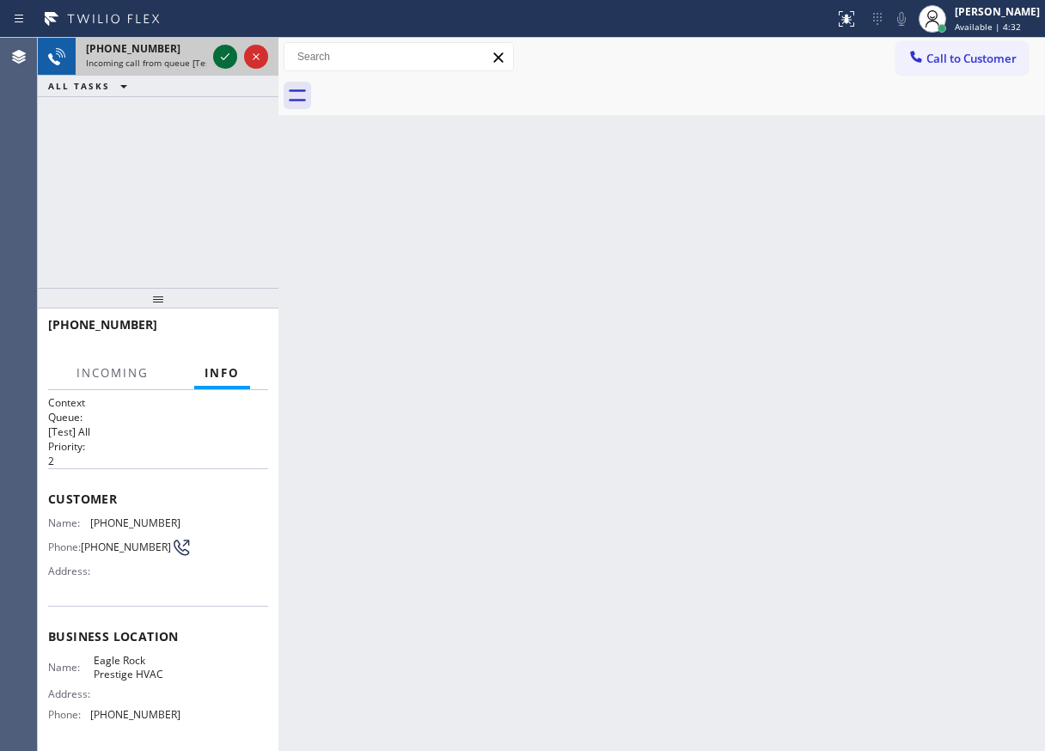
click at [218, 57] on icon at bounding box center [225, 56] width 21 height 21
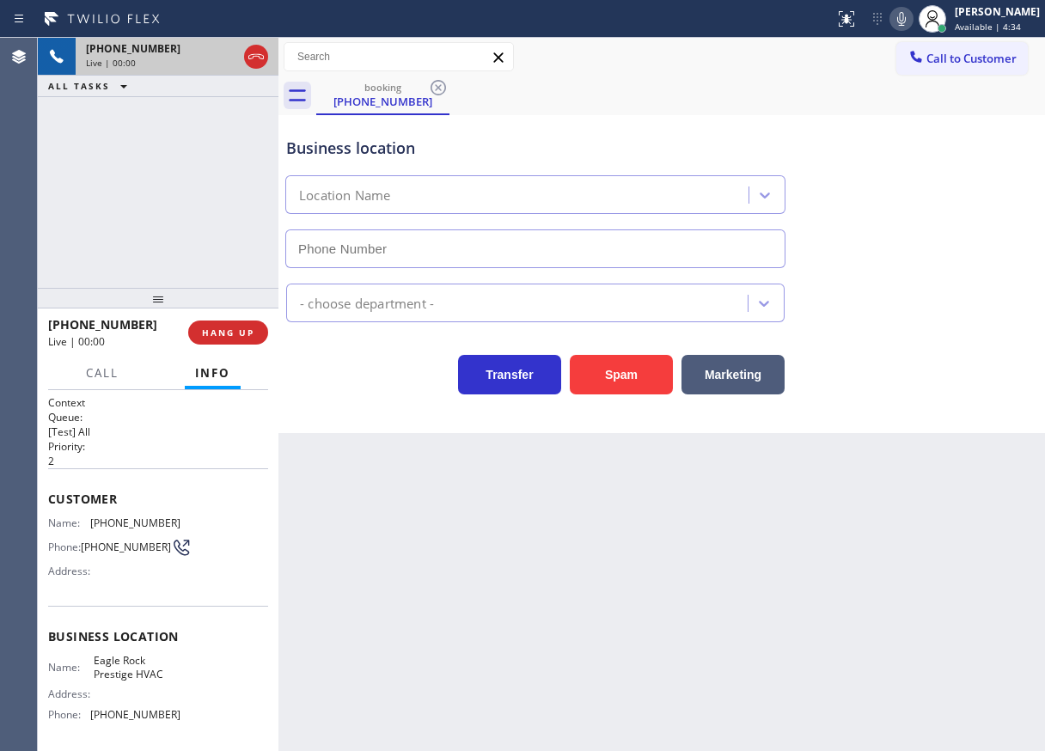
type input "[PHONE_NUMBER]"
click at [224, 337] on span "HANG UP" at bounding box center [228, 332] width 52 height 12
click at [227, 333] on span "HANG UP" at bounding box center [228, 332] width 52 height 12
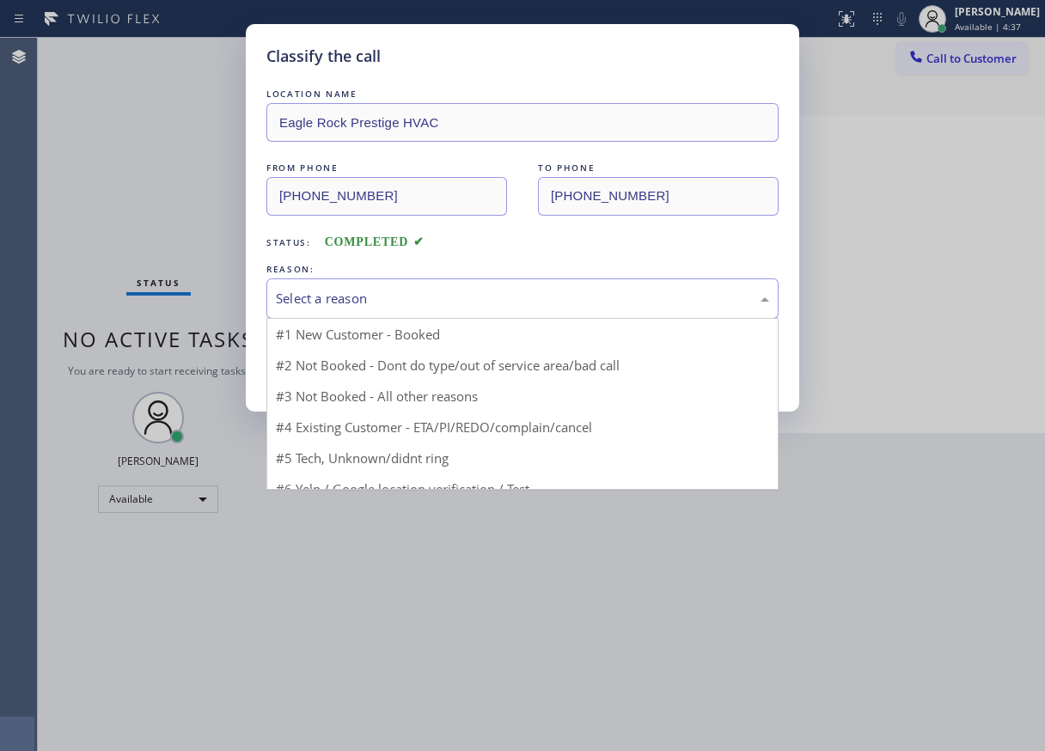
click at [455, 296] on div "Select a reason" at bounding box center [522, 299] width 493 height 20
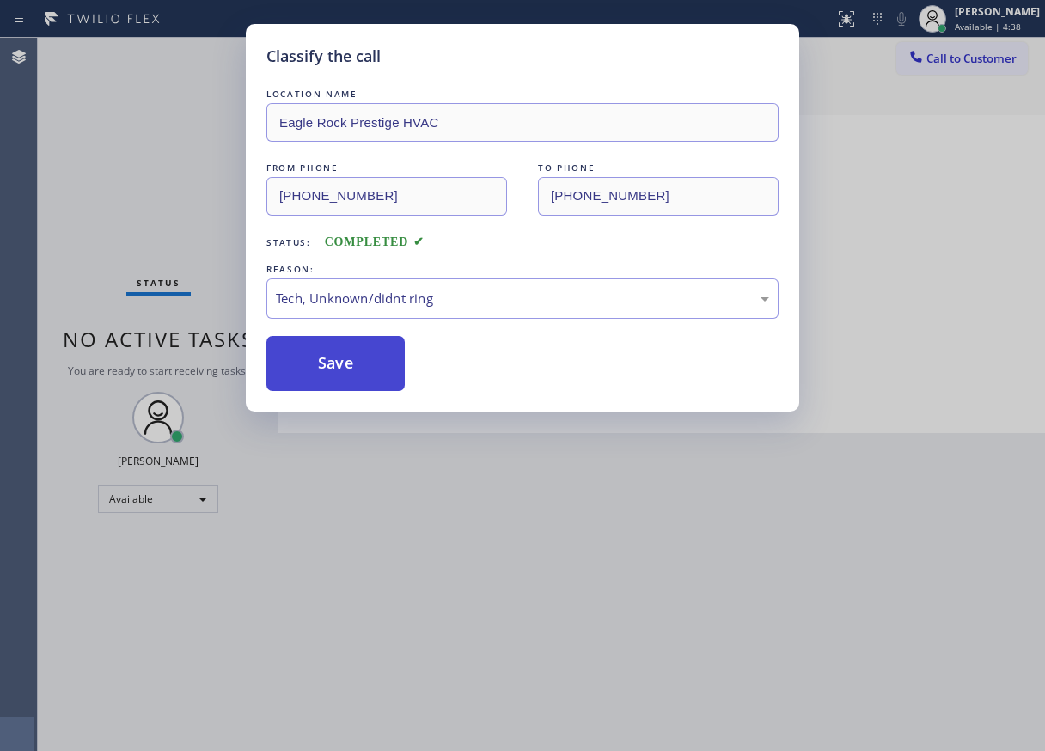
click at [359, 363] on button "Save" at bounding box center [335, 363] width 138 height 55
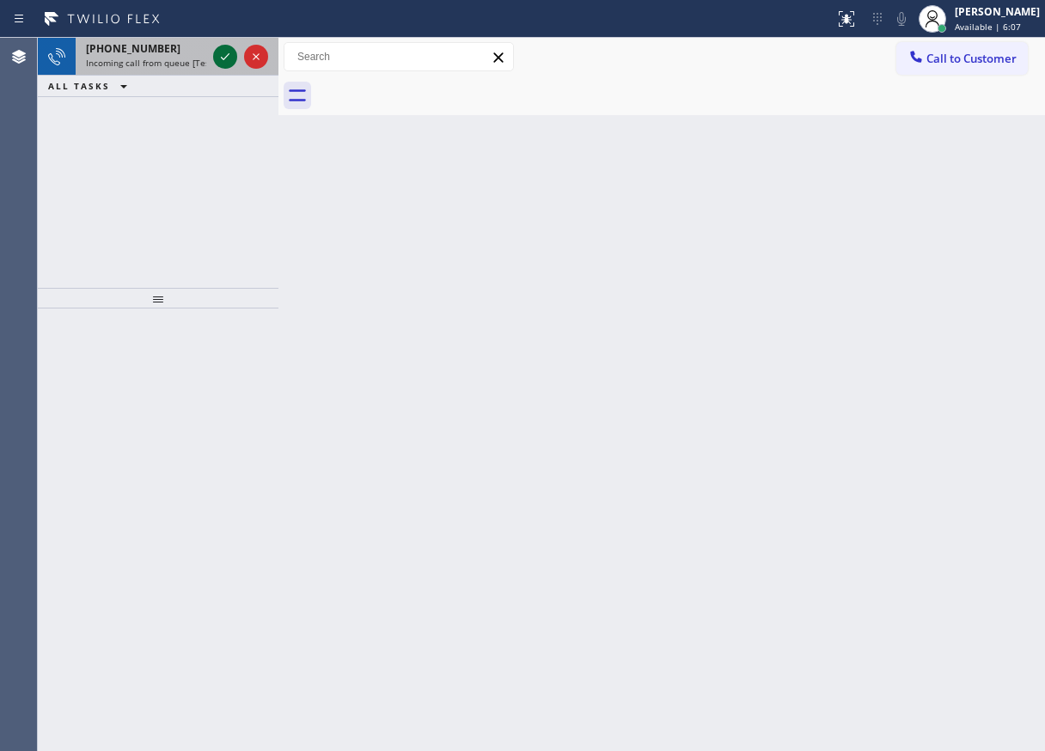
click at [222, 62] on icon at bounding box center [225, 56] width 21 height 21
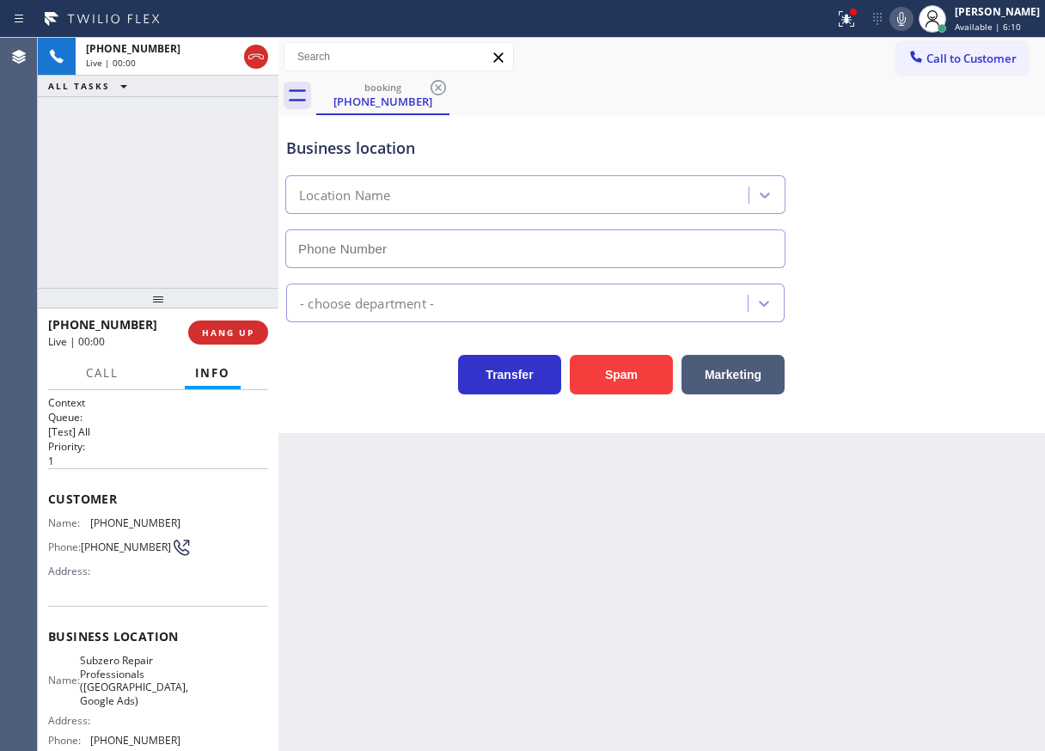
type input "[PHONE_NUMBER]"
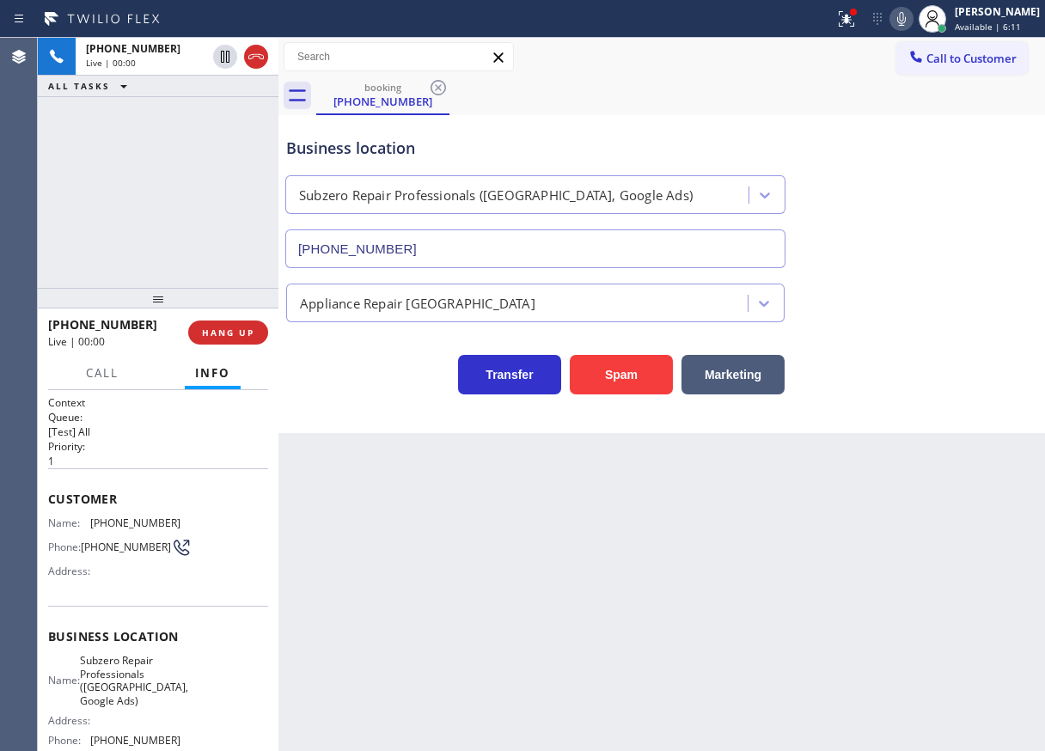
click at [155, 685] on span "Subzero Repair Professionals ([GEOGRAPHIC_DATA], Google Ads)" at bounding box center [134, 680] width 108 height 53
copy span "Subzero Repair Professionals ([GEOGRAPHIC_DATA], Google Ads)"
click at [534, 250] on input "[PHONE_NUMBER]" at bounding box center [535, 248] width 500 height 39
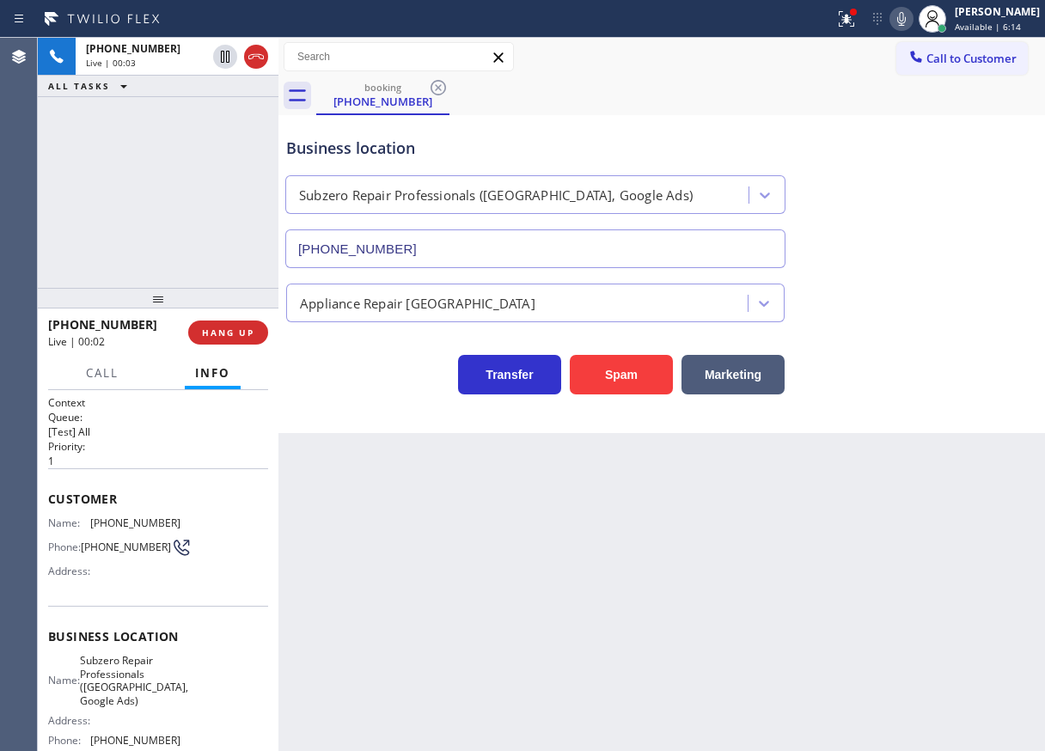
click at [534, 250] on input "[PHONE_NUMBER]" at bounding box center [535, 248] width 500 height 39
click at [905, 21] on icon at bounding box center [901, 19] width 9 height 14
drag, startPoint x: 864, startPoint y: 15, endPoint x: 859, endPoint y: 24, distance: 10.0
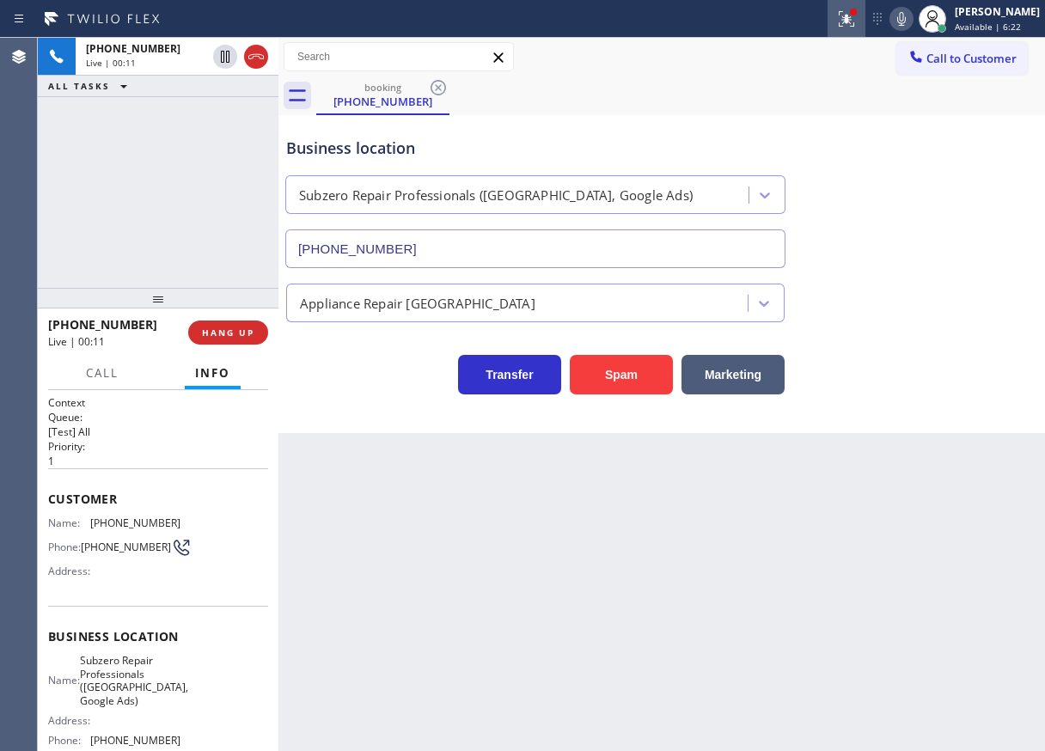
click at [858, 15] on div at bounding box center [853, 12] width 10 height 10
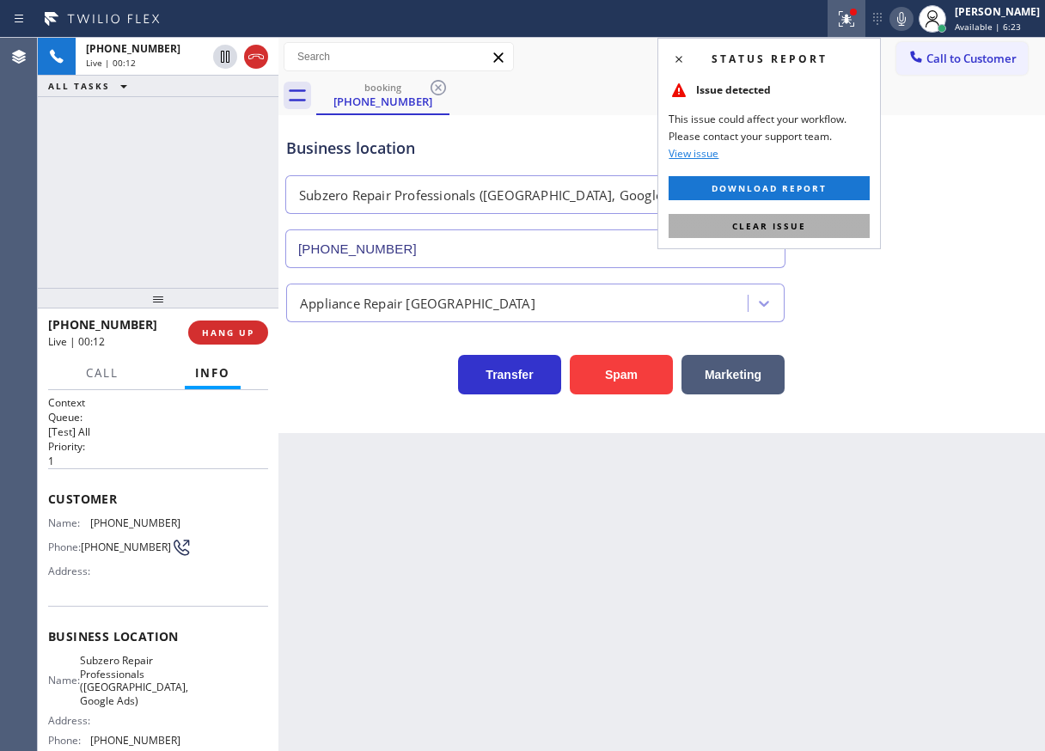
click at [792, 230] on span "Clear issue" at bounding box center [769, 226] width 74 height 12
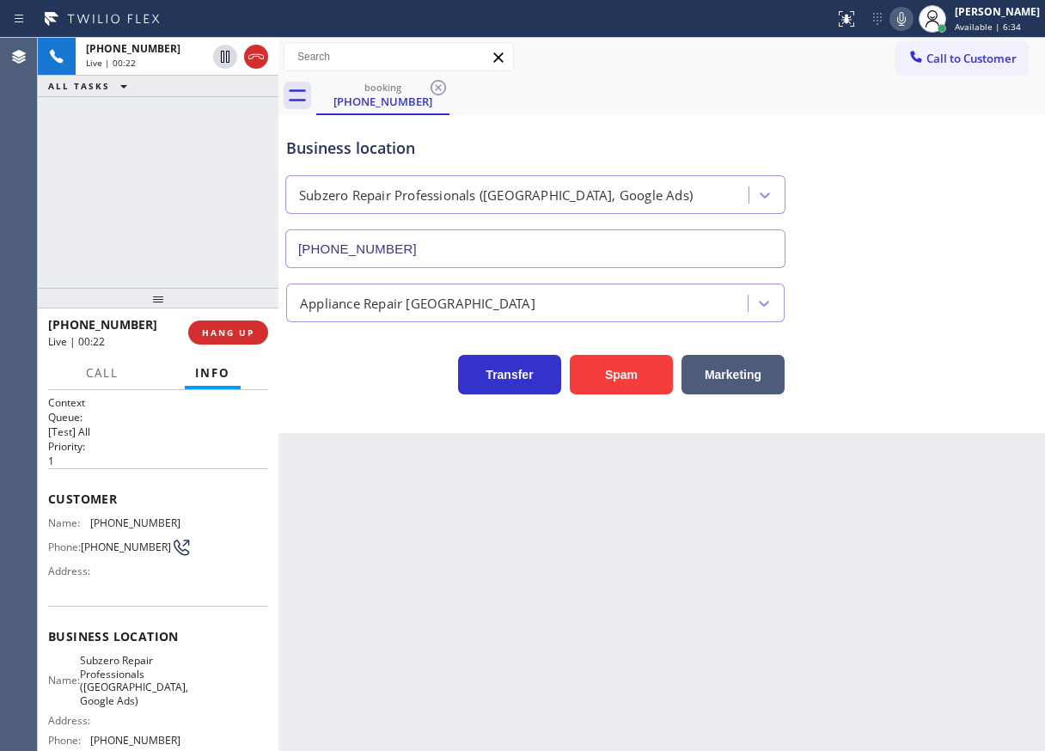
click at [905, 22] on icon at bounding box center [901, 19] width 9 height 14
click at [911, 14] on icon at bounding box center [901, 19] width 21 height 21
click at [911, 15] on icon at bounding box center [901, 19] width 21 height 21
click at [241, 337] on span "HANG UP" at bounding box center [228, 332] width 52 height 12
click at [243, 330] on span "HANG UP" at bounding box center [228, 332] width 52 height 12
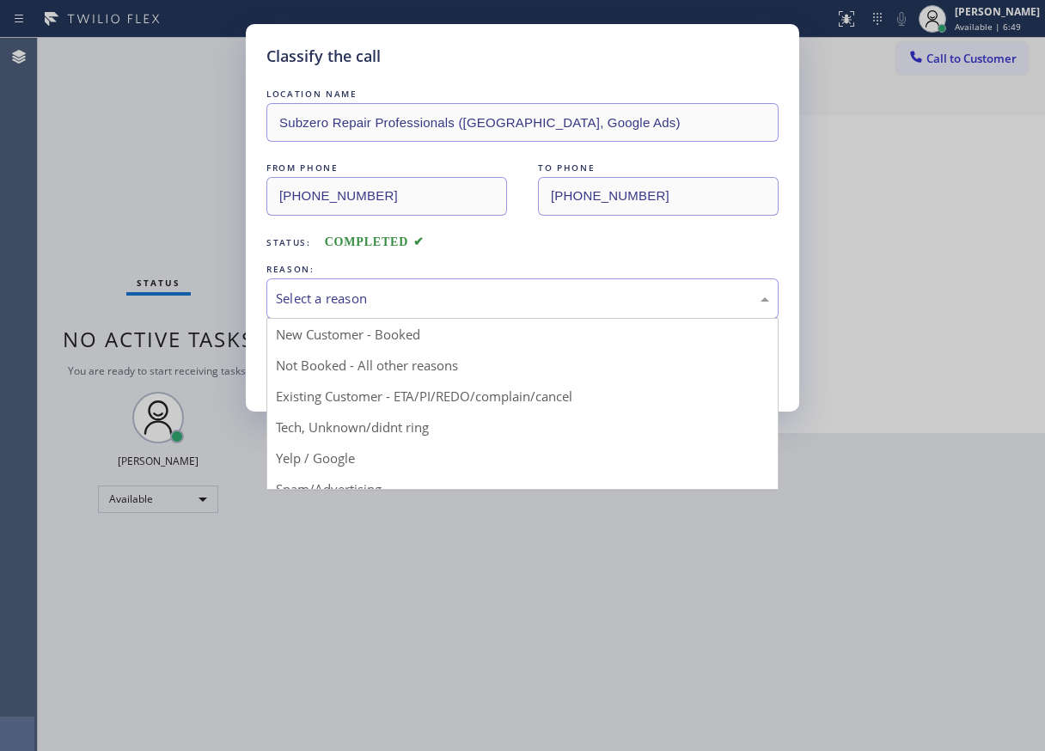
click at [420, 278] on div "Select a reason" at bounding box center [522, 298] width 512 height 40
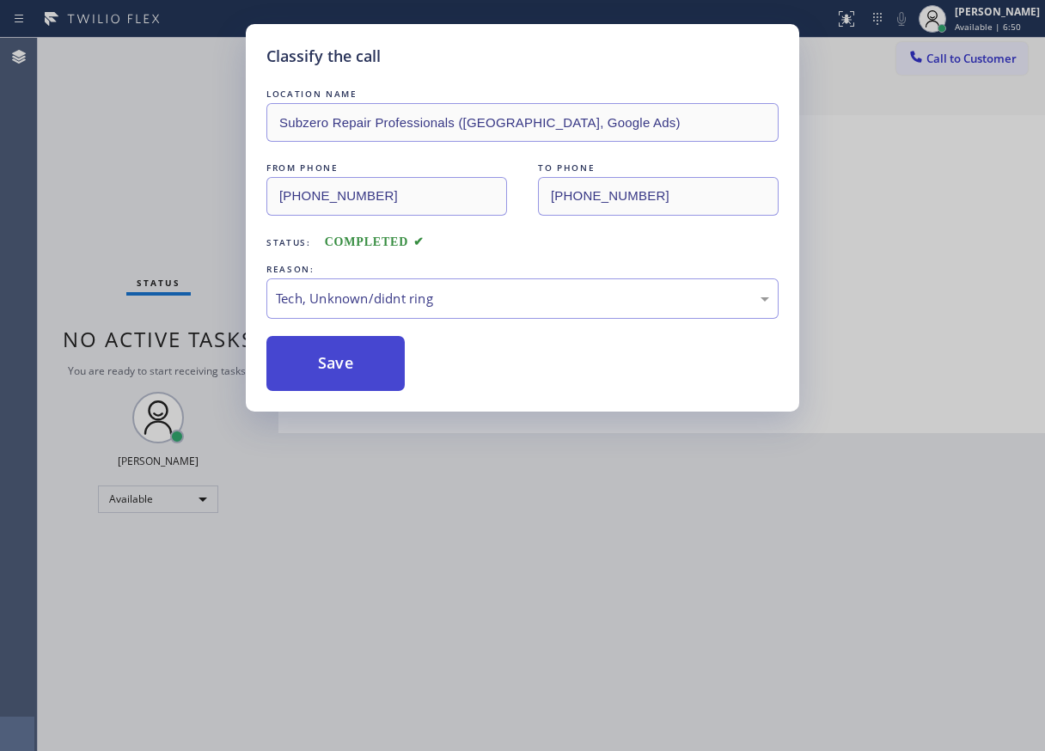
click at [355, 357] on button "Save" at bounding box center [335, 363] width 138 height 55
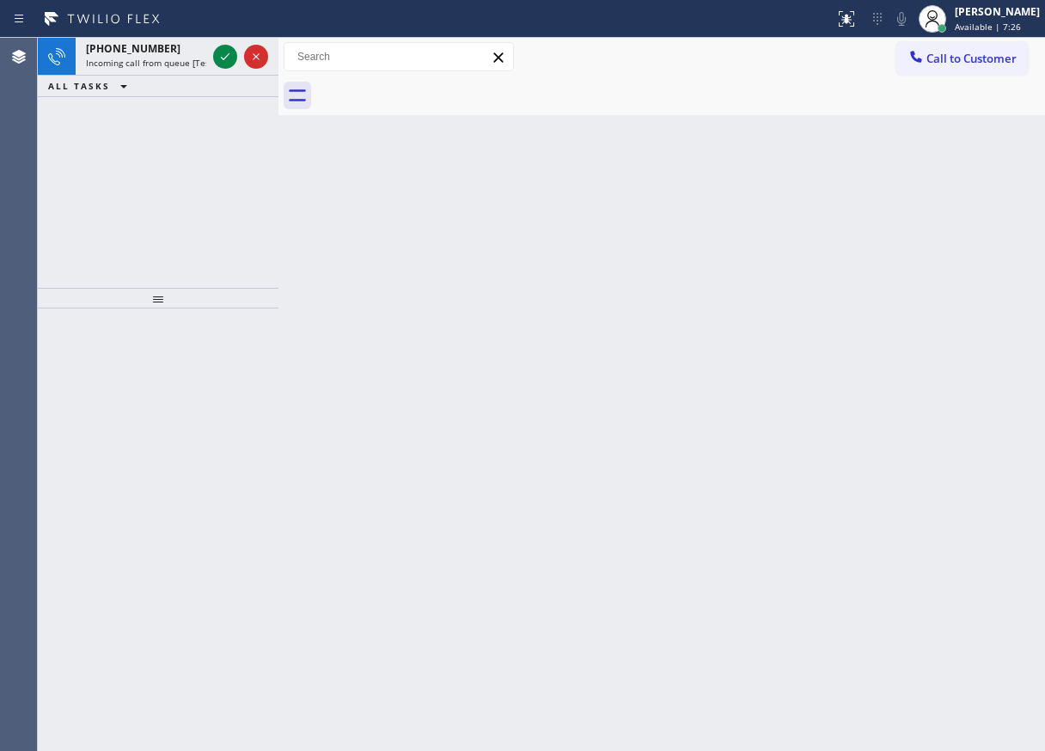
click at [992, 297] on div "Back to Dashboard Change Sender ID Customers Technicians Select a contact Outbo…" at bounding box center [661, 394] width 766 height 713
click at [221, 59] on icon at bounding box center [225, 56] width 21 height 21
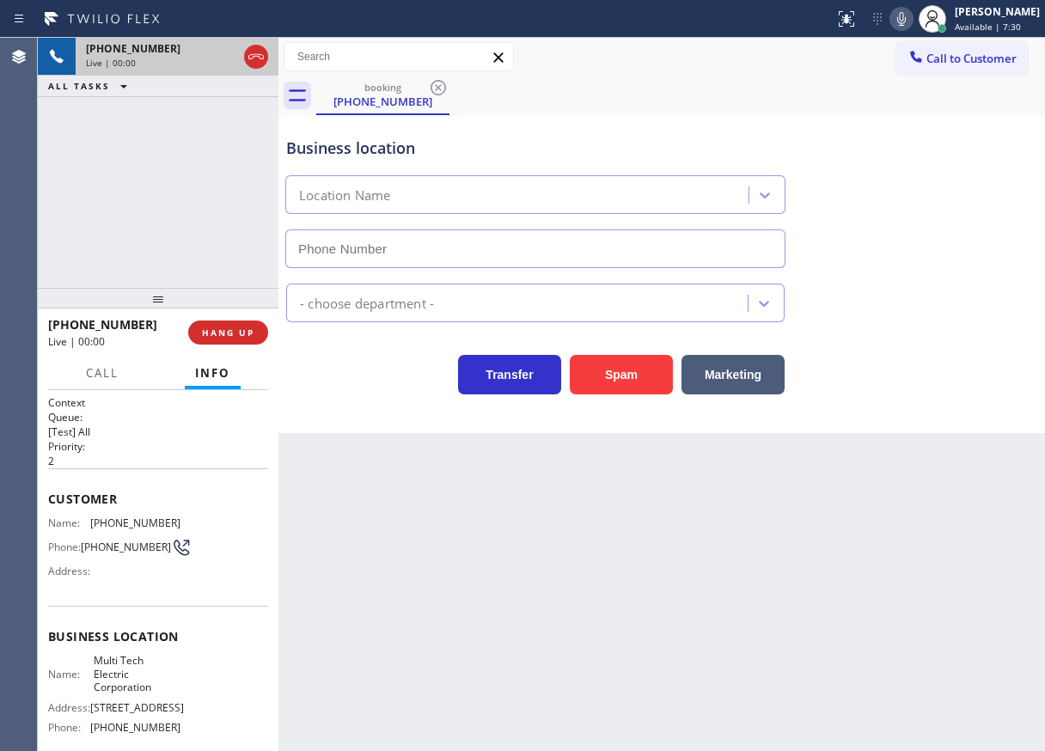
type input "[PHONE_NUMBER]"
click at [620, 383] on button "Spam" at bounding box center [621, 375] width 103 height 40
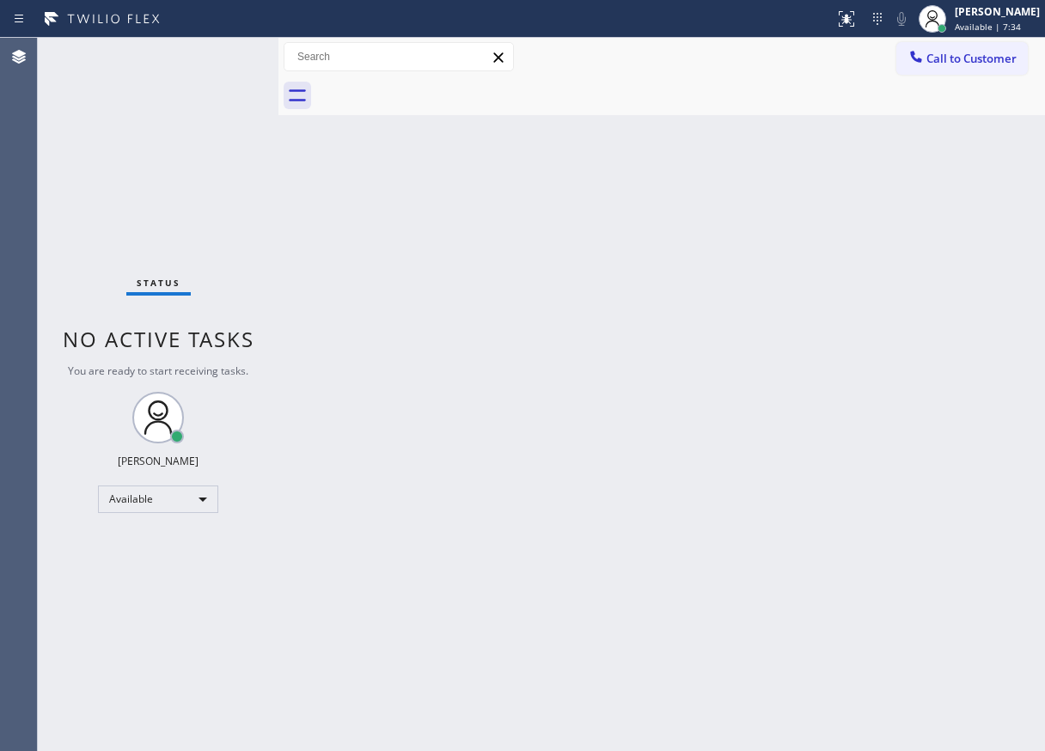
click at [976, 440] on div "Back to Dashboard Change Sender ID Customers Technicians Select a contact Outbo…" at bounding box center [661, 394] width 766 height 713
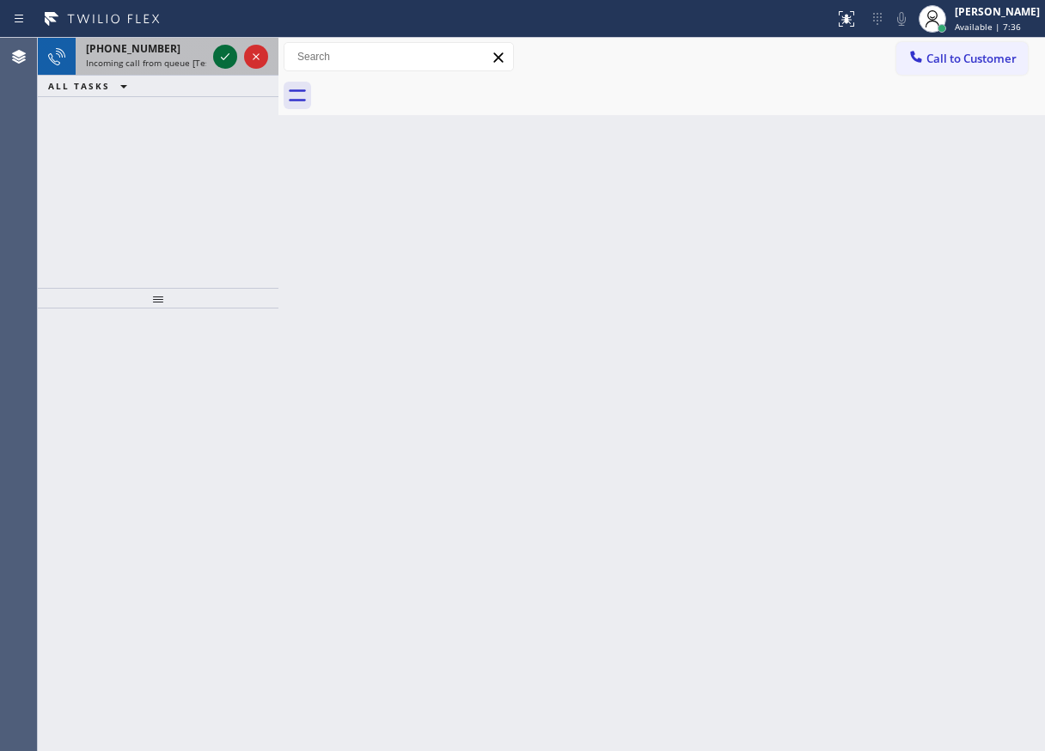
click at [218, 64] on icon at bounding box center [225, 56] width 21 height 21
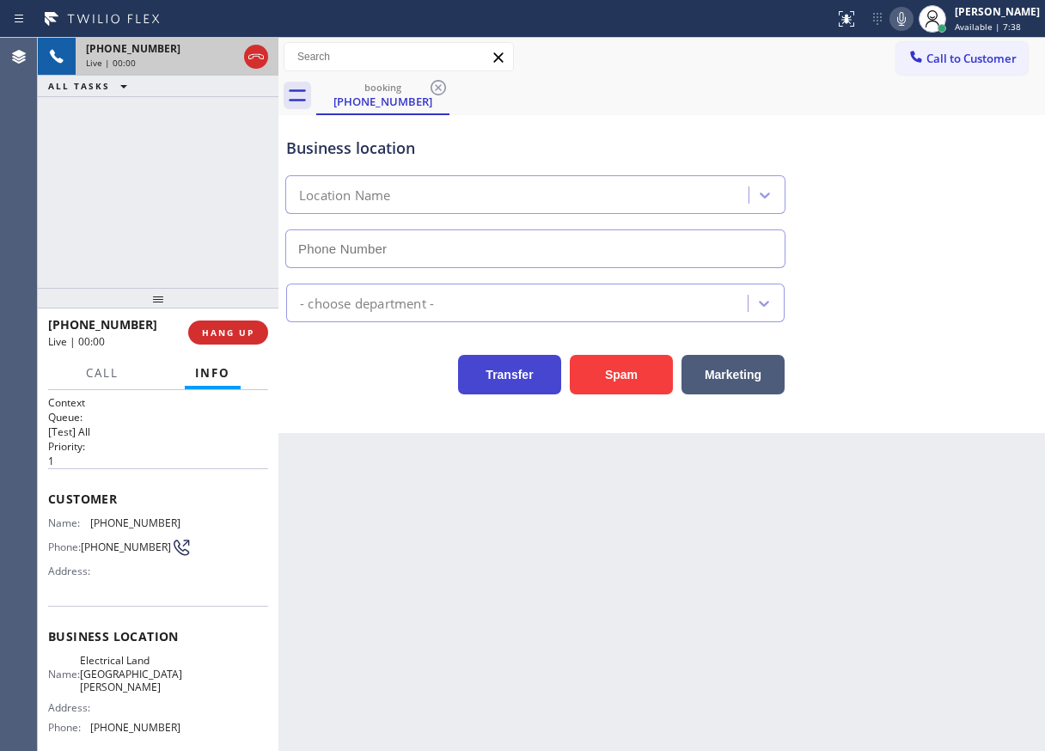
type input "[PHONE_NUMBER]"
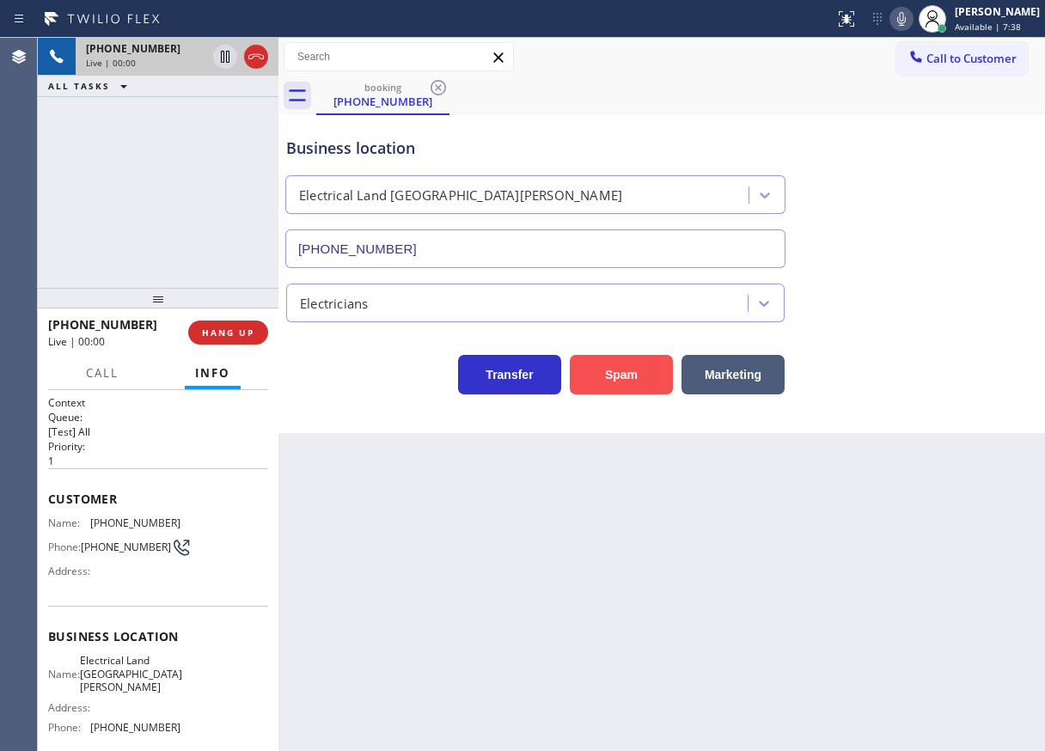
click at [613, 365] on button "Spam" at bounding box center [621, 375] width 103 height 40
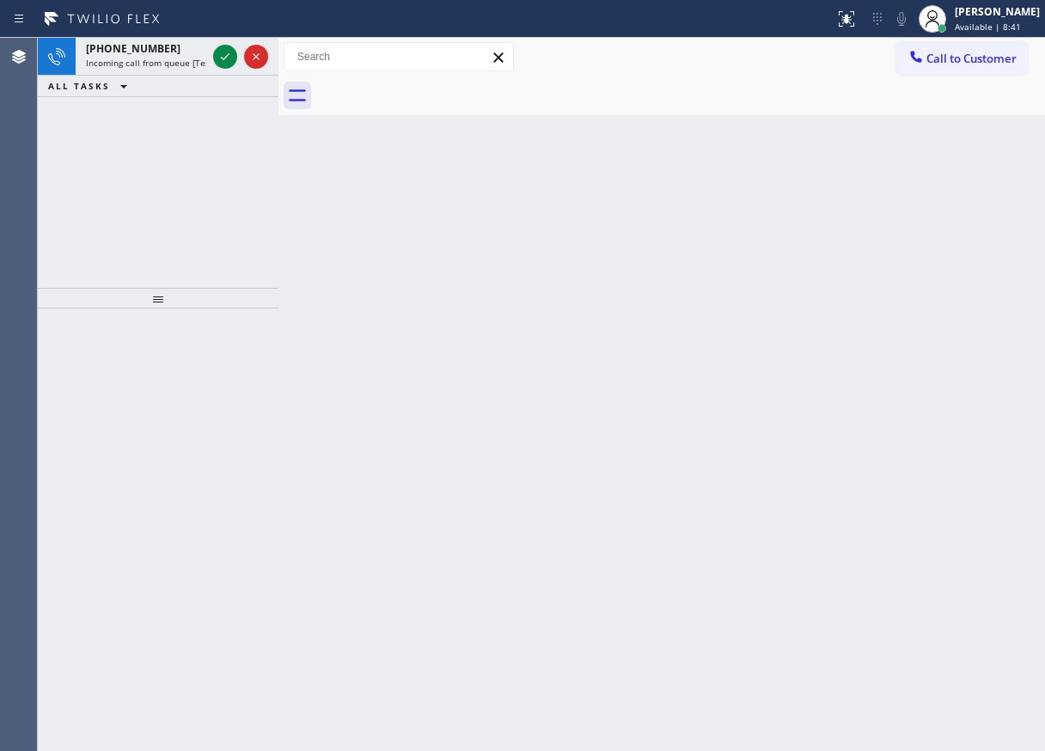
click at [921, 192] on div "Back to Dashboard Change Sender ID Customers Technicians Select a contact Outbo…" at bounding box center [661, 394] width 766 height 713
click at [225, 58] on icon at bounding box center [225, 56] width 9 height 7
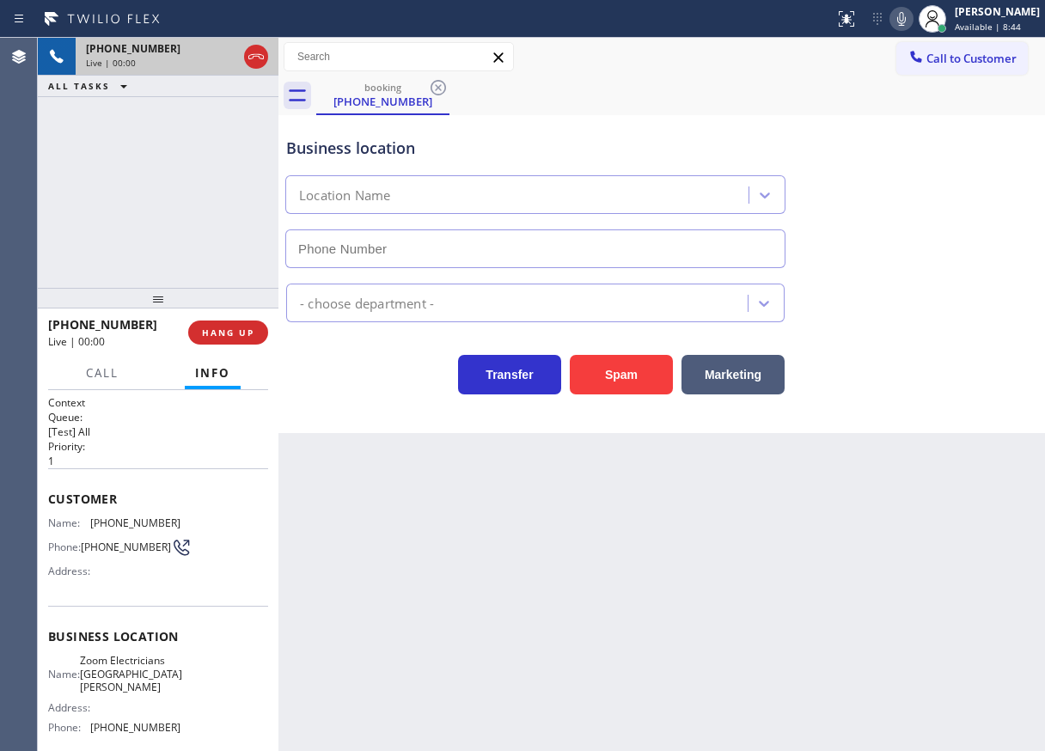
type input "[PHONE_NUMBER]"
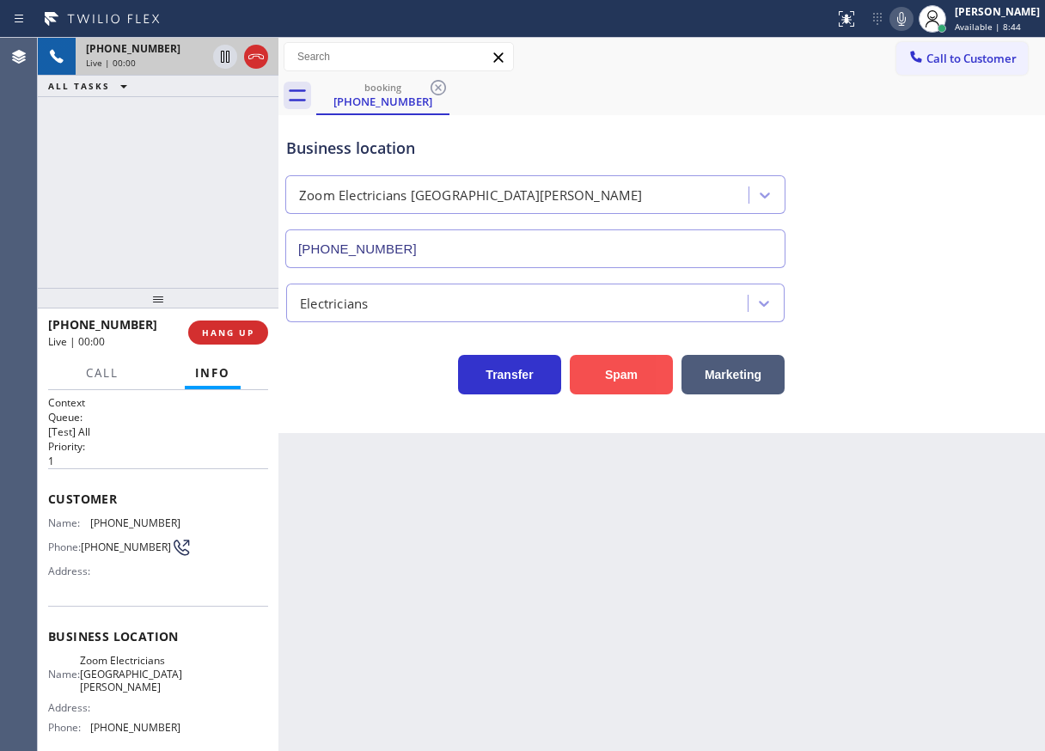
click at [596, 386] on button "Spam" at bounding box center [621, 375] width 103 height 40
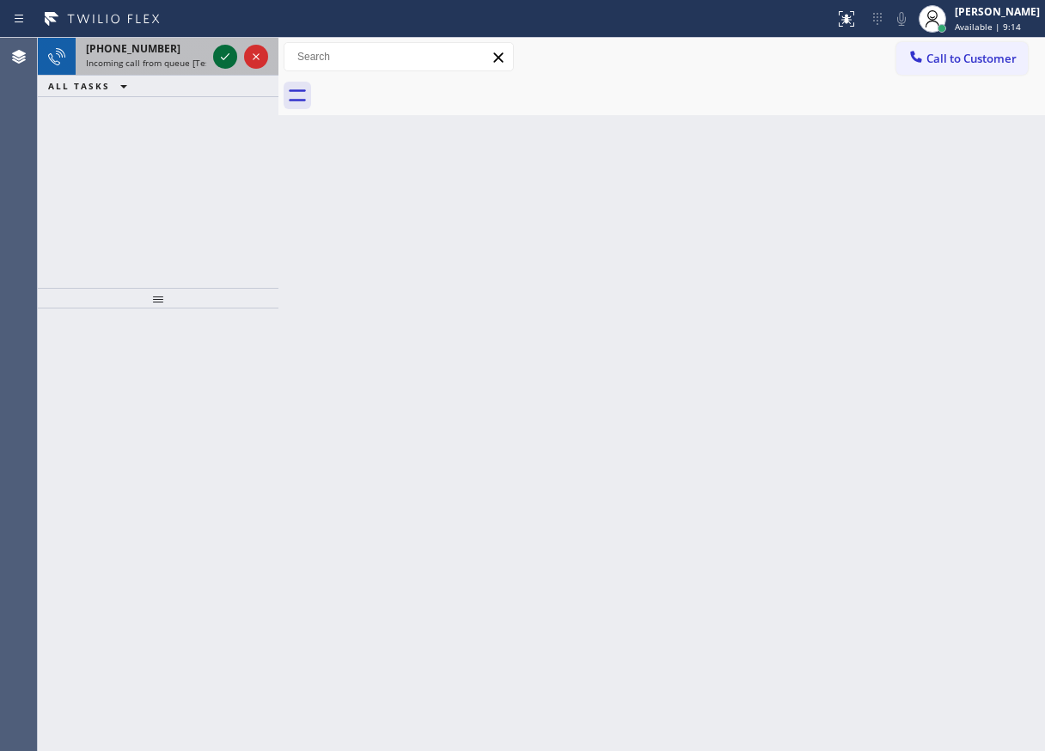
click at [222, 54] on icon at bounding box center [225, 56] width 21 height 21
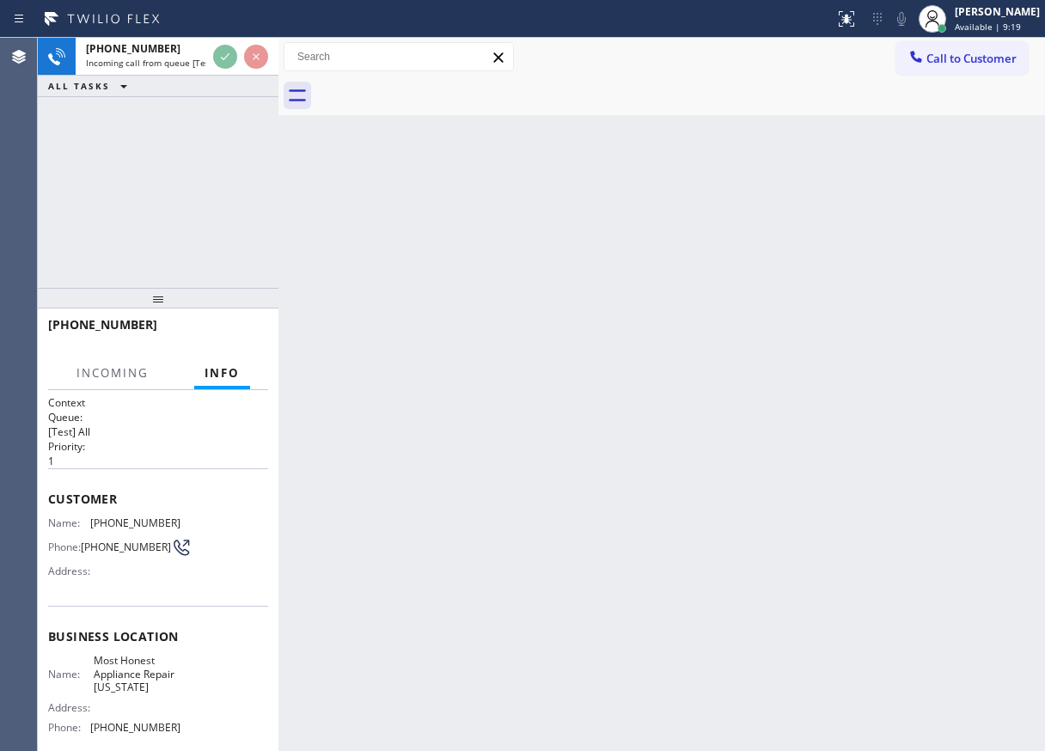
click at [643, 335] on div "Back to Dashboard Change Sender ID Customers Technicians Select a contact Outbo…" at bounding box center [661, 394] width 766 height 713
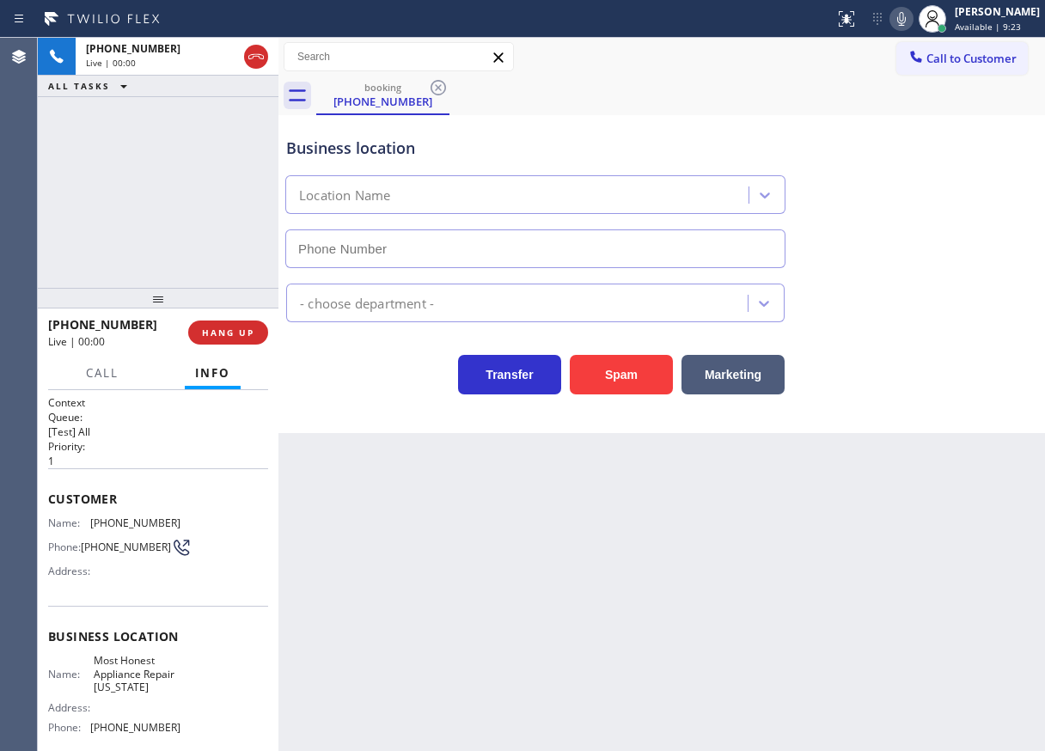
type input "[PHONE_NUMBER]"
click at [136, 681] on span "Most Honest Appliance Repair [US_STATE]" at bounding box center [137, 674] width 86 height 40
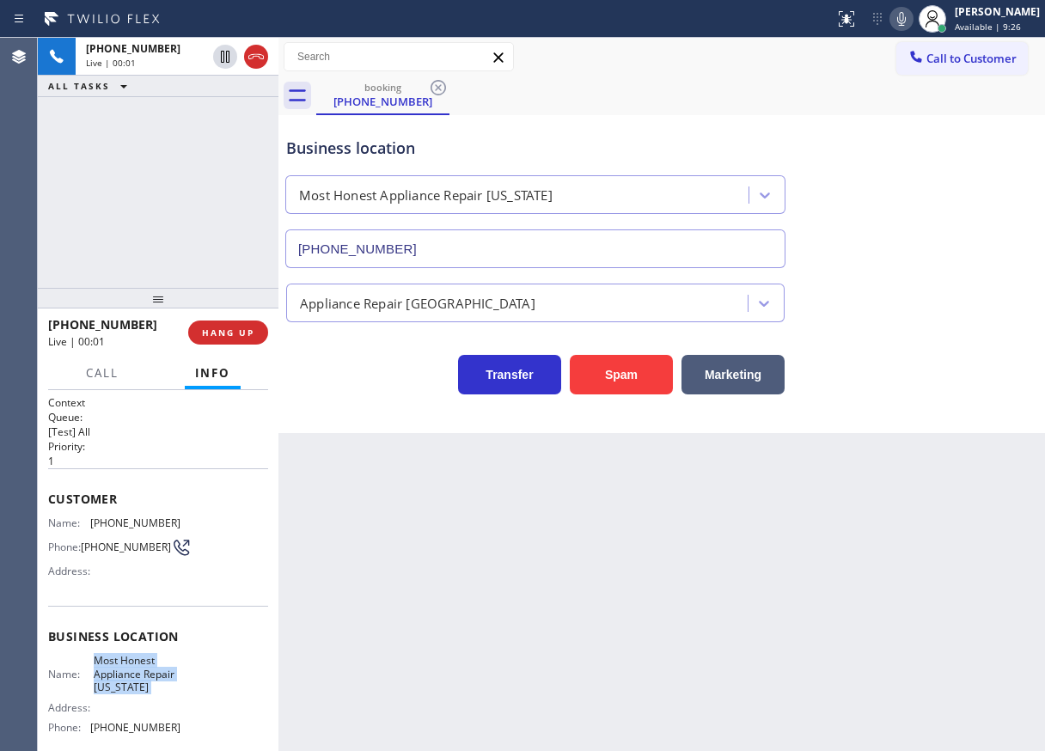
click at [136, 681] on span "Most Honest Appliance Repair [US_STATE]" at bounding box center [137, 674] width 86 height 40
copy span "Most Honest Appliance Repair [US_STATE]"
click at [633, 254] on input "[PHONE_NUMBER]" at bounding box center [535, 248] width 500 height 39
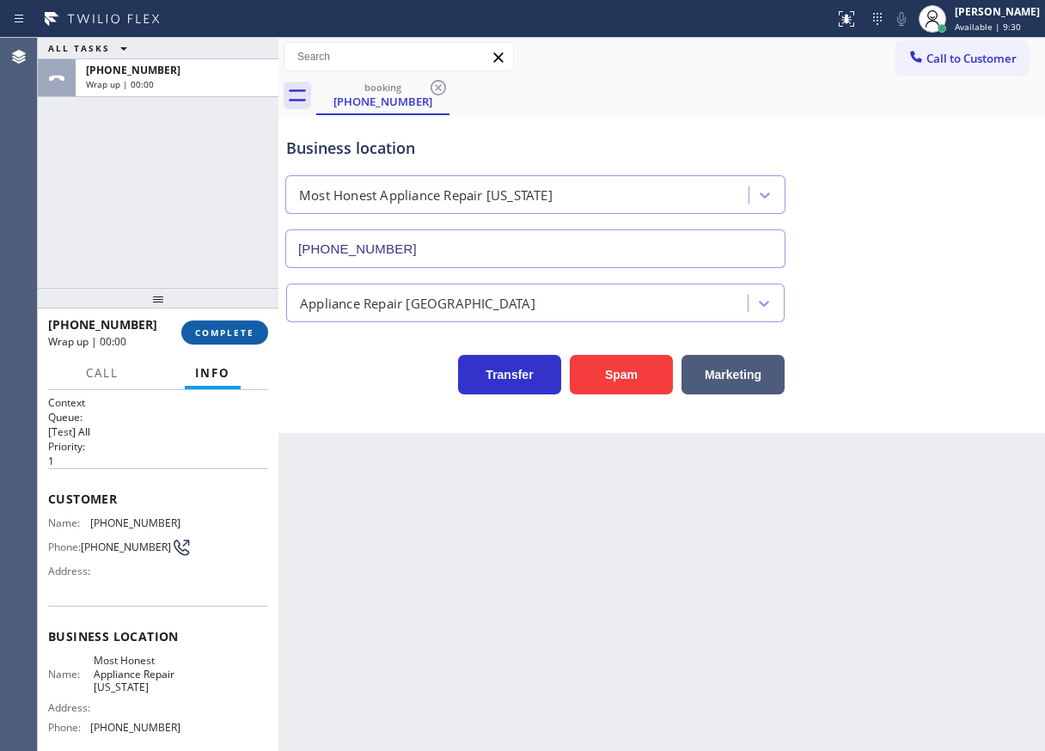
click at [210, 336] on span "COMPLETE" at bounding box center [224, 332] width 59 height 12
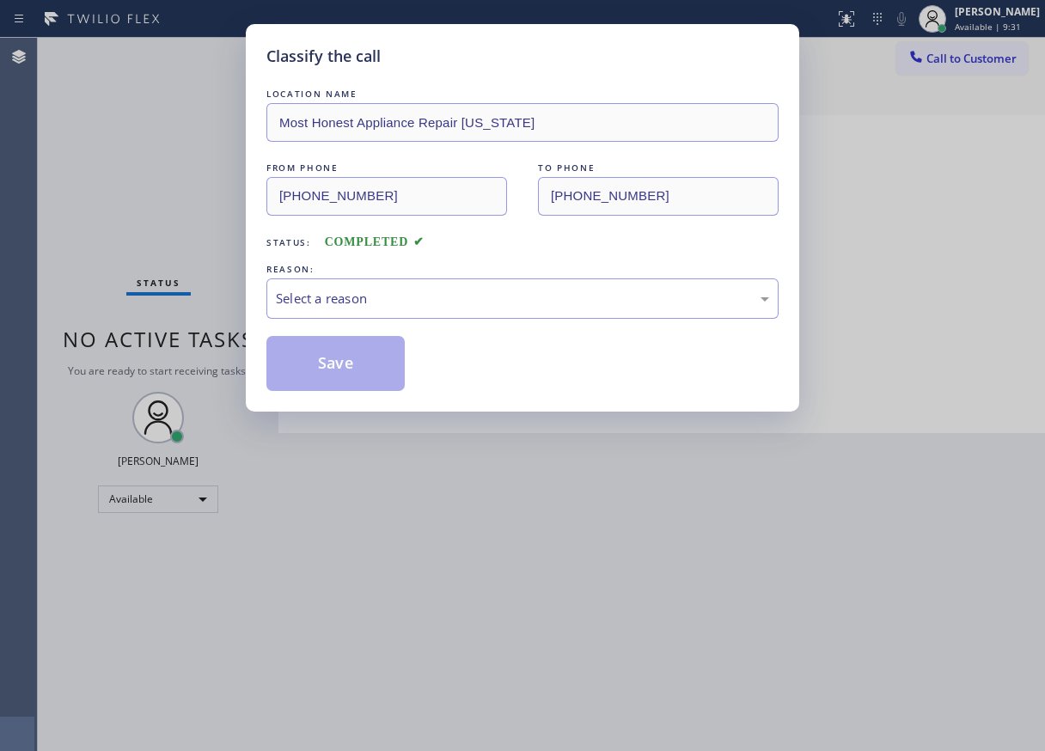
drag, startPoint x: 413, startPoint y: 320, endPoint x: 375, endPoint y: 378, distance: 68.9
click at [412, 320] on div "LOCATION NAME Most Honest Appliance Repair [US_STATE] FROM PHONE [PHONE_NUMBER]…" at bounding box center [522, 238] width 512 height 306
click at [350, 302] on div "Select a reason" at bounding box center [522, 299] width 493 height 20
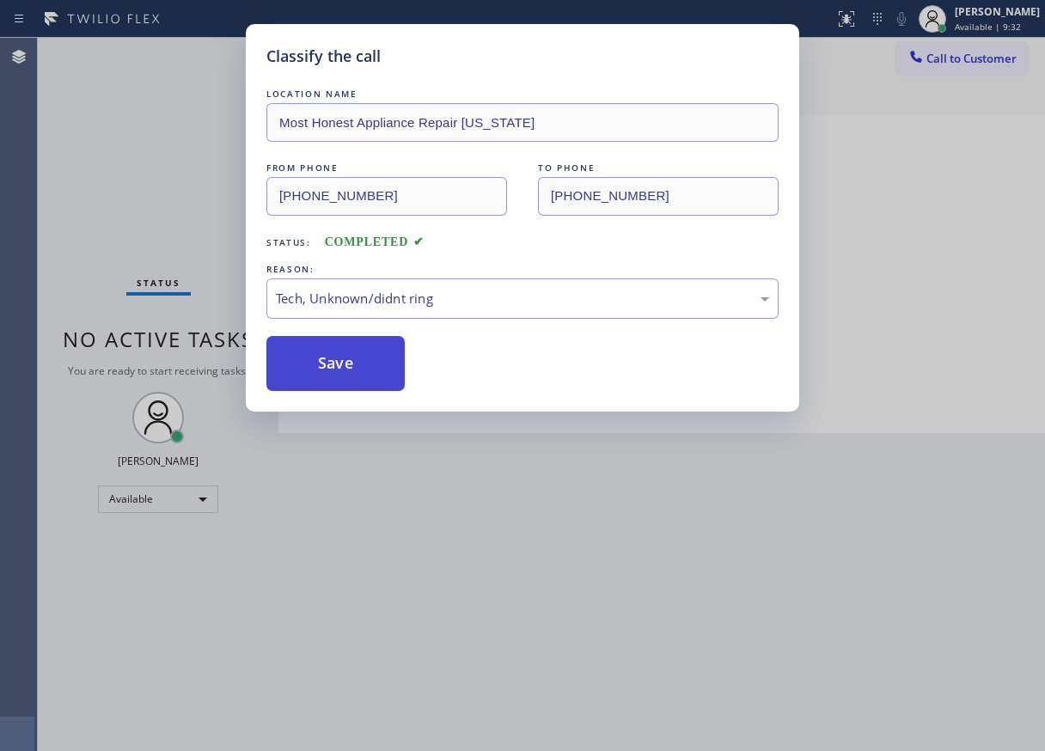
click at [322, 353] on button "Save" at bounding box center [335, 363] width 138 height 55
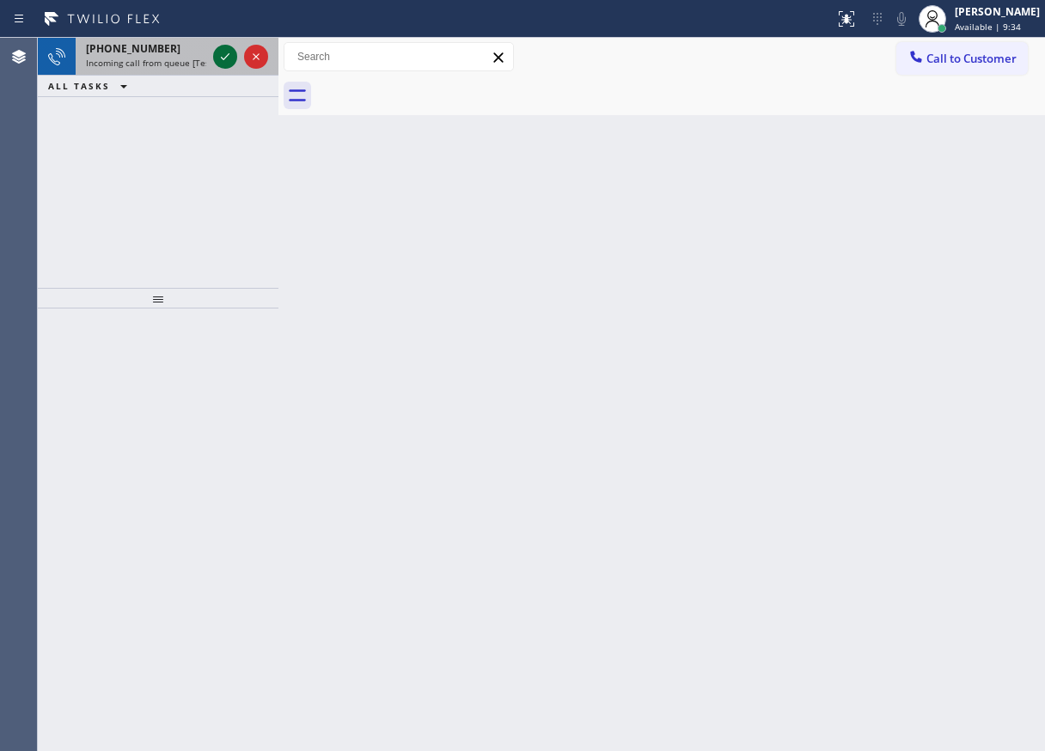
click at [222, 58] on icon at bounding box center [225, 56] width 21 height 21
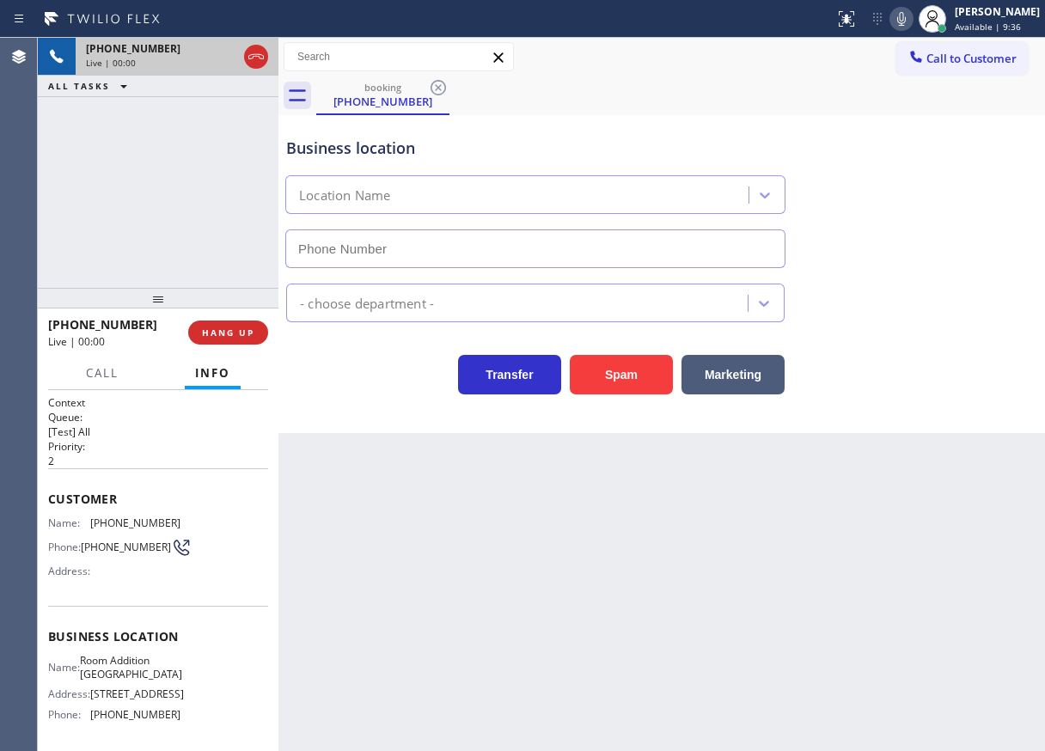
type input "[PHONE_NUMBER]"
click at [243, 323] on button "HANG UP" at bounding box center [228, 332] width 80 height 24
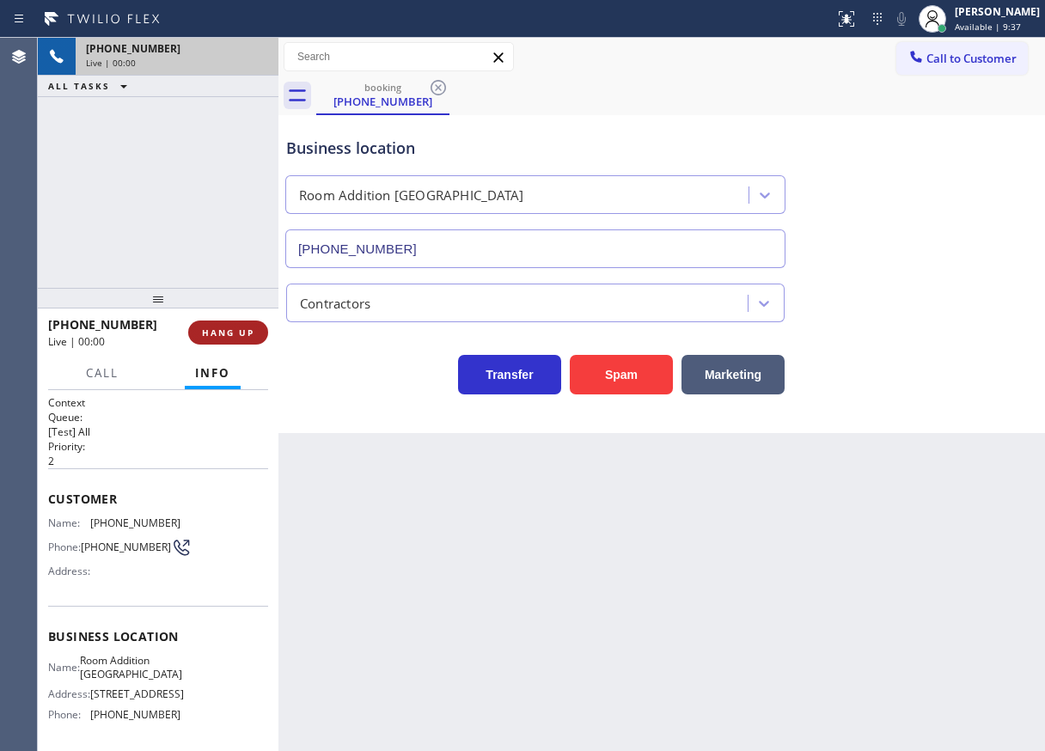
click at [243, 323] on button "HANG UP" at bounding box center [228, 332] width 80 height 24
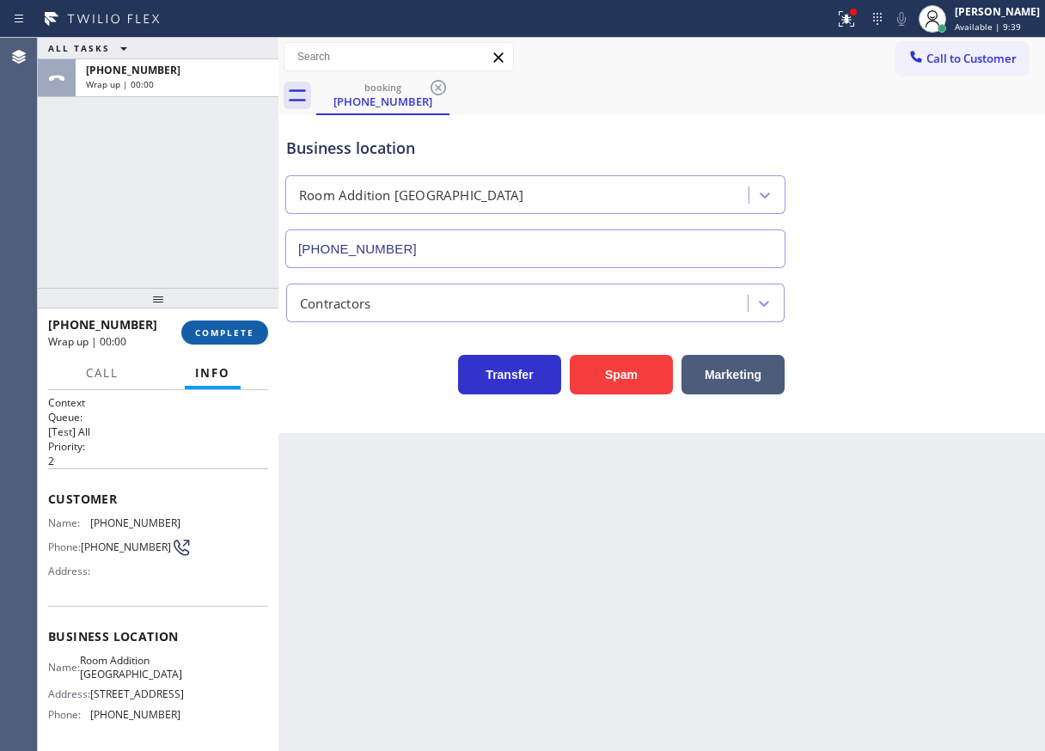
click at [237, 338] on span "COMPLETE" at bounding box center [224, 332] width 59 height 12
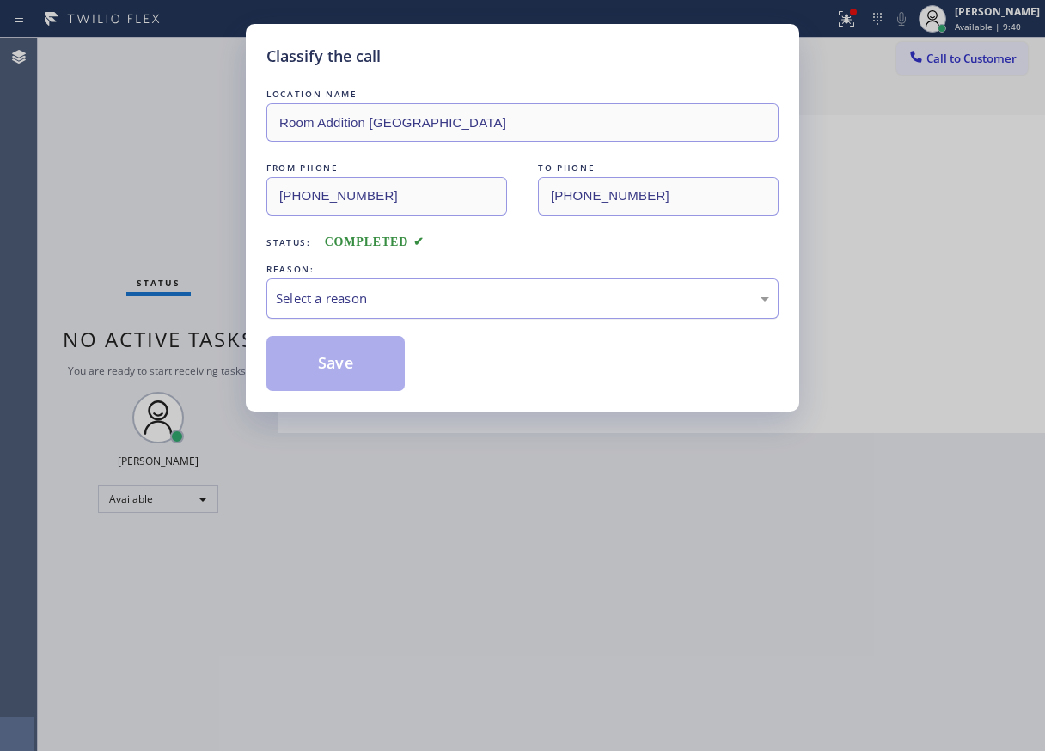
click at [423, 305] on div "Select a reason" at bounding box center [522, 299] width 493 height 20
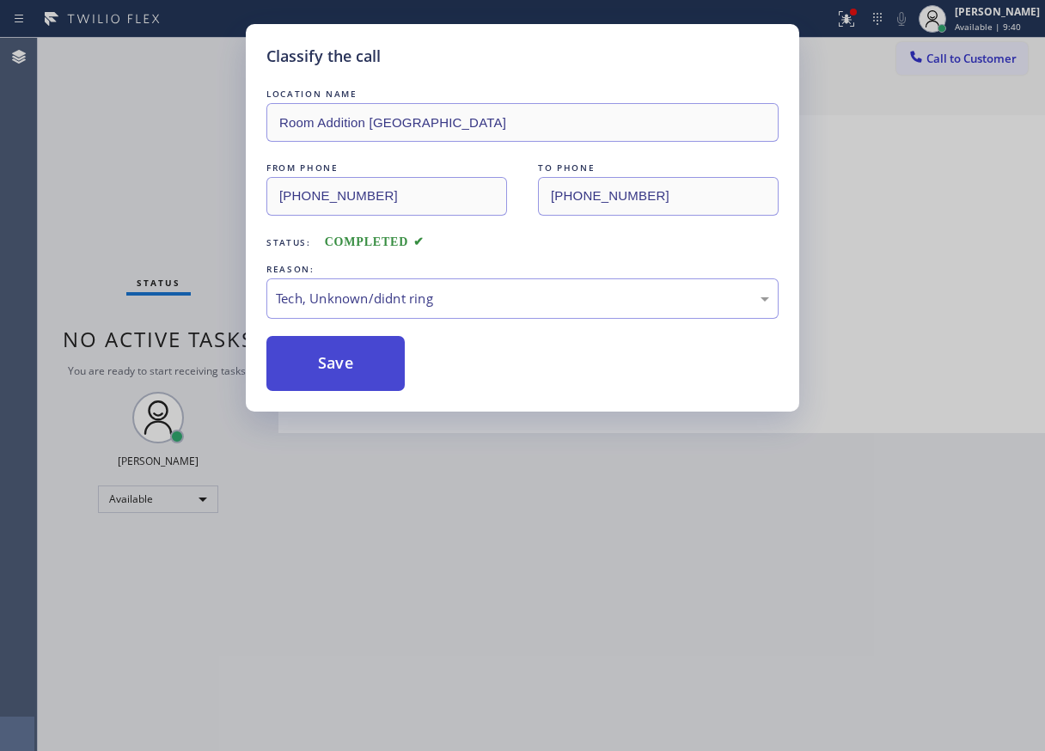
click at [366, 382] on button "Save" at bounding box center [335, 363] width 138 height 55
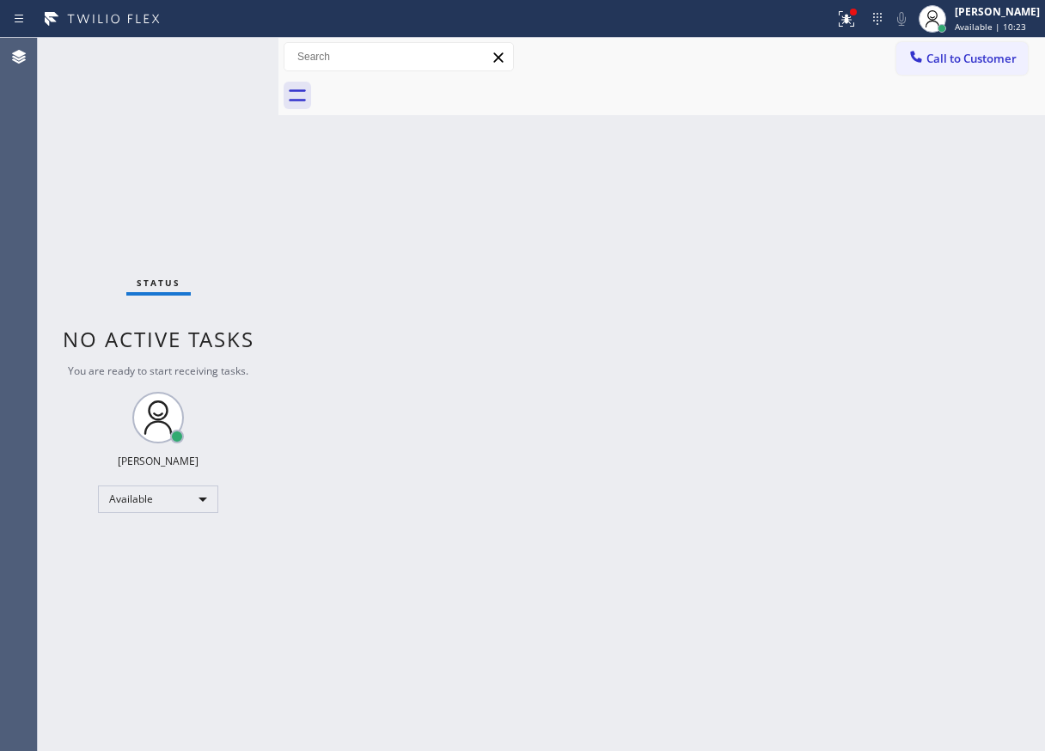
click at [735, 360] on div "Back to Dashboard Change Sender ID Customers Technicians Select a contact Outbo…" at bounding box center [661, 394] width 766 height 713
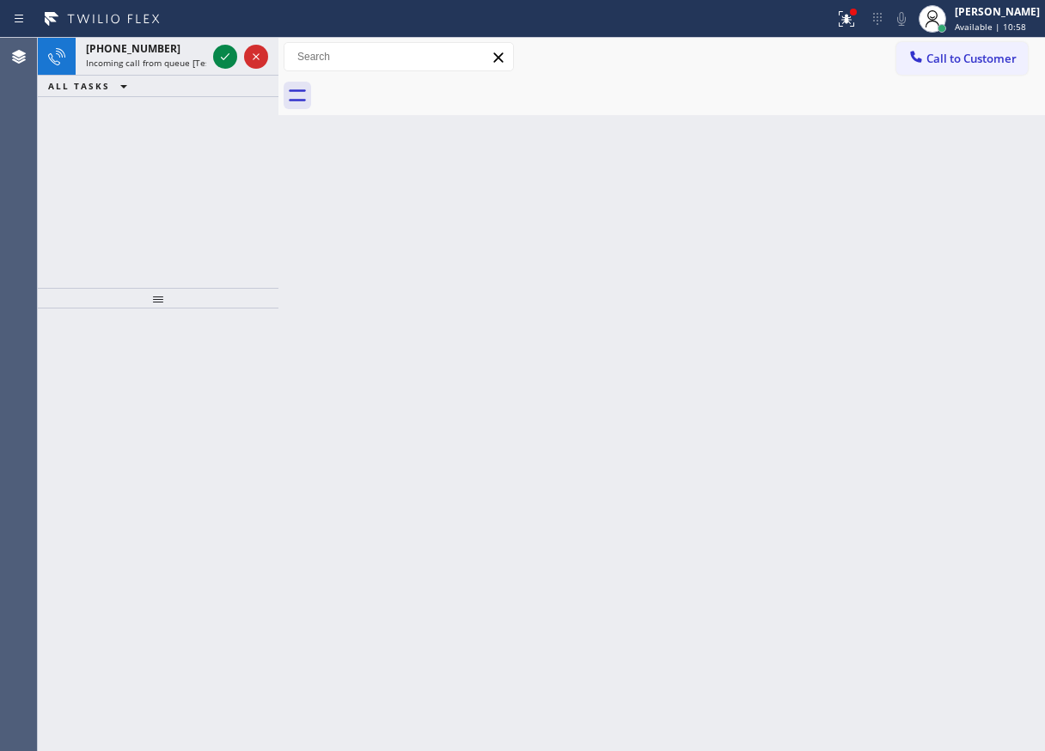
click at [930, 311] on div "Back to Dashboard Change Sender ID Customers Technicians Select a contact Outbo…" at bounding box center [661, 394] width 766 height 713
click at [220, 58] on icon at bounding box center [225, 56] width 21 height 21
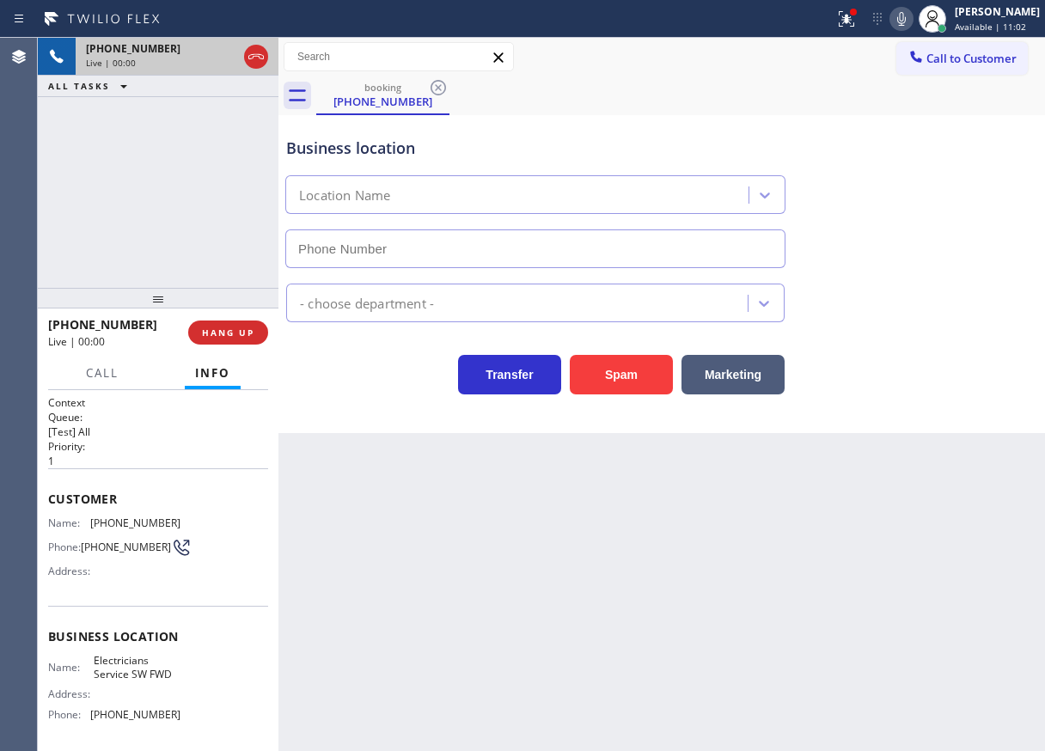
type input "[PHONE_NUMBER]"
click at [624, 380] on button "Spam" at bounding box center [621, 375] width 103 height 40
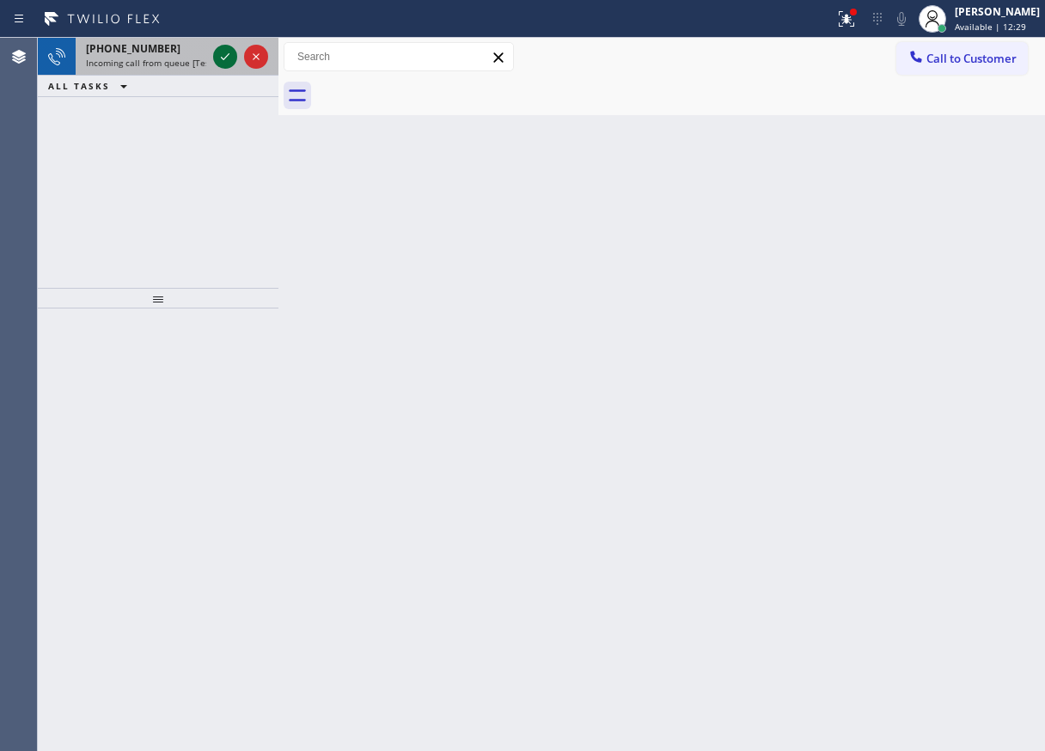
click at [226, 57] on icon at bounding box center [225, 56] width 9 height 7
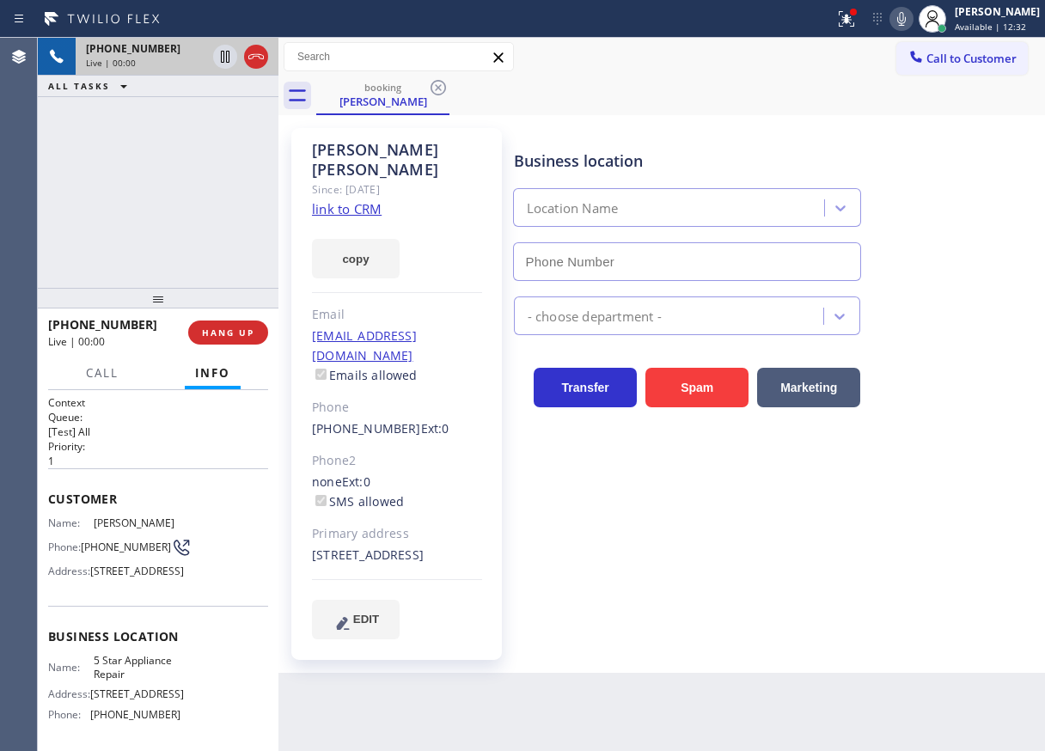
type input "[PHONE_NUMBER]"
click at [120, 680] on span "5 Star Appliance Repair" at bounding box center [137, 667] width 86 height 27
copy span "5 Star Appliance Repair"
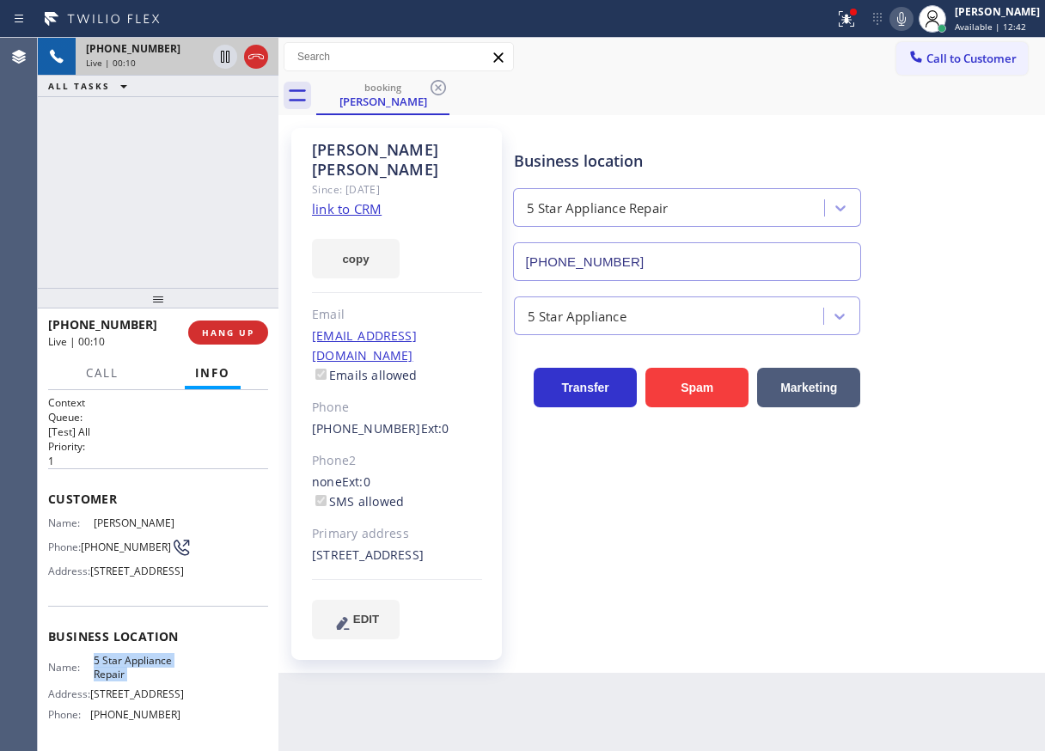
click at [153, 680] on span "5 Star Appliance Repair" at bounding box center [137, 667] width 86 height 27
click at [655, 262] on input "[PHONE_NUMBER]" at bounding box center [687, 261] width 349 height 39
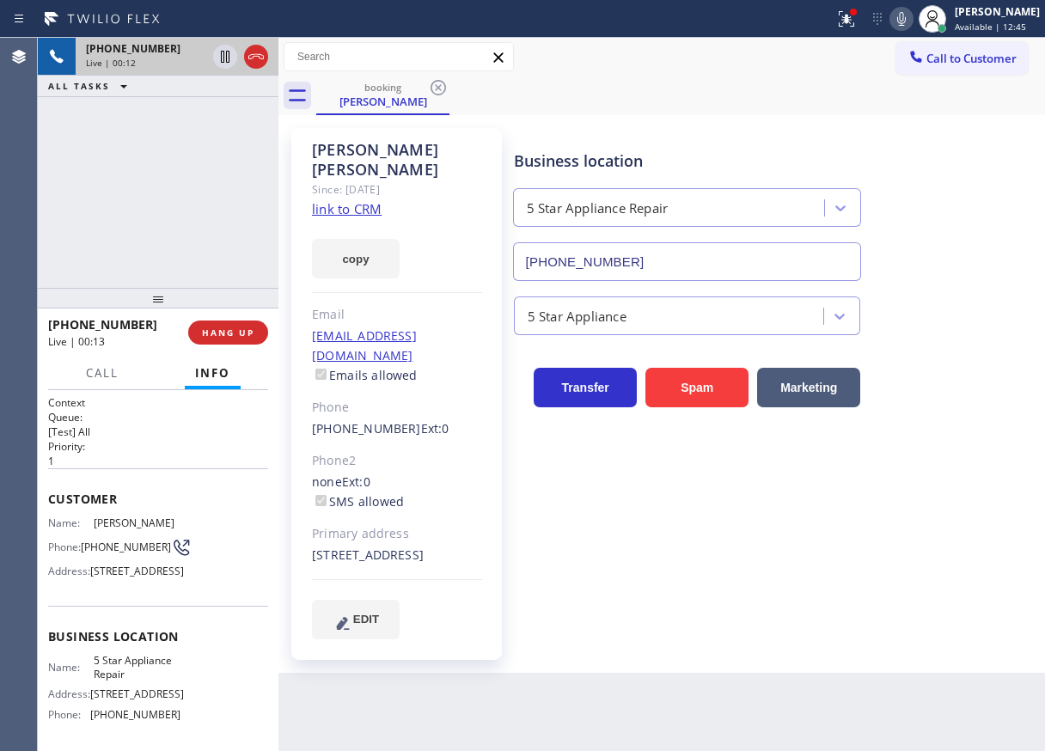
click at [655, 262] on input "[PHONE_NUMBER]" at bounding box center [687, 261] width 349 height 39
click at [356, 200] on link "link to CRM" at bounding box center [347, 208] width 70 height 17
click at [107, 551] on span "[PHONE_NUMBER]" at bounding box center [126, 546] width 90 height 13
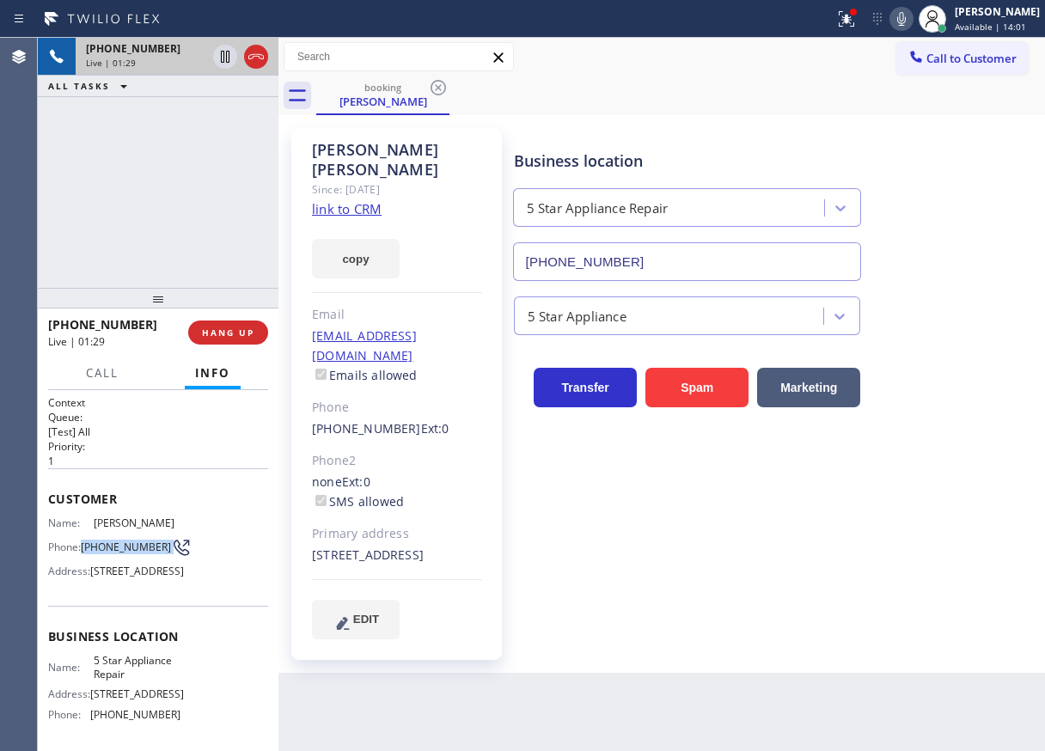
copy div "[PHONE_NUMBER]"
click at [911, 26] on icon at bounding box center [901, 19] width 21 height 21
click at [219, 55] on icon at bounding box center [225, 56] width 21 height 21
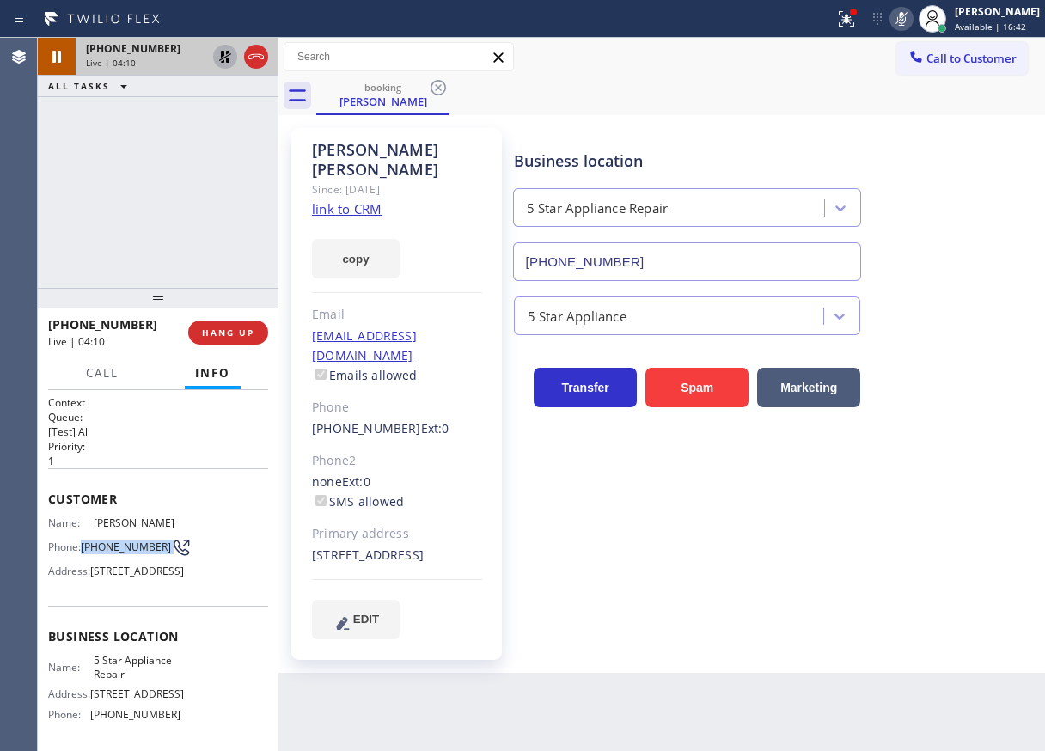
click at [222, 53] on icon at bounding box center [225, 57] width 12 height 12
click at [911, 20] on icon at bounding box center [901, 19] width 21 height 21
click at [99, 374] on span "Call" at bounding box center [102, 372] width 33 height 15
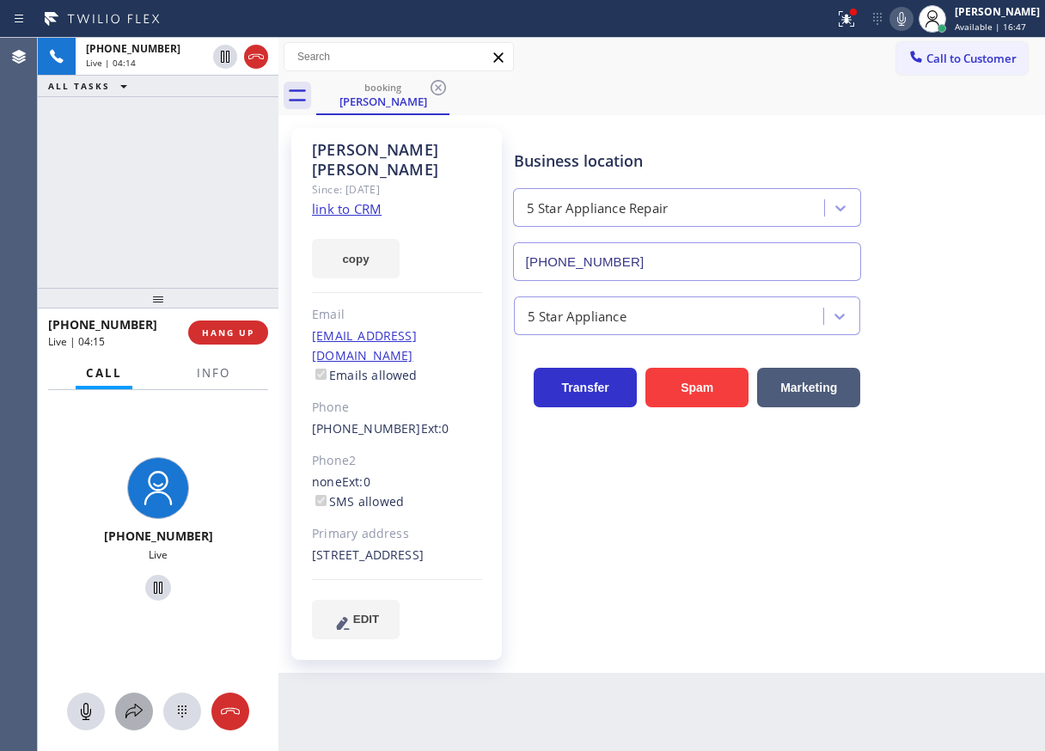
click at [129, 705] on icon at bounding box center [134, 711] width 21 height 21
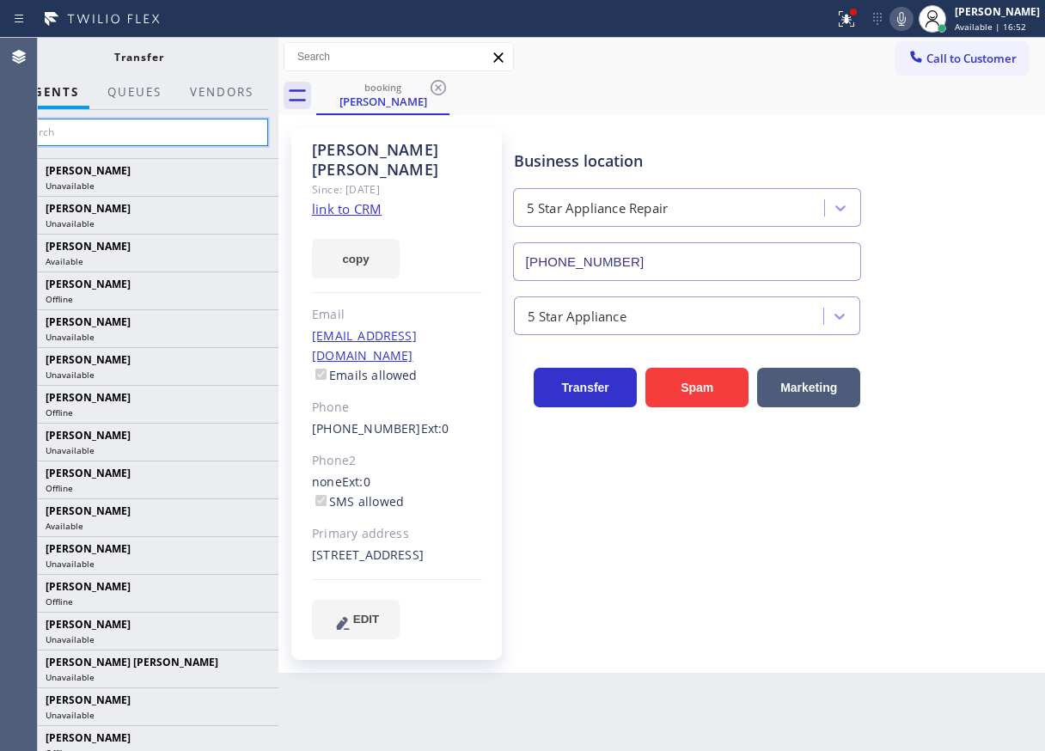
click at [222, 121] on input "text" at bounding box center [138, 132] width 259 height 27
paste input "[PERSON_NAME]"
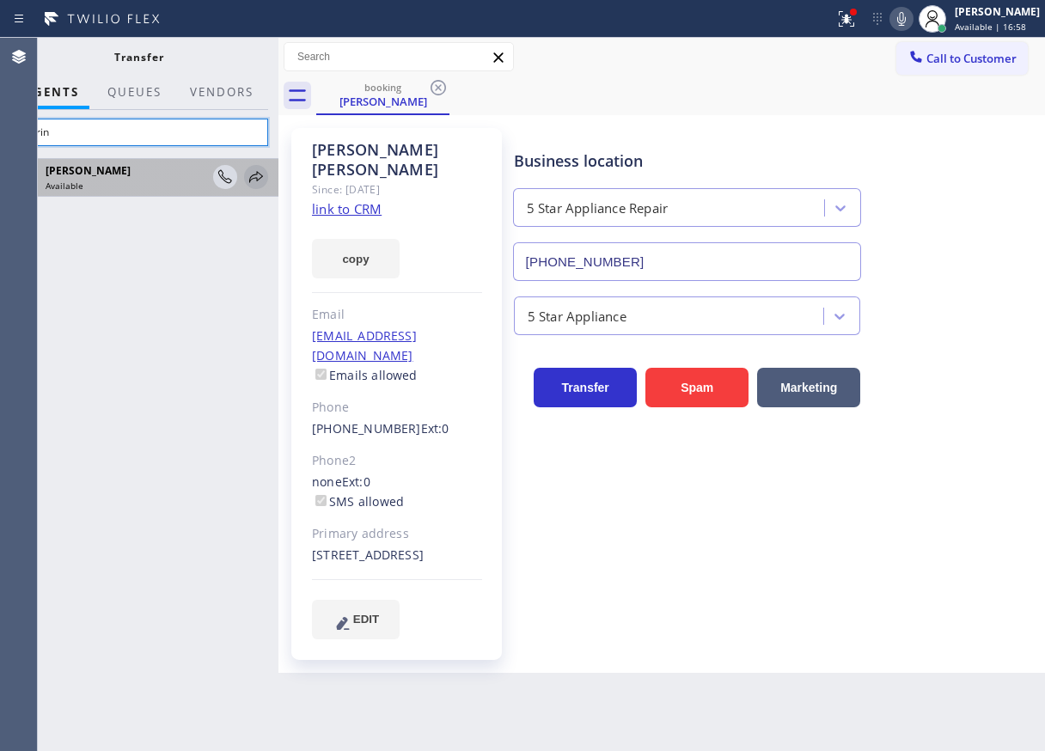
type input "Aldrin"
click at [253, 178] on icon at bounding box center [256, 177] width 21 height 21
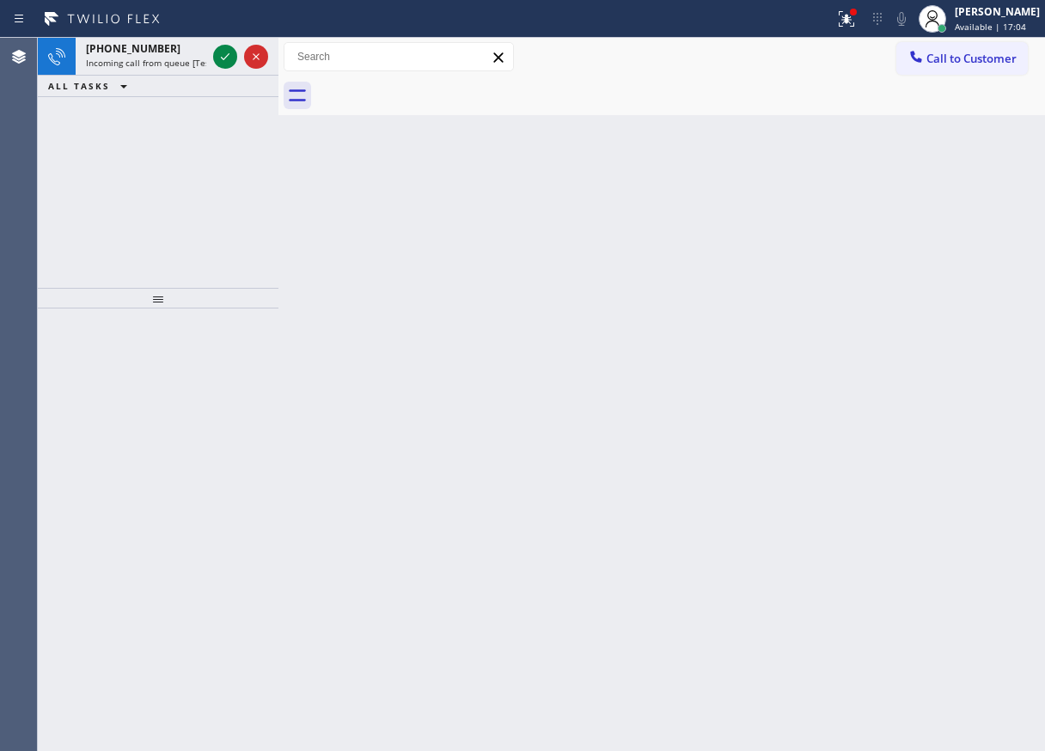
drag, startPoint x: 936, startPoint y: 222, endPoint x: 508, endPoint y: 198, distance: 429.4
click at [936, 222] on div "Back to Dashboard Change Sender ID Customers Technicians Select a contact Outbo…" at bounding box center [661, 394] width 766 height 713
click at [220, 59] on icon at bounding box center [225, 56] width 21 height 21
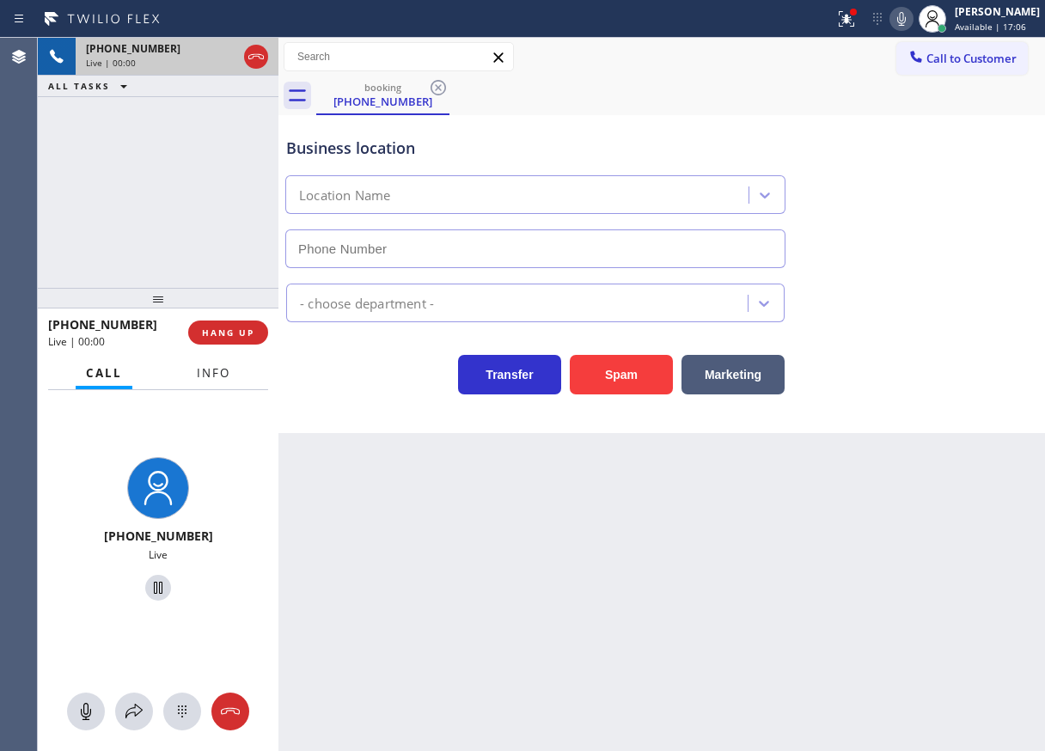
click at [240, 371] on button "Info" at bounding box center [213, 373] width 54 height 34
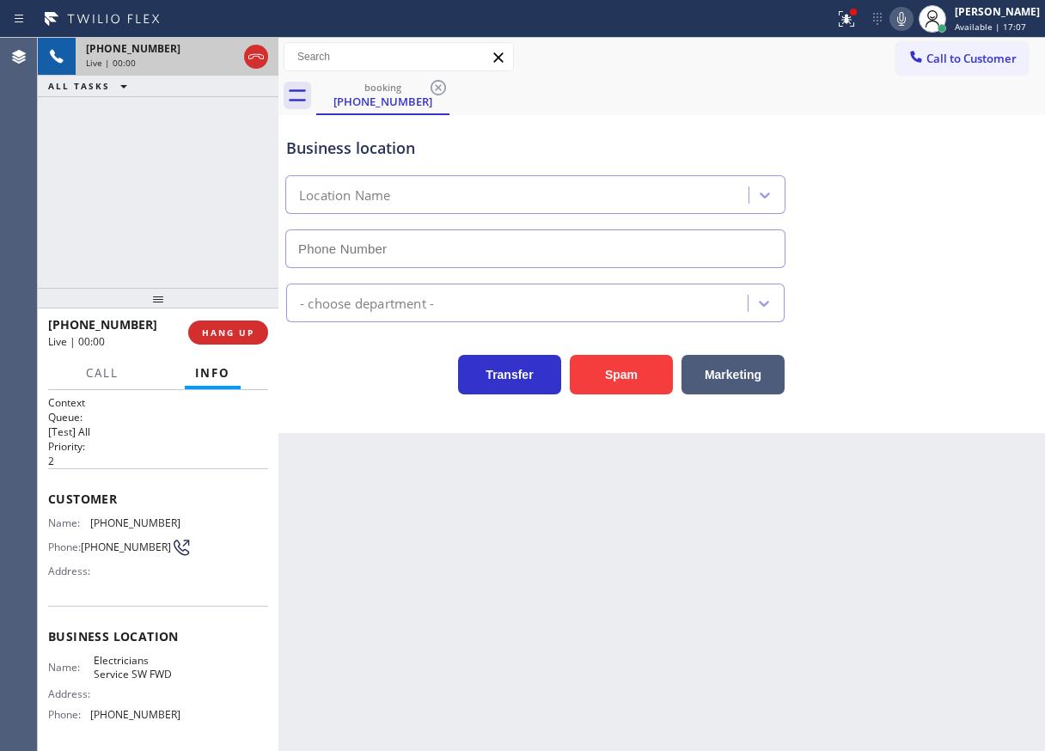
type input "[PHONE_NUMBER]"
click at [609, 401] on div "Business location Electricians Service SW FWD [PHONE_NUMBER] Electricians Trans…" at bounding box center [661, 274] width 766 height 318
drag, startPoint x: 621, startPoint y: 357, endPoint x: 1026, endPoint y: 449, distance: 414.9
click at [620, 359] on button "Spam" at bounding box center [621, 375] width 103 height 40
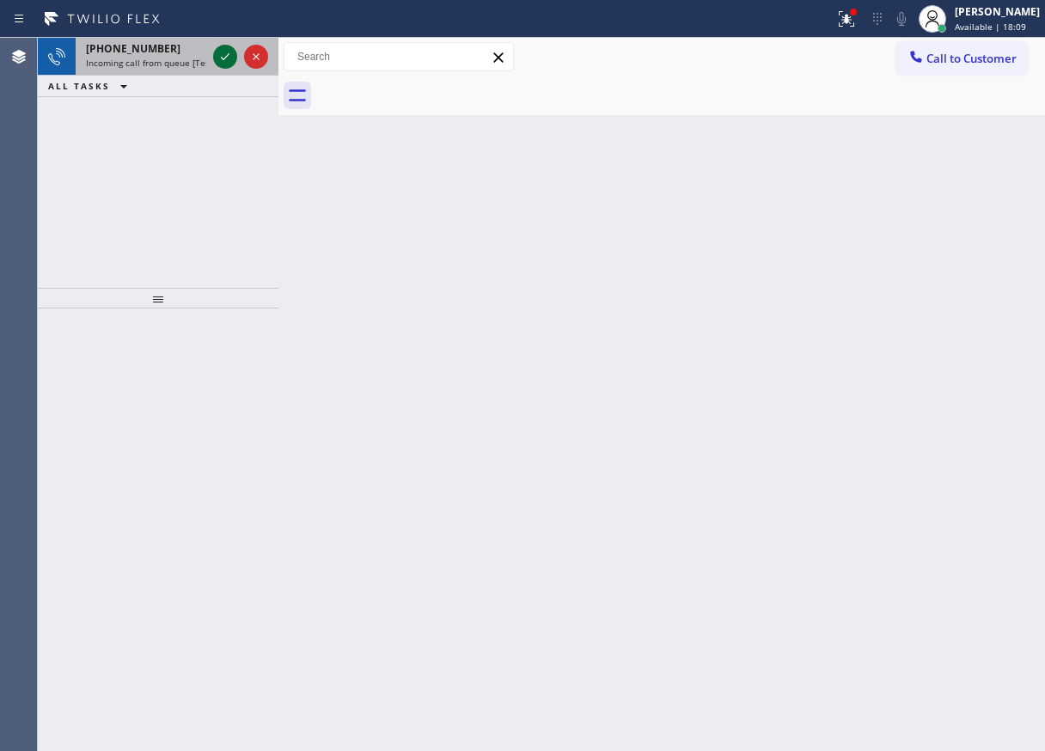
click at [222, 54] on icon at bounding box center [225, 56] width 21 height 21
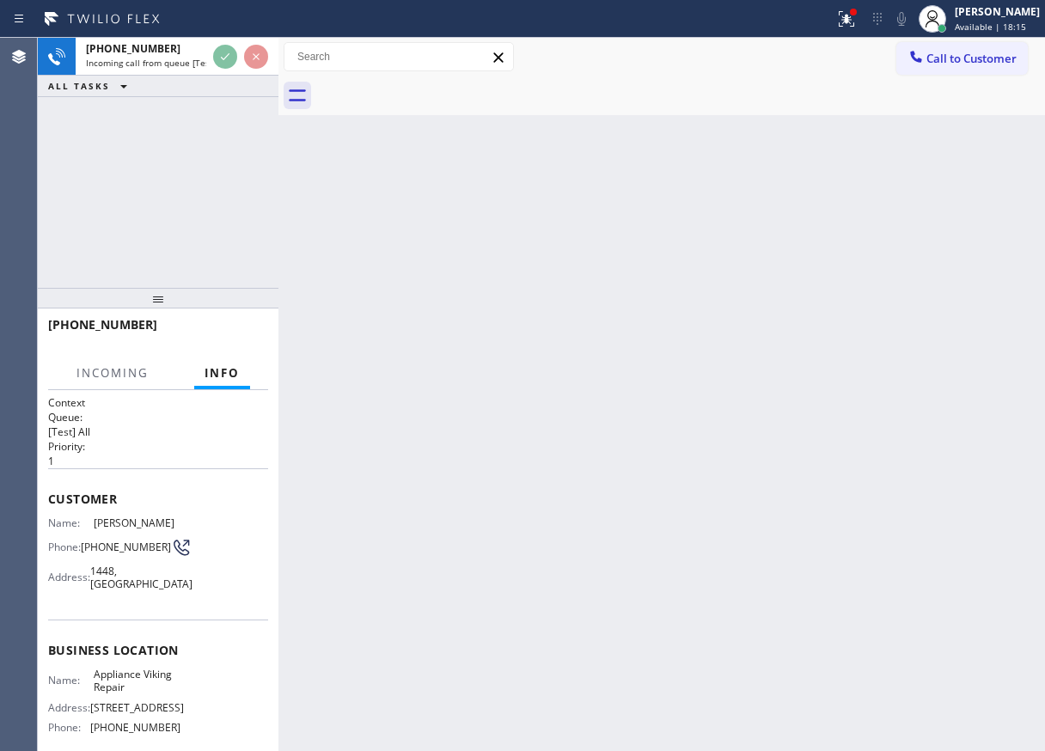
click at [458, 241] on div "Back to Dashboard Change Sender ID Customers Technicians Select a contact Outbo…" at bounding box center [661, 394] width 766 height 713
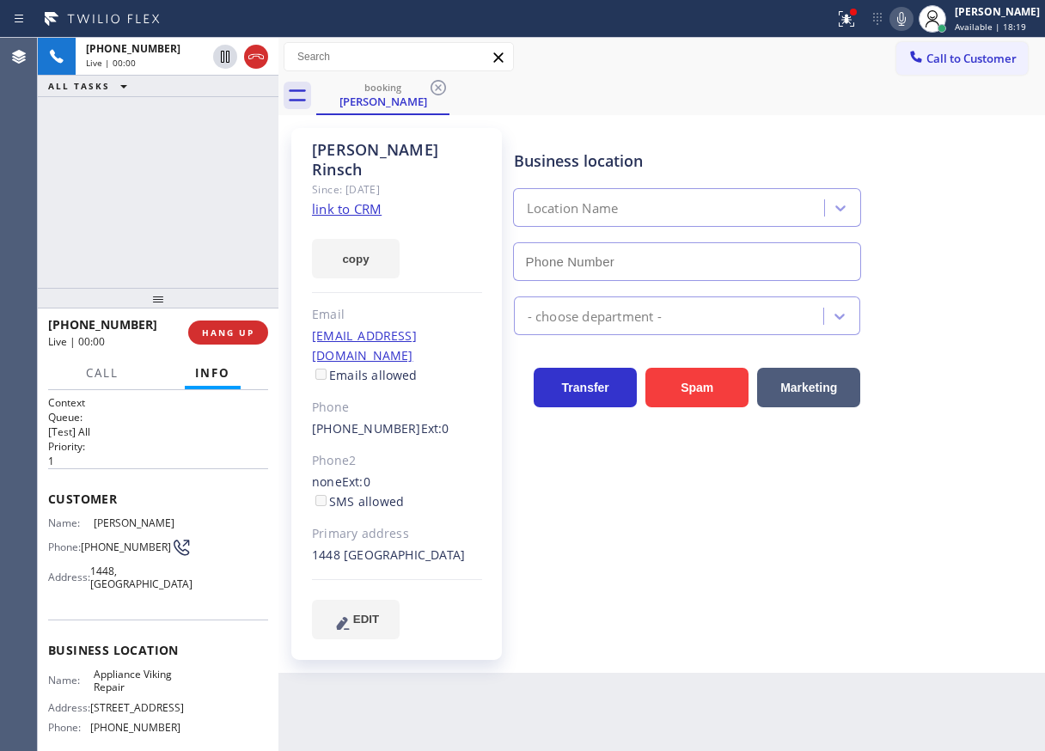
type input "[PHONE_NUMBER]"
click at [129, 694] on span "Appliance Viking Repair" at bounding box center [137, 680] width 86 height 27
copy span "Appliance Viking Repair"
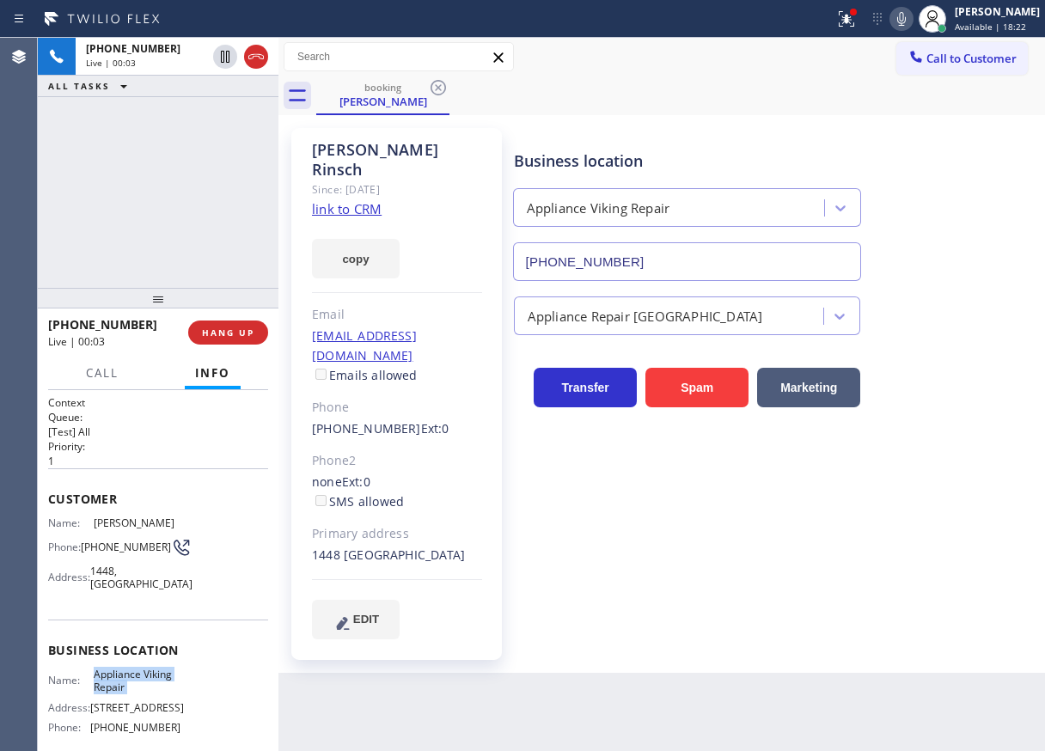
click at [707, 263] on input "[PHONE_NUMBER]" at bounding box center [687, 261] width 349 height 39
click at [359, 200] on link "link to CRM" at bounding box center [347, 208] width 70 height 17
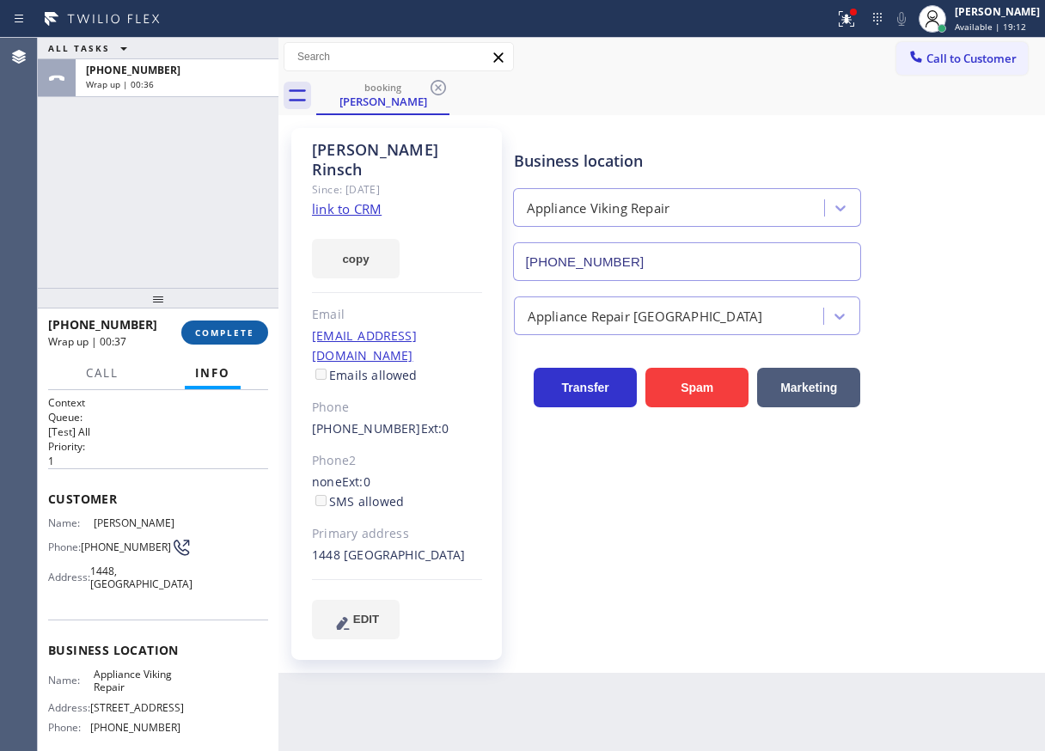
click at [247, 328] on span "COMPLETE" at bounding box center [224, 332] width 59 height 12
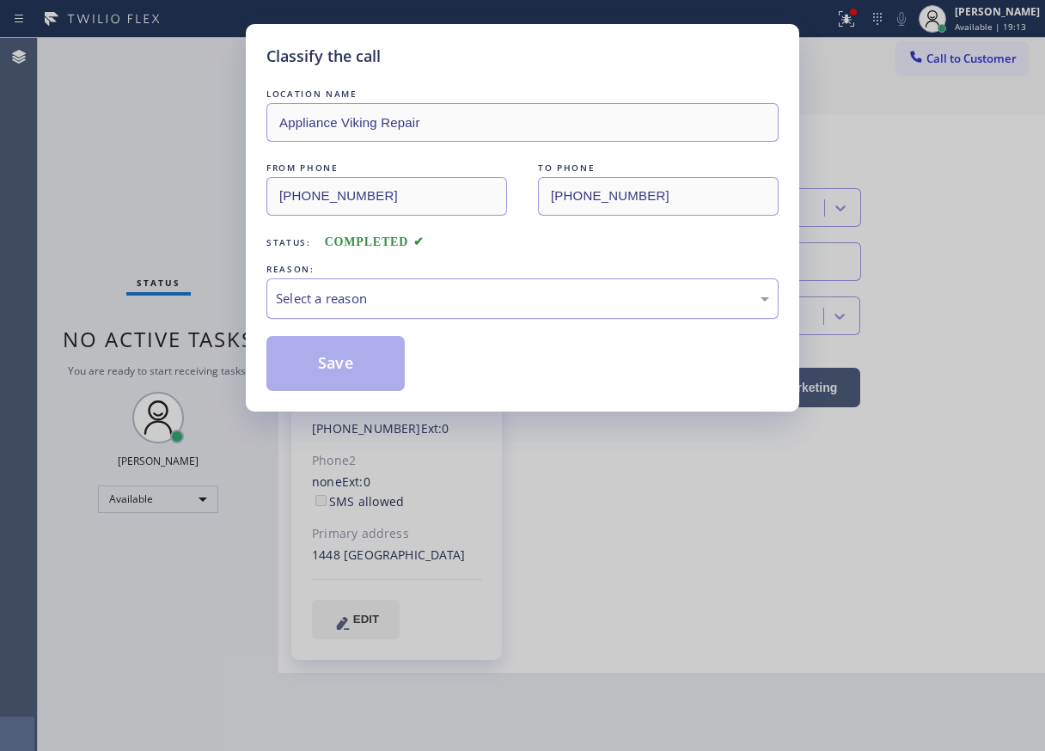
click at [390, 304] on div "Select a reason" at bounding box center [522, 299] width 493 height 20
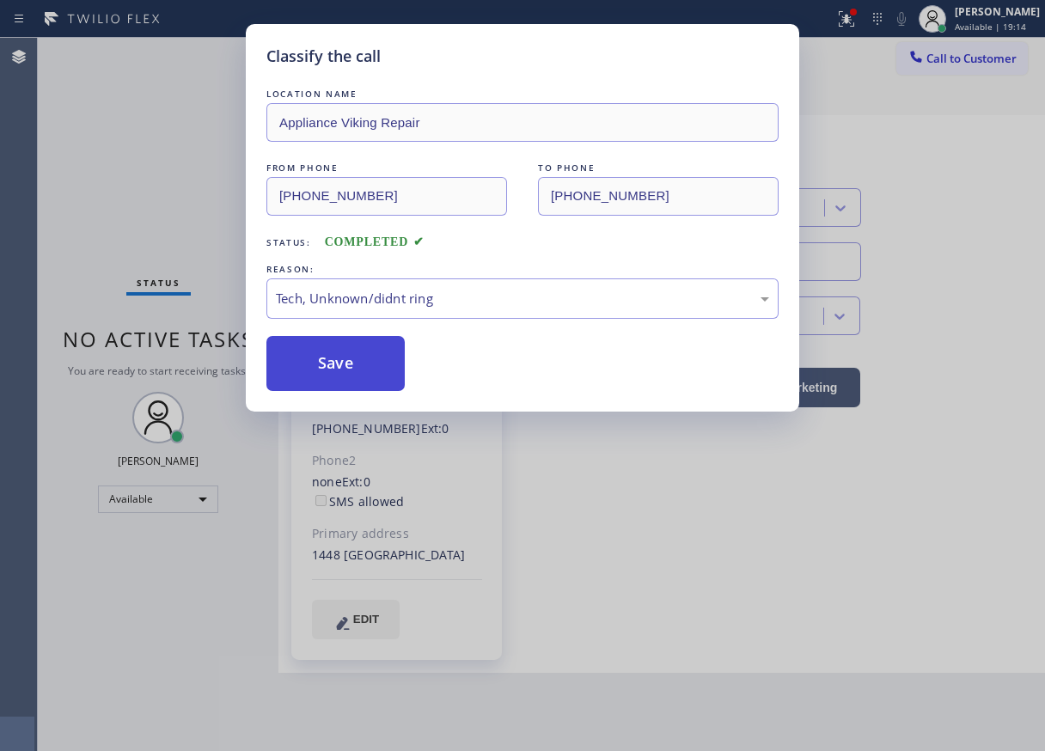
click at [349, 365] on button "Save" at bounding box center [335, 363] width 138 height 55
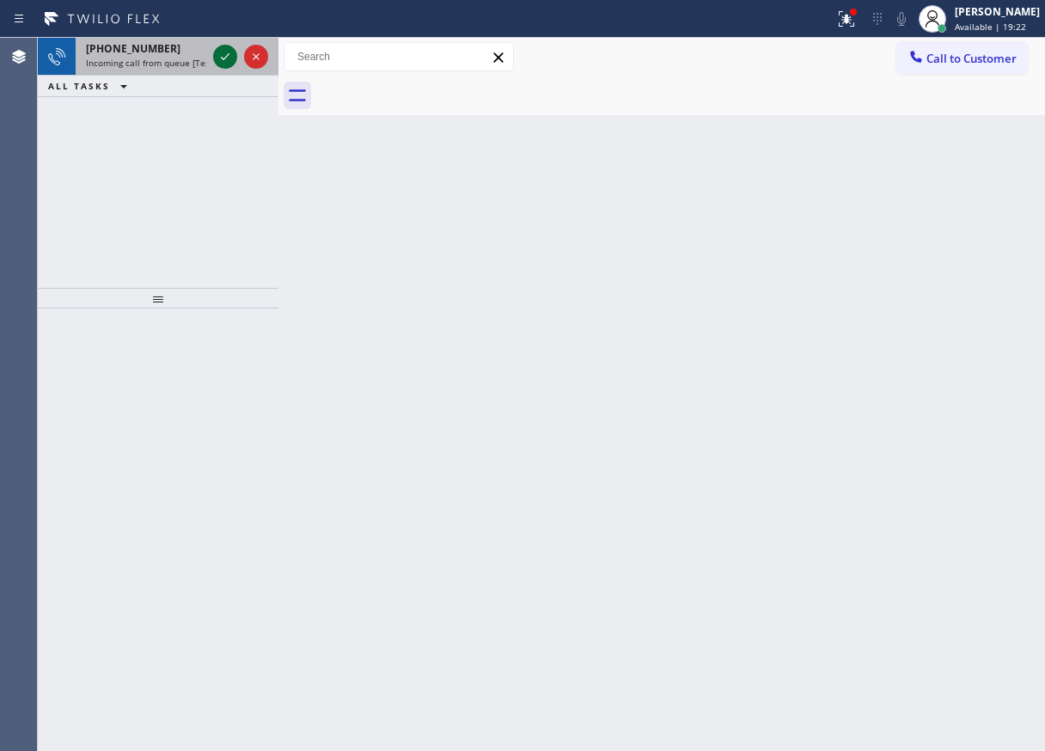
click at [227, 59] on icon at bounding box center [225, 56] width 21 height 21
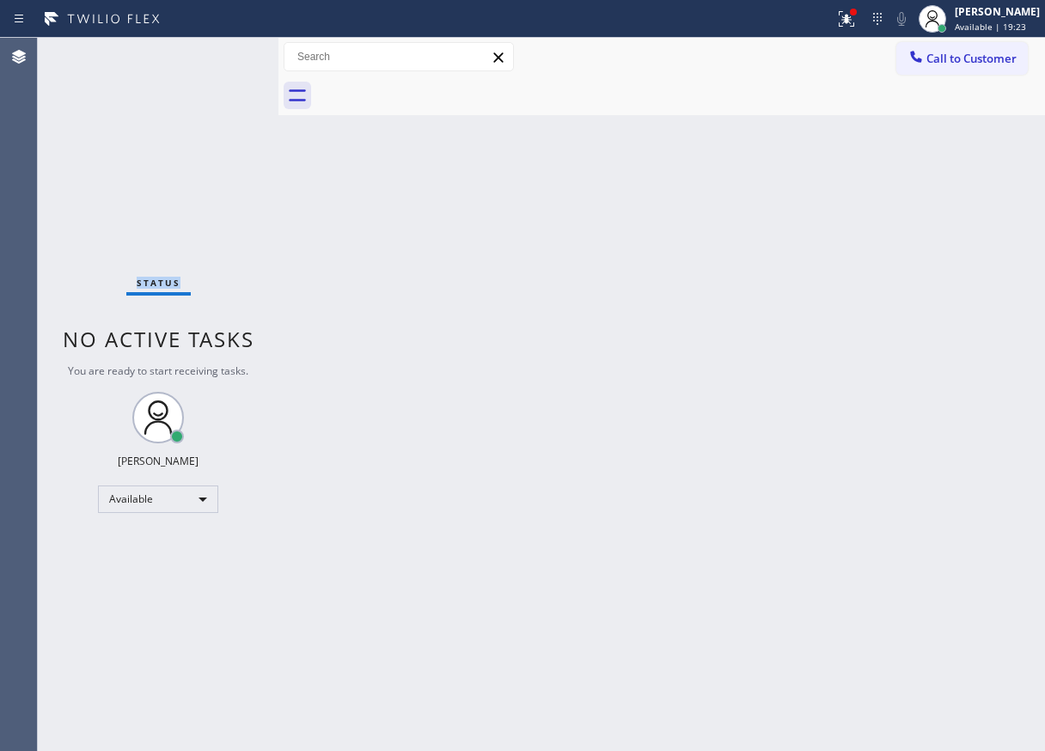
click at [227, 59] on div "Status No active tasks You are ready to start receiving tasks. [PERSON_NAME] Av…" at bounding box center [158, 394] width 241 height 713
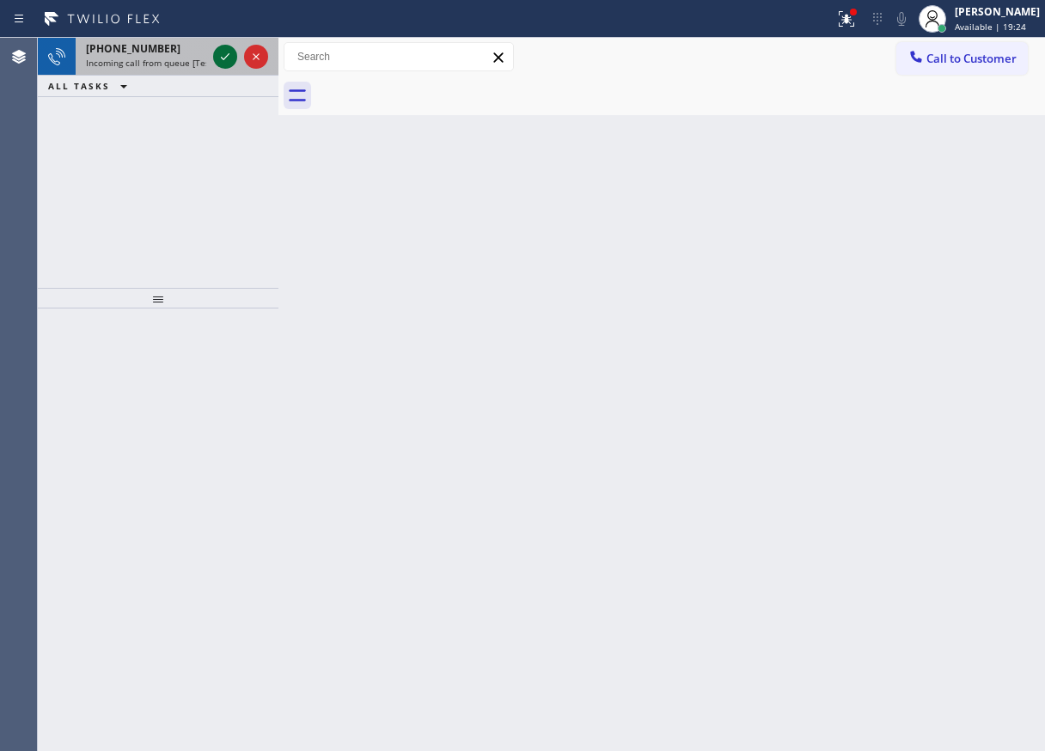
click at [224, 58] on icon at bounding box center [225, 56] width 9 height 7
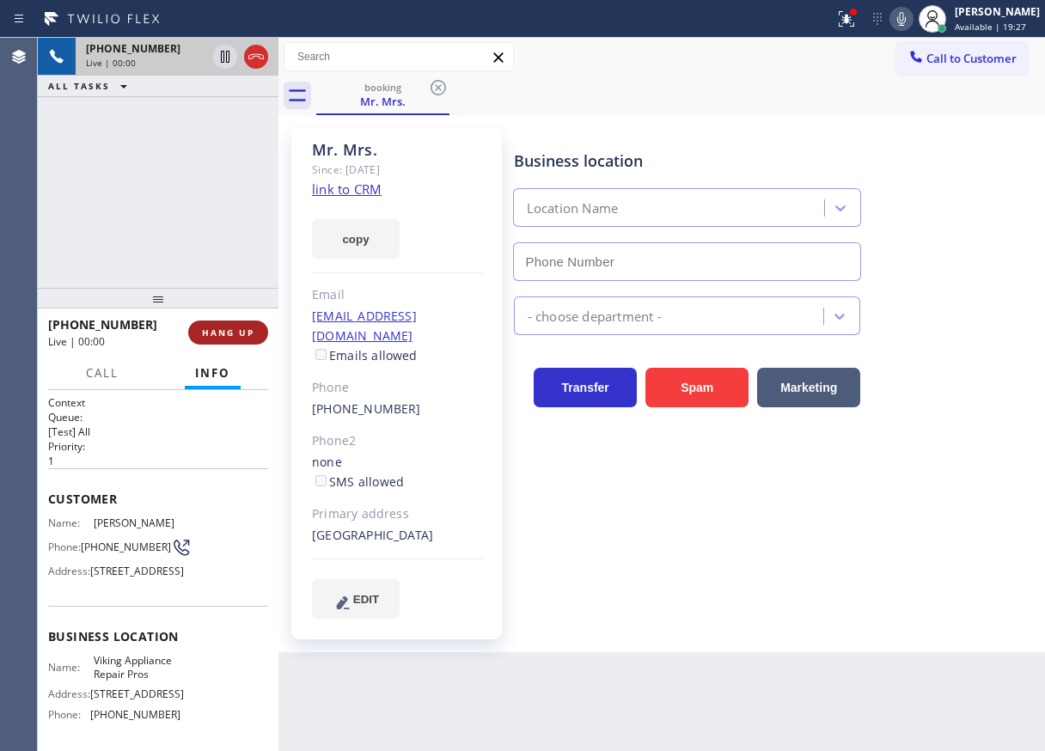
type input "[PHONE_NUMBER]"
click at [225, 328] on span "HANG UP" at bounding box center [228, 332] width 52 height 12
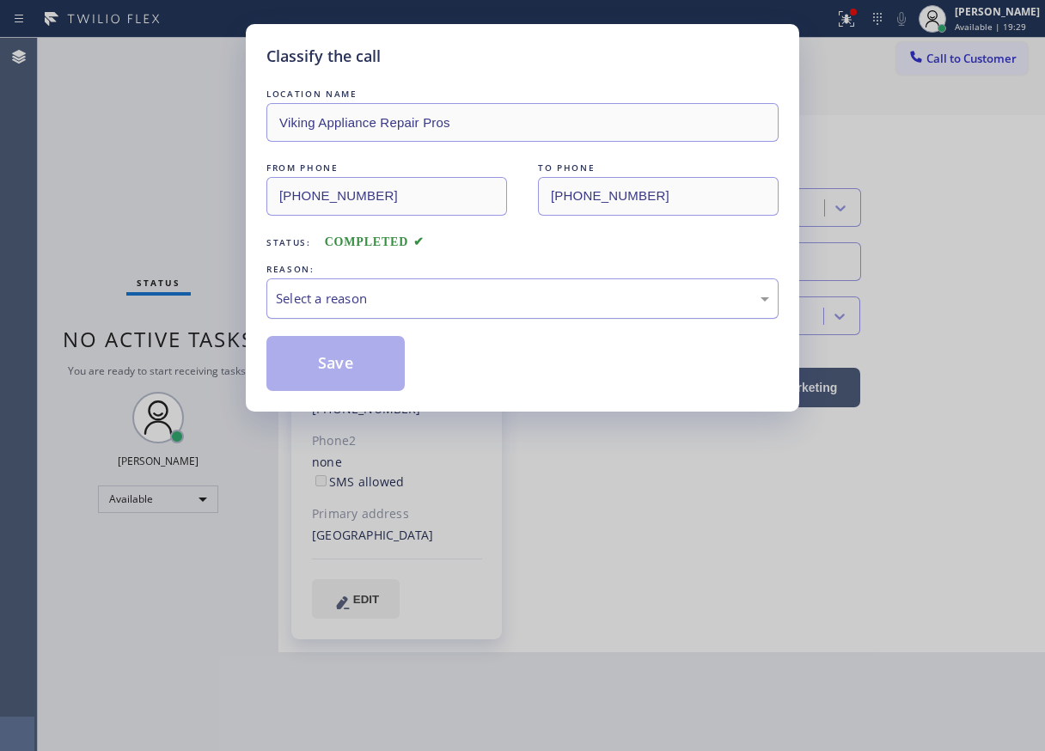
click at [433, 291] on div "Select a reason" at bounding box center [522, 299] width 493 height 20
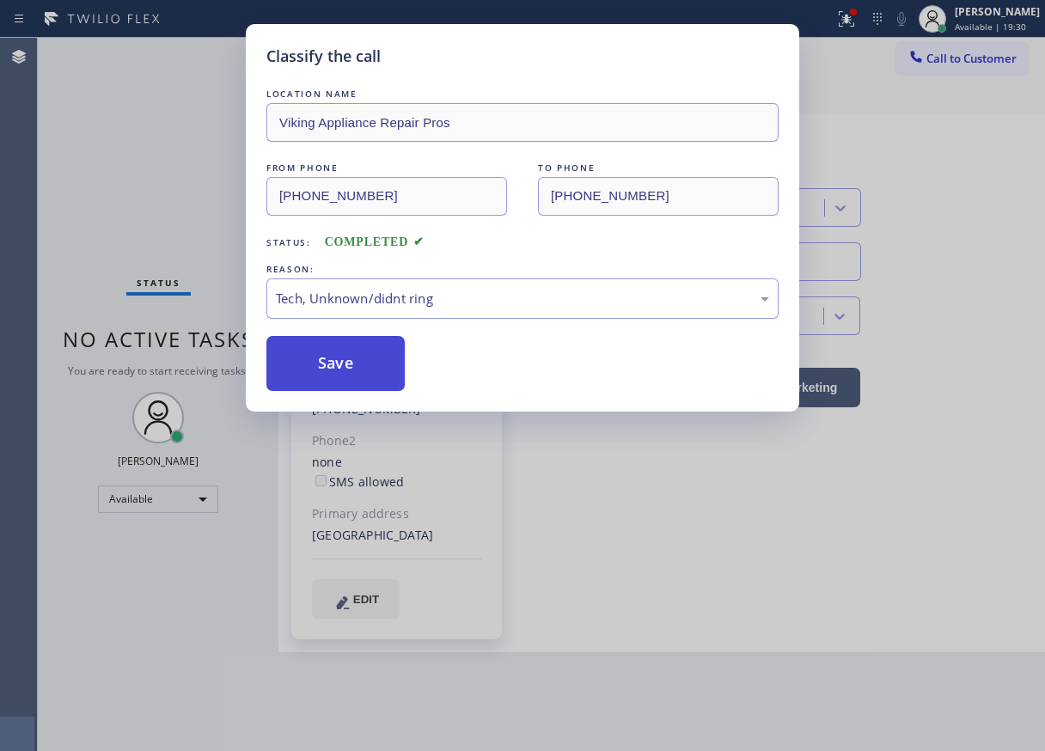
click at [345, 378] on button "Save" at bounding box center [335, 363] width 138 height 55
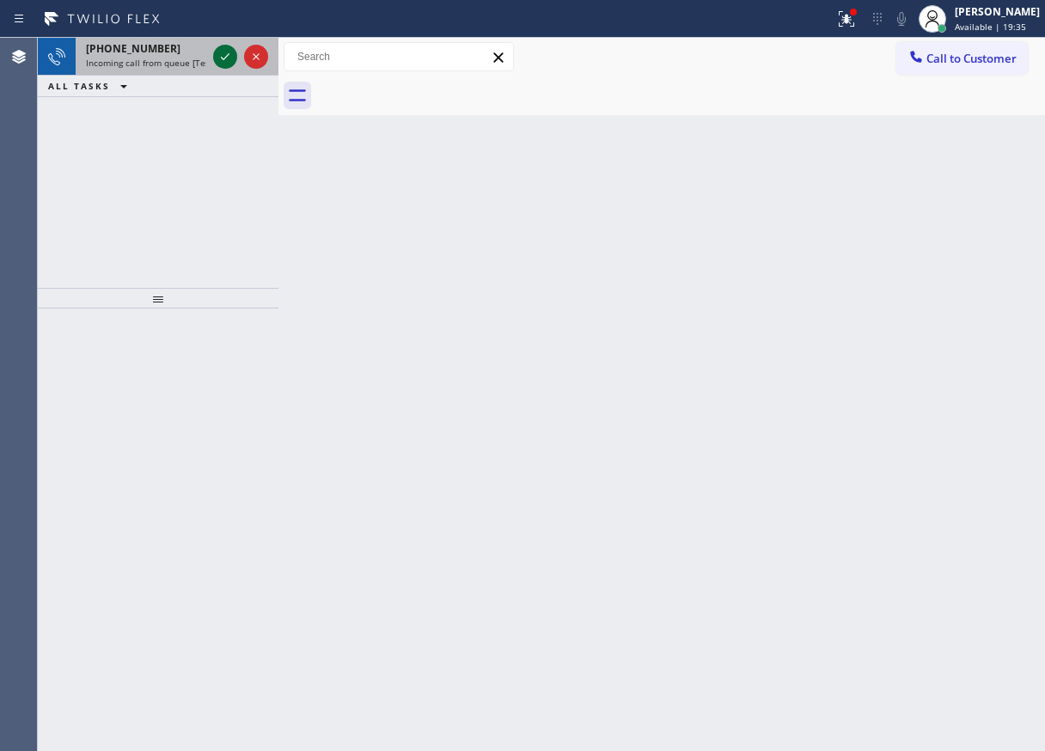
click at [223, 57] on icon at bounding box center [225, 56] width 21 height 21
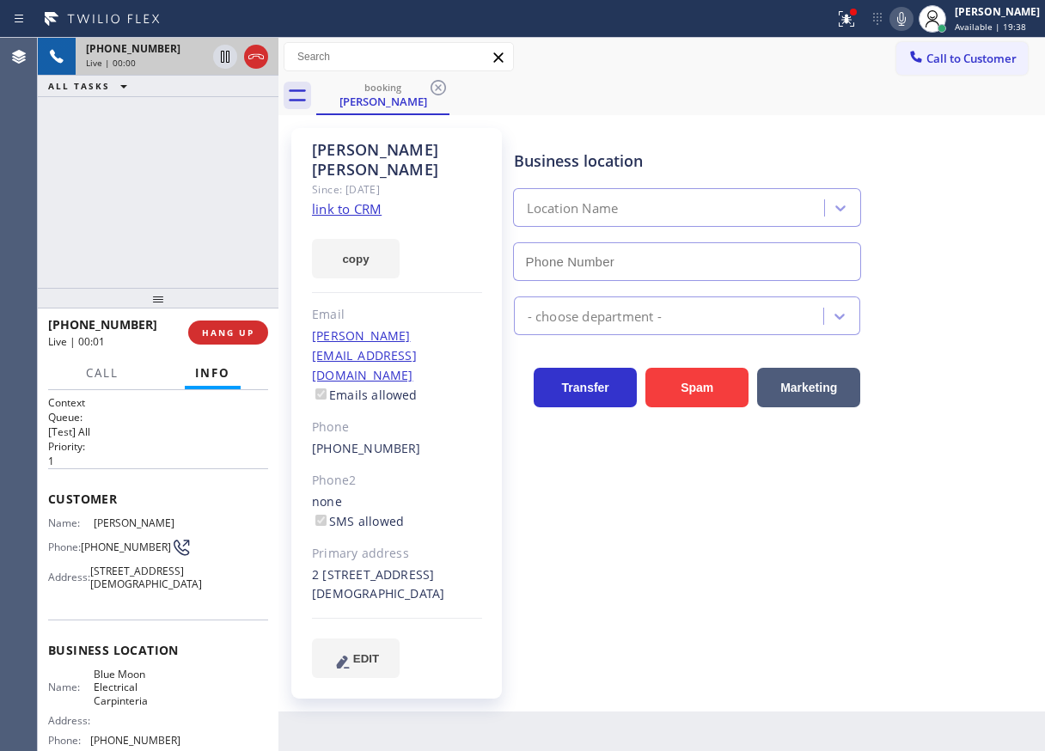
type input "[PHONE_NUMBER]"
click at [343, 200] on link "link to CRM" at bounding box center [347, 208] width 70 height 17
click at [131, 707] on span "Blue Moon Electrical Carpinteria" at bounding box center [137, 687] width 86 height 40
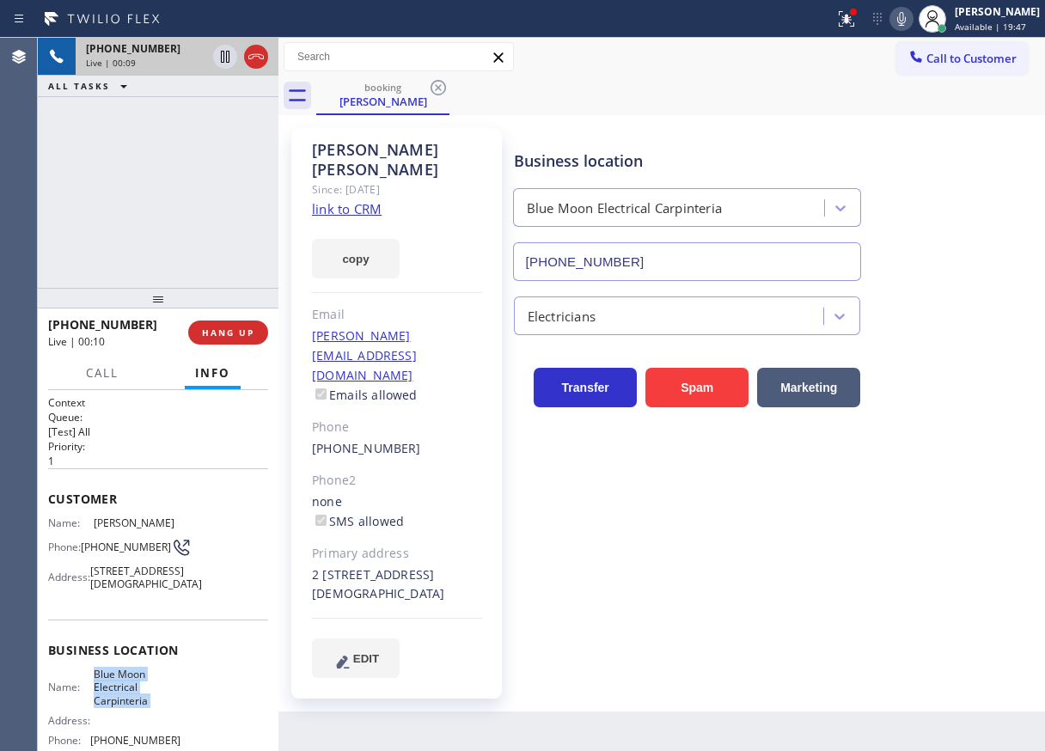
click at [720, 262] on input "[PHONE_NUMBER]" at bounding box center [687, 261] width 349 height 39
click at [384, 154] on div "[PERSON_NAME]" at bounding box center [397, 160] width 170 height 40
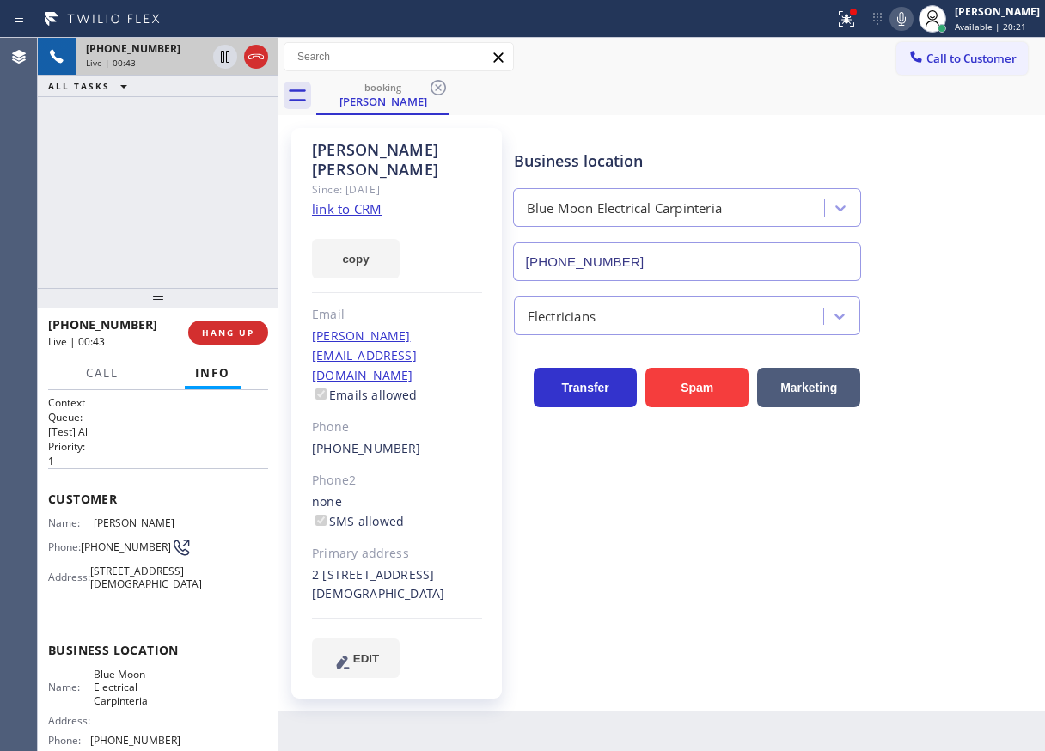
click at [353, 136] on div "[PERSON_NAME] Since: [DATE] link to CRM copy Email [PERSON_NAME][EMAIL_ADDRESS]…" at bounding box center [396, 413] width 210 height 570
click at [354, 144] on div "[PERSON_NAME]" at bounding box center [397, 160] width 170 height 40
click at [355, 144] on div "[PERSON_NAME]" at bounding box center [397, 160] width 170 height 40
click at [356, 144] on div "[PERSON_NAME]" at bounding box center [397, 160] width 170 height 40
click at [102, 553] on span "[PHONE_NUMBER]" at bounding box center [126, 546] width 90 height 13
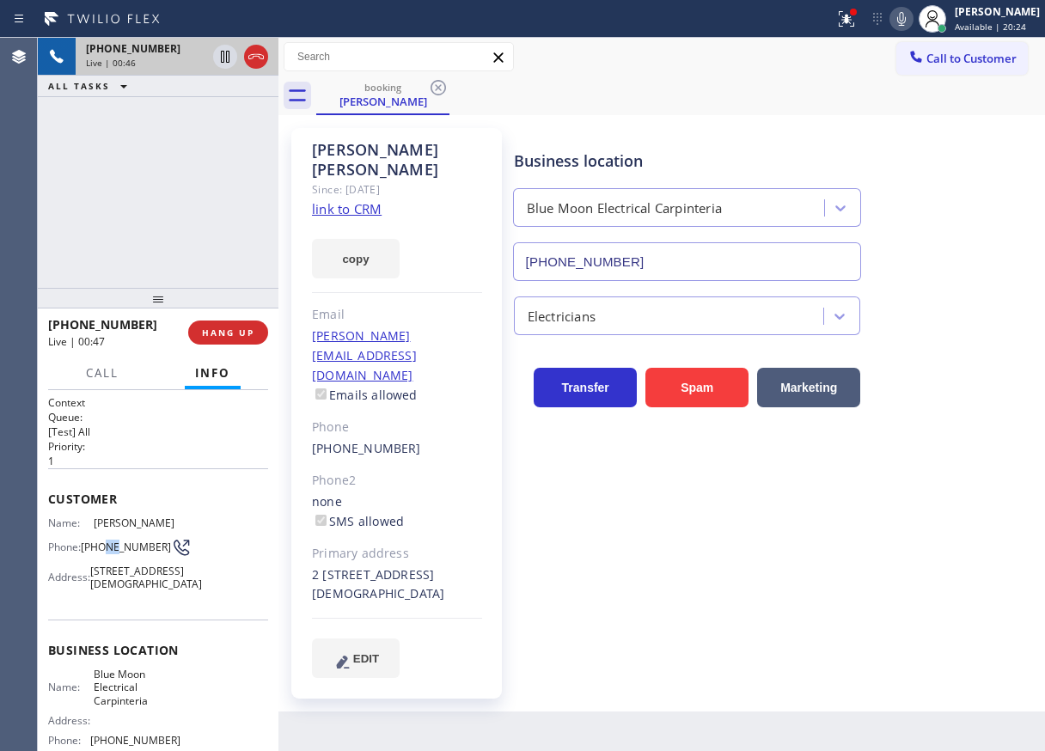
click at [102, 553] on span "[PHONE_NUMBER]" at bounding box center [126, 546] width 90 height 13
click at [368, 565] on div "2 [STREET_ADDRESS][DEMOGRAPHIC_DATA]" at bounding box center [397, 585] width 170 height 40
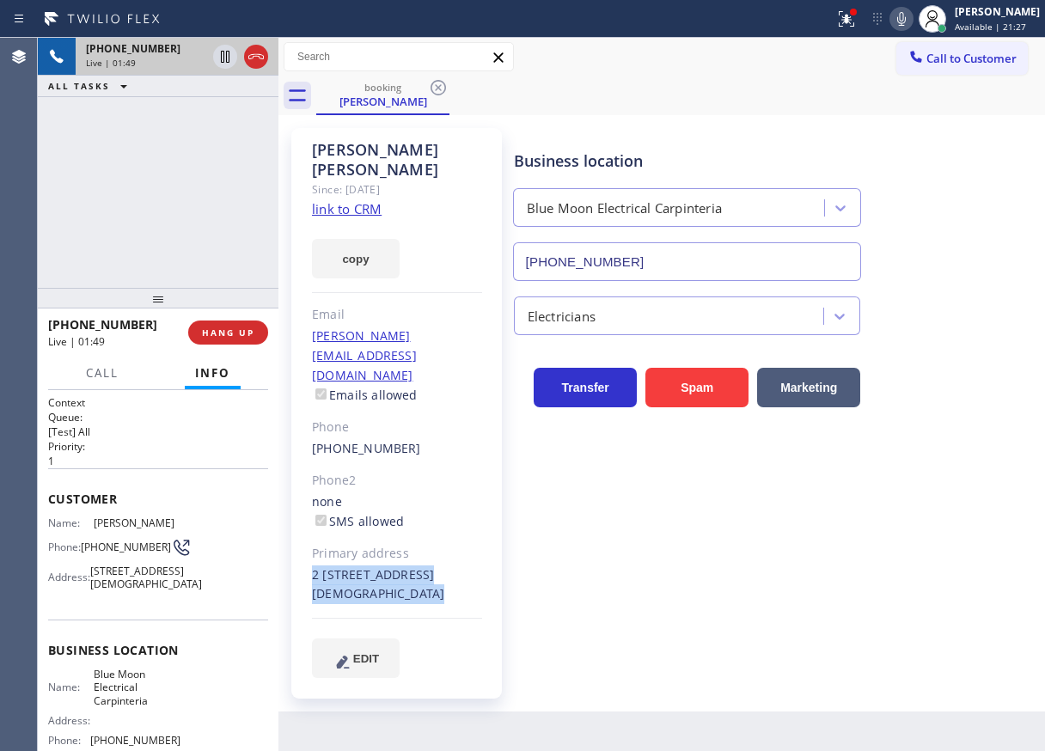
click at [905, 20] on icon at bounding box center [901, 19] width 9 height 14
click at [221, 56] on icon at bounding box center [225, 57] width 9 height 12
click at [219, 58] on icon at bounding box center [225, 56] width 21 height 21
click at [911, 23] on icon at bounding box center [901, 19] width 21 height 21
click at [961, 536] on div "Business location Blue Moon Electrical Carpinteria [PHONE_NUMBER] Electricians …" at bounding box center [775, 402] width 530 height 540
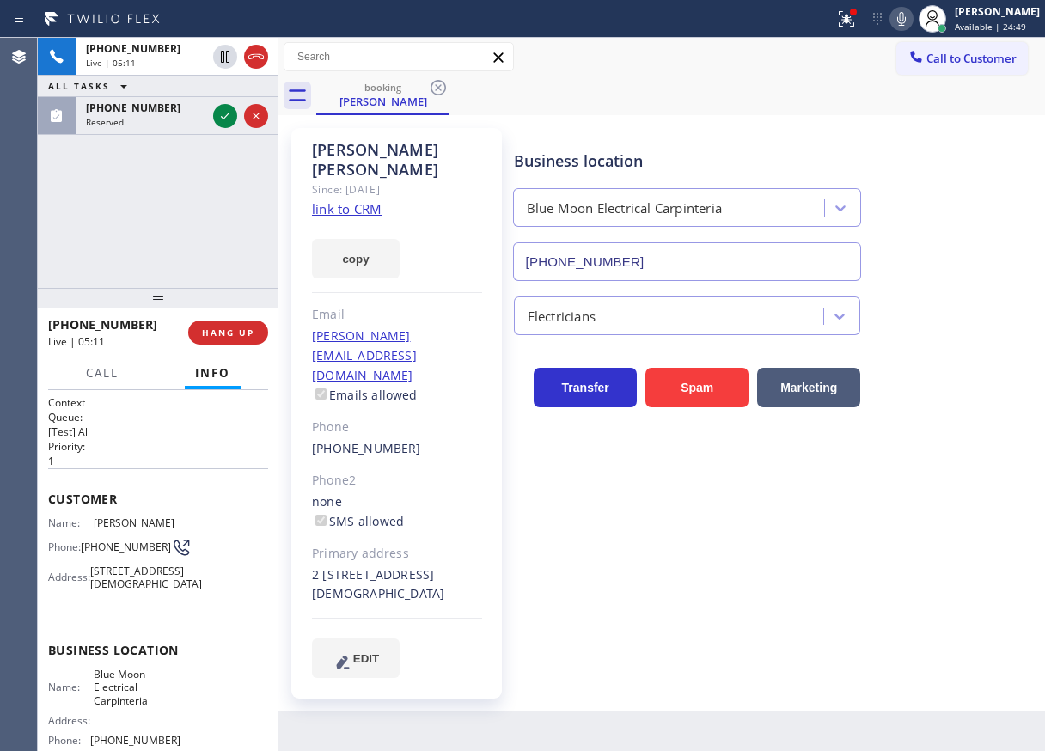
click at [945, 182] on div "Business location Blue Moon Electrical Carpinteria [PHONE_NUMBER]" at bounding box center [775, 202] width 530 height 155
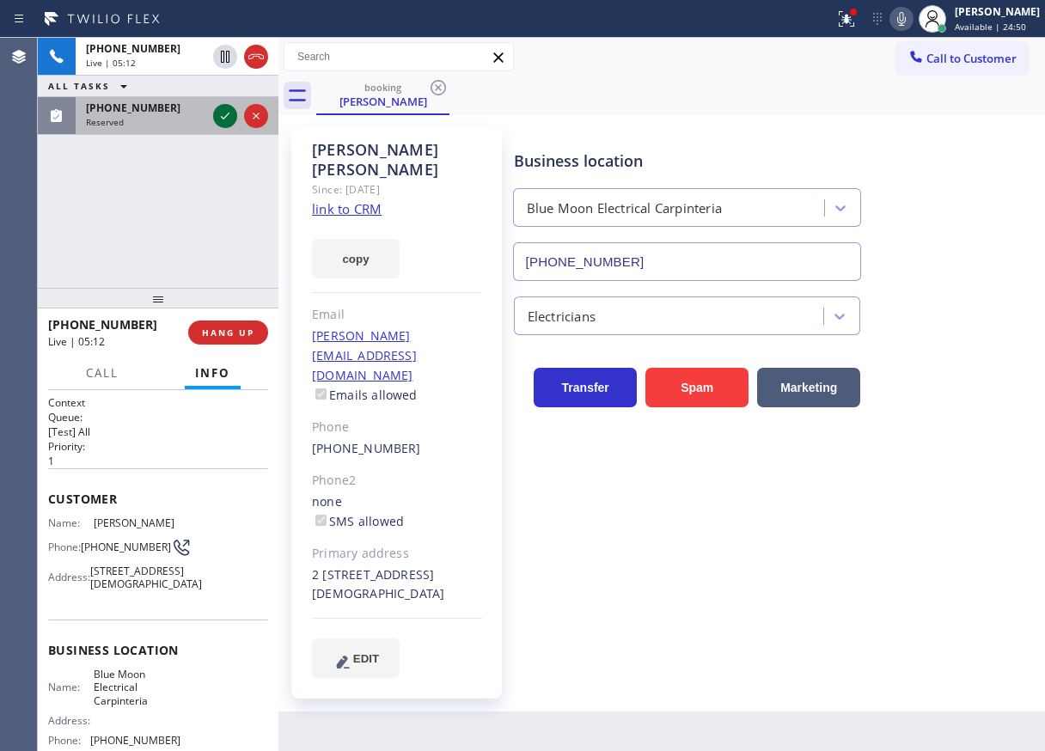
click at [225, 118] on icon at bounding box center [225, 116] width 9 height 7
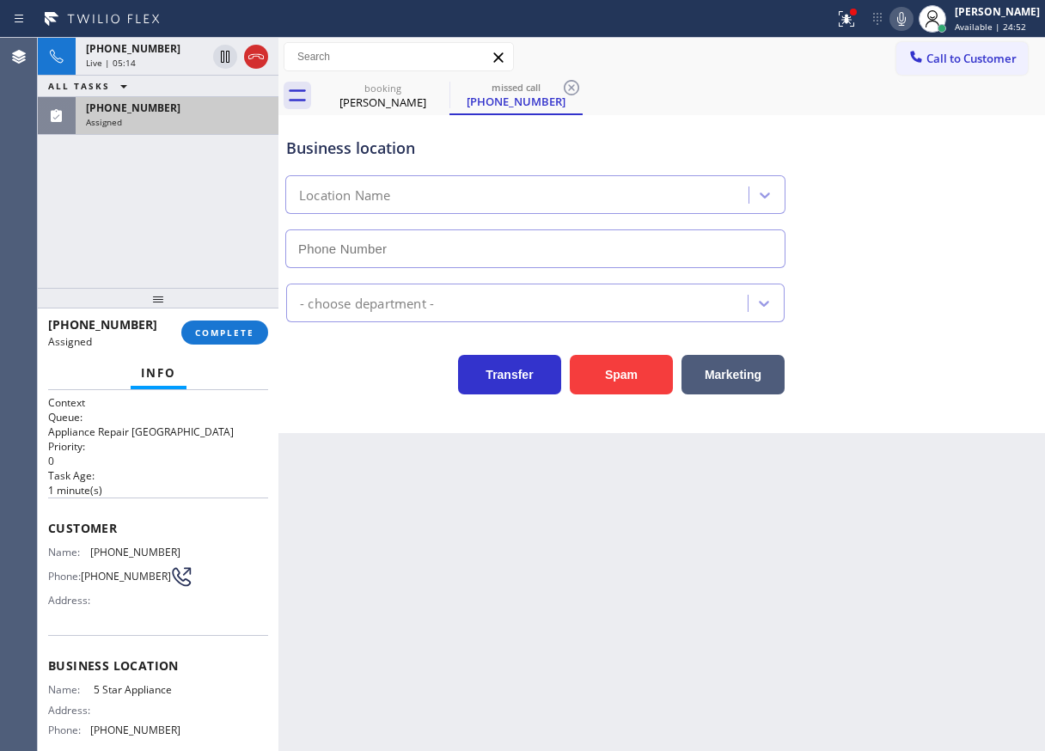
type input "[PHONE_NUMBER]"
click at [76, 574] on span "Phone:" at bounding box center [64, 576] width 33 height 13
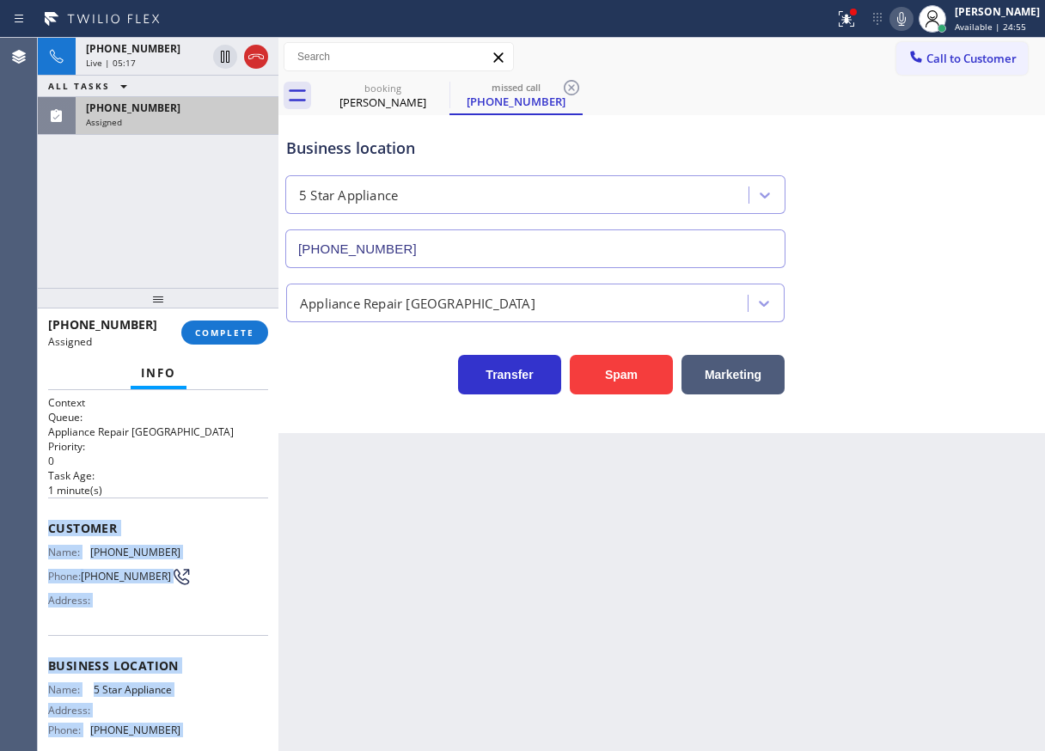
scroll to position [155, 0]
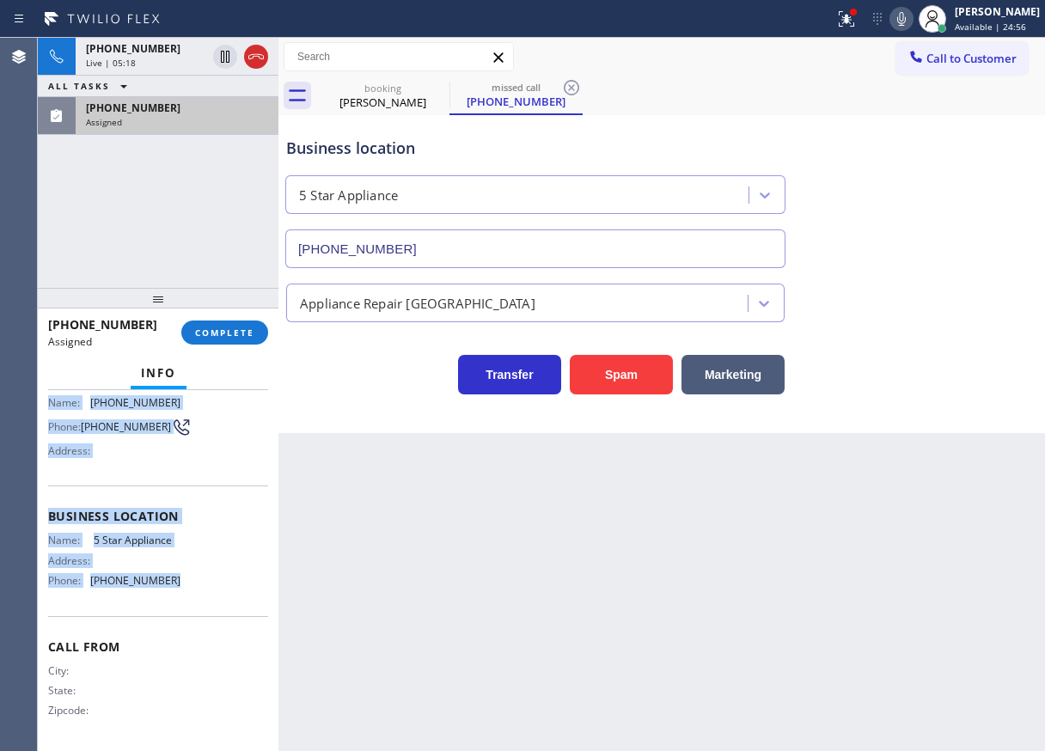
drag, startPoint x: 48, startPoint y: 529, endPoint x: 186, endPoint y: 597, distance: 154.1
click at [186, 597] on div "Context Queue: Appliance Repair High End Priority: 0 Task Age: [DEMOGRAPHIC_DAT…" at bounding box center [158, 496] width 220 height 500
click at [235, 333] on span "COMPLETE" at bounding box center [224, 332] width 59 height 12
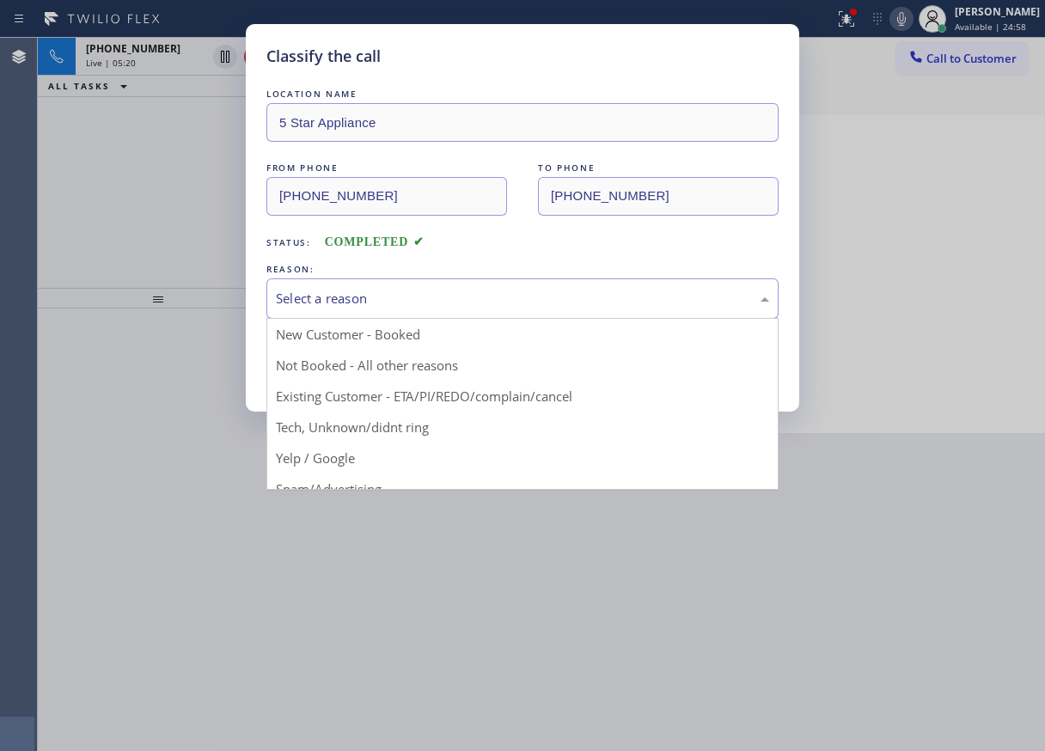
click at [394, 297] on div "Select a reason" at bounding box center [522, 299] width 493 height 20
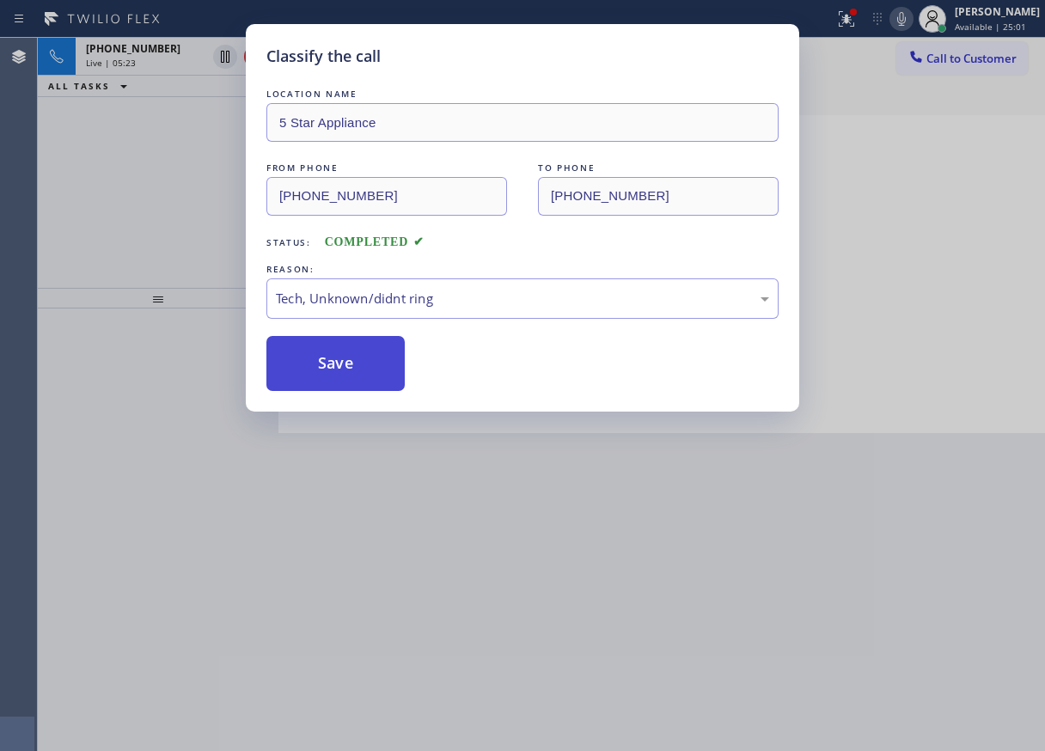
click at [323, 362] on button "Save" at bounding box center [335, 363] width 138 height 55
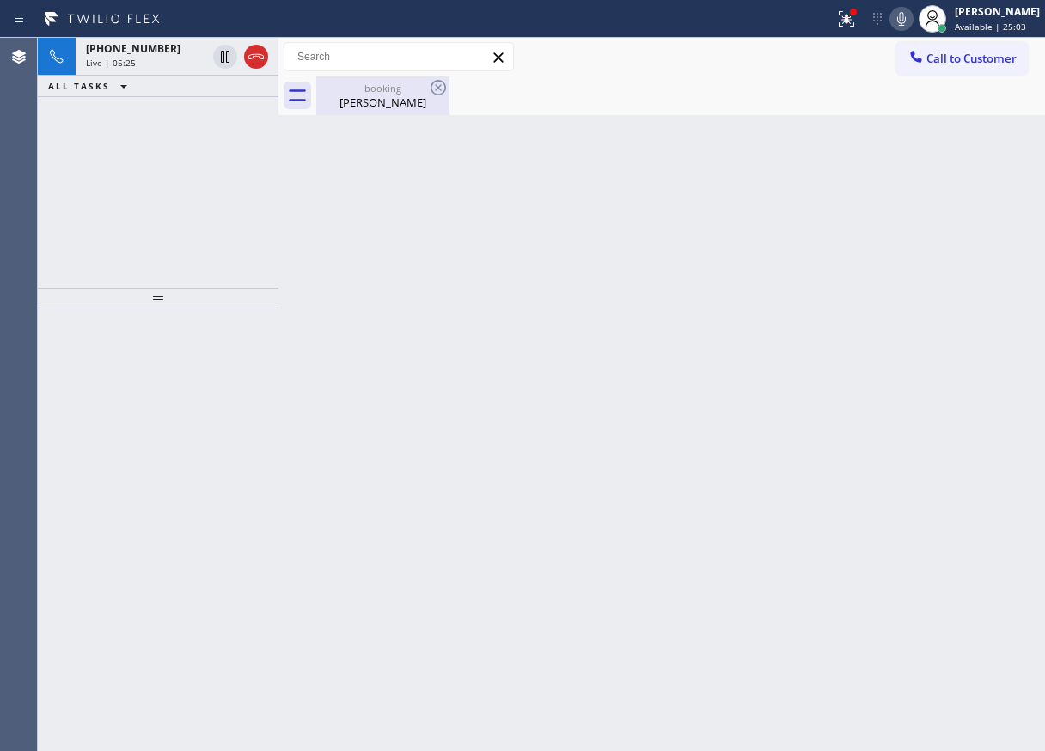
click at [381, 101] on div "[PERSON_NAME]" at bounding box center [383, 101] width 130 height 15
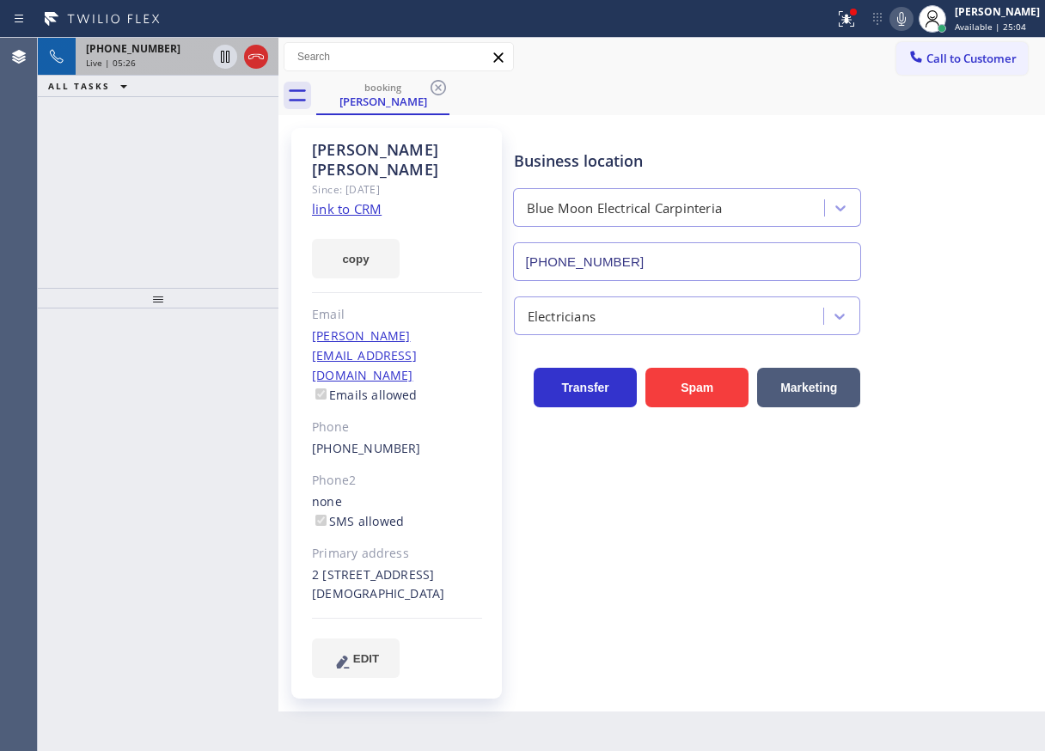
click at [118, 64] on span "Live | 05:26" at bounding box center [111, 63] width 50 height 12
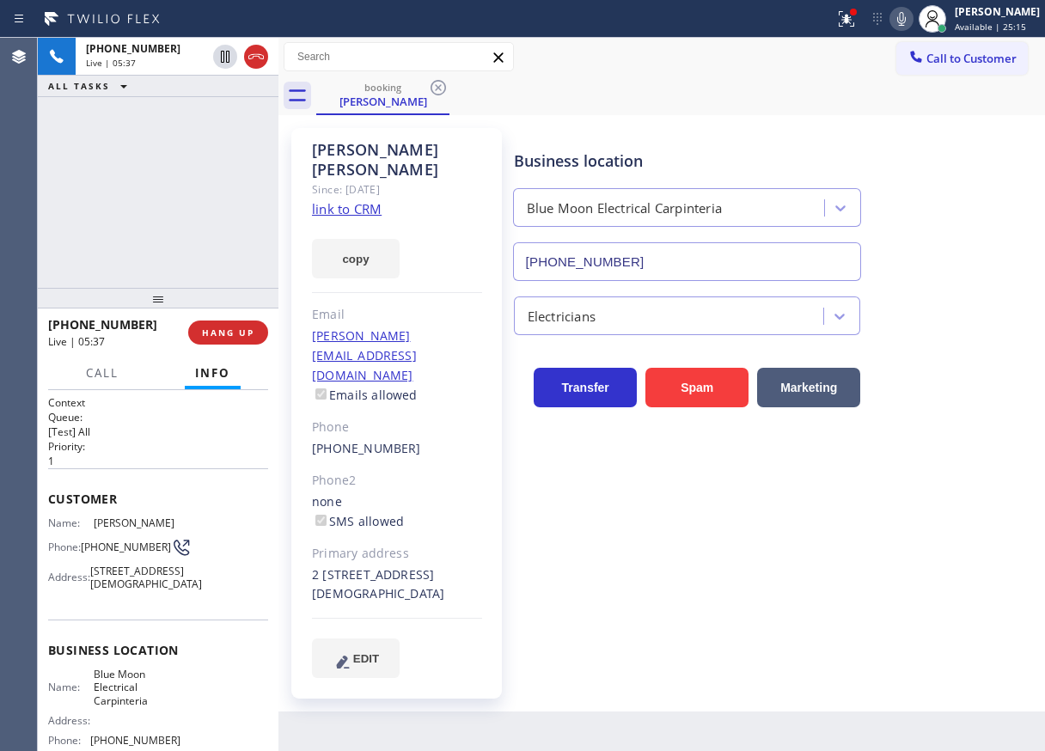
click at [952, 345] on div "Transfer Spam Marketing" at bounding box center [775, 371] width 530 height 72
click at [228, 329] on span "HANG UP" at bounding box center [228, 332] width 52 height 12
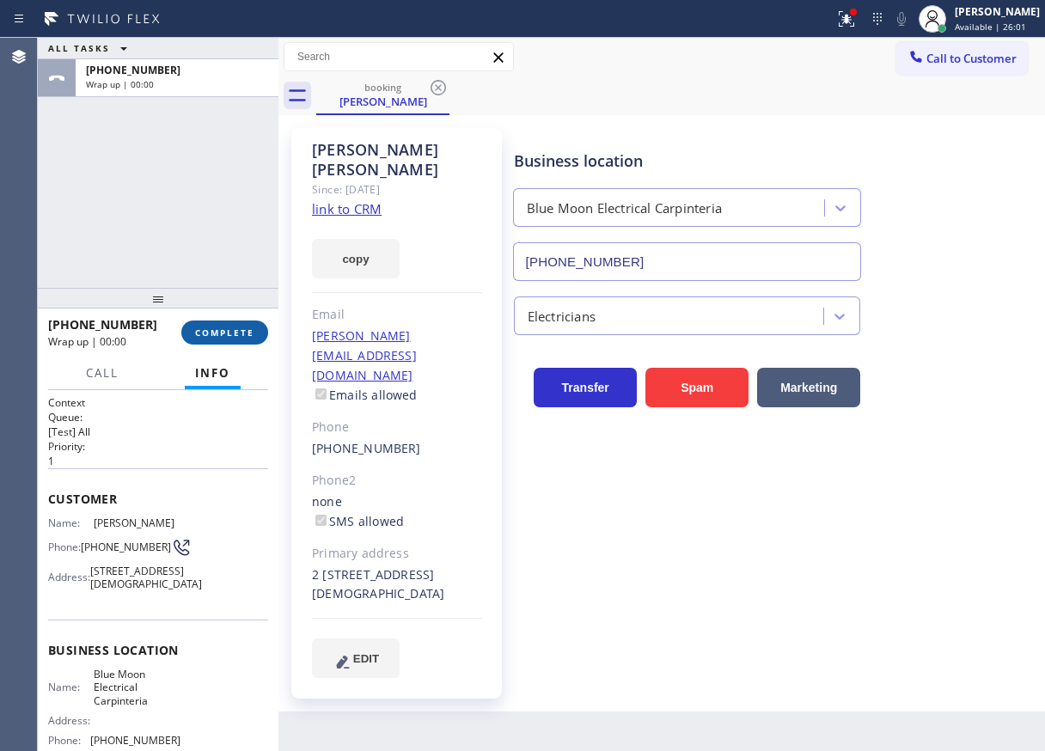
click at [228, 329] on span "COMPLETE" at bounding box center [224, 332] width 59 height 12
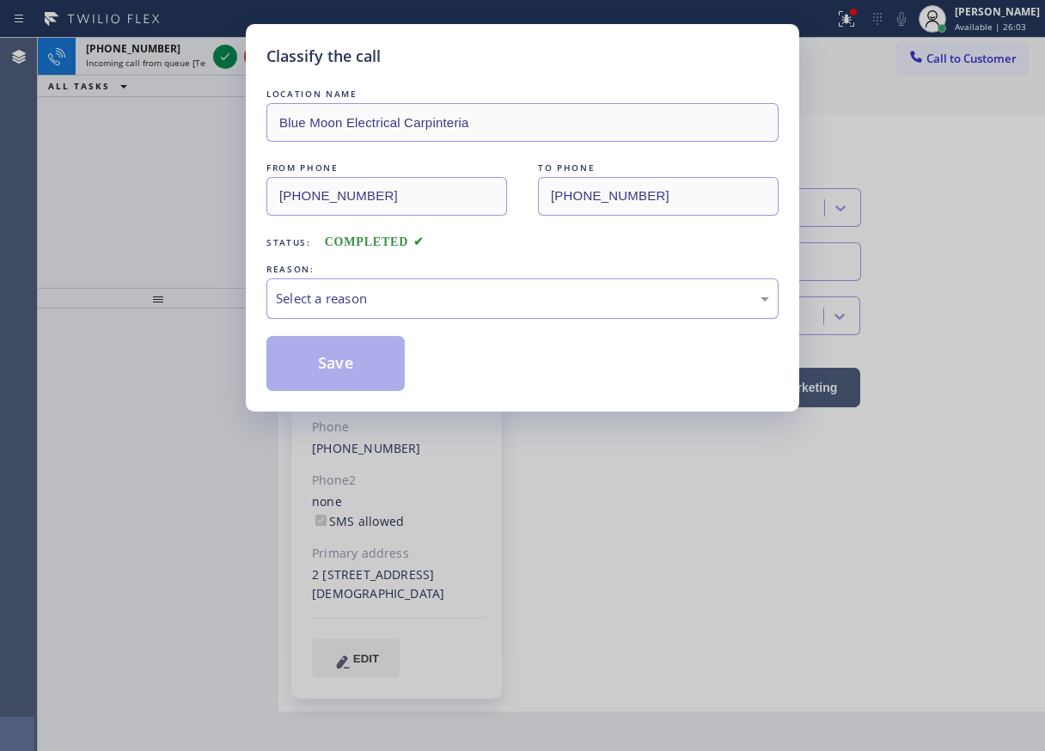
click at [365, 308] on div "Select a reason" at bounding box center [522, 299] width 493 height 20
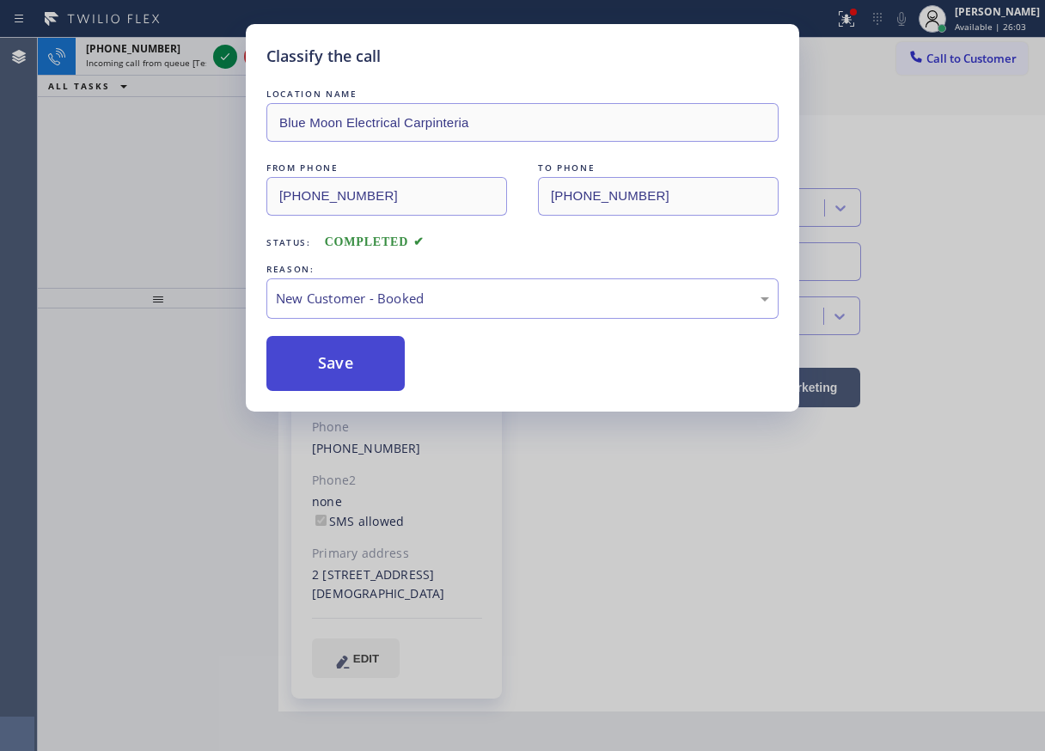
click at [350, 353] on button "Save" at bounding box center [335, 363] width 138 height 55
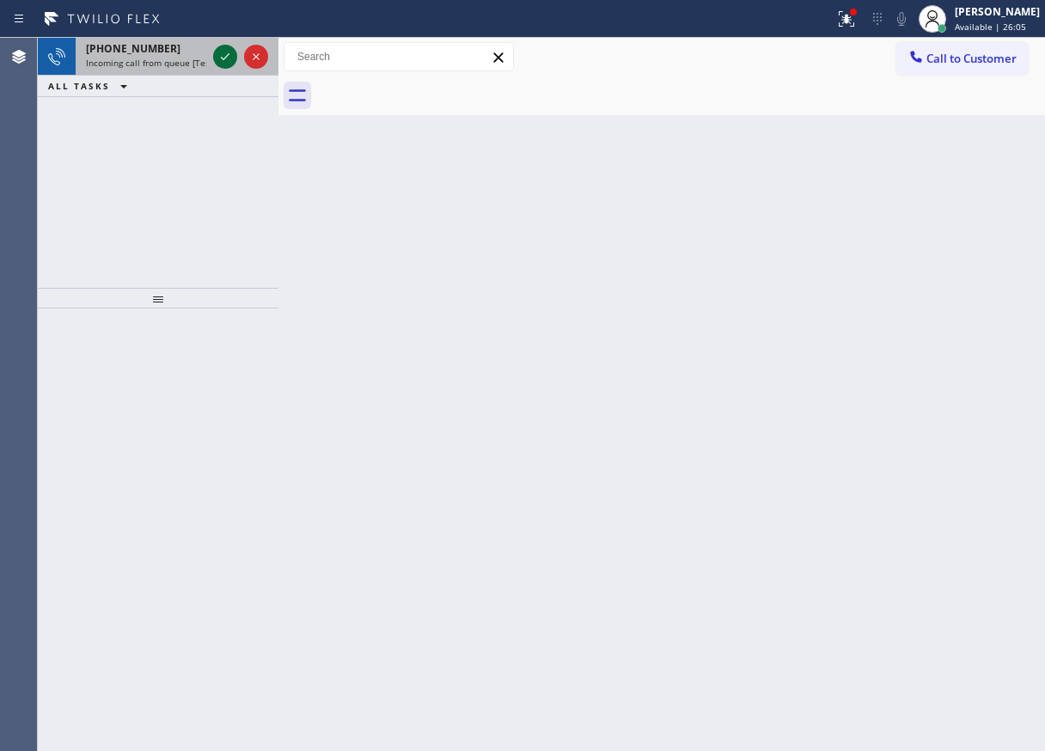
click at [219, 61] on icon at bounding box center [225, 56] width 21 height 21
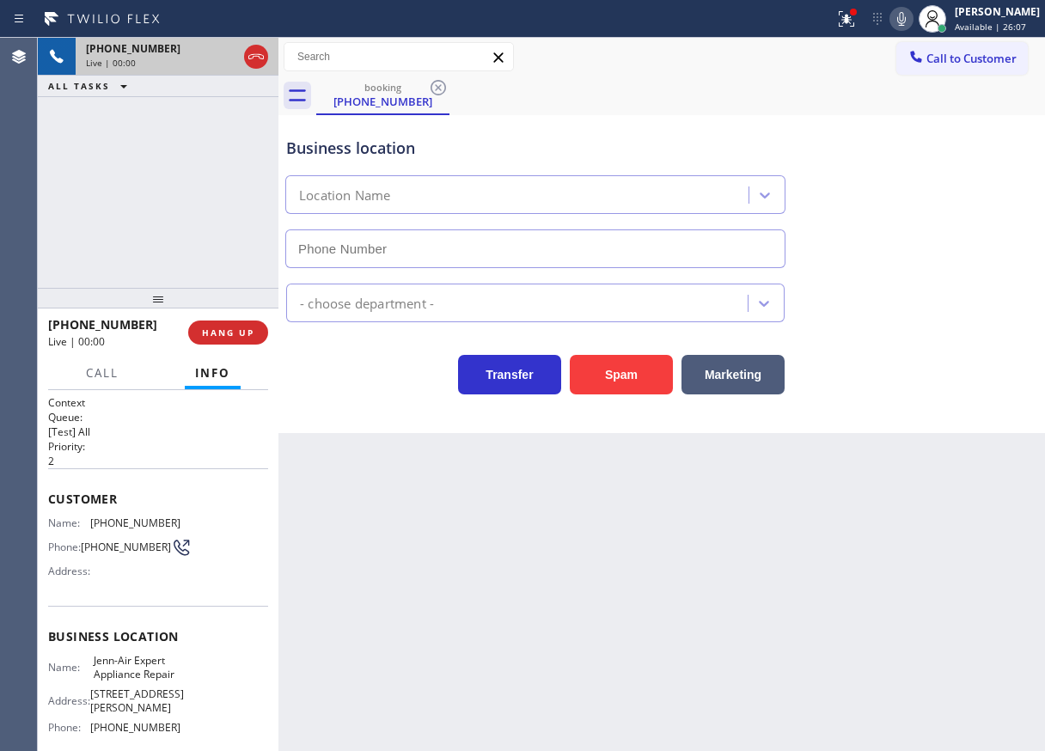
type input "[PHONE_NUMBER]"
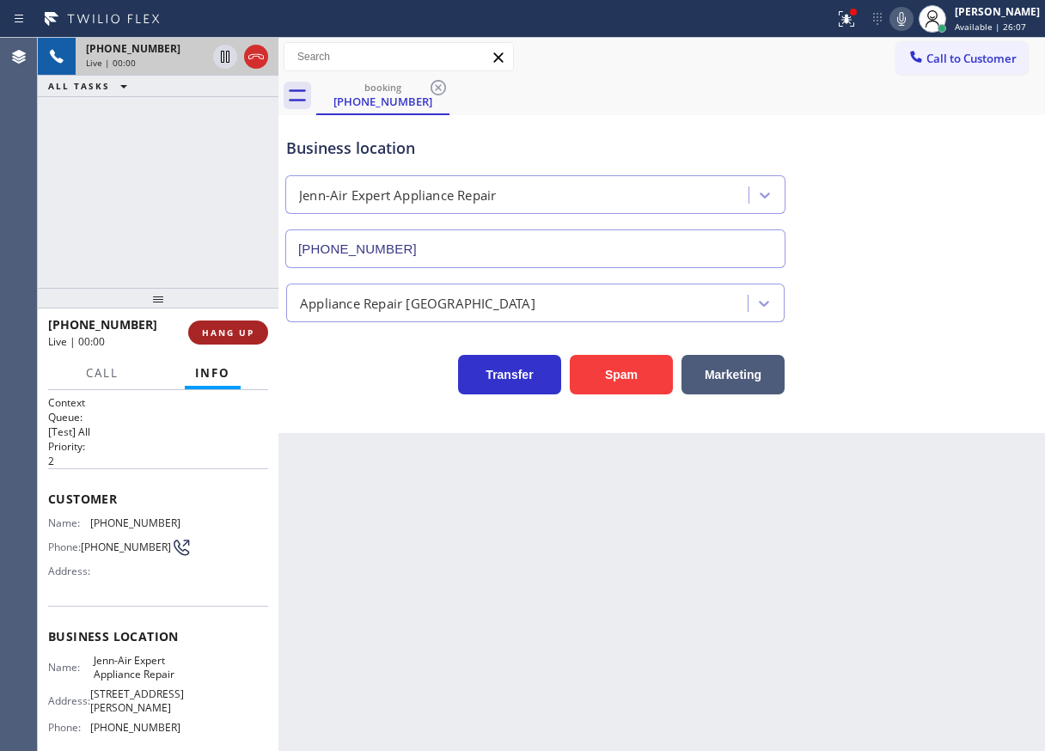
click at [240, 329] on span "HANG UP" at bounding box center [228, 332] width 52 height 12
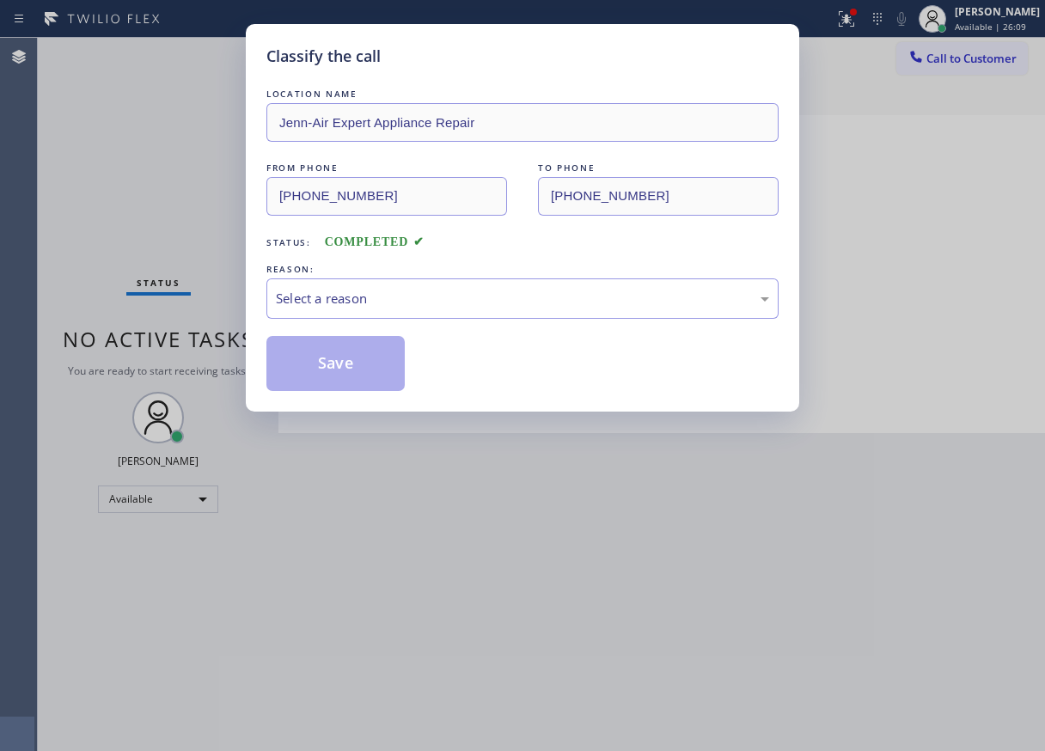
drag, startPoint x: 335, startPoint y: 304, endPoint x: 363, endPoint y: 295, distance: 28.8
click at [363, 295] on div "Select a reason" at bounding box center [522, 299] width 493 height 20
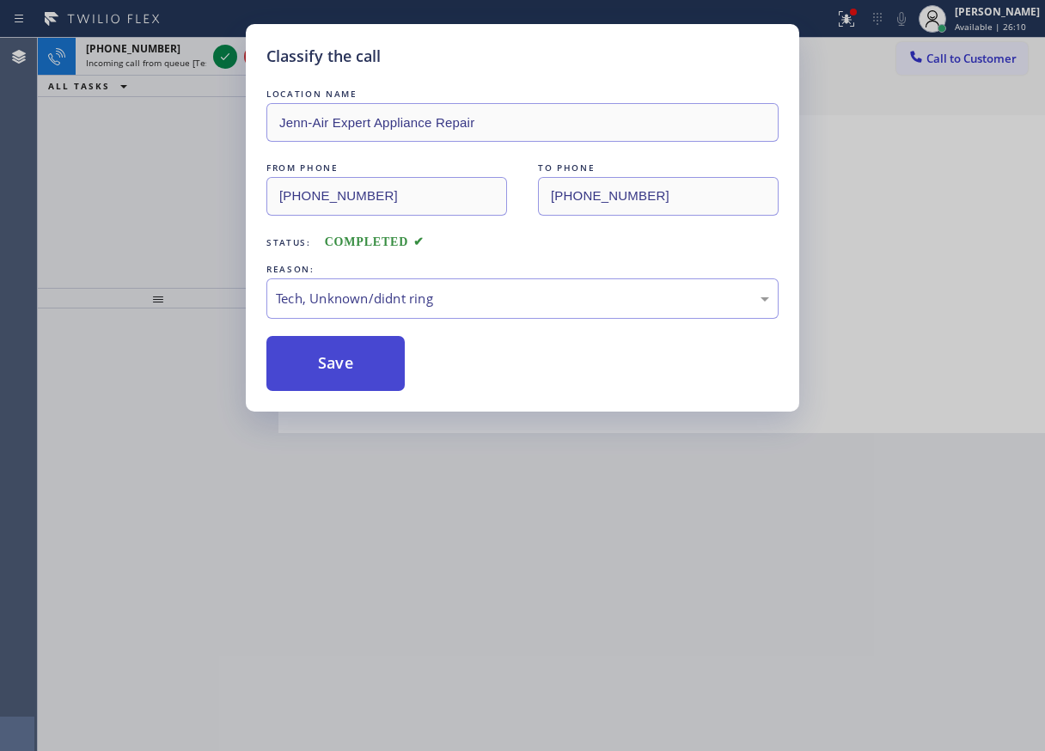
click at [356, 382] on button "Save" at bounding box center [335, 363] width 138 height 55
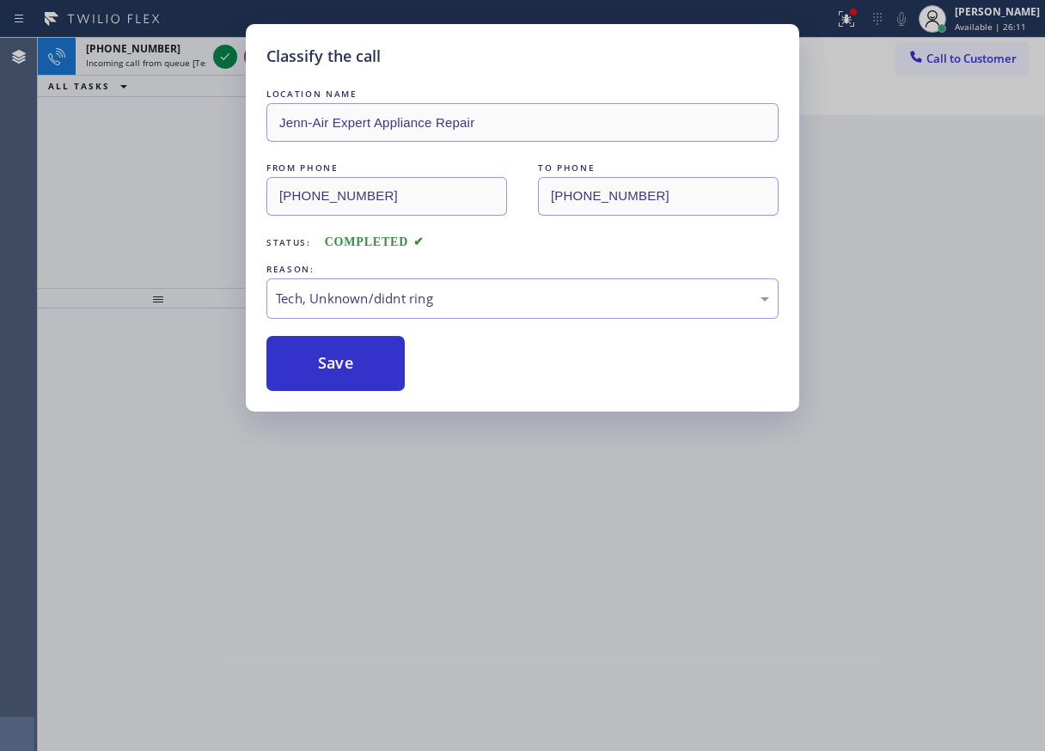
click at [218, 64] on div "Classify the call LOCATION NAME Jenn-Air Expert Appliance Repair FROM PHONE [PH…" at bounding box center [522, 375] width 1045 height 751
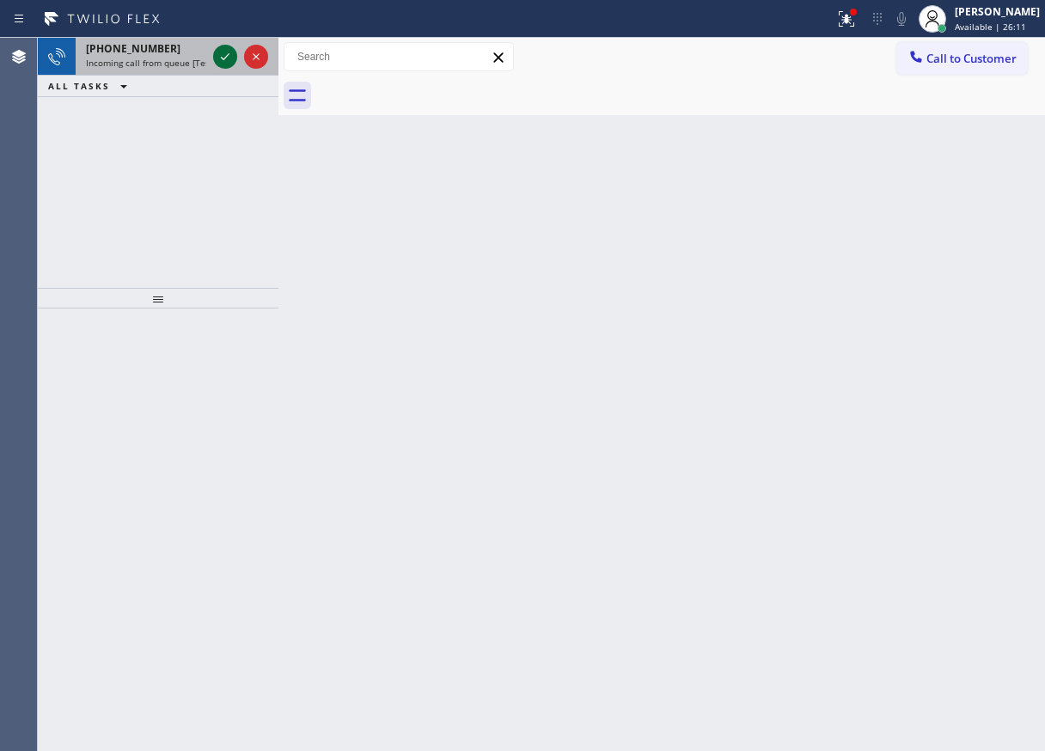
click at [218, 60] on icon at bounding box center [225, 56] width 21 height 21
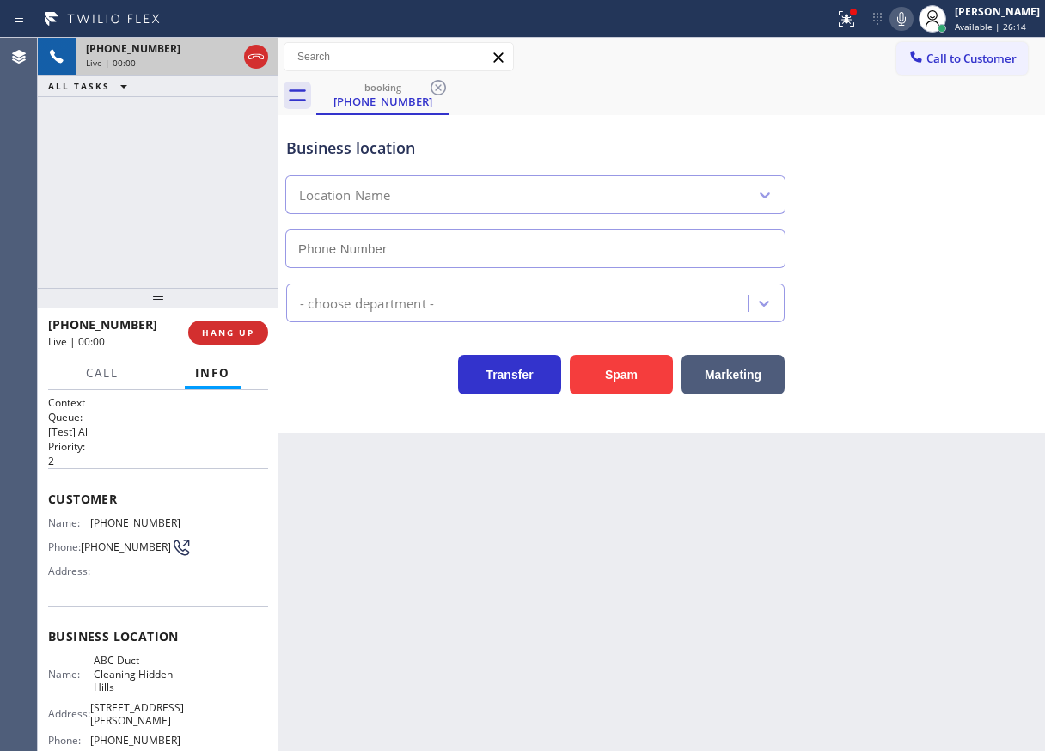
type input "[PHONE_NUMBER]"
click at [612, 368] on button "Spam" at bounding box center [621, 375] width 103 height 40
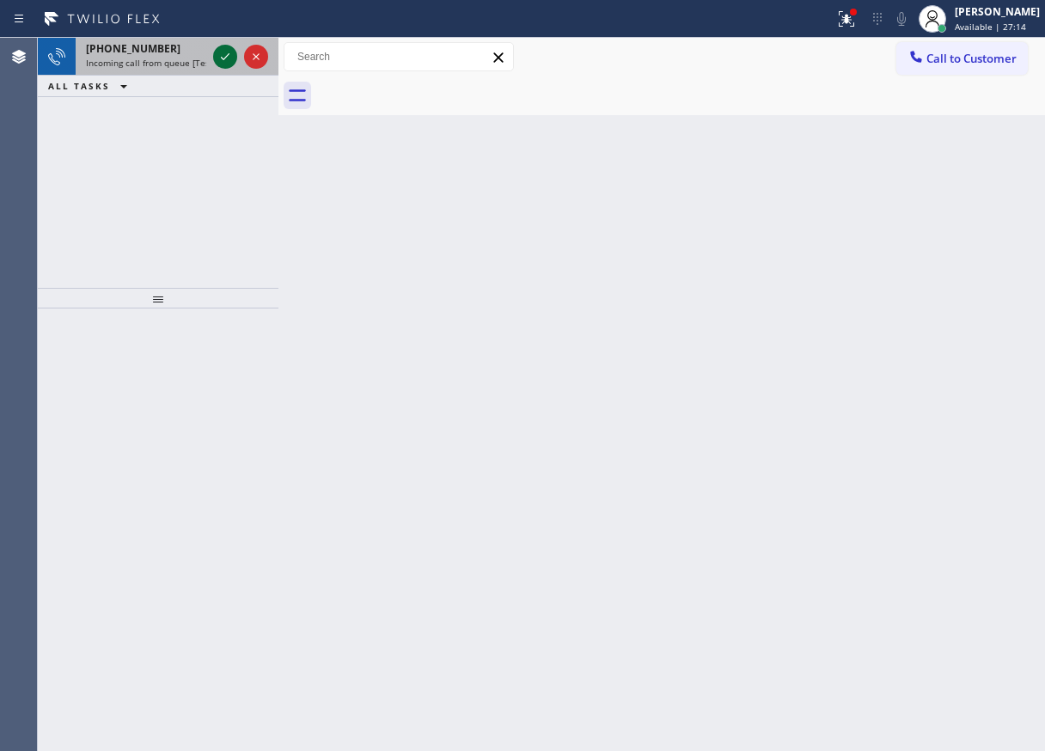
click at [220, 59] on icon at bounding box center [225, 56] width 21 height 21
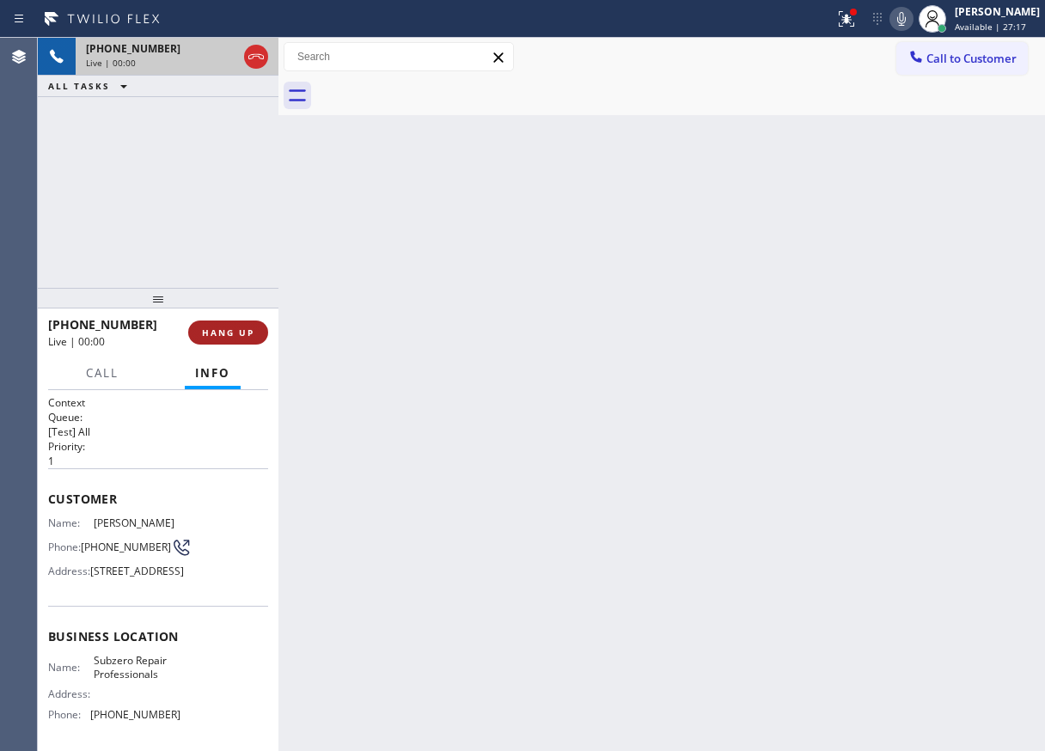
click at [237, 326] on span "HANG UP" at bounding box center [228, 332] width 52 height 12
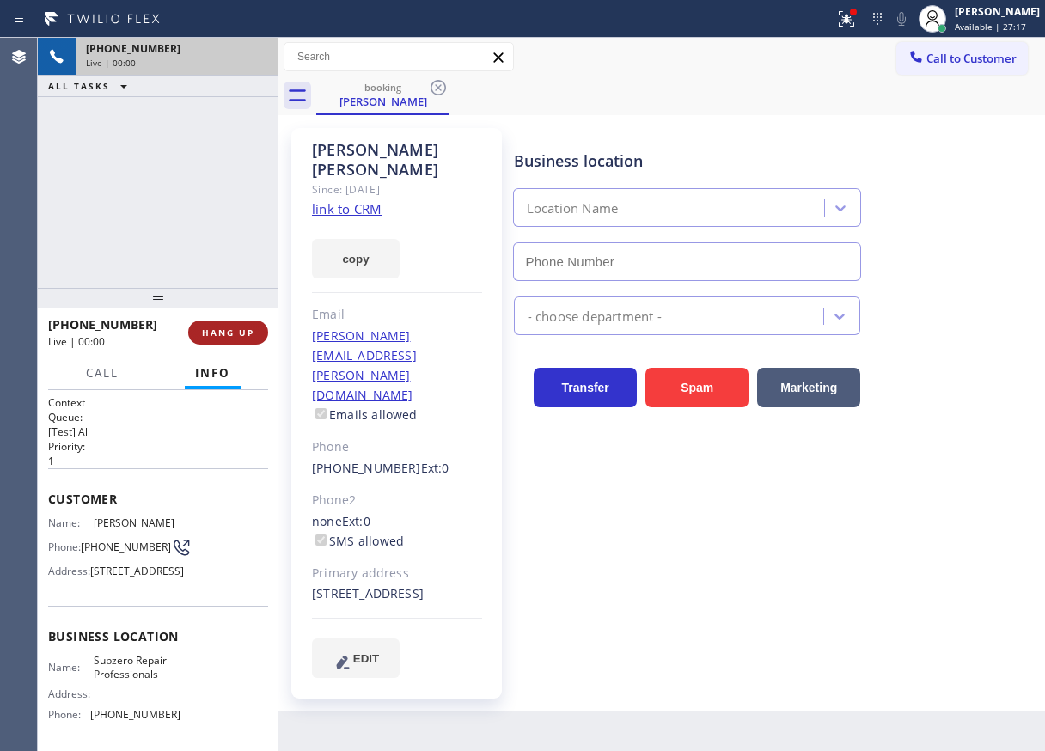
click at [236, 332] on span "HANG UP" at bounding box center [228, 332] width 52 height 12
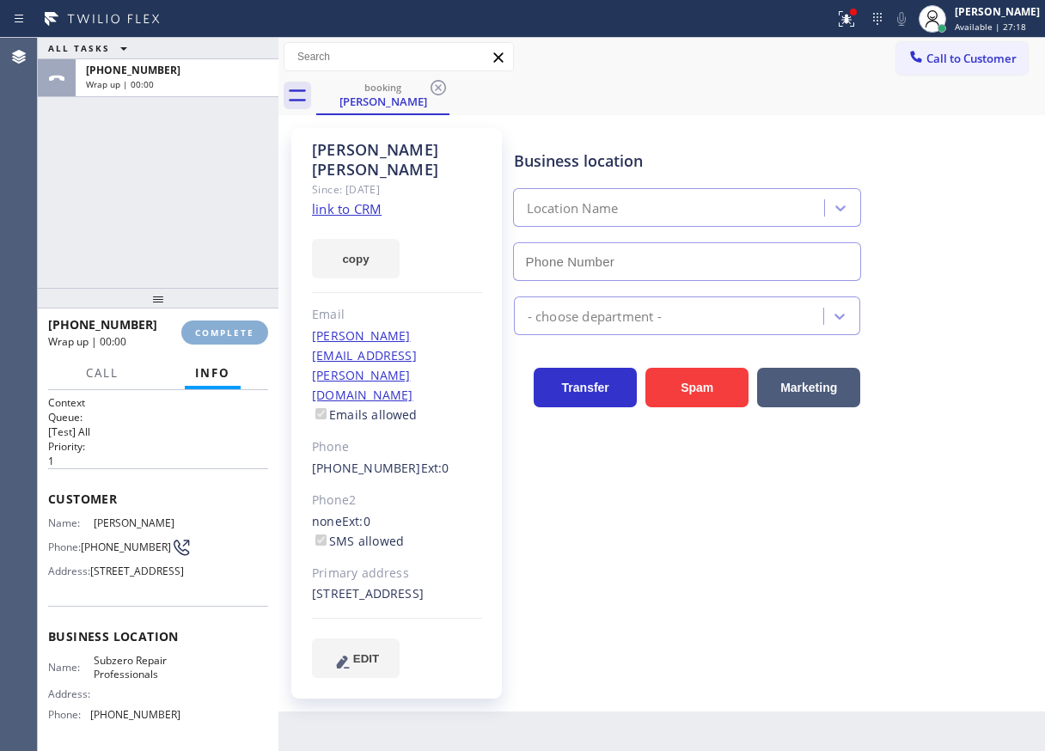
type input "[PHONE_NUMBER]"
click at [225, 329] on span "COMPLETE" at bounding box center [224, 332] width 59 height 12
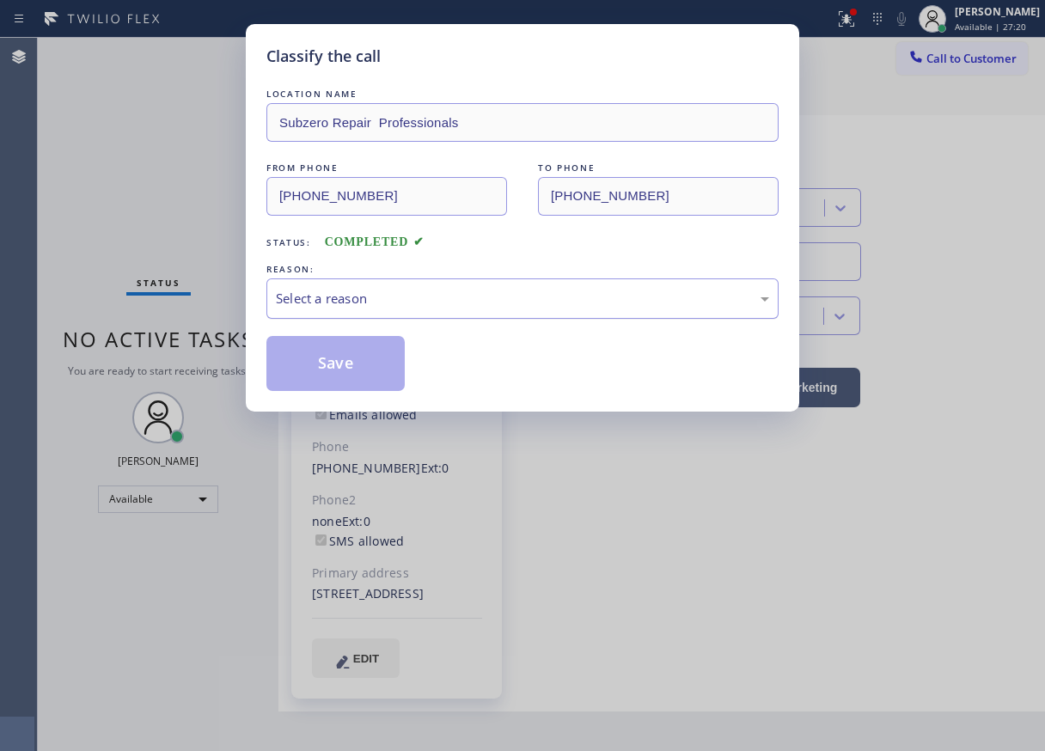
click at [369, 299] on div "Select a reason" at bounding box center [522, 299] width 493 height 20
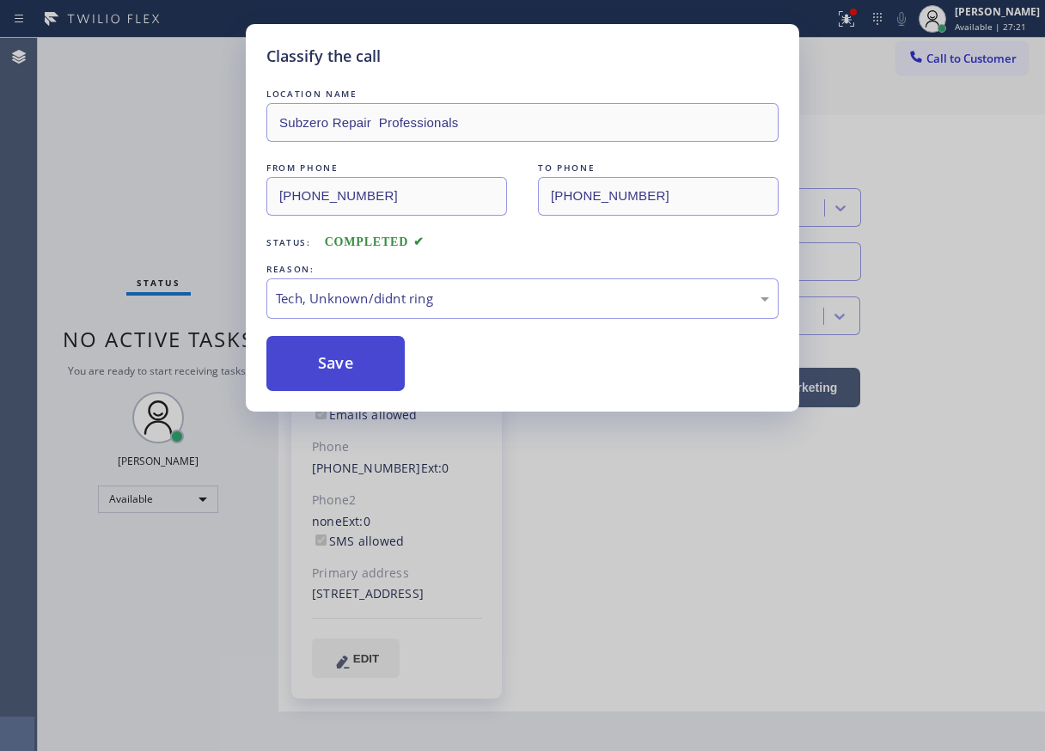
drag, startPoint x: 339, startPoint y: 368, endPoint x: 382, endPoint y: 44, distance: 326.7
click at [339, 367] on button "Save" at bounding box center [335, 363] width 138 height 55
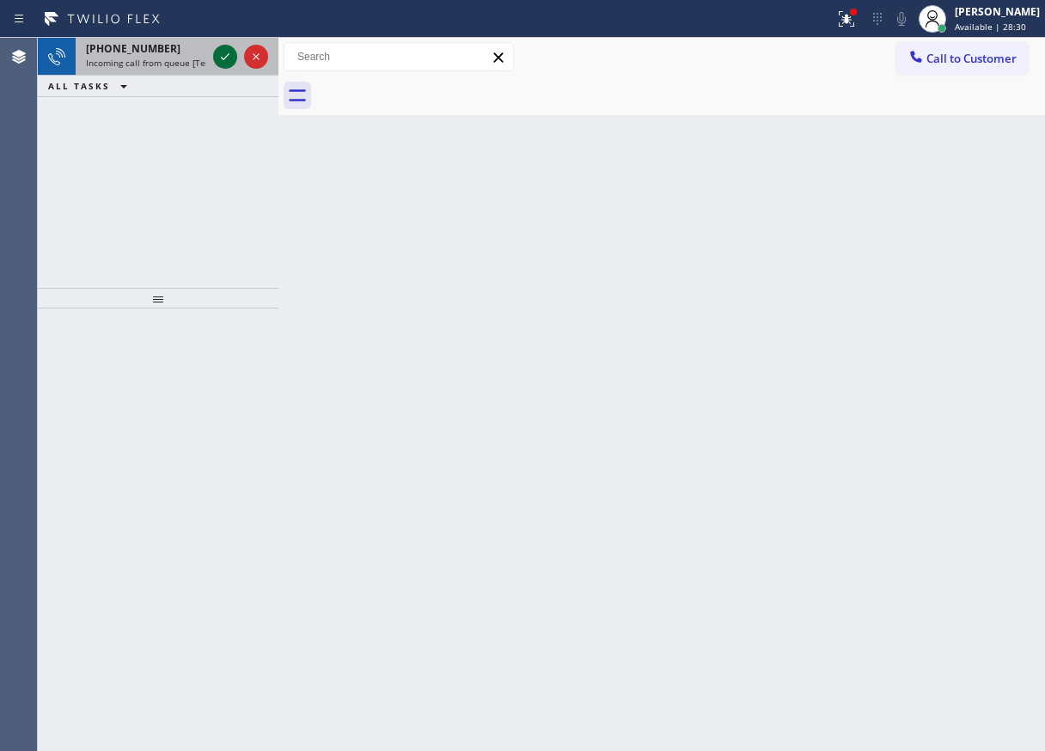
click at [227, 60] on icon at bounding box center [225, 56] width 21 height 21
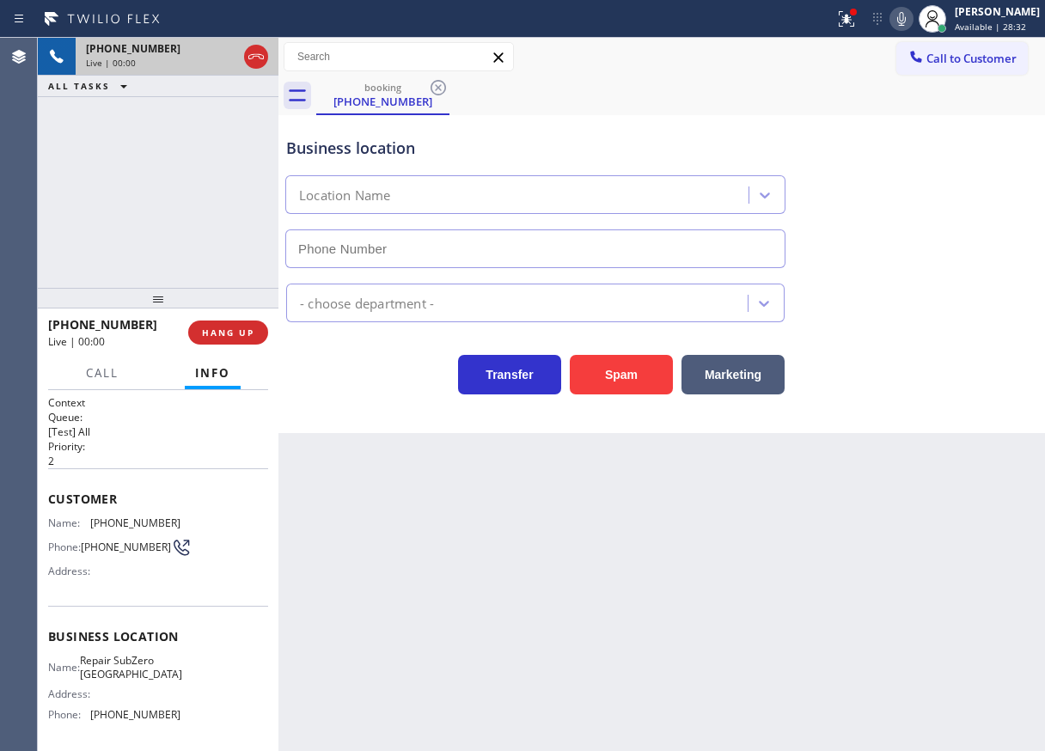
type input "[PHONE_NUMBER]"
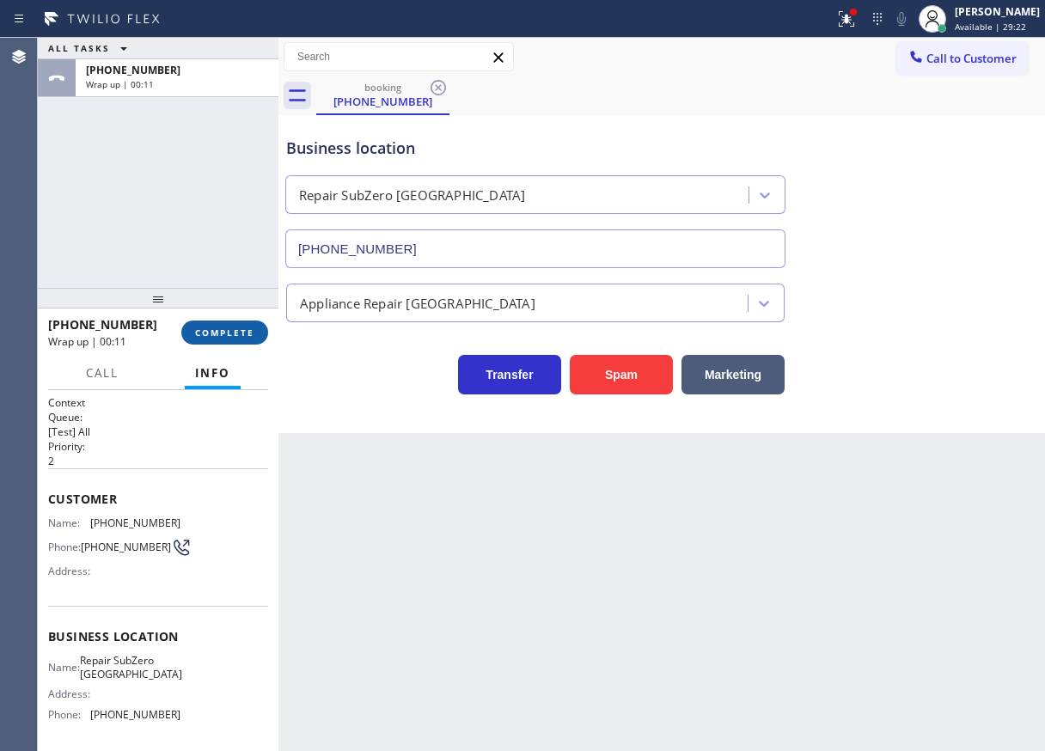
click at [239, 330] on span "COMPLETE" at bounding box center [224, 332] width 59 height 12
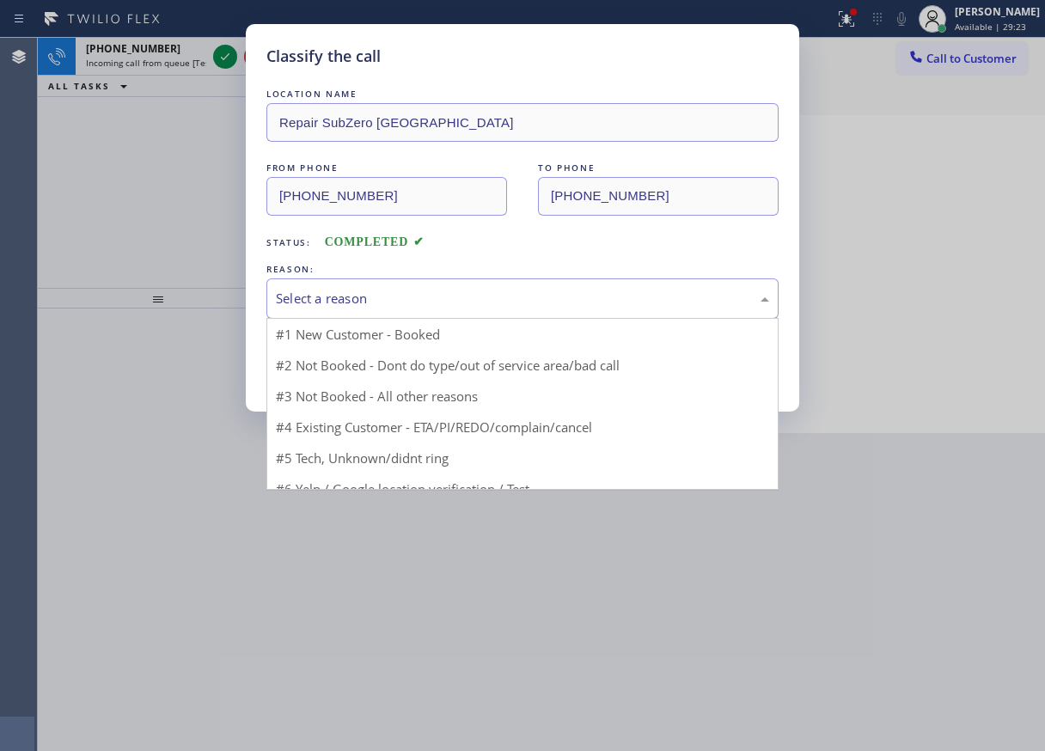
click at [440, 315] on div "Select a reason" at bounding box center [522, 298] width 512 height 40
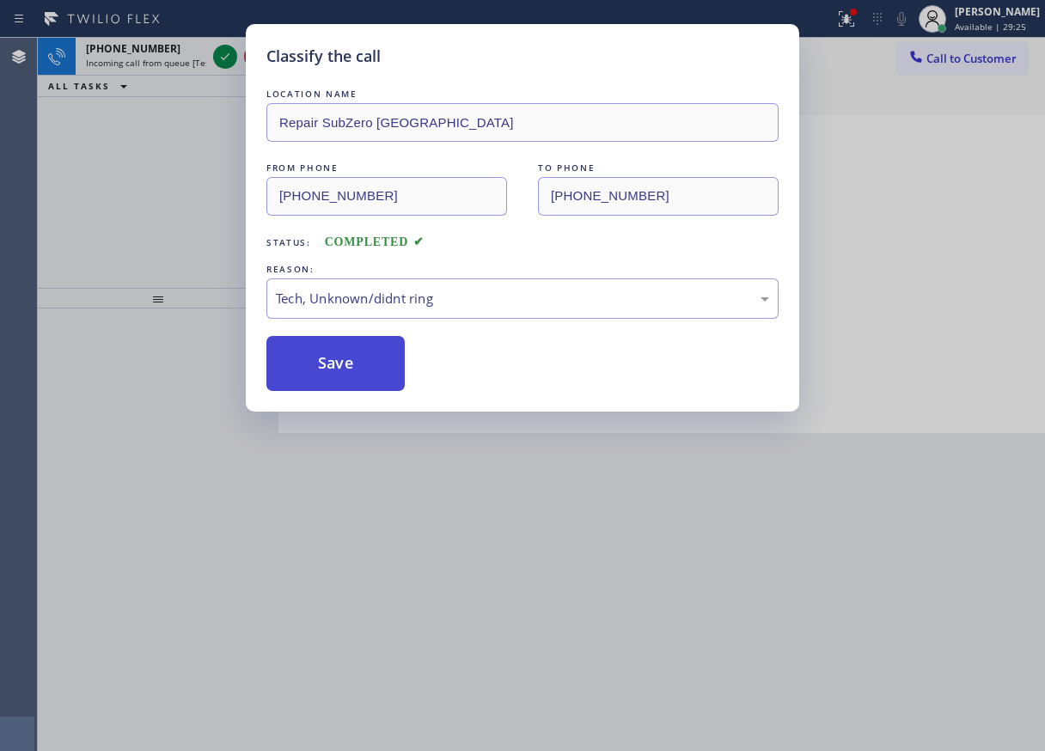
click at [351, 351] on button "Save" at bounding box center [335, 363] width 138 height 55
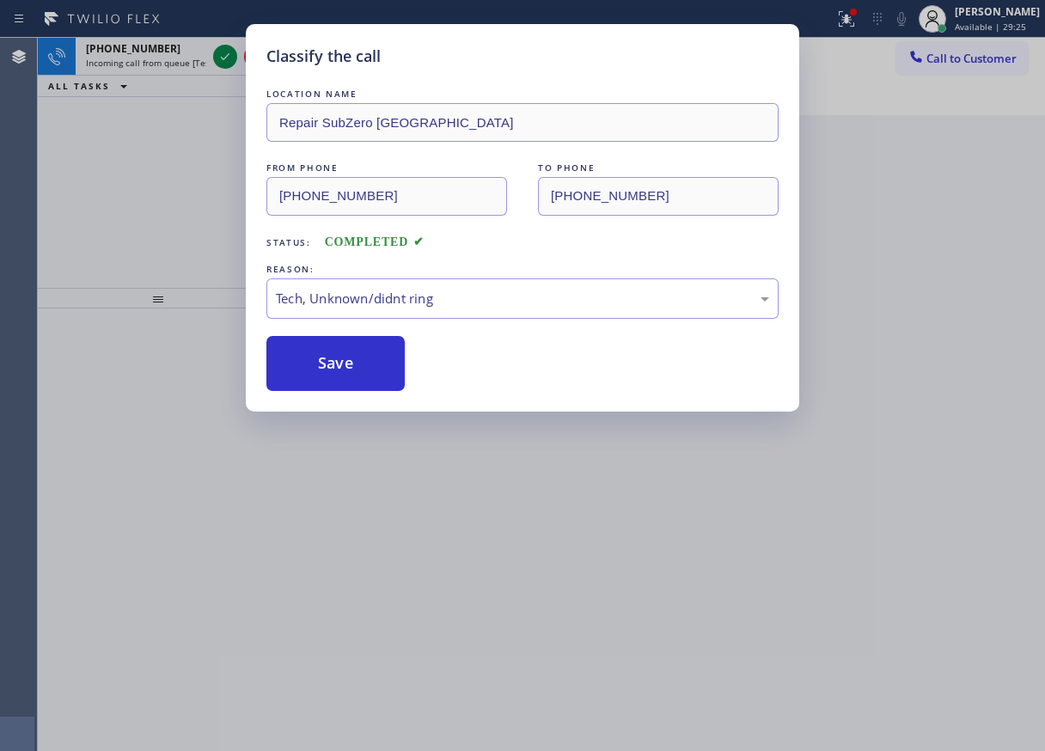
click at [217, 60] on div "Classify the call LOCATION NAME Repair SubZero Houston FROM PHONE [PHONE_NUMBER…" at bounding box center [522, 375] width 1045 height 751
click at [217, 60] on div "Classify the call LOCATION NAME Electric Wire Services [GEOGRAPHIC_DATA](Maximo…" at bounding box center [541, 394] width 1007 height 713
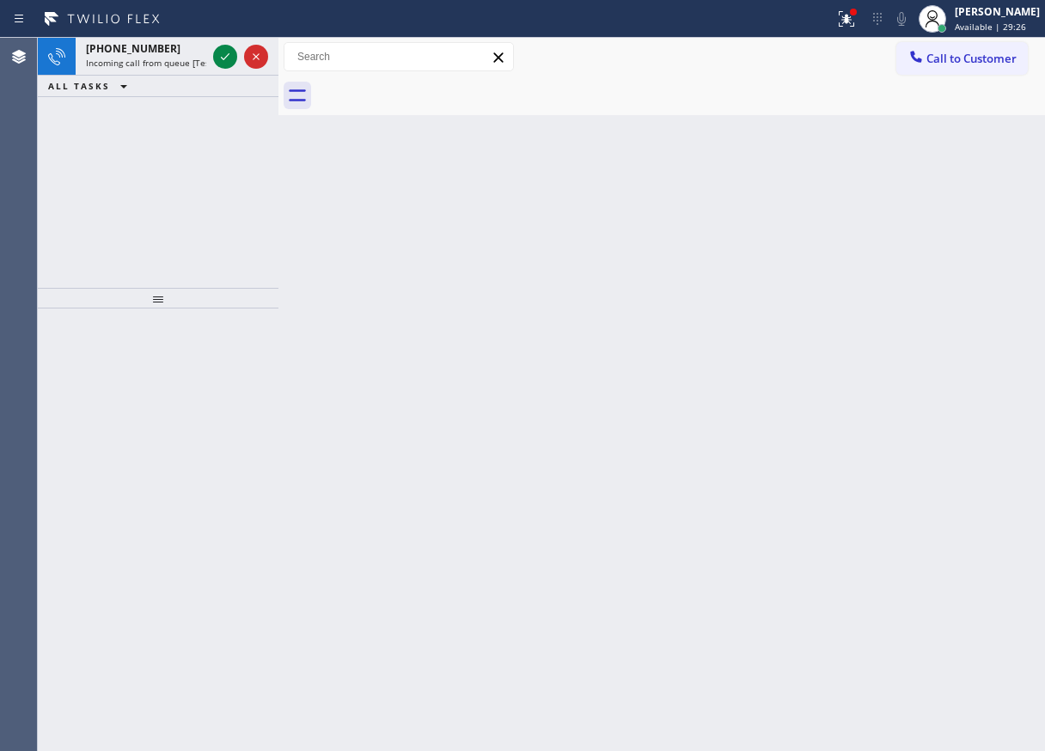
click at [217, 60] on icon at bounding box center [225, 56] width 21 height 21
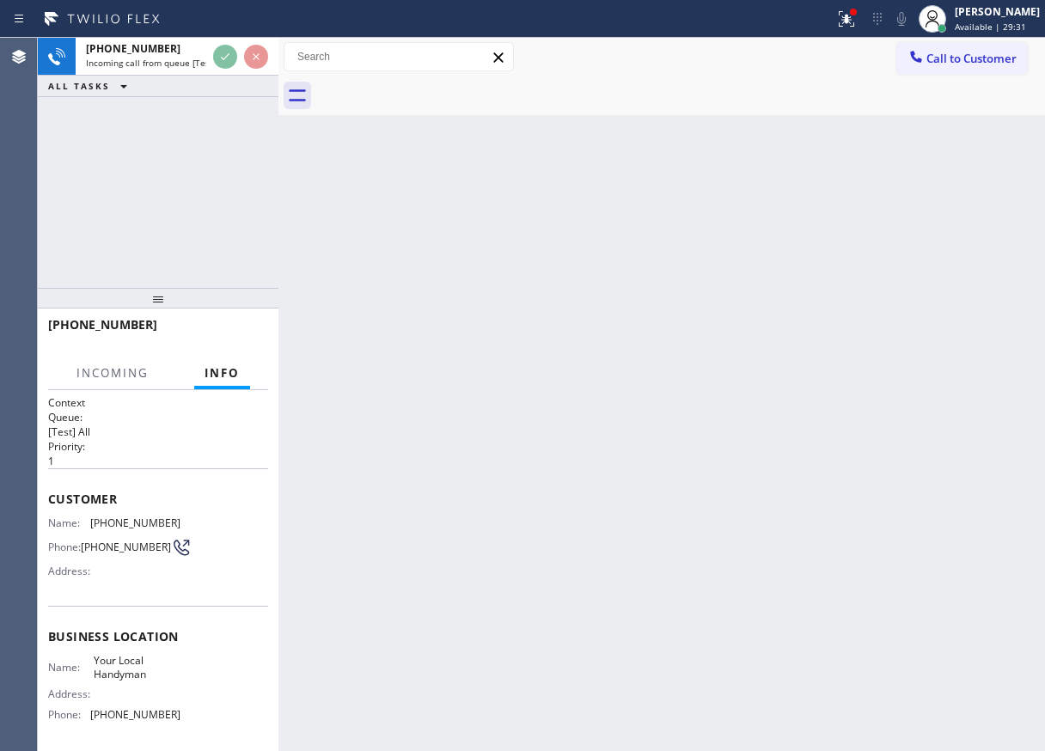
click at [401, 215] on div "Back to Dashboard Change Sender ID Customers Technicians Select a contact Outbo…" at bounding box center [661, 394] width 766 height 713
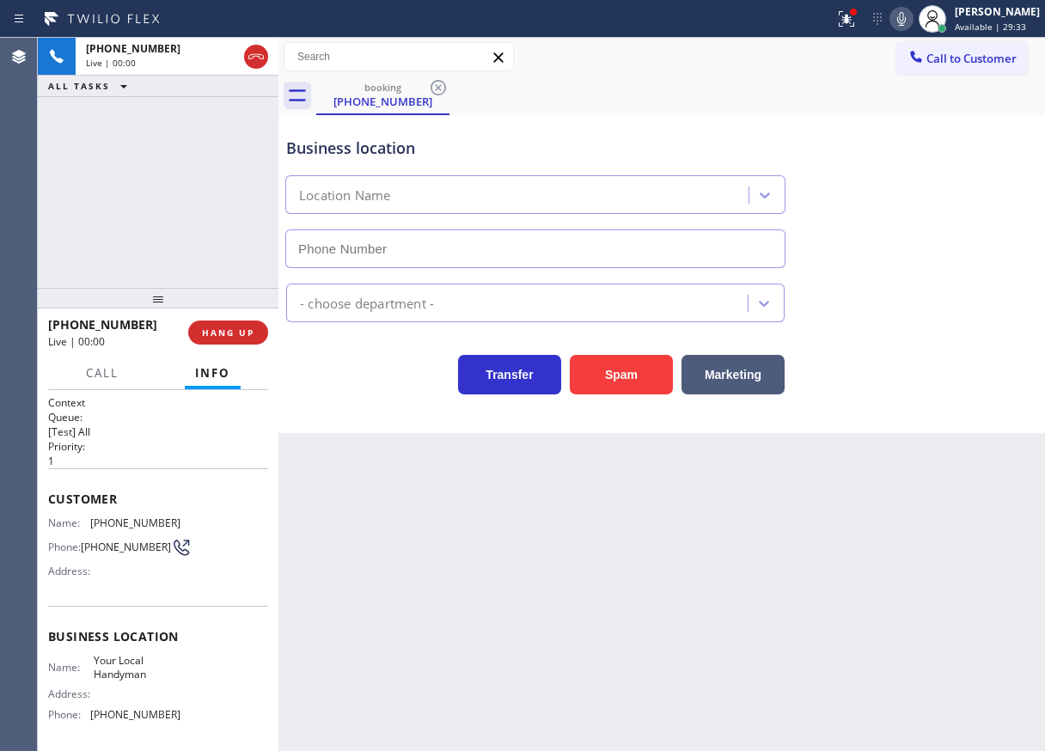
type input "[PHONE_NUMBER]"
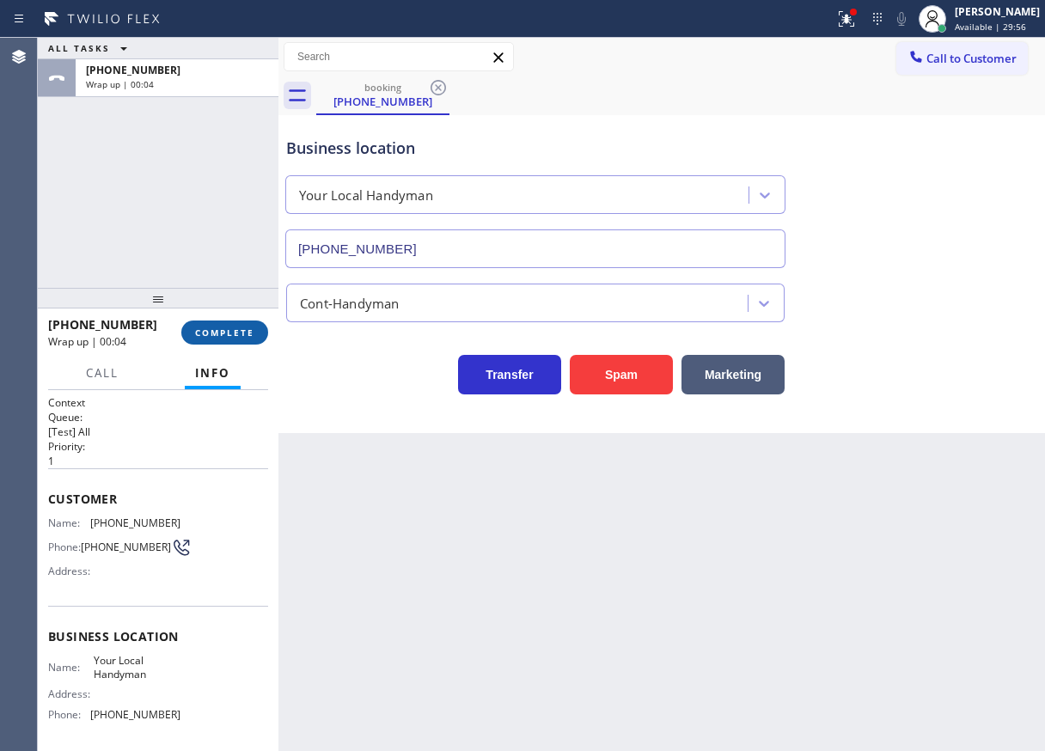
click at [253, 326] on span "COMPLETE" at bounding box center [224, 332] width 59 height 12
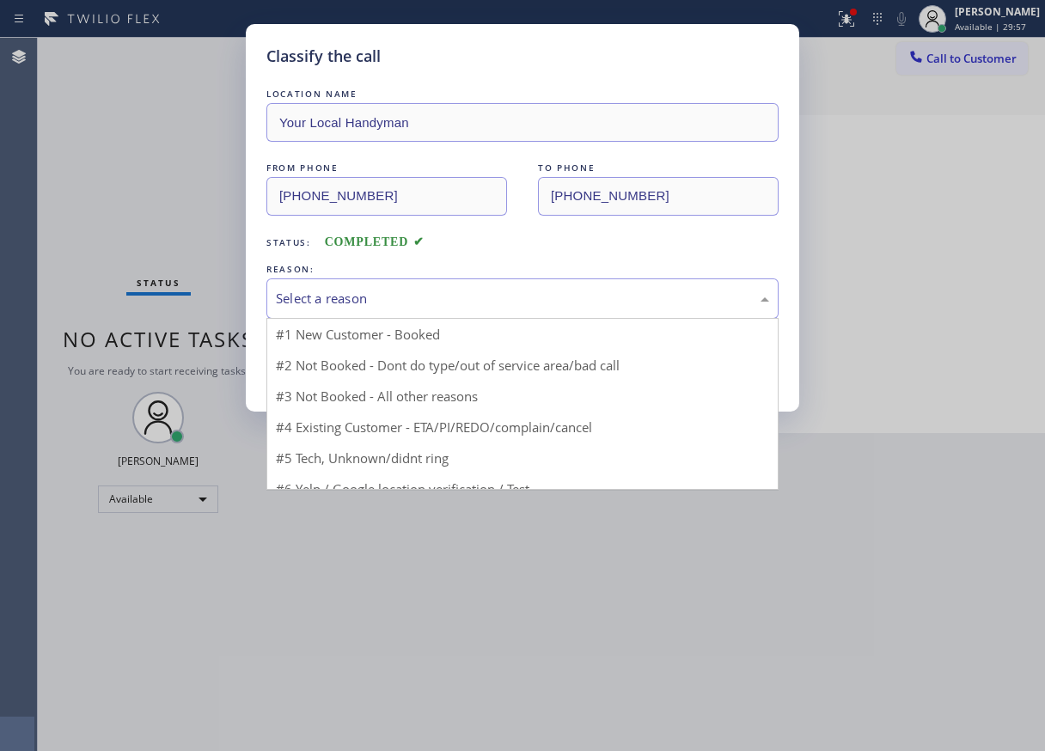
click at [437, 289] on div "Select a reason" at bounding box center [522, 299] width 493 height 20
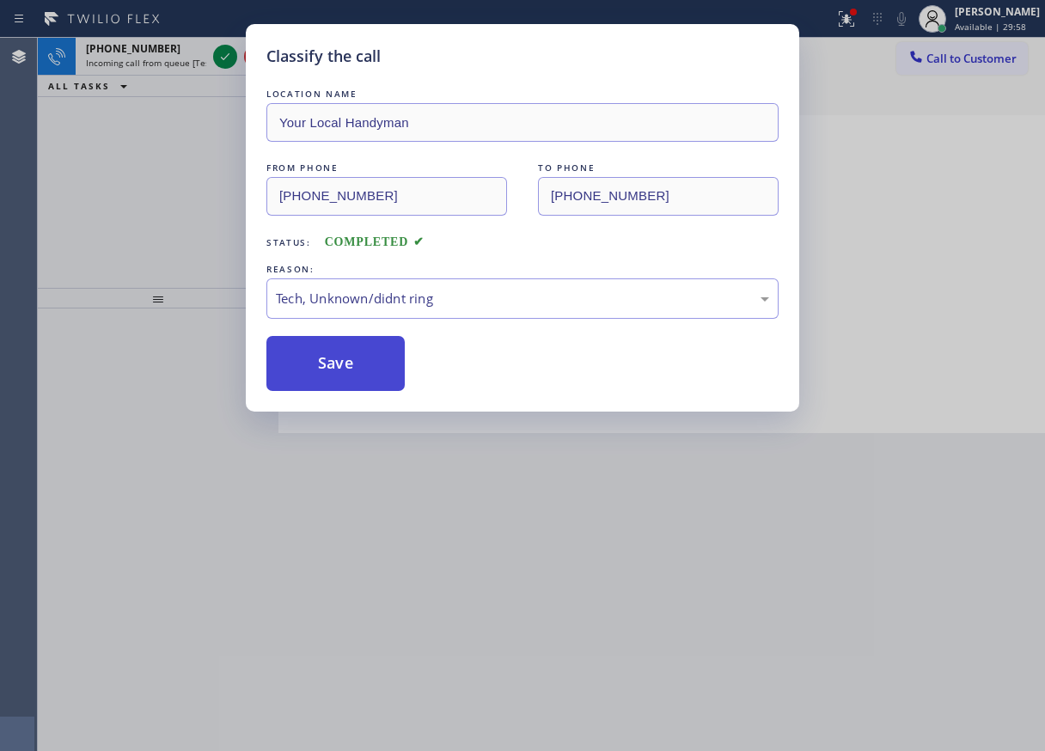
click at [325, 361] on button "Save" at bounding box center [335, 363] width 138 height 55
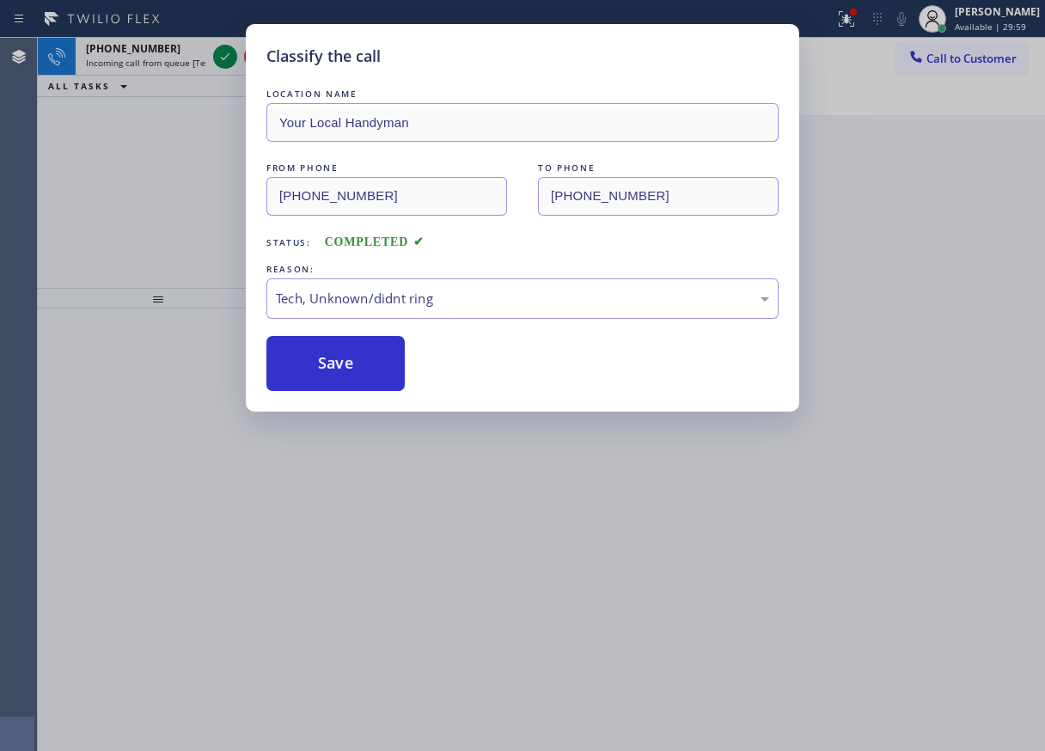
click at [219, 58] on div "Classify the call LOCATION NAME Your Local Handyman FROM PHONE [PHONE_NUMBER] T…" at bounding box center [522, 375] width 1045 height 751
click at [219, 58] on icon at bounding box center [225, 56] width 21 height 21
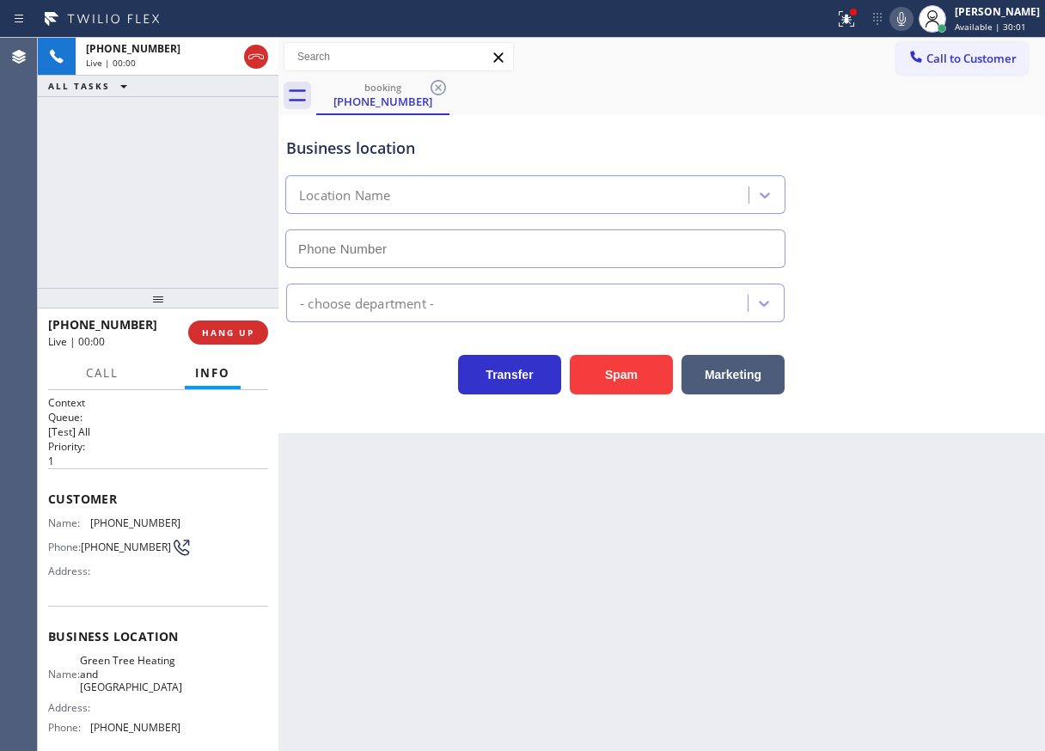
type input "[PHONE_NUMBER]"
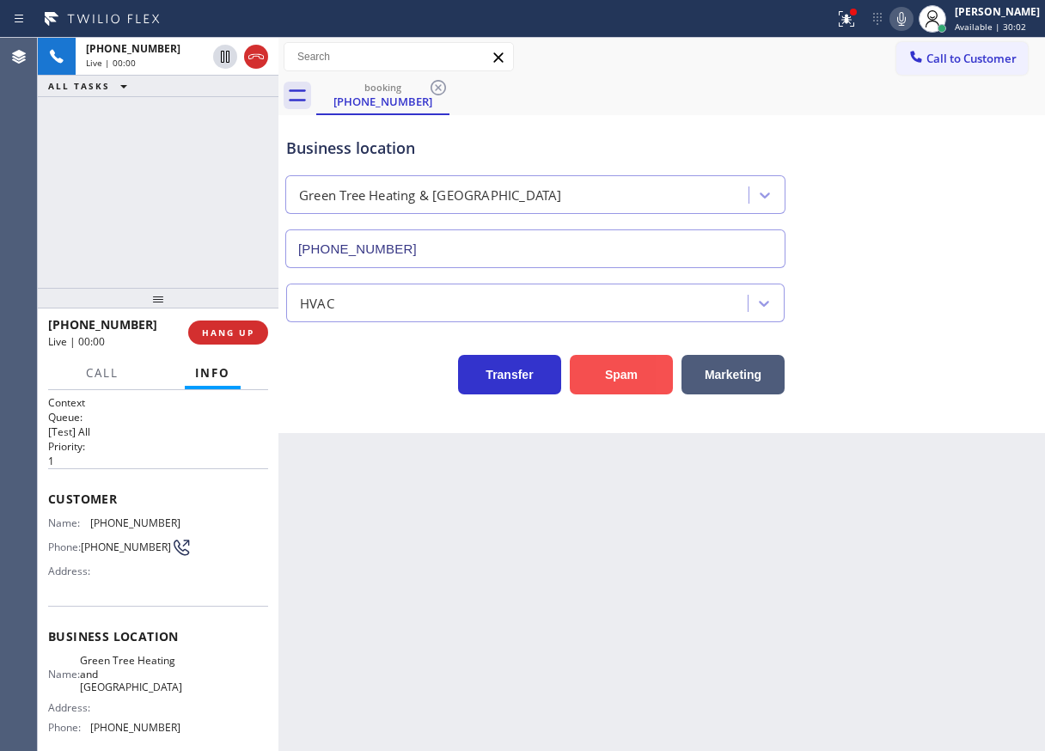
click at [624, 379] on button "Spam" at bounding box center [621, 375] width 103 height 40
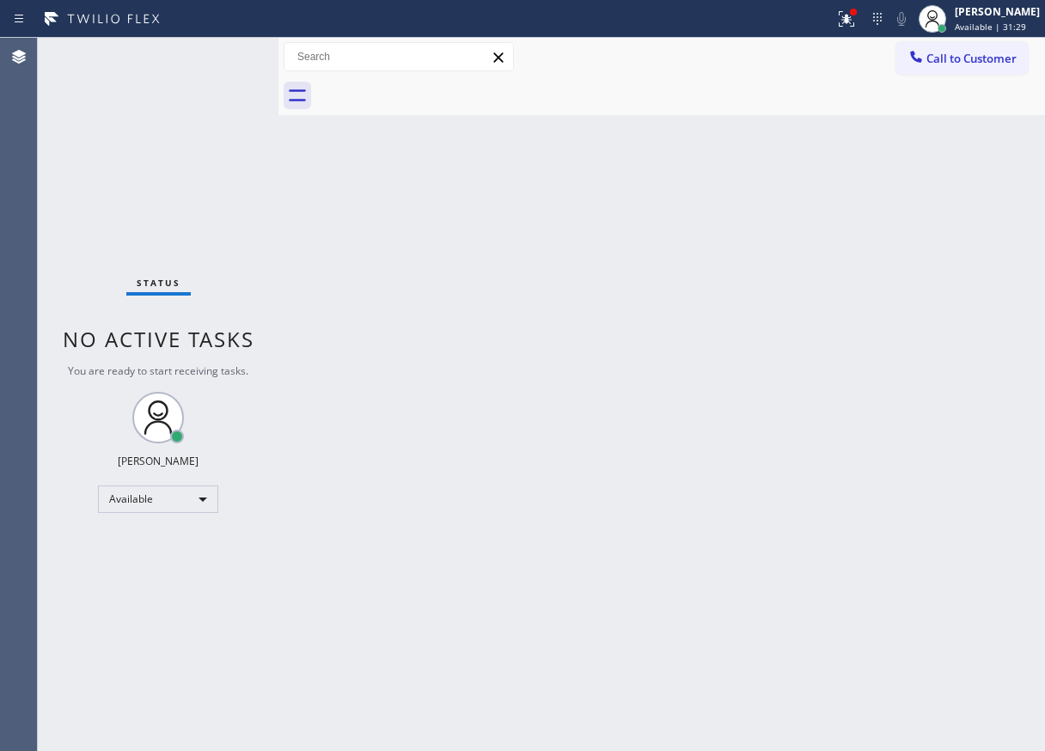
click at [221, 55] on div "Status No active tasks You are ready to start receiving tasks. [PERSON_NAME] Av…" at bounding box center [158, 394] width 241 height 713
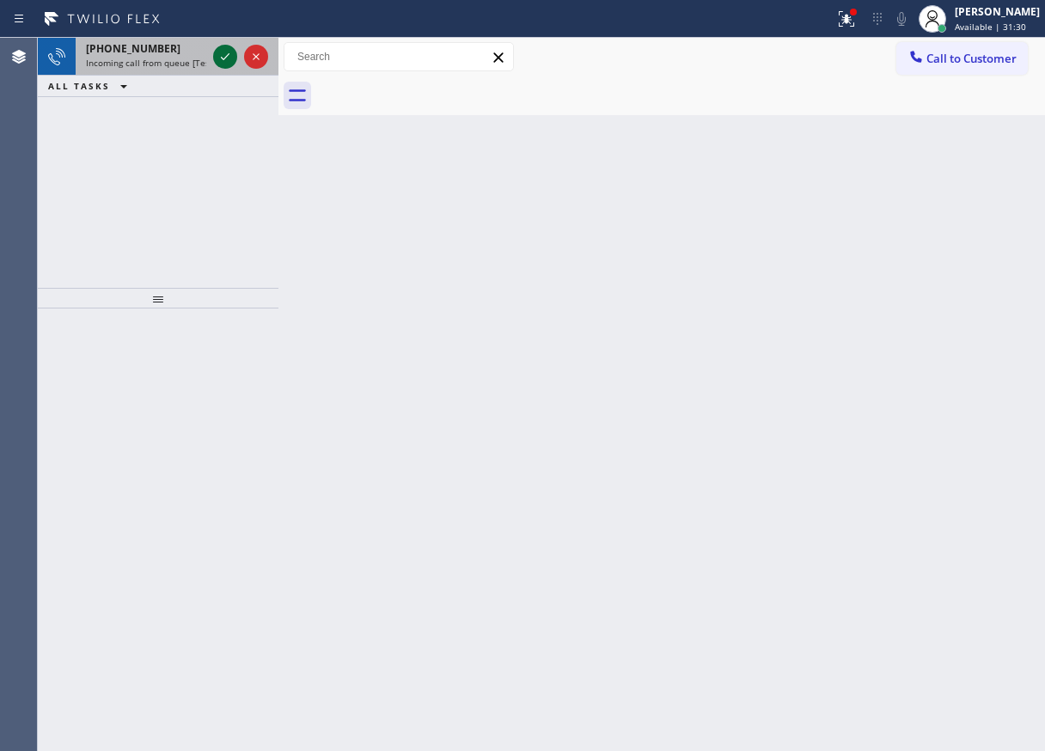
click at [222, 52] on icon at bounding box center [225, 56] width 21 height 21
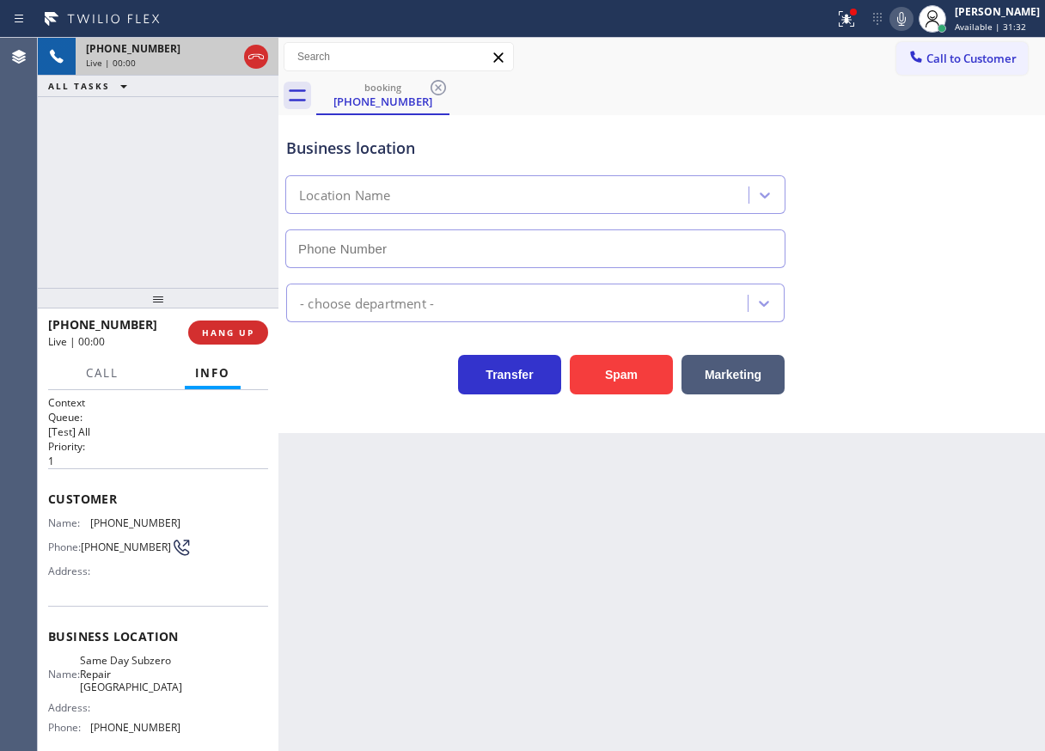
type input "[PHONE_NUMBER]"
drag, startPoint x: 965, startPoint y: 359, endPoint x: 471, endPoint y: 200, distance: 518.9
click at [965, 359] on div "Transfer Spam Marketing" at bounding box center [662, 366] width 758 height 55
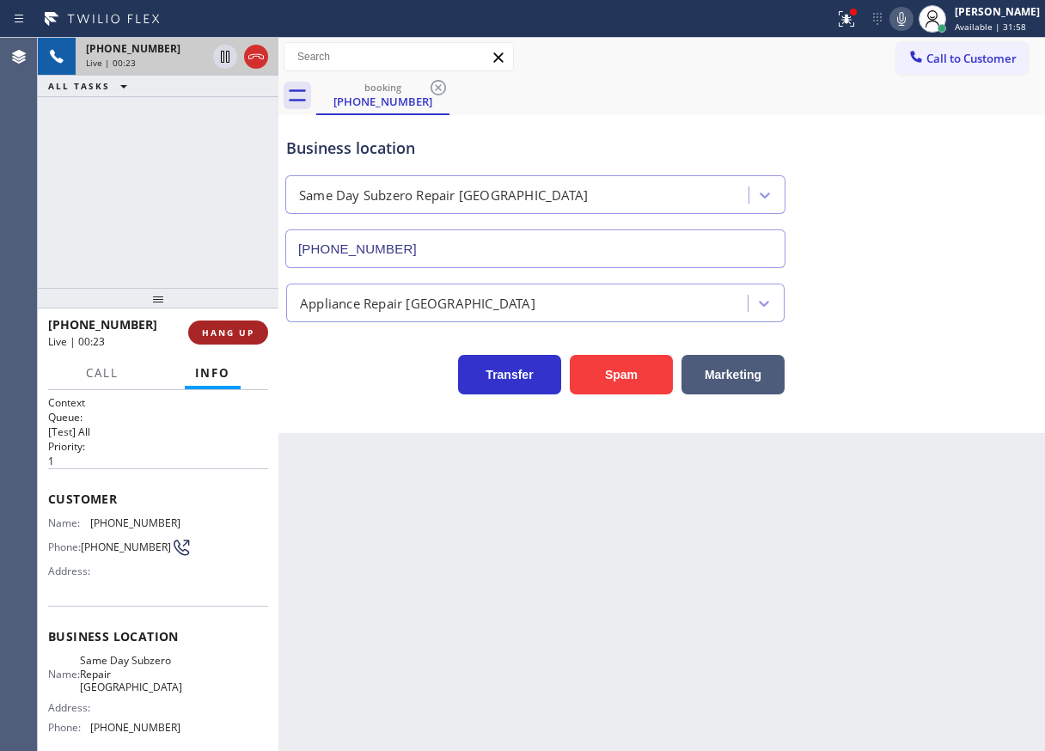
click at [242, 334] on span "HANG UP" at bounding box center [228, 332] width 52 height 12
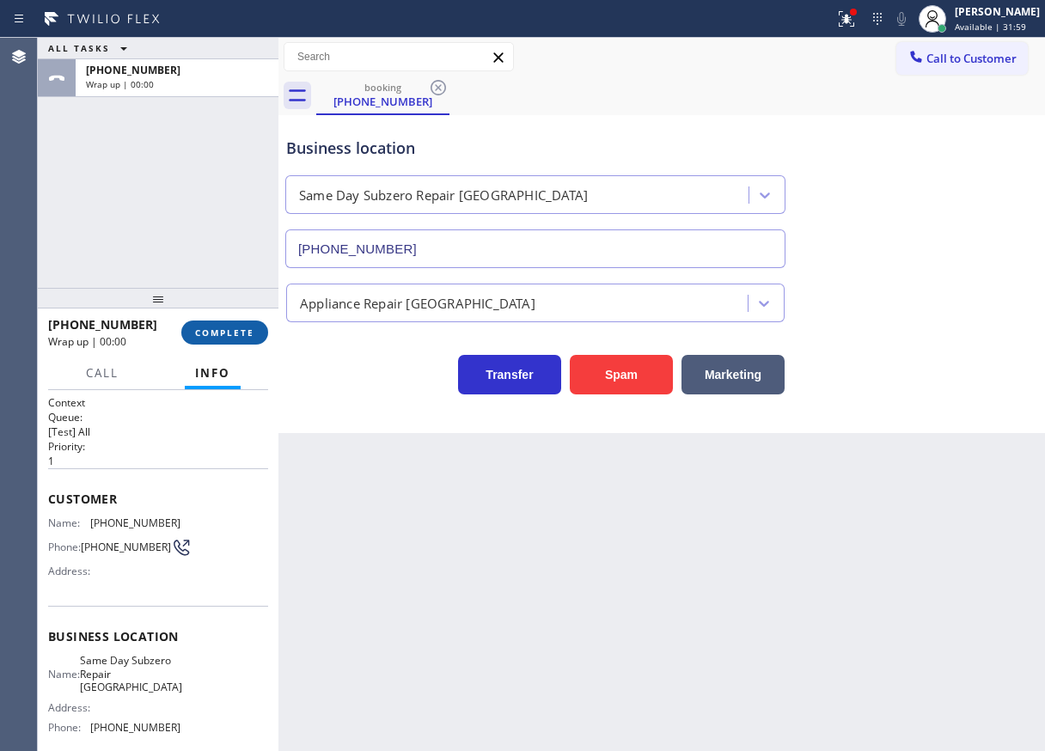
click at [258, 330] on button "COMPLETE" at bounding box center [224, 332] width 87 height 24
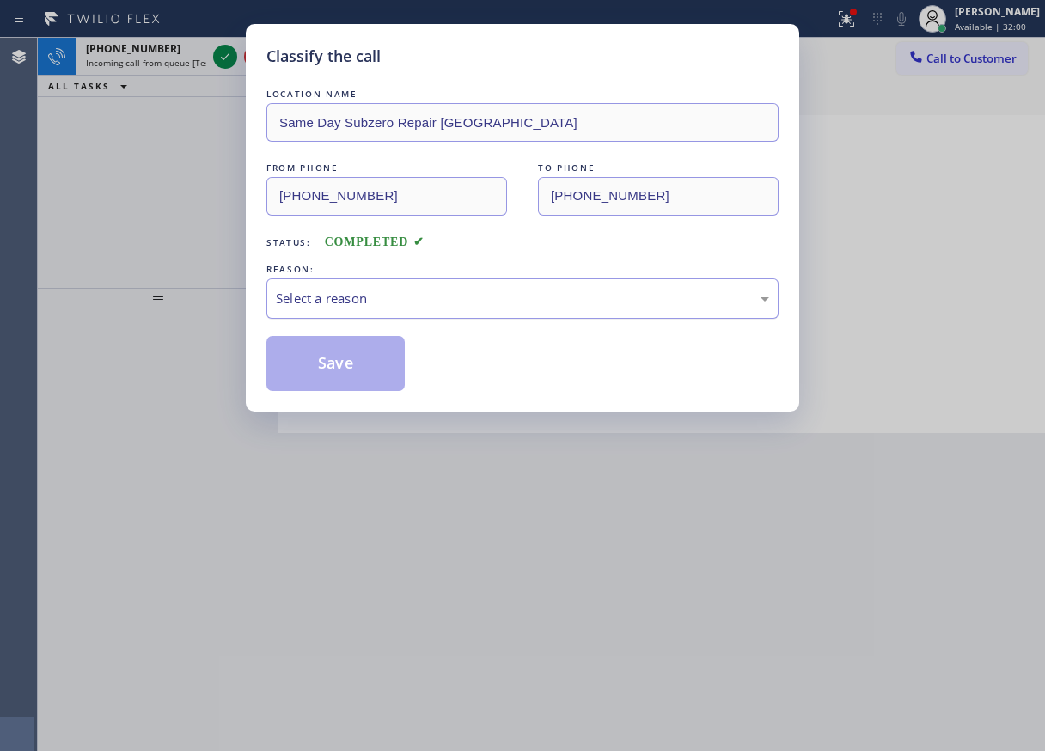
click at [334, 302] on div "Select a reason" at bounding box center [522, 299] width 493 height 20
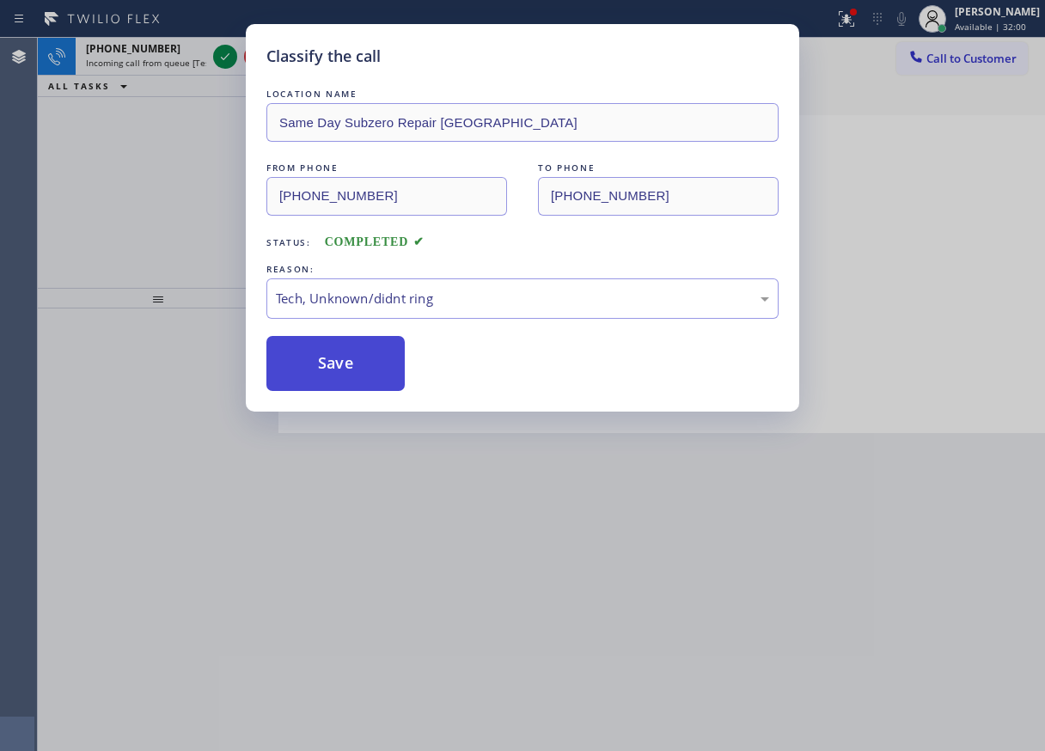
click at [332, 369] on button "Save" at bounding box center [335, 363] width 138 height 55
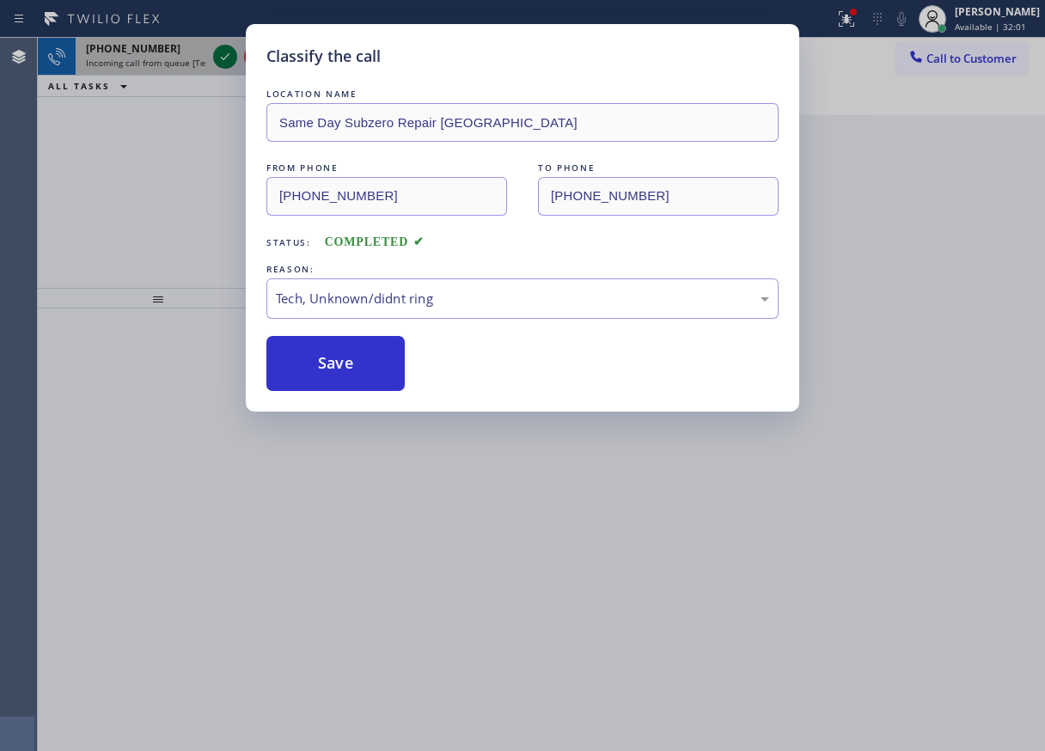
click at [222, 50] on icon at bounding box center [225, 56] width 21 height 21
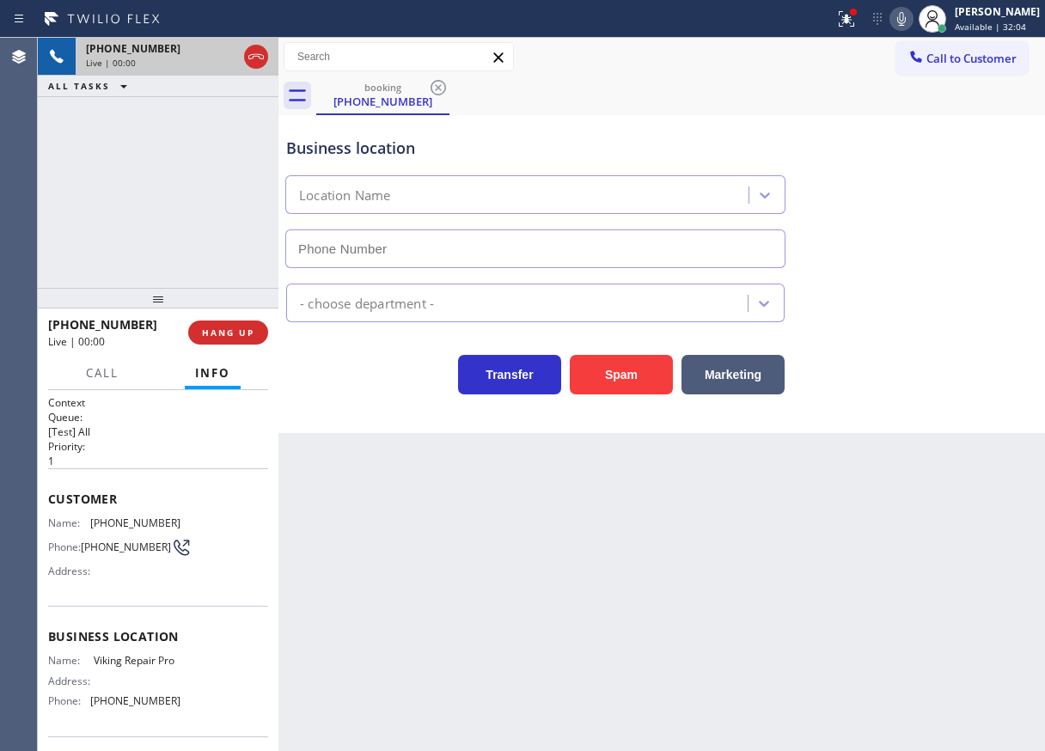
type input "[PHONE_NUMBER]"
click at [220, 334] on span "HANG UP" at bounding box center [228, 332] width 52 height 12
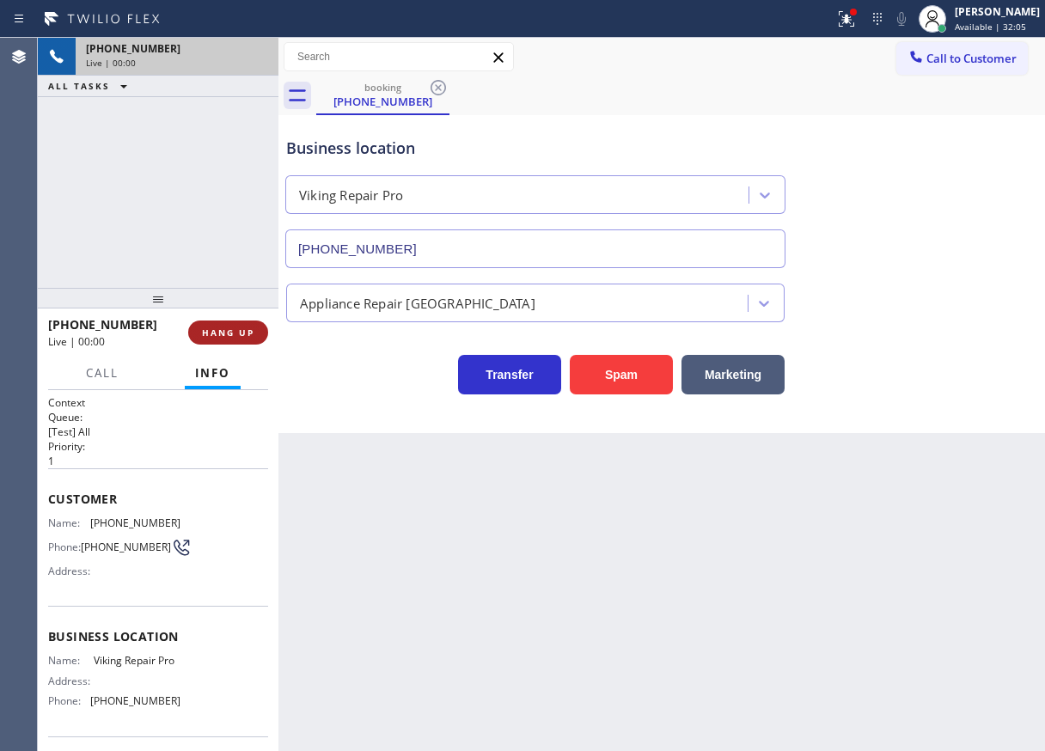
click at [220, 334] on span "HANG UP" at bounding box center [228, 332] width 52 height 12
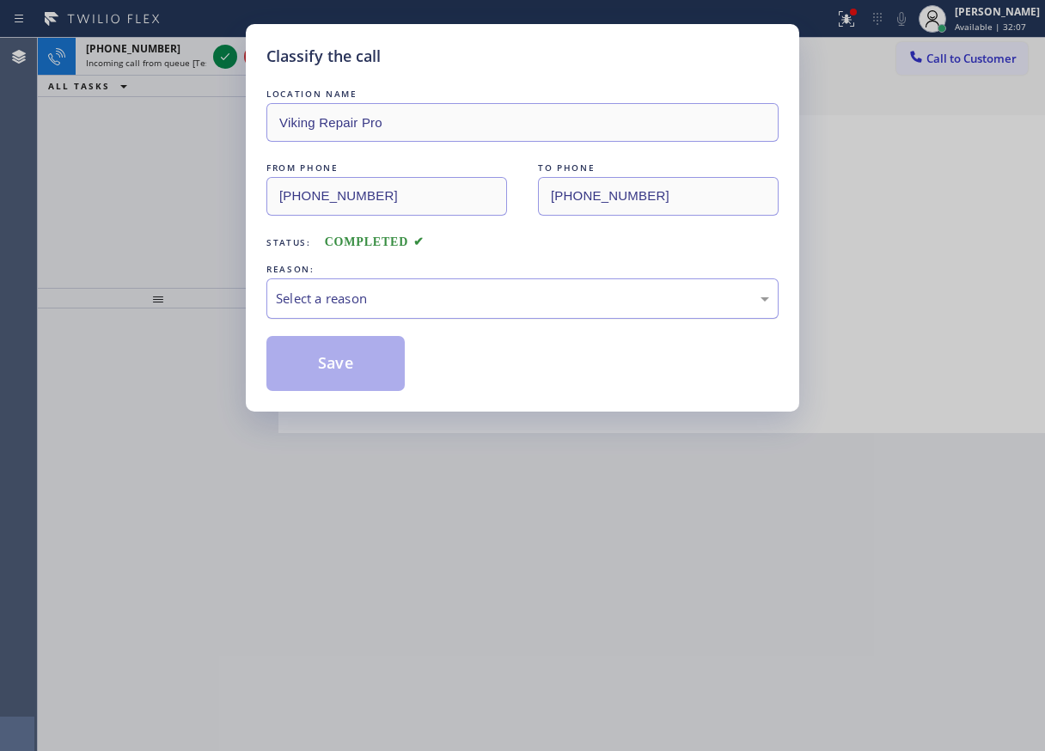
click at [351, 289] on div "Select a reason" at bounding box center [522, 299] width 493 height 20
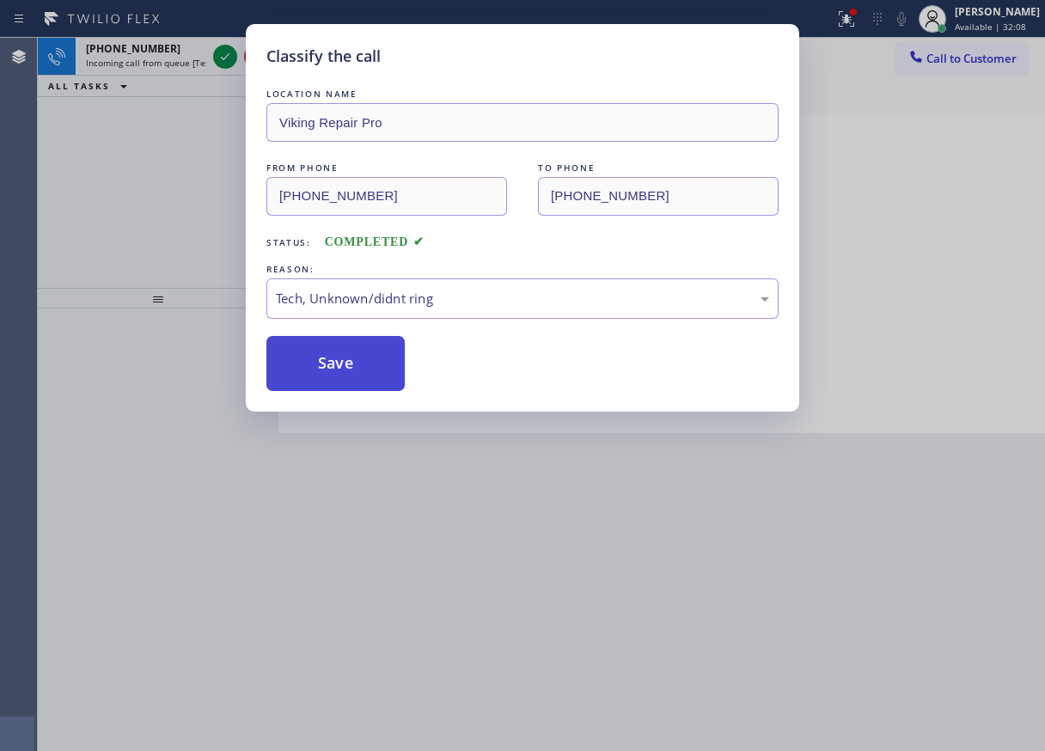
click at [363, 385] on button "Save" at bounding box center [335, 363] width 138 height 55
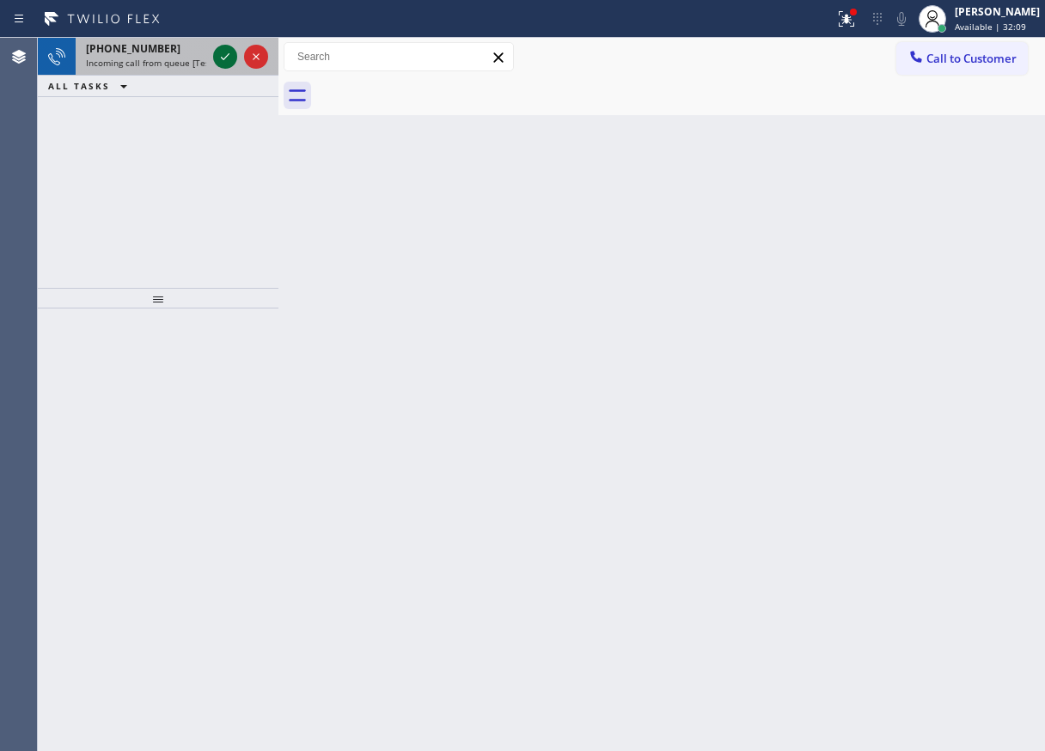
click at [224, 60] on icon at bounding box center [225, 56] width 21 height 21
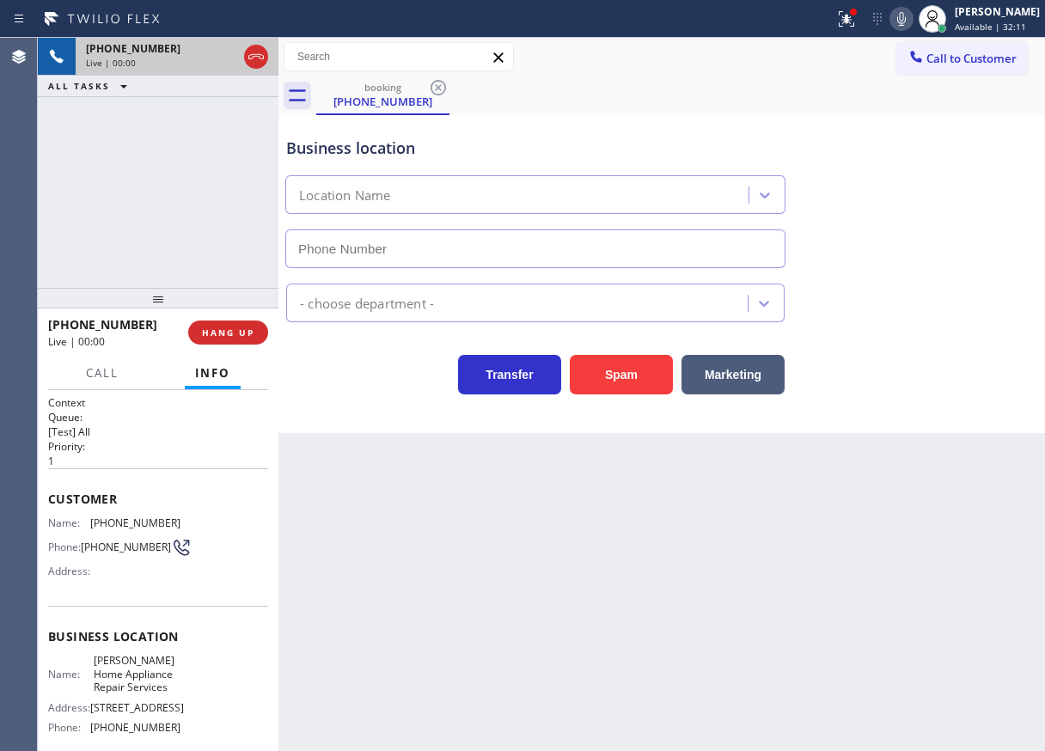
type input "[PHONE_NUMBER]"
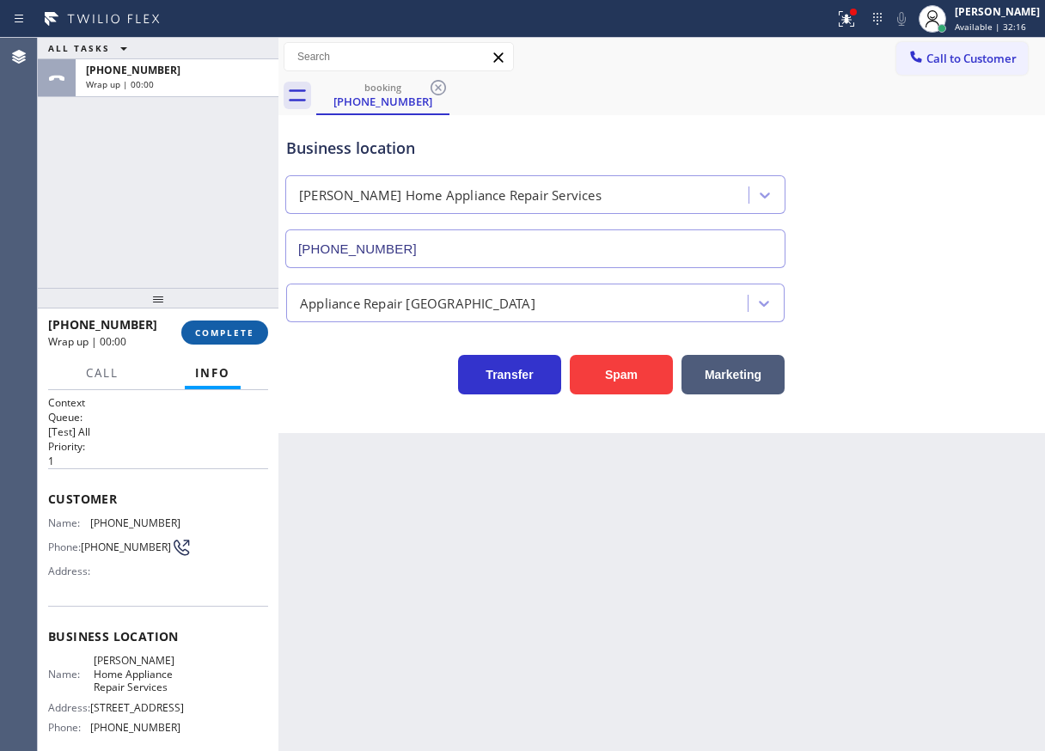
click at [247, 328] on span "COMPLETE" at bounding box center [224, 332] width 59 height 12
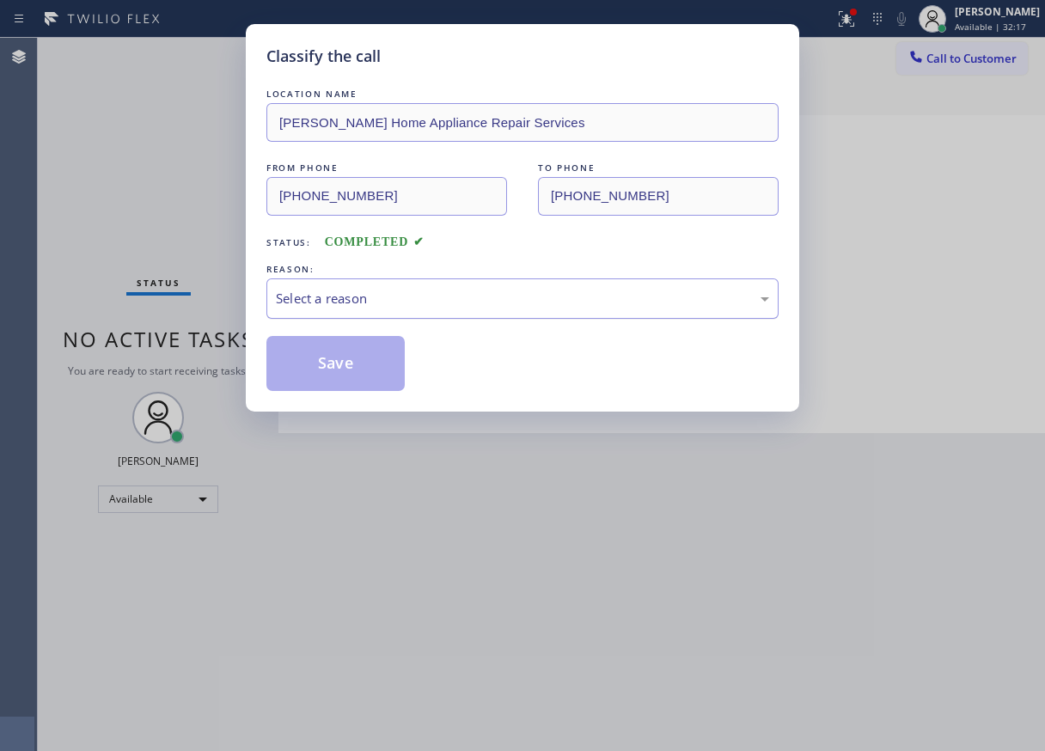
click at [401, 302] on div "Select a reason" at bounding box center [522, 299] width 493 height 20
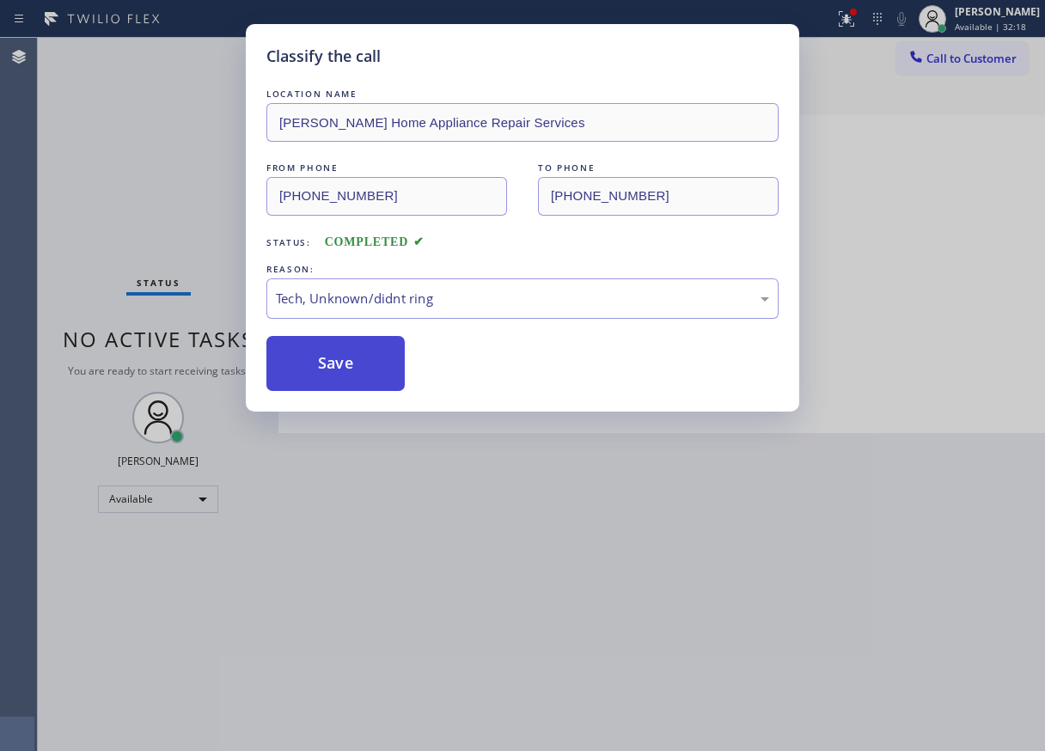
click at [339, 361] on button "Save" at bounding box center [335, 363] width 138 height 55
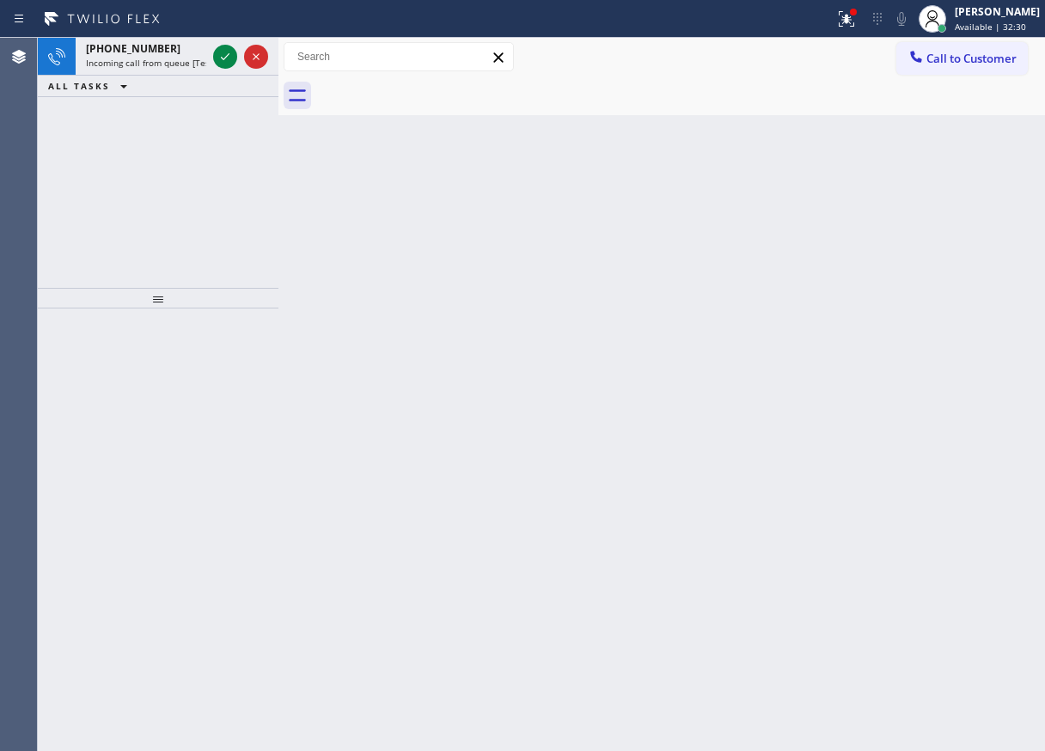
click at [929, 344] on div "Back to Dashboard Change Sender ID Customers Technicians Select a contact Outbo…" at bounding box center [661, 394] width 766 height 713
click at [222, 59] on icon at bounding box center [225, 56] width 21 height 21
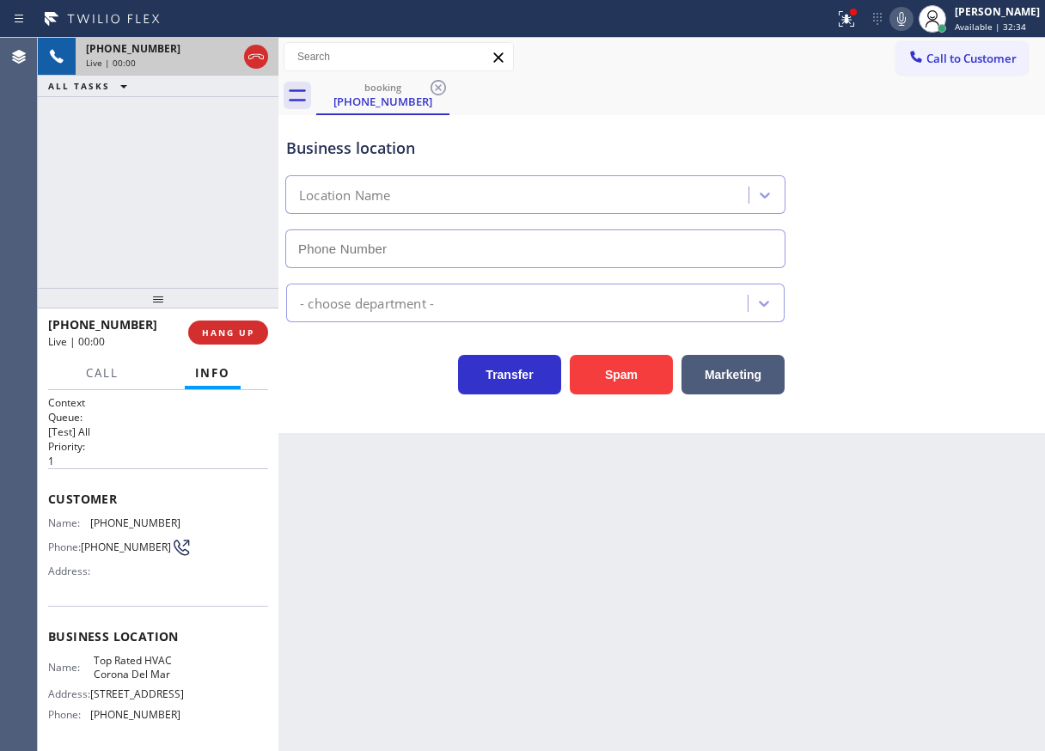
type input "[PHONE_NUMBER]"
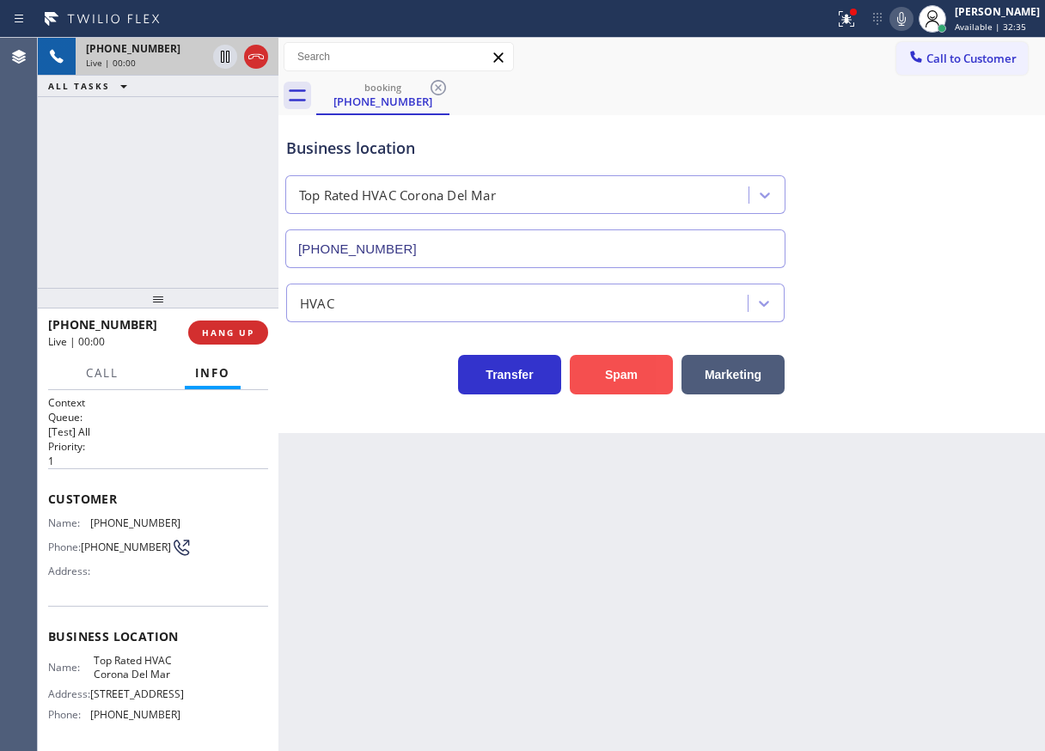
click at [621, 378] on button "Spam" at bounding box center [621, 375] width 103 height 40
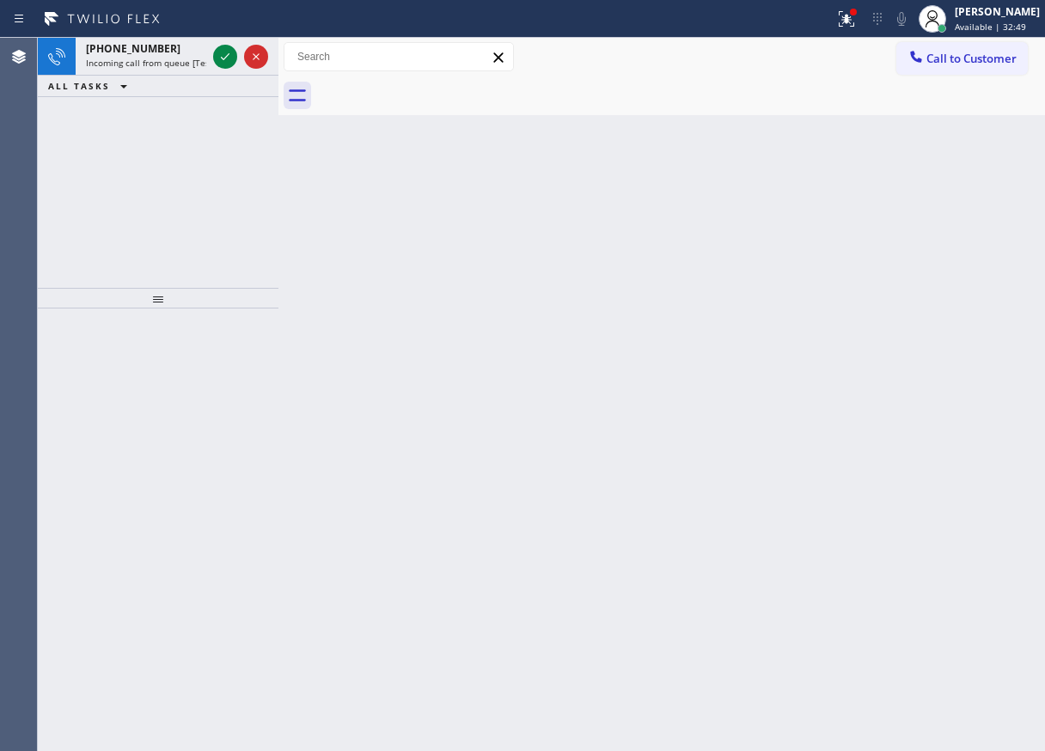
click at [938, 361] on div "Back to Dashboard Change Sender ID Customers Technicians Select a contact Outbo…" at bounding box center [661, 394] width 766 height 713
click at [225, 68] on button at bounding box center [225, 57] width 24 height 24
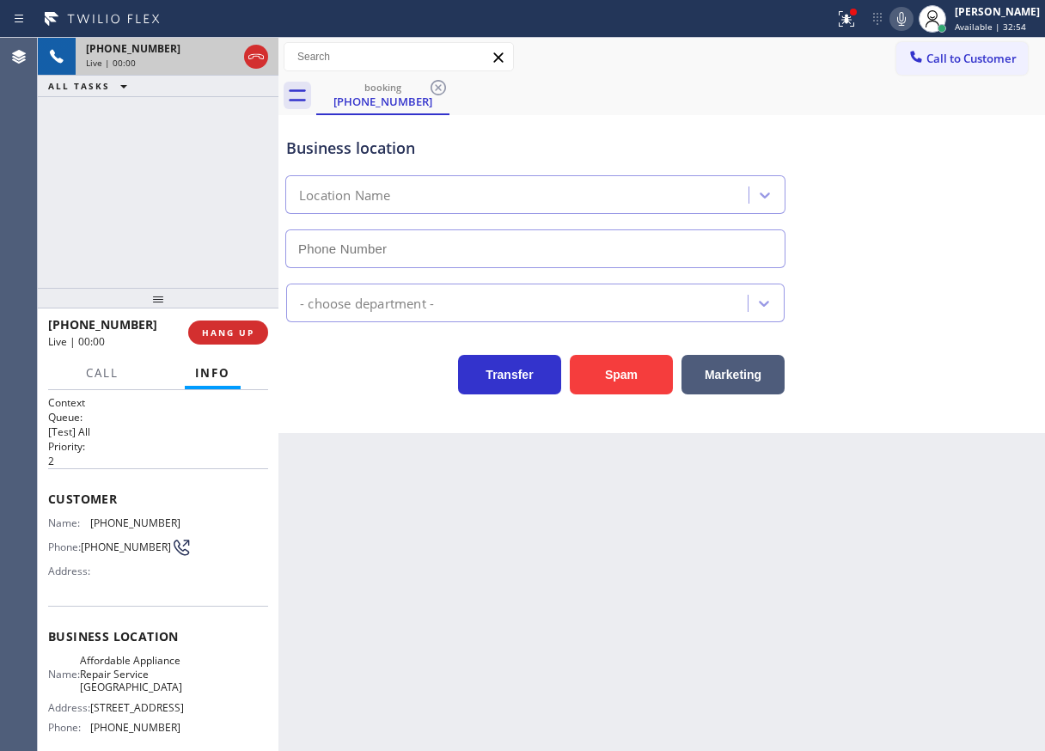
type input "[PHONE_NUMBER]"
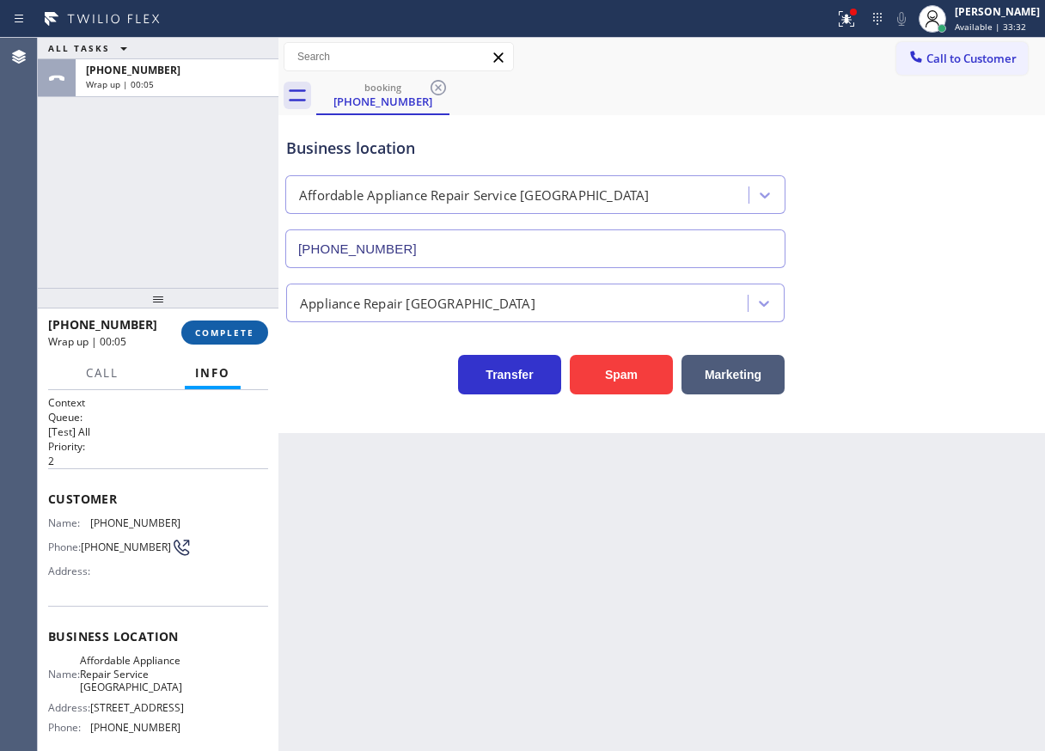
click at [216, 328] on span "COMPLETE" at bounding box center [224, 332] width 59 height 12
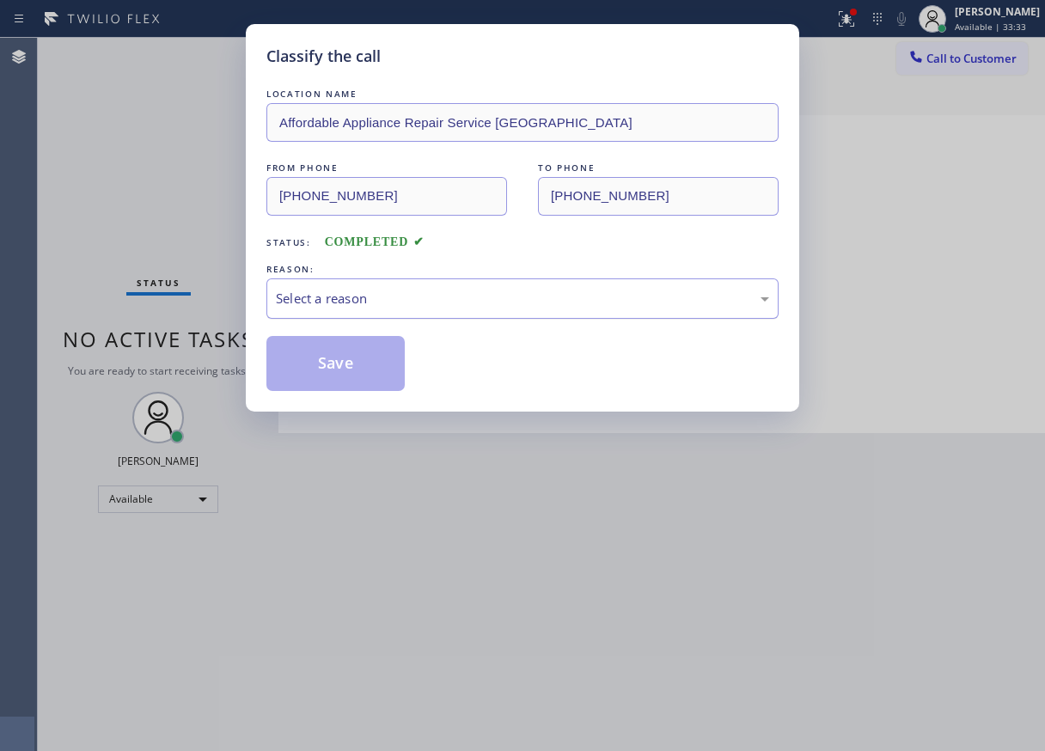
click at [374, 306] on div "Select a reason" at bounding box center [522, 299] width 493 height 20
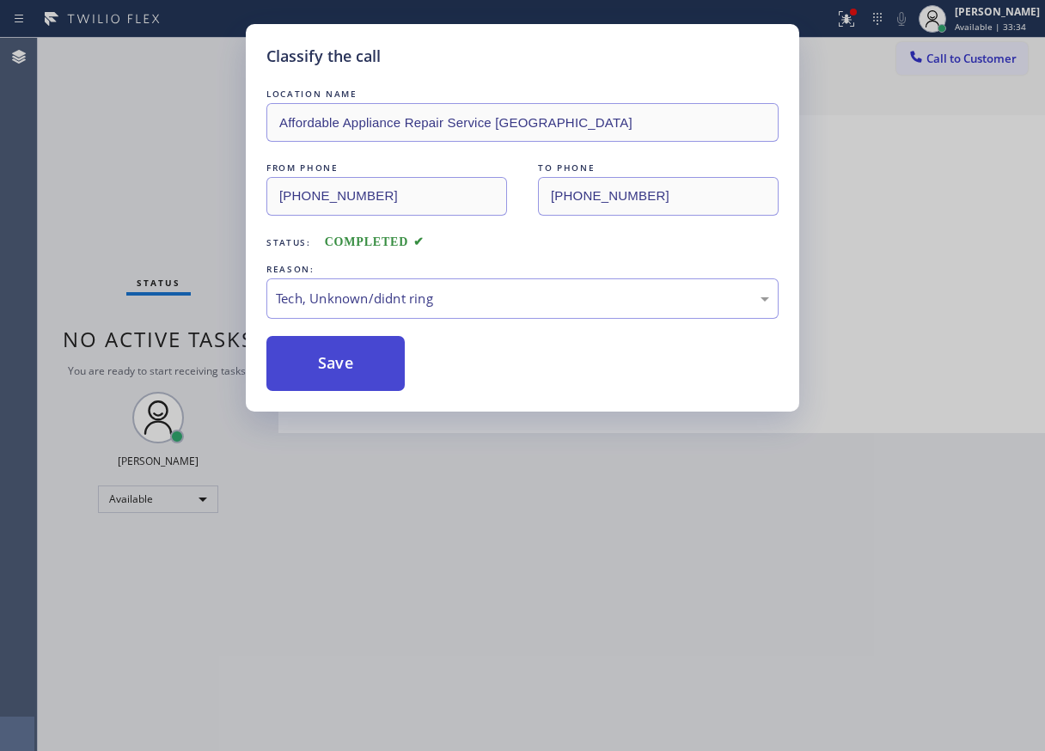
click at [338, 390] on button "Save" at bounding box center [335, 363] width 138 height 55
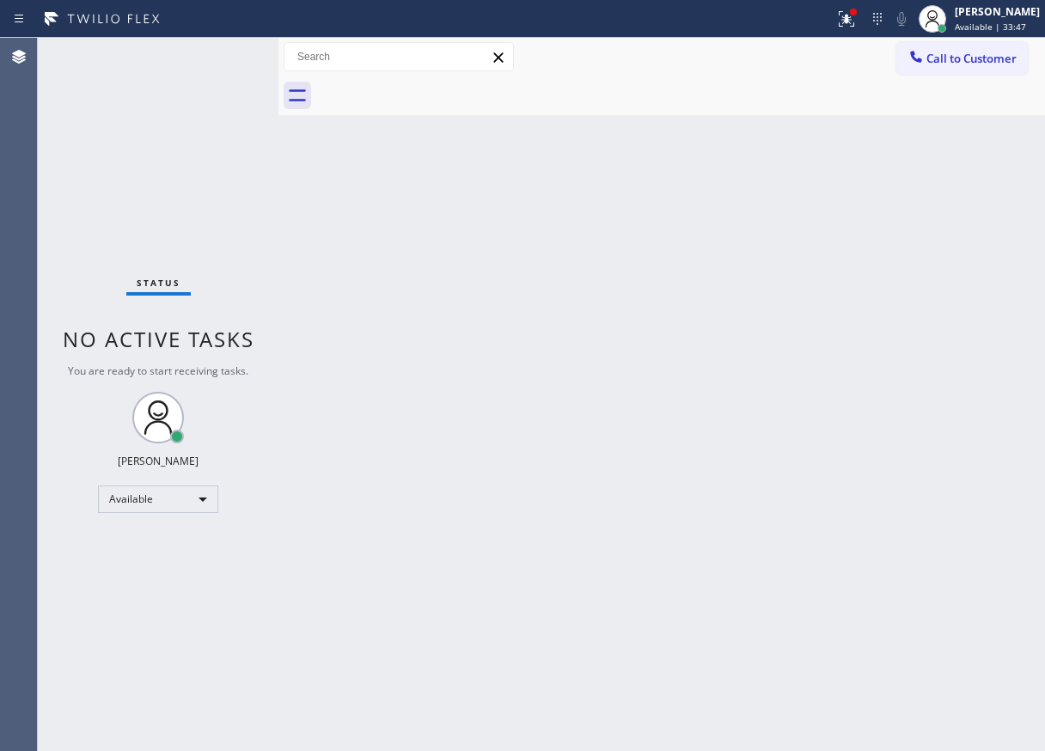
click at [945, 465] on div "Back to Dashboard Change Sender ID Customers Technicians Select a contact Outbo…" at bounding box center [661, 394] width 766 height 713
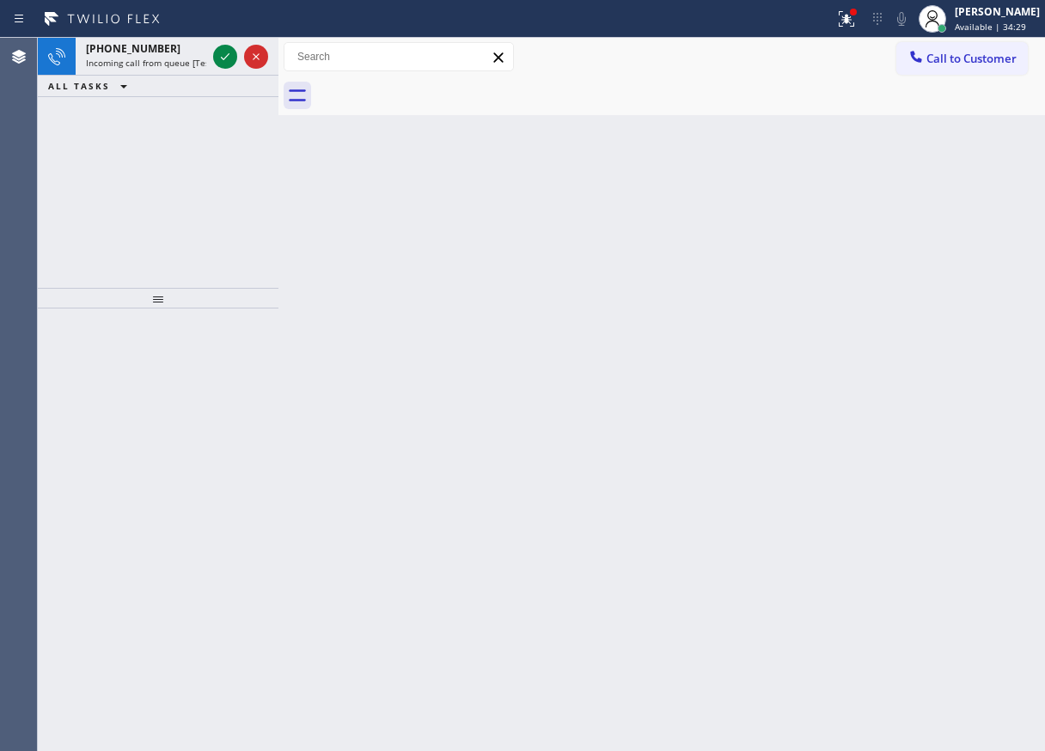
click at [941, 306] on div "Back to Dashboard Change Sender ID Customers Technicians Select a contact Outbo…" at bounding box center [661, 394] width 766 height 713
click at [222, 55] on icon at bounding box center [225, 56] width 21 height 21
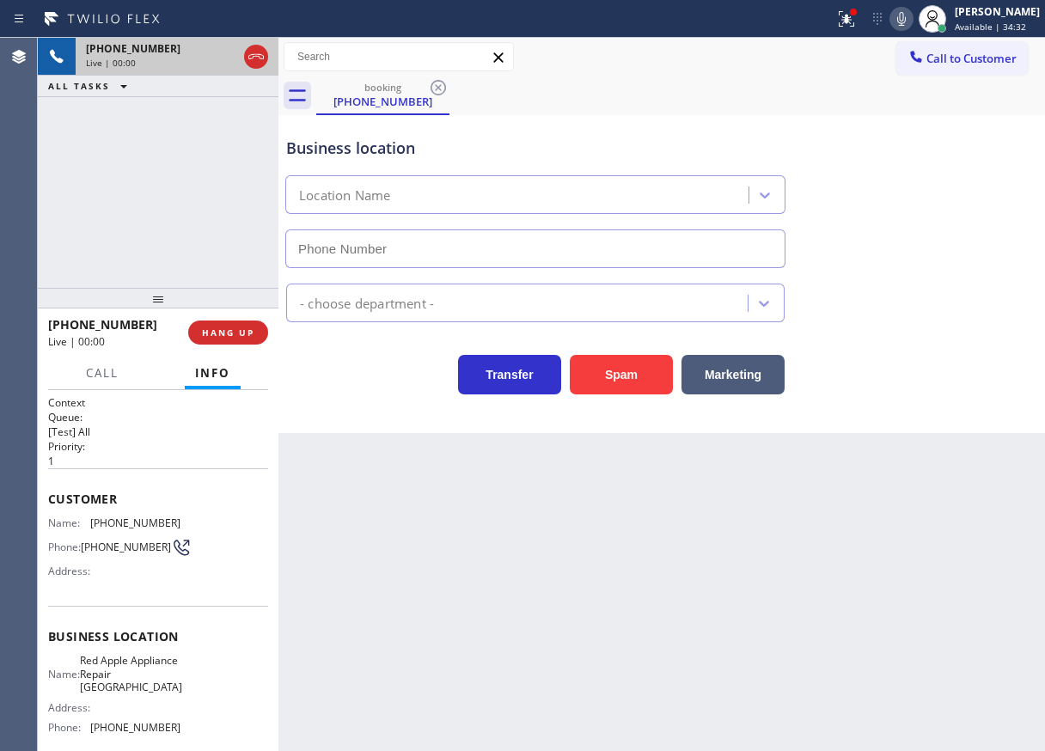
type input "[PHONE_NUMBER]"
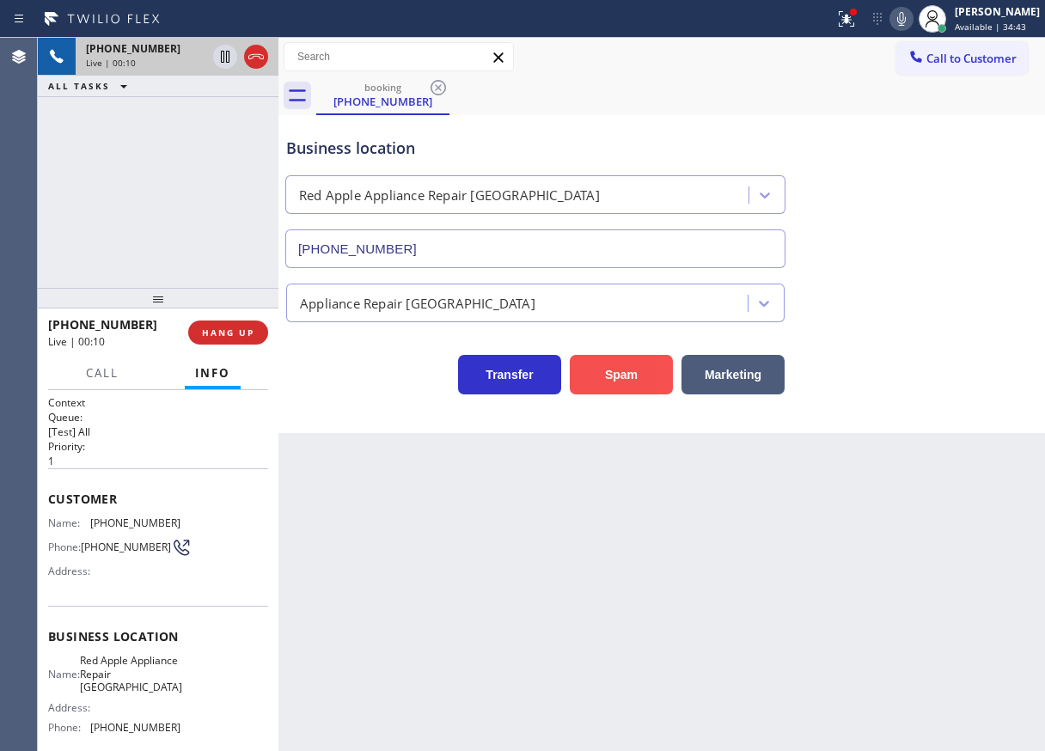
click at [609, 373] on button "Spam" at bounding box center [621, 375] width 103 height 40
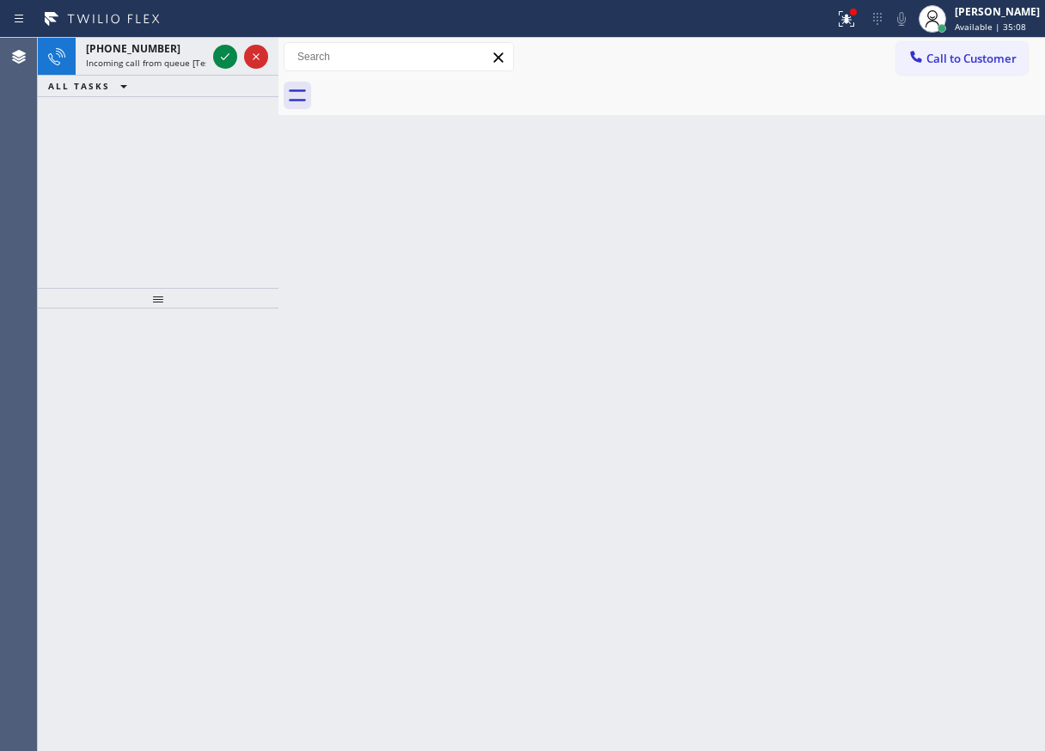
click at [985, 490] on div "Back to Dashboard Change Sender ID Customers Technicians Select a contact Outbo…" at bounding box center [661, 394] width 766 height 713
click at [224, 53] on icon at bounding box center [225, 56] width 21 height 21
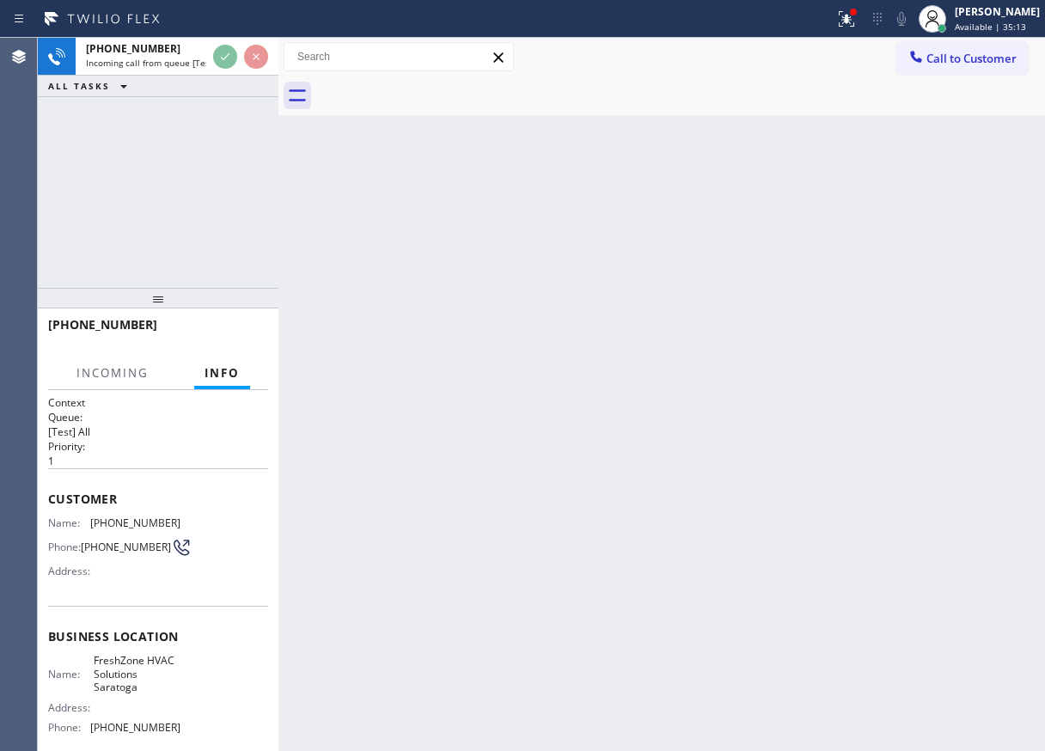
click at [680, 408] on div "Back to Dashboard Change Sender ID Customers Technicians Select a contact Outbo…" at bounding box center [661, 394] width 766 height 713
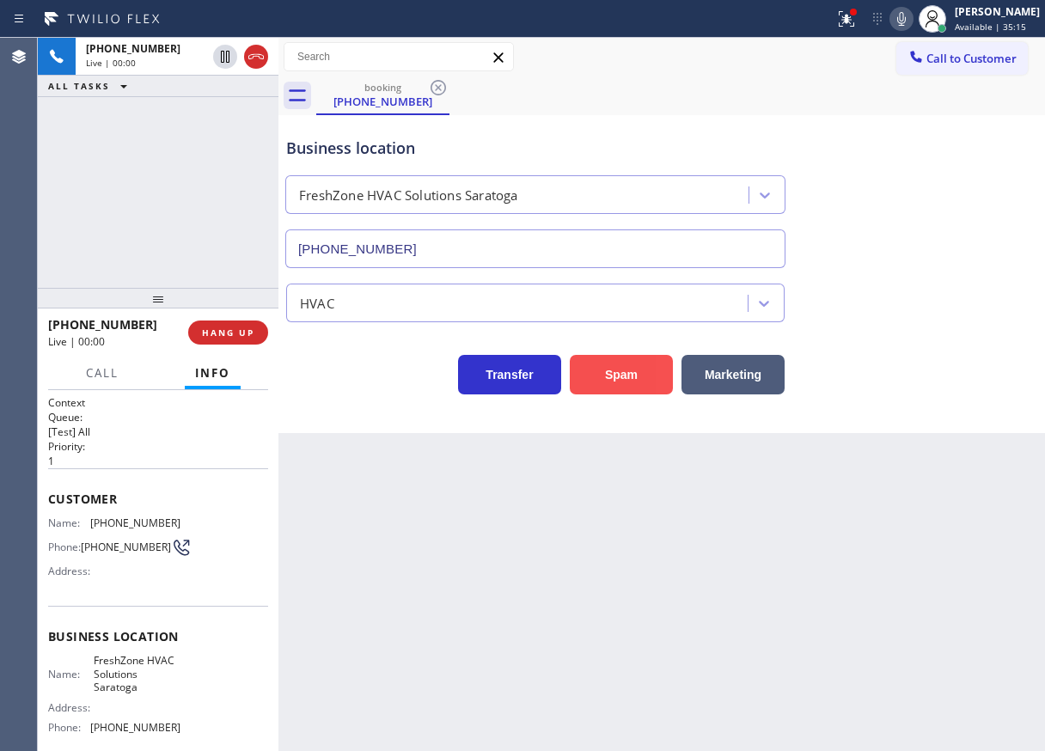
type input "[PHONE_NUMBER]"
click at [632, 368] on button "Spam" at bounding box center [621, 375] width 103 height 40
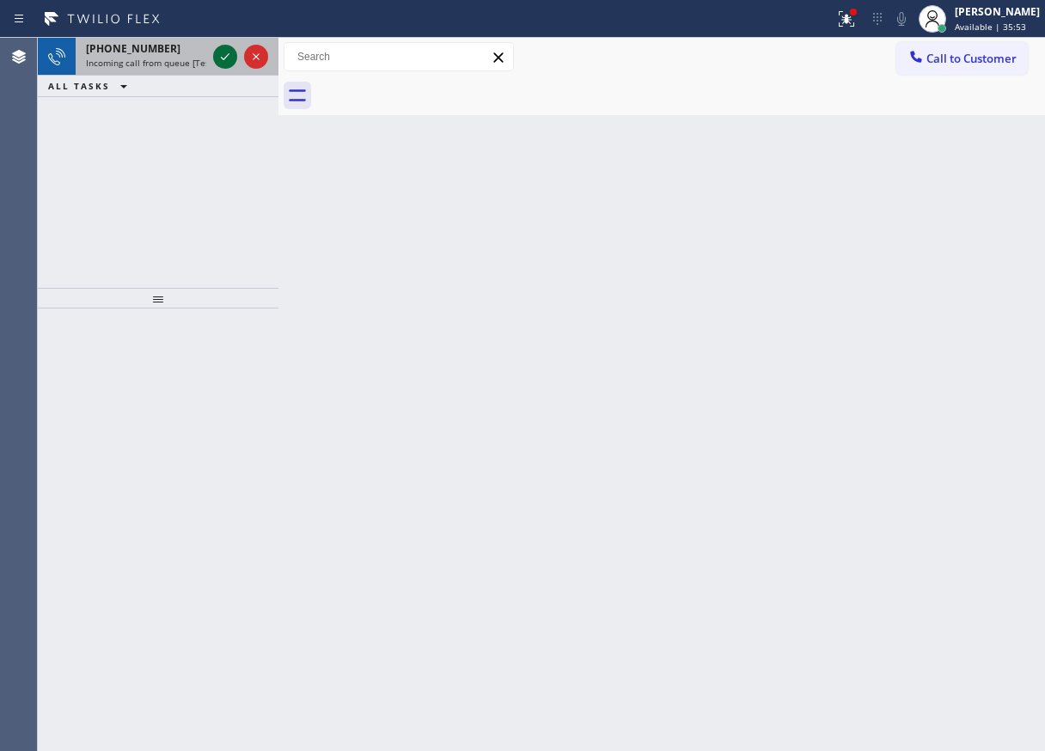
click at [222, 58] on icon at bounding box center [225, 56] width 9 height 7
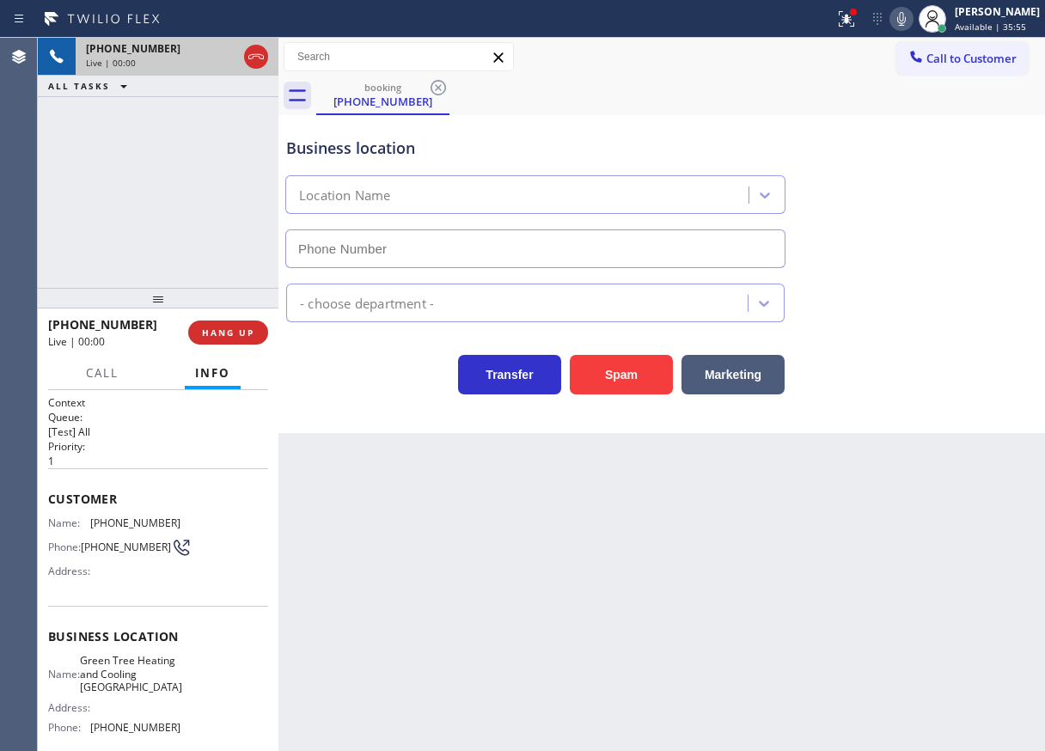
type input "[PHONE_NUMBER]"
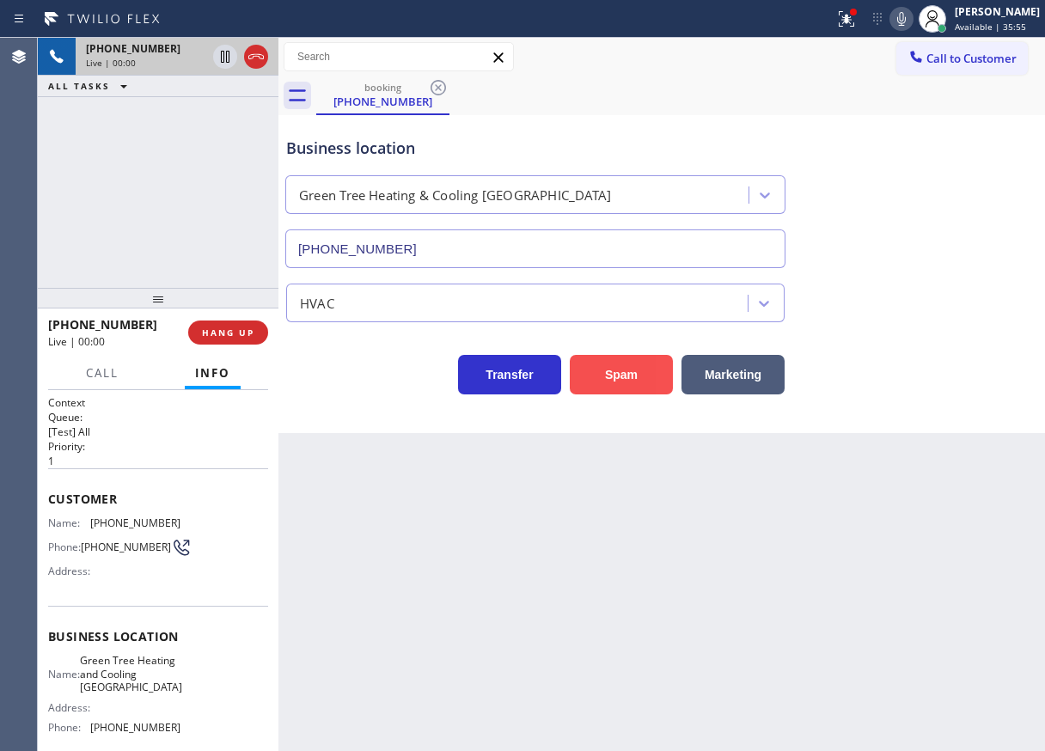
click at [642, 358] on button "Spam" at bounding box center [621, 375] width 103 height 40
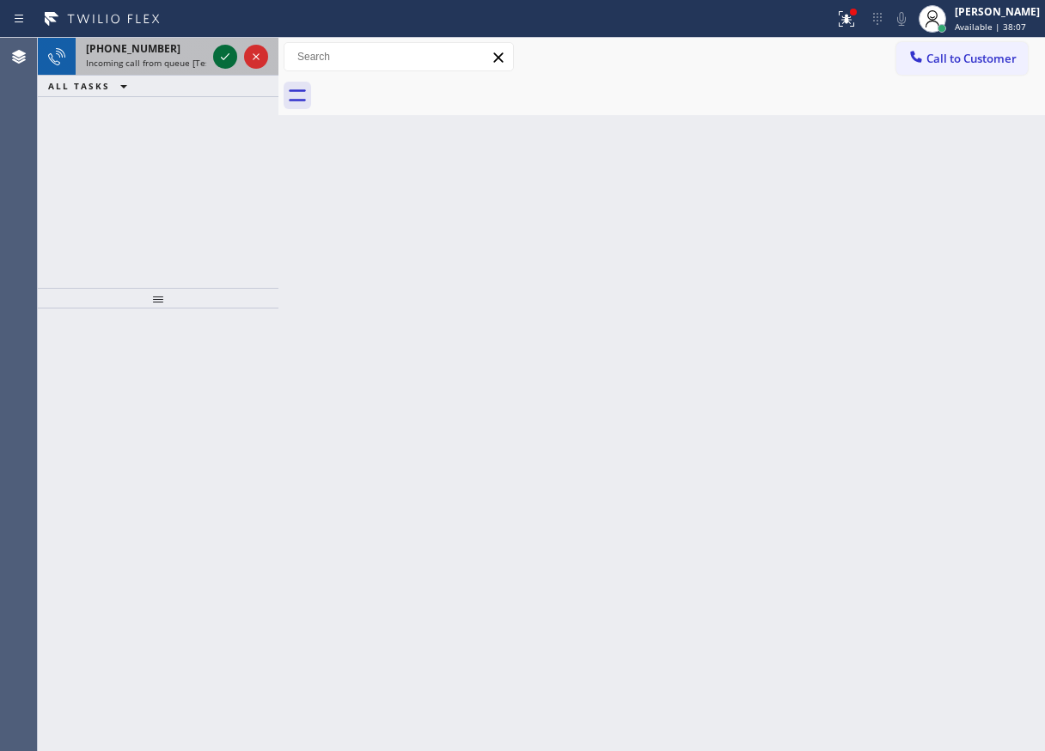
click at [213, 57] on div at bounding box center [225, 56] width 24 height 21
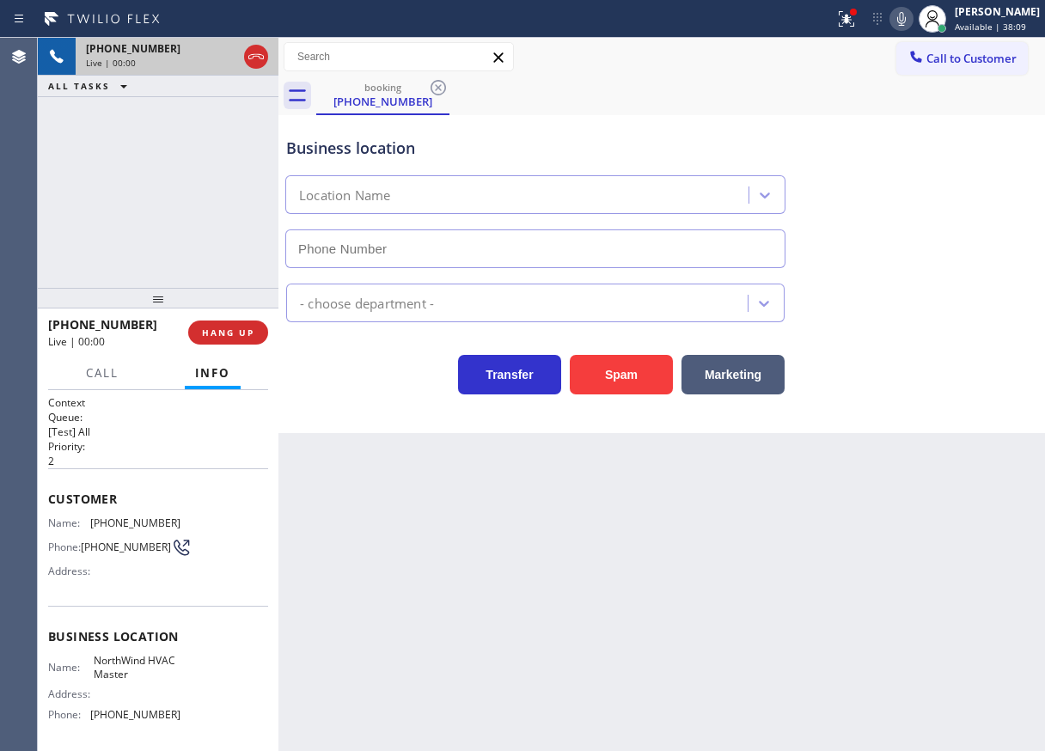
type input "[PHONE_NUMBER]"
click at [651, 370] on button "Spam" at bounding box center [621, 375] width 103 height 40
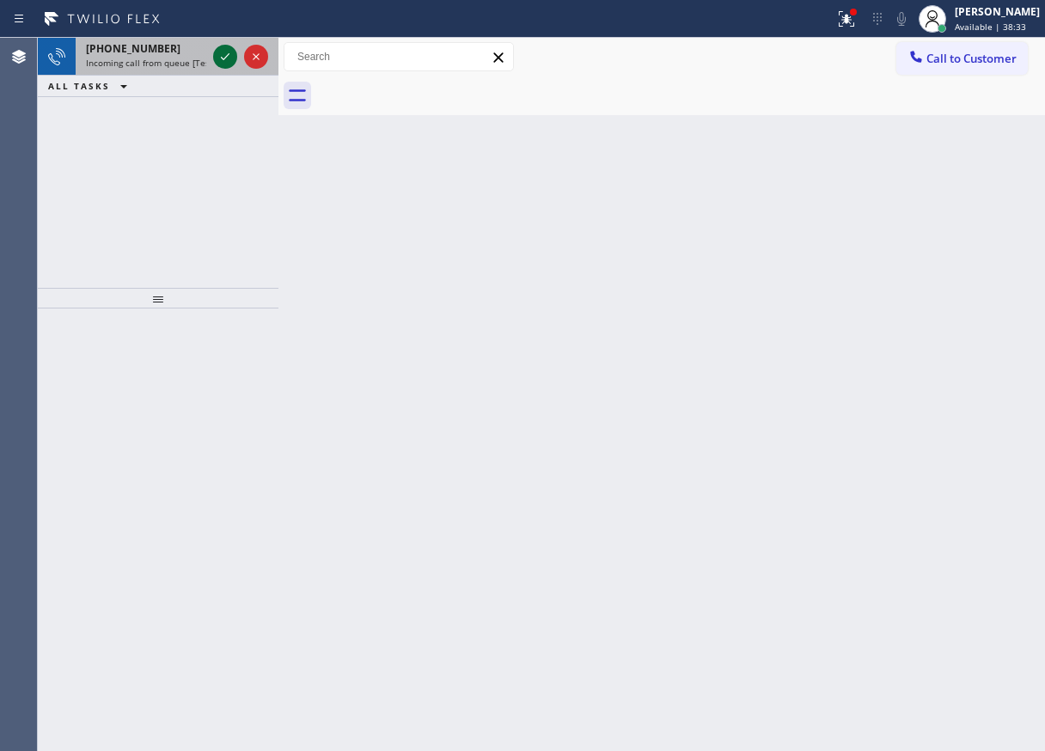
click at [228, 60] on icon at bounding box center [225, 56] width 21 height 21
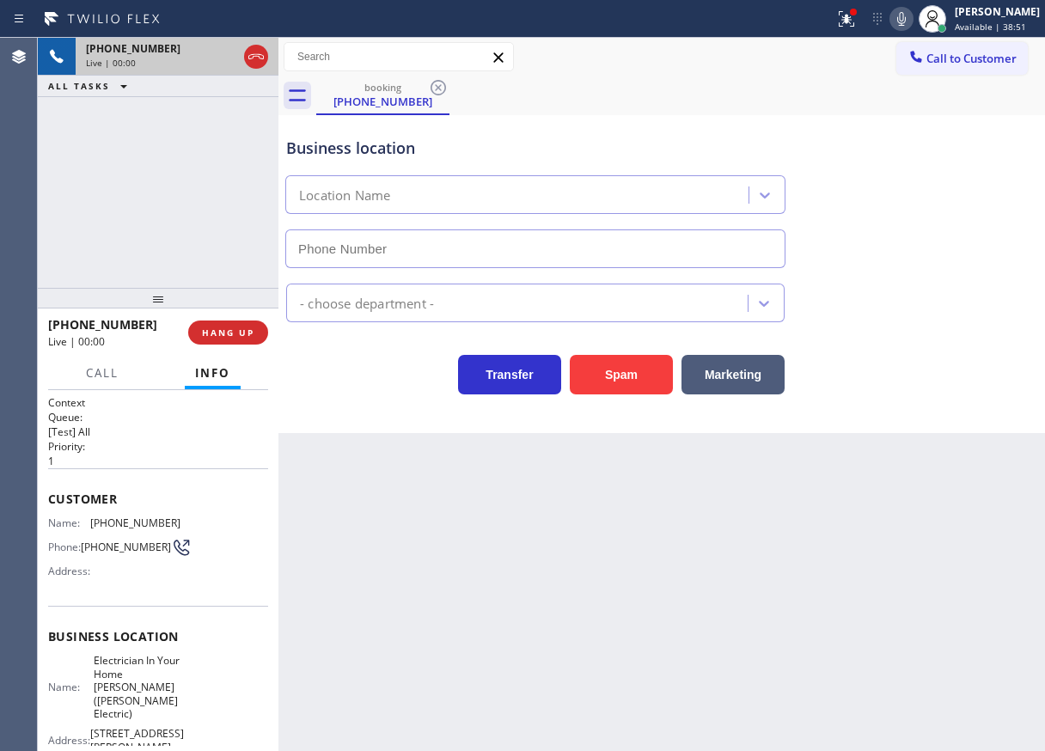
type input "[PHONE_NUMBER]"
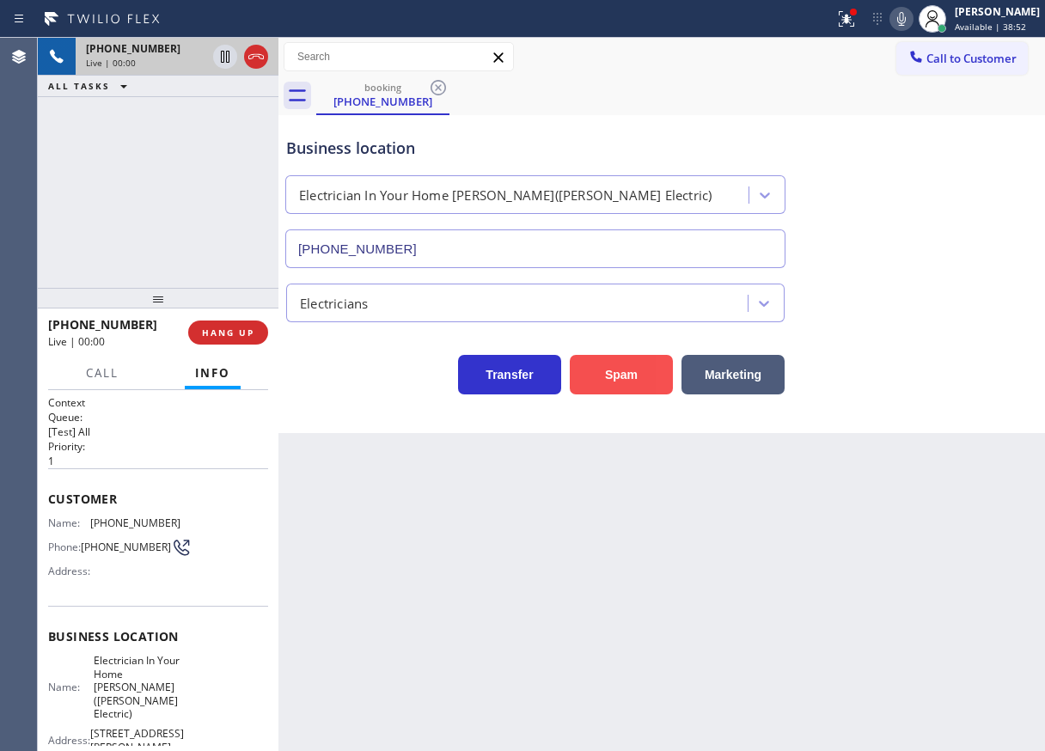
click at [622, 380] on button "Spam" at bounding box center [621, 375] width 103 height 40
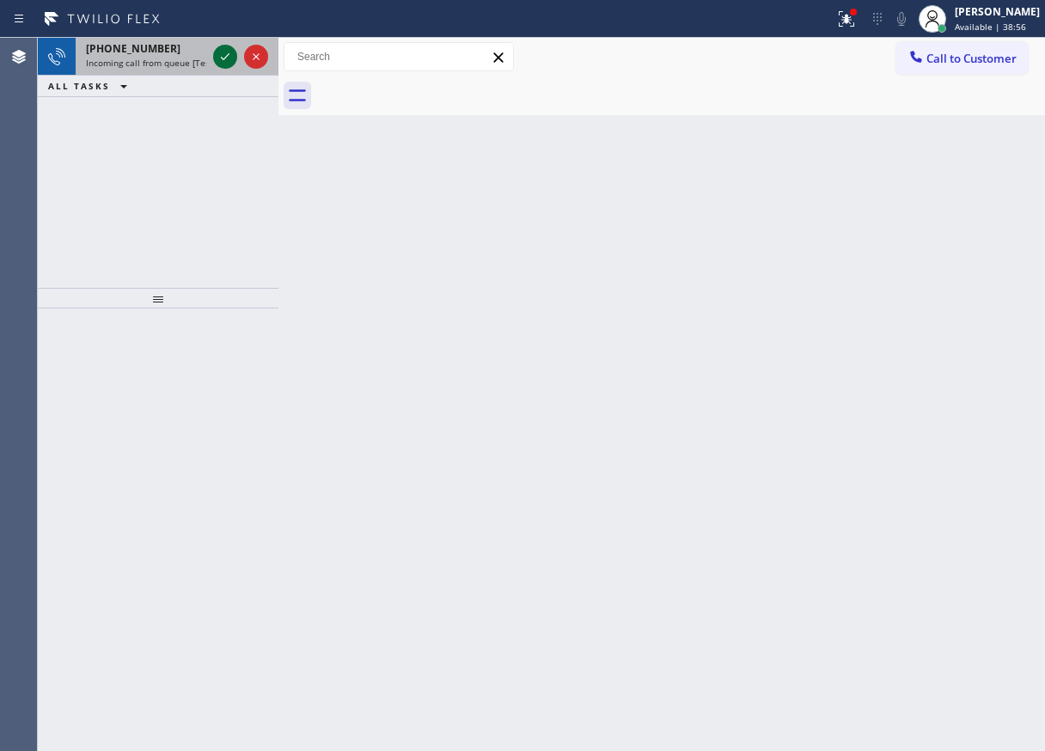
click at [231, 55] on icon at bounding box center [225, 56] width 21 height 21
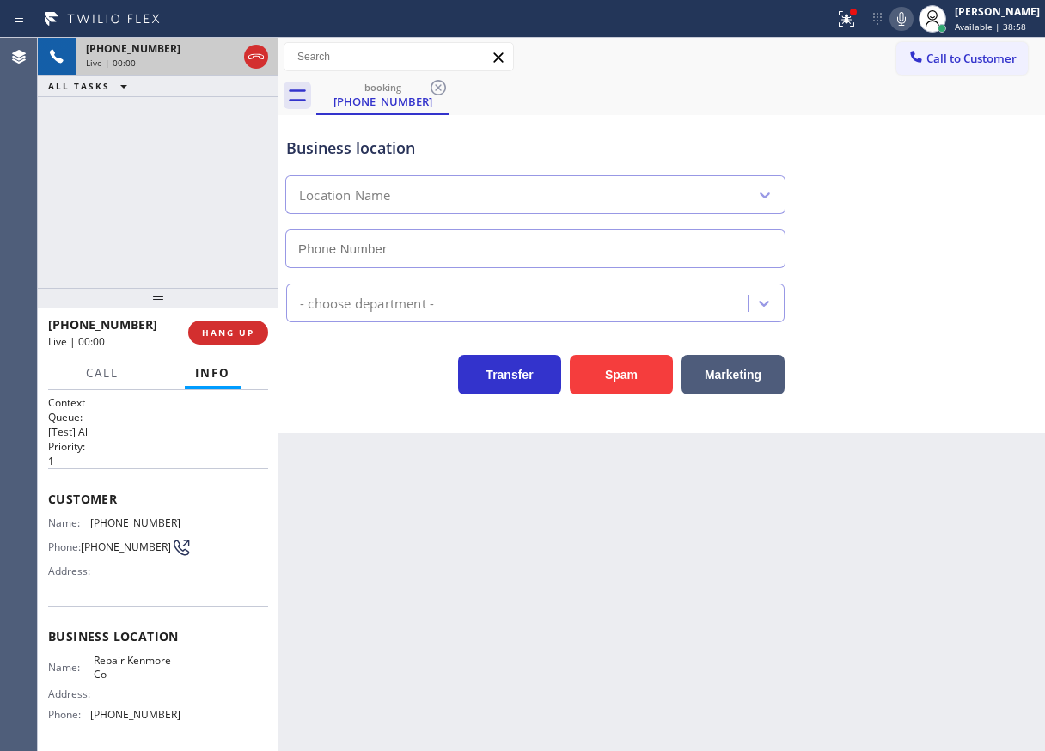
type input "[PHONE_NUMBER]"
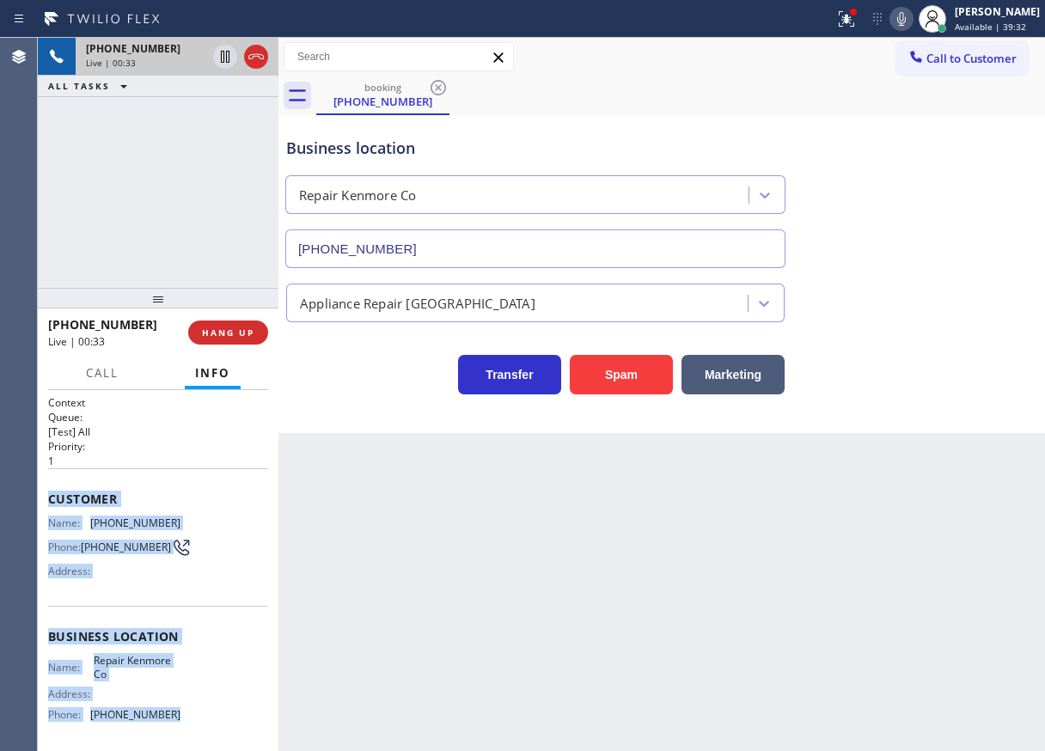
scroll to position [139, 0]
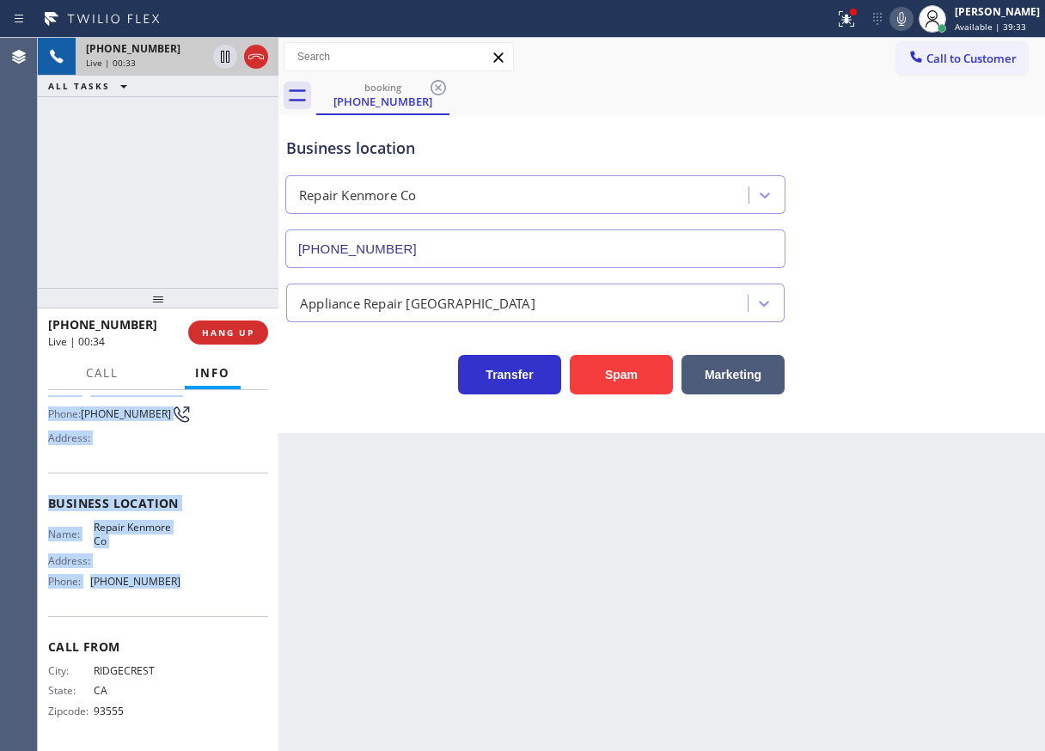
drag, startPoint x: 47, startPoint y: 498, endPoint x: 201, endPoint y: 596, distance: 182.3
click at [201, 596] on div "Context Queue: [Test] All Priority: 1 Customer Name: [PHONE_NUMBER] Phone: [PHO…" at bounding box center [158, 570] width 241 height 361
click at [237, 333] on span "HANG UP" at bounding box center [228, 332] width 52 height 12
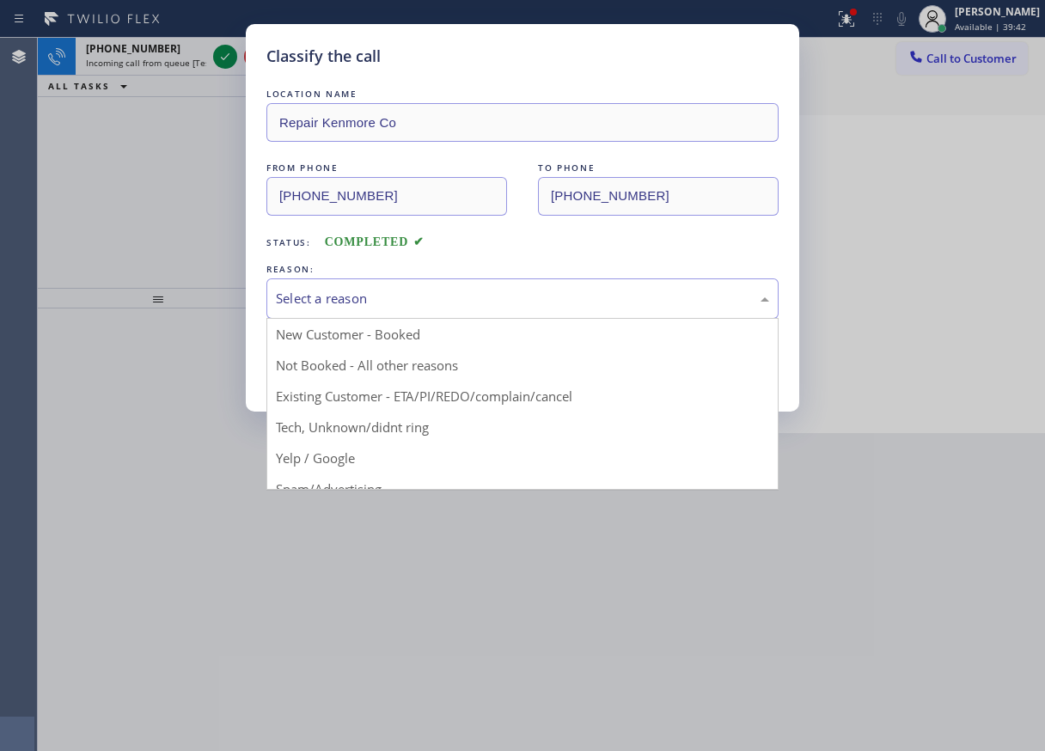
drag, startPoint x: 364, startPoint y: 302, endPoint x: 336, endPoint y: 423, distance: 123.6
click at [364, 304] on div "Select a reason" at bounding box center [522, 299] width 493 height 20
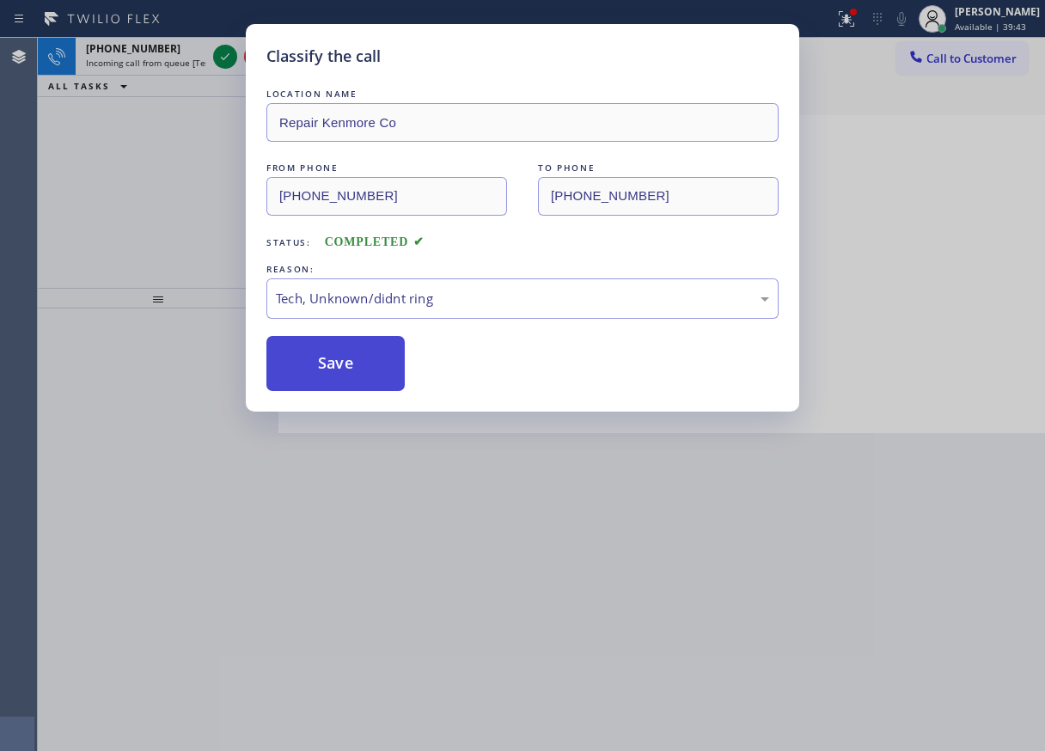
click at [334, 375] on button "Save" at bounding box center [335, 363] width 138 height 55
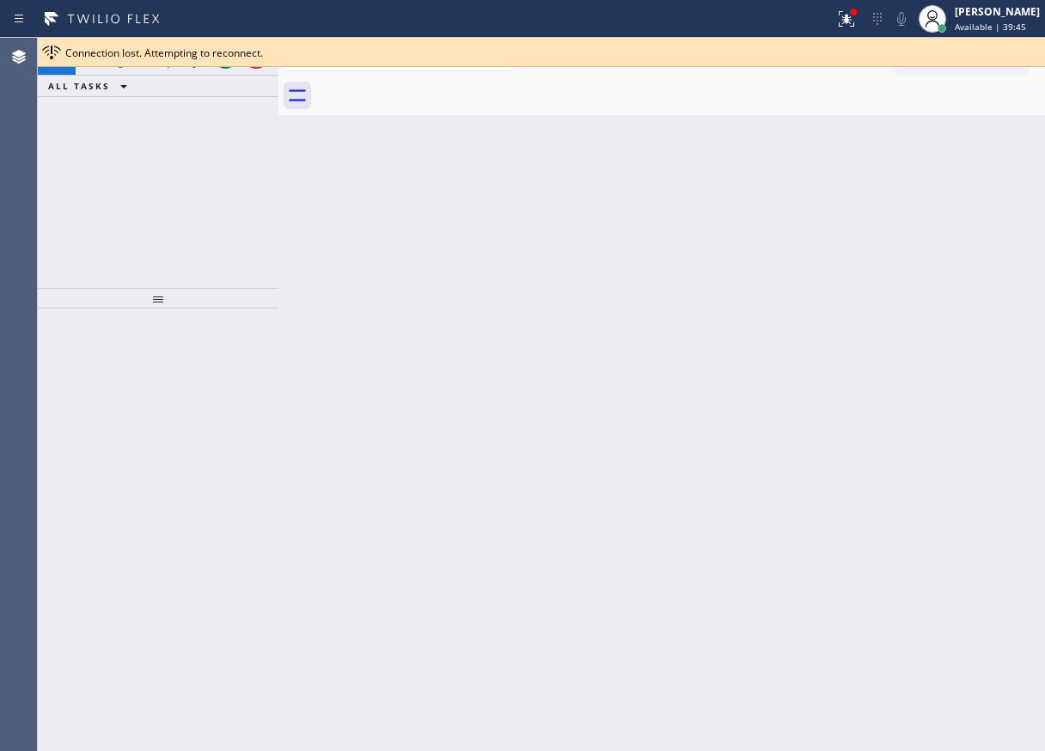
click at [270, 253] on div "[PHONE_NUMBER] Incoming call from queue [Test] All ALL TASKS ALL TASKS ACTIVE T…" at bounding box center [158, 163] width 241 height 250
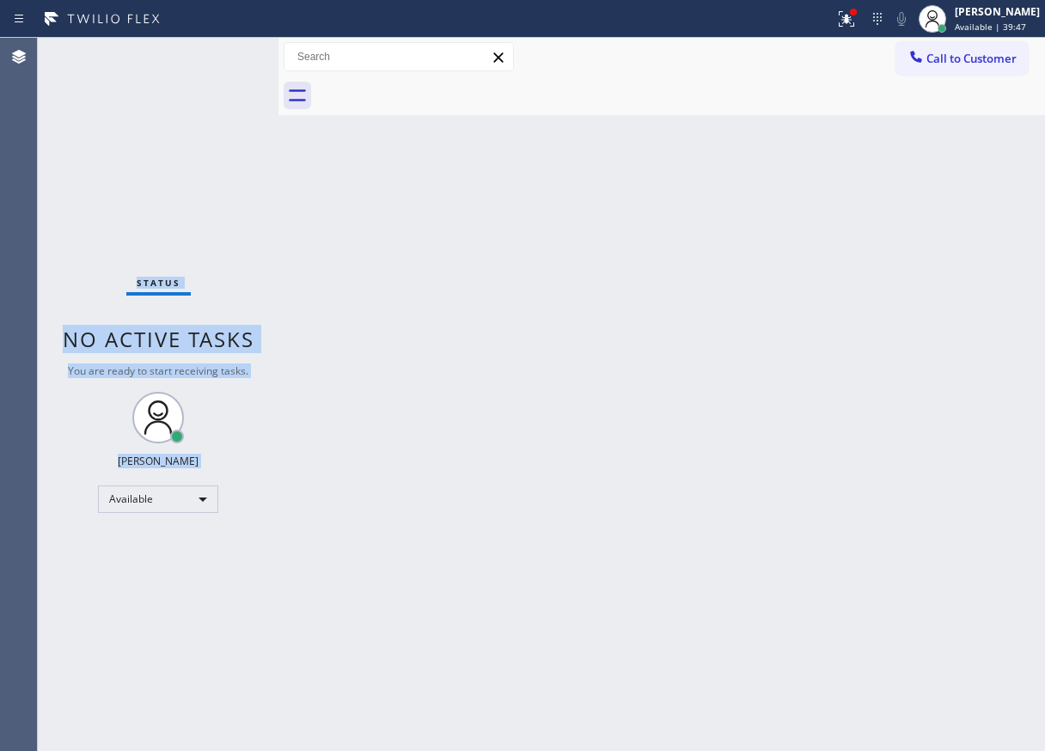
click at [223, 54] on div "Status No active tasks You are ready to start receiving tasks. [PERSON_NAME] Av…" at bounding box center [158, 394] width 241 height 713
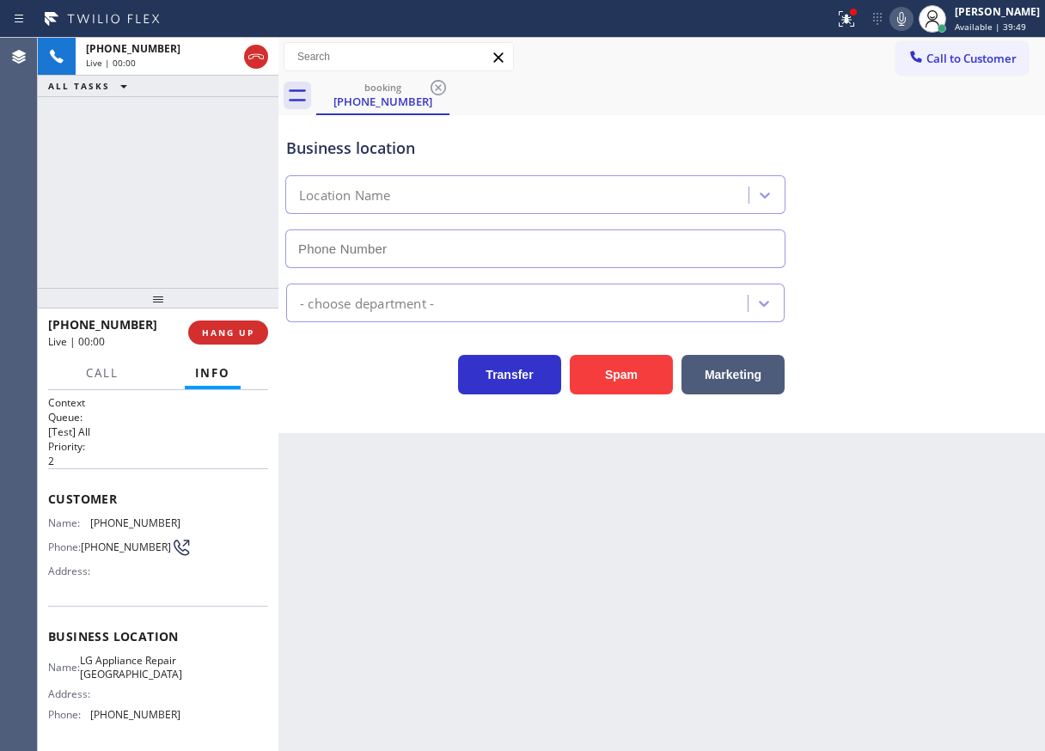
type input "[PHONE_NUMBER]"
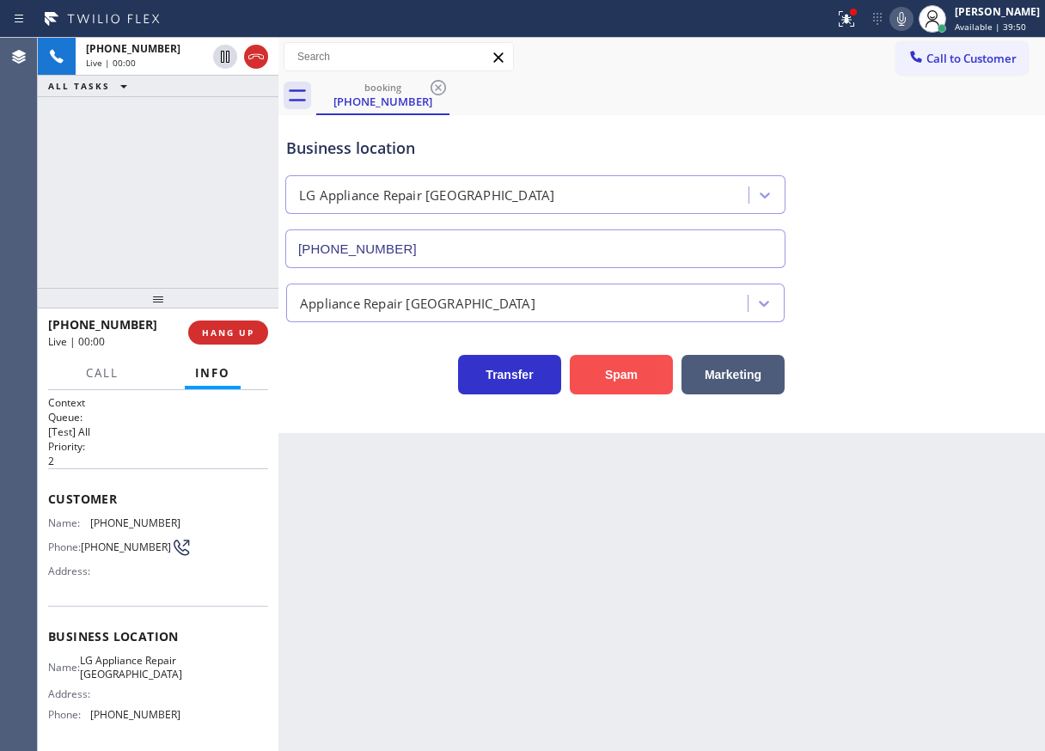
drag, startPoint x: 616, startPoint y: 367, endPoint x: 642, endPoint y: 711, distance: 345.4
click at [615, 368] on button "Spam" at bounding box center [621, 375] width 103 height 40
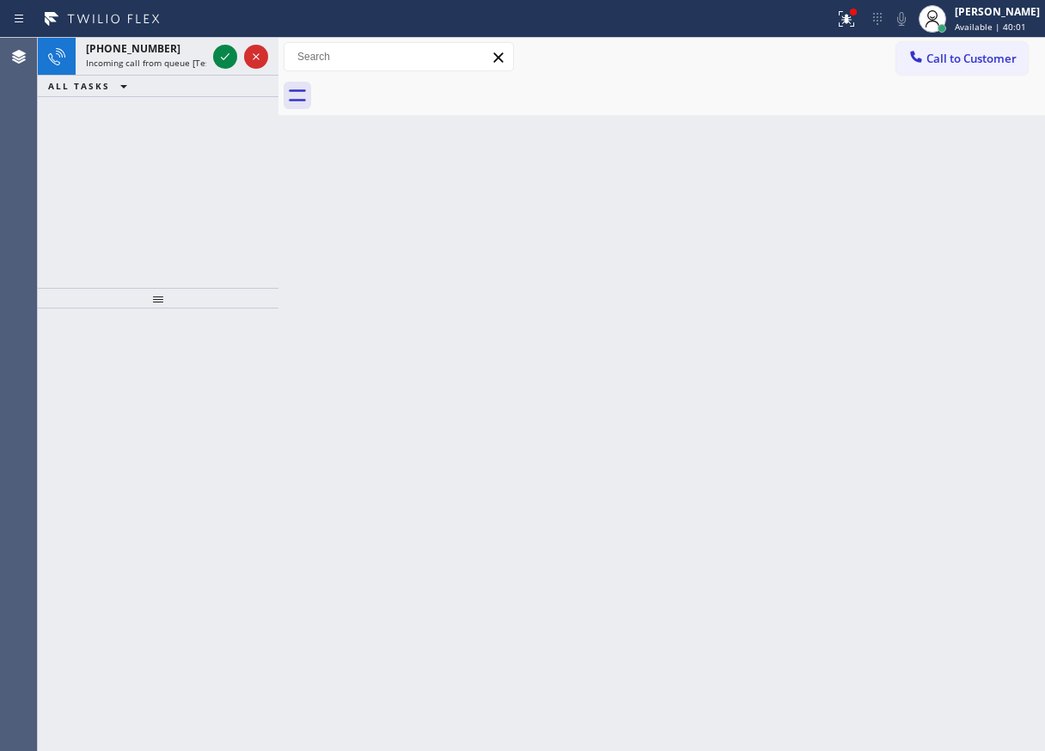
click at [967, 315] on div "Back to Dashboard Change Sender ID Customers Technicians Select a contact Outbo…" at bounding box center [661, 394] width 766 height 713
click at [224, 56] on icon at bounding box center [225, 56] width 21 height 21
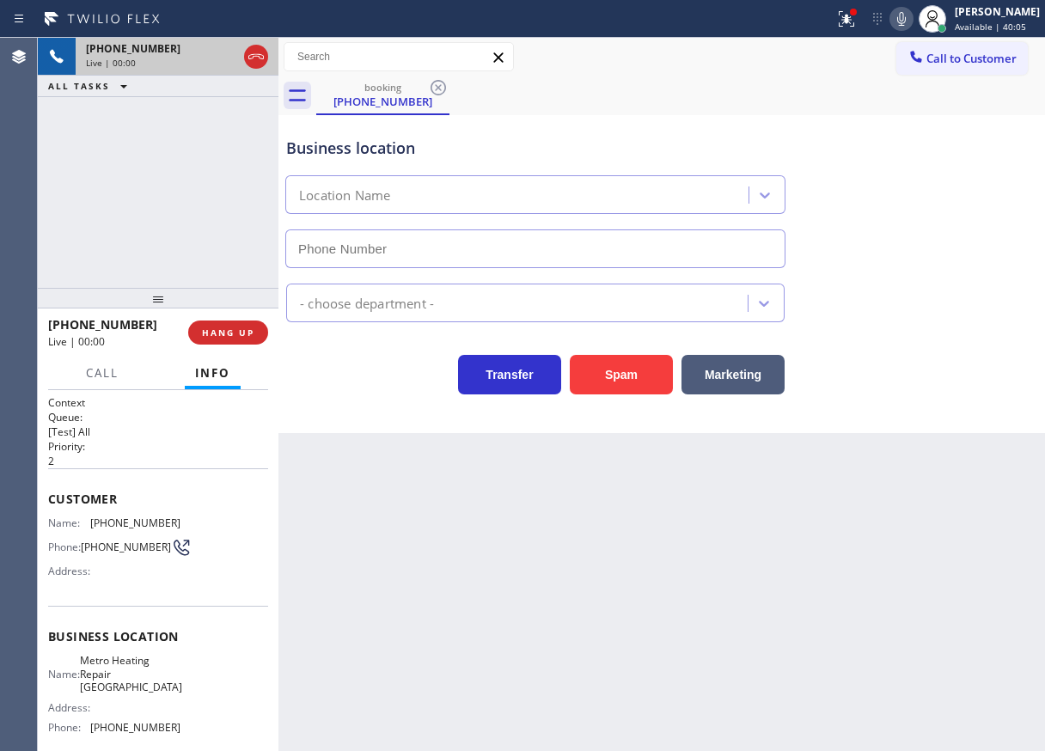
type input "[PHONE_NUMBER]"
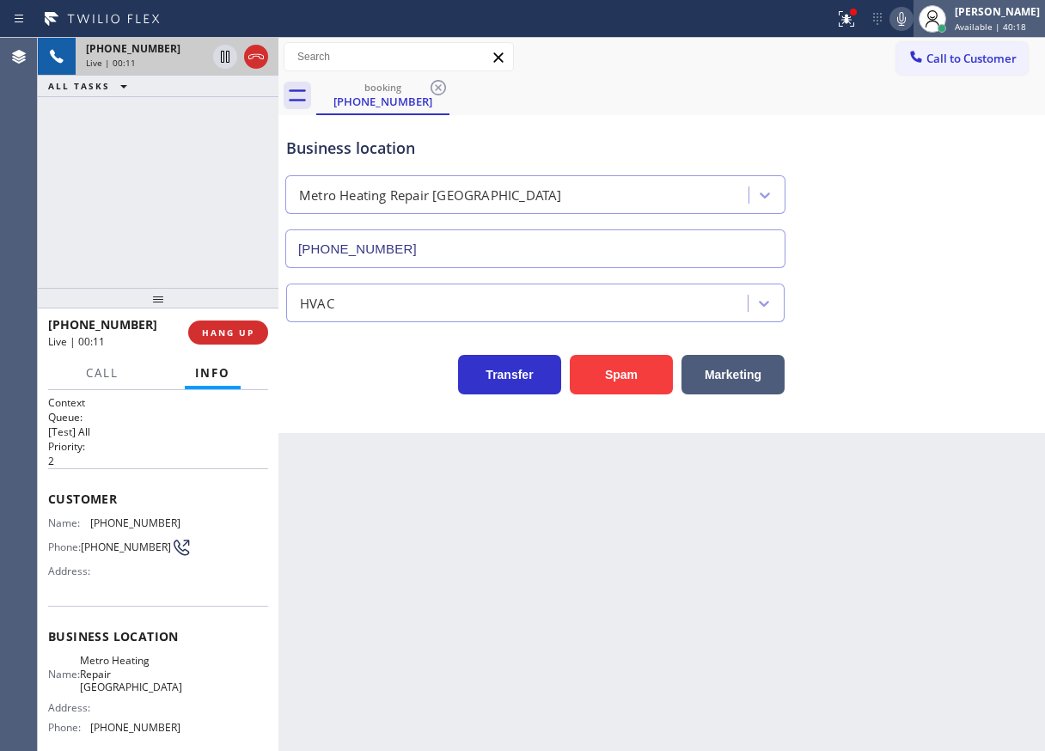
click at [1010, 36] on div "[PERSON_NAME] Available | 40:18" at bounding box center [978, 19] width 131 height 38
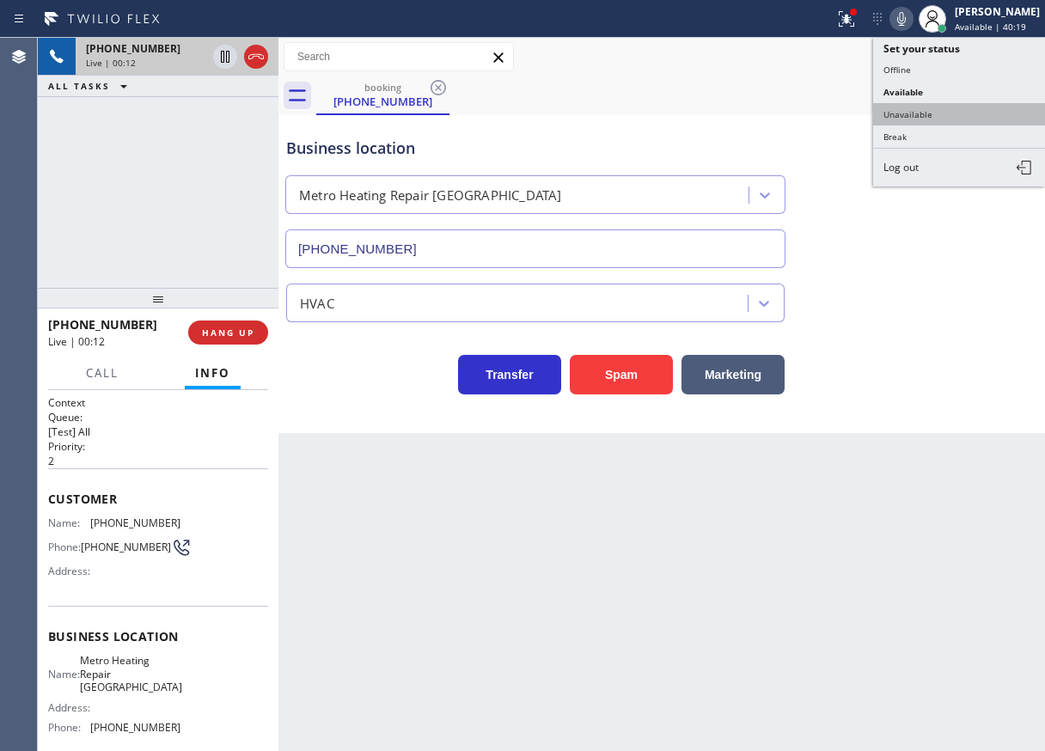
click at [947, 120] on button "Unavailable" at bounding box center [959, 114] width 172 height 22
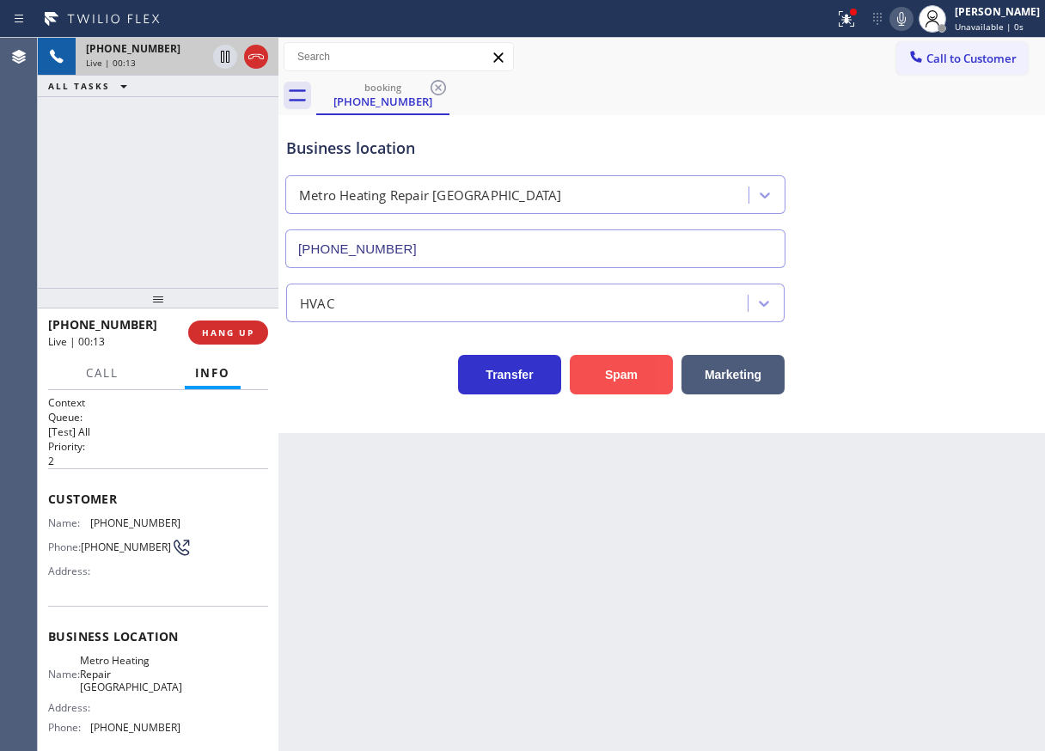
click at [616, 369] on button "Spam" at bounding box center [621, 375] width 103 height 40
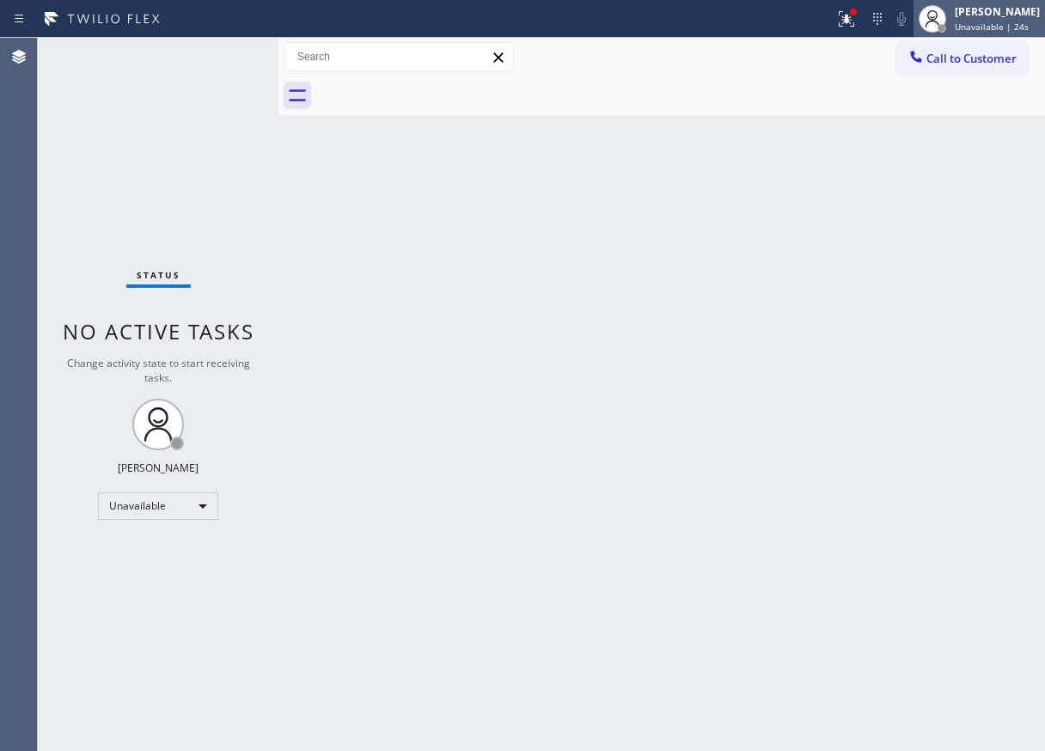
click at [996, 23] on span "Unavailable | 24s" at bounding box center [991, 27] width 74 height 12
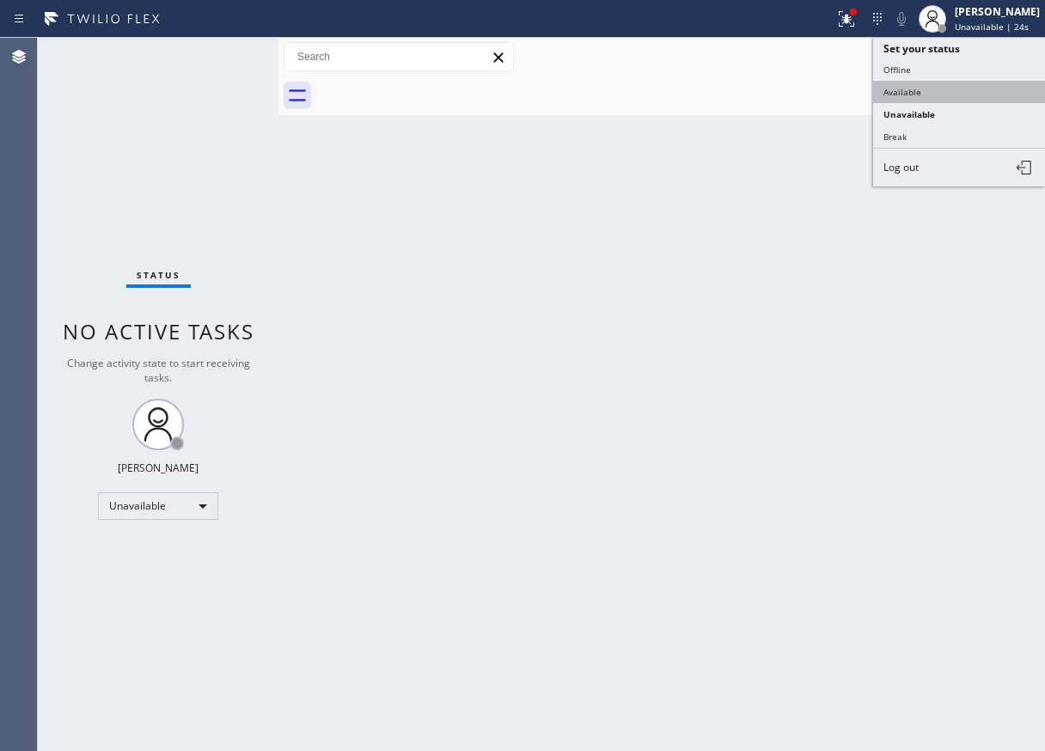
click at [974, 90] on button "Available" at bounding box center [959, 92] width 172 height 22
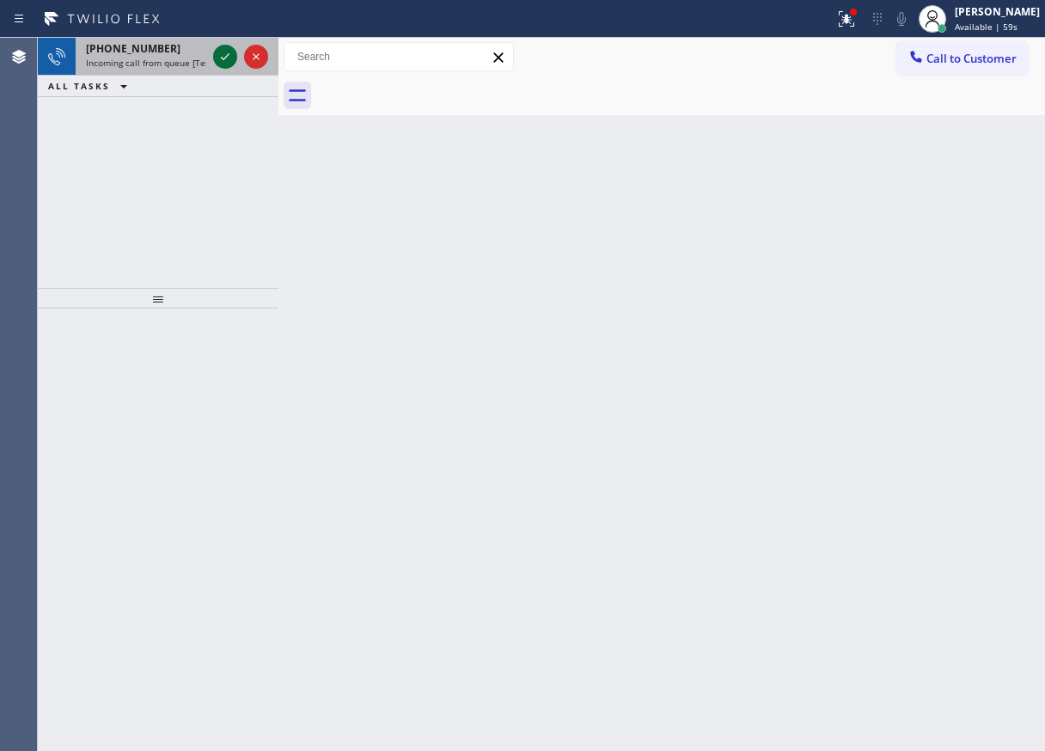
click at [222, 68] on button at bounding box center [225, 57] width 24 height 24
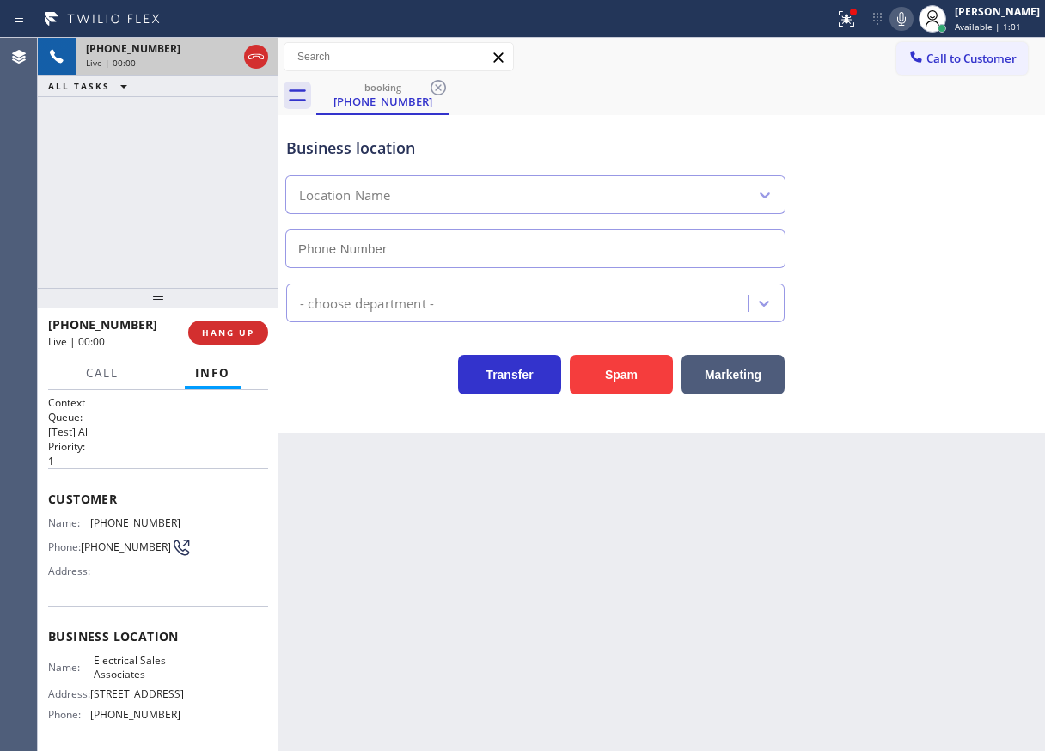
type input "[PHONE_NUMBER]"
click at [597, 355] on button "Spam" at bounding box center [621, 375] width 103 height 40
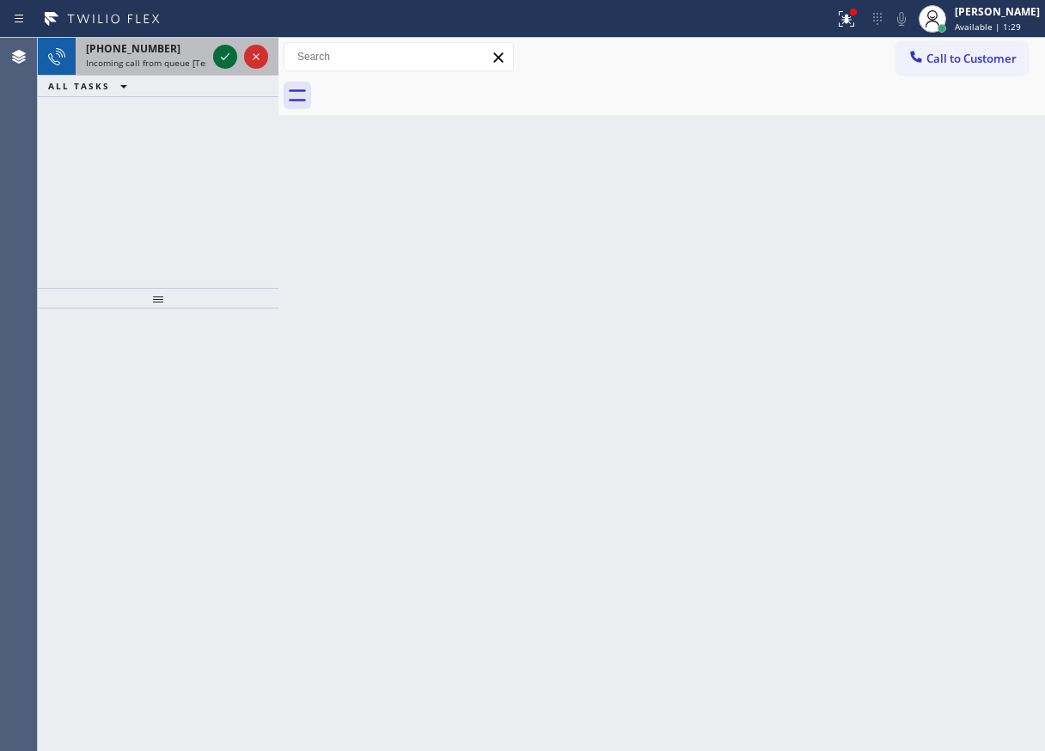
click at [220, 60] on icon at bounding box center [225, 56] width 21 height 21
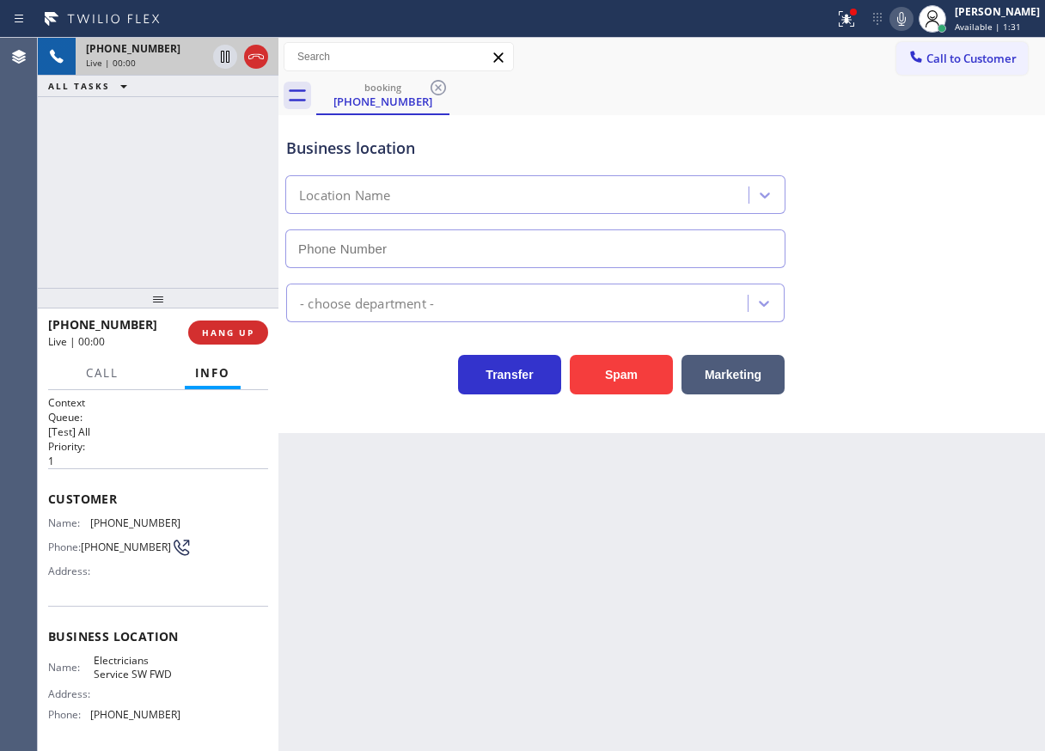
type input "[PHONE_NUMBER]"
click at [636, 387] on button "Spam" at bounding box center [621, 375] width 103 height 40
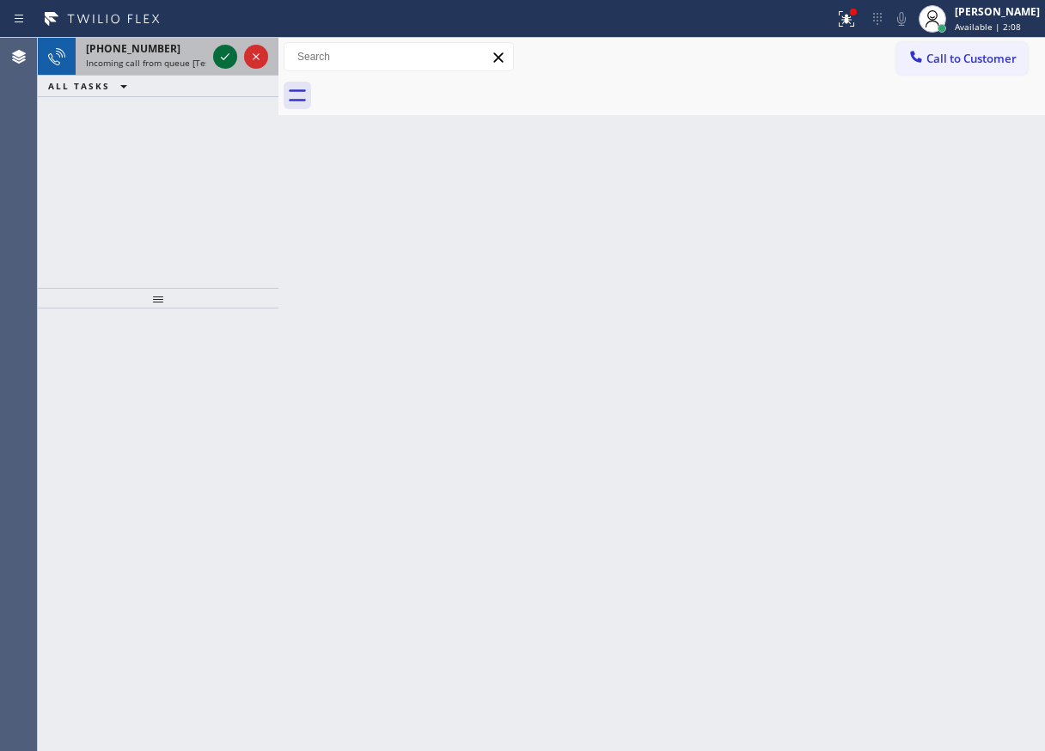
click at [227, 58] on icon at bounding box center [225, 56] width 21 height 21
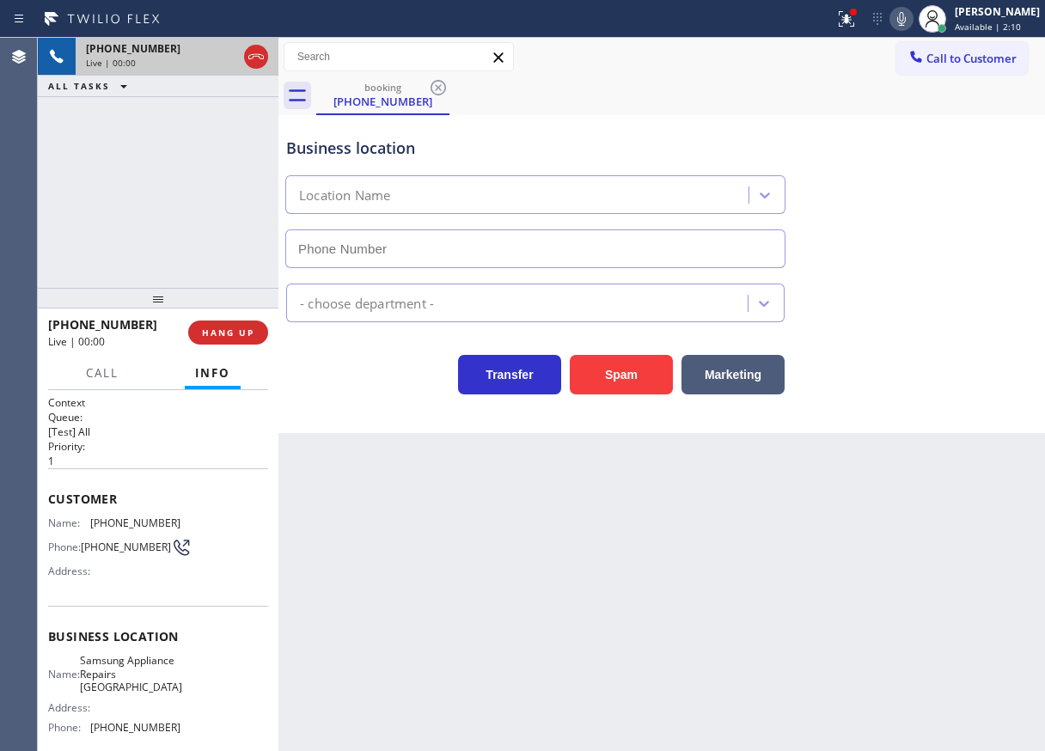
type input "[PHONE_NUMBER]"
click at [135, 685] on span "Samsung Appliance Repairs [GEOGRAPHIC_DATA]" at bounding box center [131, 674] width 102 height 40
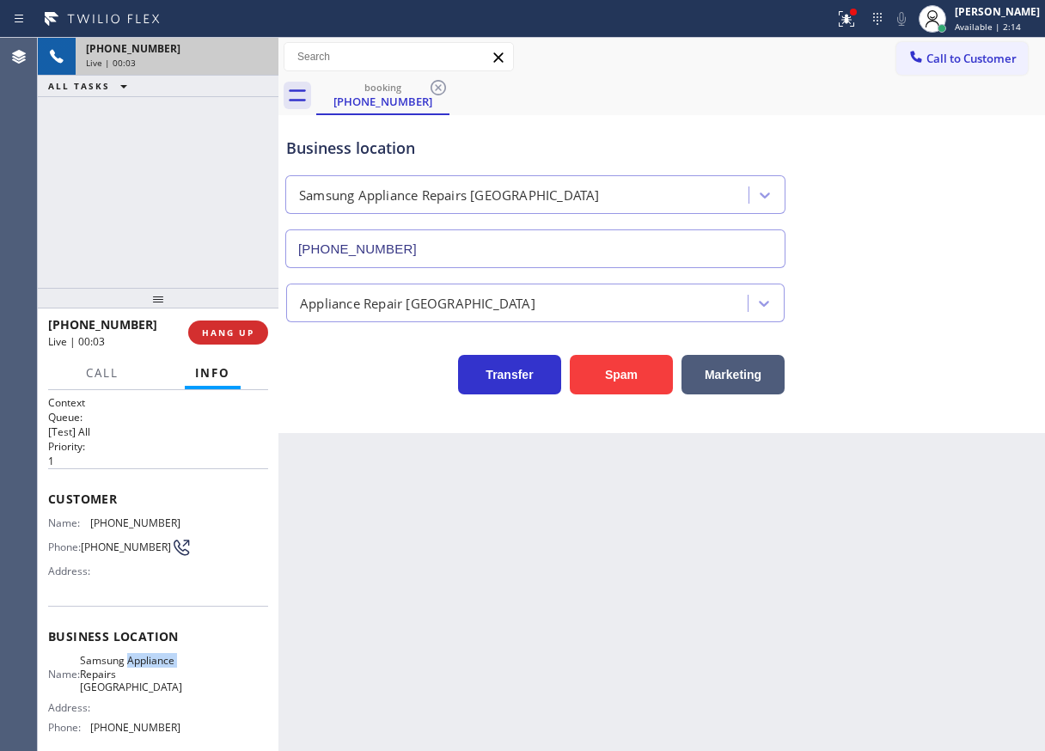
click at [135, 685] on span "Samsung Appliance Repairs [GEOGRAPHIC_DATA]" at bounding box center [131, 674] width 102 height 40
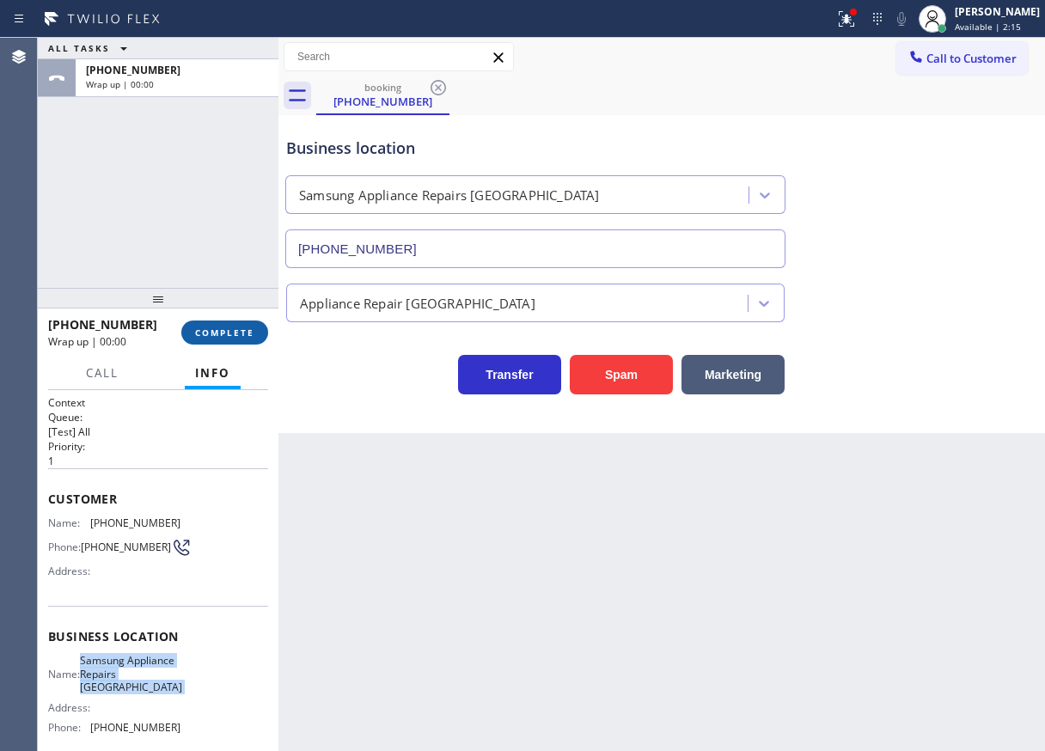
click at [210, 331] on span "COMPLETE" at bounding box center [224, 332] width 59 height 12
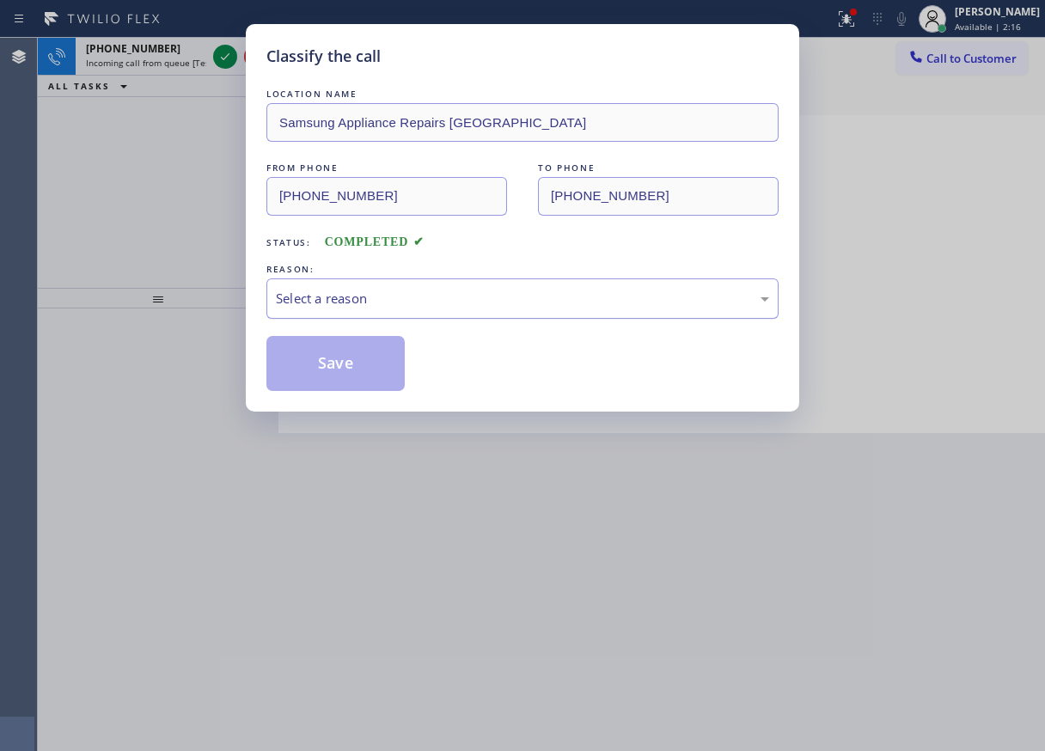
click at [393, 303] on div "Select a reason" at bounding box center [522, 299] width 493 height 20
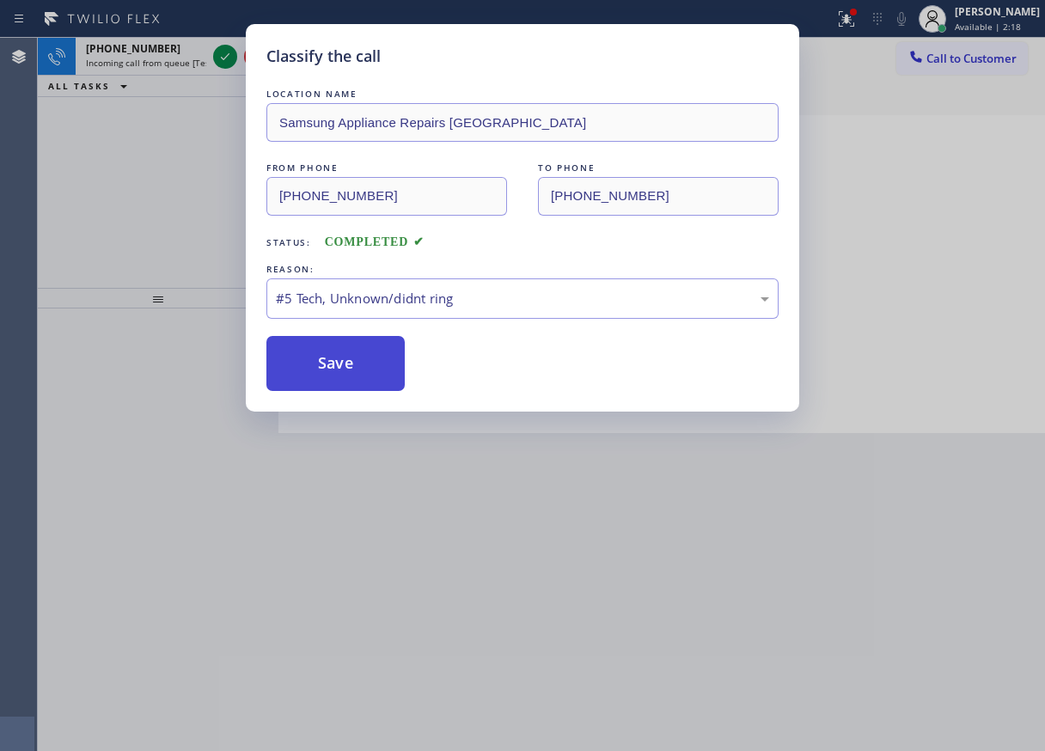
click at [344, 363] on button "Save" at bounding box center [335, 363] width 138 height 55
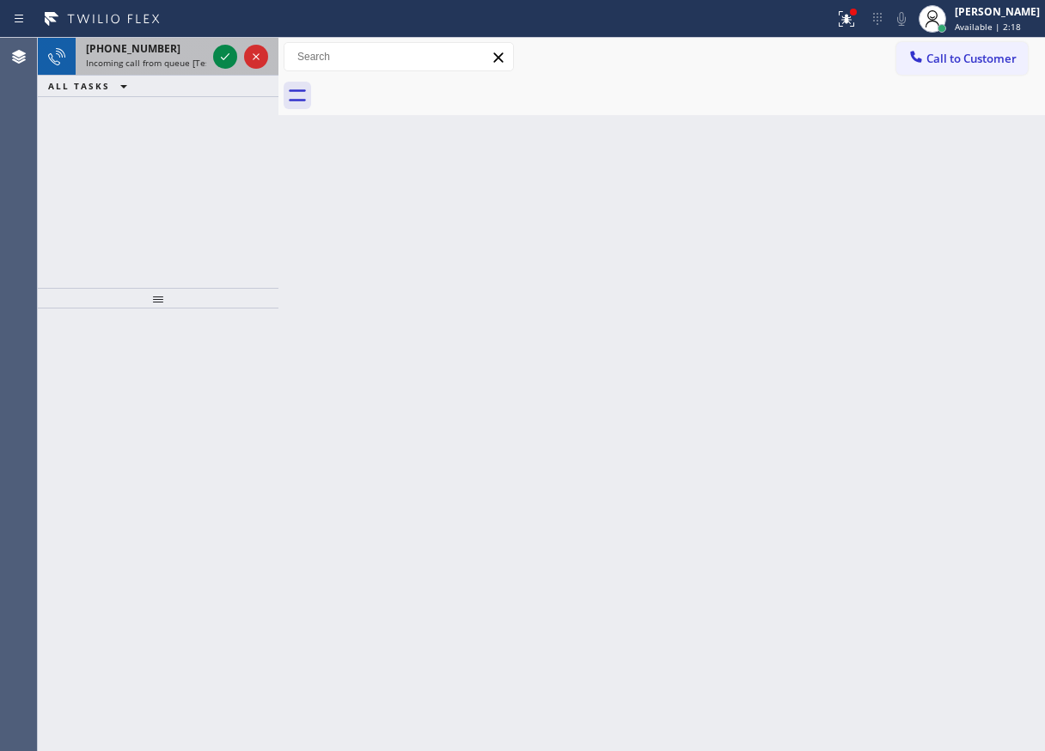
click at [211, 61] on div at bounding box center [241, 57] width 62 height 38
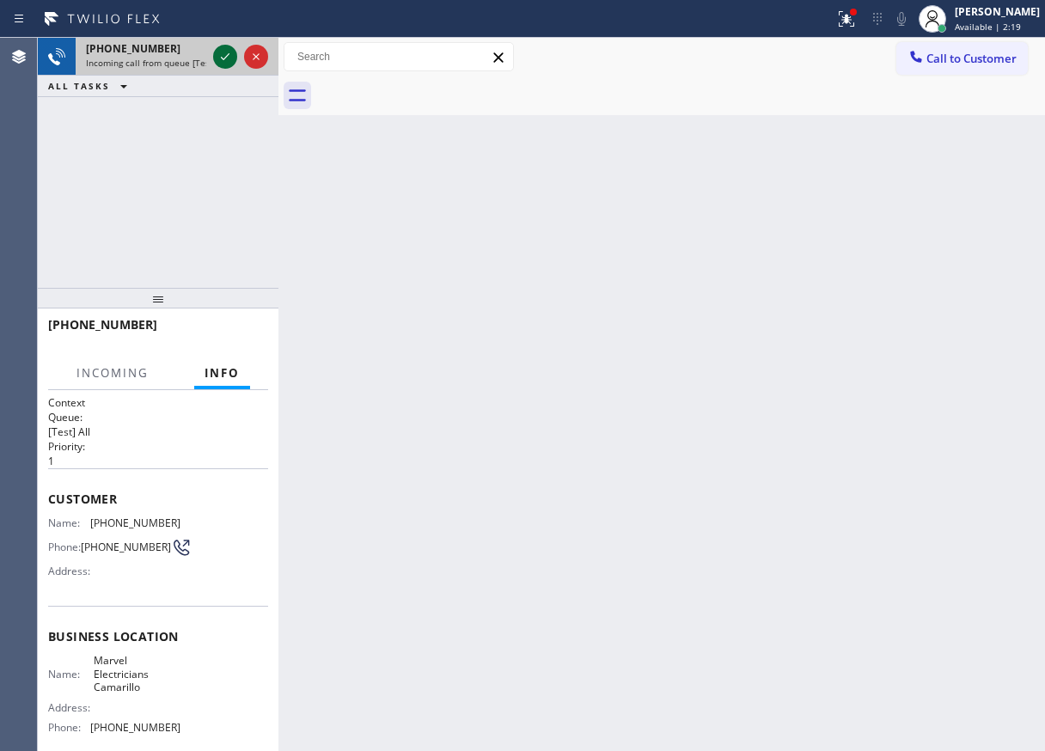
click at [219, 61] on icon at bounding box center [225, 56] width 21 height 21
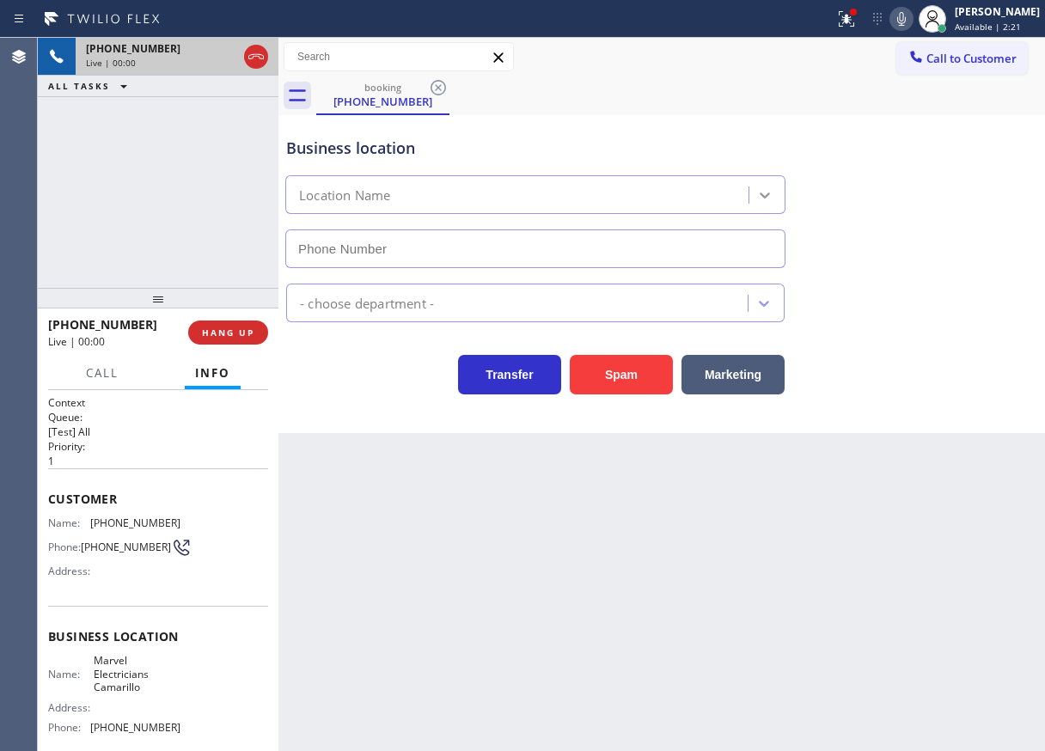
type input "[PHONE_NUMBER]"
click at [628, 380] on button "Spam" at bounding box center [621, 375] width 103 height 40
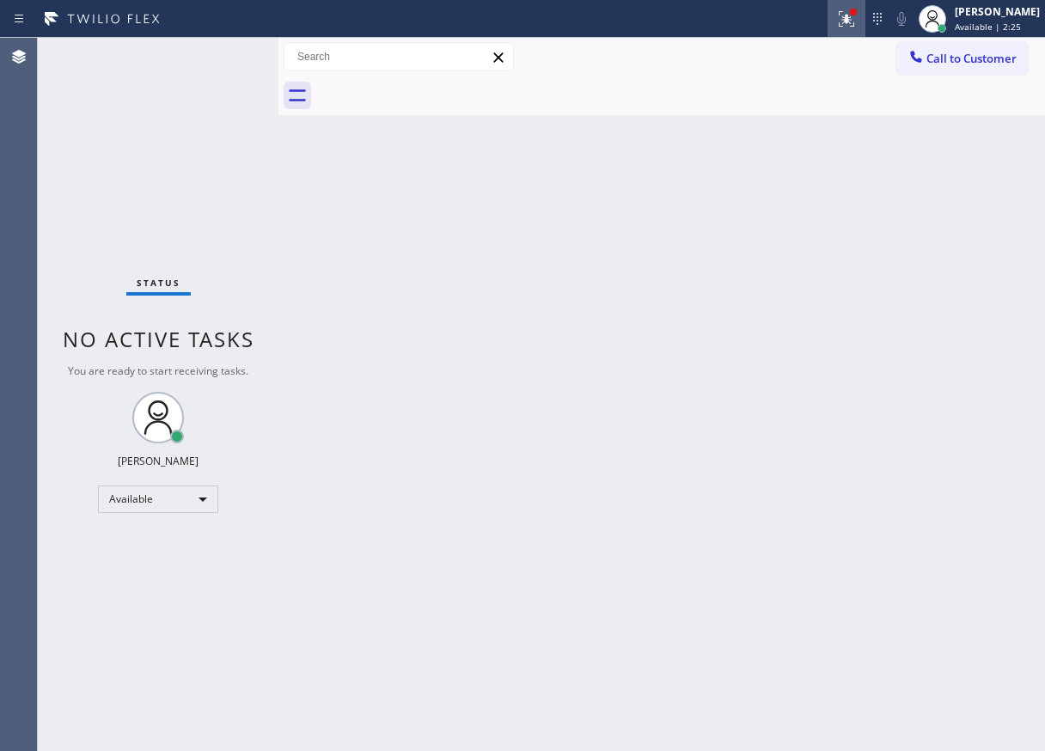
click at [856, 24] on icon at bounding box center [846, 19] width 21 height 21
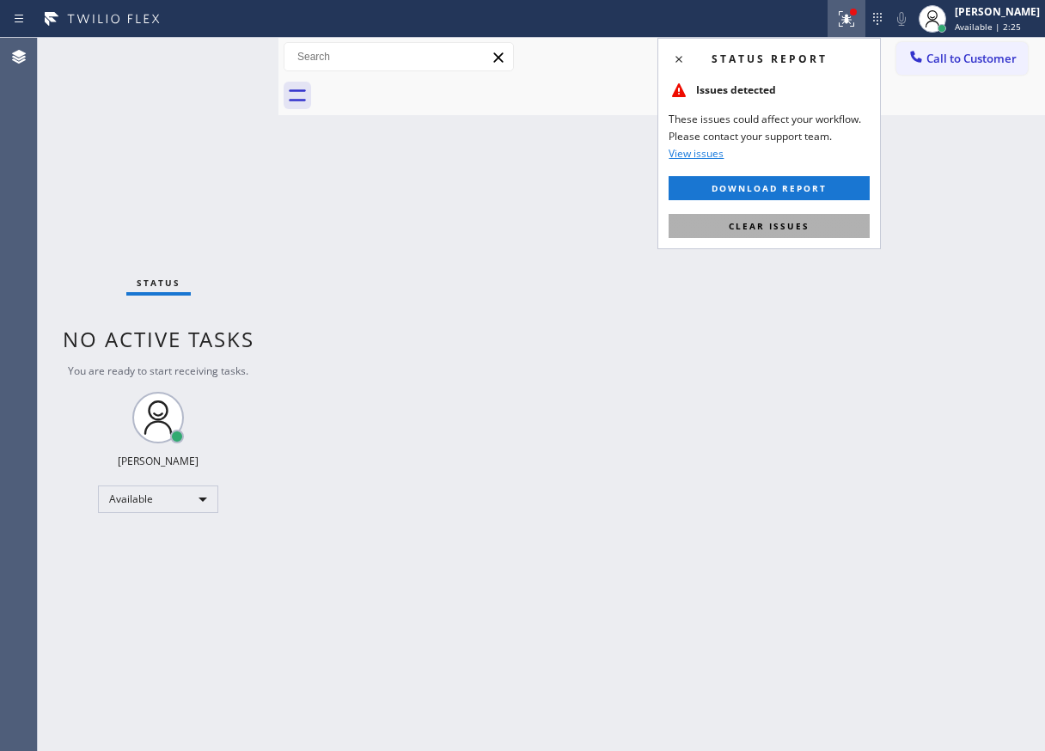
click at [841, 219] on button "Clear issues" at bounding box center [768, 226] width 201 height 24
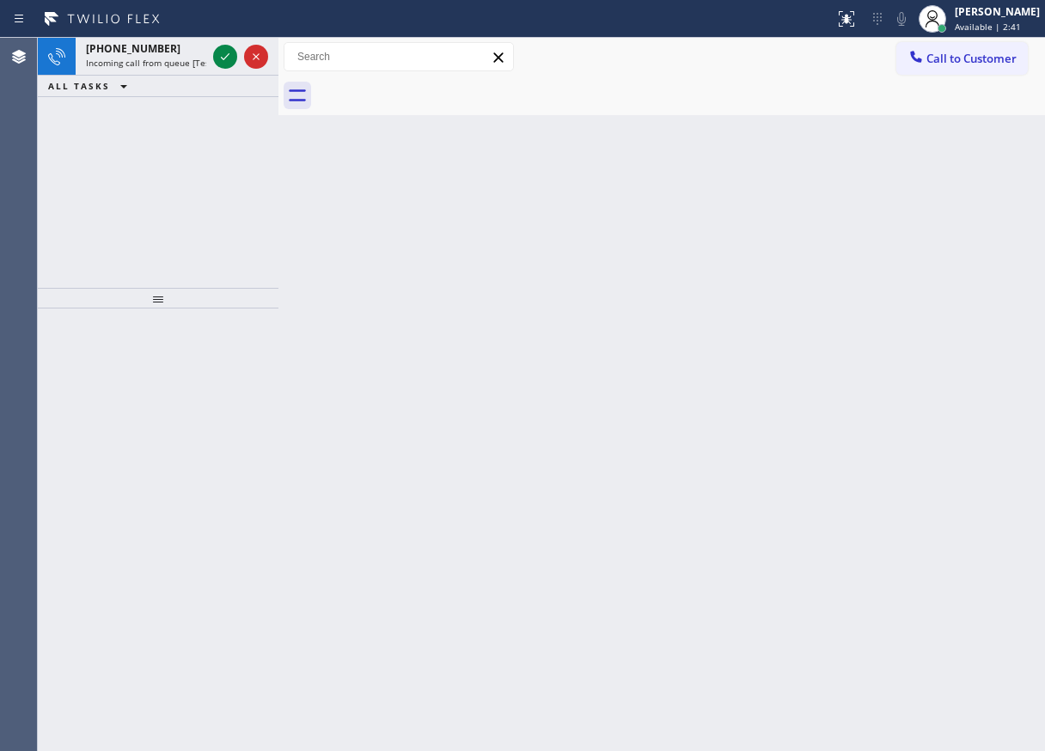
drag, startPoint x: 966, startPoint y: 377, endPoint x: 649, endPoint y: 236, distance: 346.1
click at [963, 378] on div "Back to Dashboard Change Sender ID Customers Technicians Select a contact Outbo…" at bounding box center [661, 394] width 766 height 713
click at [224, 55] on icon at bounding box center [225, 56] width 21 height 21
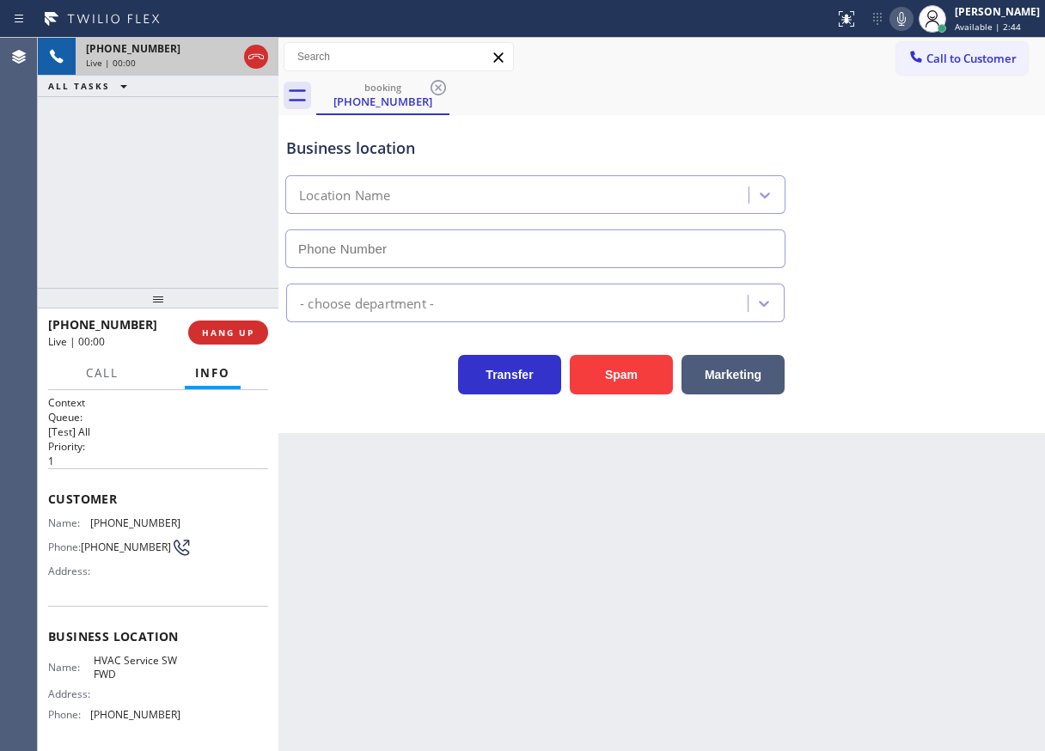
type input "[PHONE_NUMBER]"
click at [624, 382] on button "Spam" at bounding box center [621, 375] width 103 height 40
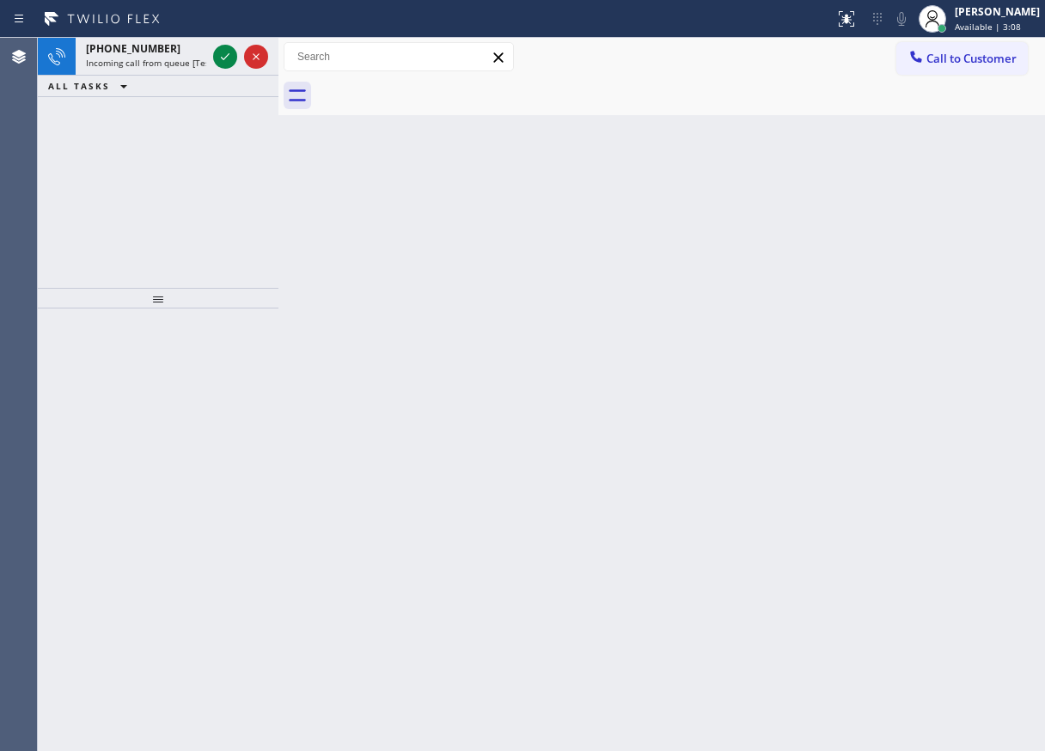
click at [904, 398] on div "Back to Dashboard Change Sender ID Customers Technicians Select a contact Outbo…" at bounding box center [661, 394] width 766 height 713
click at [224, 54] on icon at bounding box center [225, 56] width 21 height 21
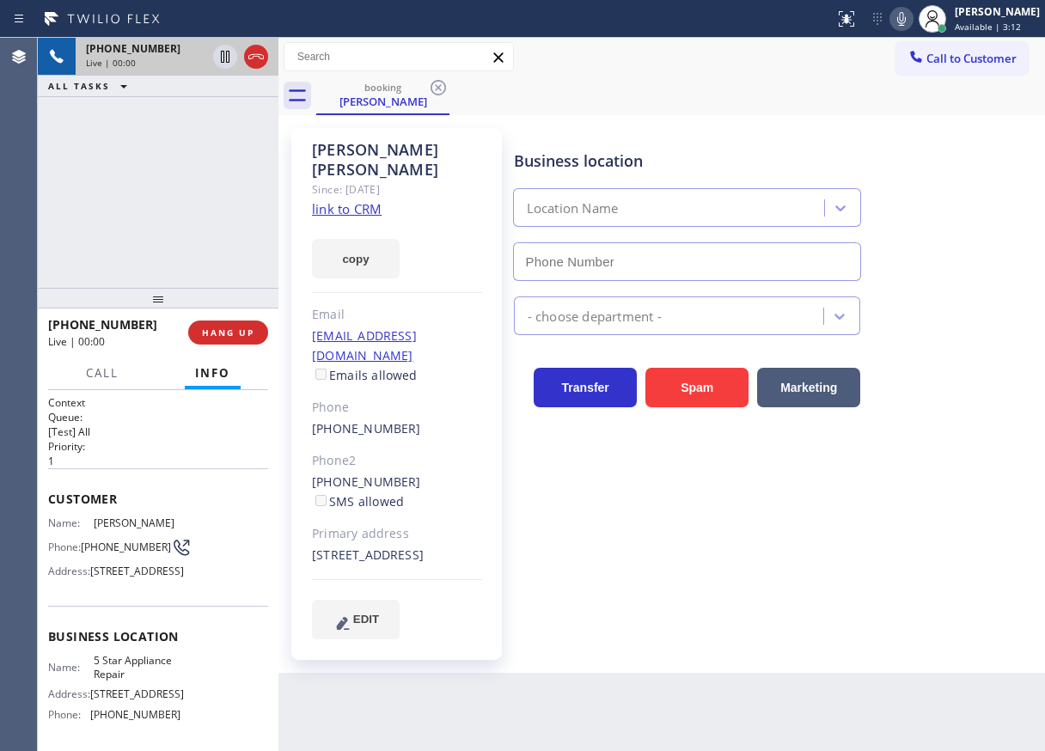
type input "[PHONE_NUMBER]"
click at [115, 727] on div "Name: 5 Star Appliance Repair Address: [STREET_ADDRESS] Phone: [PHONE_NUMBER]" at bounding box center [114, 691] width 132 height 74
click at [635, 247] on input "[PHONE_NUMBER]" at bounding box center [687, 261] width 349 height 39
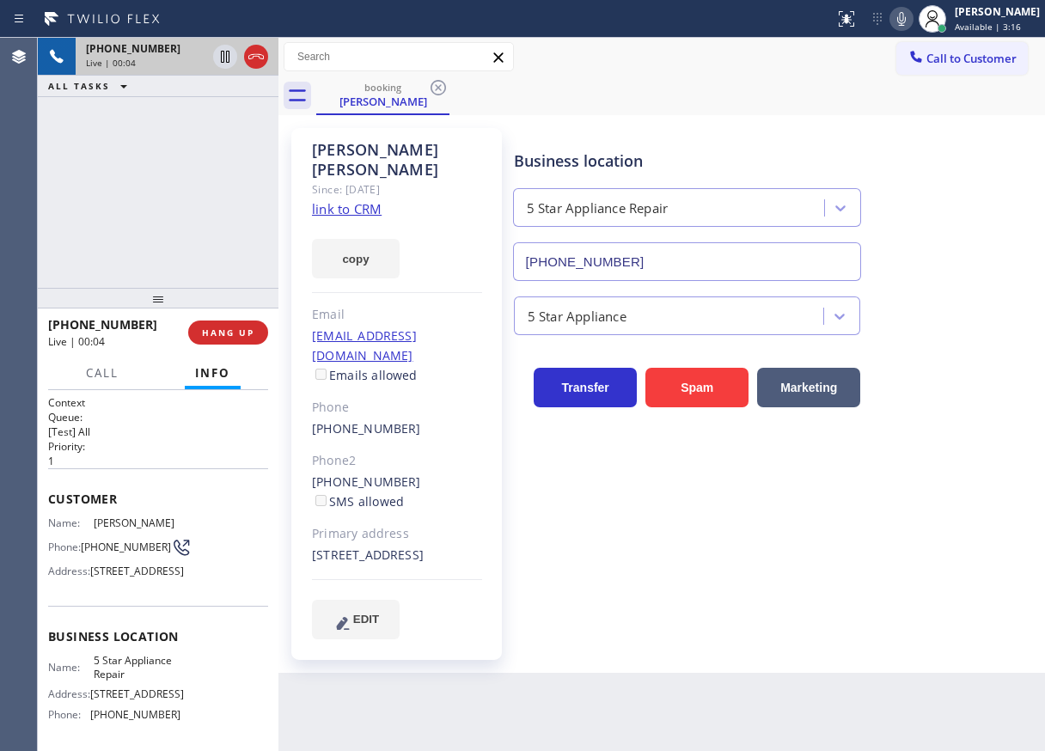
click at [635, 247] on input "[PHONE_NUMBER]" at bounding box center [687, 261] width 349 height 39
click at [363, 200] on link "link to CRM" at bounding box center [347, 208] width 70 height 17
click at [371, 200] on link "link to CRM" at bounding box center [347, 208] width 70 height 17
click at [911, 26] on icon at bounding box center [901, 19] width 21 height 21
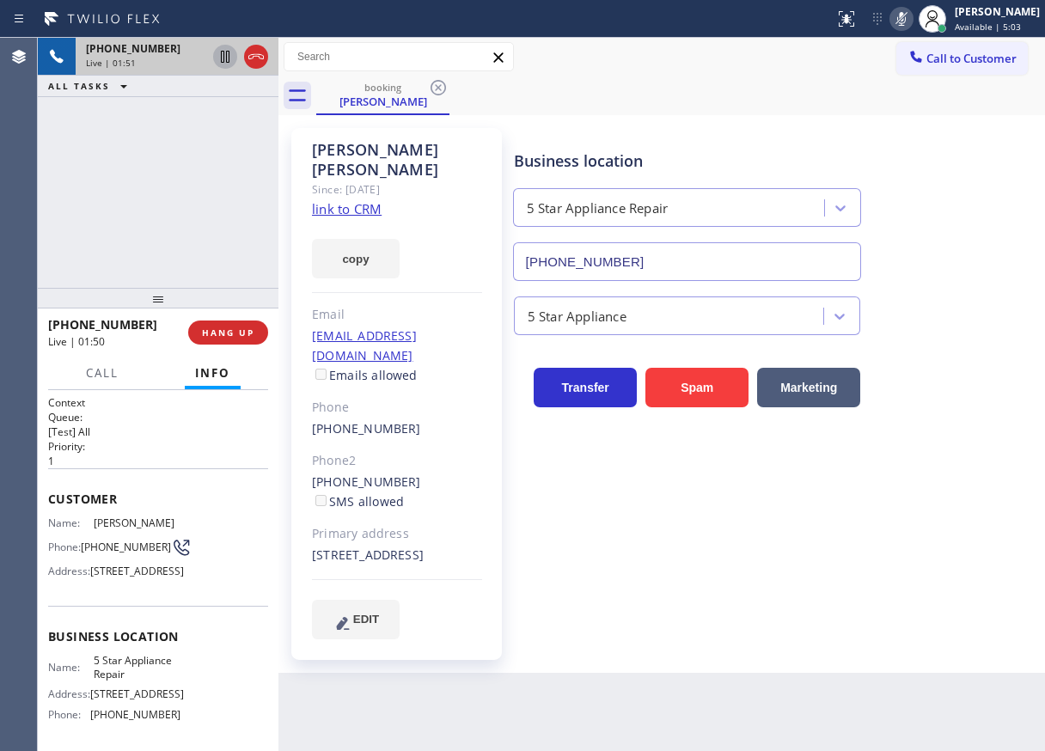
click at [228, 58] on icon at bounding box center [225, 56] width 21 height 21
click at [965, 411] on div "Business location 5 Star Appliance Repair [PHONE_NUMBER] 5 Star Appliance Trans…" at bounding box center [775, 383] width 530 height 502
click at [978, 259] on div "Business location 5 Star Appliance Repair [PHONE_NUMBER]" at bounding box center [775, 202] width 530 height 155
click at [911, 19] on icon at bounding box center [901, 19] width 21 height 21
click at [222, 52] on icon at bounding box center [225, 57] width 12 height 12
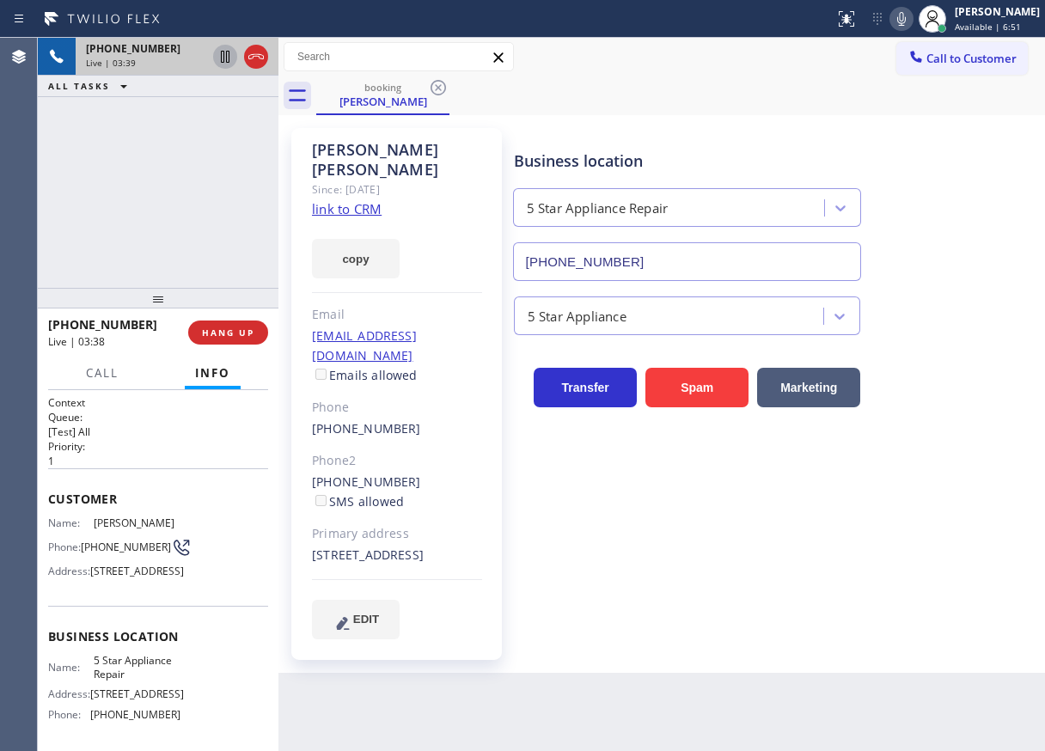
click at [1011, 584] on div "Business location 5 Star Appliance Repair [PHONE_NUMBER] 5 Star Appliance Trans…" at bounding box center [775, 383] width 530 height 502
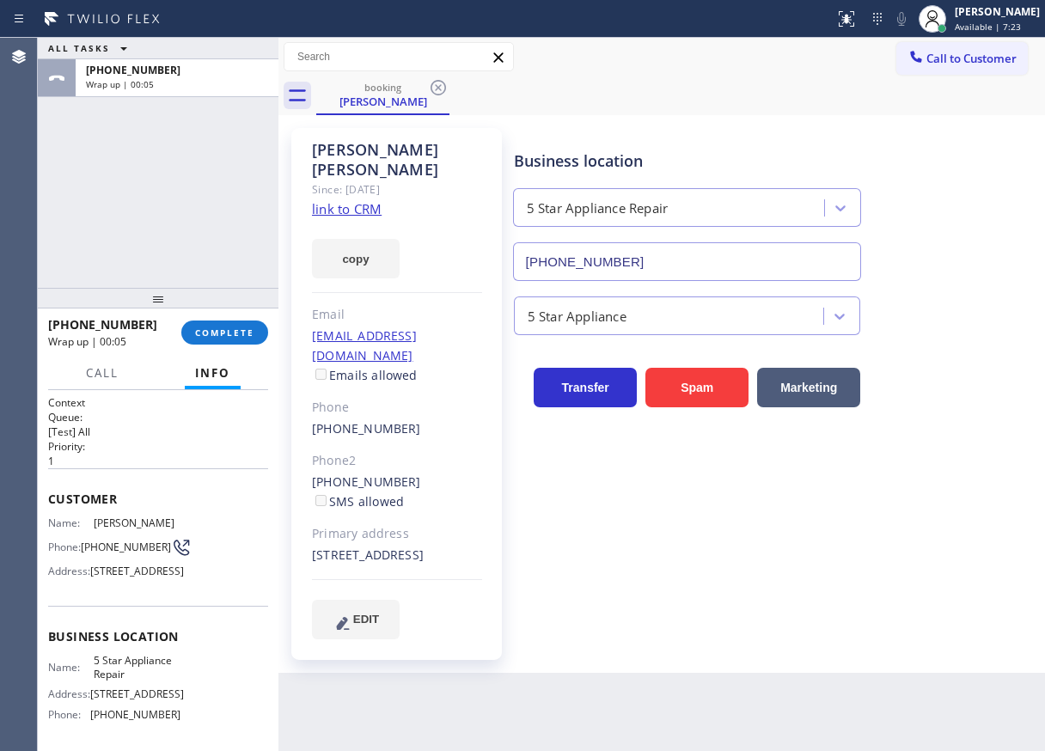
click at [940, 412] on div "Business location 5 Star Appliance Repair [PHONE_NUMBER] 5 Star Appliance Trans…" at bounding box center [775, 383] width 530 height 502
click at [215, 332] on span "COMPLETE" at bounding box center [224, 332] width 59 height 12
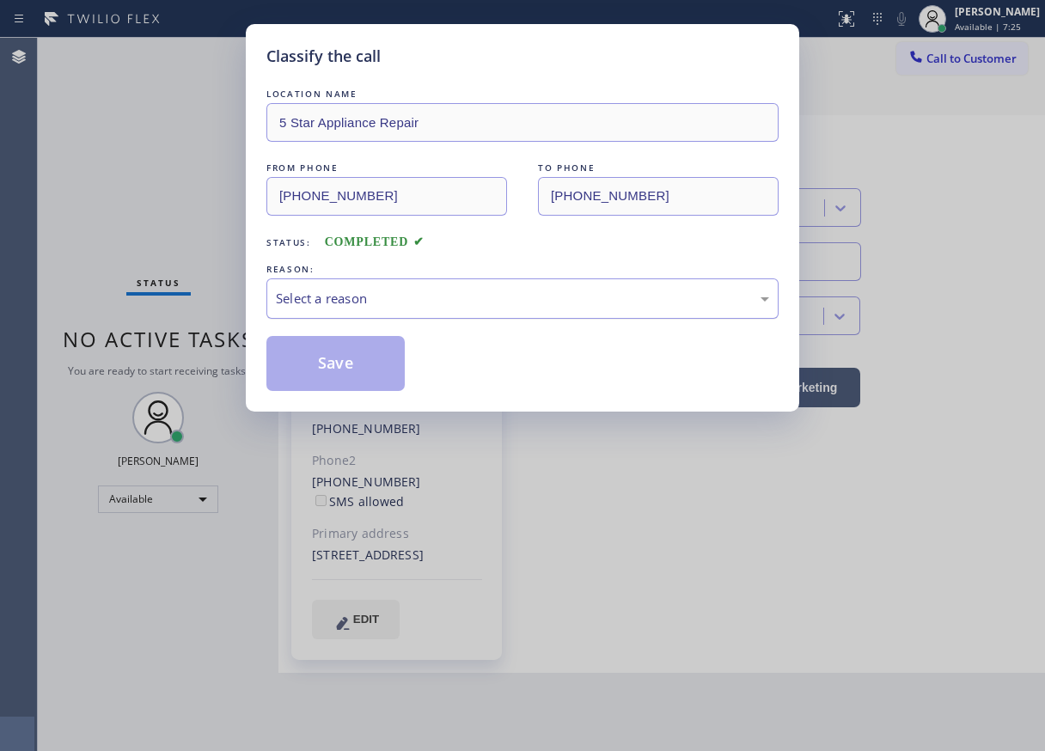
click at [435, 317] on div "Select a reason" at bounding box center [522, 298] width 512 height 40
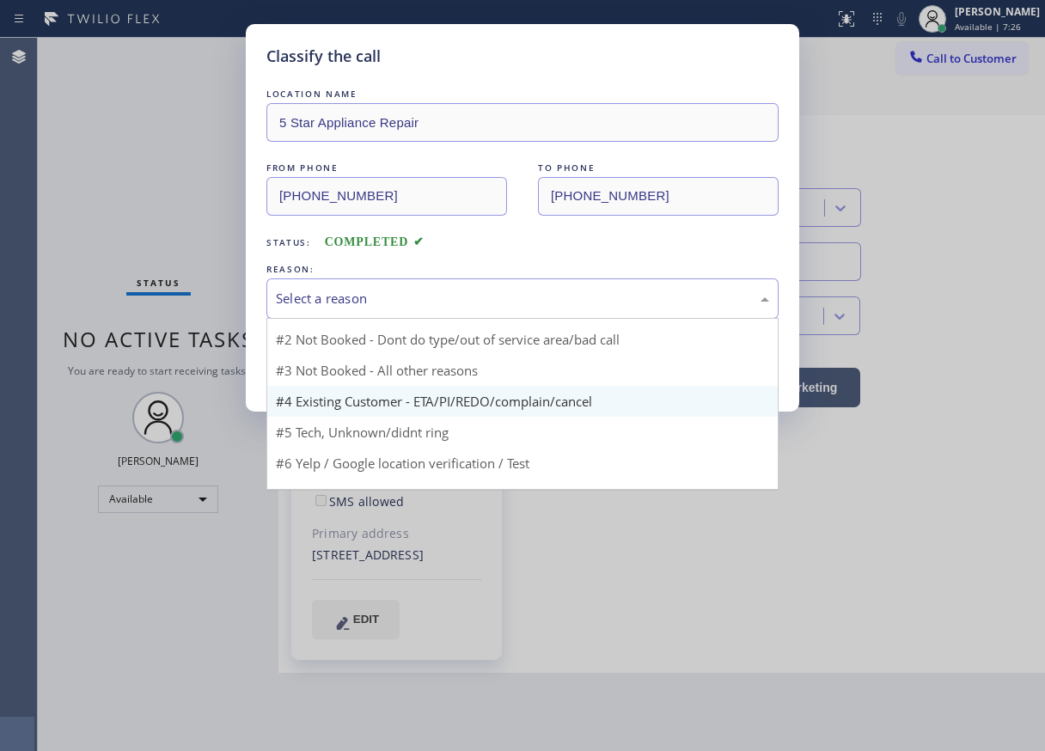
scroll to position [46, 0]
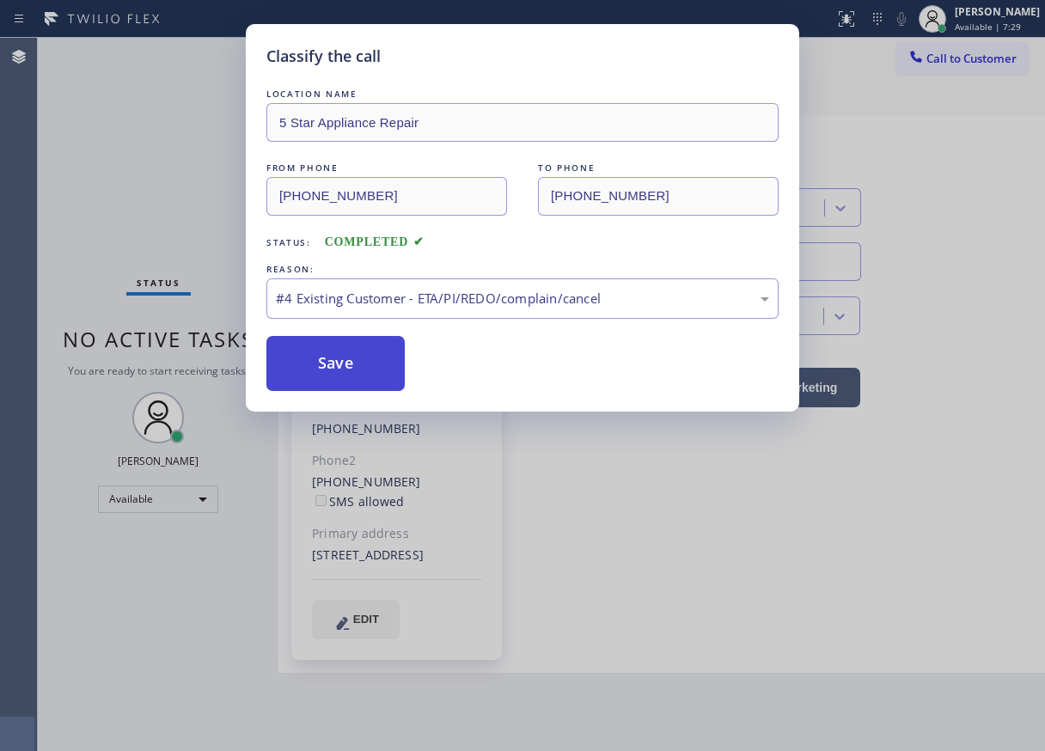
click at [348, 355] on button "Save" at bounding box center [335, 363] width 138 height 55
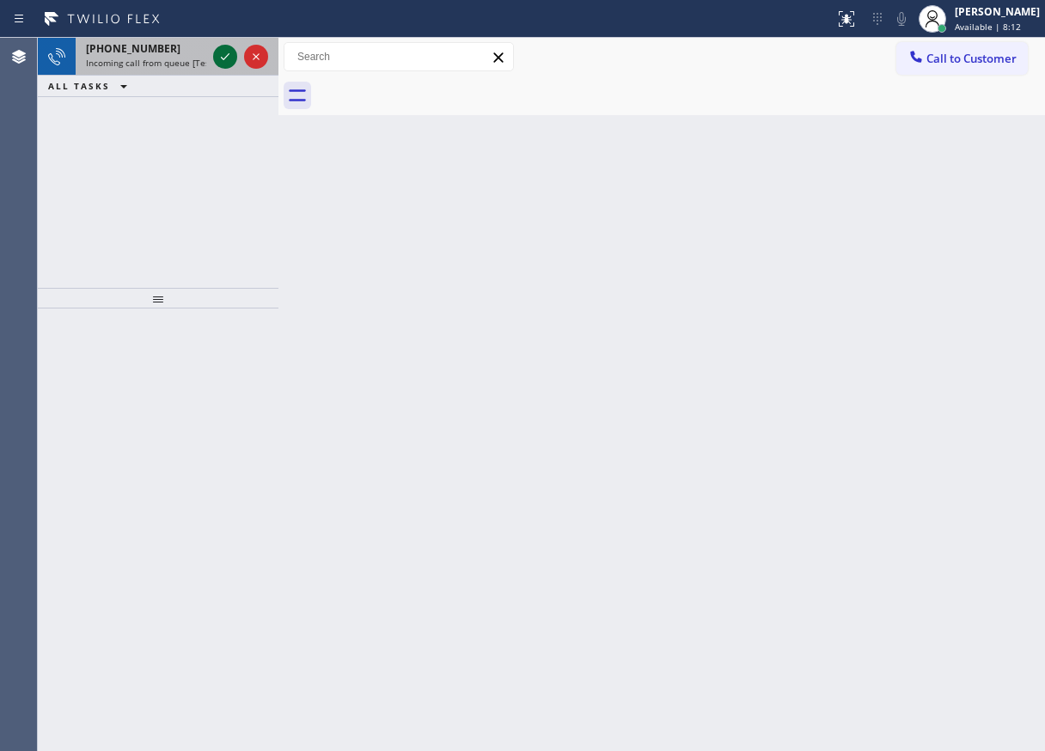
click at [224, 58] on icon at bounding box center [225, 56] width 21 height 21
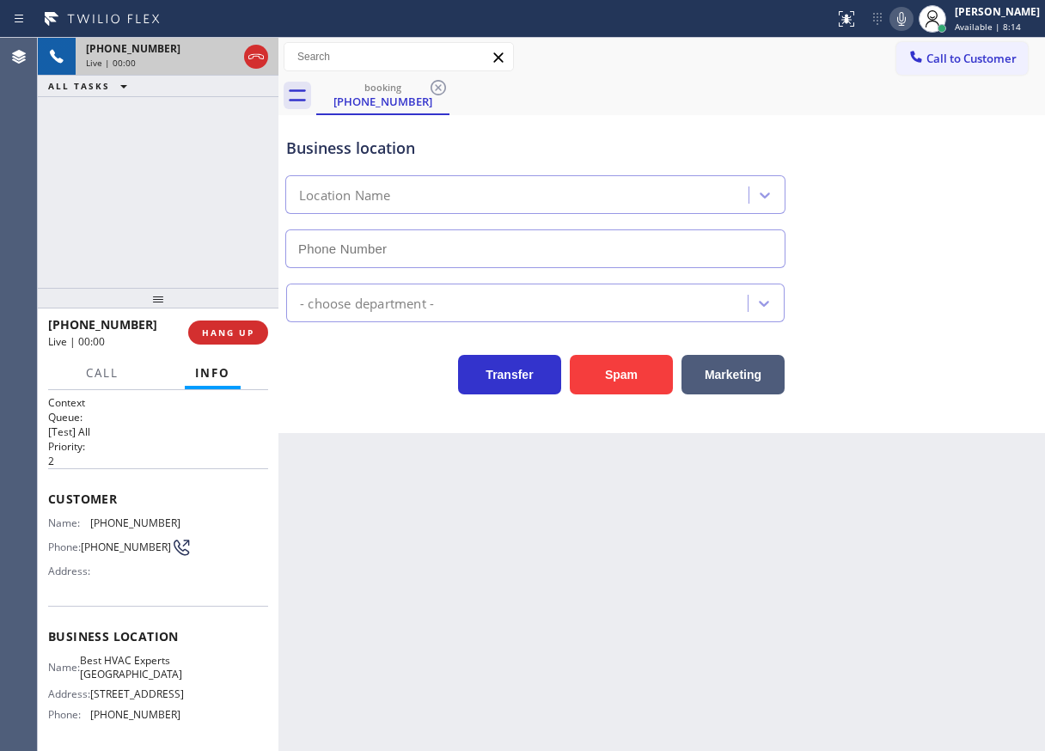
type input "[PHONE_NUMBER]"
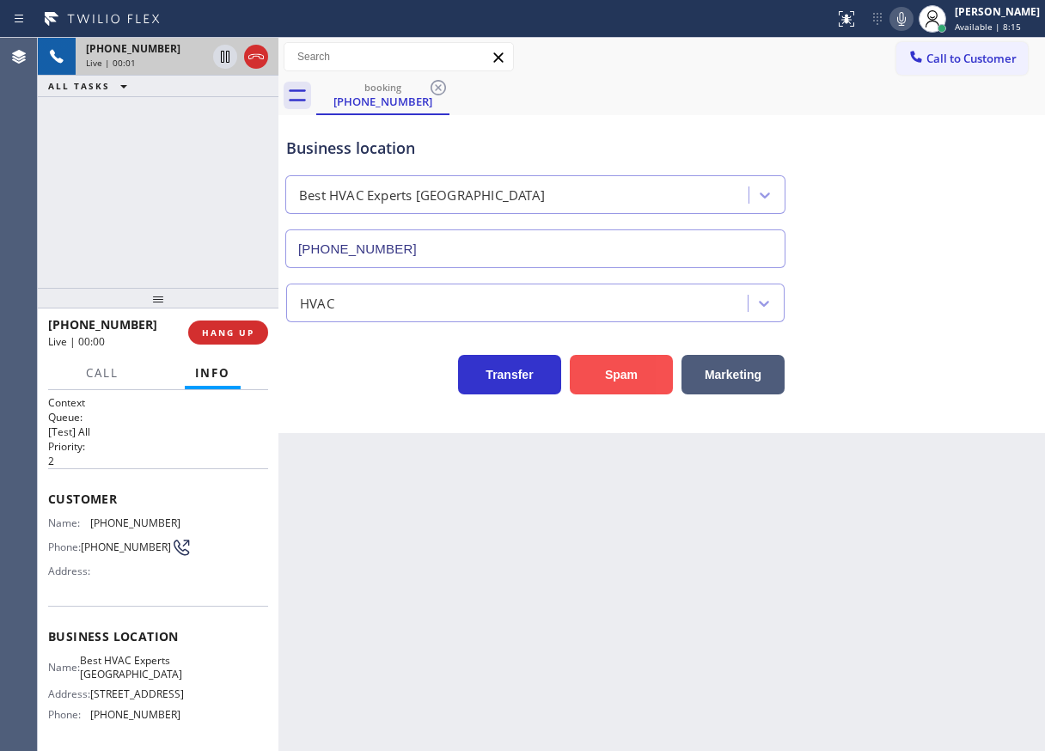
click at [614, 377] on button "Spam" at bounding box center [621, 375] width 103 height 40
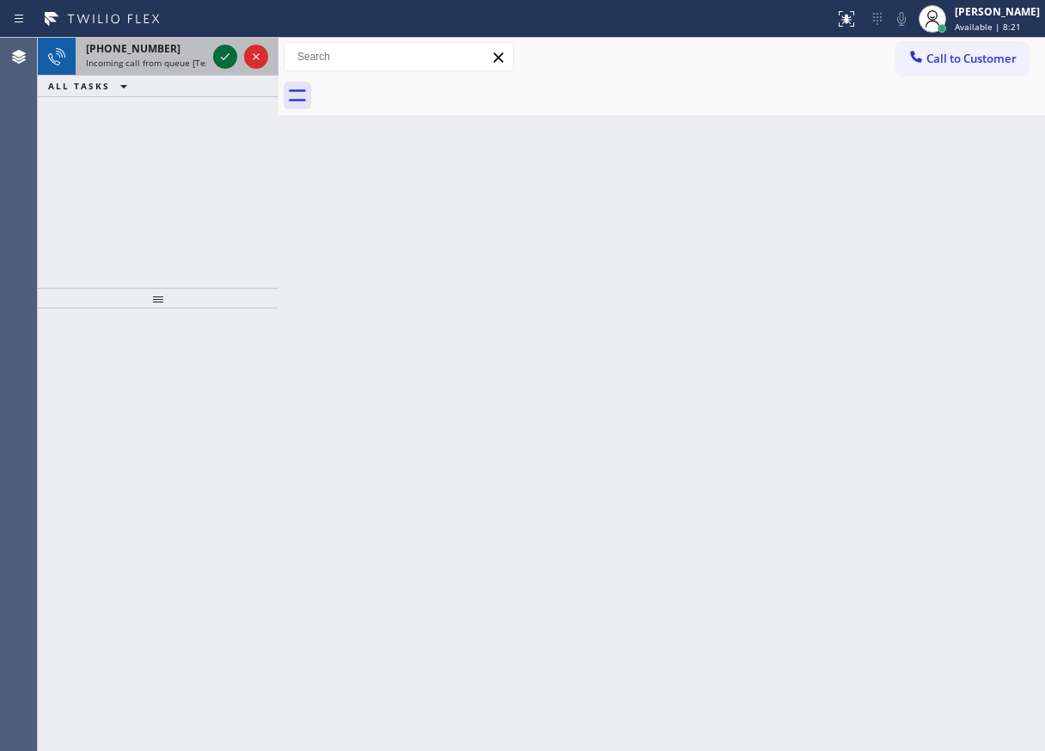
click at [222, 58] on icon at bounding box center [225, 56] width 9 height 7
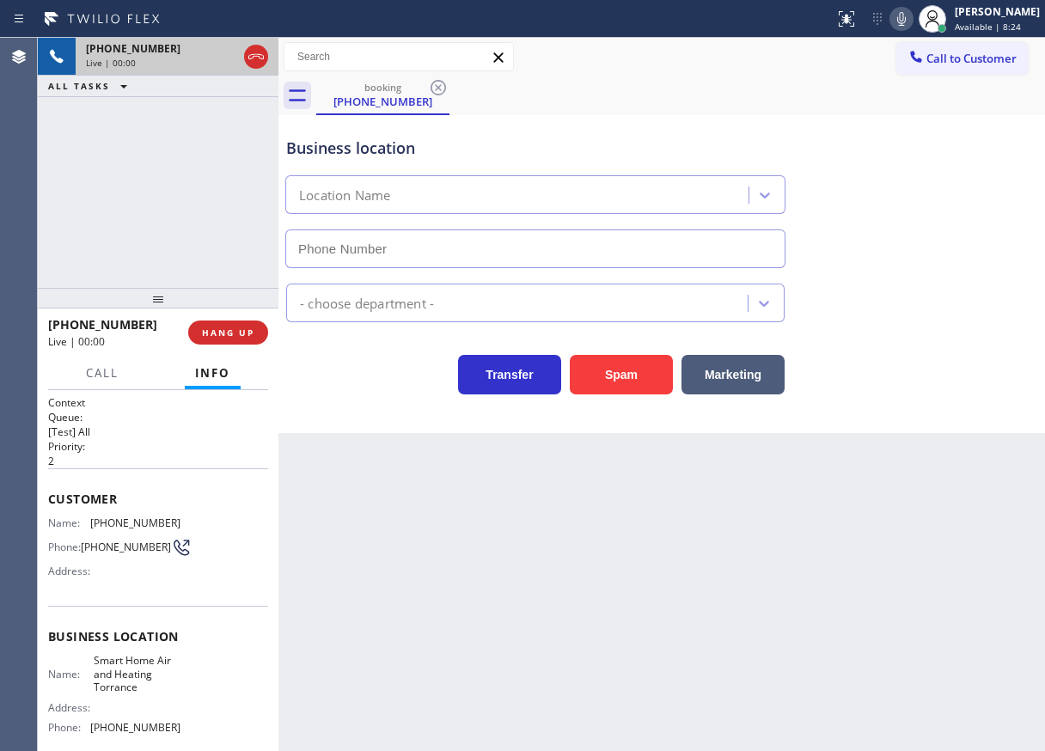
type input "[PHONE_NUMBER]"
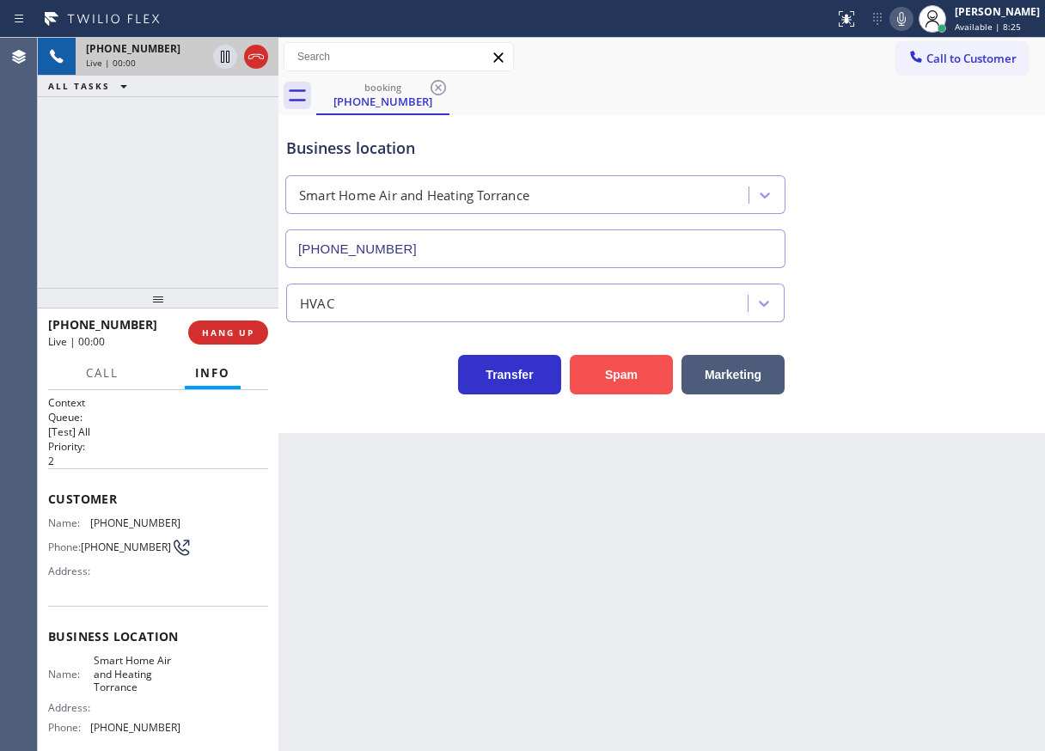
click at [642, 374] on button "Spam" at bounding box center [621, 375] width 103 height 40
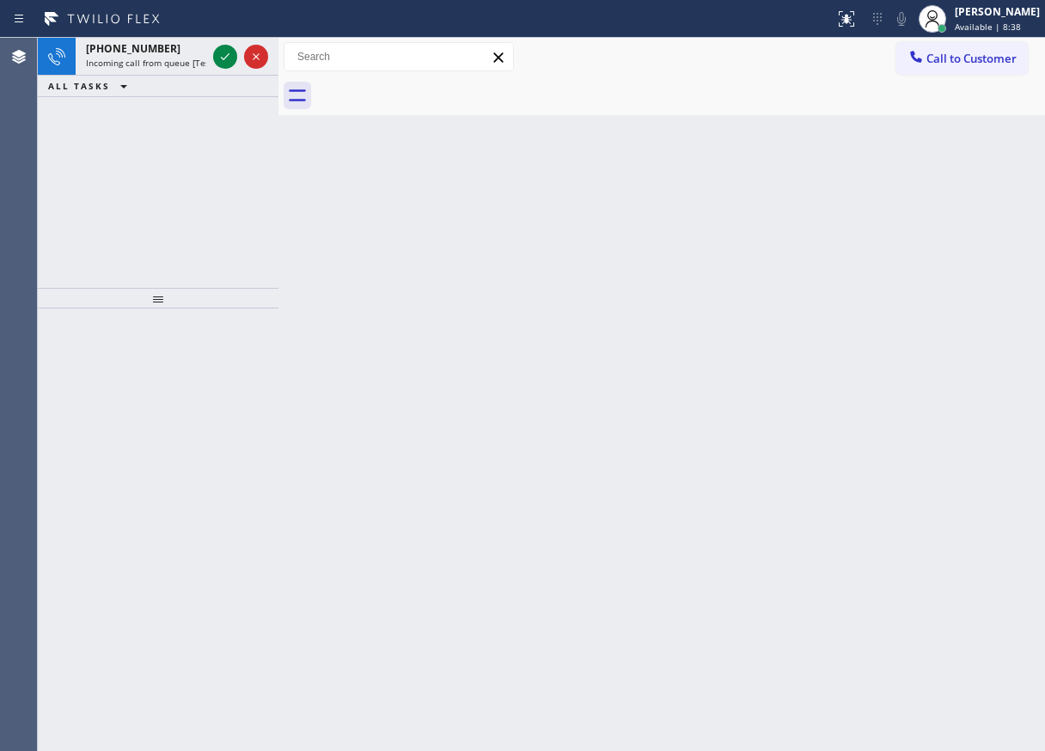
drag, startPoint x: 946, startPoint y: 422, endPoint x: 923, endPoint y: 409, distance: 25.8
click at [946, 423] on div "Back to Dashboard Change Sender ID Customers Technicians Select a contact Outbo…" at bounding box center [661, 394] width 766 height 713
click at [217, 58] on icon at bounding box center [225, 56] width 21 height 21
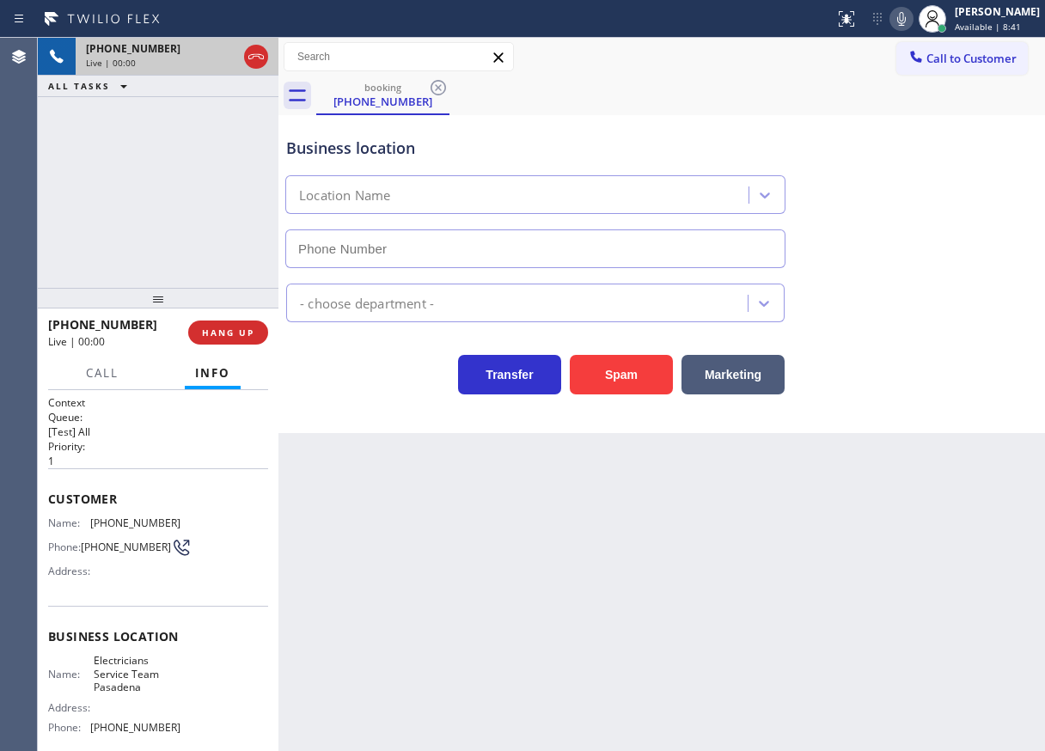
type input "[PHONE_NUMBER]"
click at [943, 563] on div "Back to Dashboard Change Sender ID Customers Technicians Select a contact Outbo…" at bounding box center [661, 394] width 766 height 713
click at [607, 378] on button "Spam" at bounding box center [621, 375] width 103 height 40
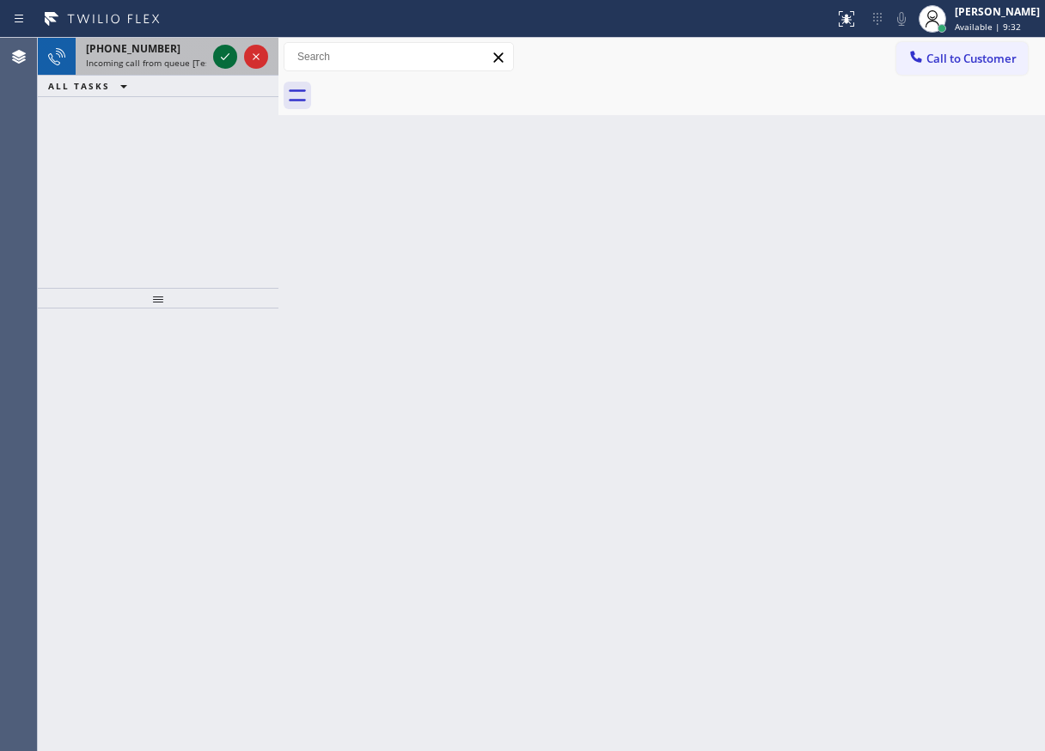
click at [224, 53] on icon at bounding box center [225, 56] width 21 height 21
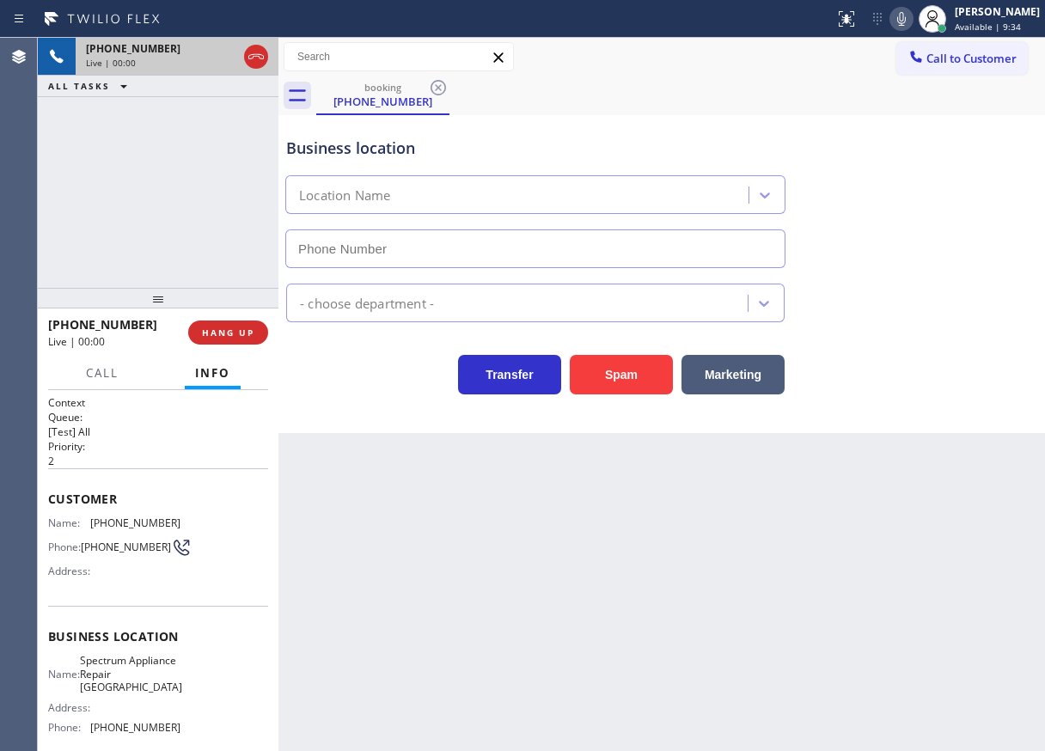
type input "[PHONE_NUMBER]"
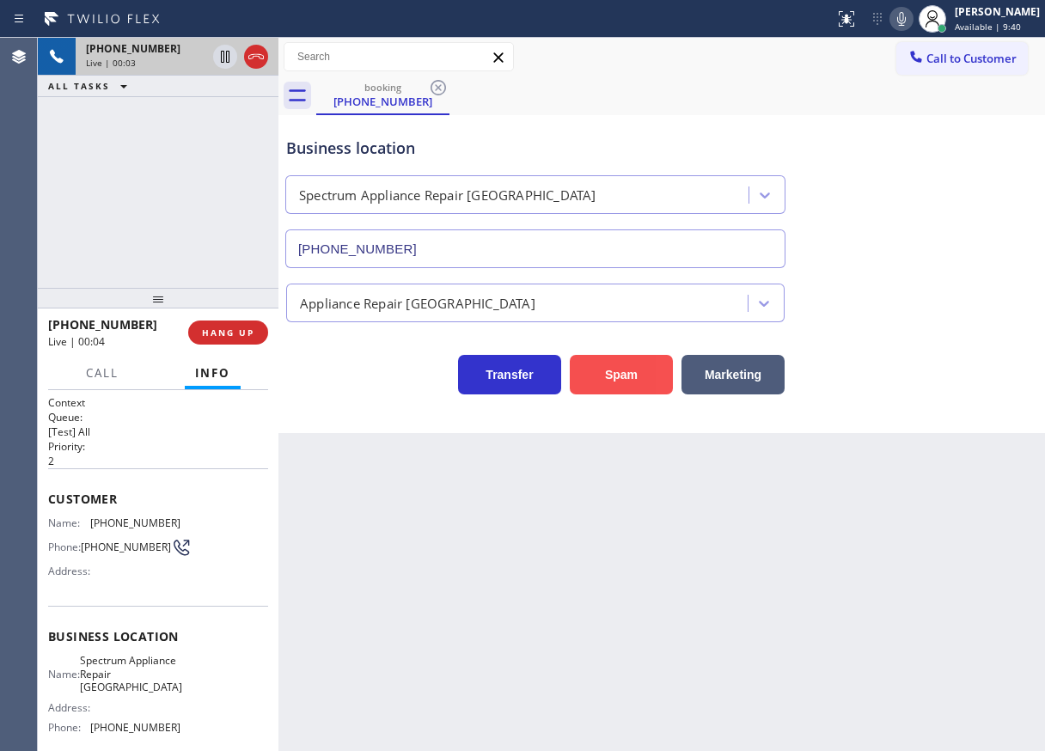
click at [609, 363] on button "Spam" at bounding box center [621, 375] width 103 height 40
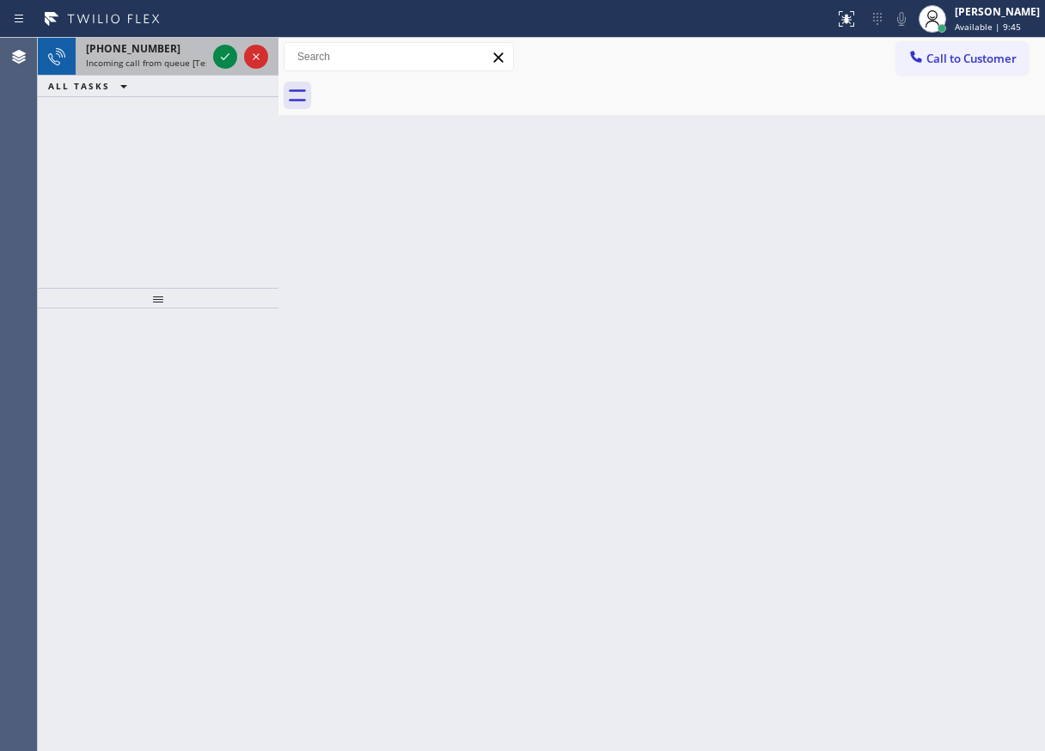
click at [216, 45] on div at bounding box center [241, 57] width 62 height 38
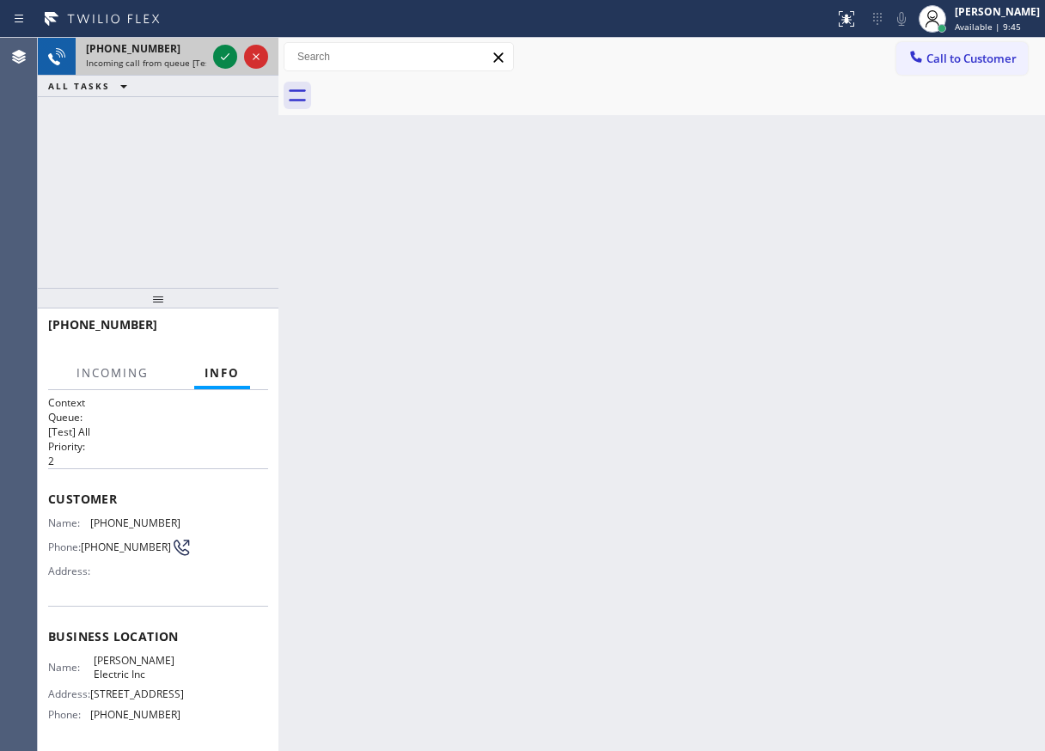
click at [216, 45] on div at bounding box center [241, 57] width 62 height 38
click at [219, 52] on icon at bounding box center [225, 56] width 21 height 21
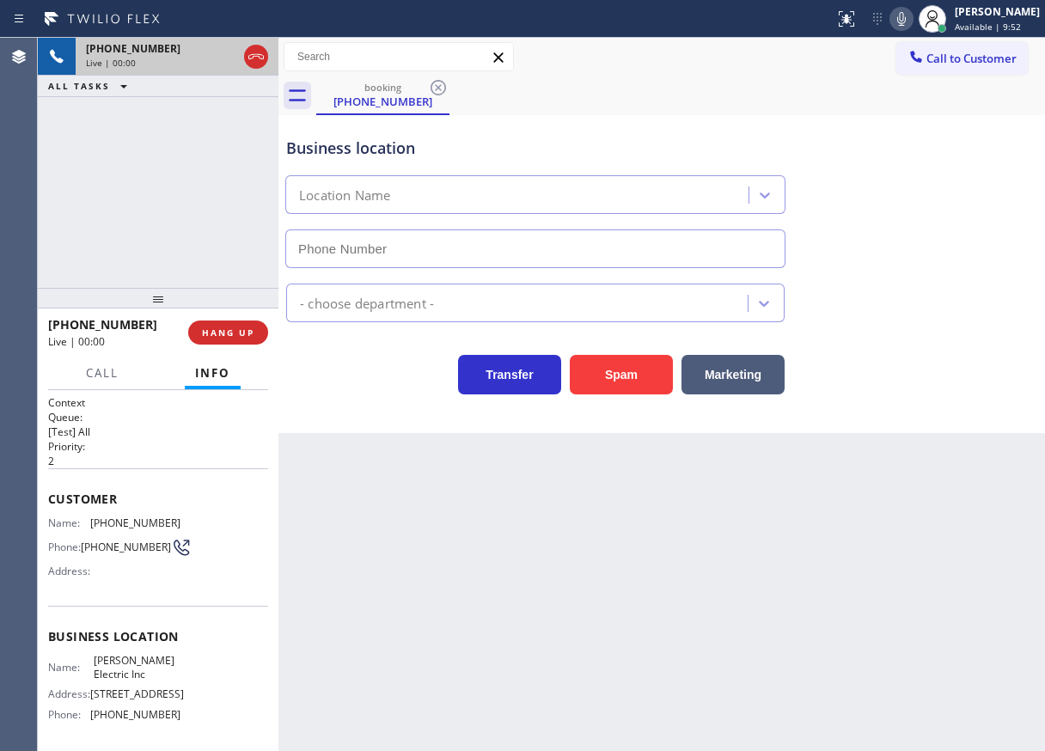
type input "[PHONE_NUMBER]"
click at [644, 374] on button "Spam" at bounding box center [621, 375] width 103 height 40
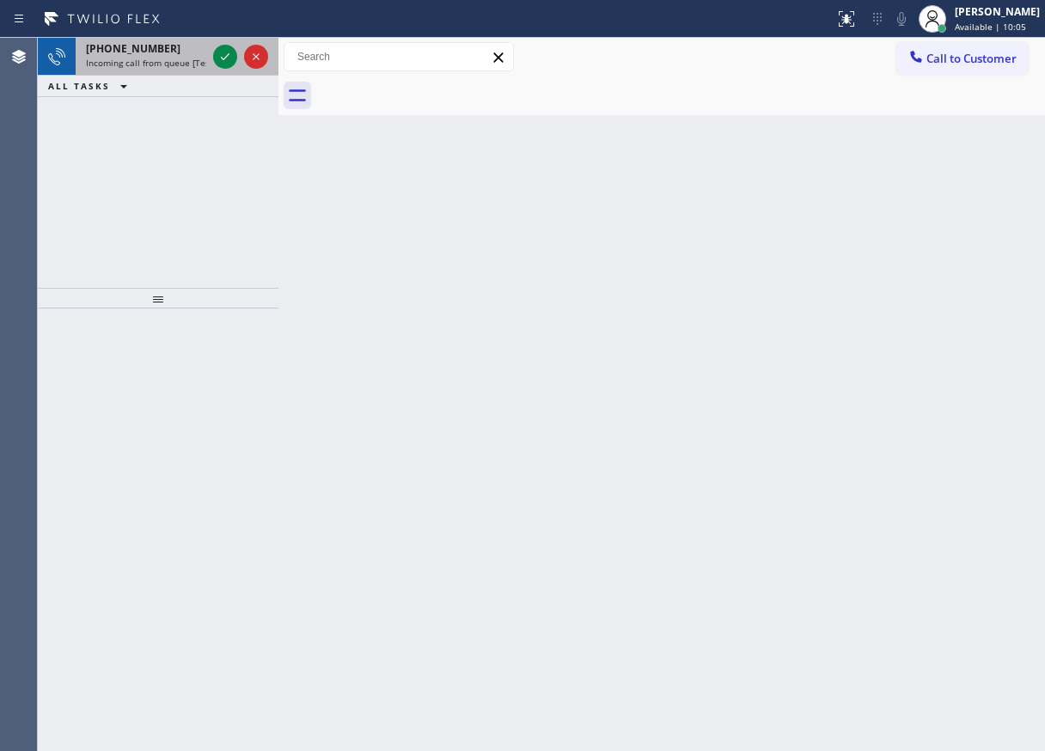
click at [211, 52] on div at bounding box center [241, 57] width 62 height 38
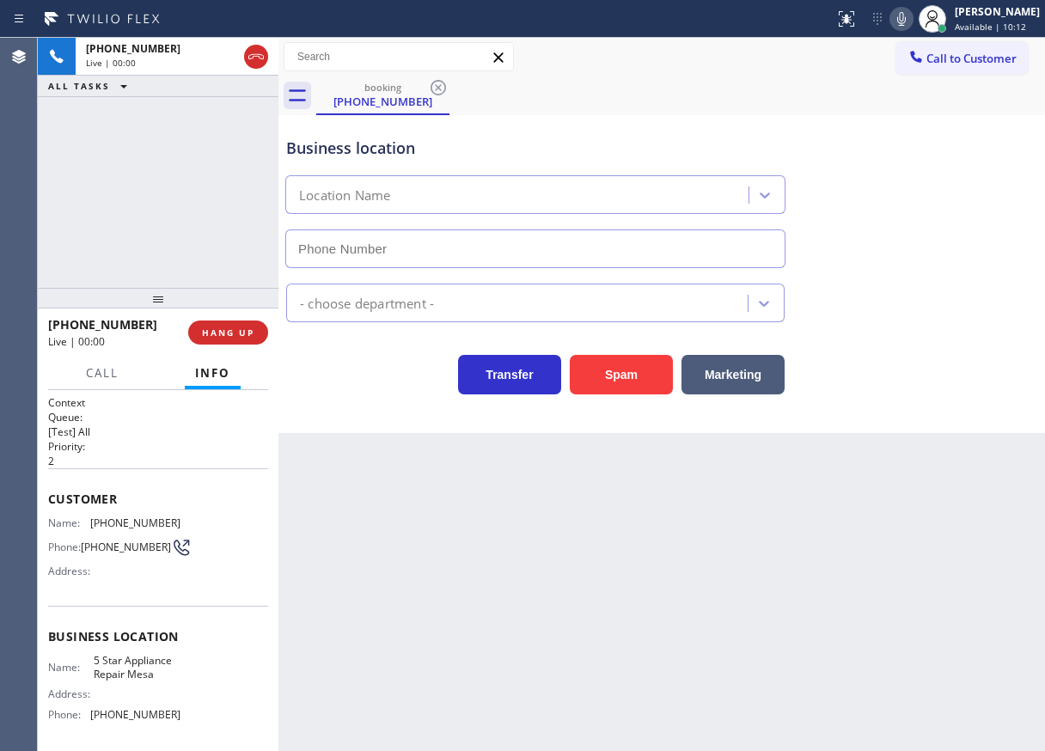
type input "[PHONE_NUMBER]"
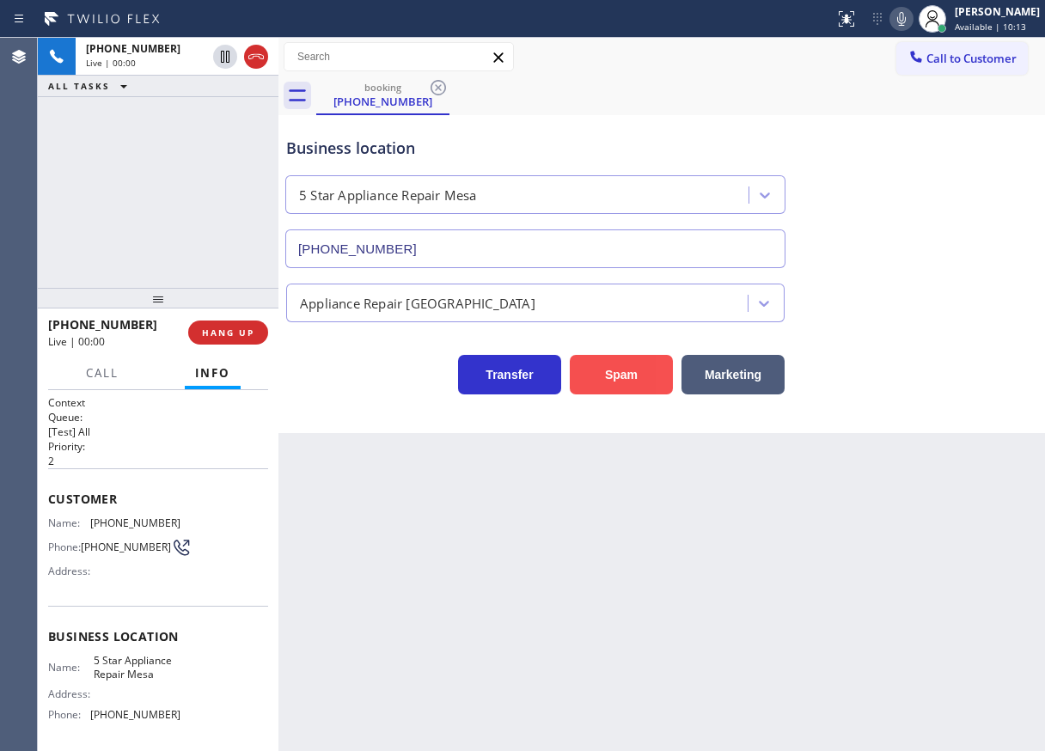
click at [637, 377] on button "Spam" at bounding box center [621, 375] width 103 height 40
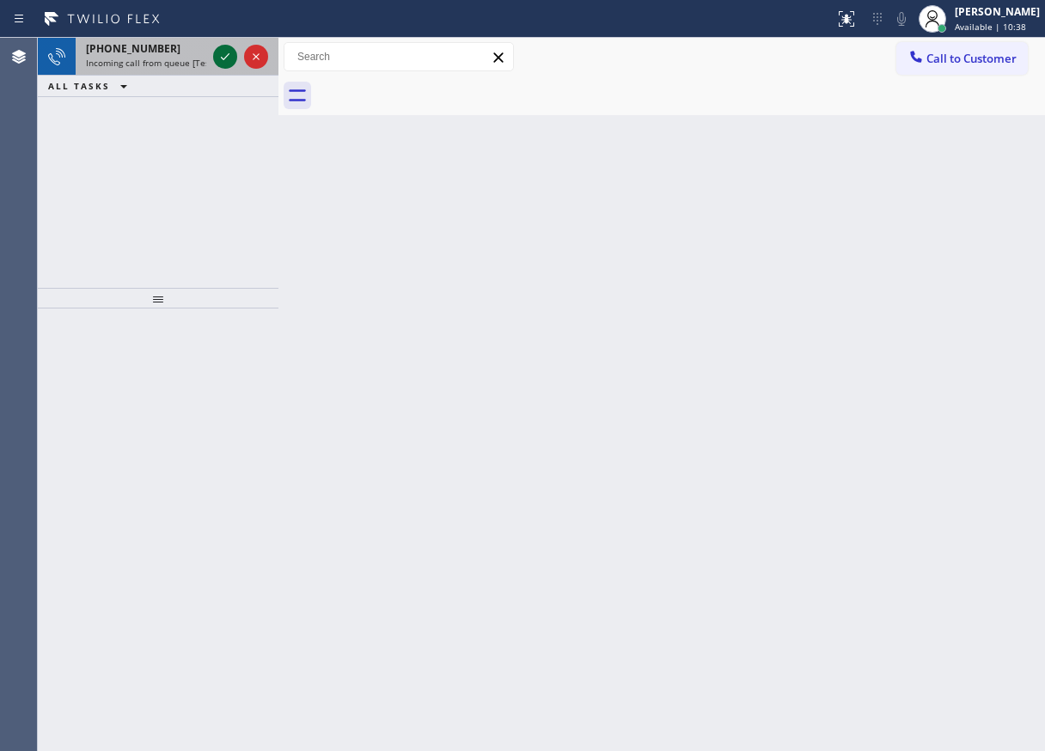
click at [222, 46] on icon at bounding box center [225, 56] width 21 height 21
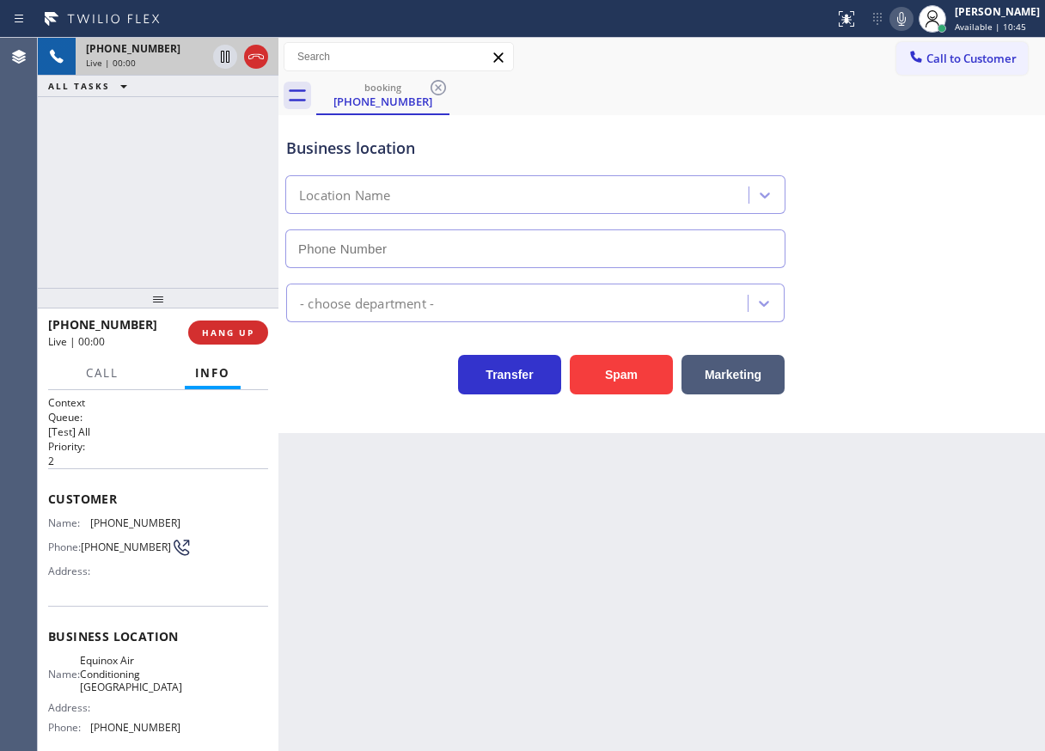
type input "[PHONE_NUMBER]"
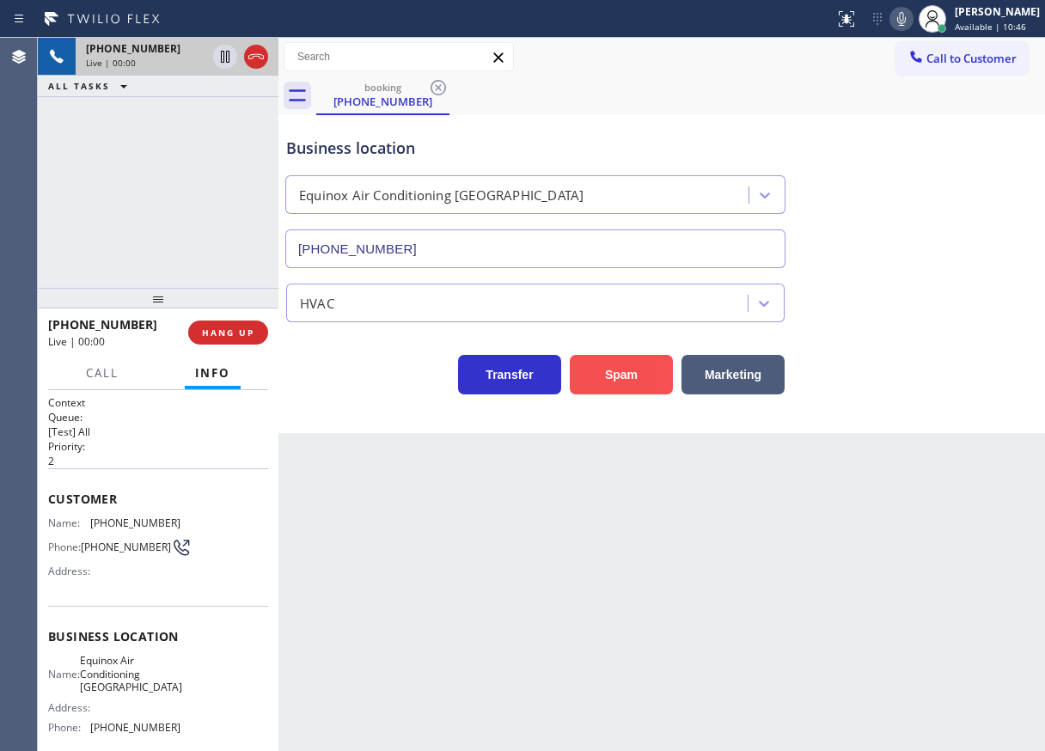
click at [637, 390] on button "Spam" at bounding box center [621, 375] width 103 height 40
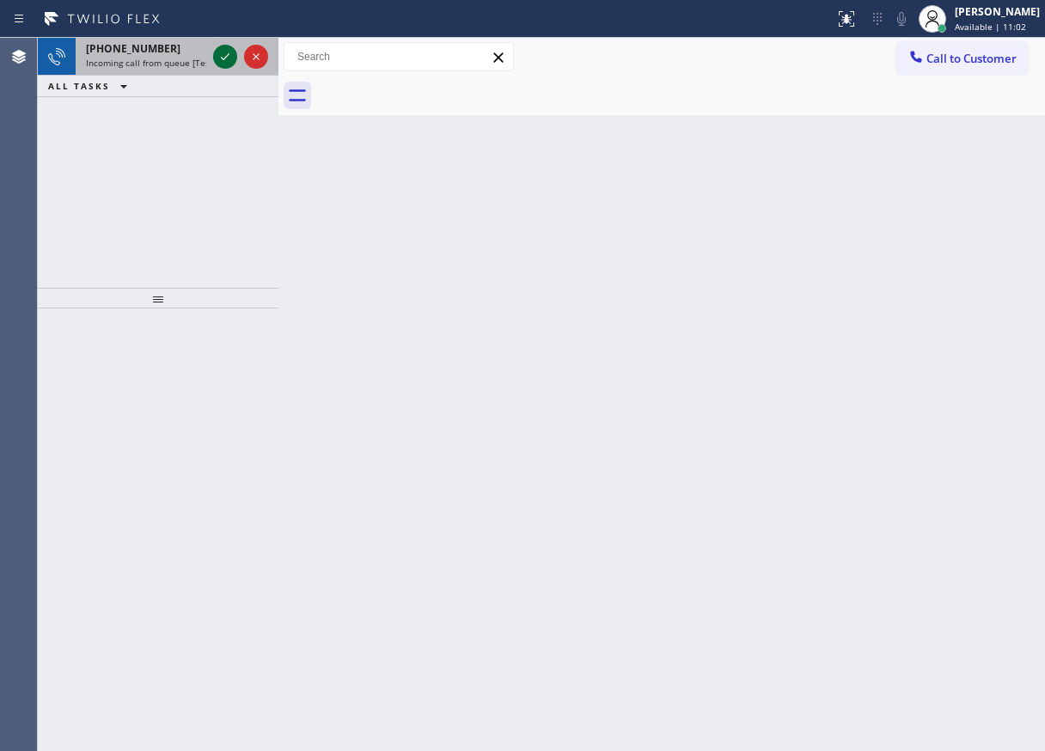
click at [226, 61] on icon at bounding box center [225, 56] width 21 height 21
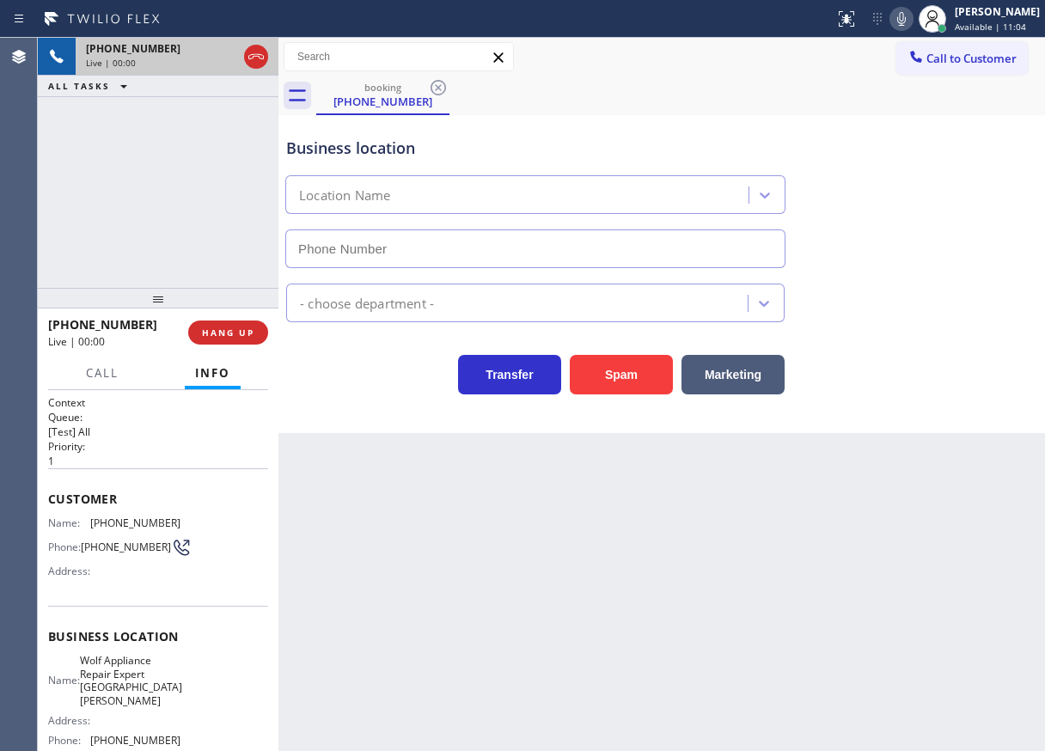
type input "[PHONE_NUMBER]"
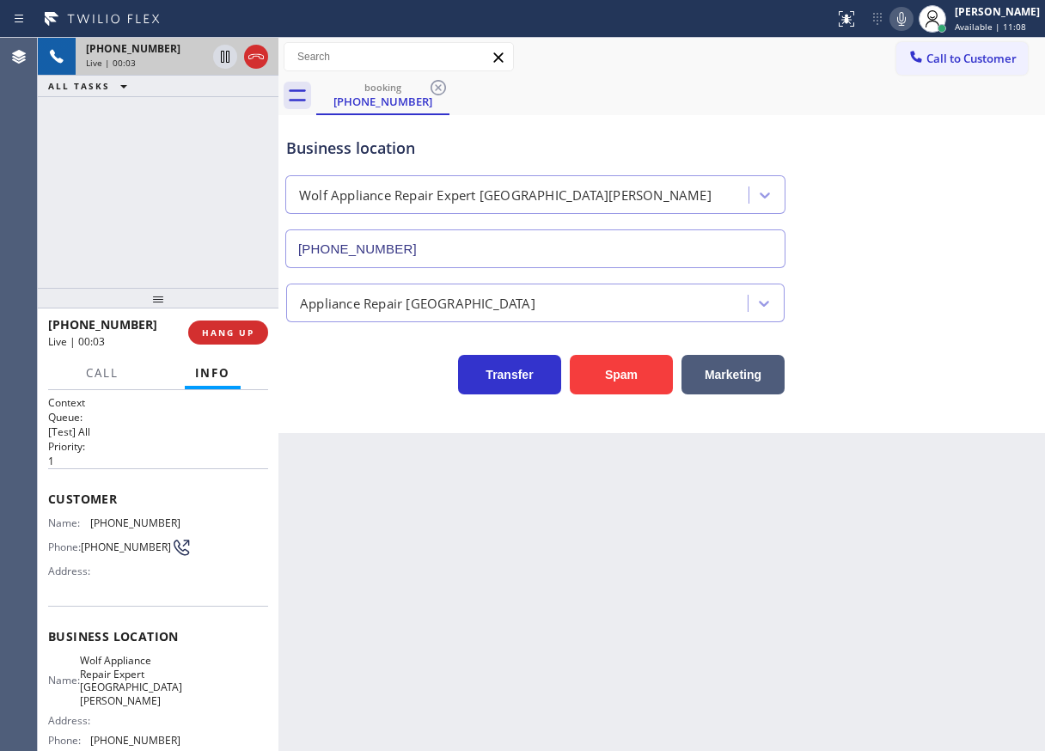
click at [157, 665] on span "Wolf Appliance Repair Expert [GEOGRAPHIC_DATA][PERSON_NAME]" at bounding box center [131, 680] width 102 height 53
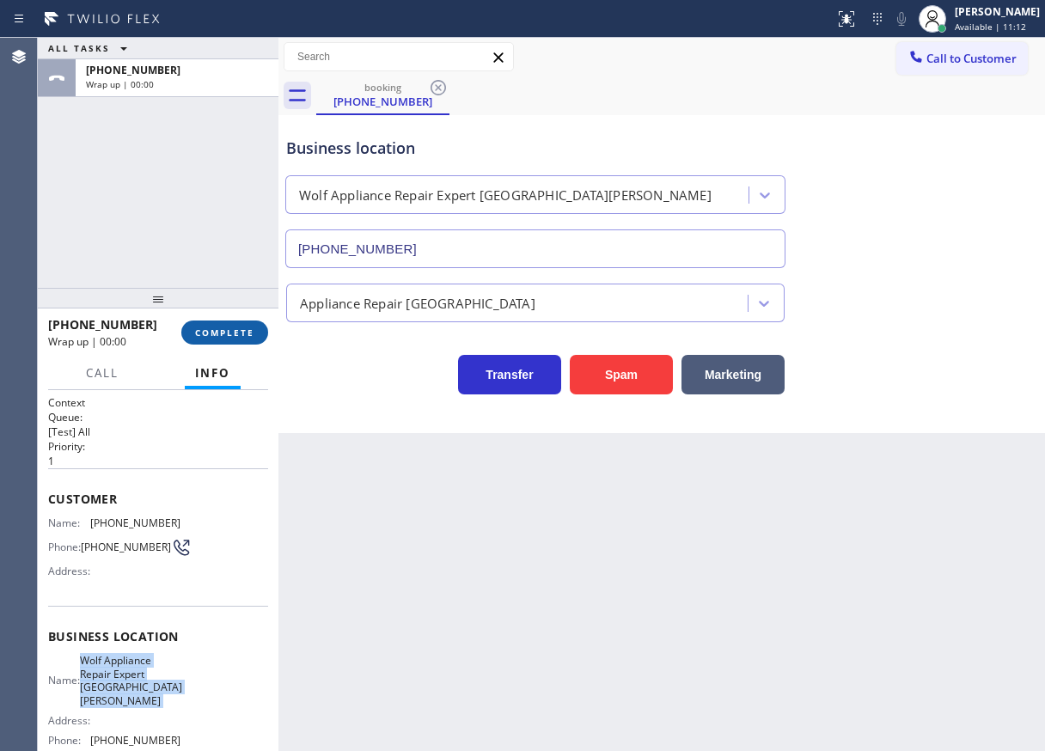
click at [233, 328] on span "COMPLETE" at bounding box center [224, 332] width 59 height 12
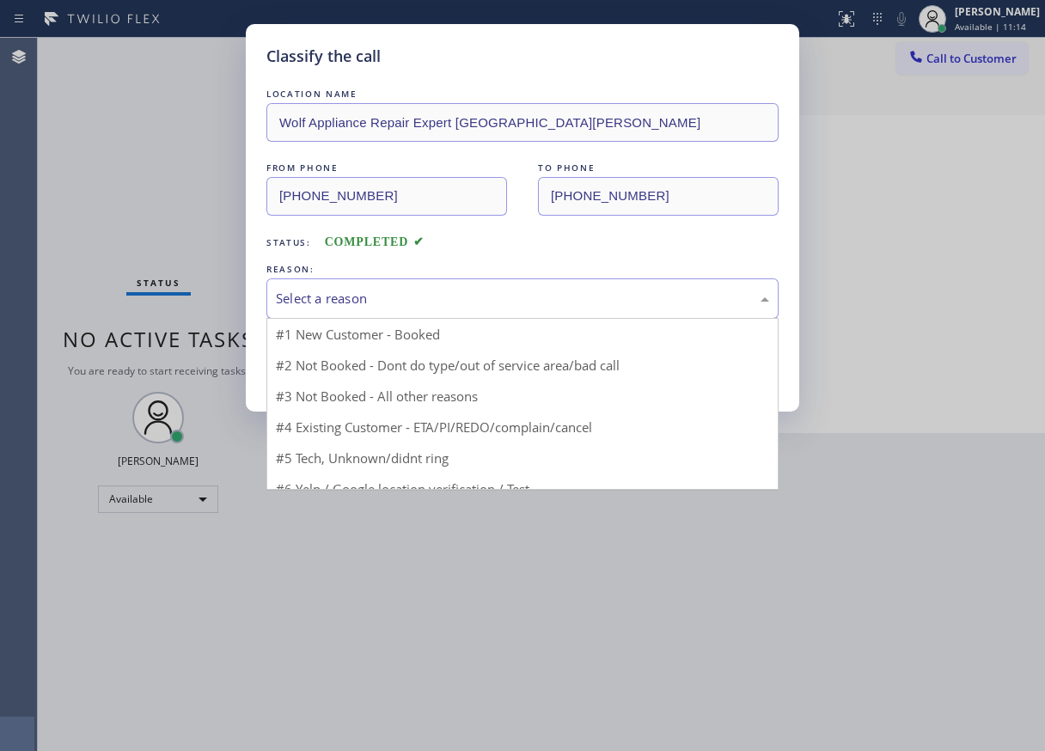
click at [488, 305] on div "Select a reason" at bounding box center [522, 299] width 493 height 20
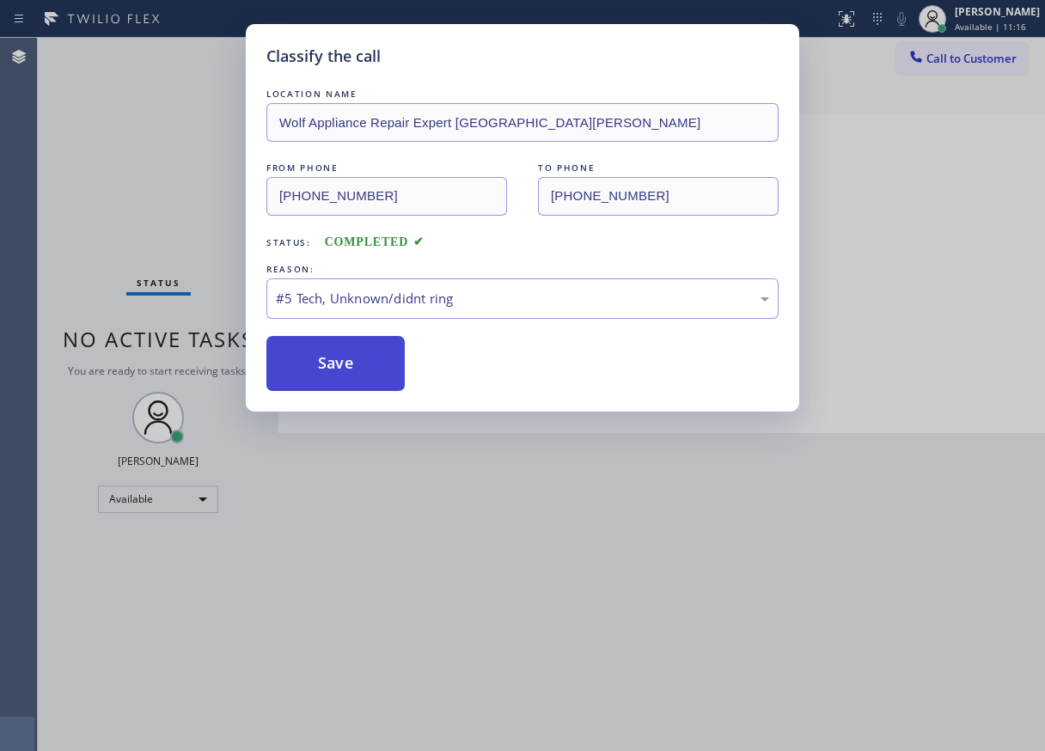
click at [350, 362] on button "Save" at bounding box center [335, 363] width 138 height 55
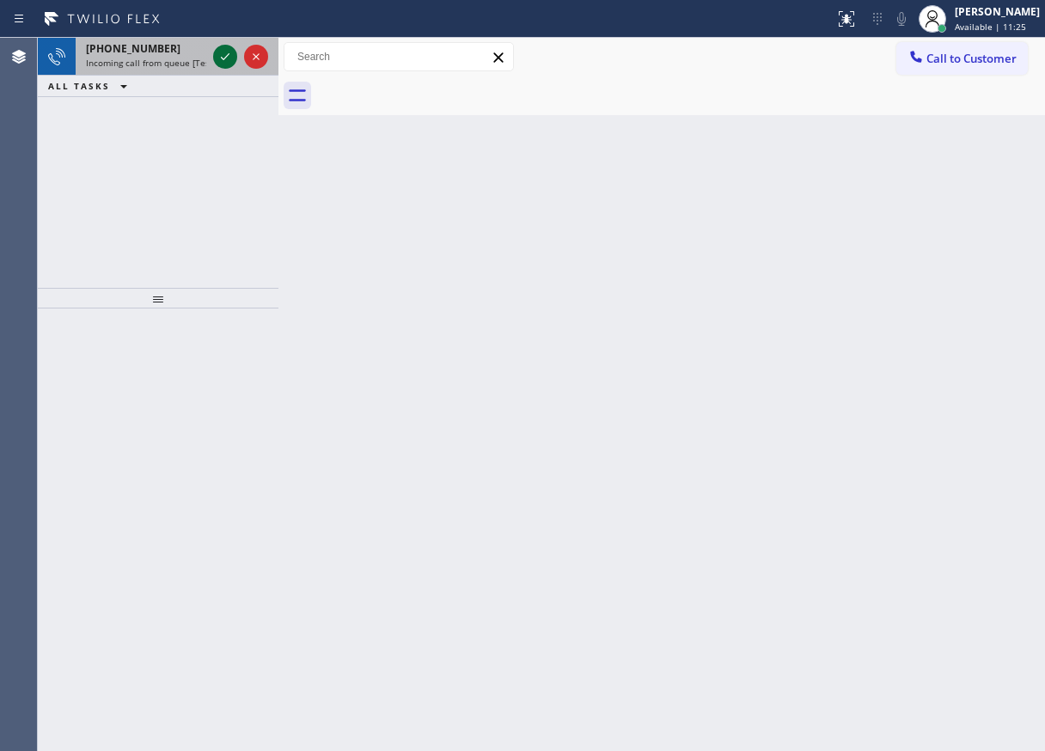
click at [222, 58] on icon at bounding box center [225, 56] width 21 height 21
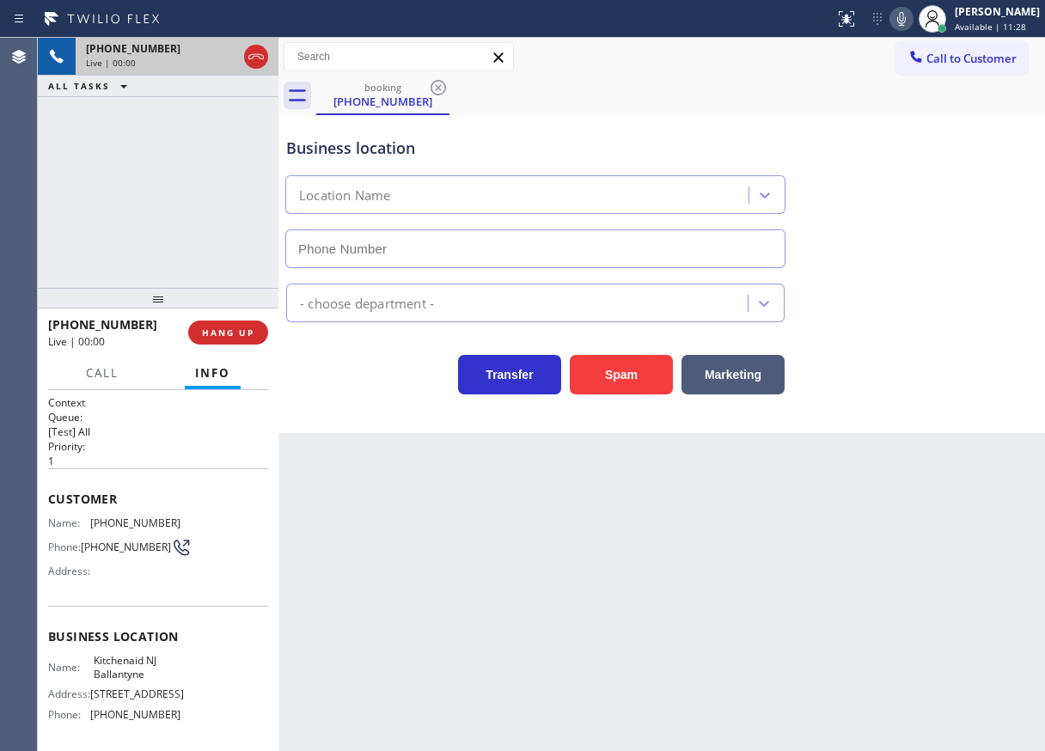
type input "[PHONE_NUMBER]"
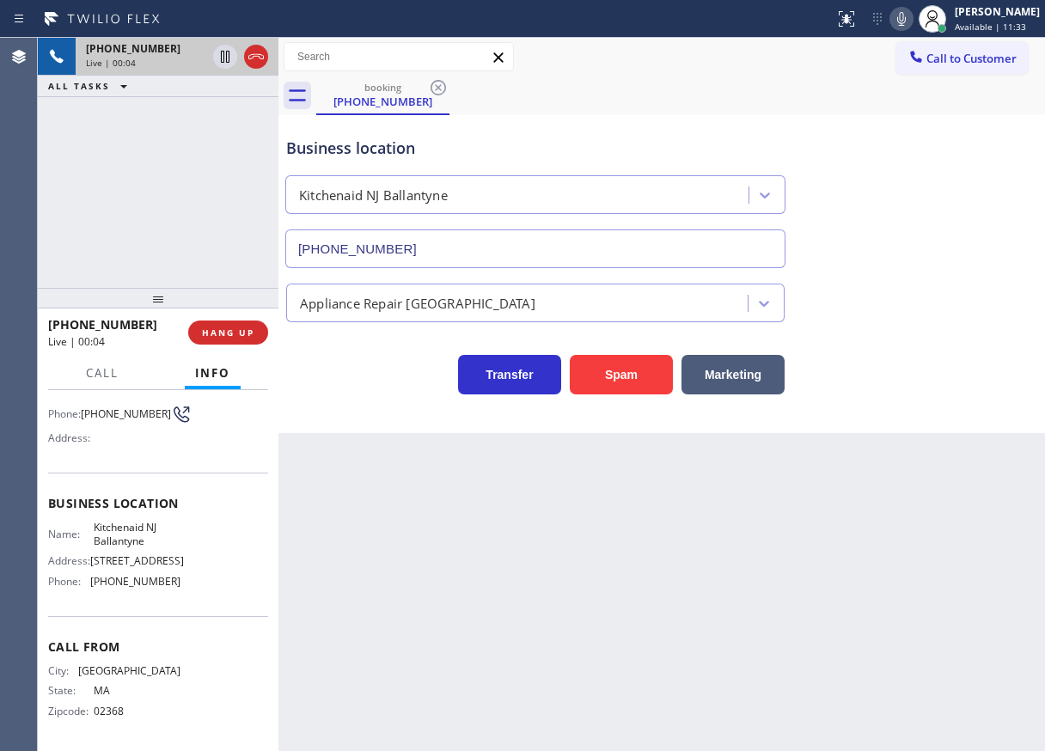
scroll to position [139, 0]
click at [129, 537] on span "Kitchenaid NJ Ballantyne" at bounding box center [137, 534] width 86 height 27
click at [406, 251] on input "[PHONE_NUMBER]" at bounding box center [535, 248] width 500 height 39
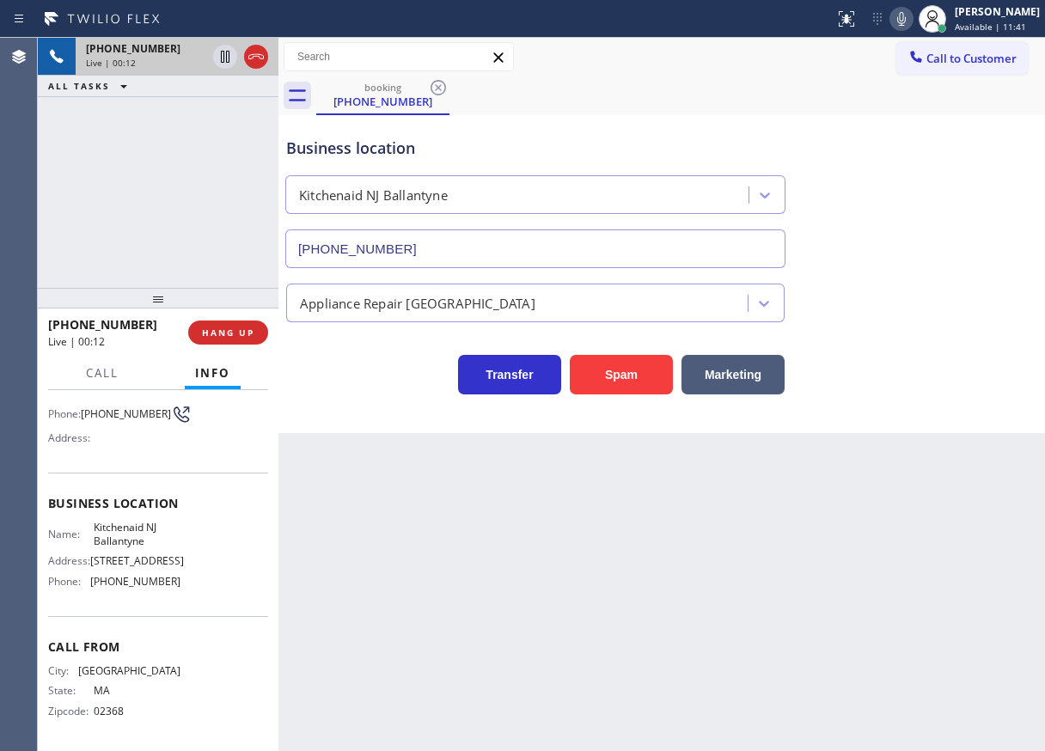
click at [406, 251] on input "[PHONE_NUMBER]" at bounding box center [535, 248] width 500 height 39
click at [92, 375] on span "Call" at bounding box center [102, 372] width 33 height 15
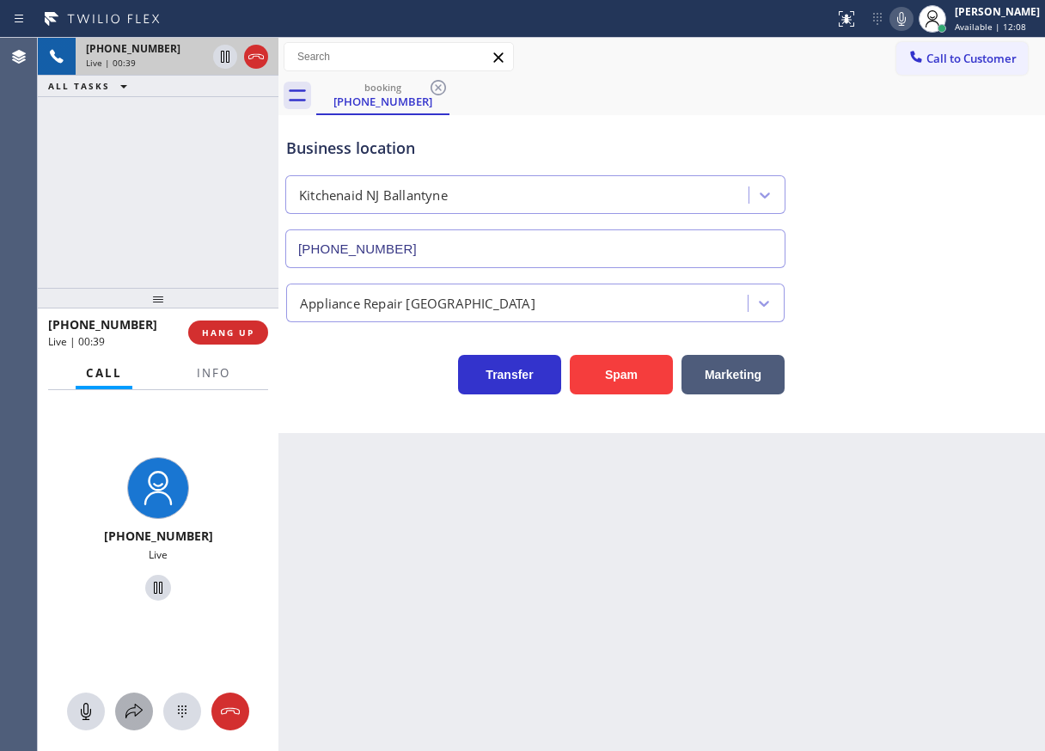
click at [126, 705] on icon at bounding box center [134, 711] width 21 height 21
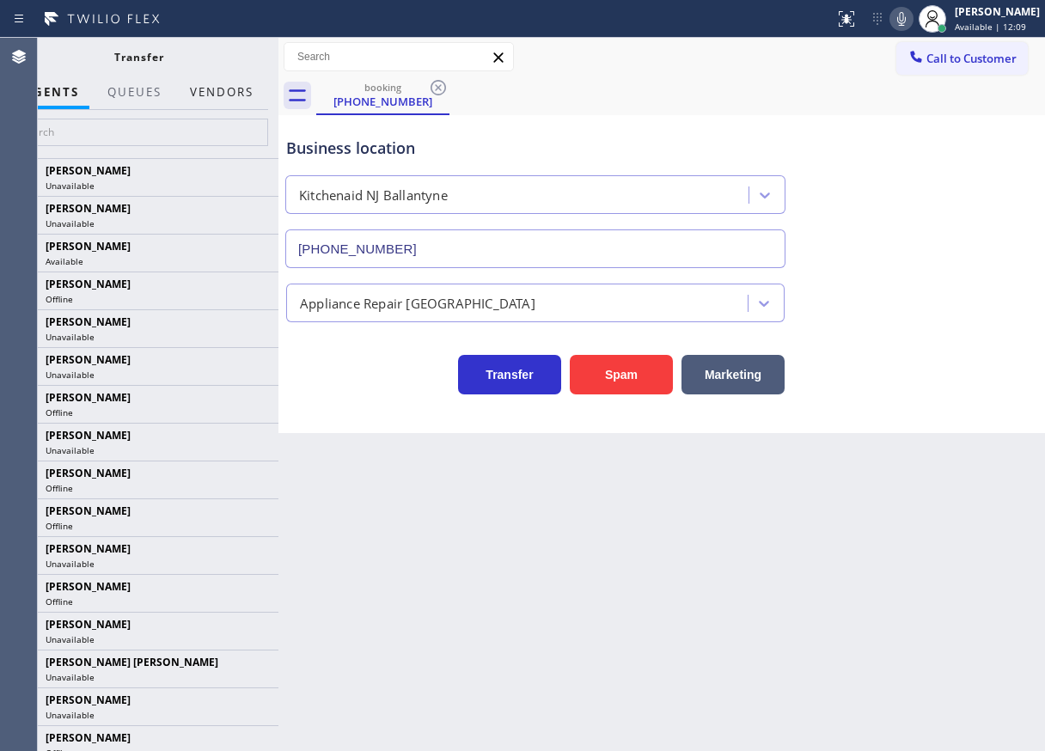
click at [209, 97] on button "Vendors" at bounding box center [222, 93] width 84 height 34
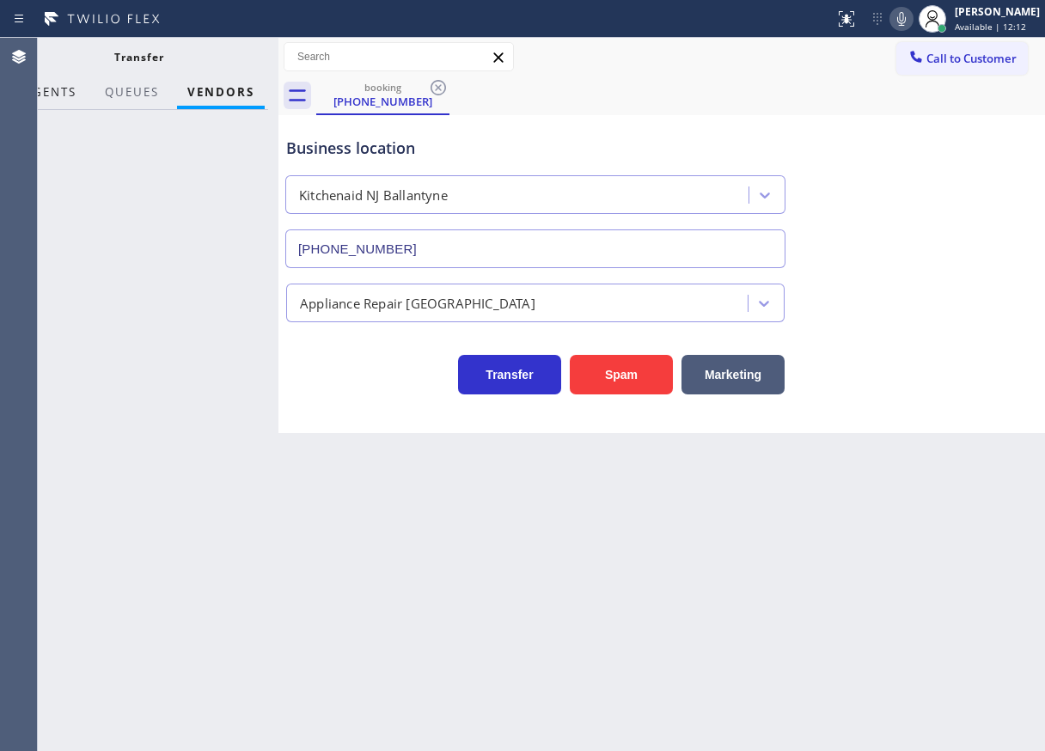
drag, startPoint x: 58, startPoint y: 96, endPoint x: 82, endPoint y: 96, distance: 23.2
click at [59, 96] on span "AGENTS" at bounding box center [50, 91] width 52 height 15
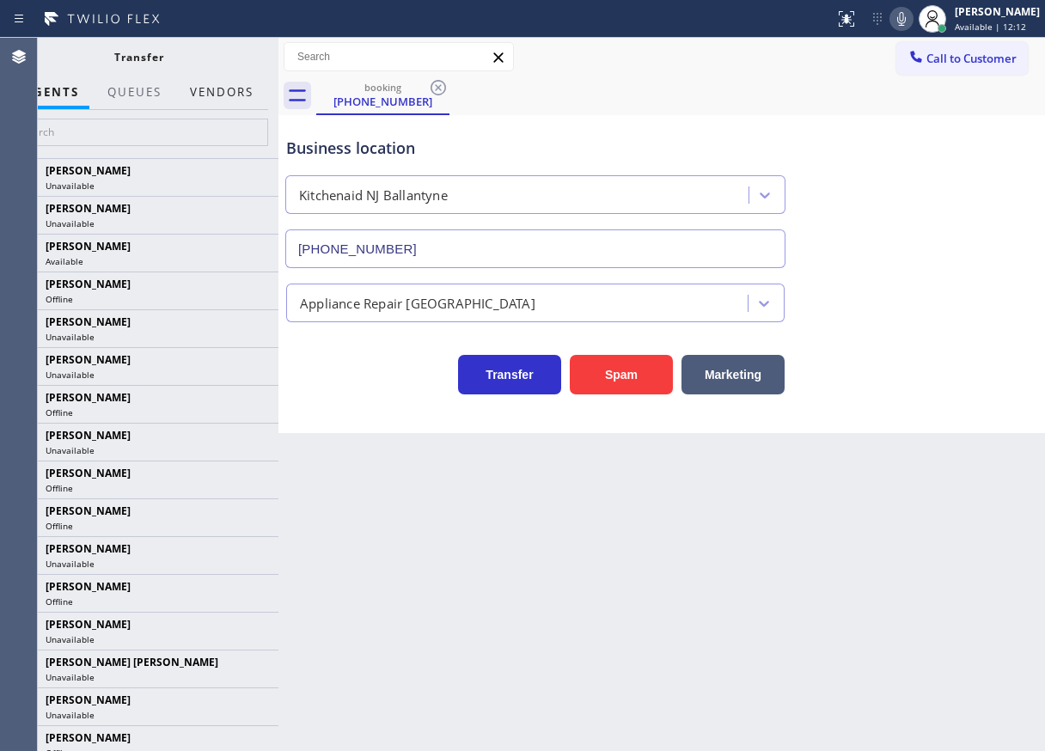
click at [219, 92] on button "Vendors" at bounding box center [222, 93] width 84 height 34
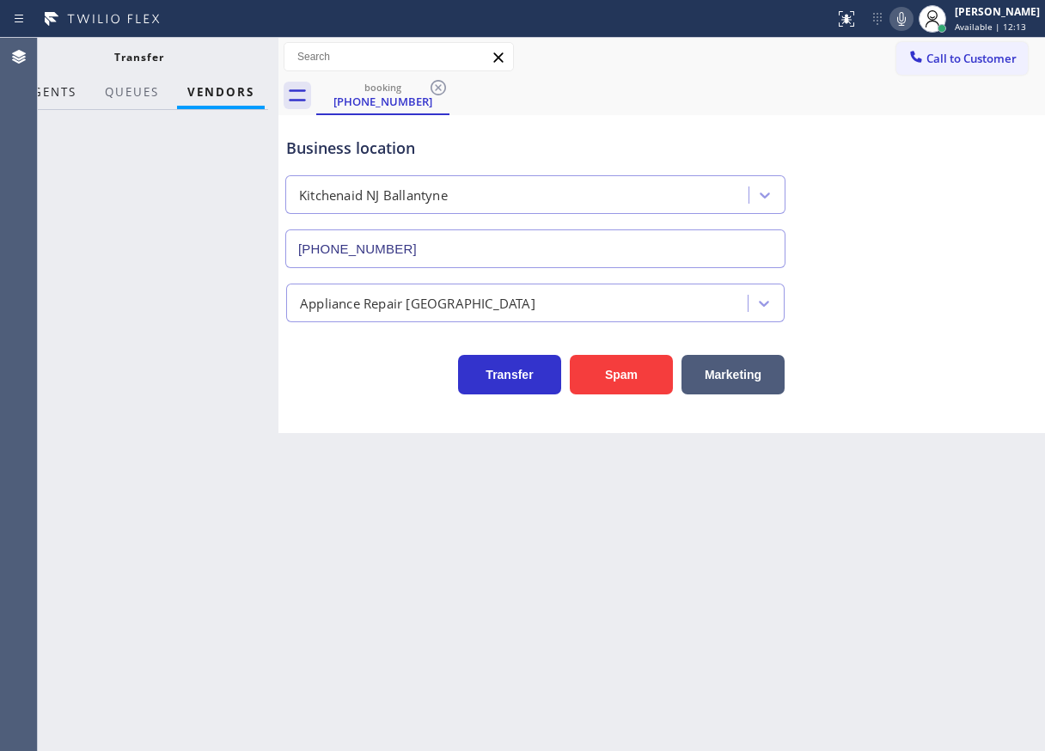
drag, startPoint x: 50, startPoint y: 94, endPoint x: 66, endPoint y: 3, distance: 92.5
click at [51, 94] on span "AGENTS" at bounding box center [50, 91] width 52 height 15
